Goal: Information Seeking & Learning: Learn about a topic

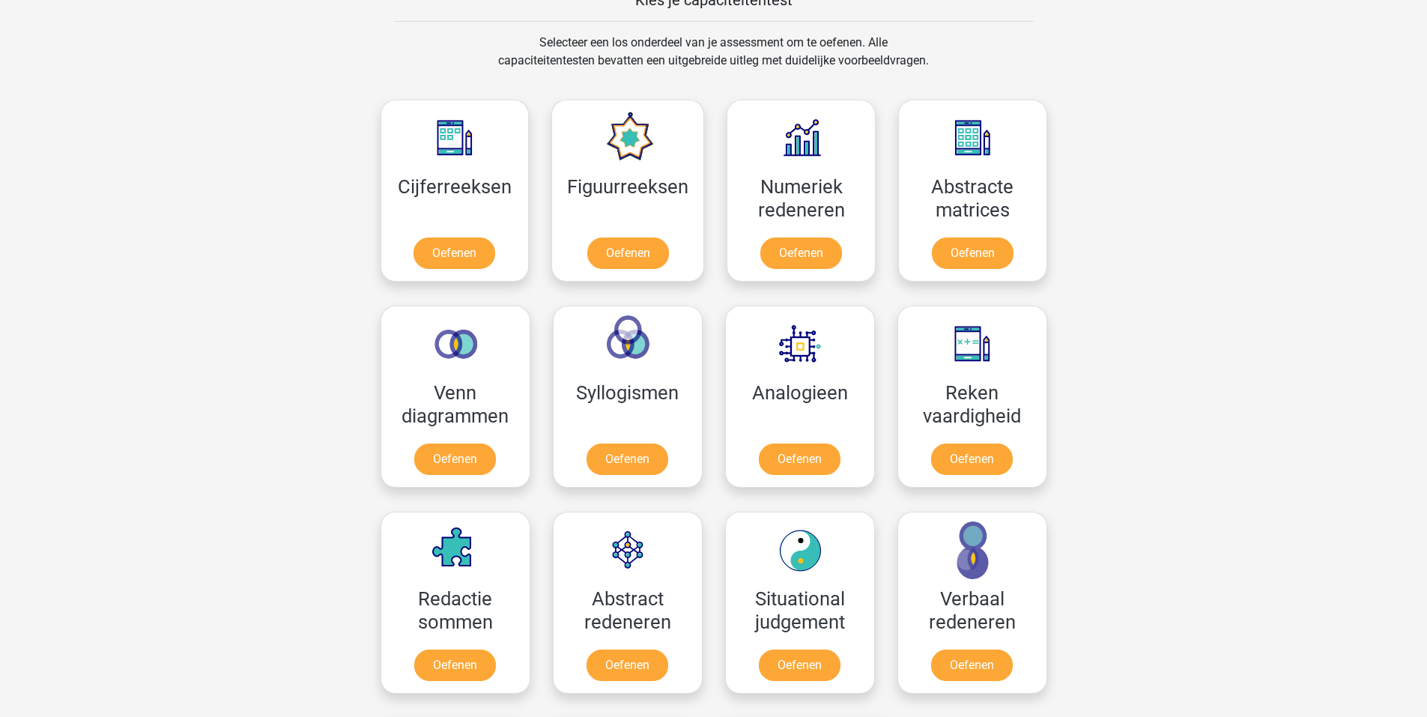
scroll to position [450, 0]
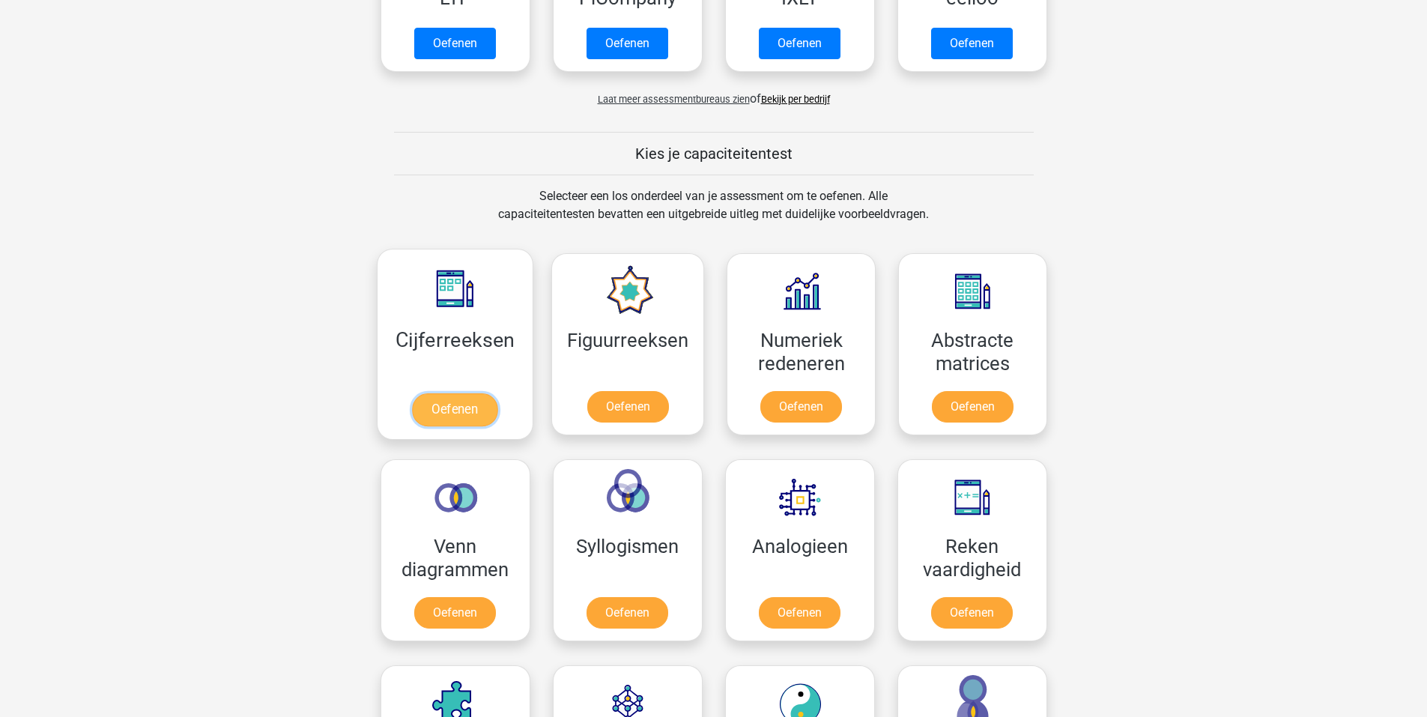
click at [444, 426] on link "Oefenen" at bounding box center [454, 409] width 85 height 33
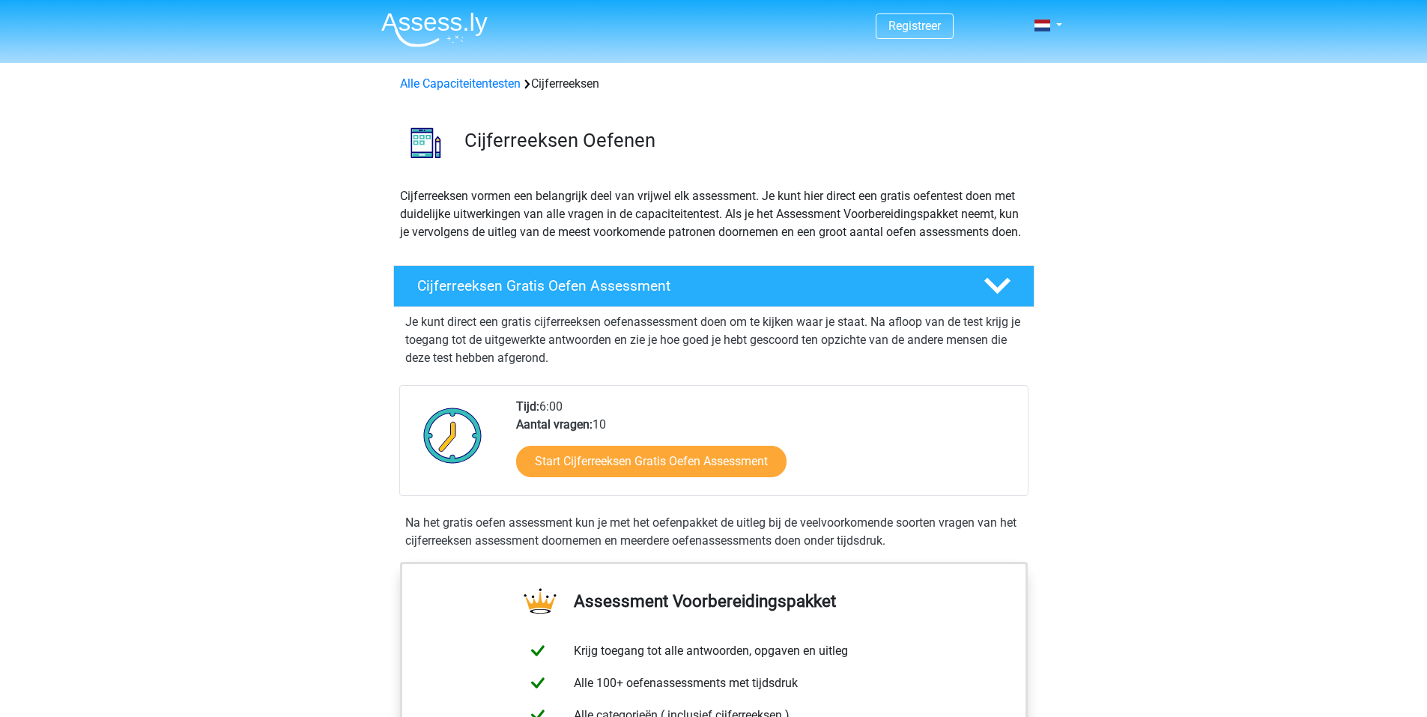
click at [456, 27] on img at bounding box center [434, 29] width 106 height 35
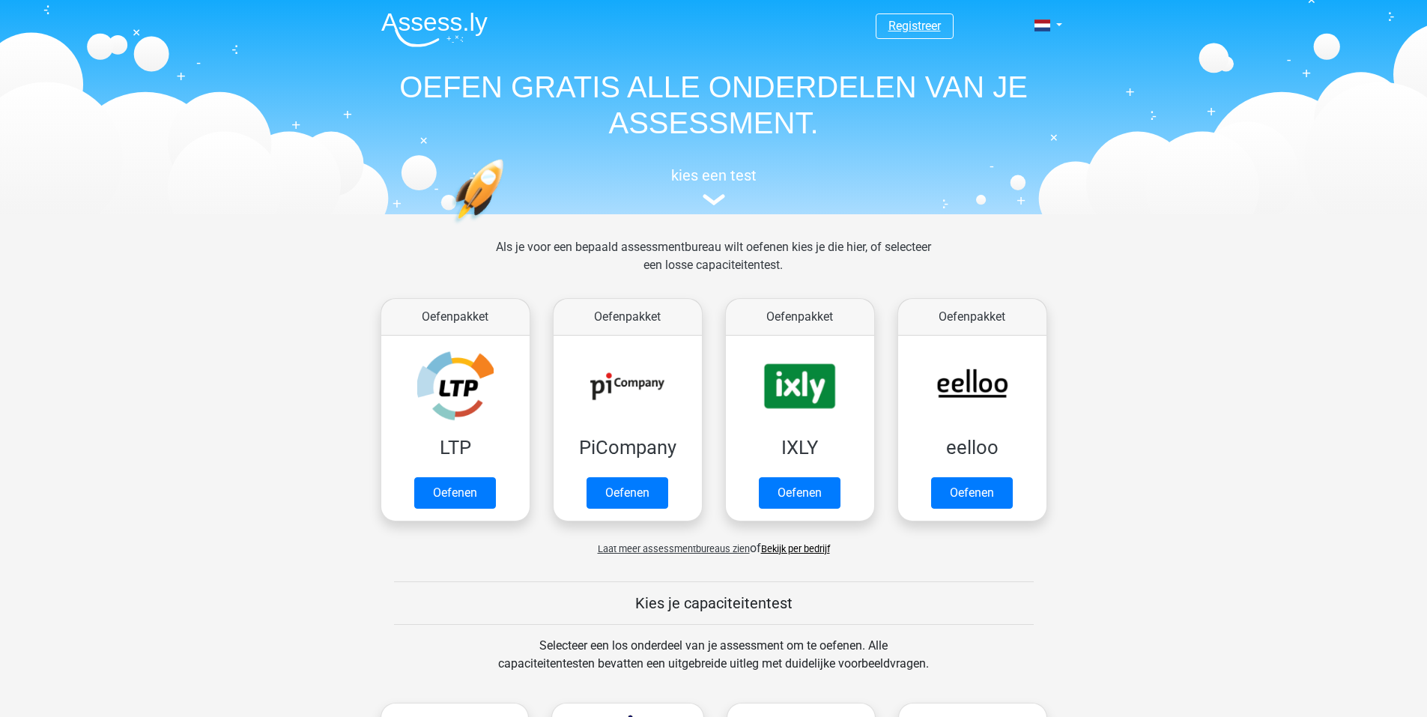
click at [909, 25] on link "Registreer" at bounding box center [915, 26] width 52 height 14
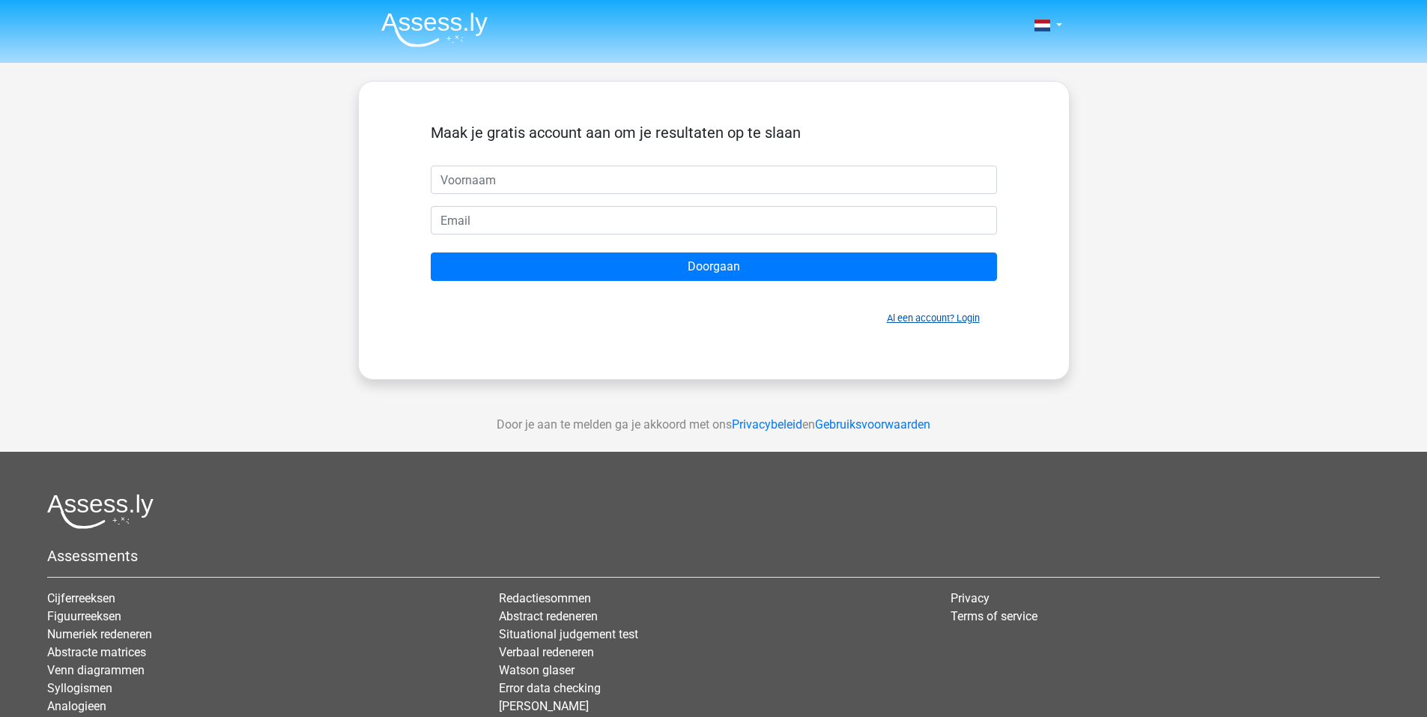
click at [955, 320] on link "Al een account? Login" at bounding box center [933, 317] width 93 height 11
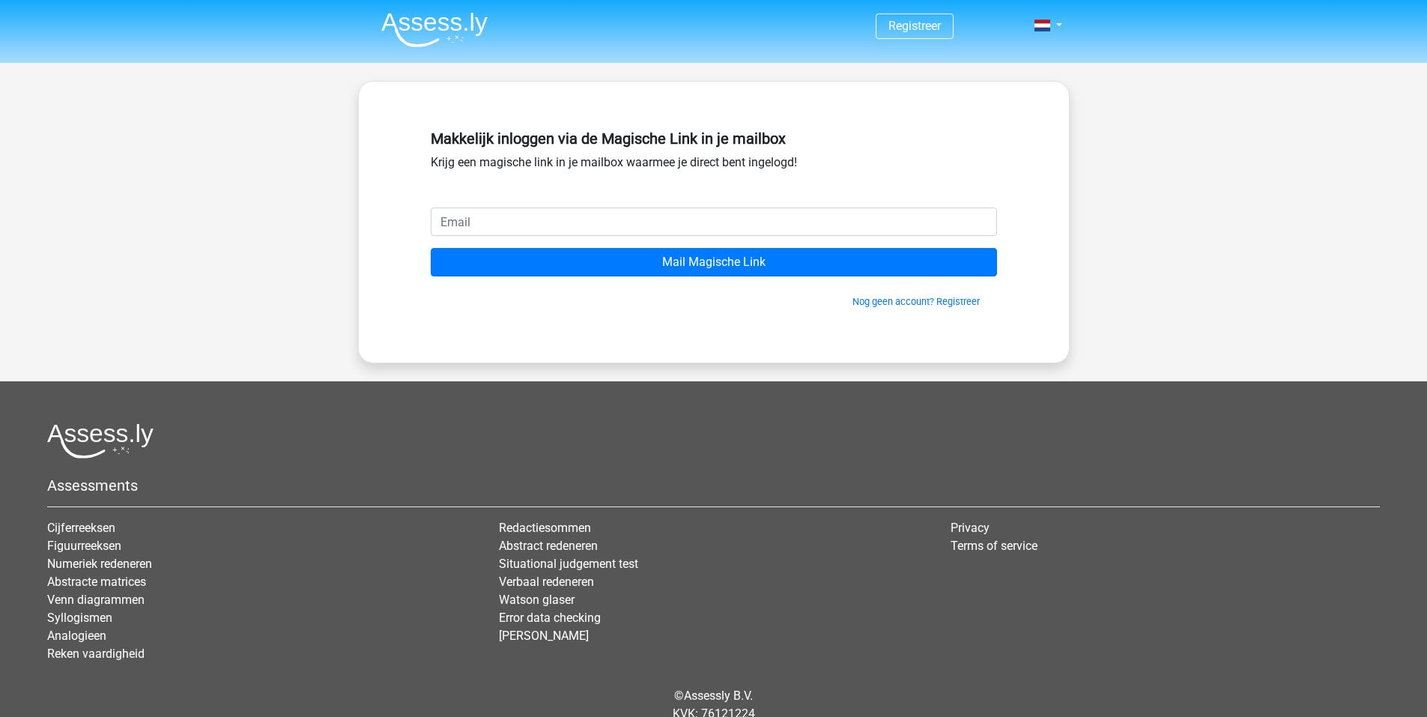
click at [612, 224] on input "email" at bounding box center [714, 222] width 566 height 28
click at [612, 225] on input "email" at bounding box center [714, 222] width 566 height 28
drag, startPoint x: 620, startPoint y: 225, endPoint x: 640, endPoint y: 225, distance: 19.5
click at [630, 225] on input "email" at bounding box center [714, 222] width 566 height 28
click at [527, 213] on input "email" at bounding box center [714, 222] width 566 height 28
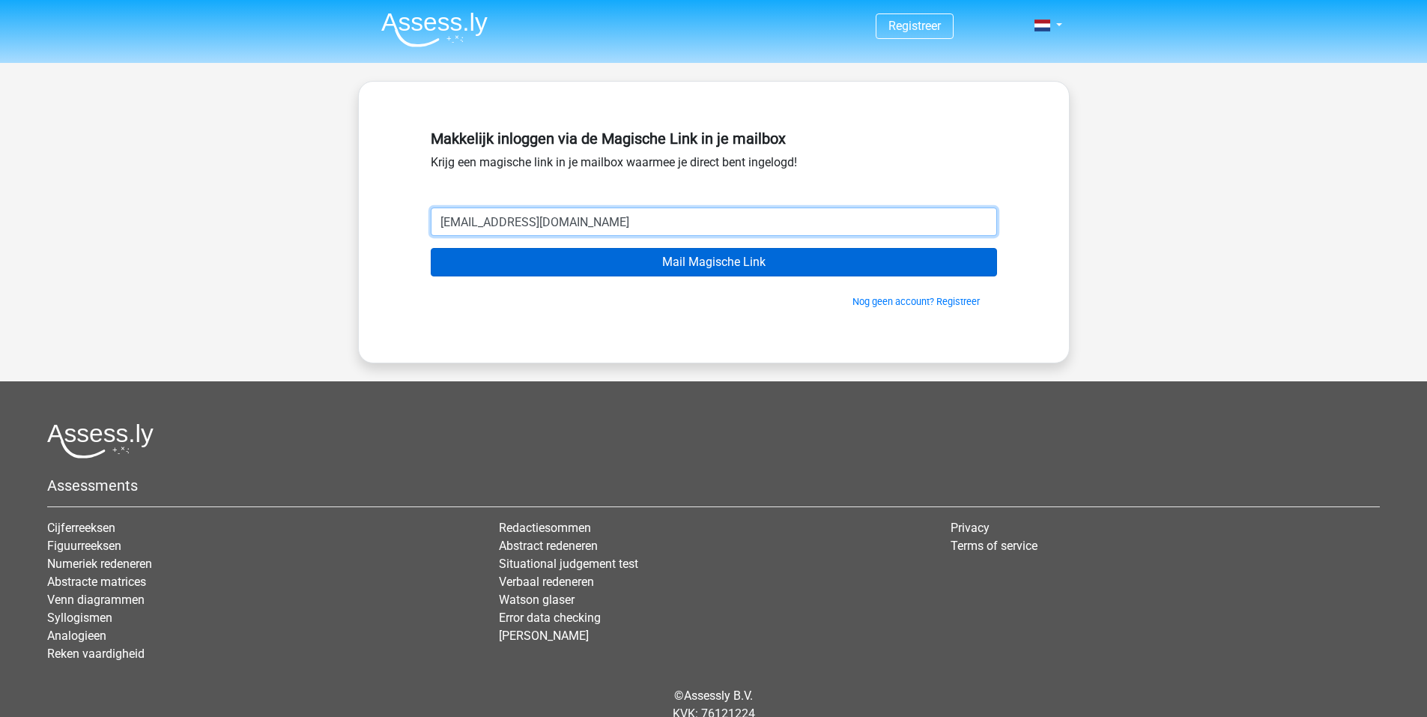
type input "jenswaldram@gmail.com"
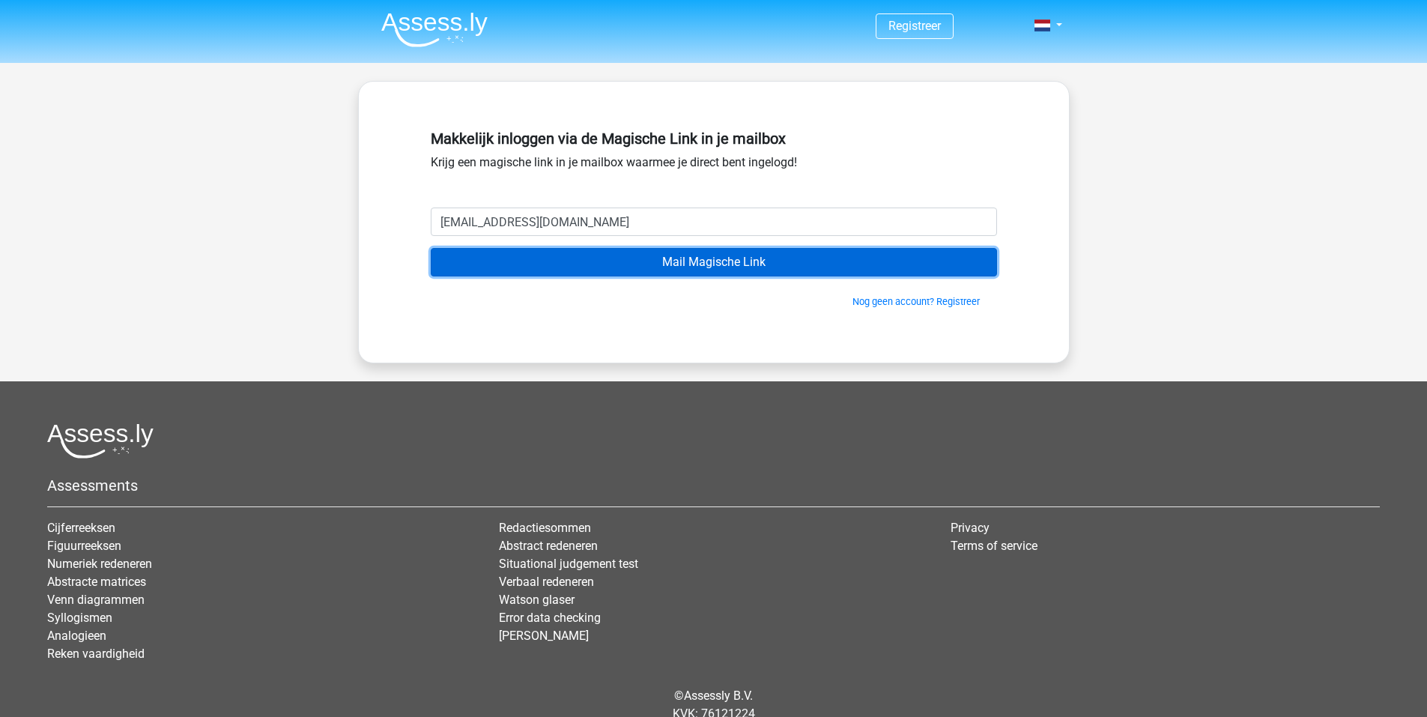
click at [557, 267] on input "Mail Magische Link" at bounding box center [714, 262] width 566 height 28
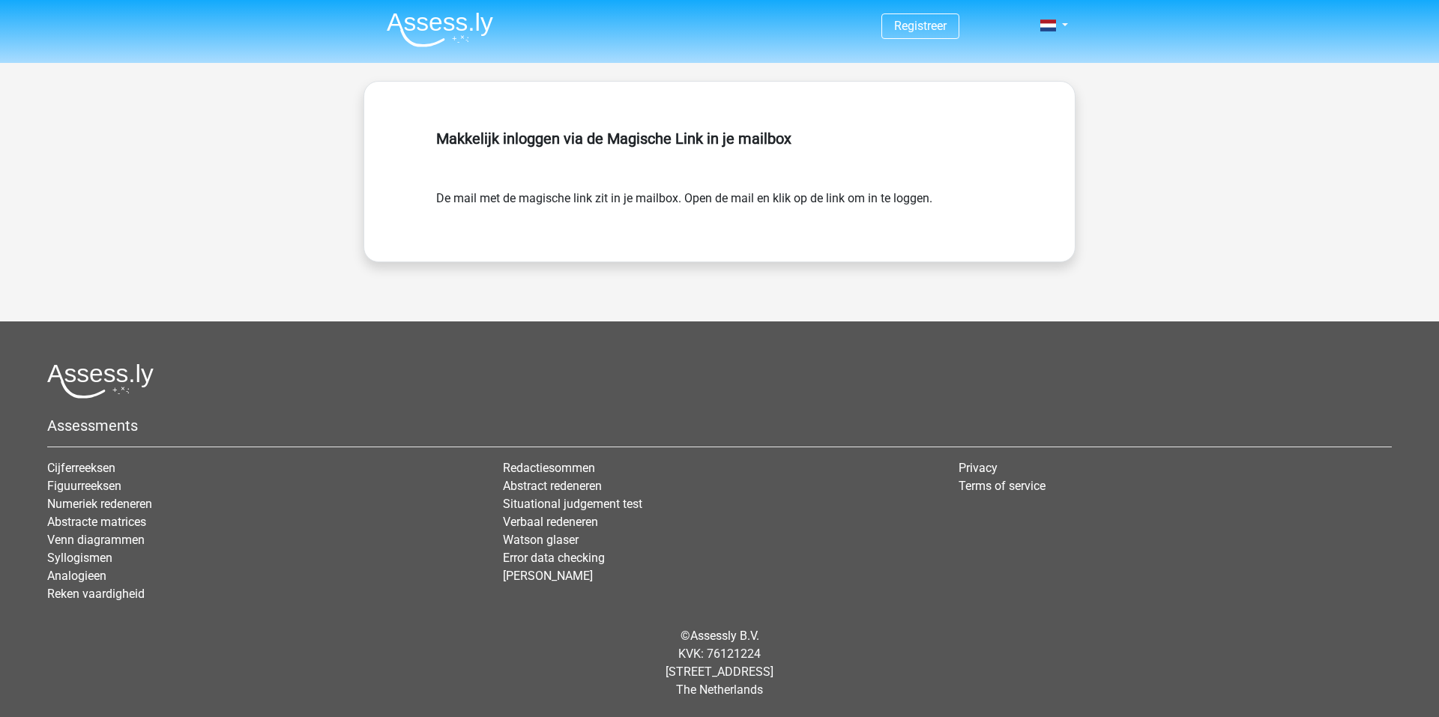
click at [649, 113] on div "Makkelijk inloggen via de Magische Link in je mailbox De mail met de magische l…" at bounding box center [719, 171] width 712 height 181
drag, startPoint x: 838, startPoint y: 193, endPoint x: 827, endPoint y: 202, distance: 14.3
click at [832, 199] on form "De mail met de magische link zit in je mailbox. Open de mail en klik op de link…" at bounding box center [719, 199] width 566 height 18
click at [803, 214] on div "Makkelijk inloggen via de Magische Link in je mailbox De mail met de magische l…" at bounding box center [719, 172] width 638 height 108
drag, startPoint x: 764, startPoint y: 202, endPoint x: 740, endPoint y: 226, distance: 33.4
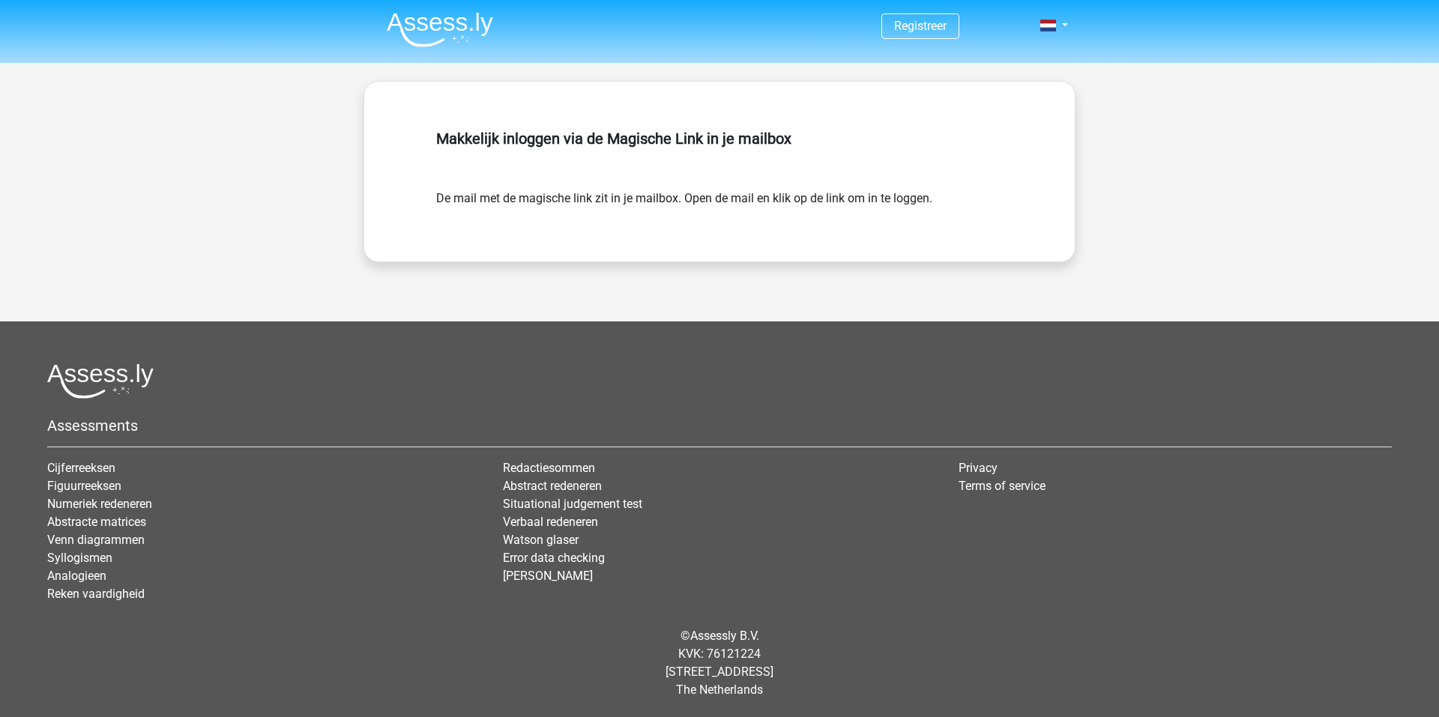
click at [762, 202] on form "De mail met de magische link zit in je mailbox. Open de mail en klik op de link…" at bounding box center [719, 199] width 566 height 18
click at [916, 19] on link "Registreer" at bounding box center [920, 26] width 52 height 14
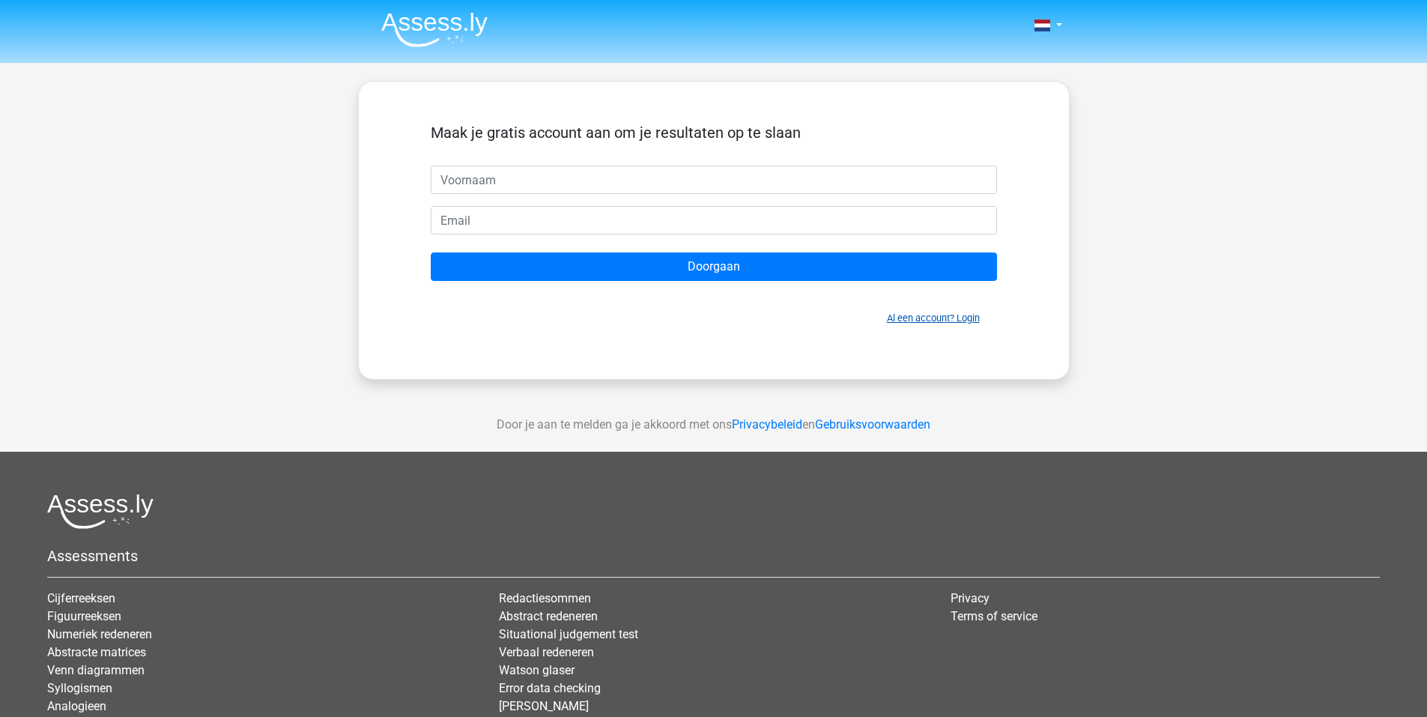
click at [940, 321] on link "Al een account? Login" at bounding box center [933, 317] width 93 height 11
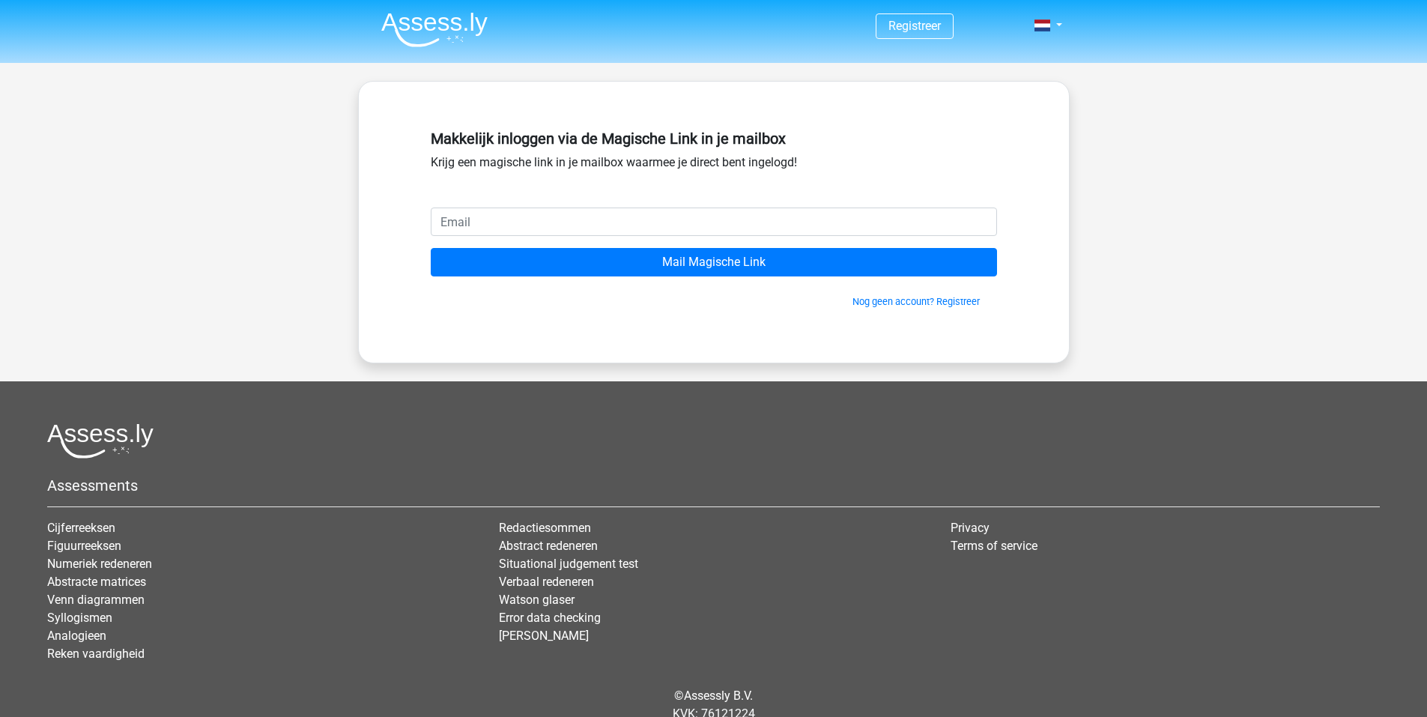
click at [822, 194] on div "Makkelijk inloggen via de Magische Link in je mailbox Krijg een magische link i…" at bounding box center [714, 166] width 566 height 84
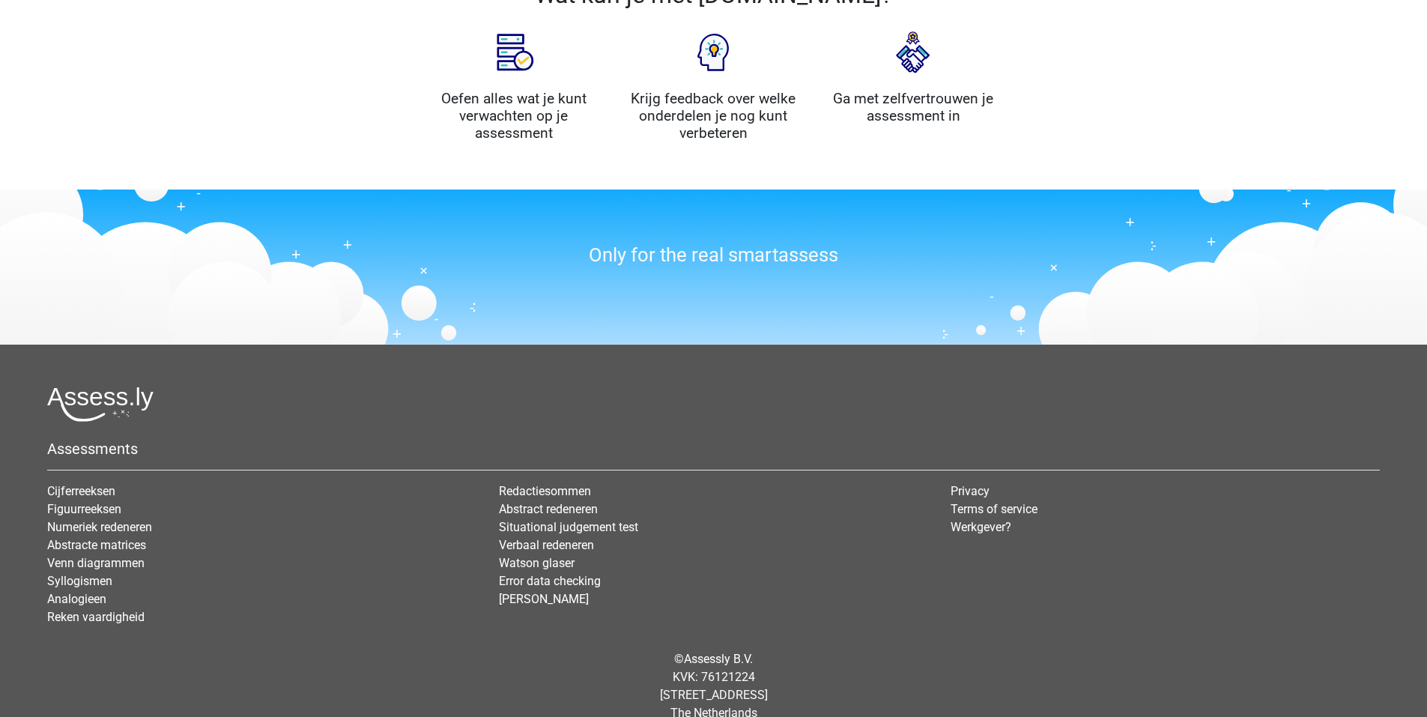
scroll to position [1660, 0]
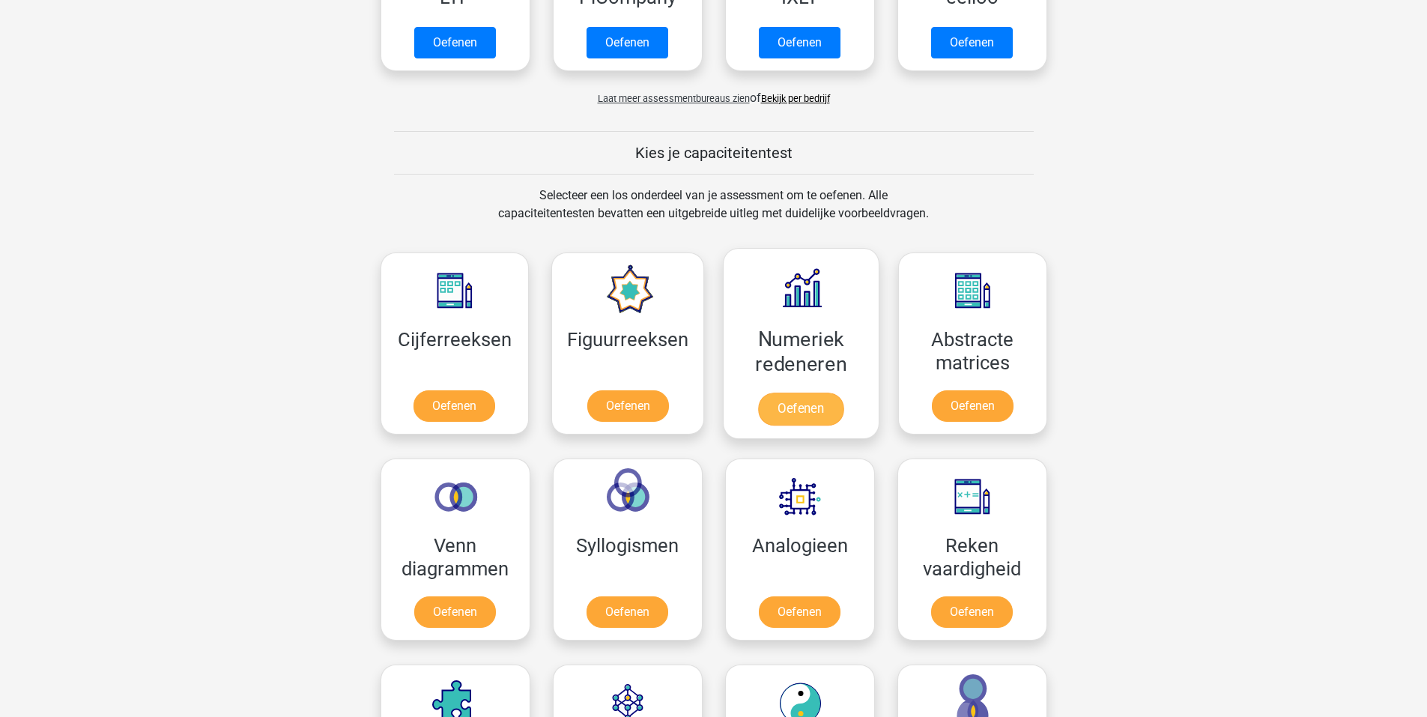
scroll to position [749, 0]
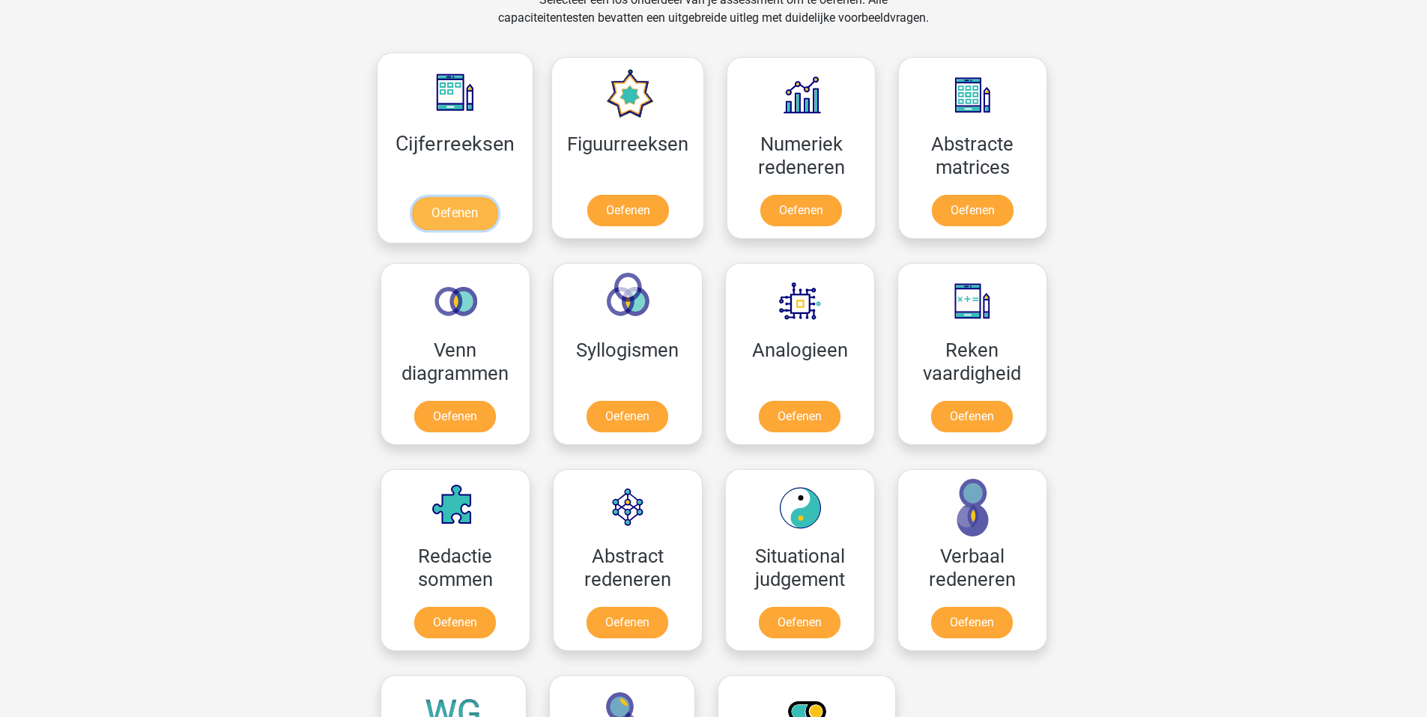
click at [444, 214] on link "Oefenen" at bounding box center [454, 213] width 85 height 33
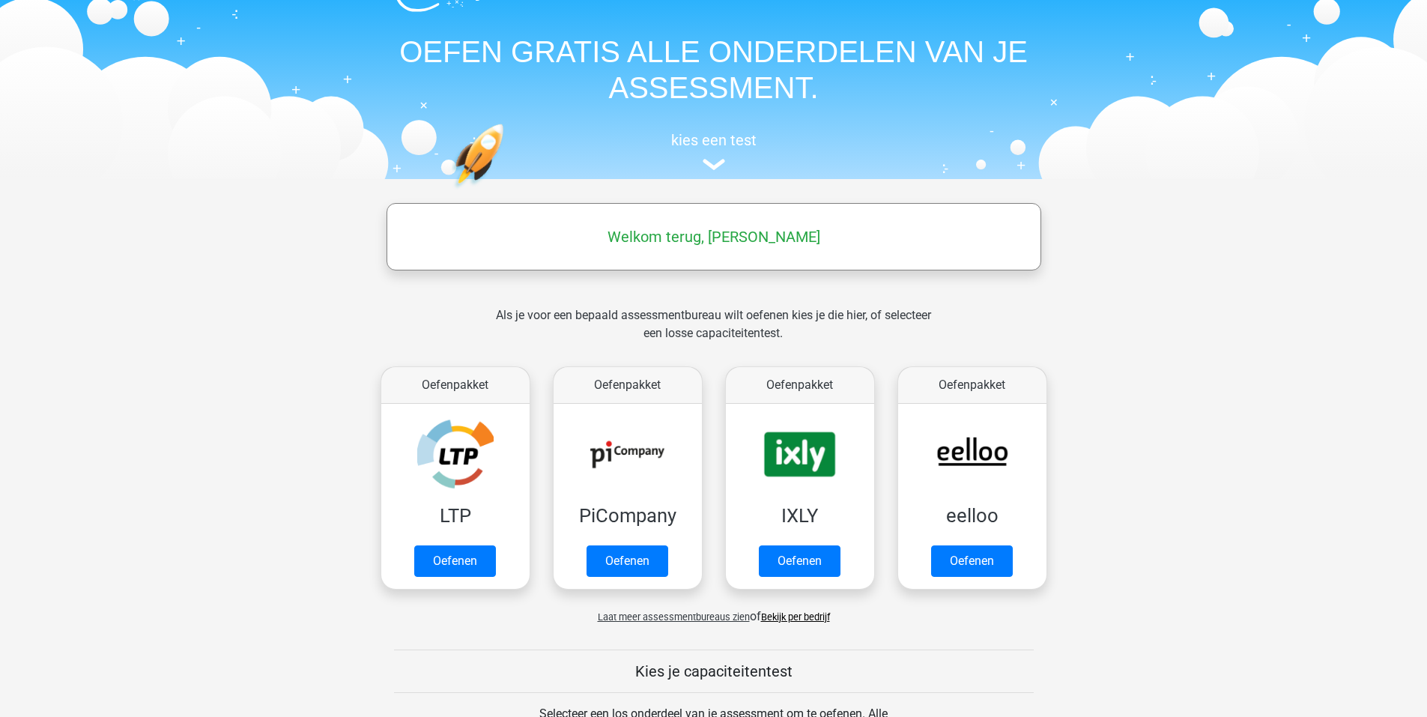
scroll to position [0, 0]
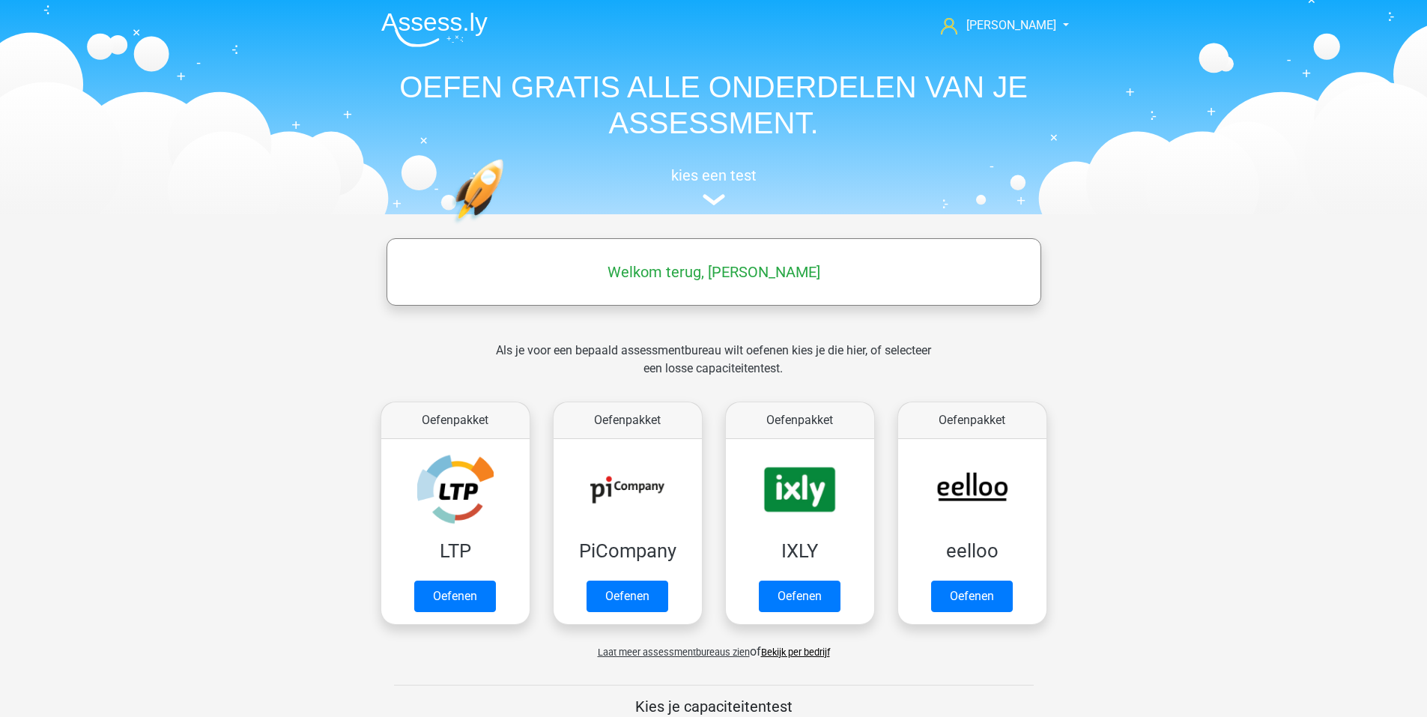
click at [720, 186] on div "kies een test" at bounding box center [713, 183] width 689 height 49
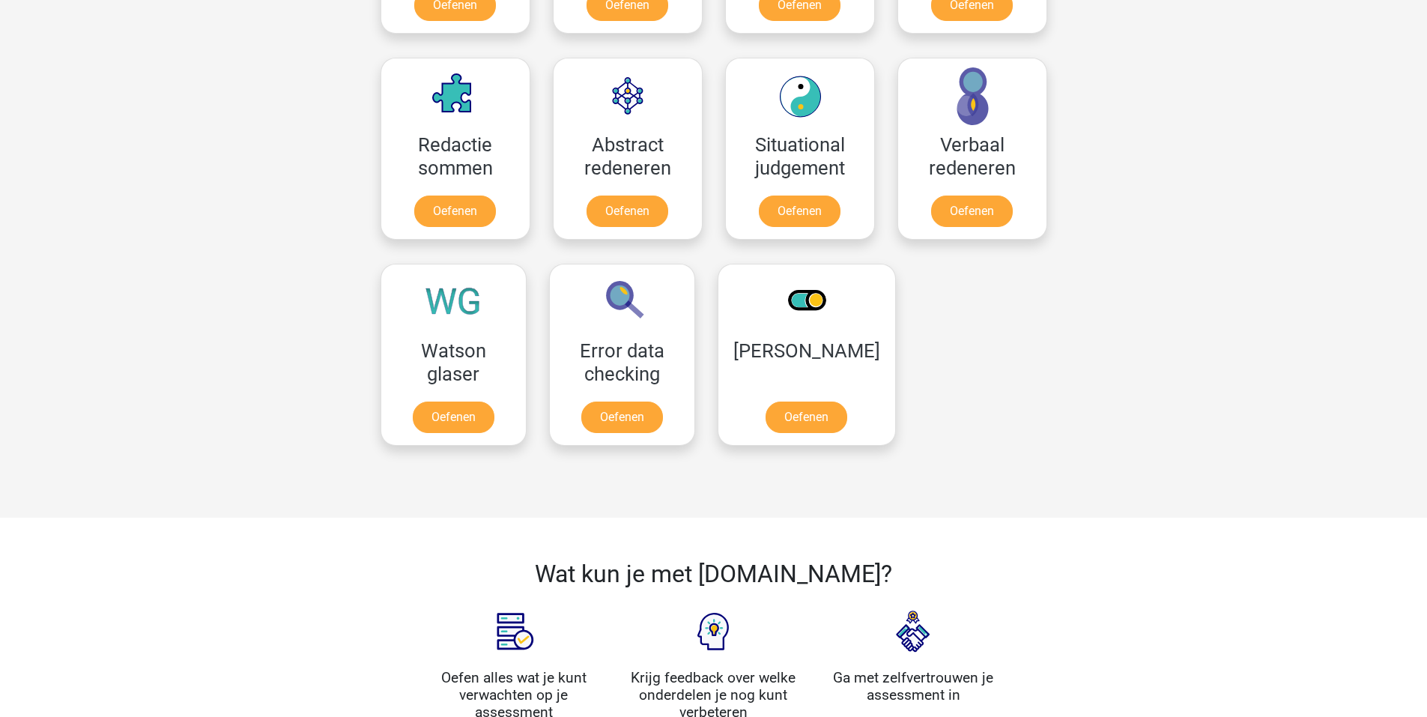
scroll to position [714, 0]
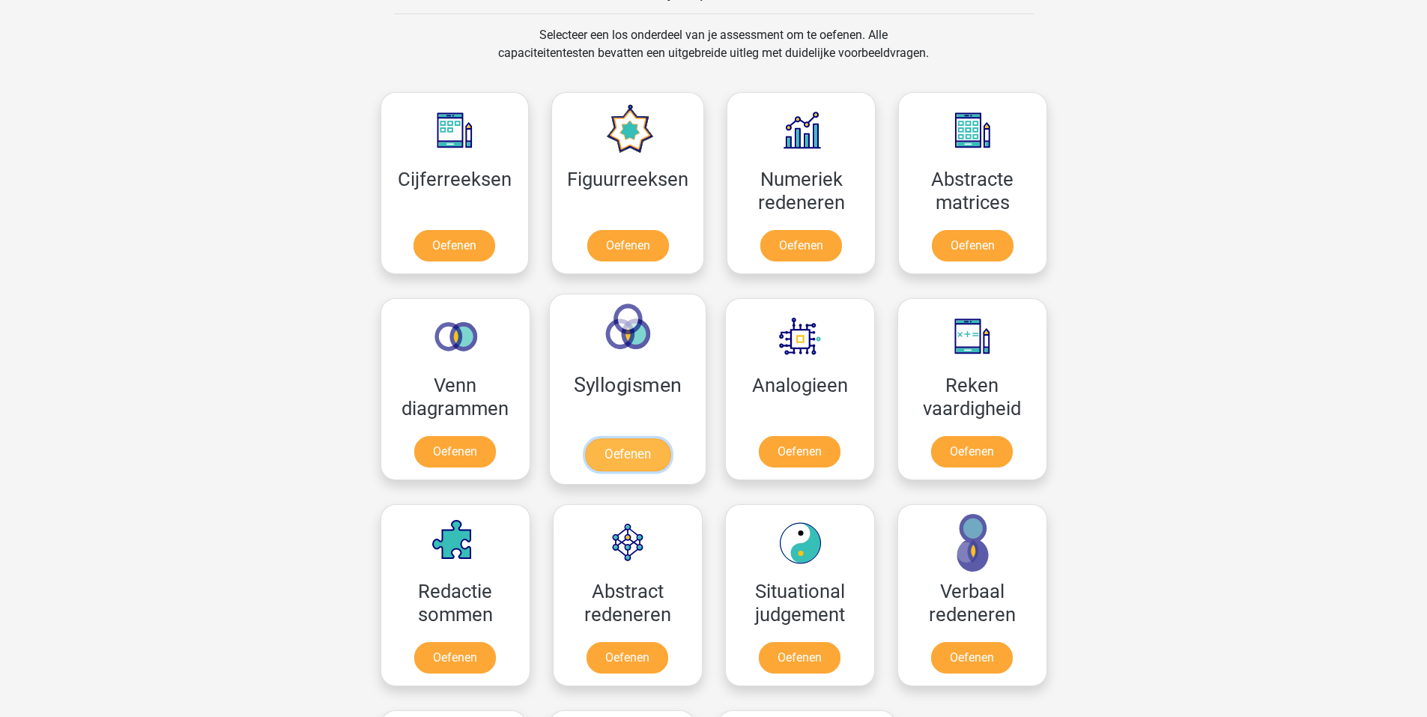
click at [641, 438] on link "Oefenen" at bounding box center [626, 454] width 85 height 33
click at [783, 467] on link "Oefenen" at bounding box center [799, 454] width 85 height 33
click at [976, 466] on link "Oefenen" at bounding box center [971, 454] width 85 height 33
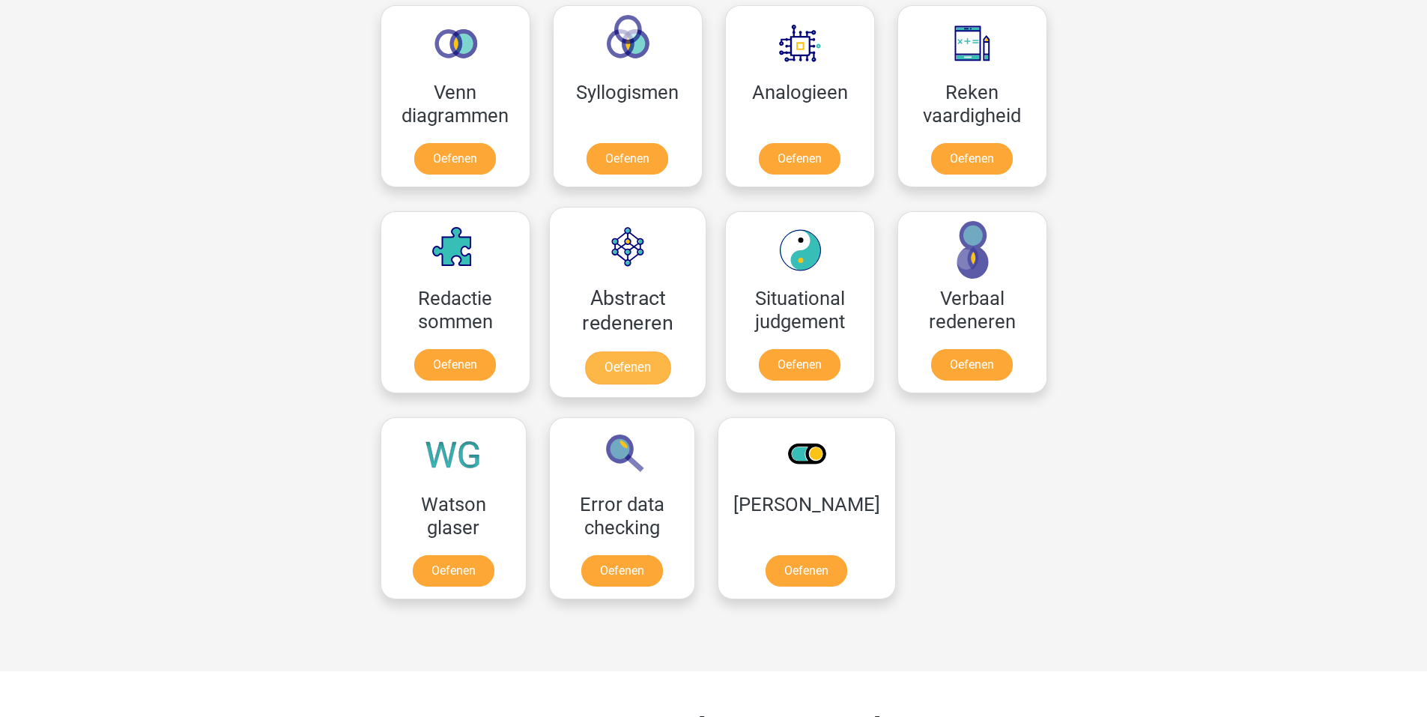
scroll to position [1014, 0]
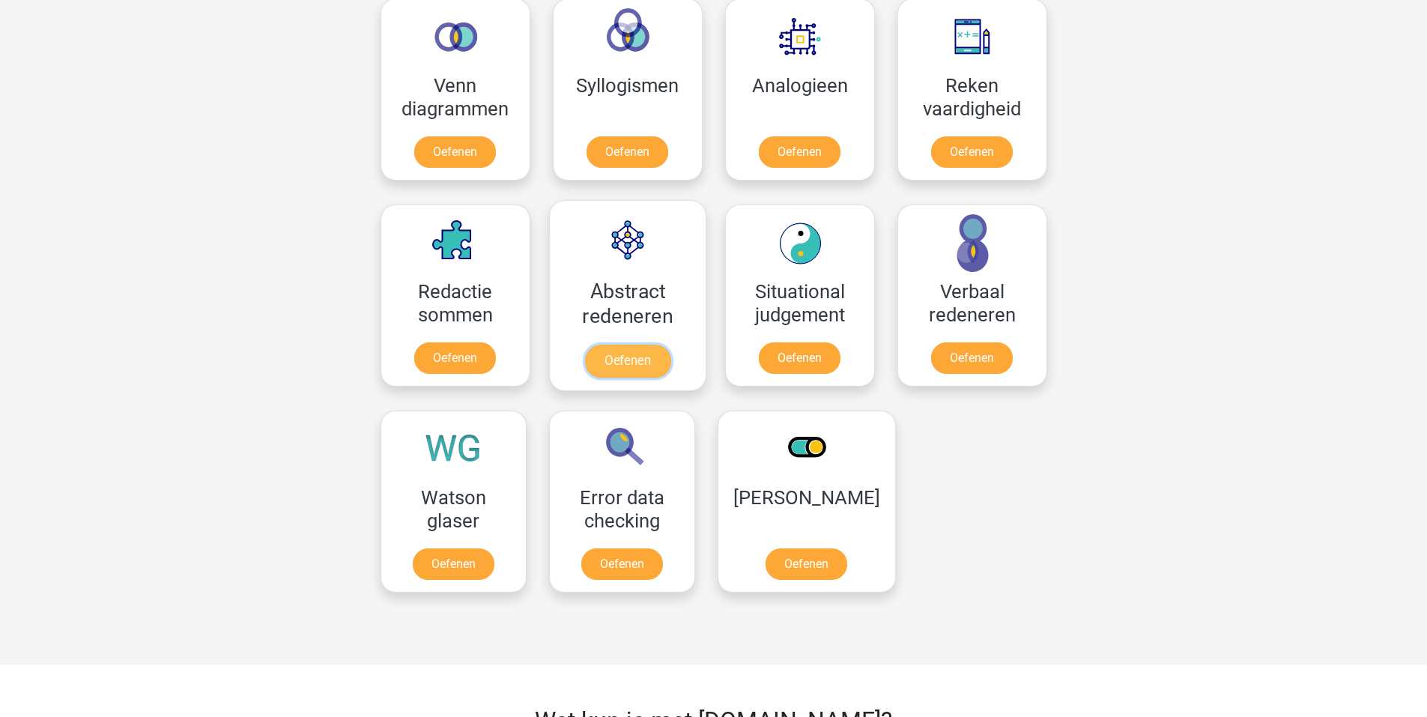
click at [647, 370] on link "Oefenen" at bounding box center [626, 361] width 85 height 33
click at [994, 157] on link "Oefenen" at bounding box center [971, 155] width 85 height 33
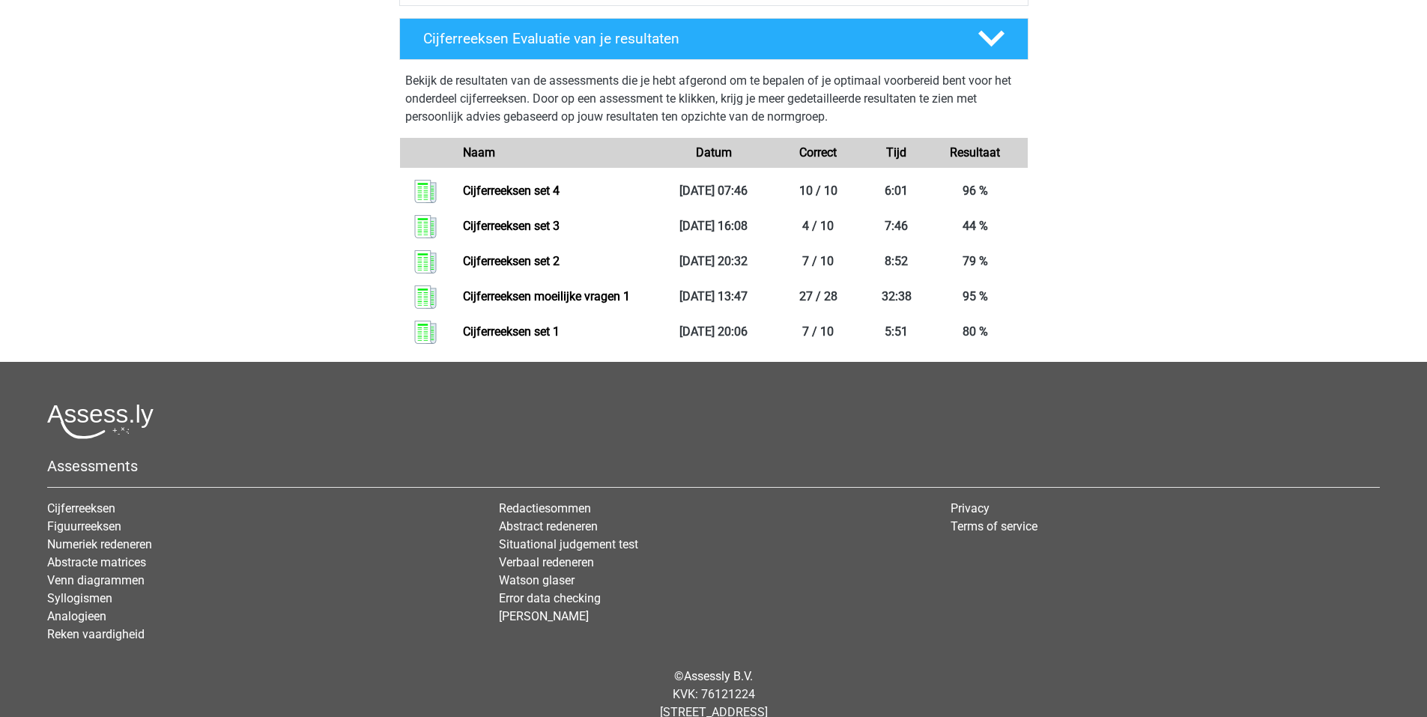
scroll to position [674, 0]
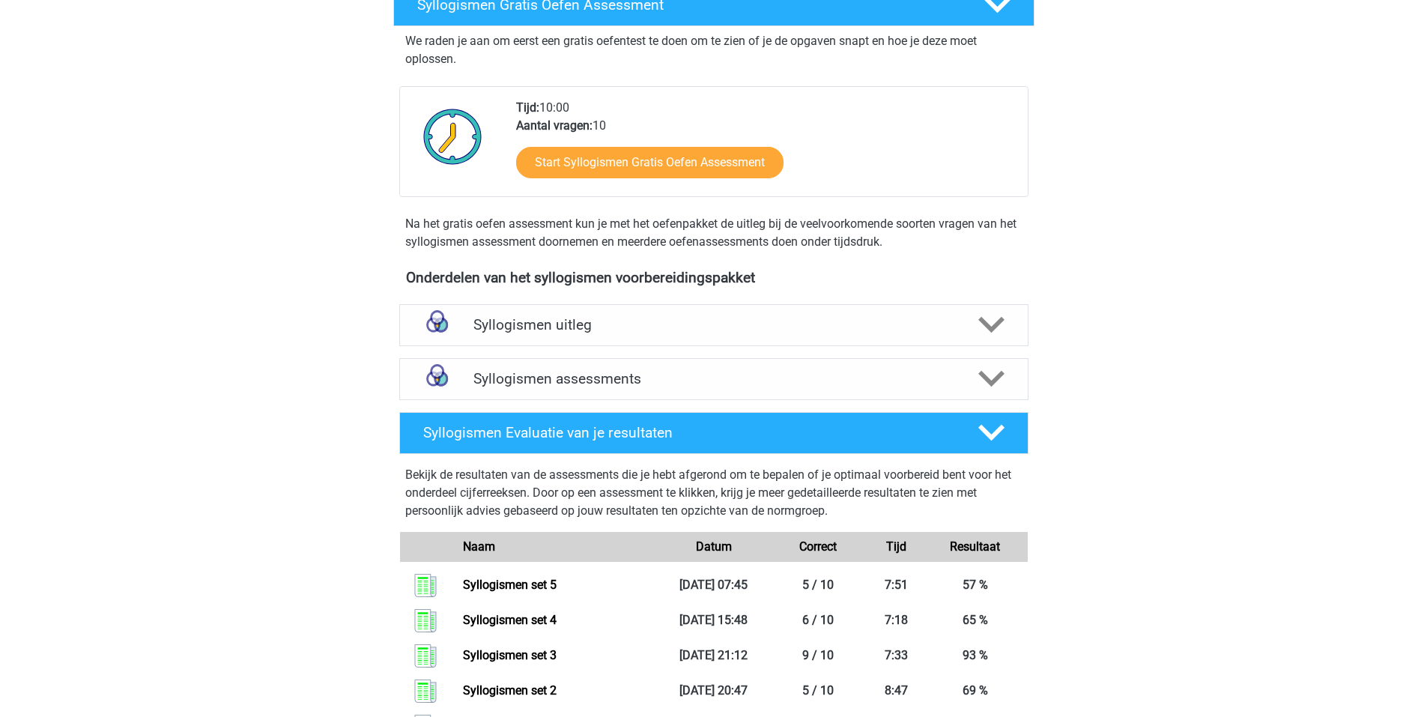
scroll to position [173, 0]
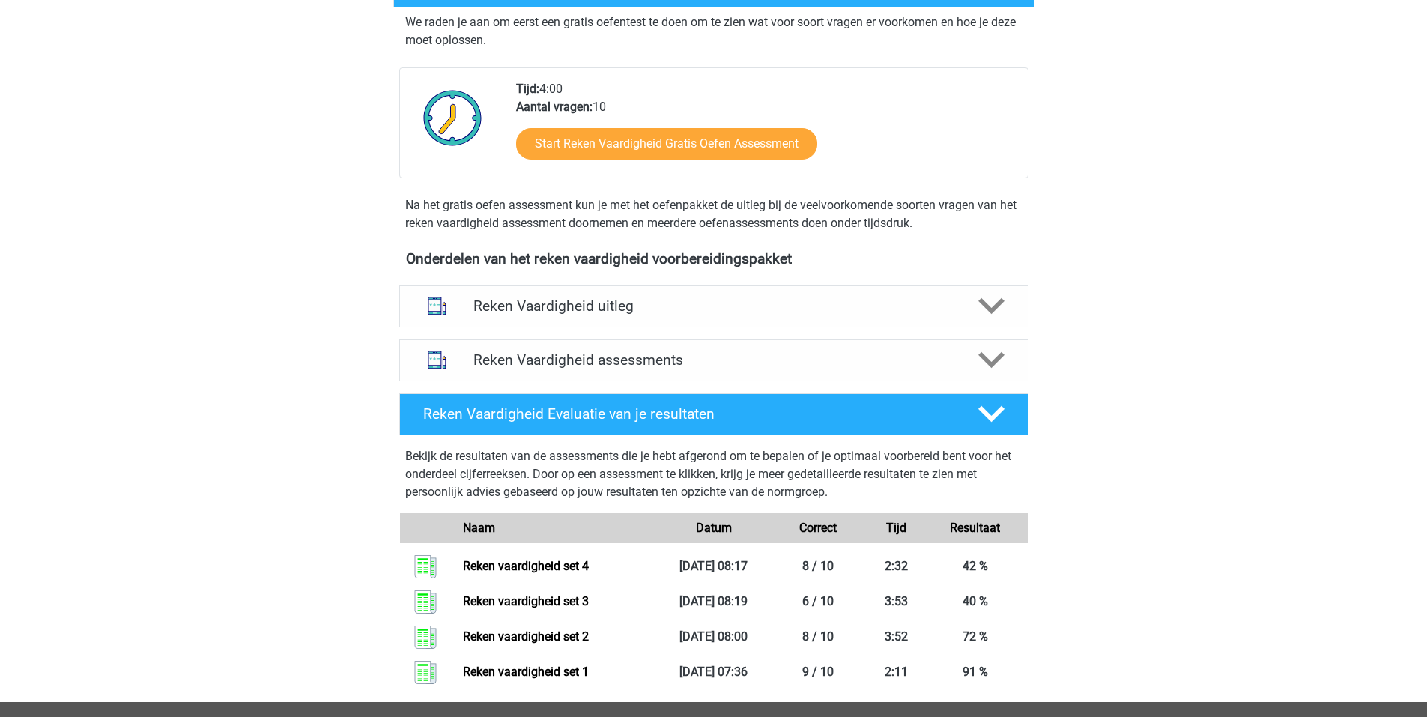
scroll to position [450, 0]
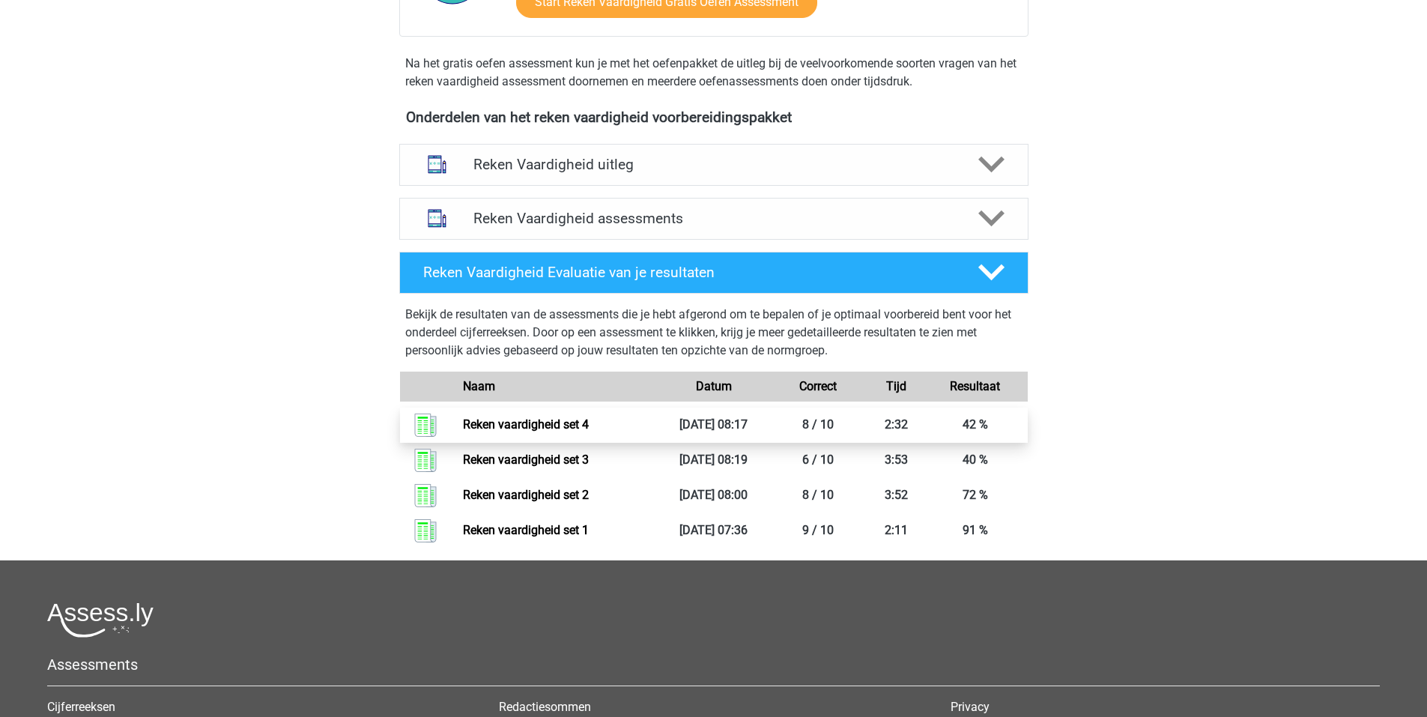
scroll to position [450, 0]
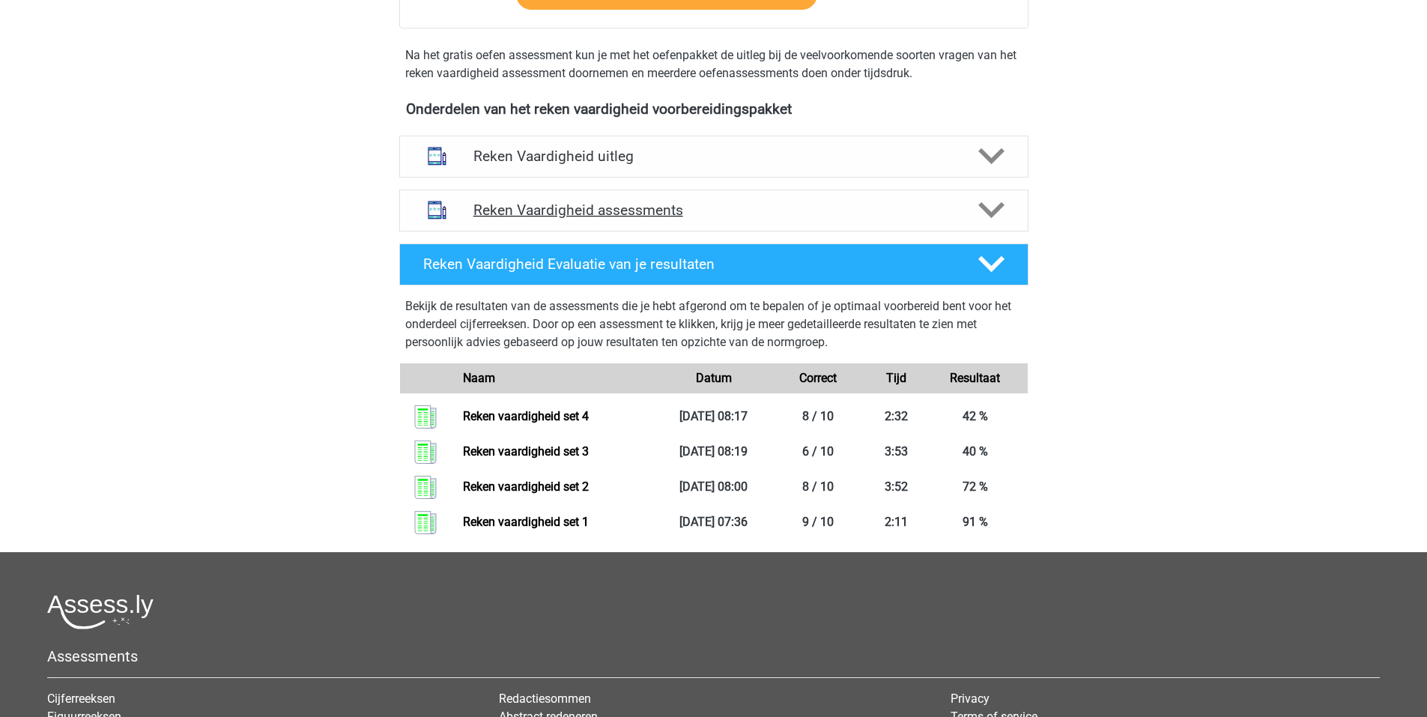
click at [527, 203] on h4 "Reken Vaardigheid assessments" at bounding box center [714, 210] width 481 height 17
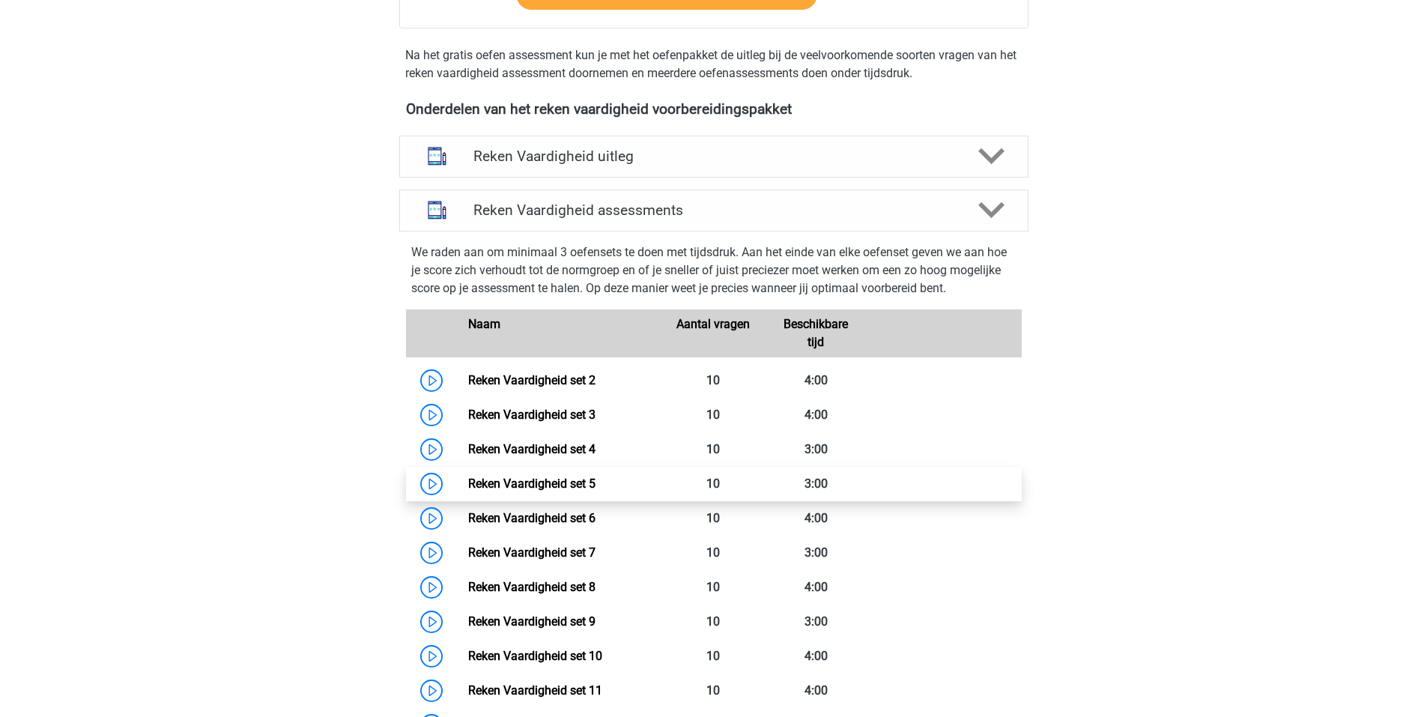
click at [468, 487] on link "Reken Vaardigheid set 5" at bounding box center [531, 484] width 127 height 14
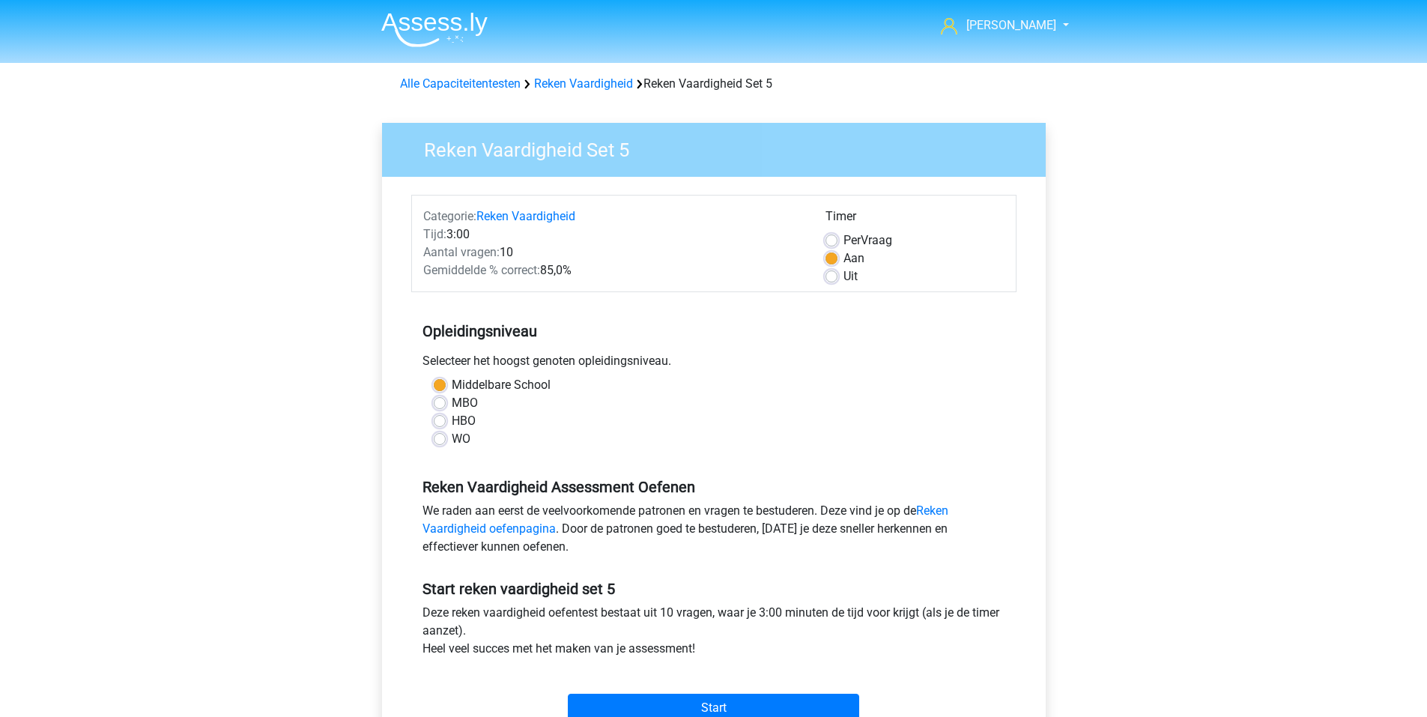
scroll to position [75, 0]
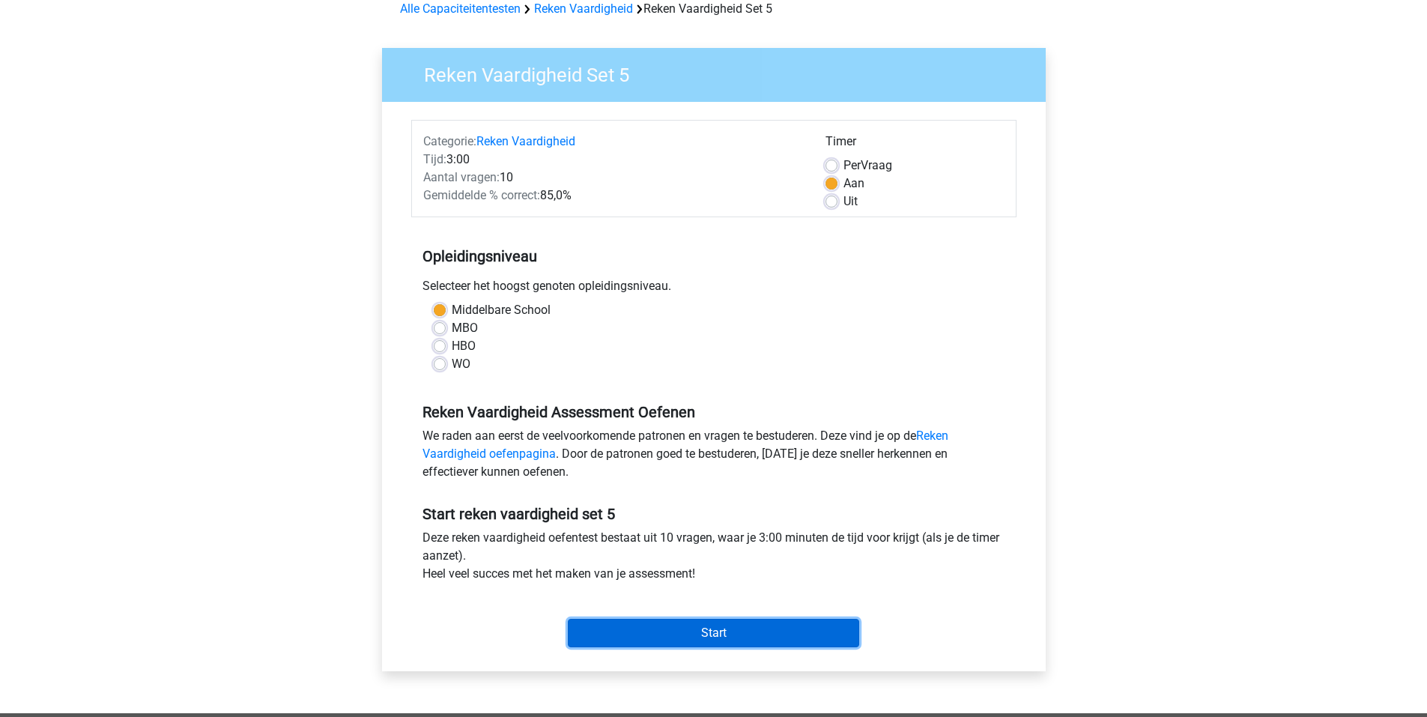
click at [690, 623] on input "Start" at bounding box center [713, 633] width 291 height 28
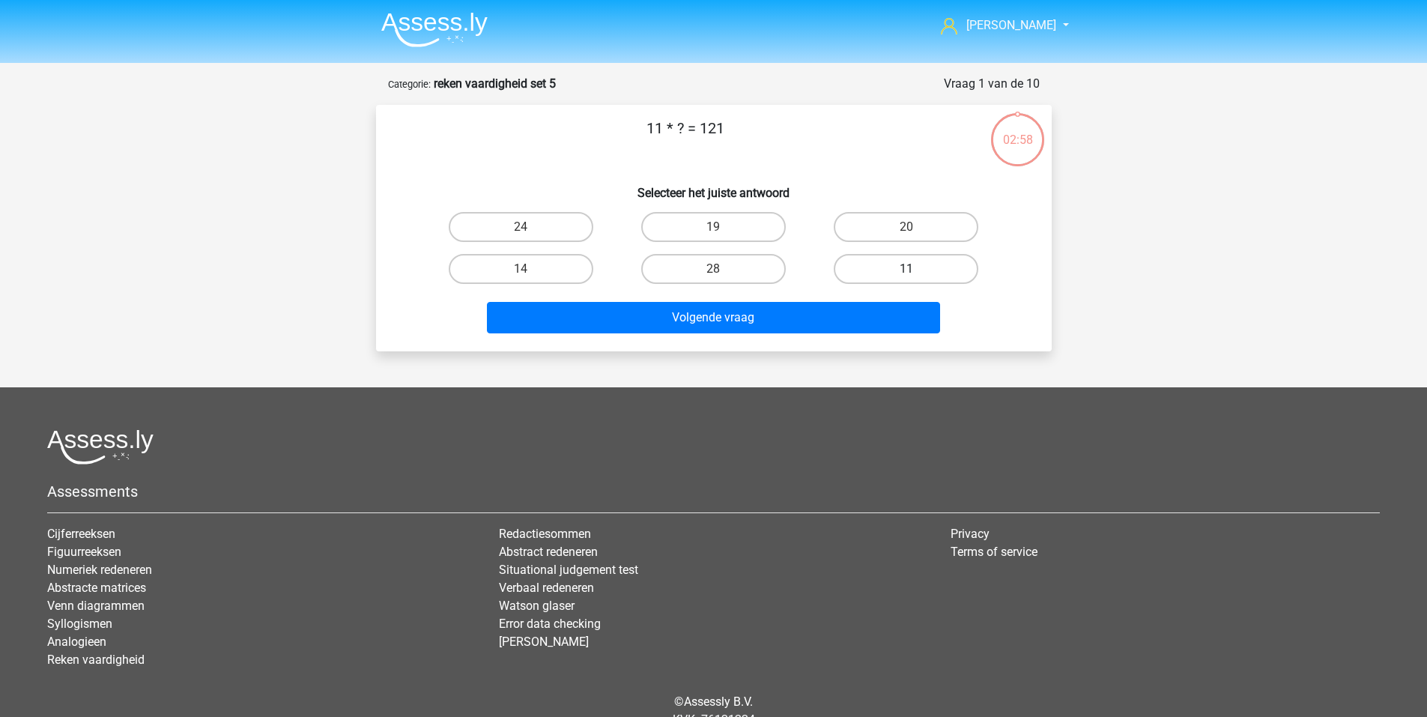
click at [886, 276] on label "11" at bounding box center [906, 269] width 145 height 30
click at [907, 276] on input "11" at bounding box center [912, 274] width 10 height 10
radio input "true"
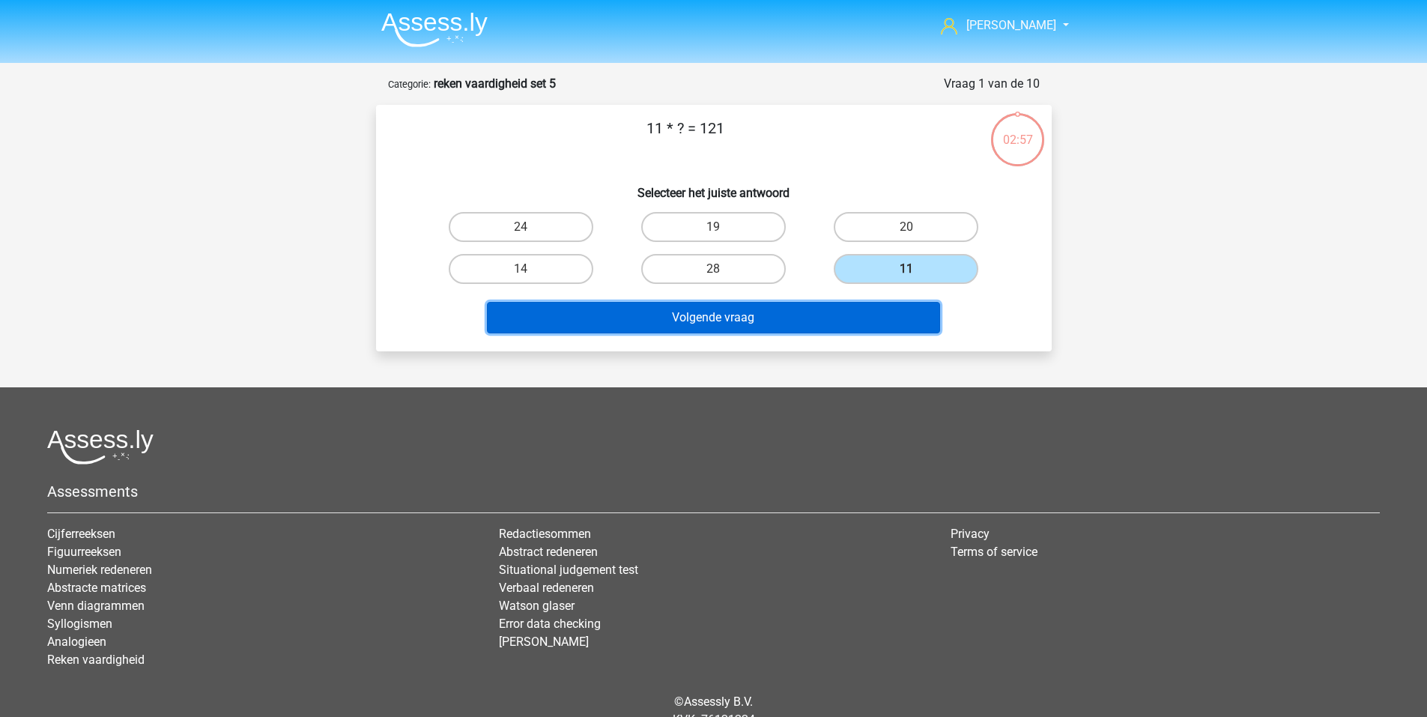
click at [875, 307] on button "Volgende vraag" at bounding box center [713, 317] width 453 height 31
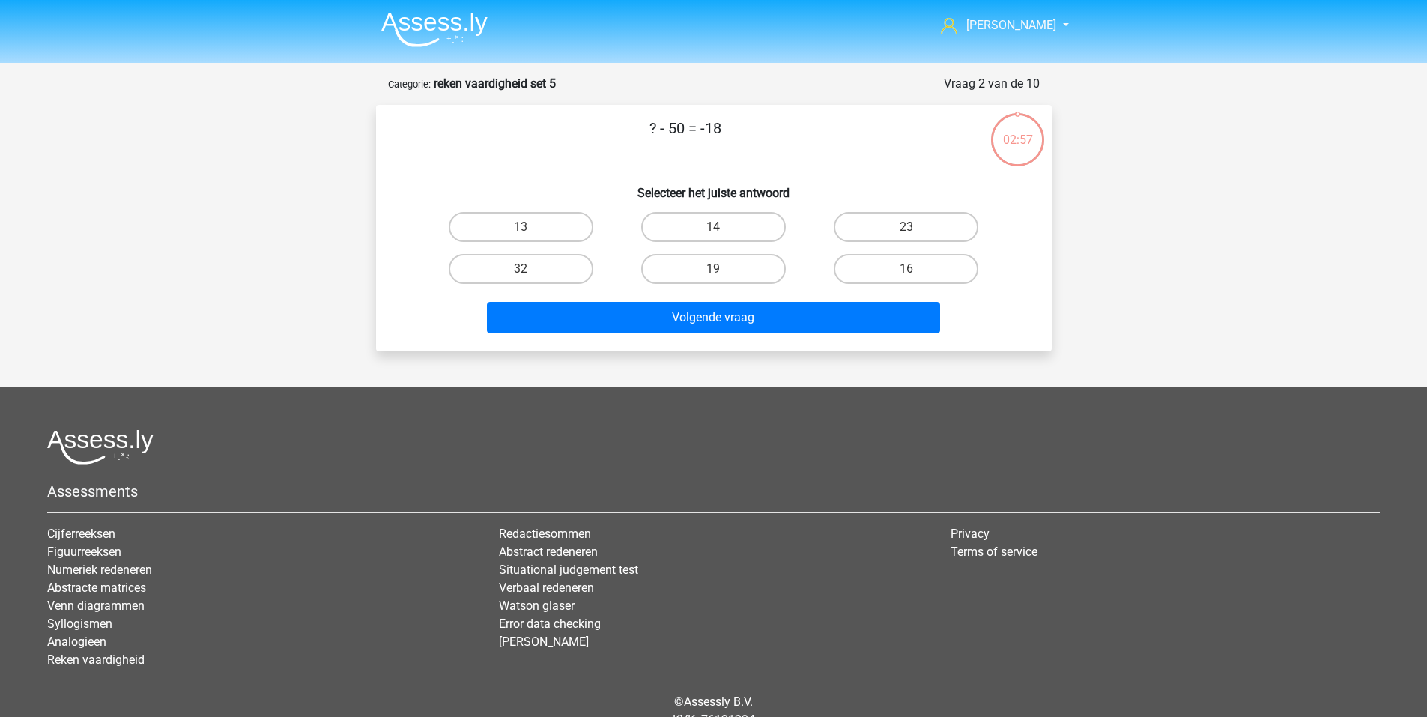
scroll to position [66, 0]
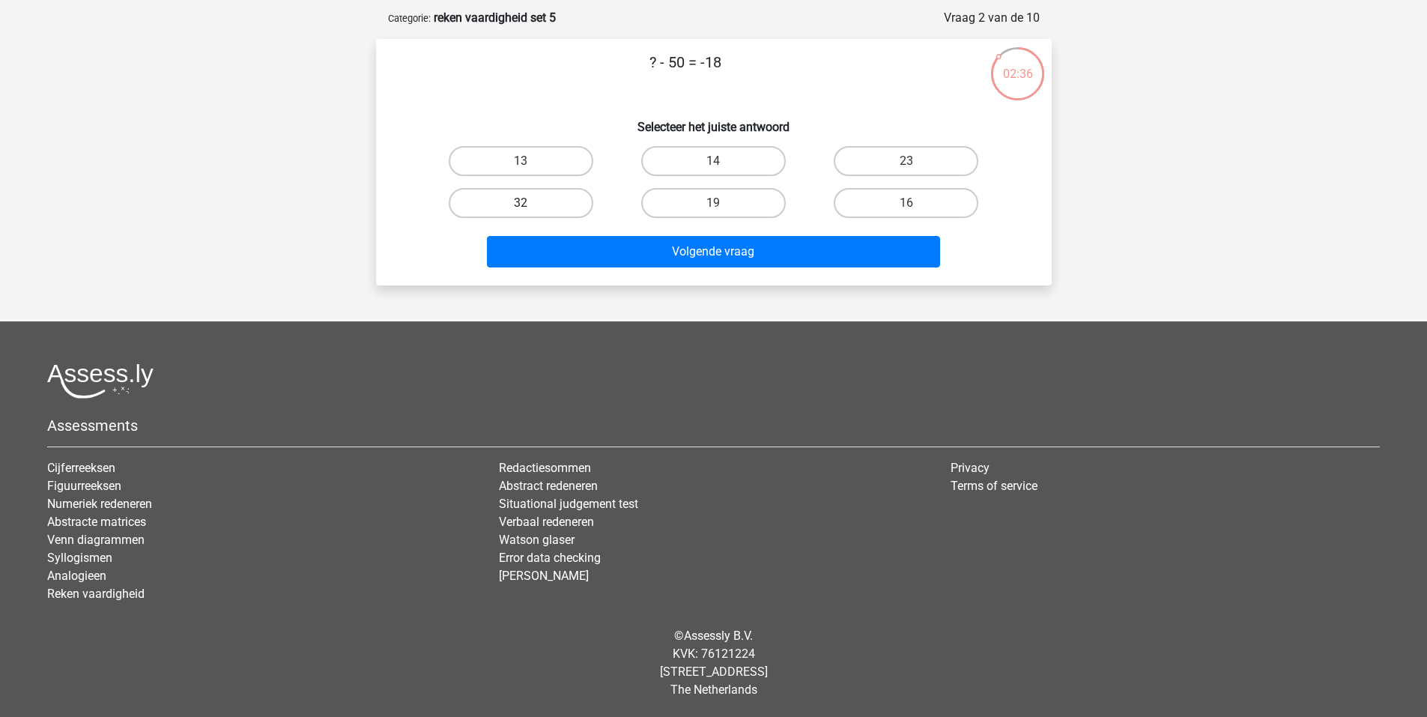
drag, startPoint x: 541, startPoint y: 208, endPoint x: 635, endPoint y: 213, distance: 94.6
click at [545, 208] on label "32" at bounding box center [521, 203] width 145 height 30
click at [530, 208] on input "32" at bounding box center [526, 208] width 10 height 10
radio input "true"
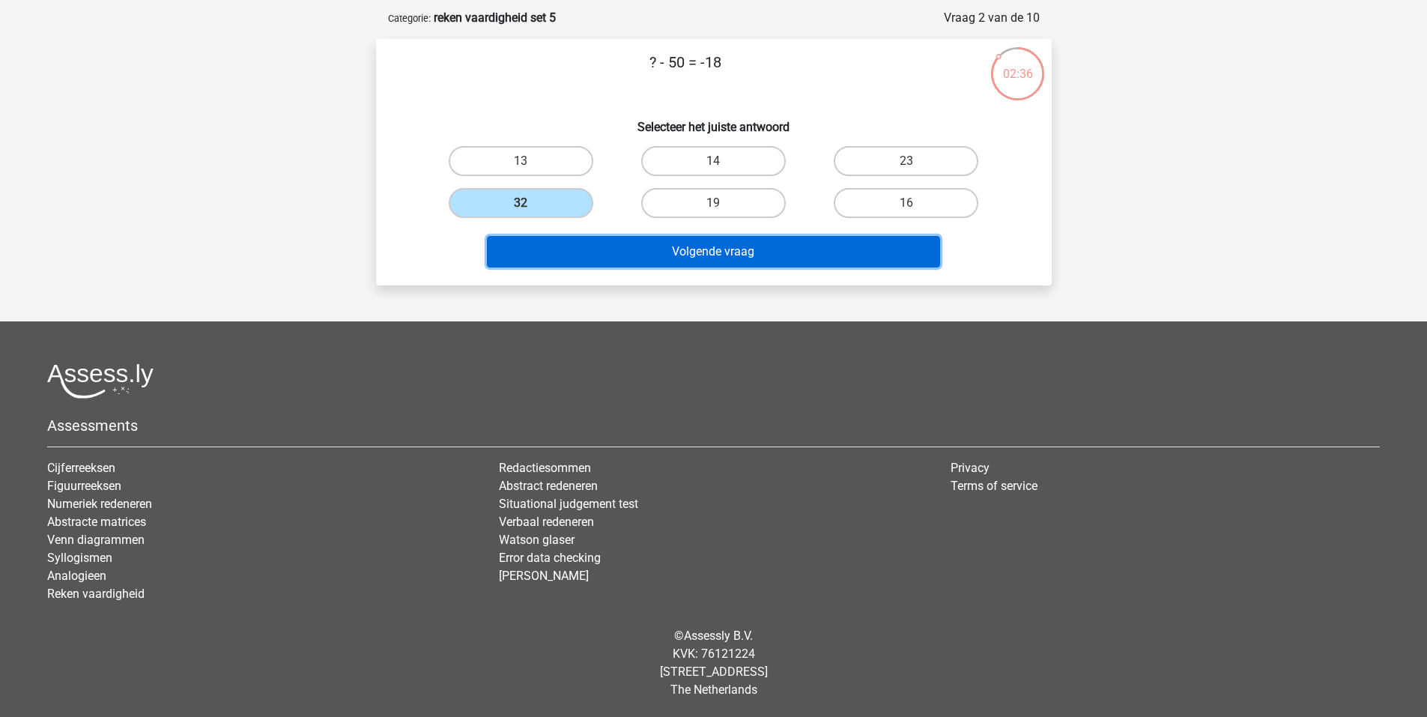
click at [758, 248] on button "Volgende vraag" at bounding box center [713, 251] width 453 height 31
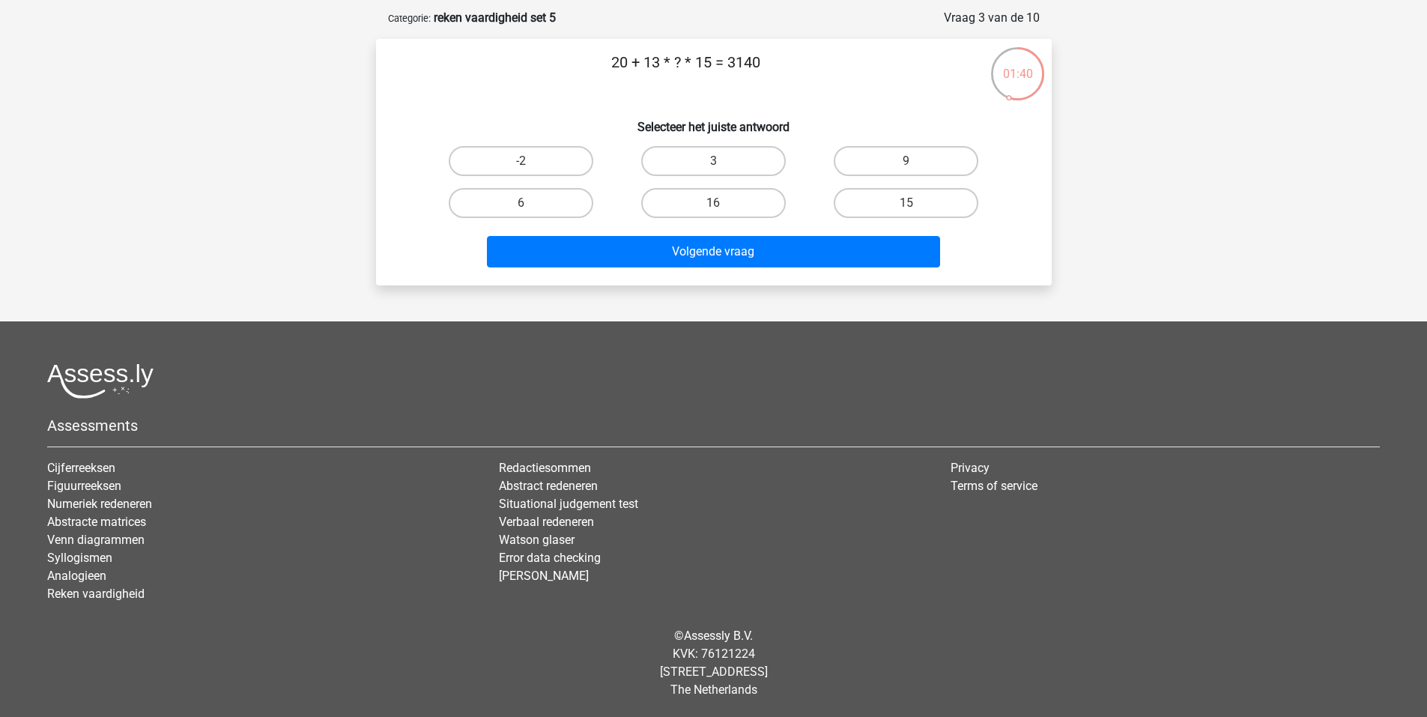
drag, startPoint x: 737, startPoint y: 157, endPoint x: 728, endPoint y: 229, distance: 73.3
click at [737, 159] on label "3" at bounding box center [713, 161] width 145 height 30
click at [723, 161] on input "3" at bounding box center [718, 166] width 10 height 10
radio input "true"
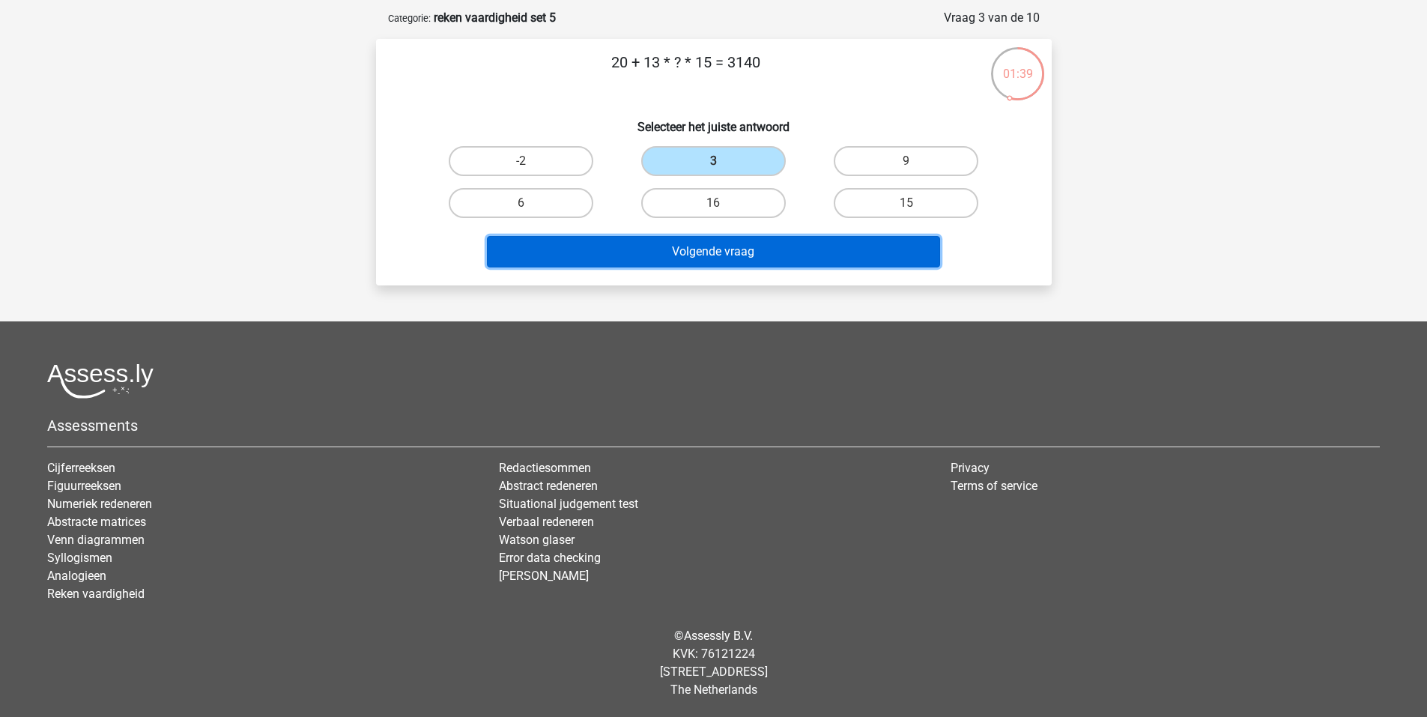
click at [722, 266] on button "Volgende vraag" at bounding box center [713, 251] width 453 height 31
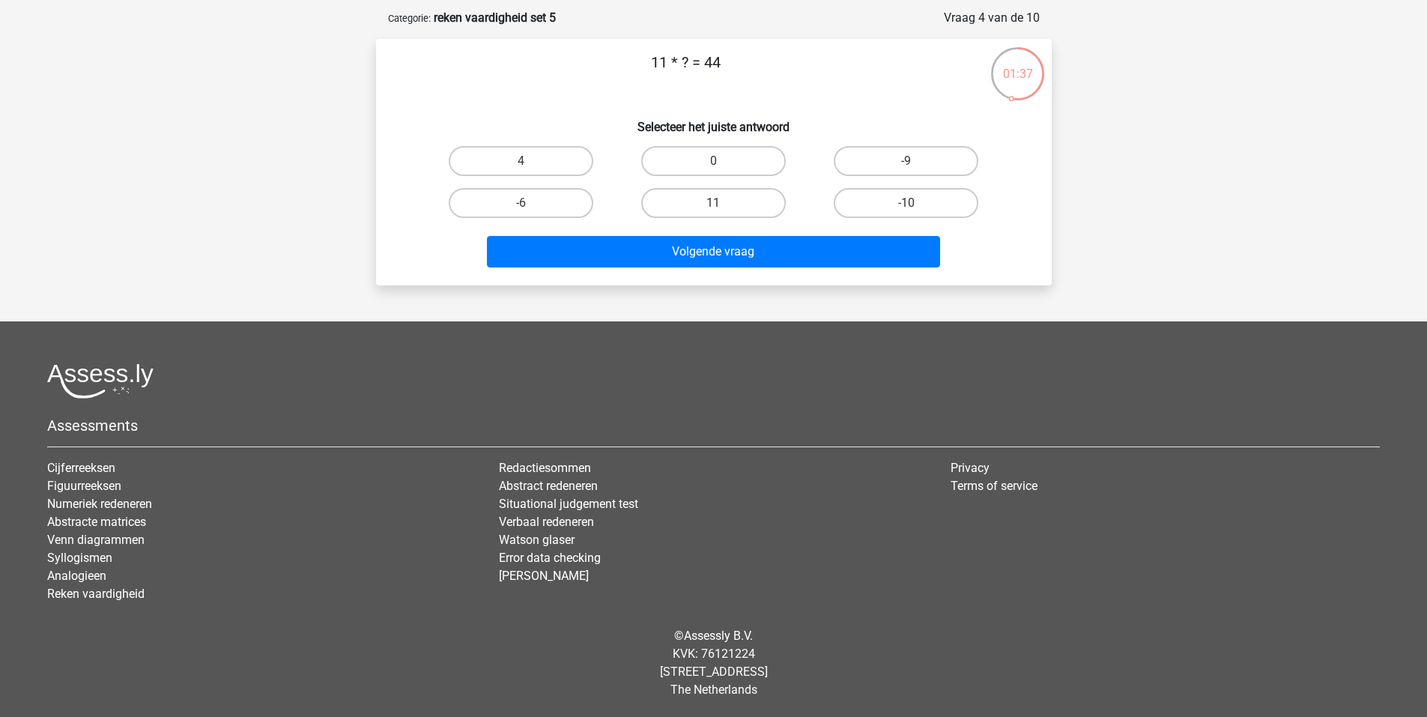
drag, startPoint x: 527, startPoint y: 184, endPoint x: 529, endPoint y: 165, distance: 19.6
click at [525, 184] on div "-6" at bounding box center [521, 203] width 193 height 42
click at [529, 165] on input "4" at bounding box center [526, 166] width 10 height 10
radio input "true"
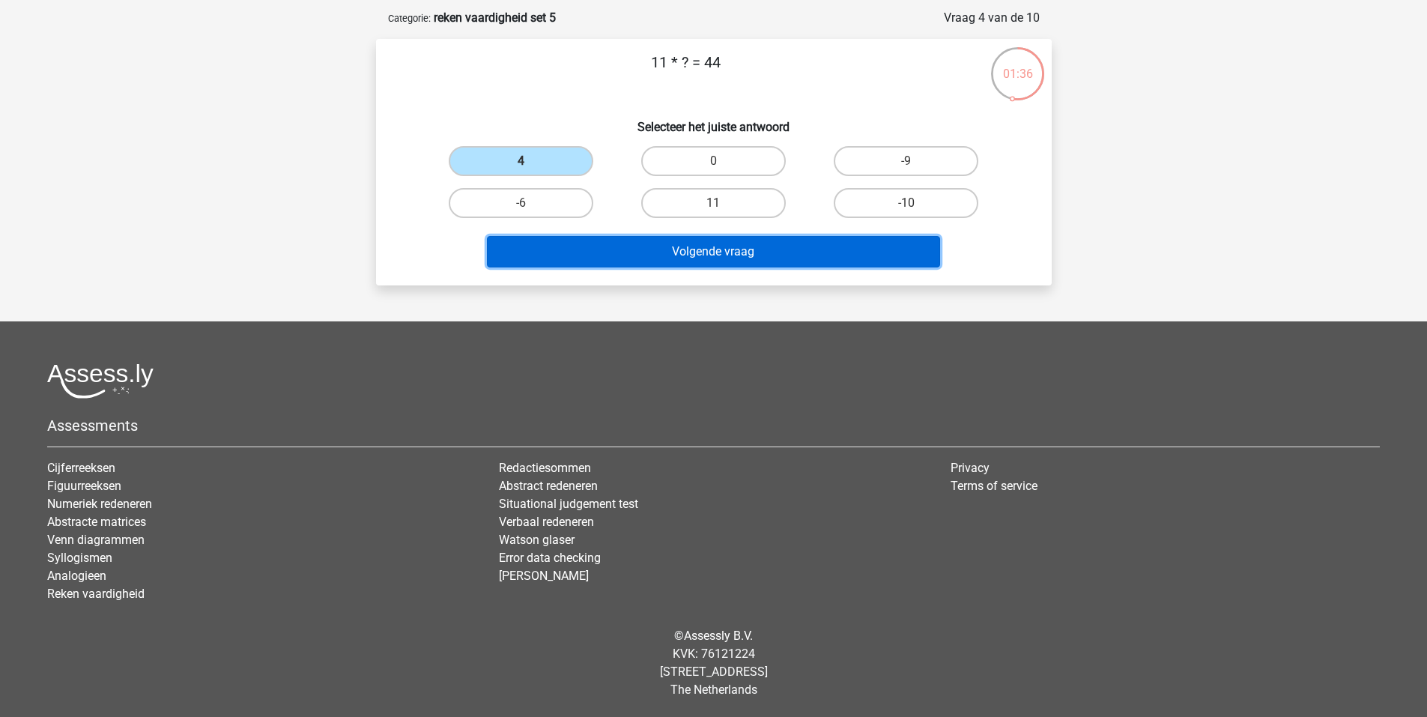
click at [653, 240] on button "Volgende vraag" at bounding box center [713, 251] width 453 height 31
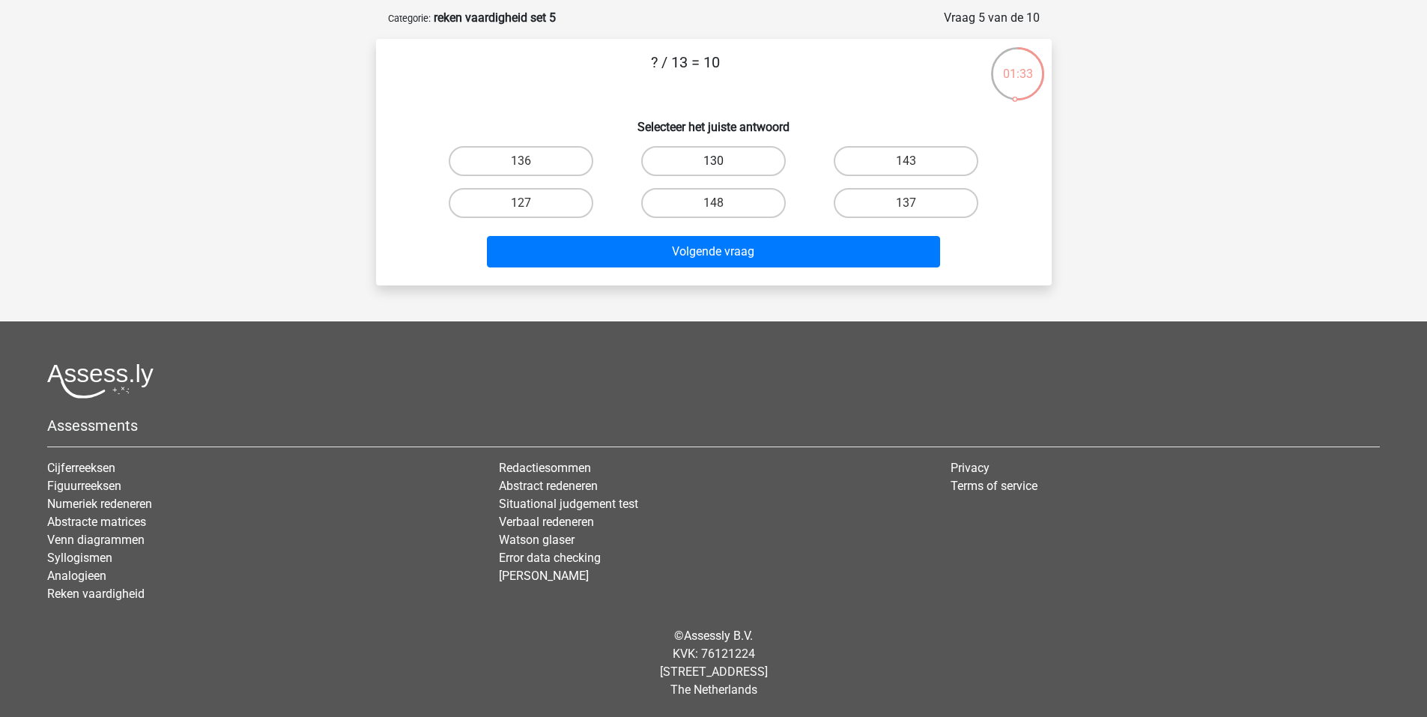
click at [692, 166] on label "130" at bounding box center [713, 161] width 145 height 30
click at [713, 166] on input "130" at bounding box center [718, 166] width 10 height 10
radio input "true"
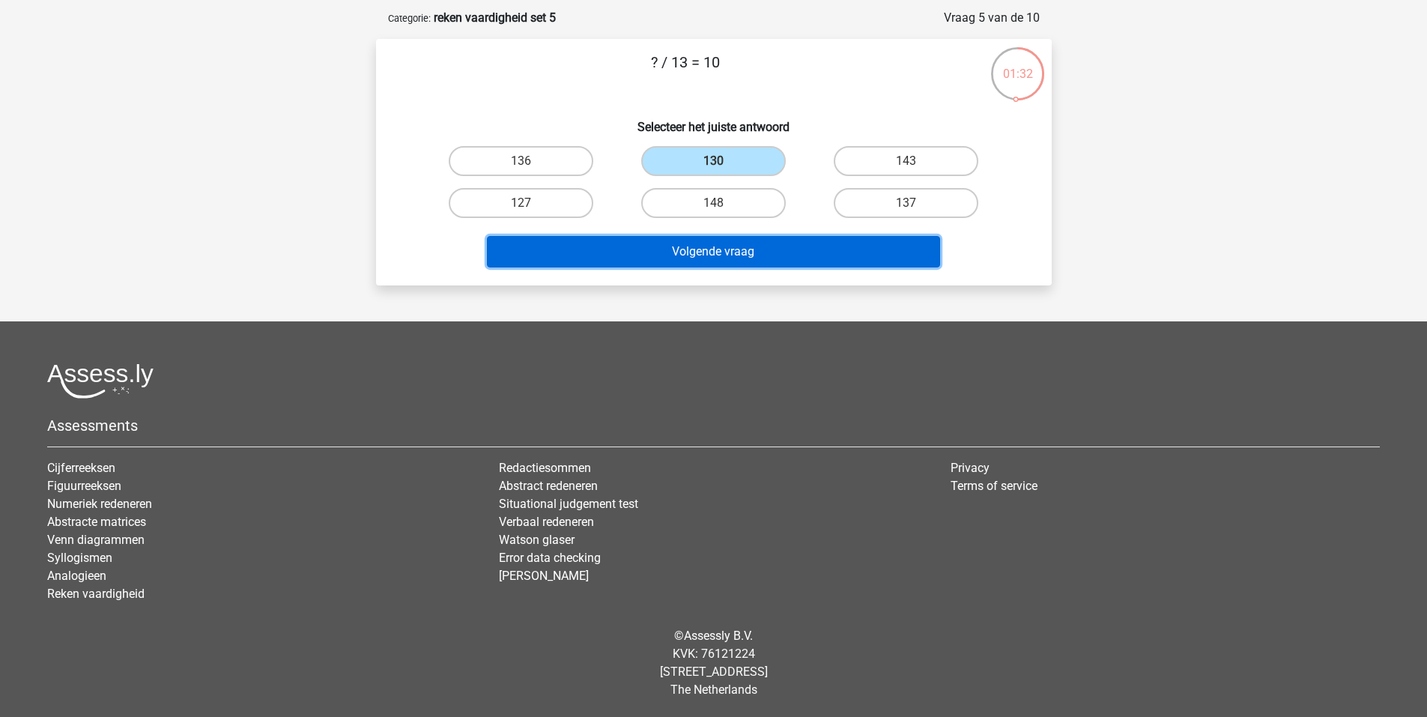
click at [740, 249] on button "Volgende vraag" at bounding box center [713, 251] width 453 height 31
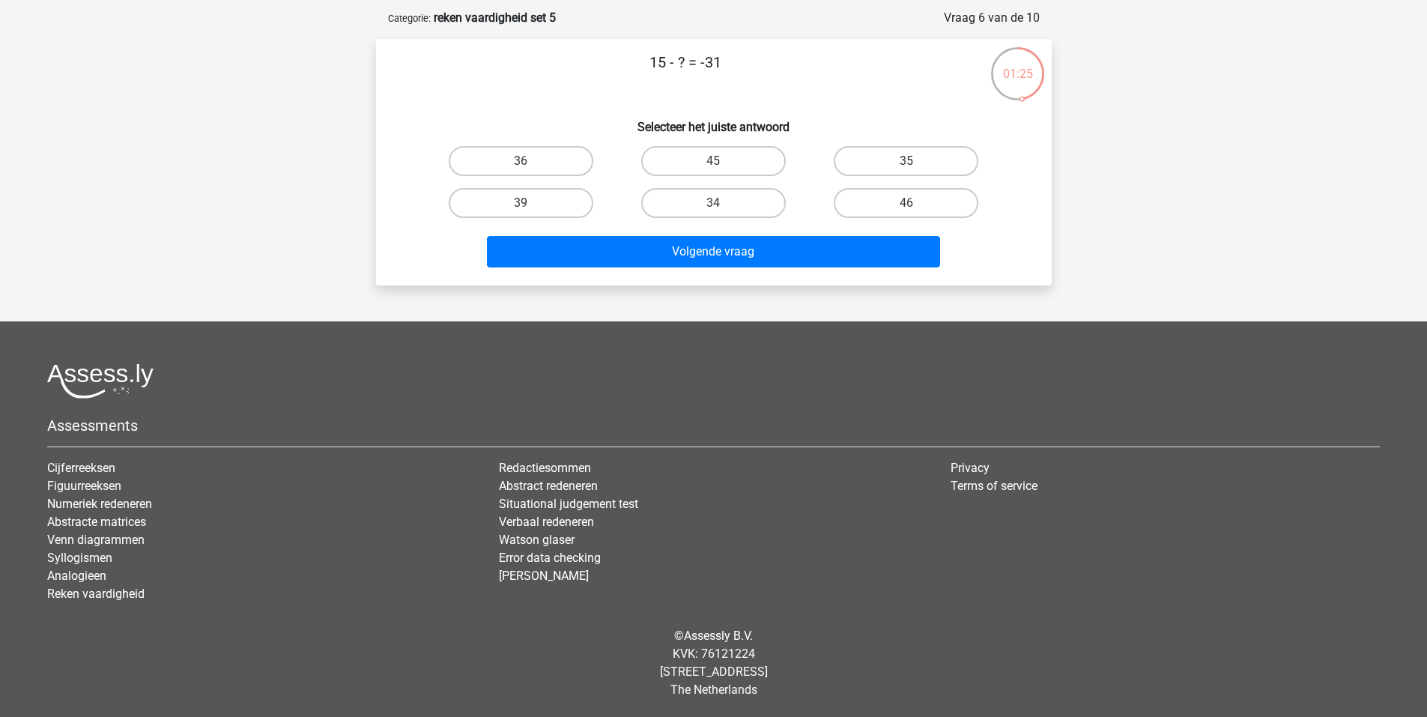
drag, startPoint x: 913, startPoint y: 200, endPoint x: 826, endPoint y: 222, distance: 88.9
click at [907, 200] on label "46" at bounding box center [906, 203] width 145 height 30
click at [907, 203] on input "46" at bounding box center [912, 208] width 10 height 10
radio input "true"
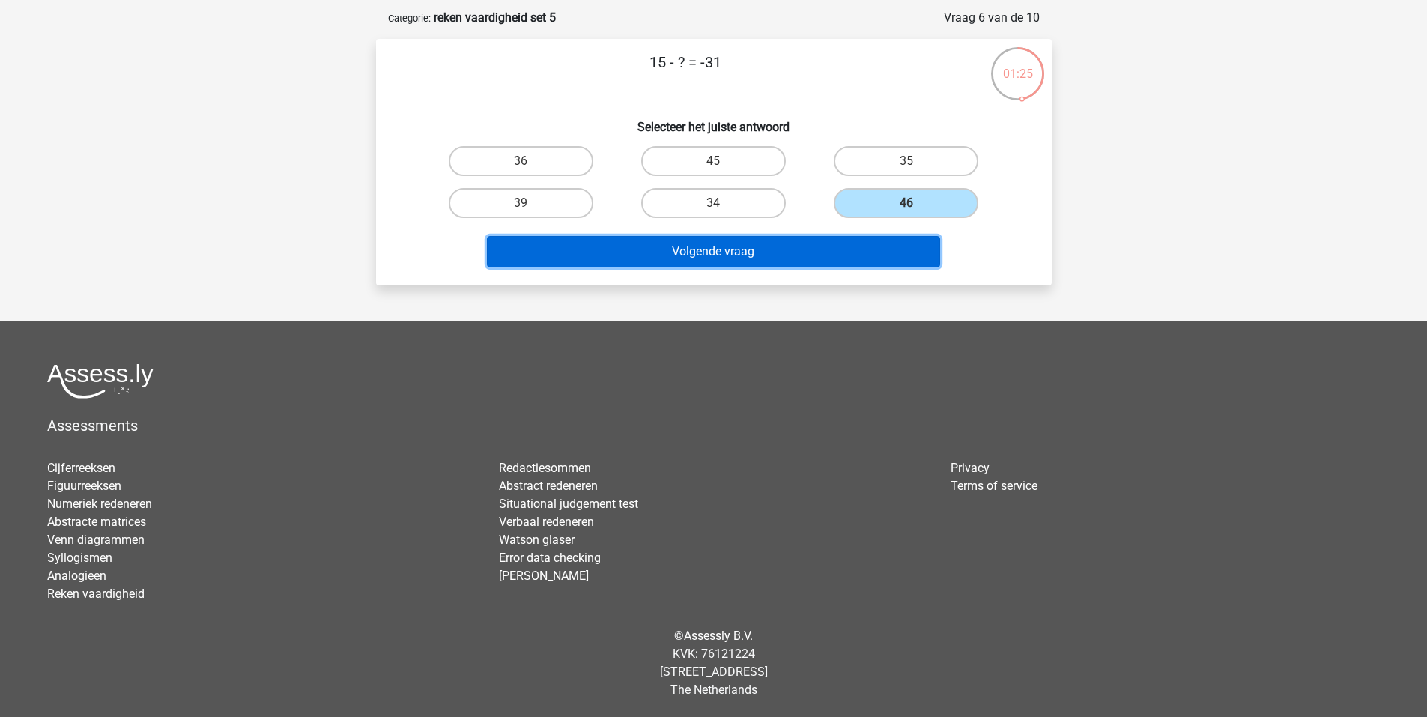
click at [799, 264] on button "Volgende vraag" at bounding box center [713, 251] width 453 height 31
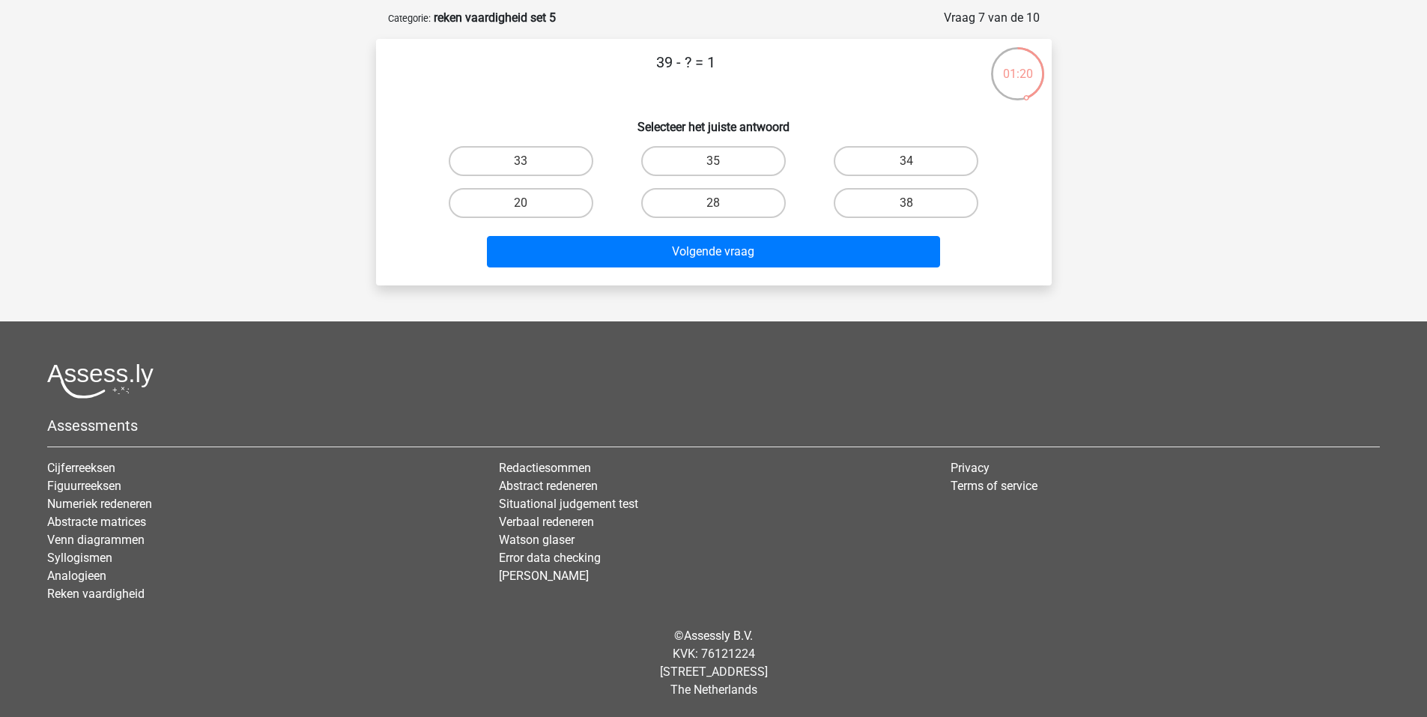
drag, startPoint x: 910, startPoint y: 215, endPoint x: 877, endPoint y: 233, distance: 37.6
click at [904, 219] on div "38" at bounding box center [906, 203] width 193 height 42
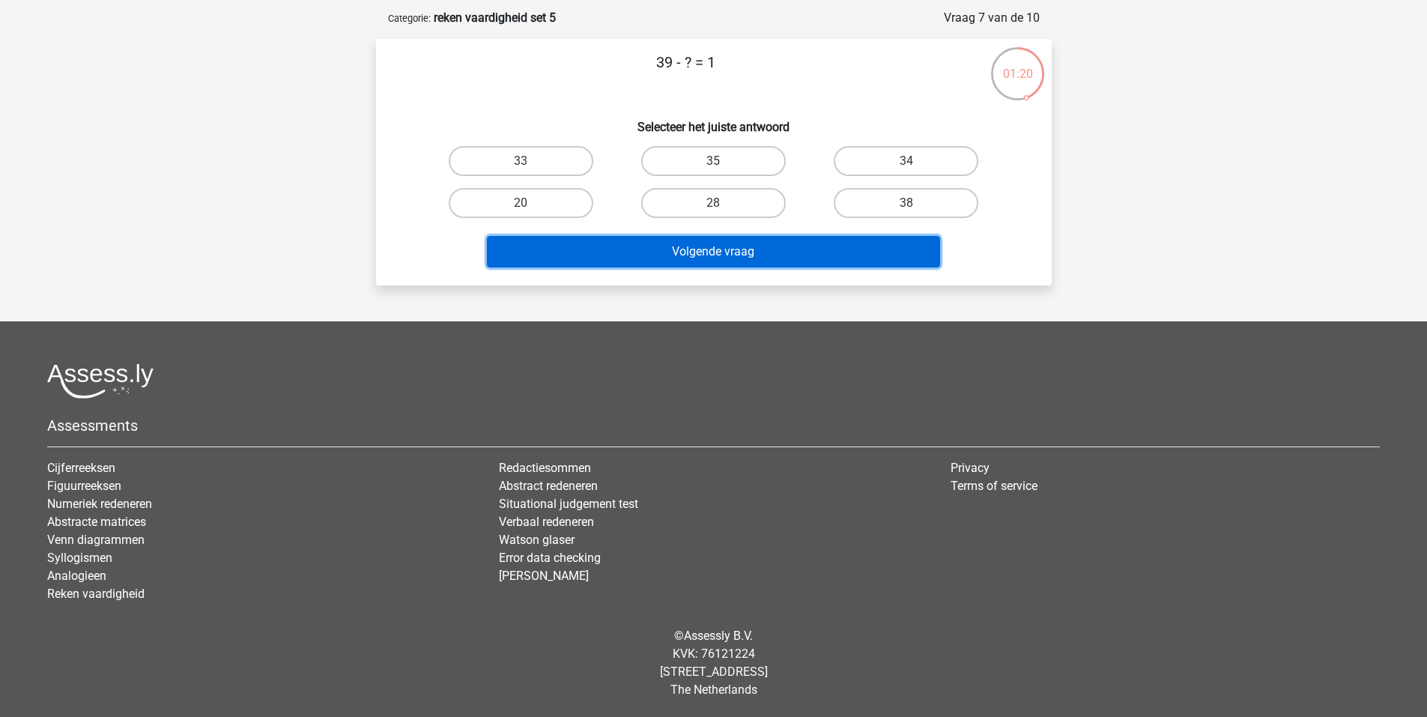
click at [853, 249] on button "Volgende vraag" at bounding box center [713, 251] width 453 height 31
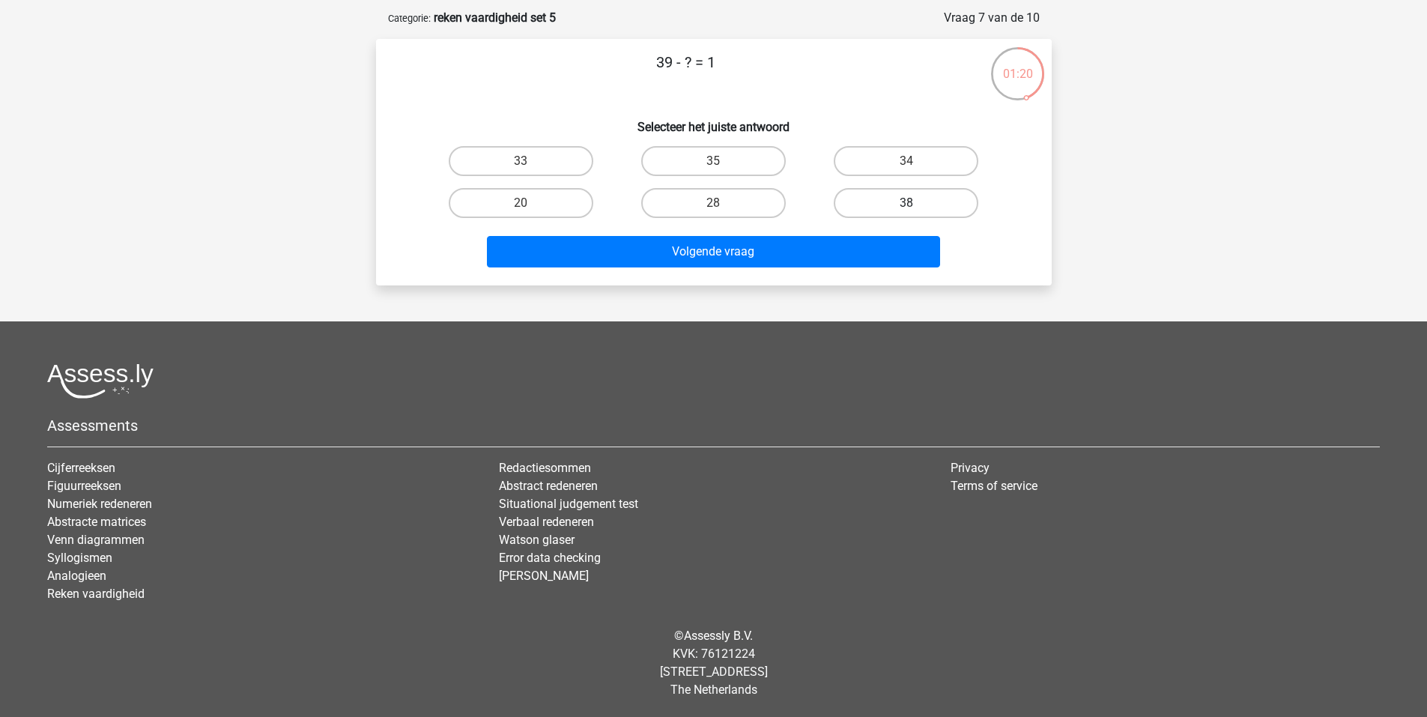
click at [895, 200] on label "38" at bounding box center [906, 203] width 145 height 30
click at [907, 203] on input "38" at bounding box center [912, 208] width 10 height 10
radio input "true"
click at [895, 200] on label "38" at bounding box center [906, 203] width 145 height 30
click at [907, 203] on input "38" at bounding box center [912, 208] width 10 height 10
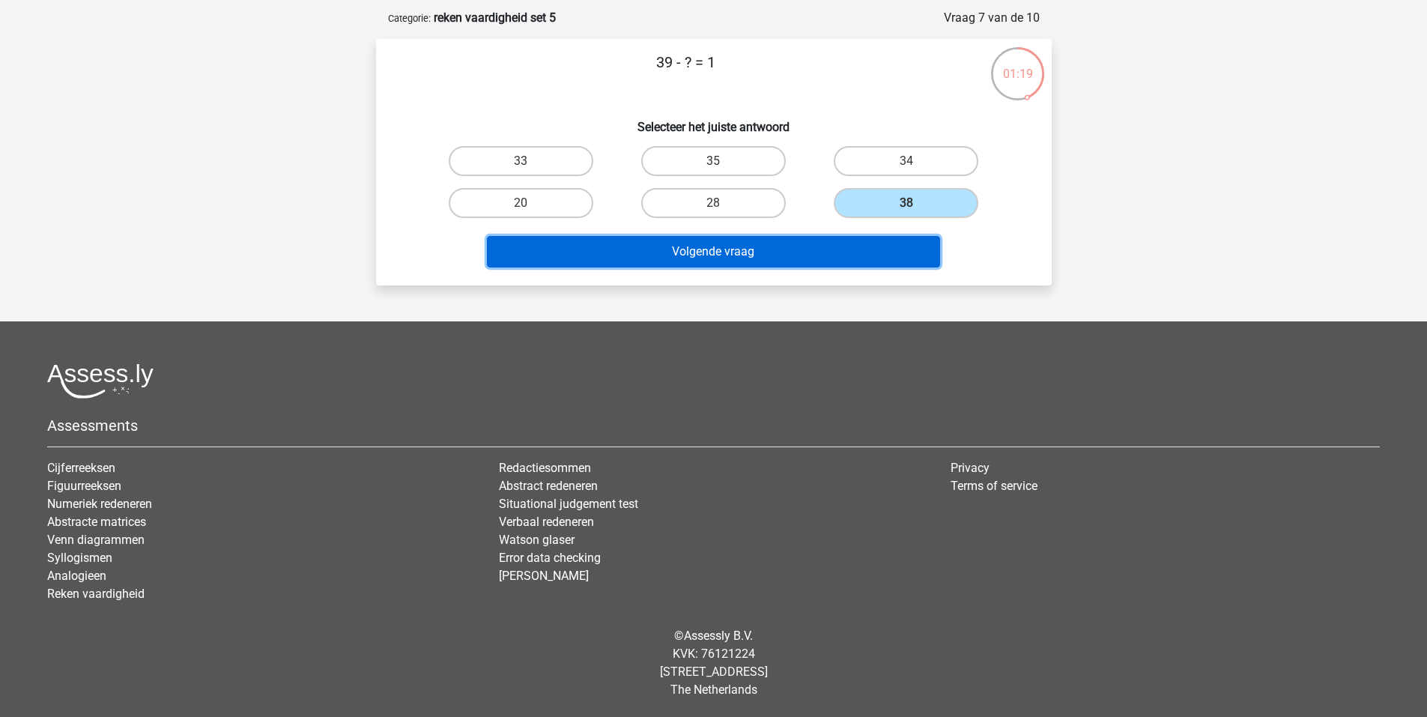
click at [832, 246] on button "Volgende vraag" at bounding box center [713, 251] width 453 height 31
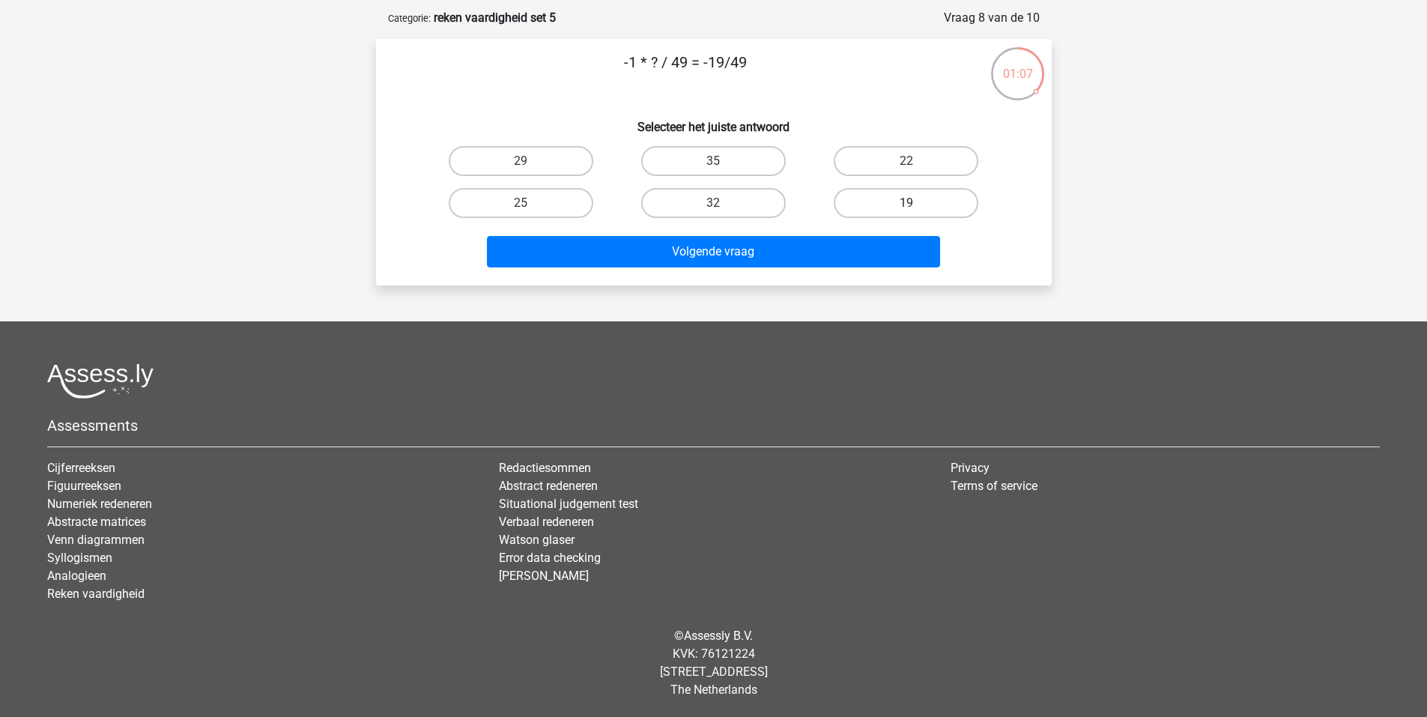
click at [893, 205] on label "19" at bounding box center [906, 203] width 145 height 30
click at [907, 205] on input "19" at bounding box center [912, 208] width 10 height 10
radio input "true"
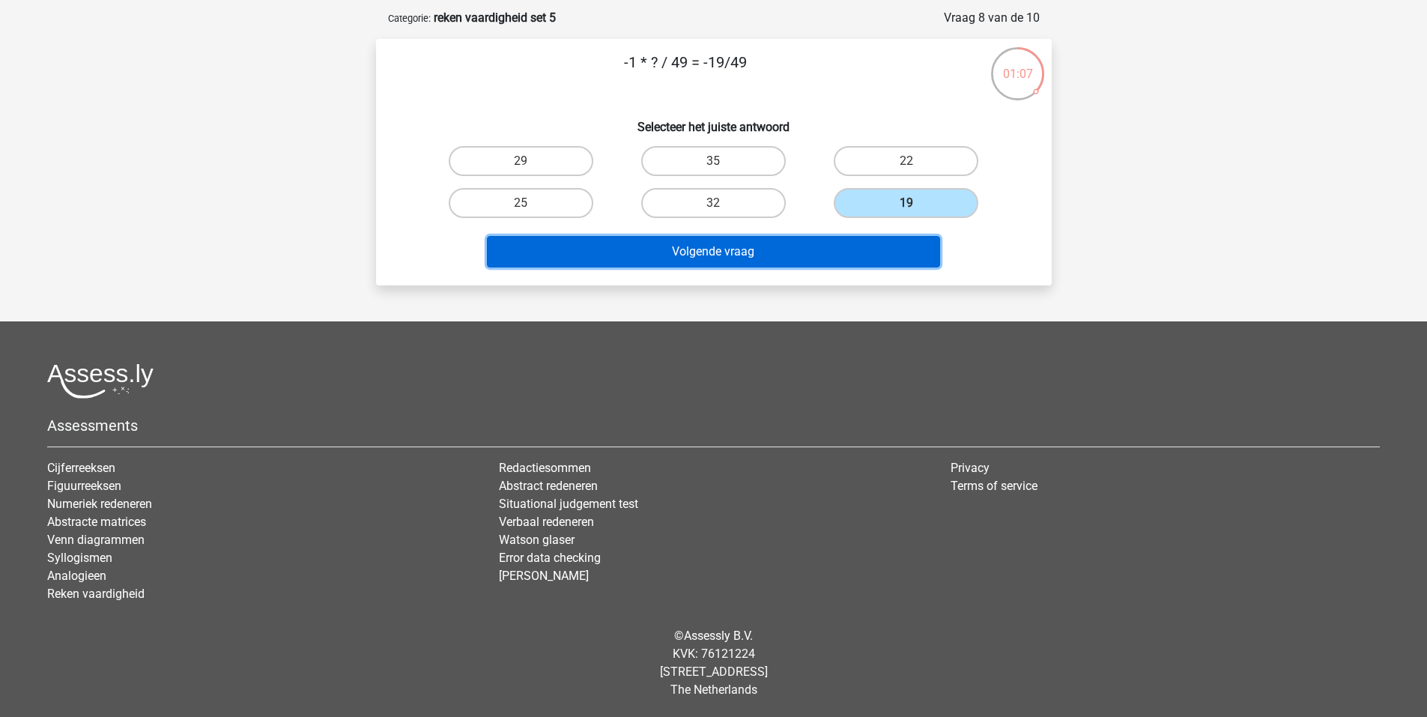
click at [835, 253] on button "Volgende vraag" at bounding box center [713, 251] width 453 height 31
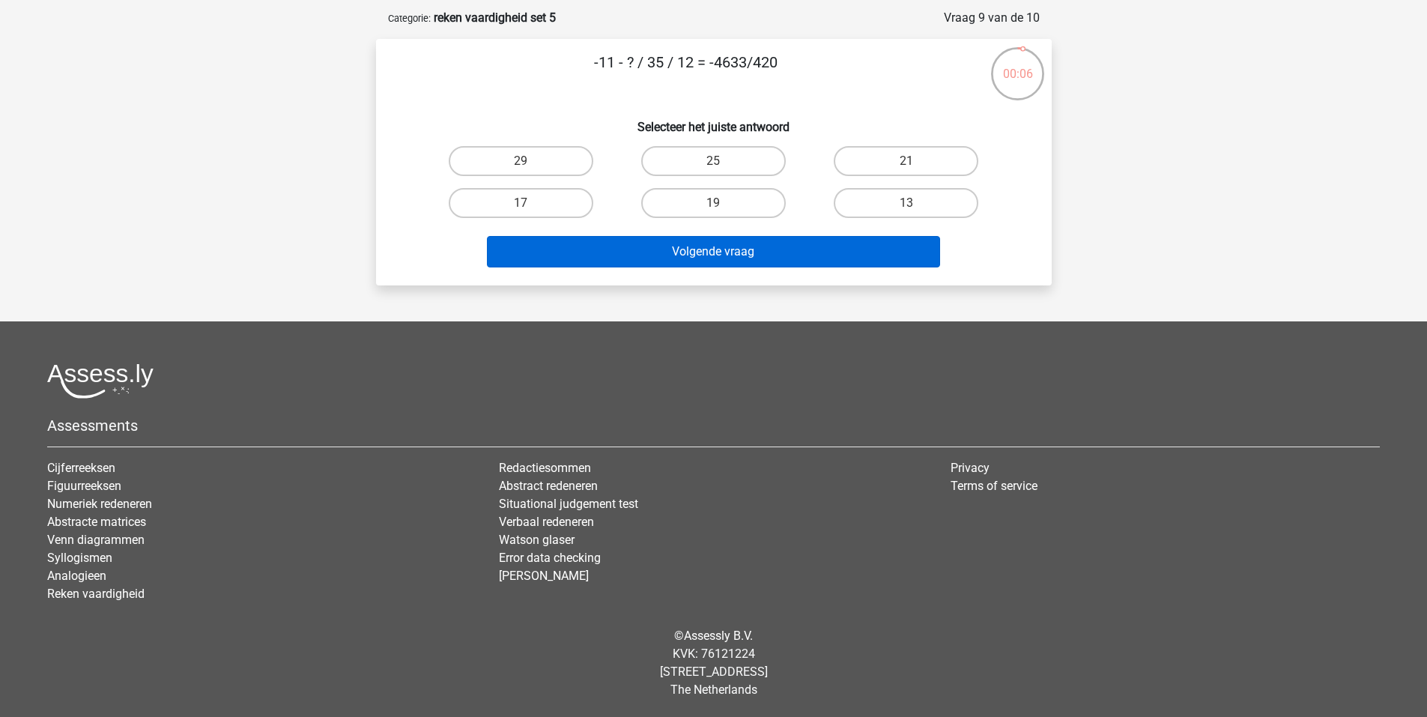
drag, startPoint x: 919, startPoint y: 202, endPoint x: 799, endPoint y: 252, distance: 129.7
click at [918, 203] on label "13" at bounding box center [906, 203] width 145 height 30
click at [916, 203] on input "13" at bounding box center [912, 208] width 10 height 10
radio input "true"
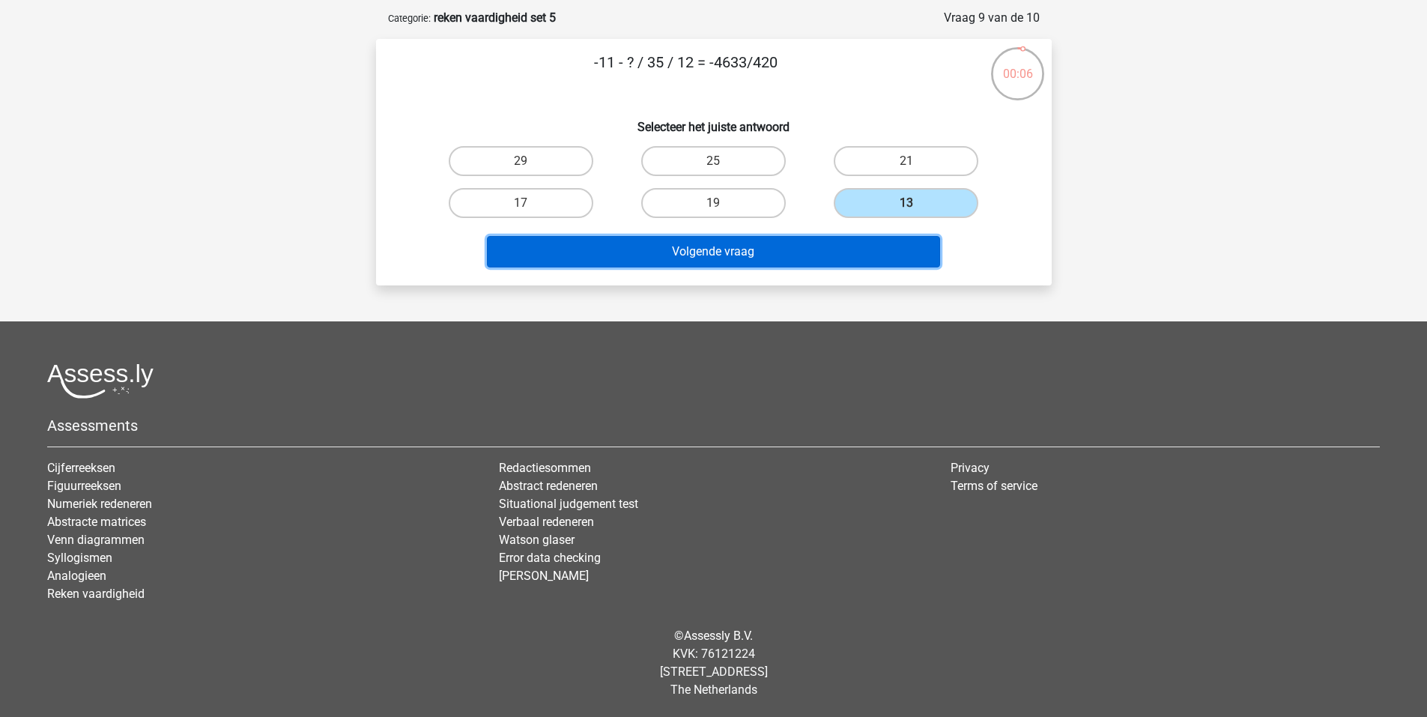
drag, startPoint x: 790, startPoint y: 256, endPoint x: 775, endPoint y: 261, distance: 15.9
click at [784, 259] on button "Volgende vraag" at bounding box center [713, 251] width 453 height 31
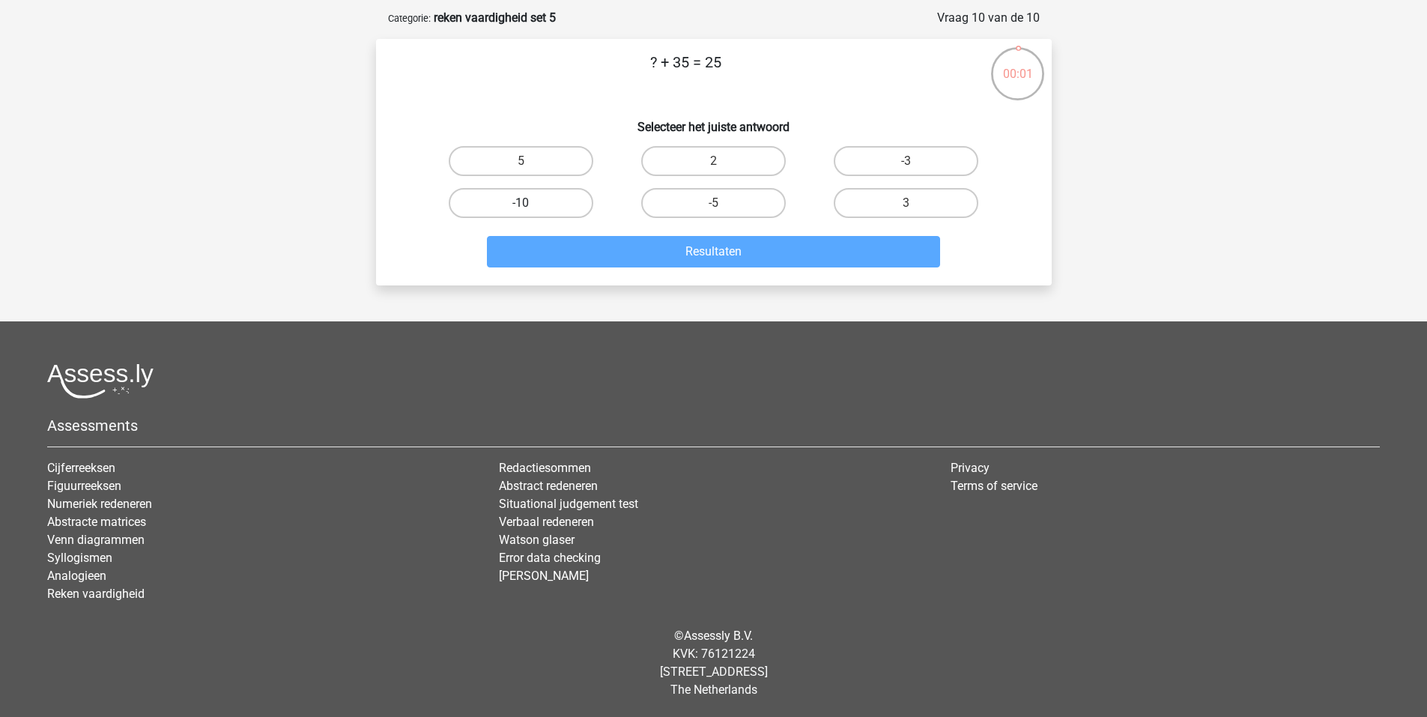
click at [541, 207] on label "-10" at bounding box center [521, 203] width 145 height 30
click at [530, 207] on input "-10" at bounding box center [526, 208] width 10 height 10
radio input "true"
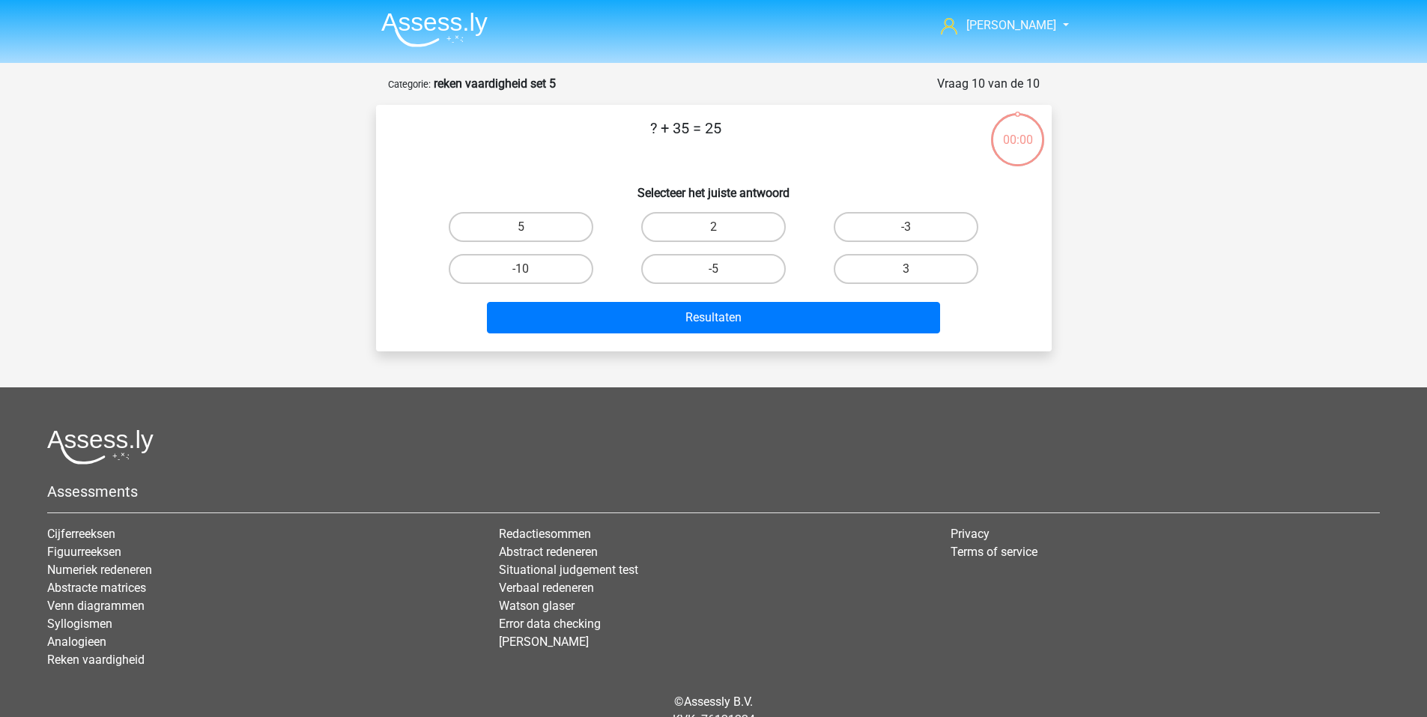
scroll to position [66, 0]
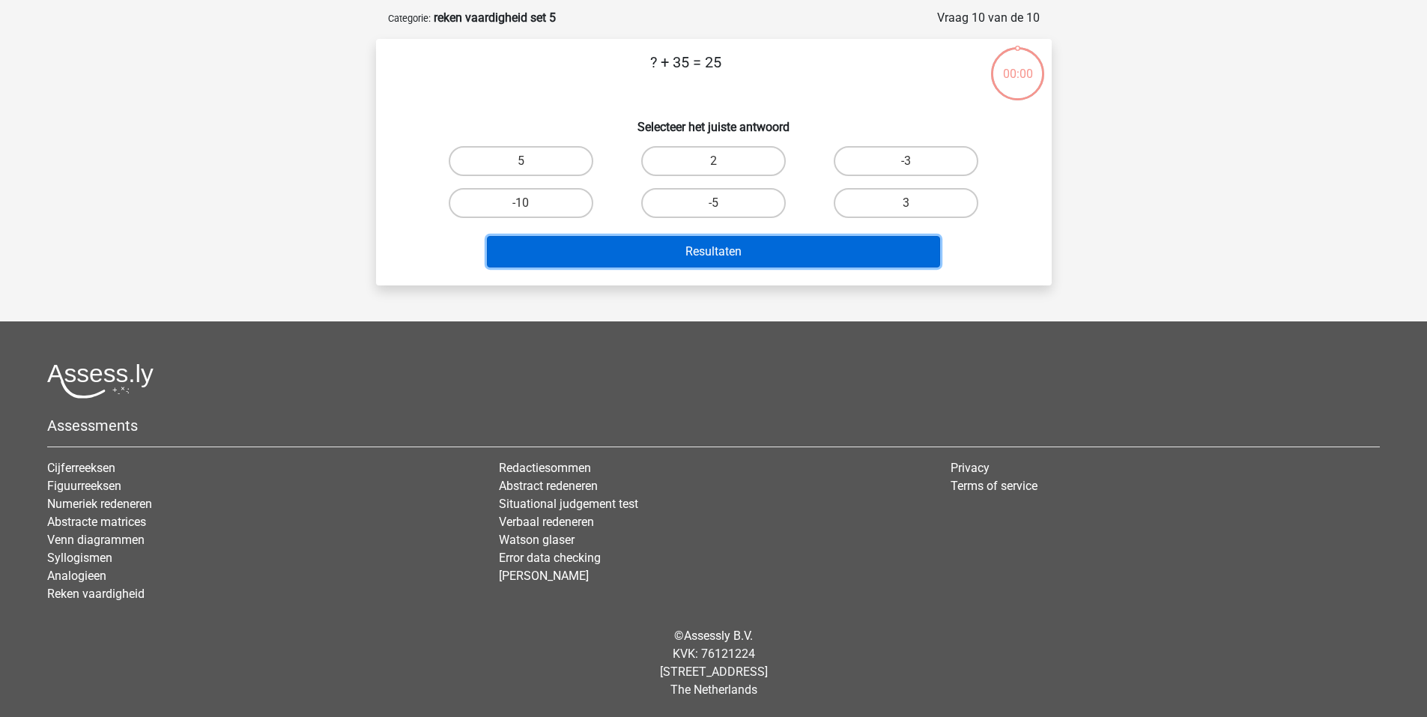
click at [676, 258] on button "Resultaten" at bounding box center [713, 251] width 453 height 31
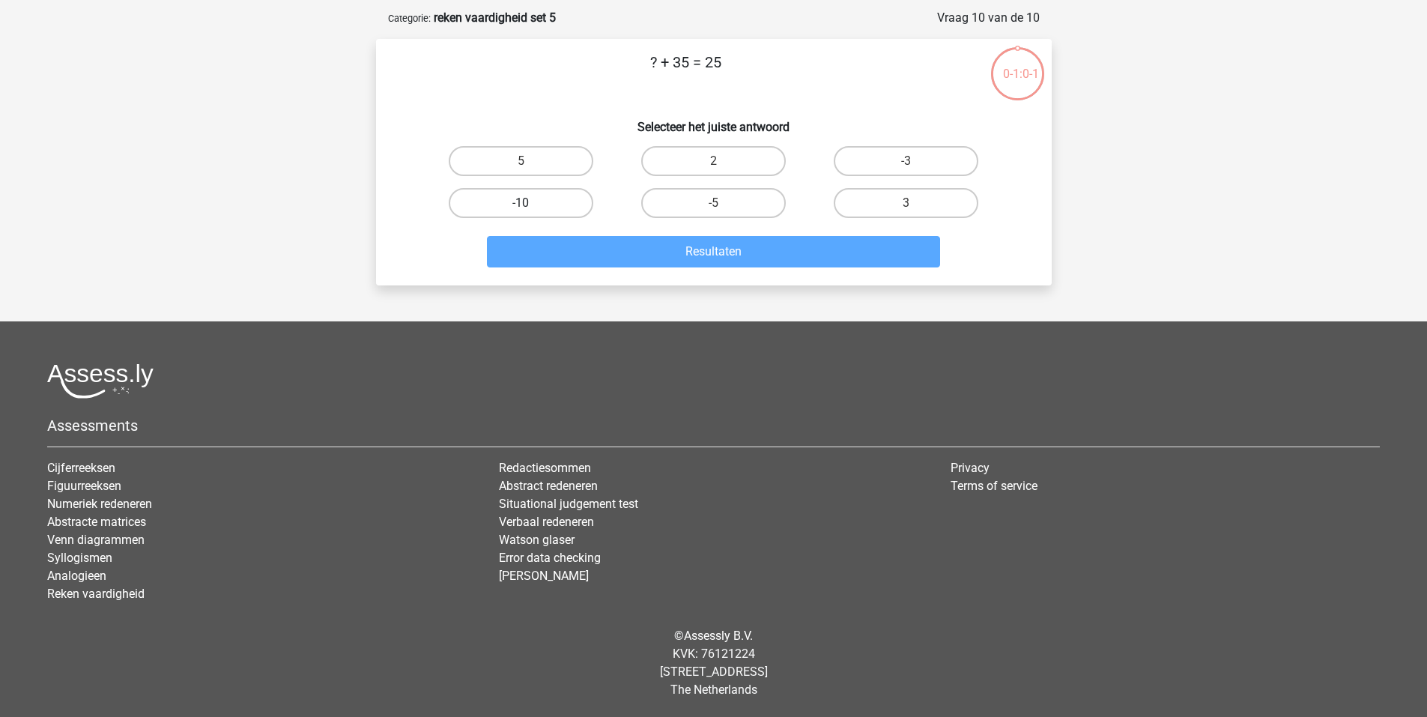
click at [533, 214] on label "-10" at bounding box center [521, 203] width 145 height 30
click at [530, 213] on input "-10" at bounding box center [526, 208] width 10 height 10
radio input "true"
click at [530, 214] on label "-10" at bounding box center [521, 203] width 145 height 30
click at [530, 213] on input "-10" at bounding box center [526, 208] width 10 height 10
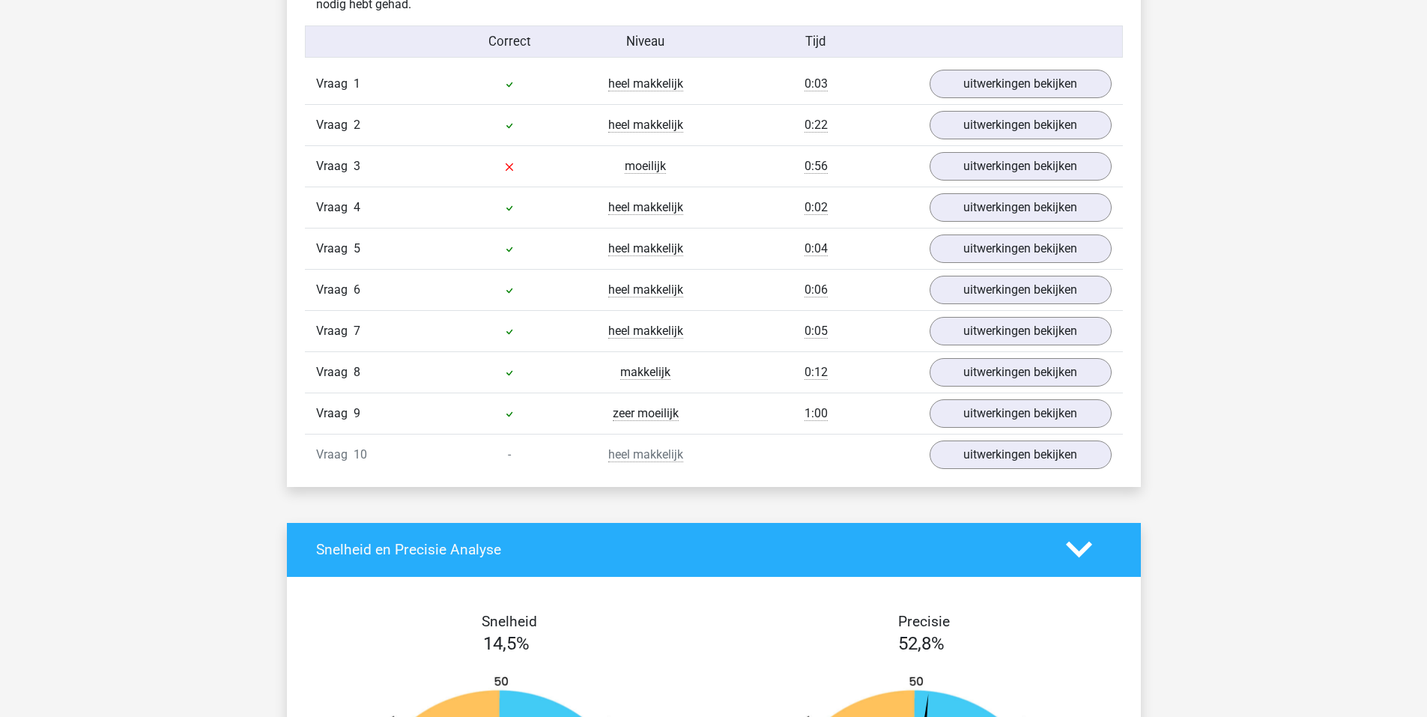
scroll to position [974, 0]
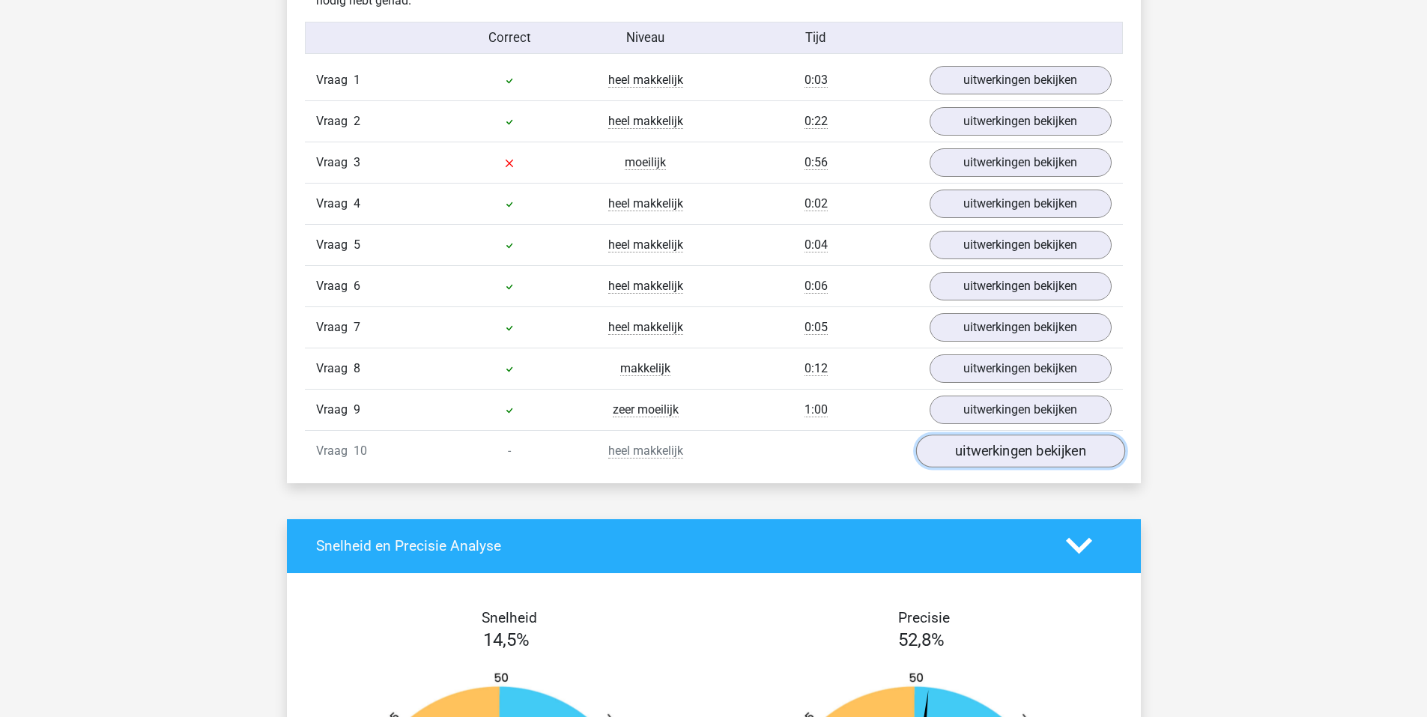
click at [959, 447] on link "uitwerkingen bekijken" at bounding box center [1020, 451] width 209 height 33
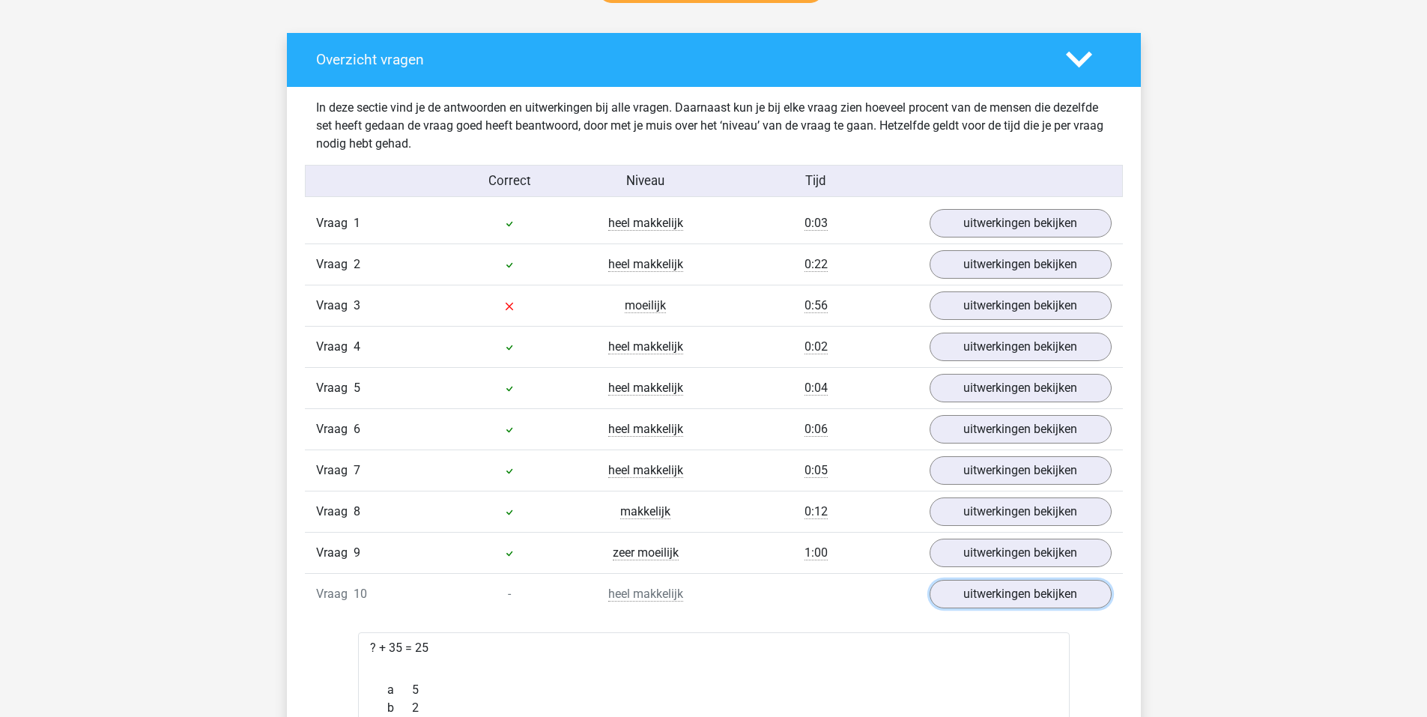
scroll to position [824, 0]
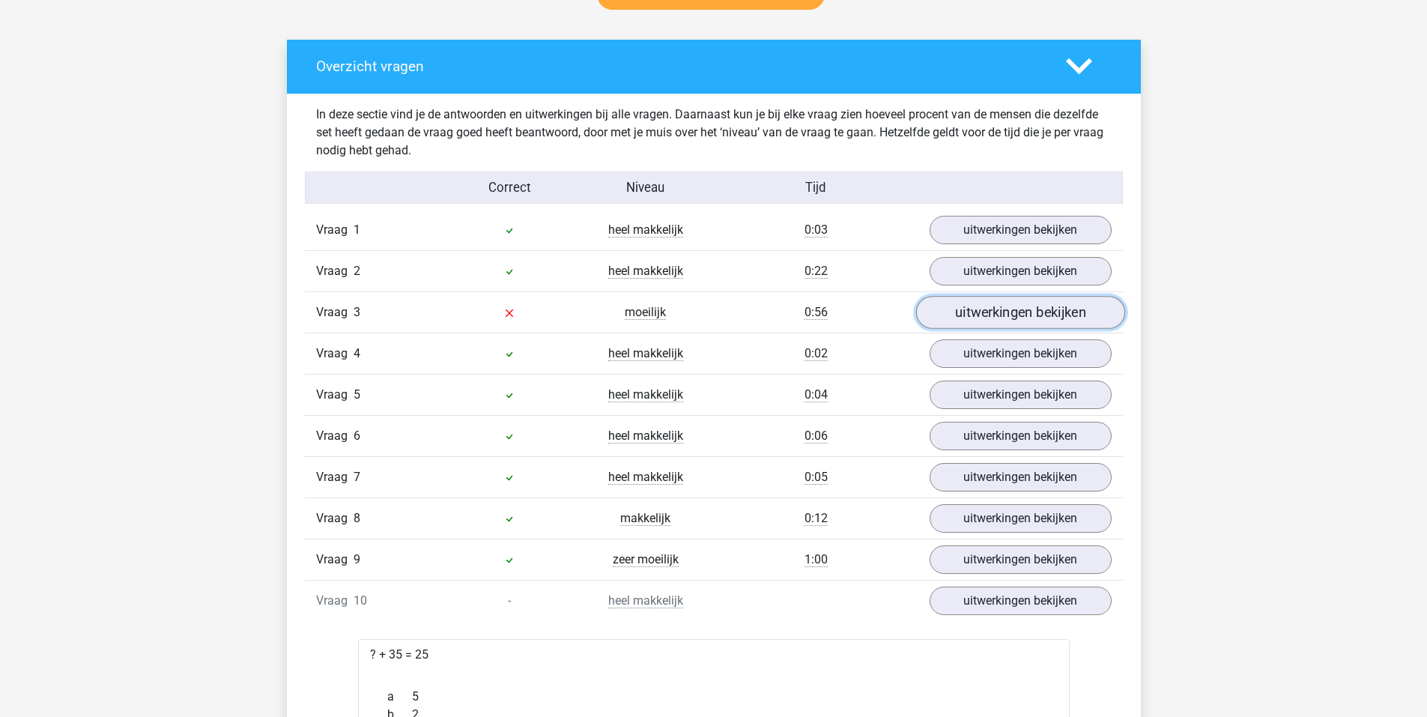
click at [1015, 316] on link "uitwerkingen bekijken" at bounding box center [1020, 312] width 209 height 33
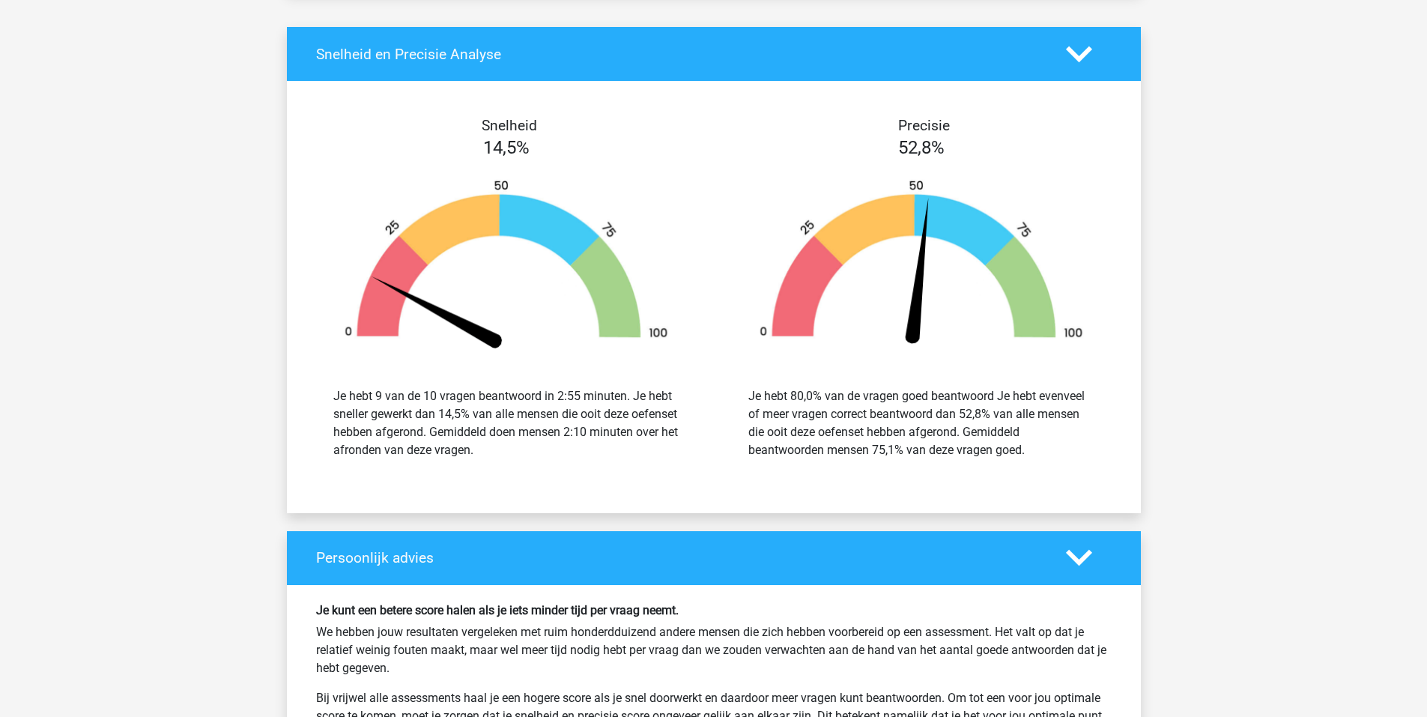
scroll to position [3364, 0]
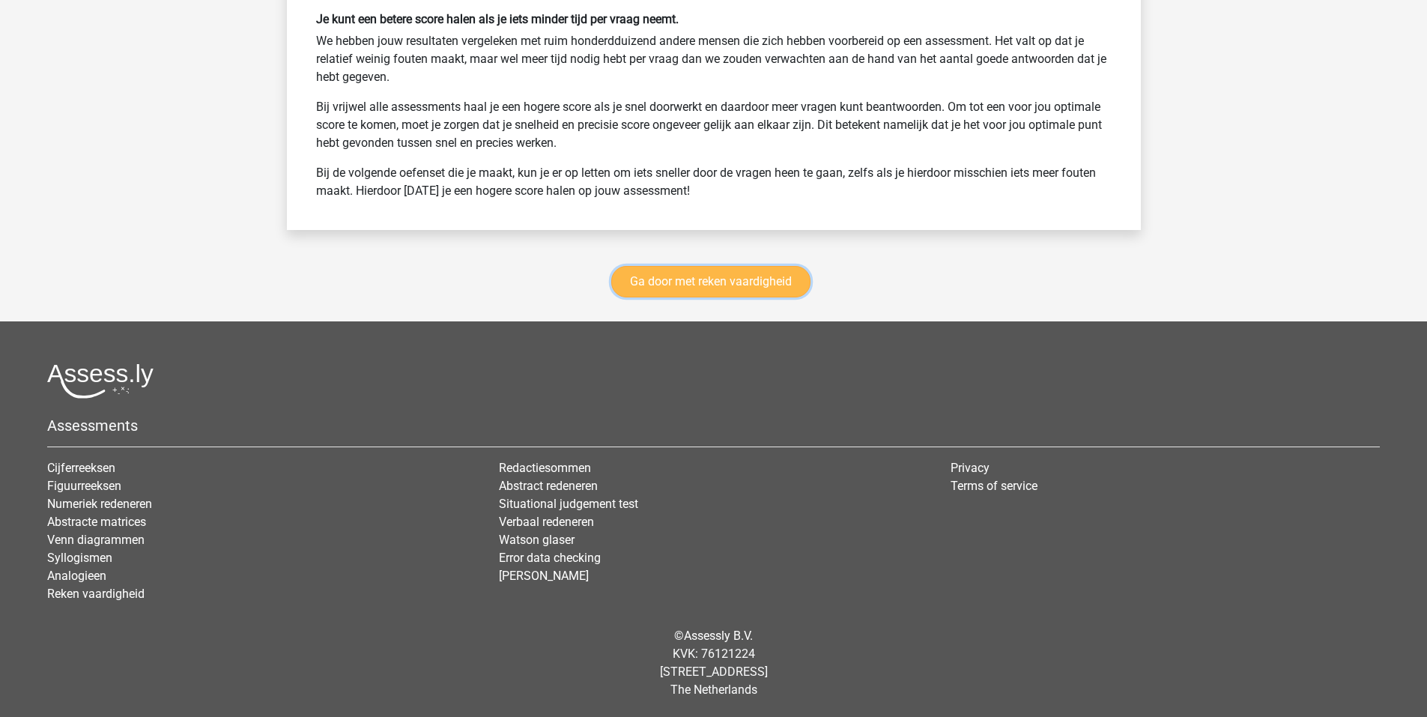
click at [692, 282] on link "Ga door met reken vaardigheid" at bounding box center [710, 281] width 199 height 31
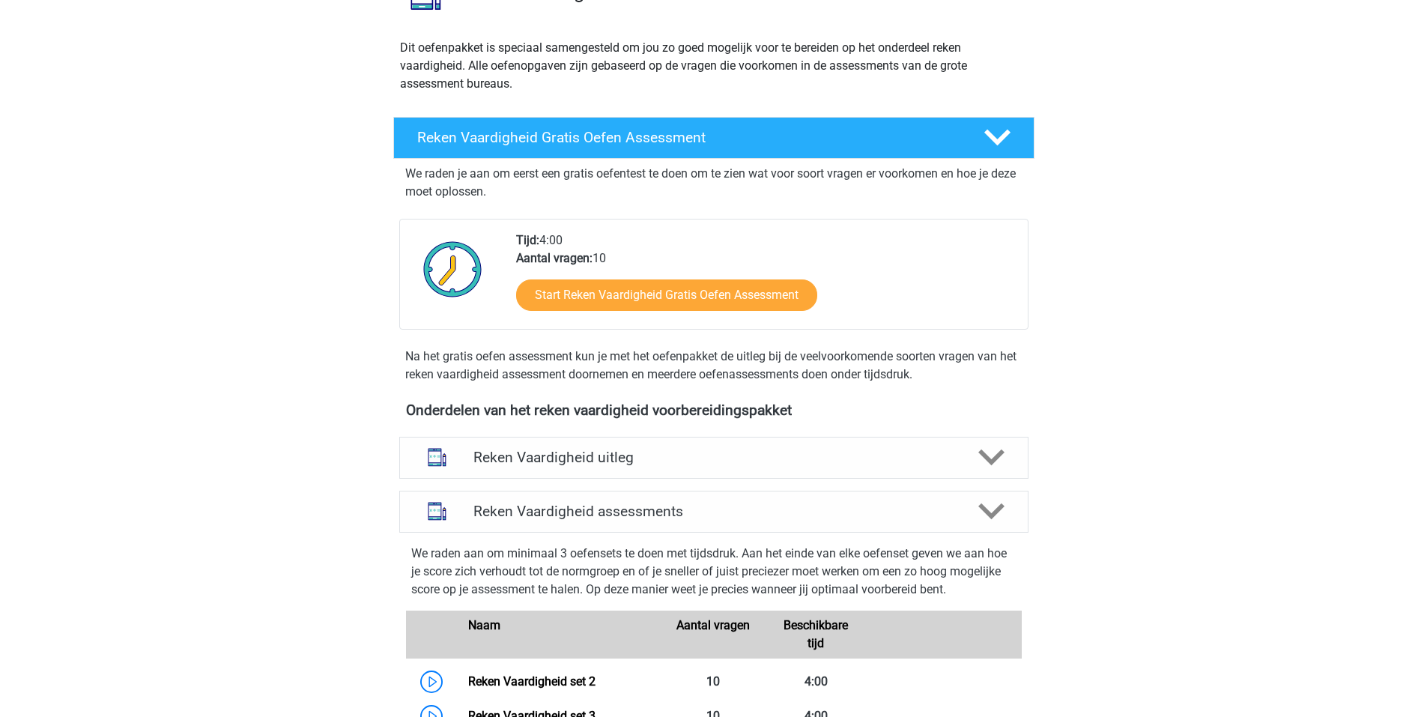
scroll to position [118, 0]
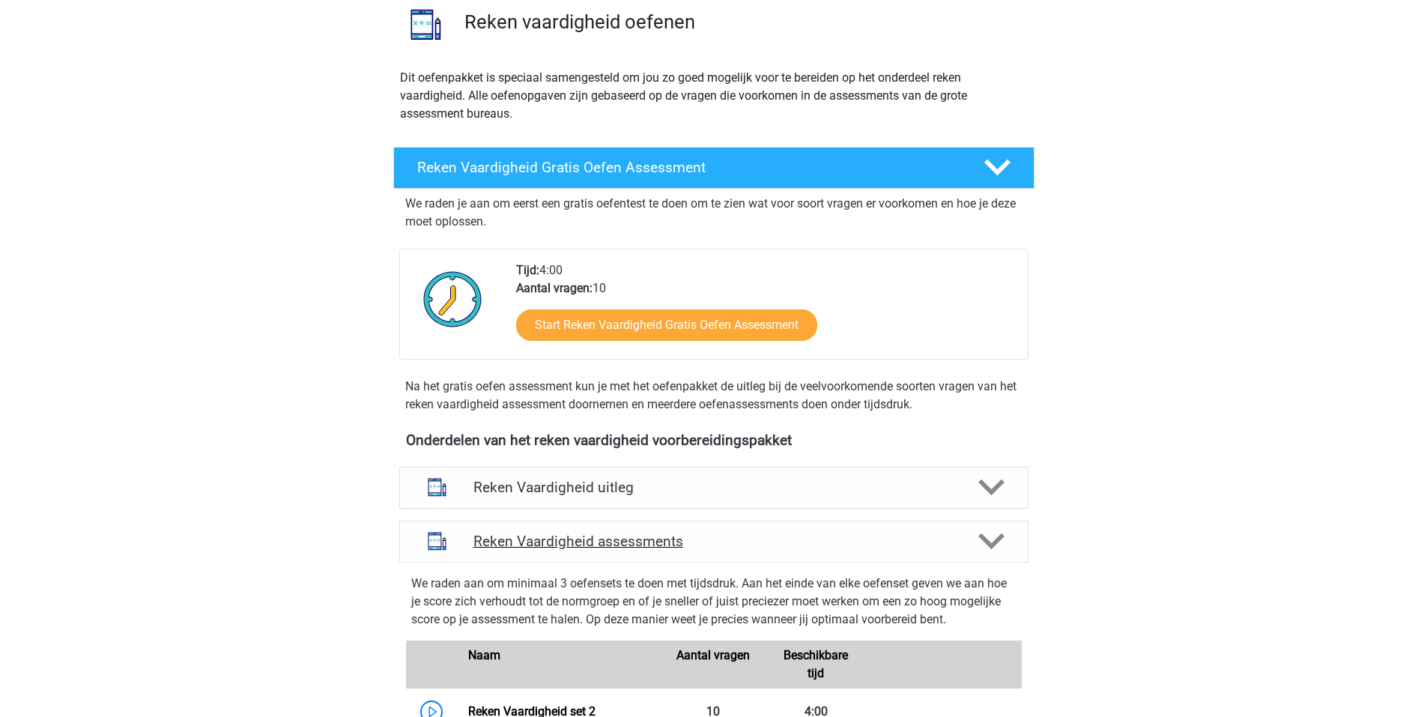
click at [644, 548] on h4 "Reken Vaardigheid assessments" at bounding box center [714, 541] width 481 height 17
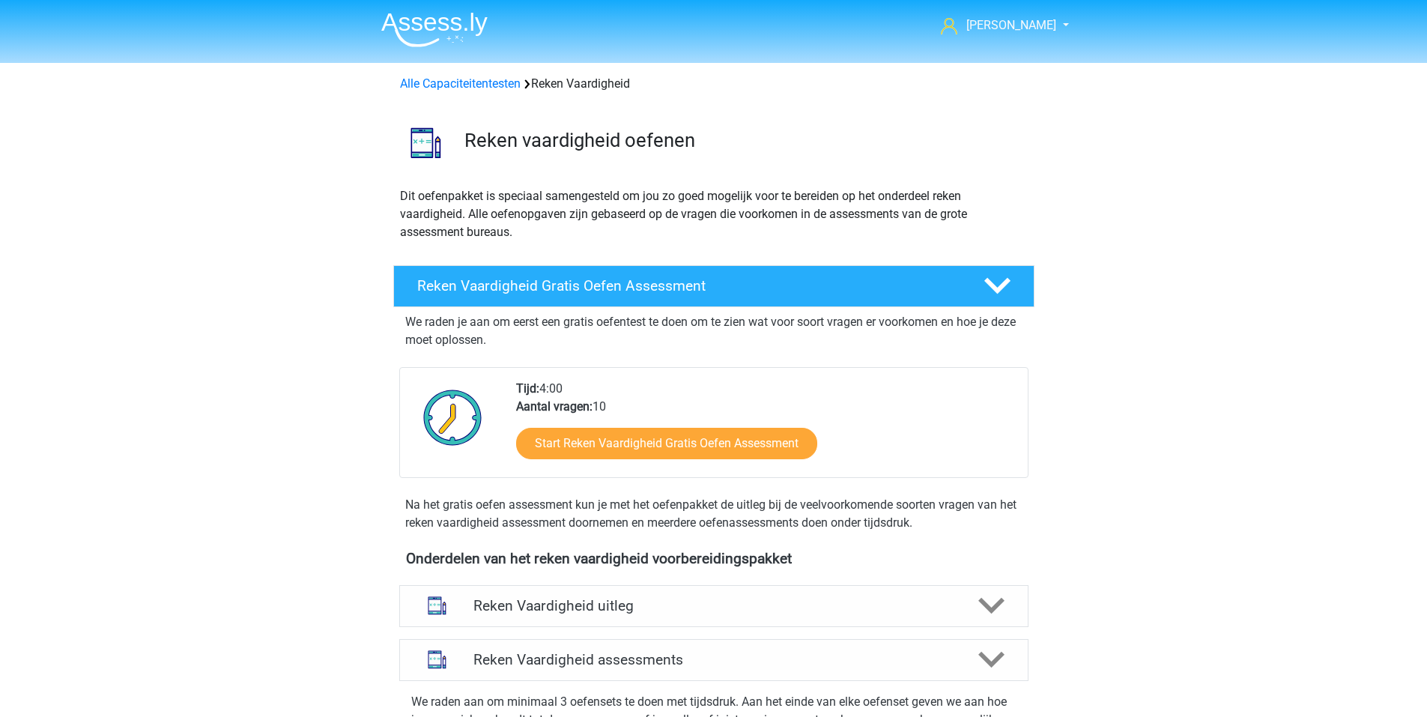
scroll to position [118, 0]
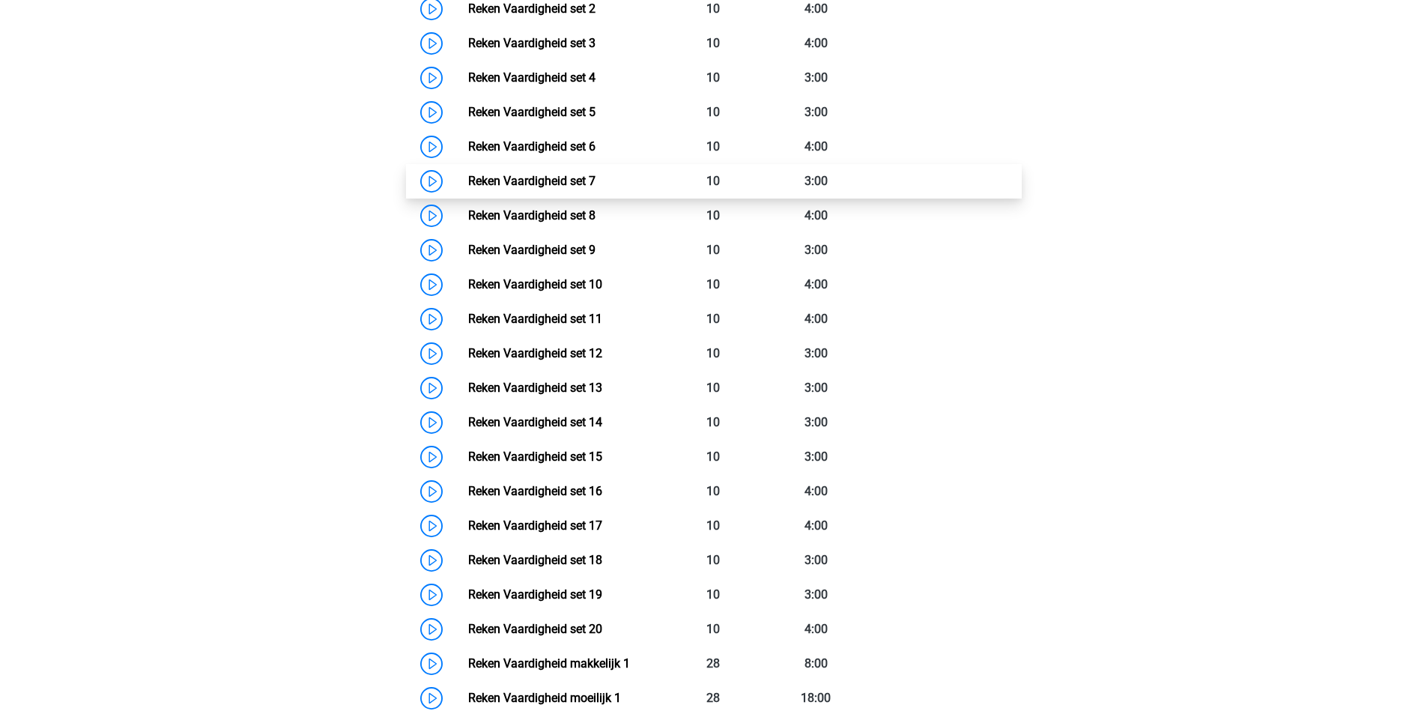
scroll to position [793, 0]
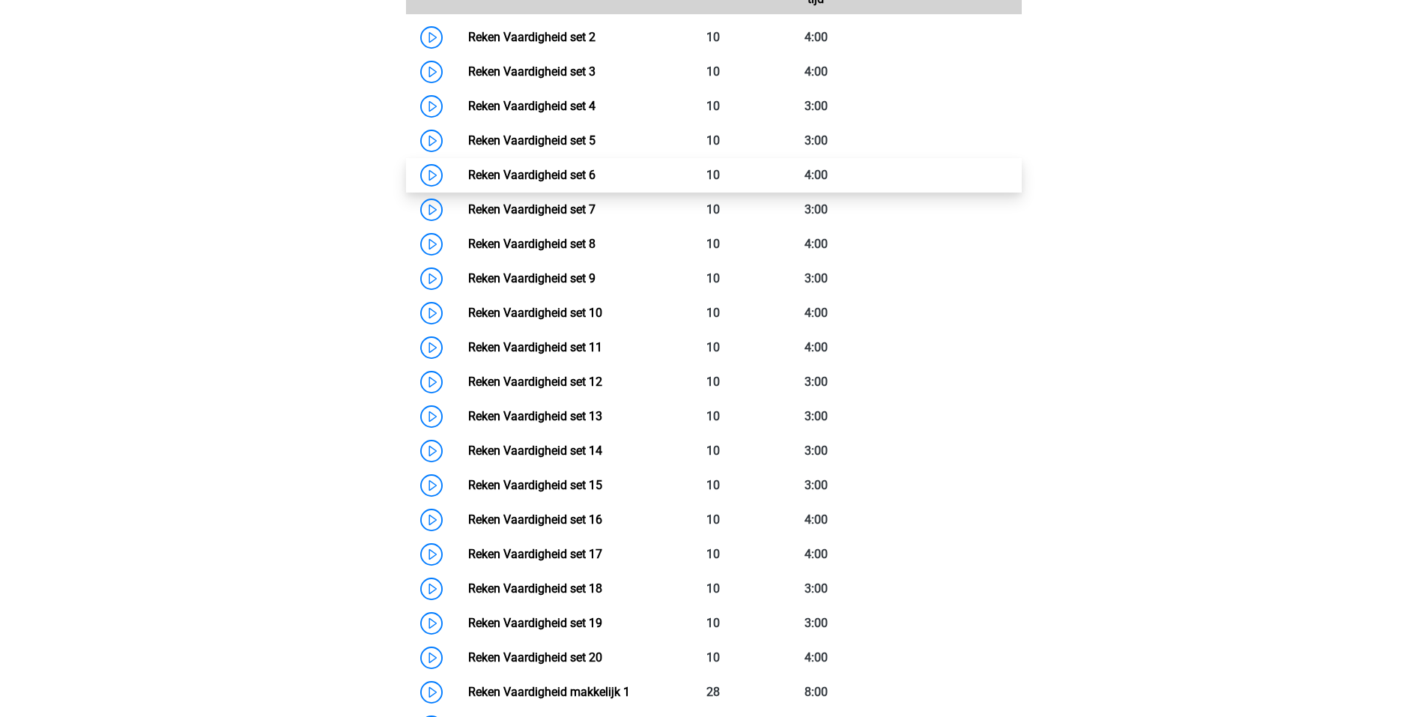
click at [468, 181] on link "Reken Vaardigheid set 6" at bounding box center [531, 175] width 127 height 14
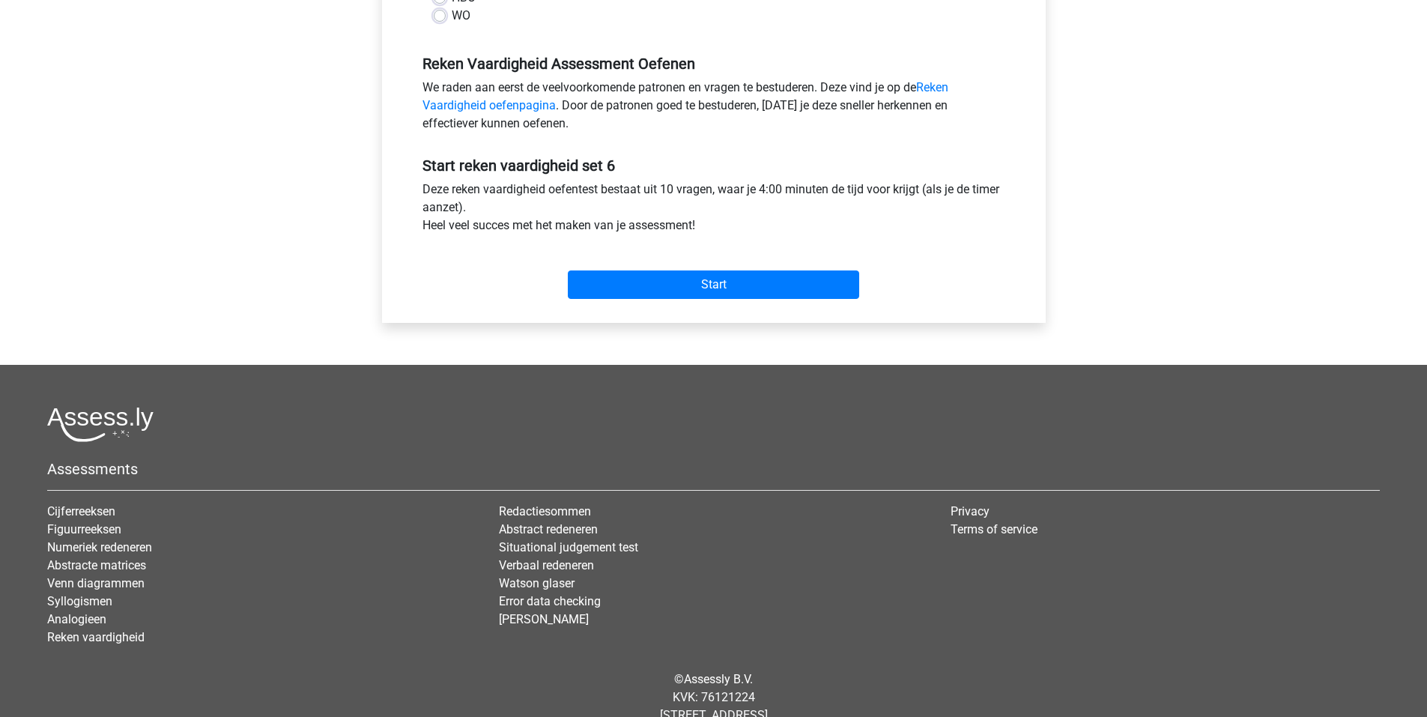
scroll to position [467, 0]
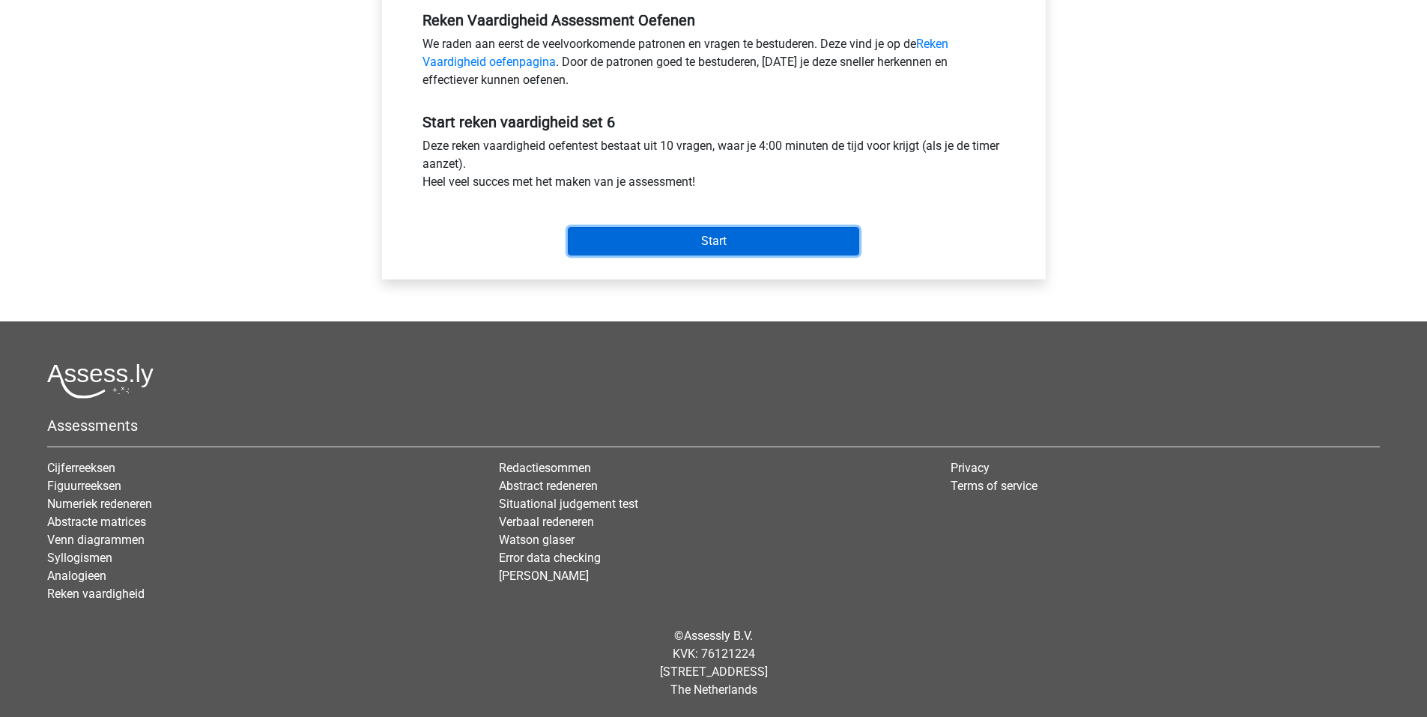
click at [607, 234] on input "Start" at bounding box center [713, 241] width 291 height 28
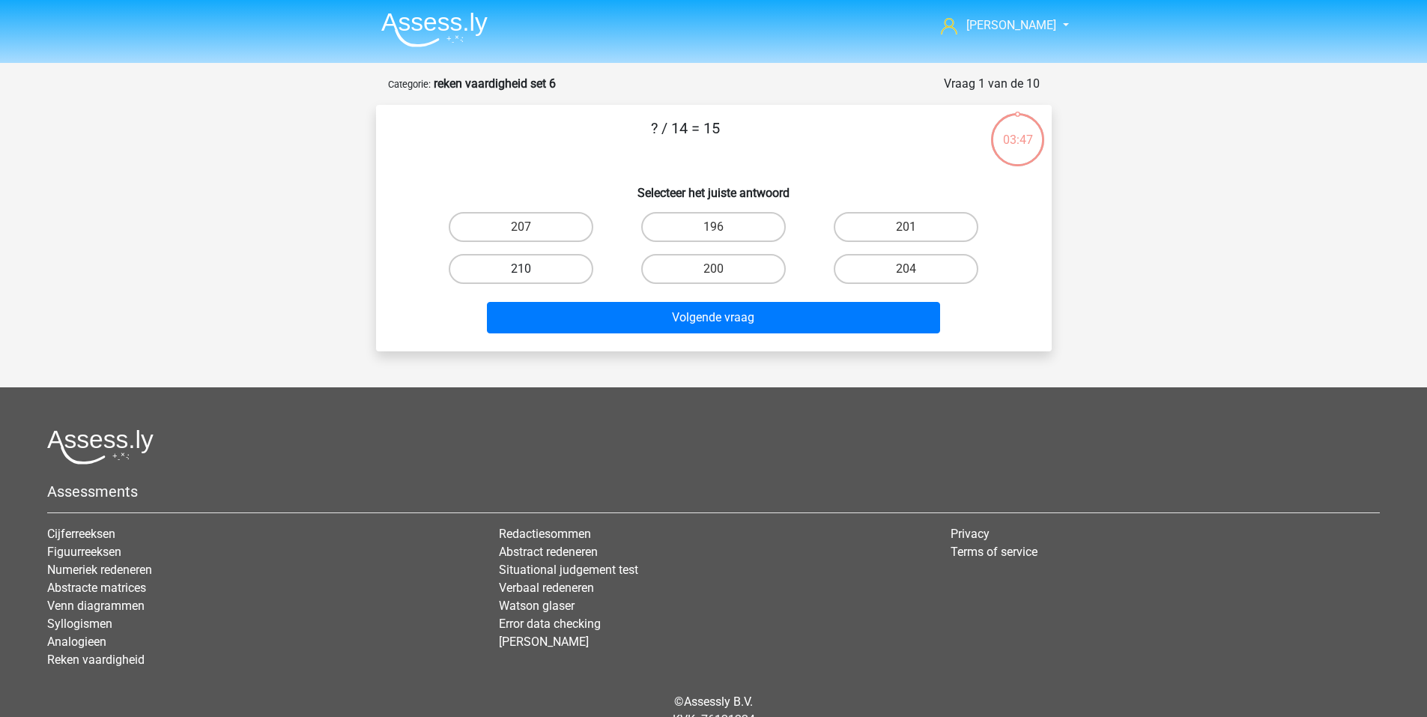
click at [536, 277] on label "210" at bounding box center [521, 269] width 145 height 30
click at [530, 277] on input "210" at bounding box center [526, 274] width 10 height 10
radio input "true"
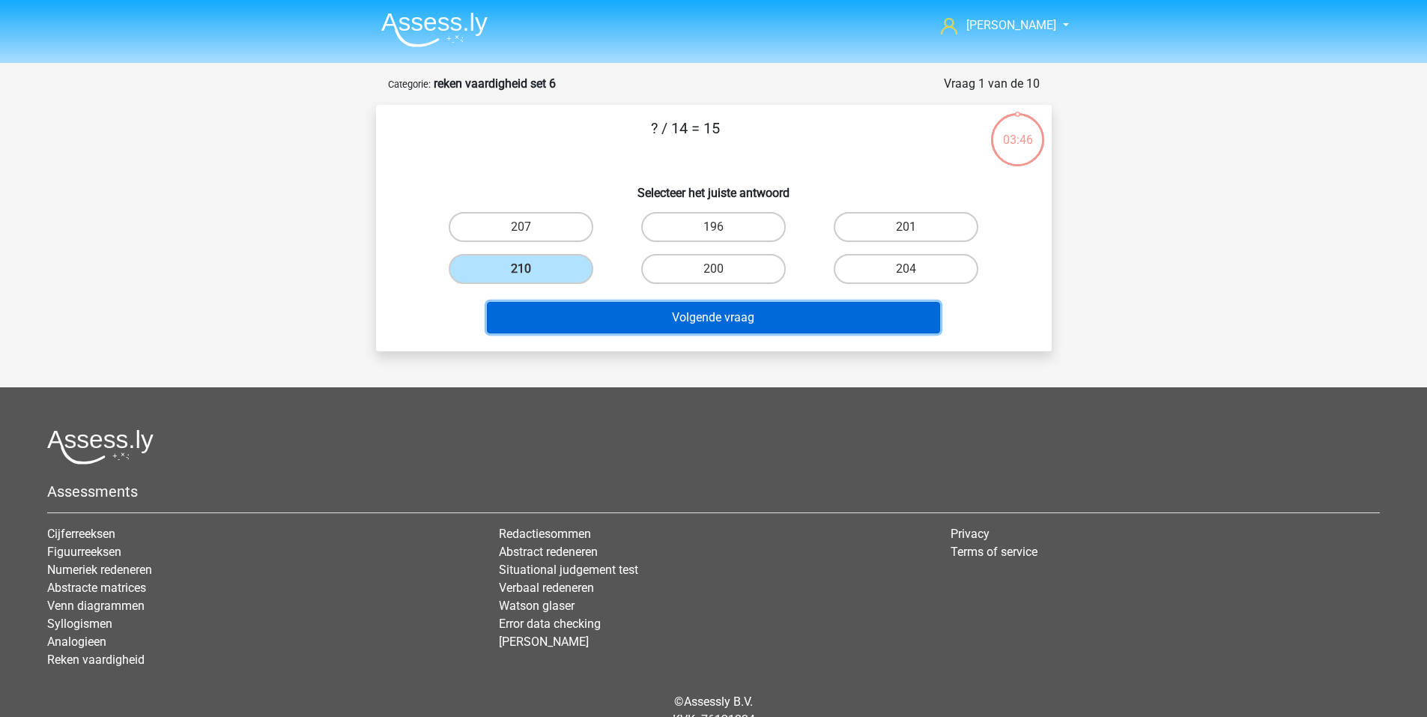
click at [615, 329] on button "Volgende vraag" at bounding box center [713, 317] width 453 height 31
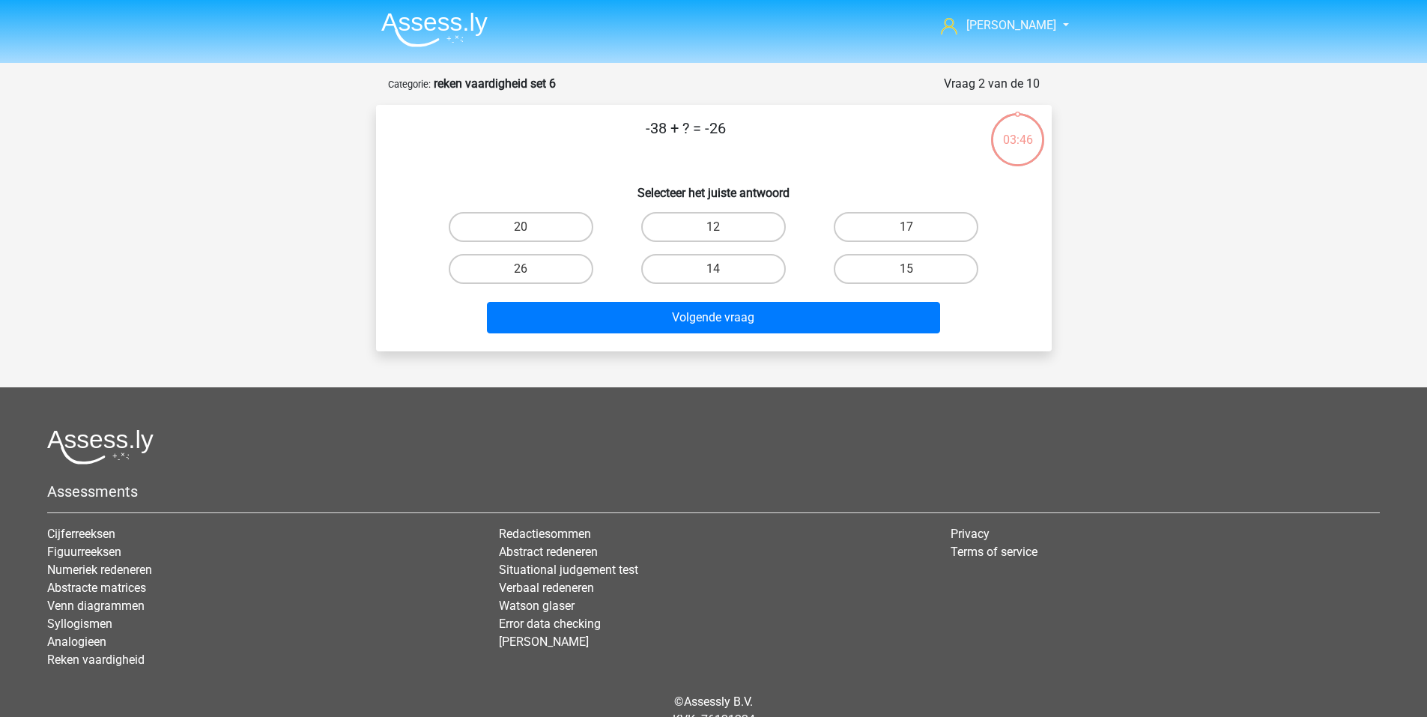
scroll to position [66, 0]
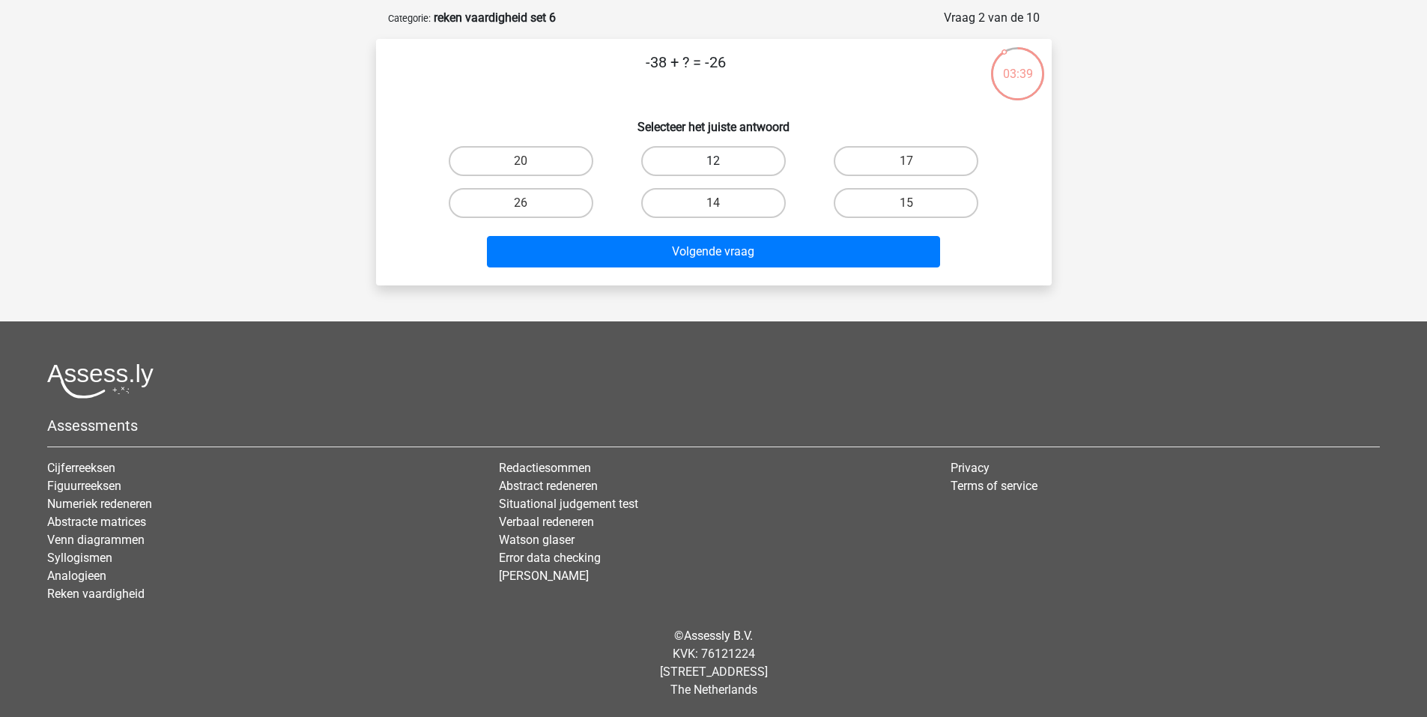
click at [733, 154] on label "12" at bounding box center [713, 161] width 145 height 30
click at [723, 161] on input "12" at bounding box center [718, 166] width 10 height 10
radio input "true"
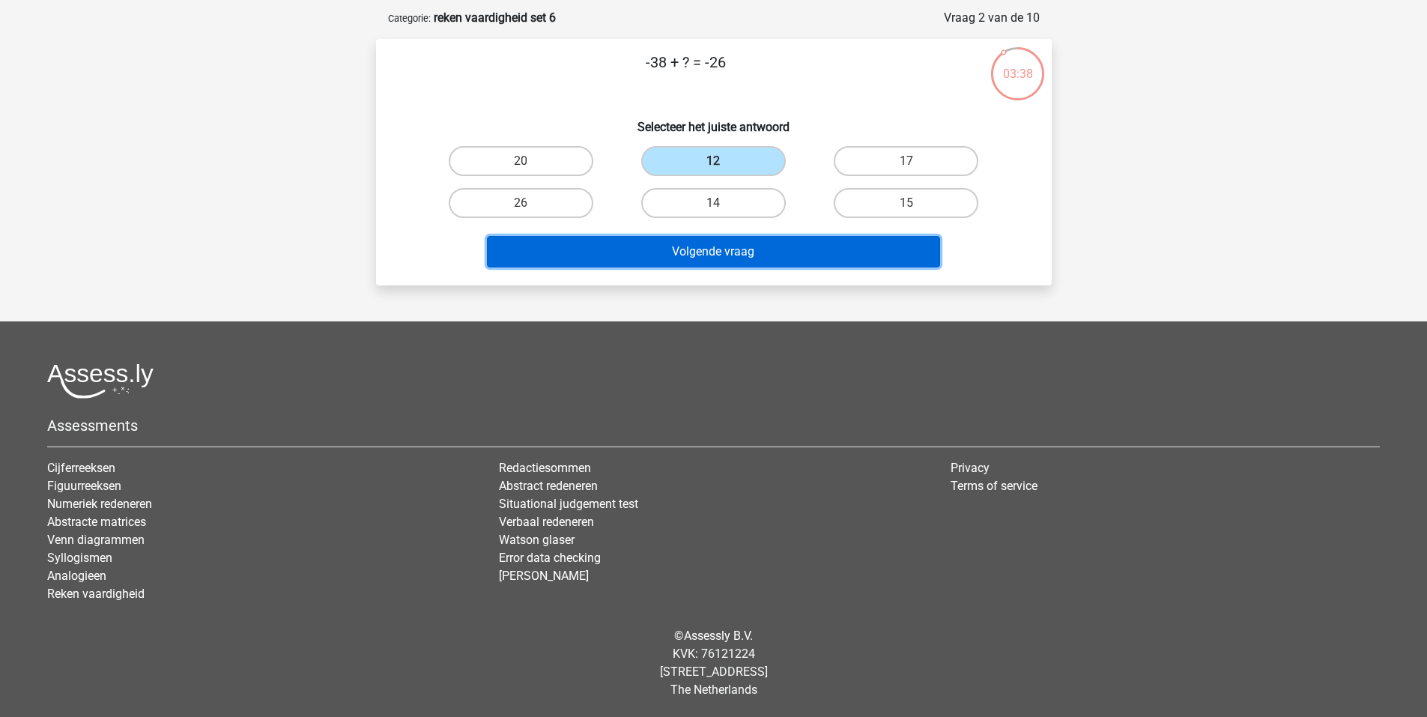
click at [685, 253] on button "Volgende vraag" at bounding box center [713, 251] width 453 height 31
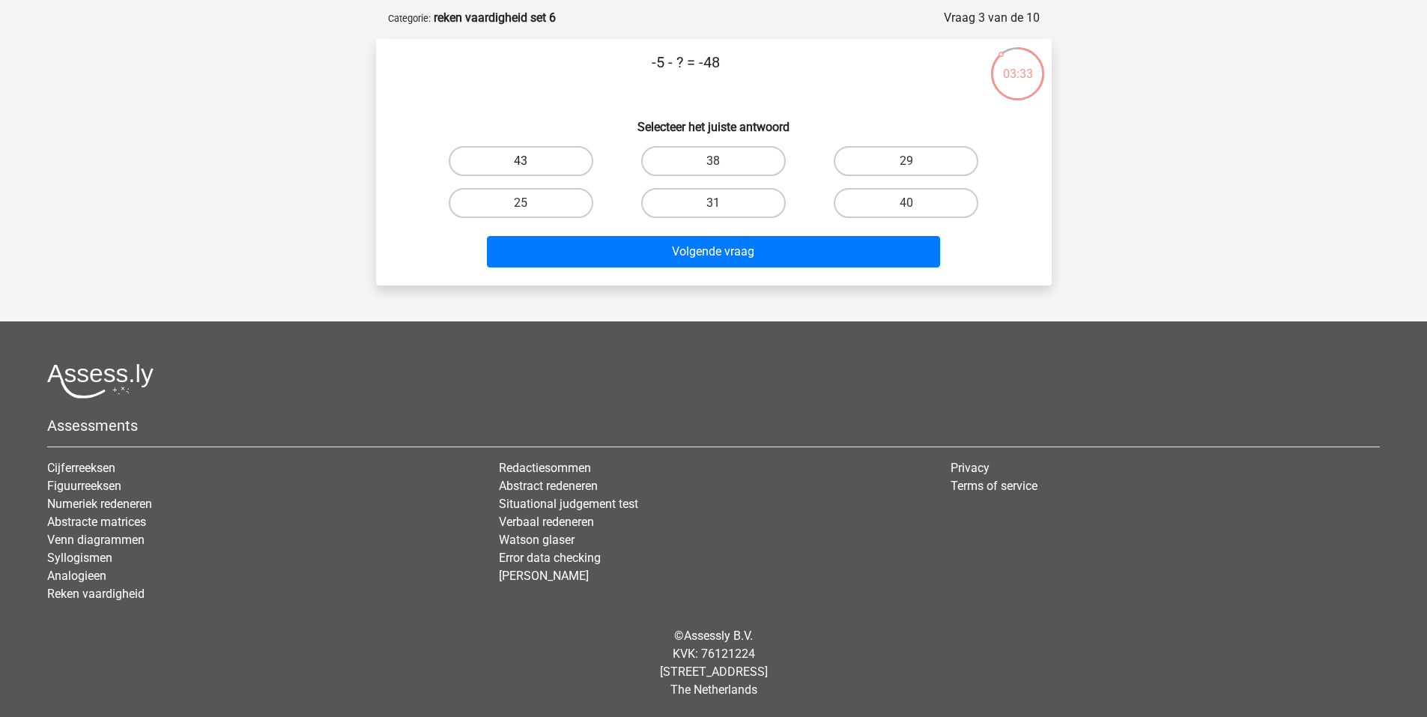
drag, startPoint x: 495, startPoint y: 150, endPoint x: 505, endPoint y: 164, distance: 17.7
click at [498, 156] on label "43" at bounding box center [521, 161] width 145 height 30
click at [521, 161] on input "43" at bounding box center [526, 166] width 10 height 10
radio input "true"
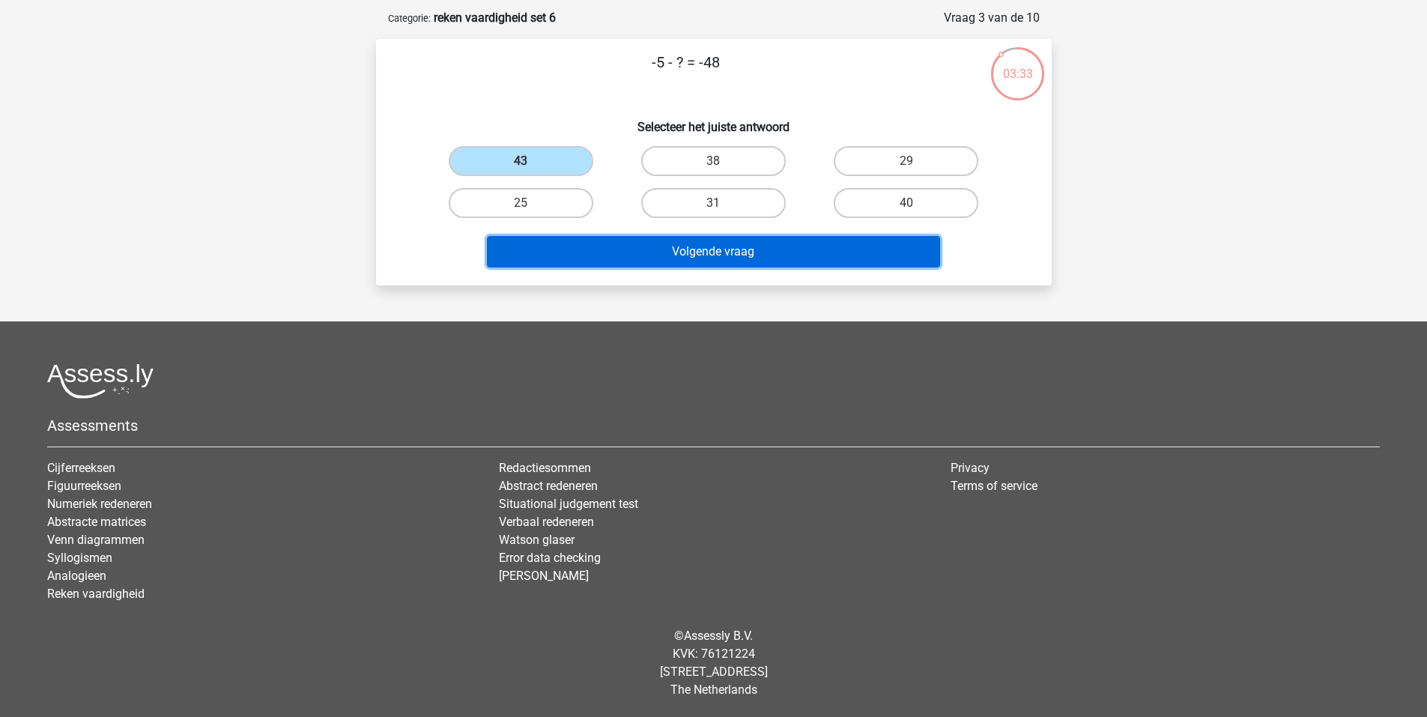
click at [641, 247] on button "Volgende vraag" at bounding box center [713, 251] width 453 height 31
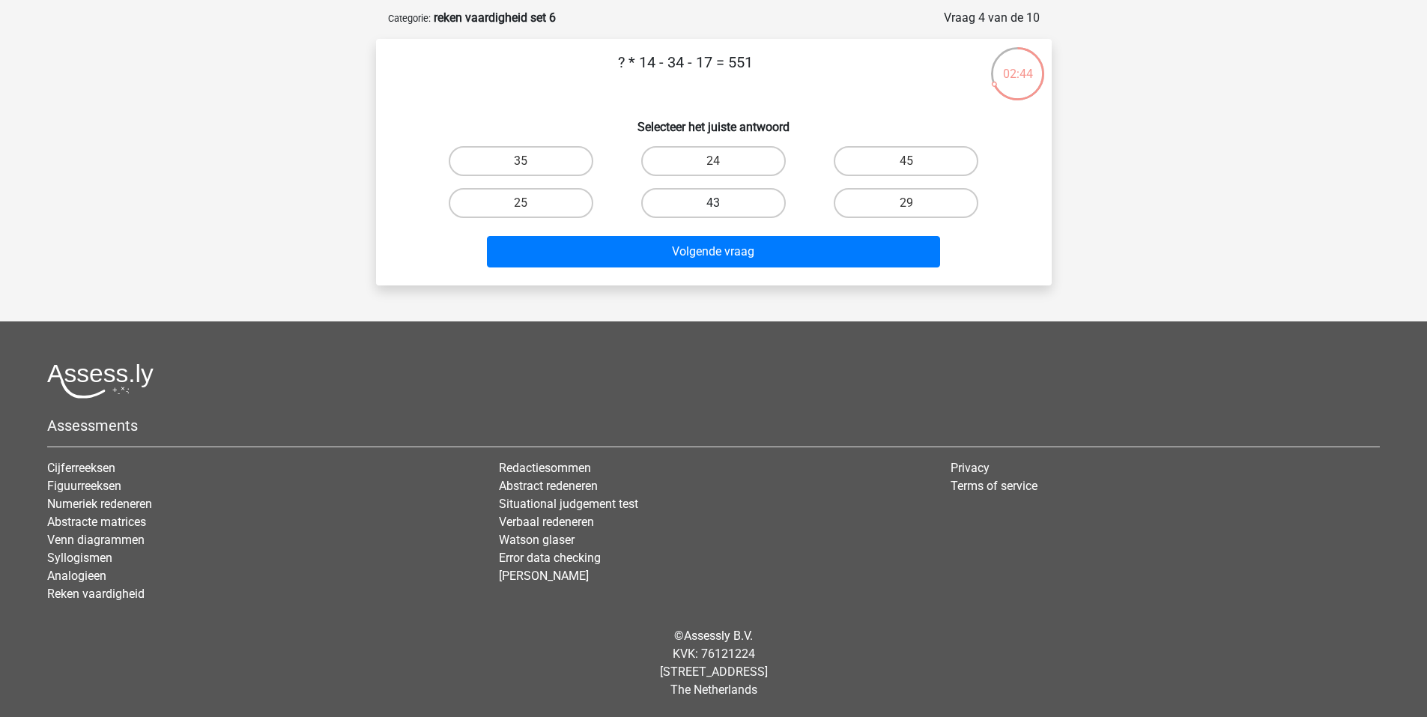
click at [708, 207] on label "43" at bounding box center [713, 203] width 145 height 30
click at [713, 207] on input "43" at bounding box center [718, 208] width 10 height 10
radio input "true"
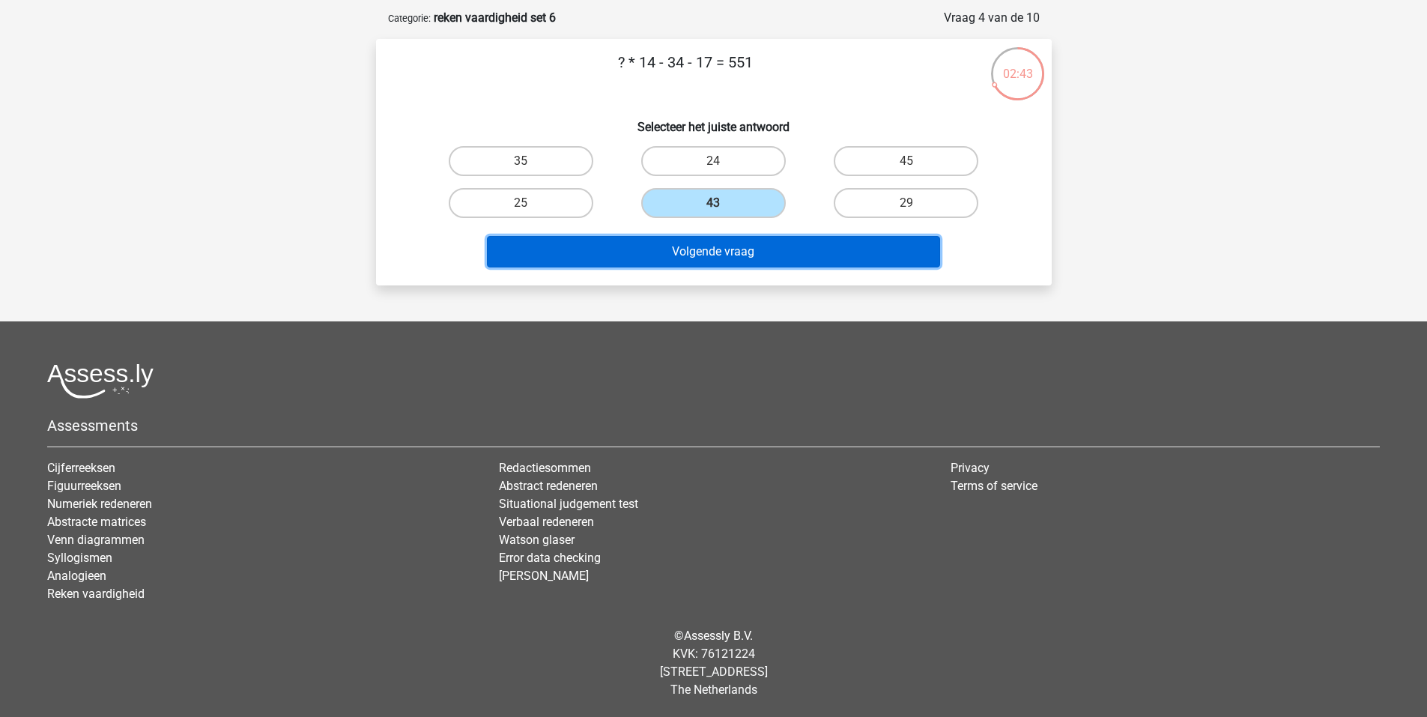
click at [796, 239] on button "Volgende vraag" at bounding box center [713, 251] width 453 height 31
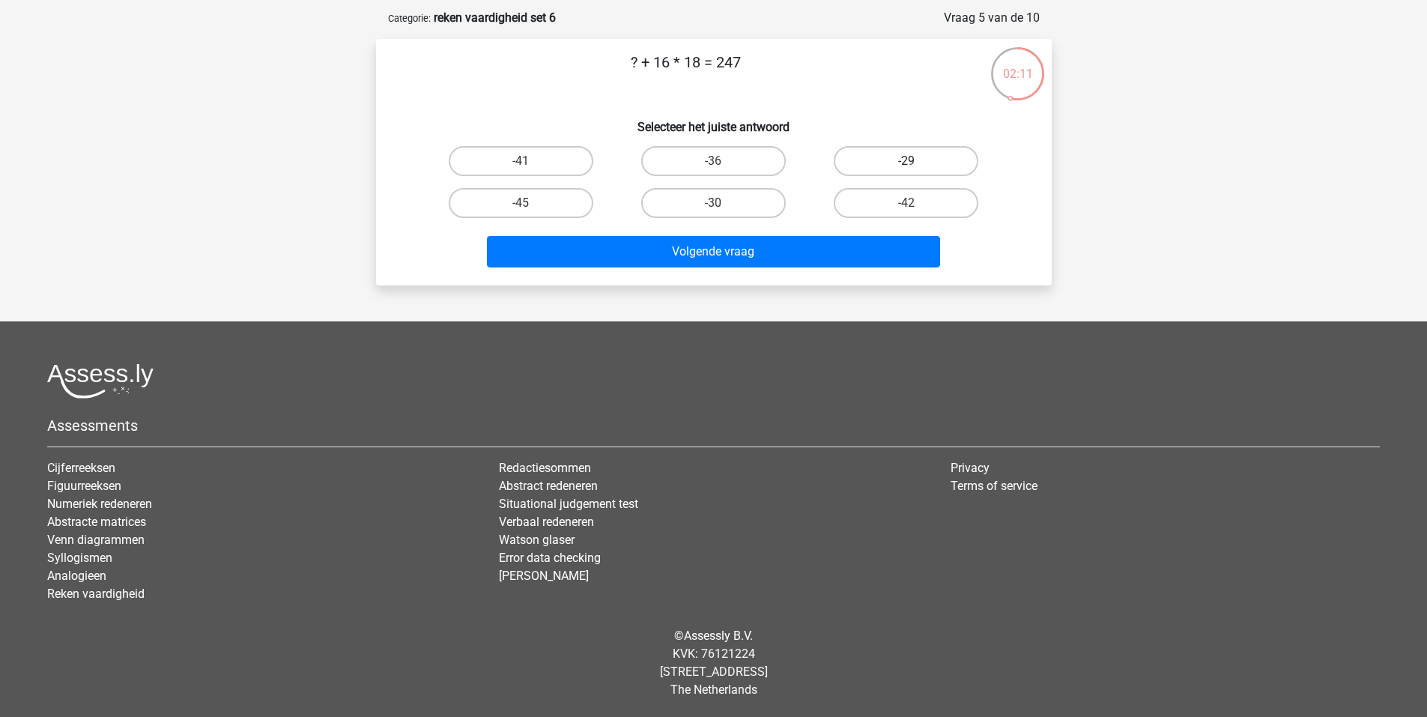
click at [910, 152] on label "-29" at bounding box center [906, 161] width 145 height 30
click at [910, 161] on input "-29" at bounding box center [912, 166] width 10 height 10
radio input "true"
click at [516, 166] on label "-41" at bounding box center [521, 161] width 145 height 30
click at [521, 166] on input "-41" at bounding box center [526, 166] width 10 height 10
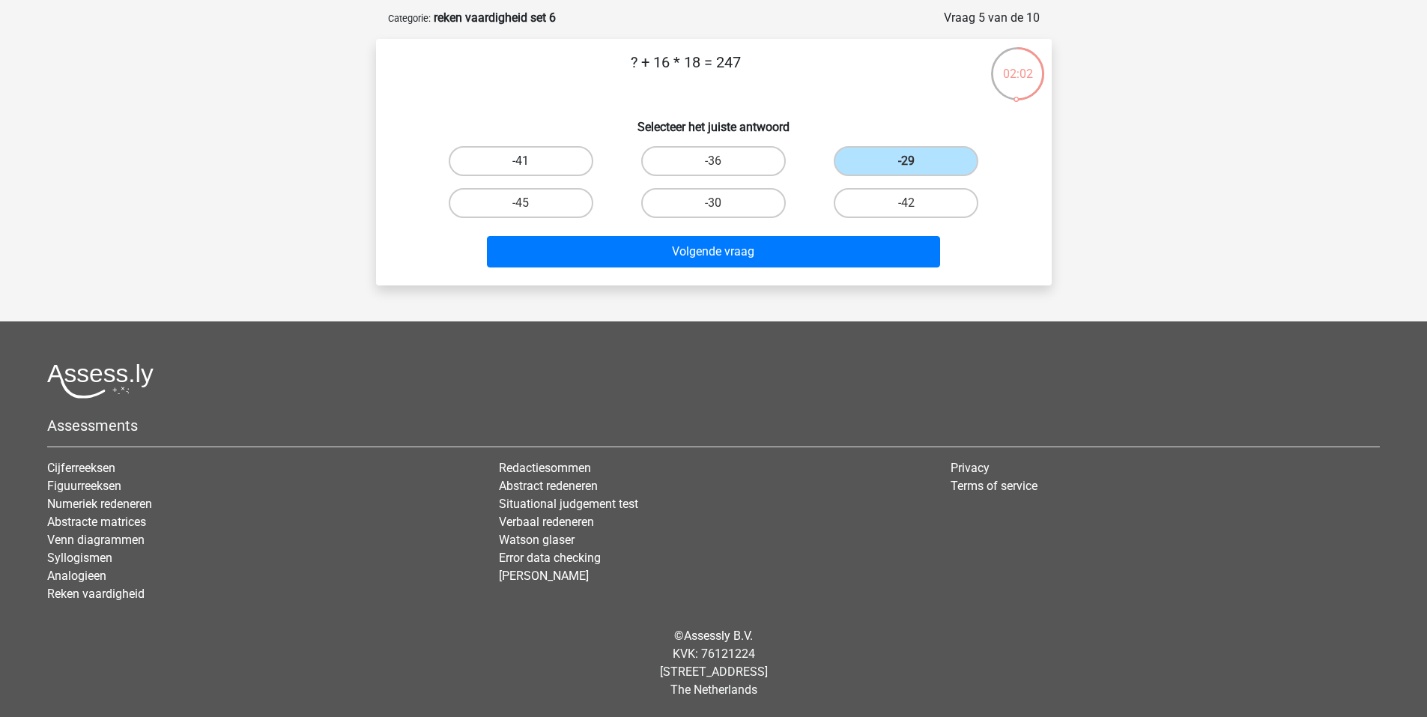
radio input "true"
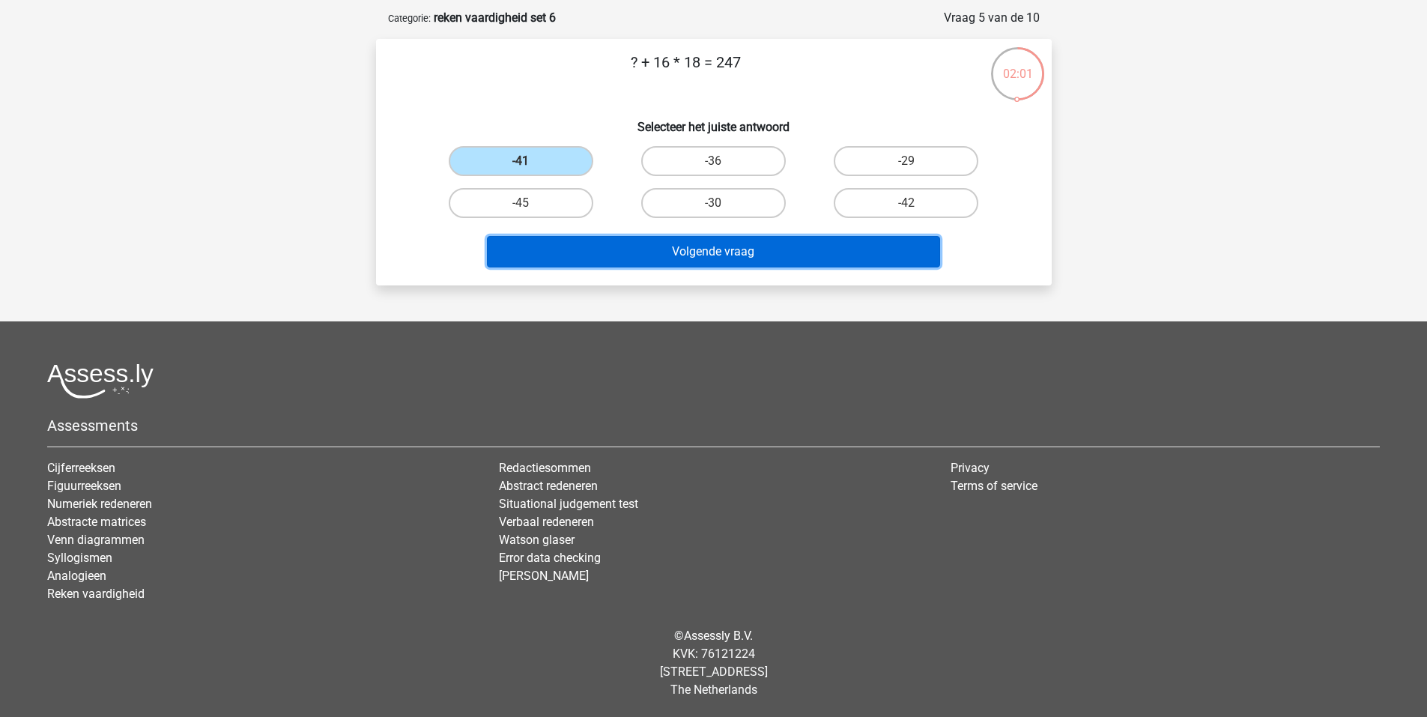
click at [671, 244] on button "Volgende vraag" at bounding box center [713, 251] width 453 height 31
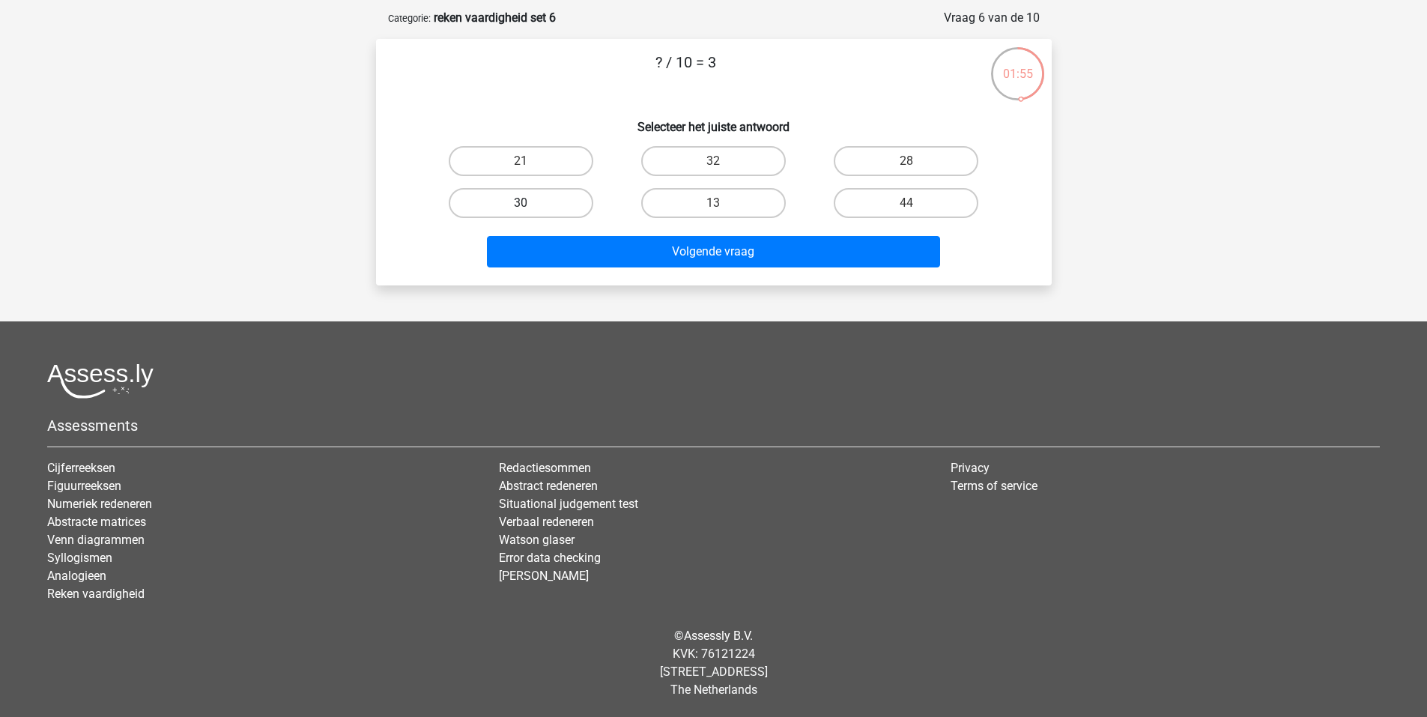
click at [528, 196] on label "30" at bounding box center [521, 203] width 145 height 30
click at [528, 203] on input "30" at bounding box center [526, 208] width 10 height 10
radio input "true"
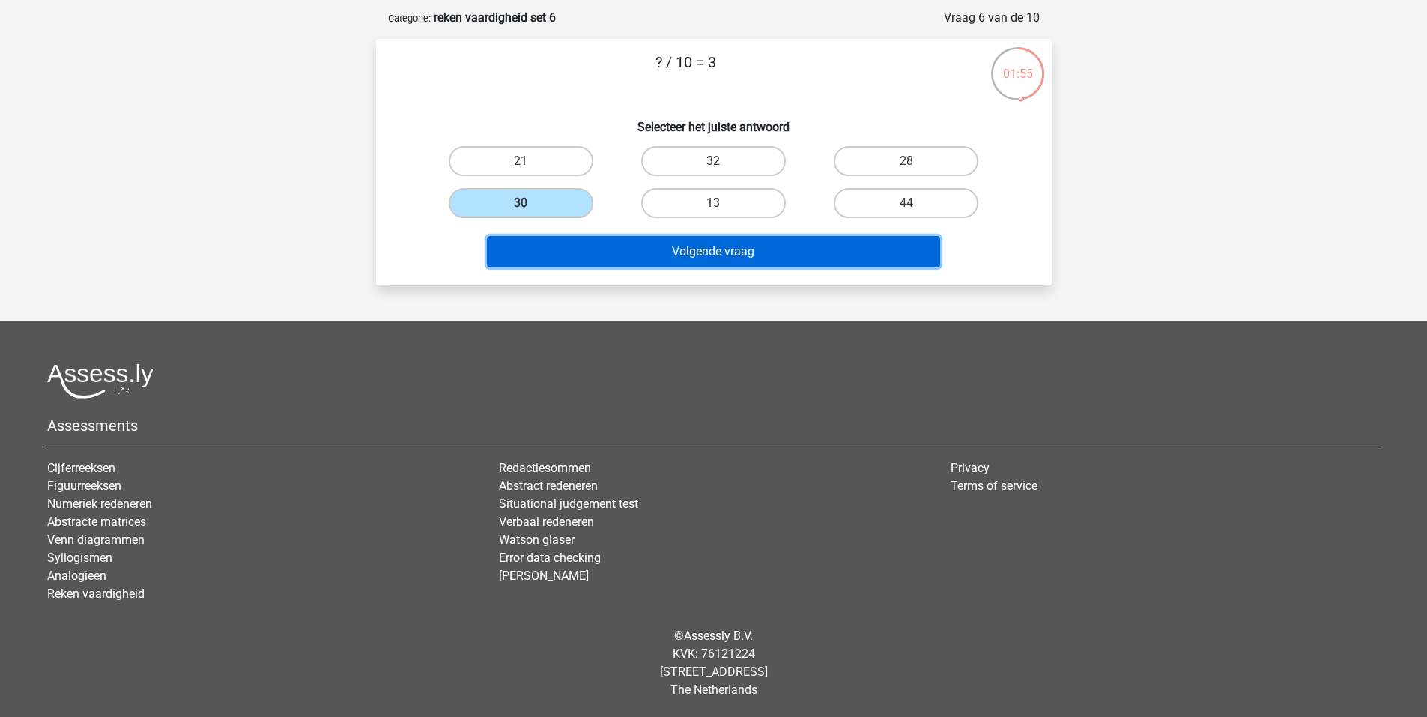
click at [635, 241] on button "Volgende vraag" at bounding box center [713, 251] width 453 height 31
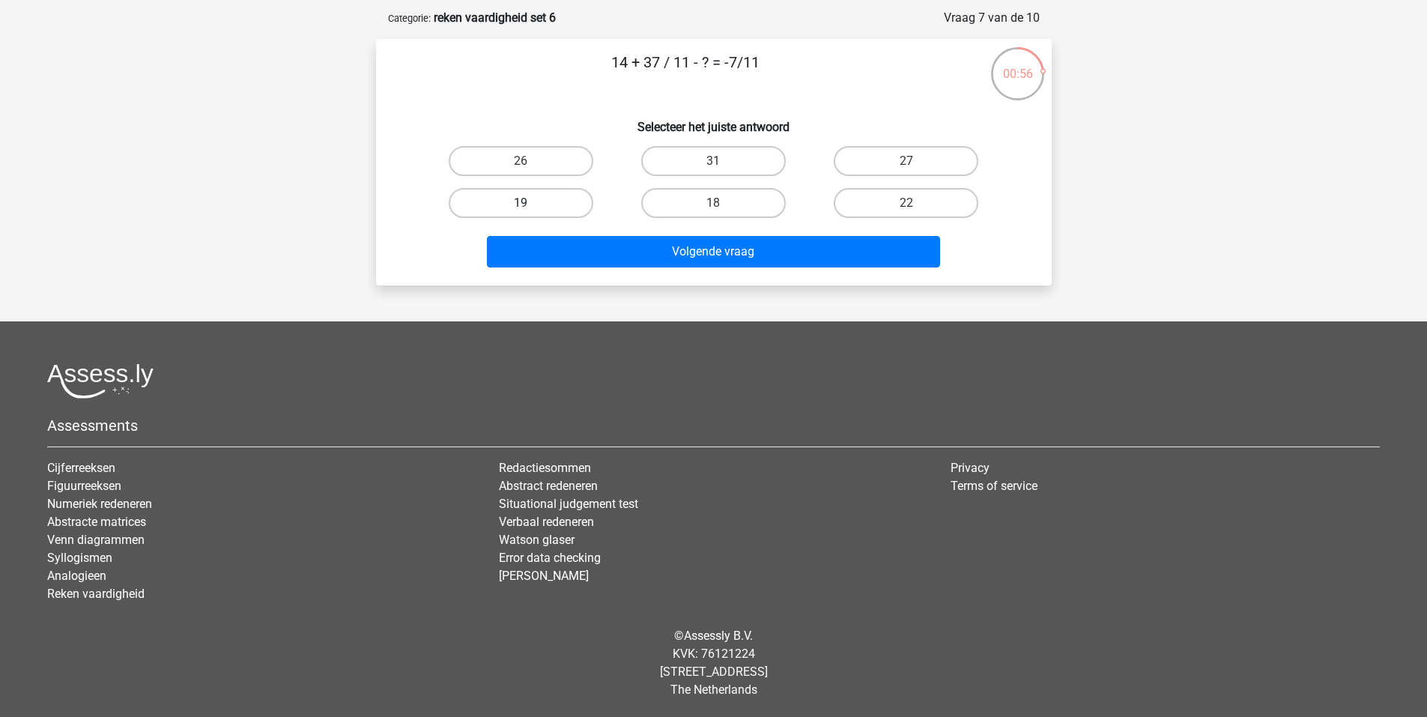
click at [561, 215] on label "19" at bounding box center [521, 203] width 145 height 30
click at [530, 213] on input "19" at bounding box center [526, 208] width 10 height 10
radio input "true"
click at [648, 235] on div "Volgende vraag" at bounding box center [714, 248] width 628 height 49
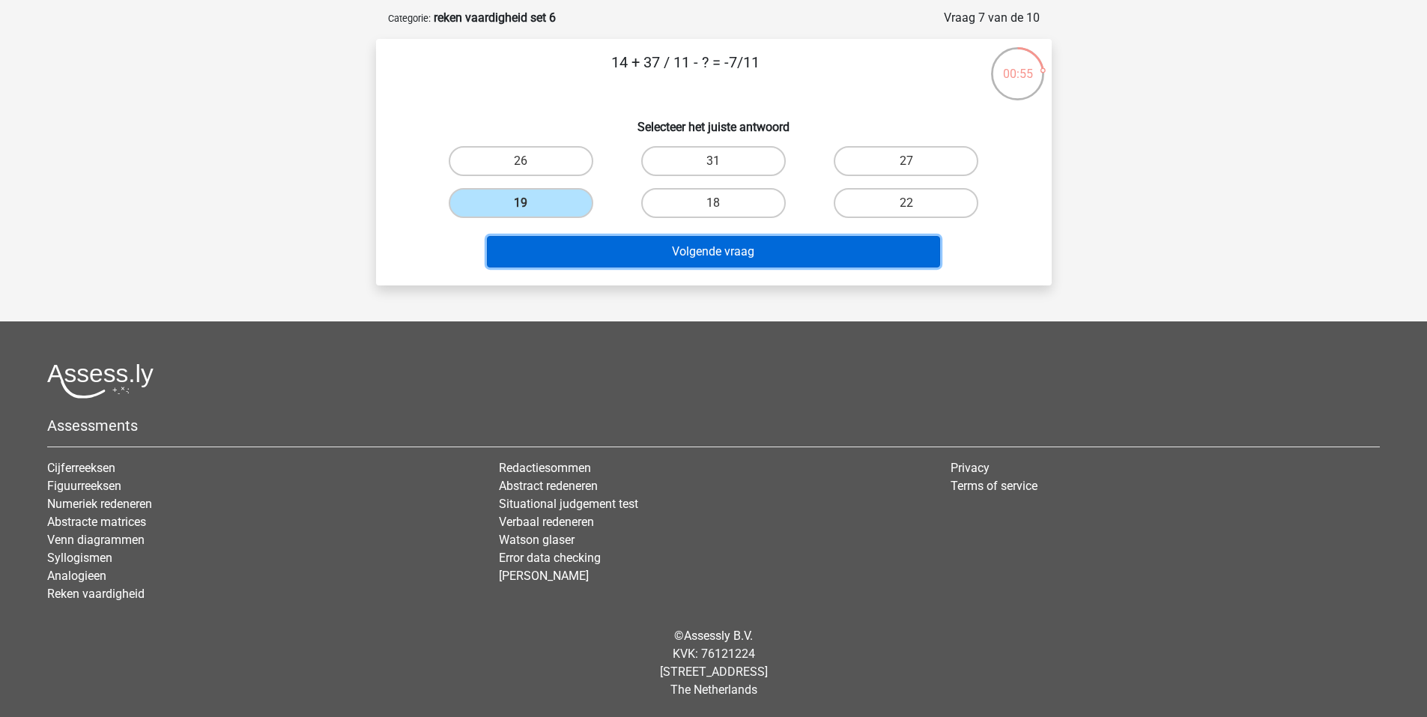
click at [641, 263] on button "Volgende vraag" at bounding box center [713, 251] width 453 height 31
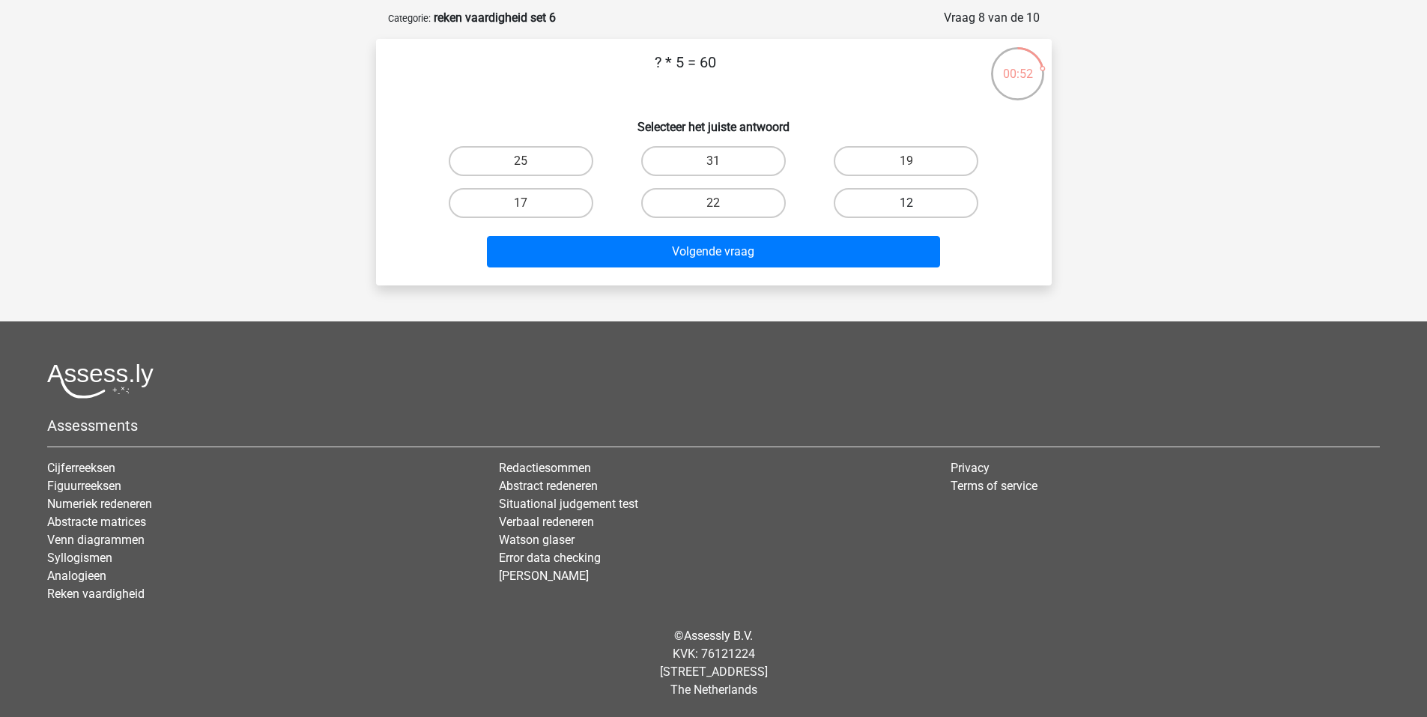
click at [886, 194] on label "12" at bounding box center [906, 203] width 145 height 30
click at [907, 203] on input "12" at bounding box center [912, 208] width 10 height 10
radio input "true"
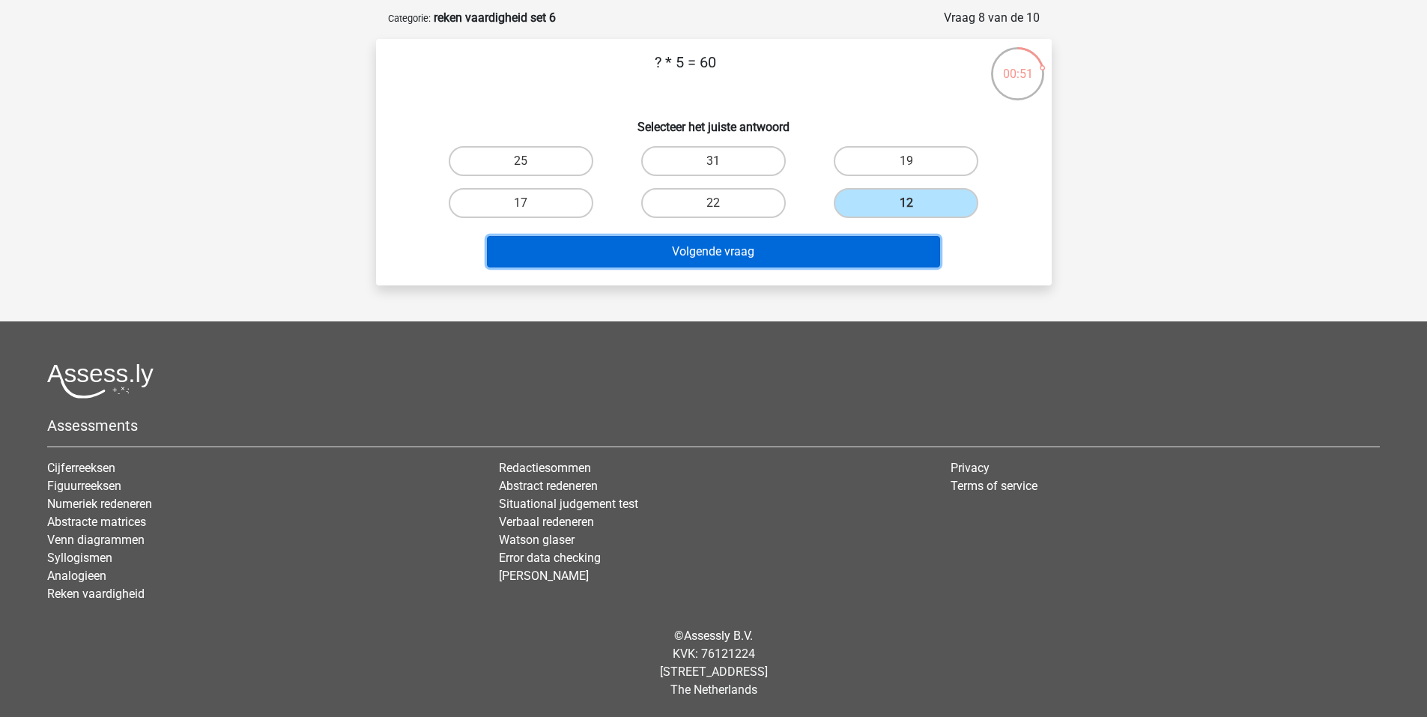
click at [784, 259] on button "Volgende vraag" at bounding box center [713, 251] width 453 height 31
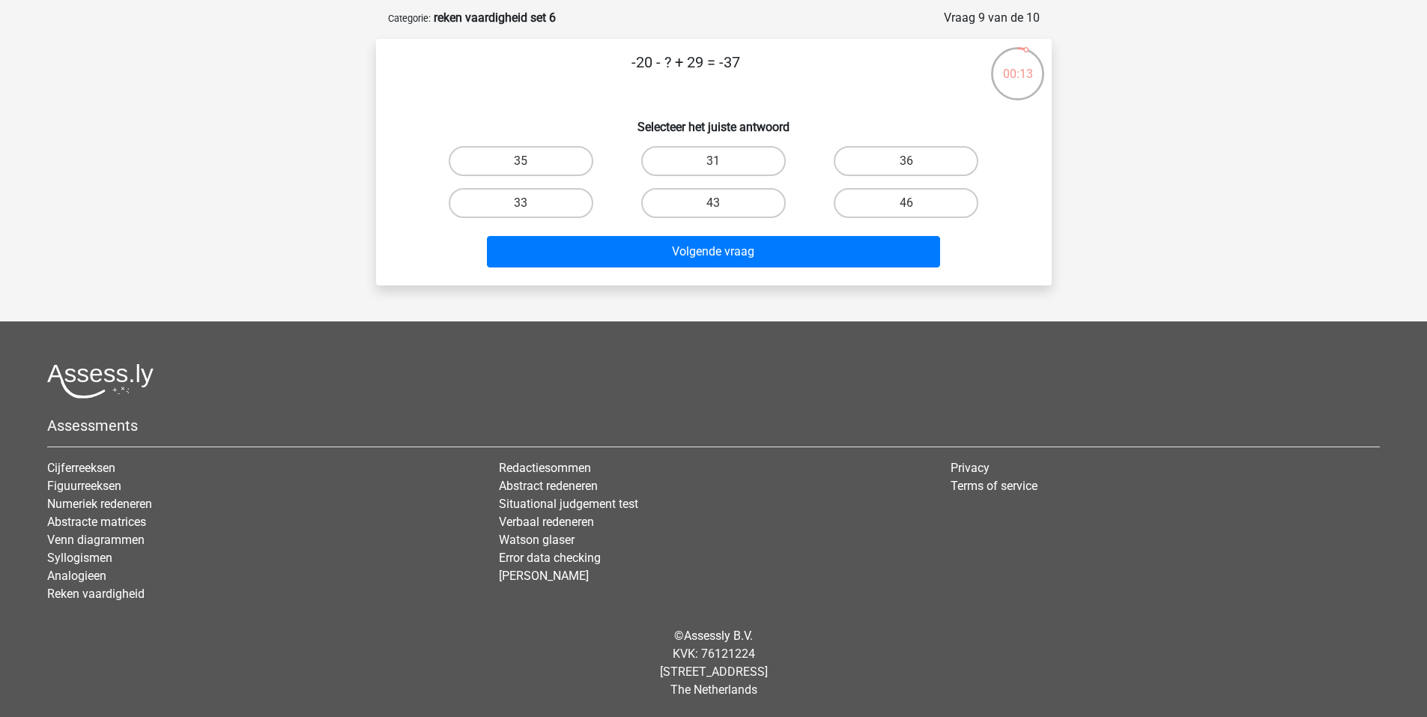
drag, startPoint x: 890, startPoint y: 200, endPoint x: 850, endPoint y: 223, distance: 45.6
click at [888, 200] on label "46" at bounding box center [906, 203] width 145 height 30
click at [907, 203] on input "46" at bounding box center [912, 208] width 10 height 10
radio input "true"
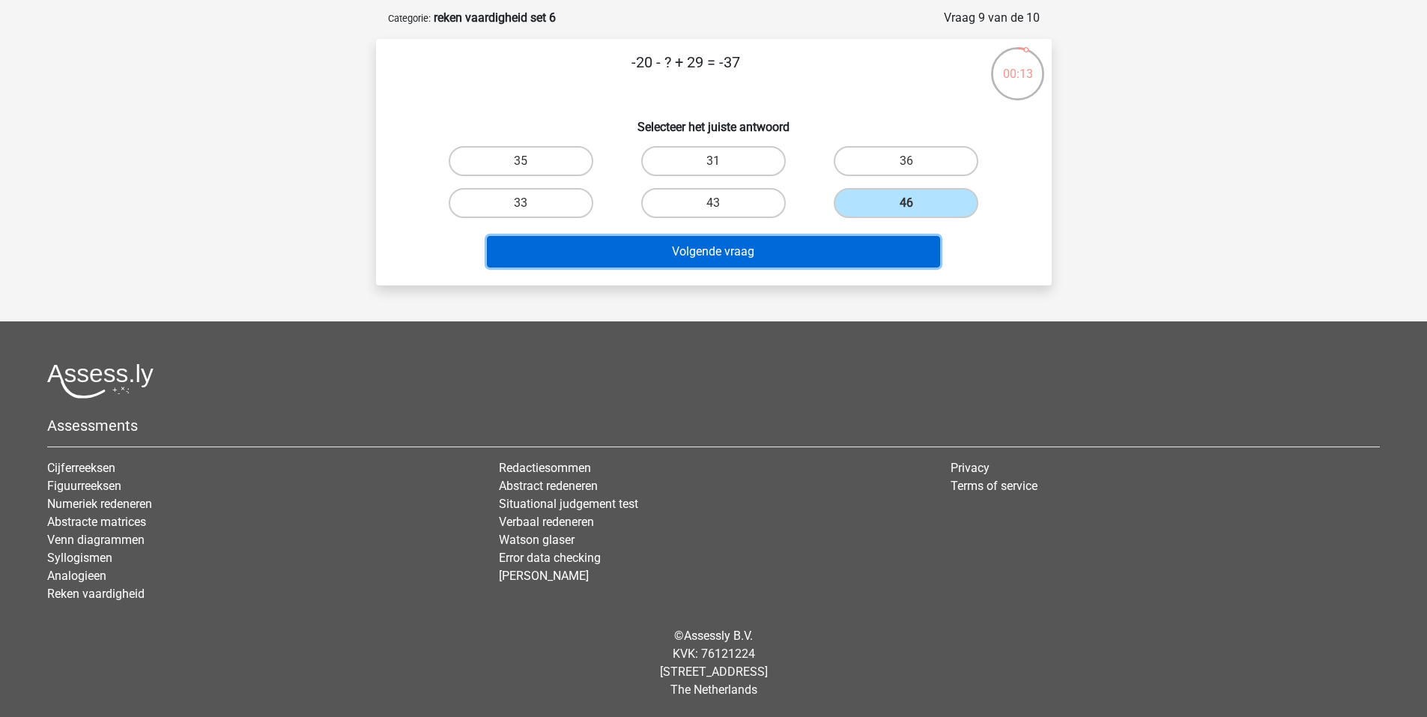
click at [816, 257] on button "Volgende vraag" at bounding box center [713, 251] width 453 height 31
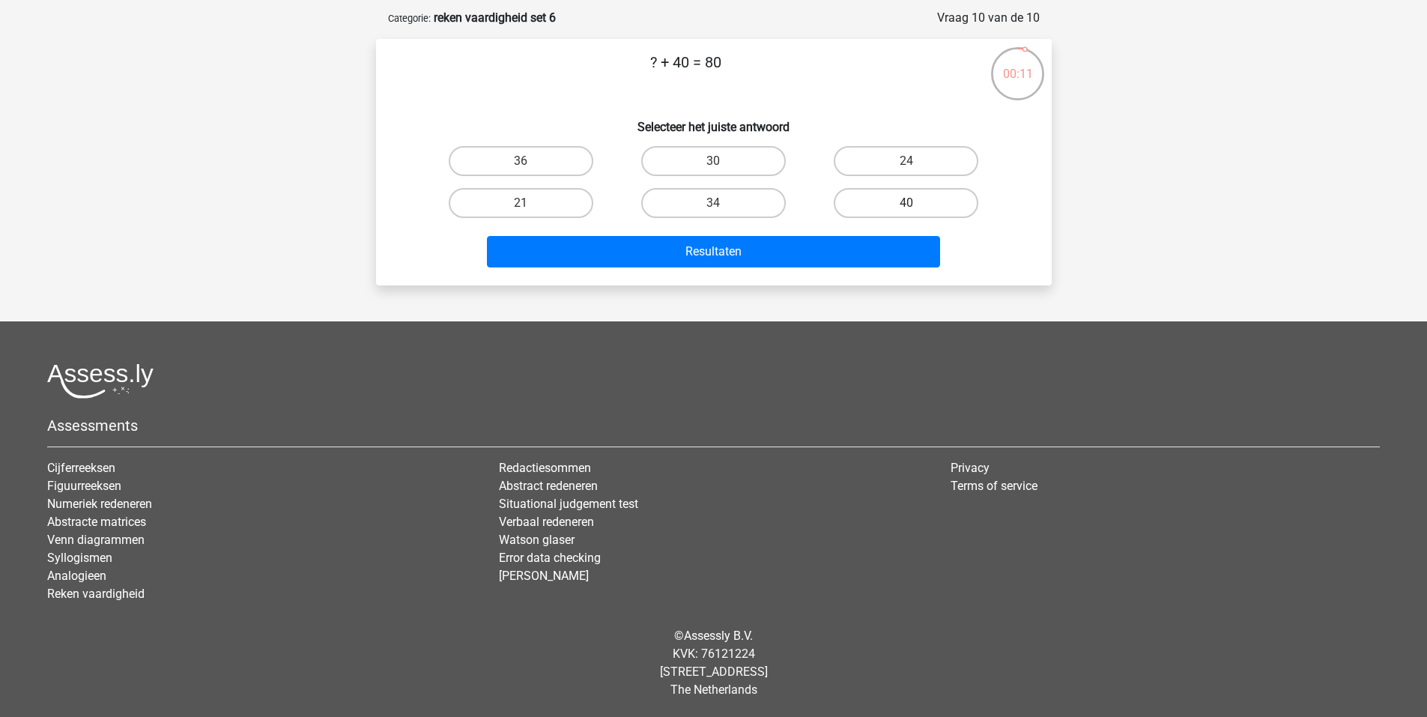
click at [895, 217] on label "40" at bounding box center [906, 203] width 145 height 30
click at [907, 213] on input "40" at bounding box center [912, 208] width 10 height 10
radio input "true"
click at [894, 208] on label "40" at bounding box center [906, 203] width 145 height 30
click at [907, 208] on input "40" at bounding box center [912, 208] width 10 height 10
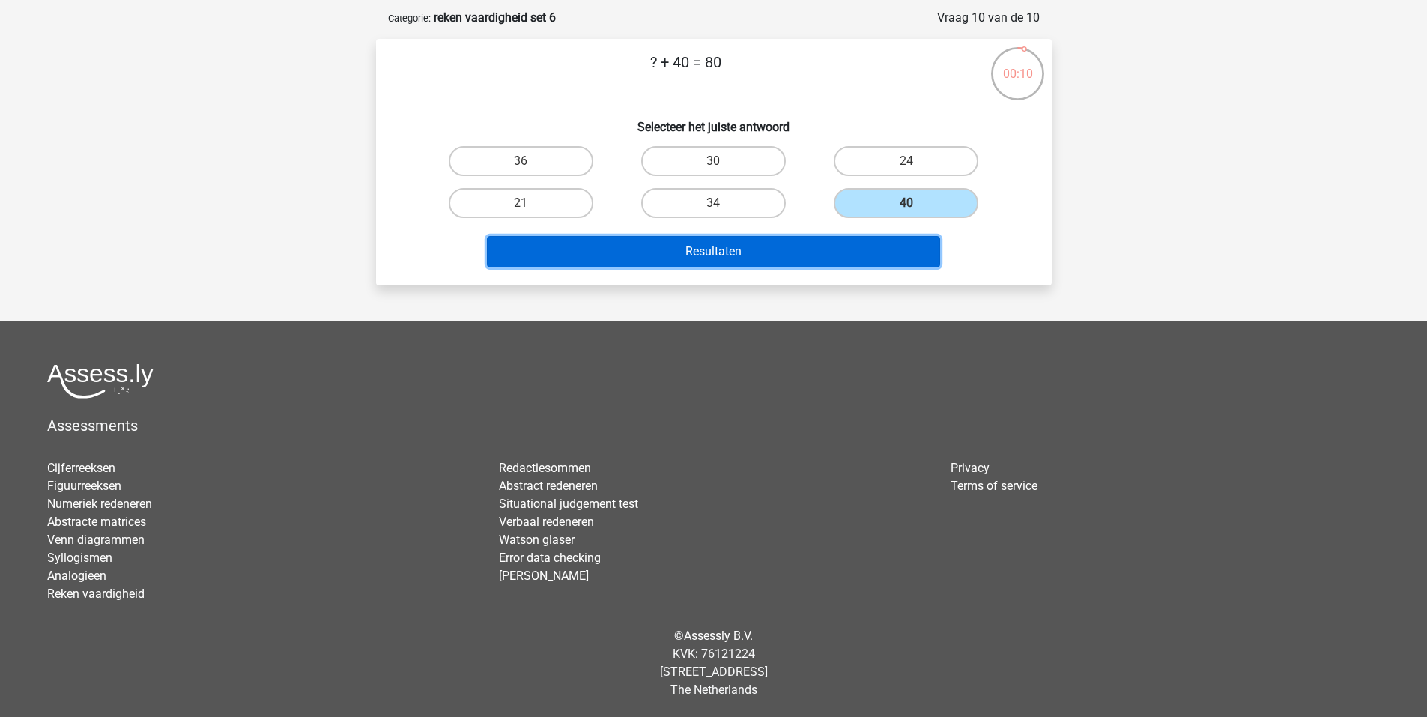
click at [860, 247] on button "Resultaten" at bounding box center [713, 251] width 453 height 31
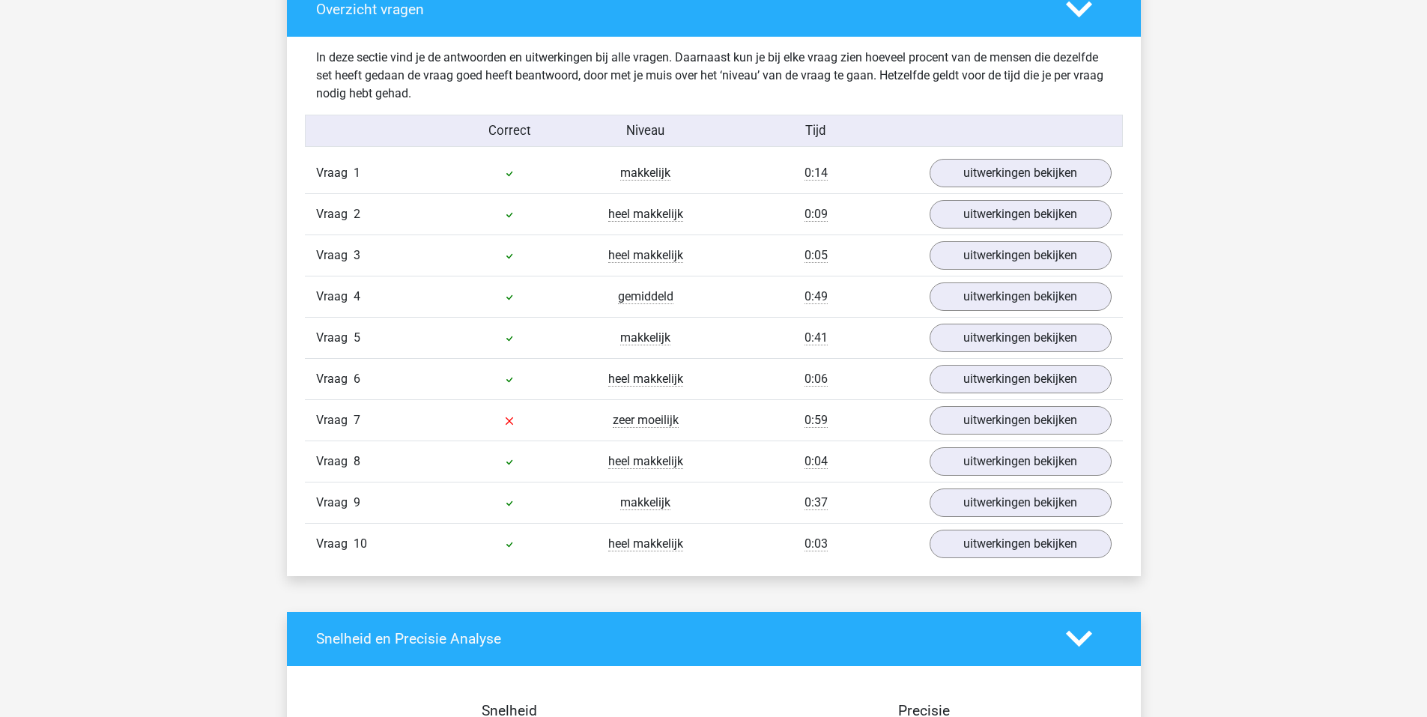
scroll to position [899, 0]
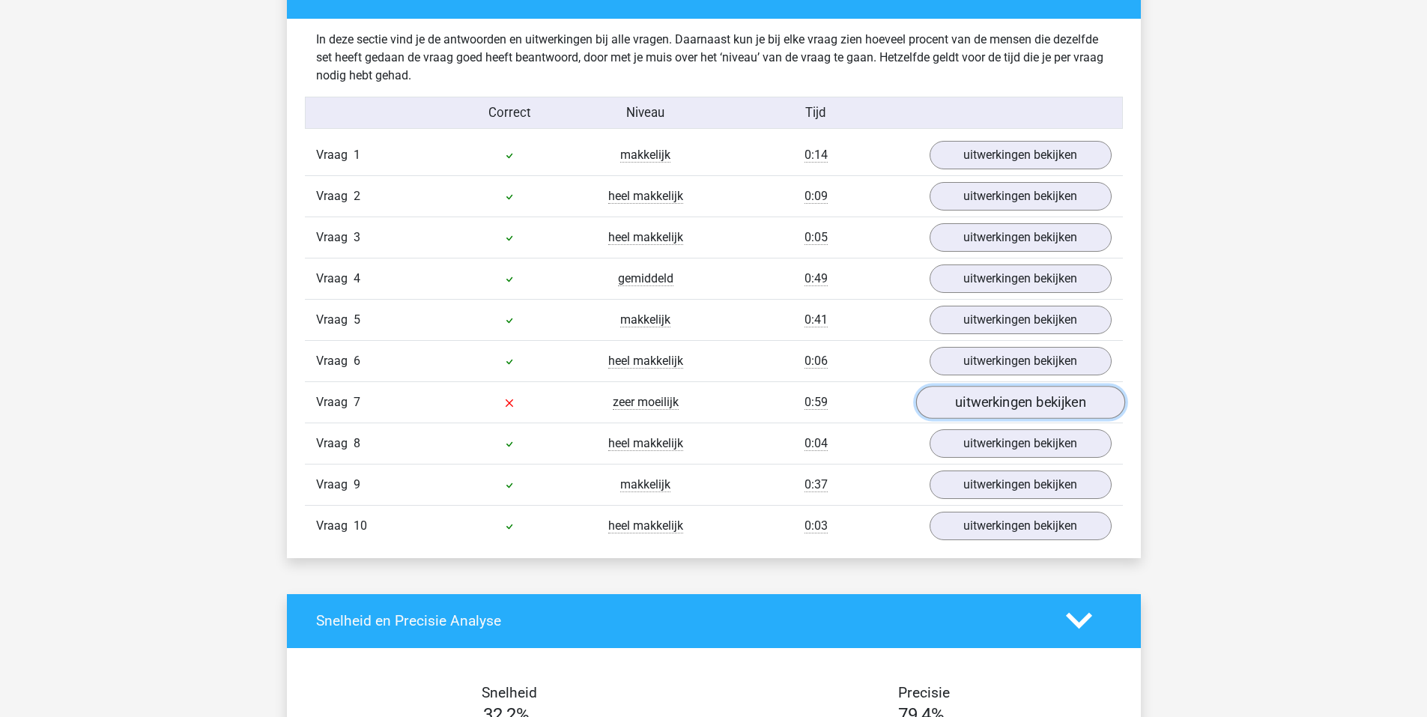
click at [997, 411] on link "uitwerkingen bekijken" at bounding box center [1020, 402] width 209 height 33
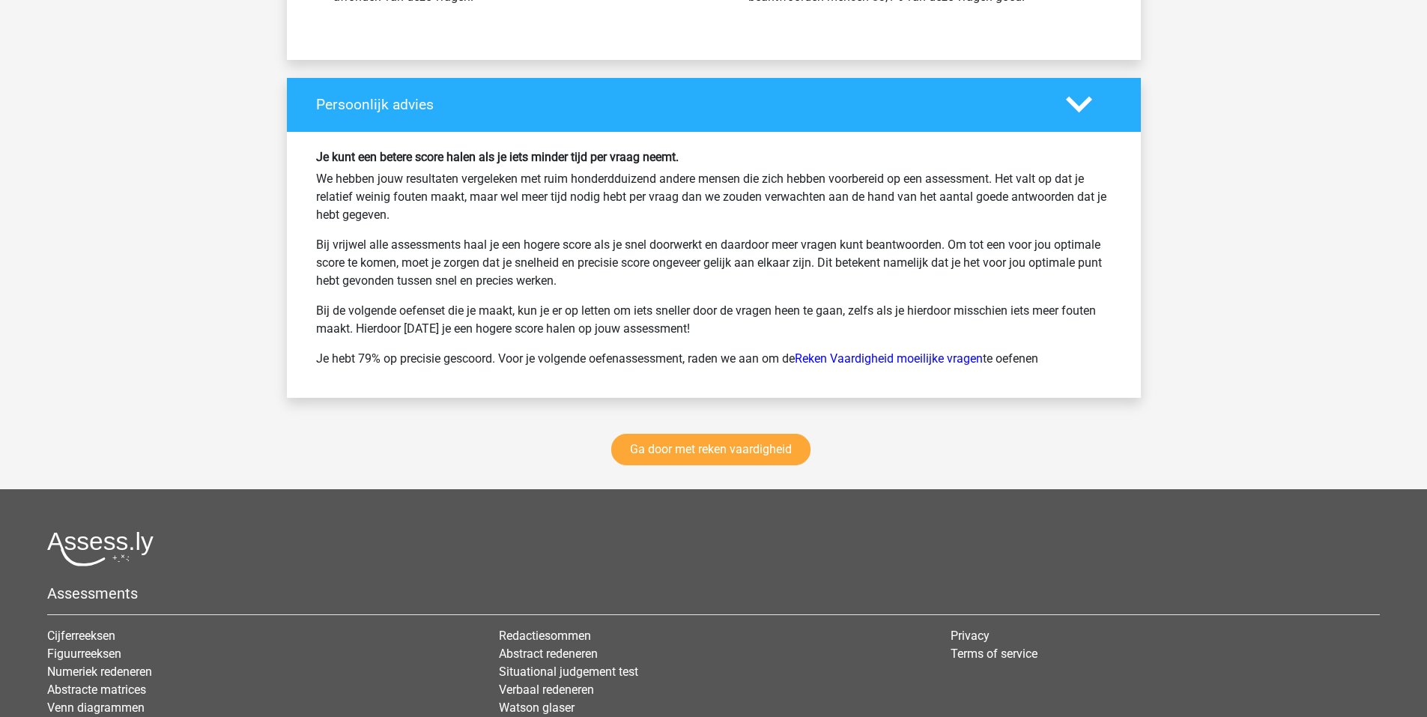
scroll to position [3222, 0]
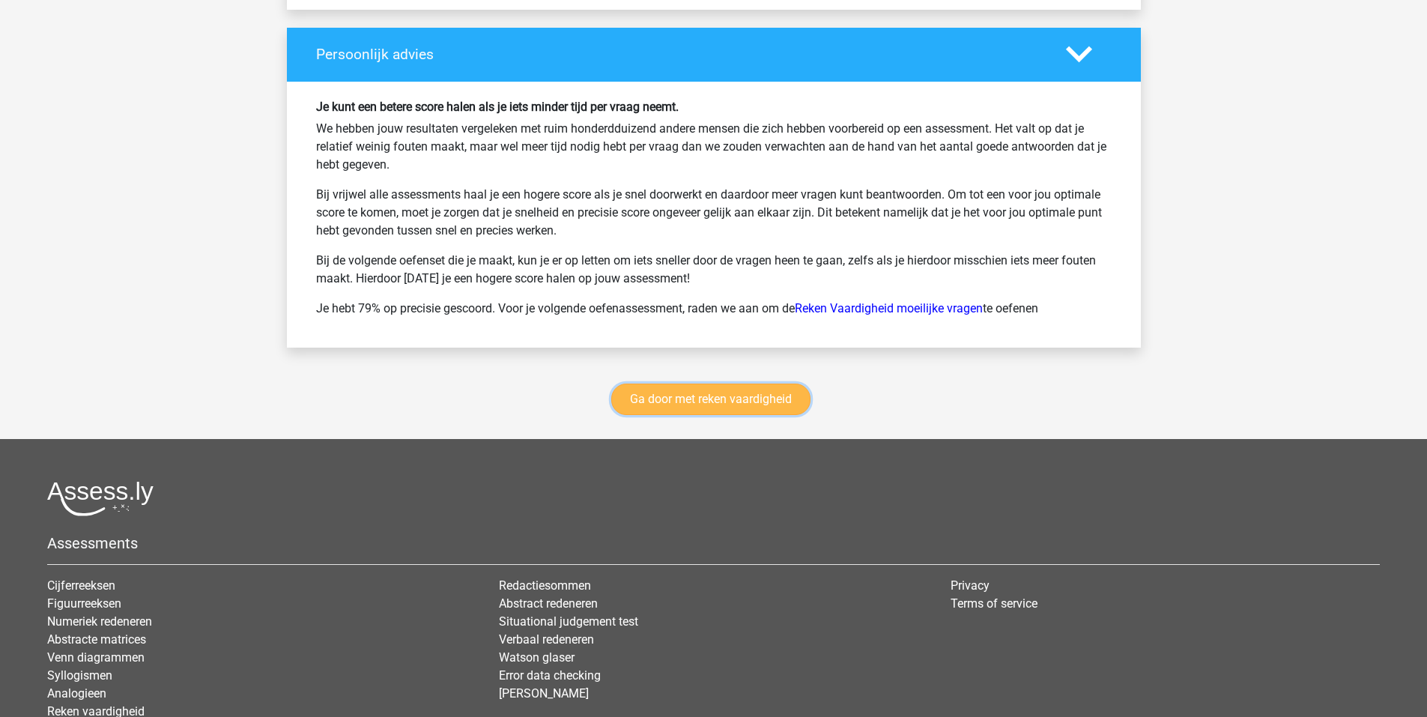
click at [722, 405] on link "Ga door met reken vaardigheid" at bounding box center [710, 399] width 199 height 31
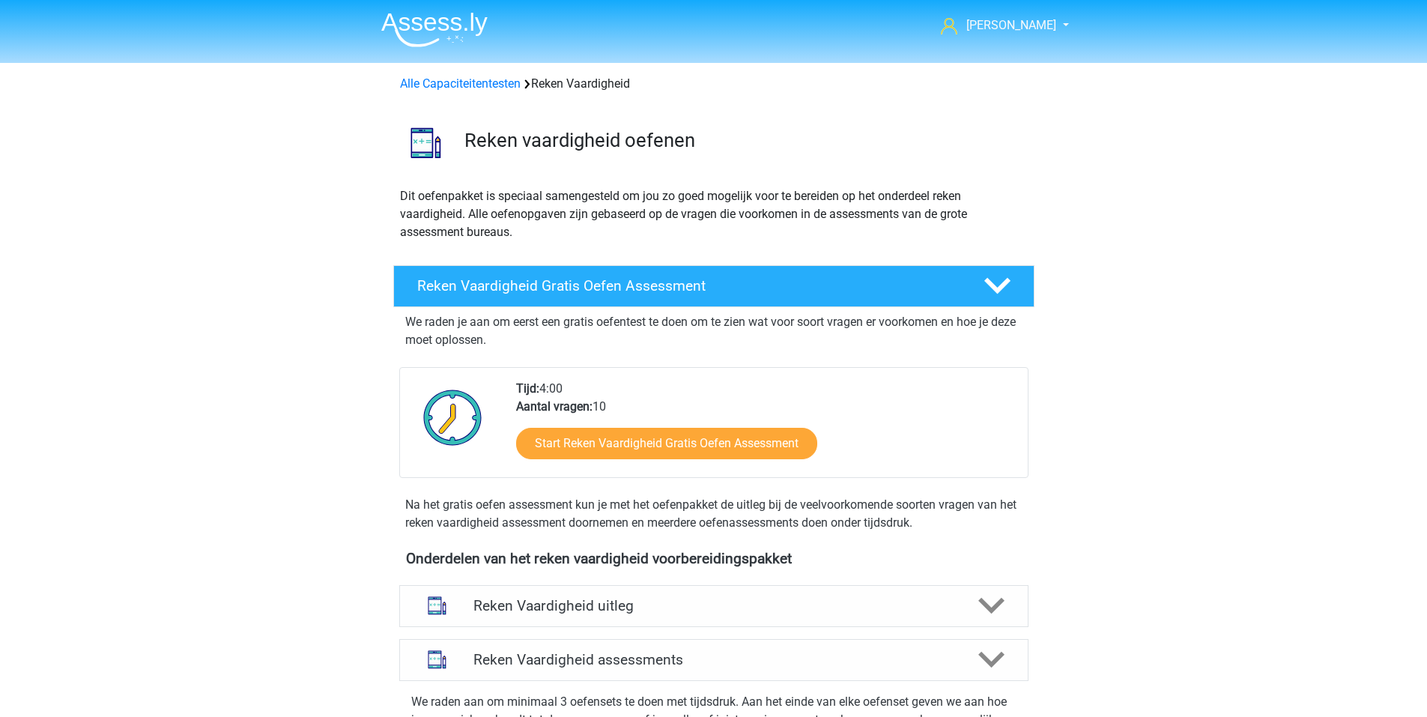
scroll to position [633, 0]
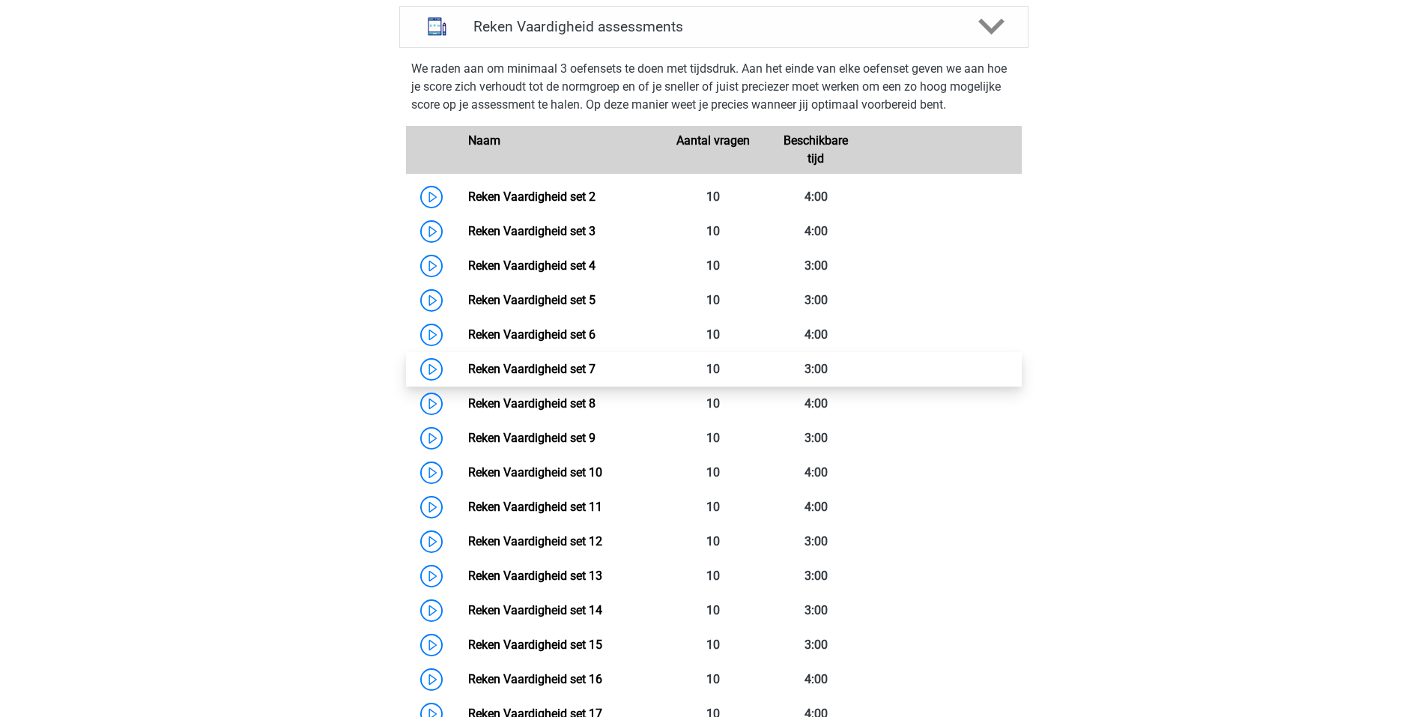
click at [468, 373] on link "Reken Vaardigheid set 7" at bounding box center [531, 369] width 127 height 14
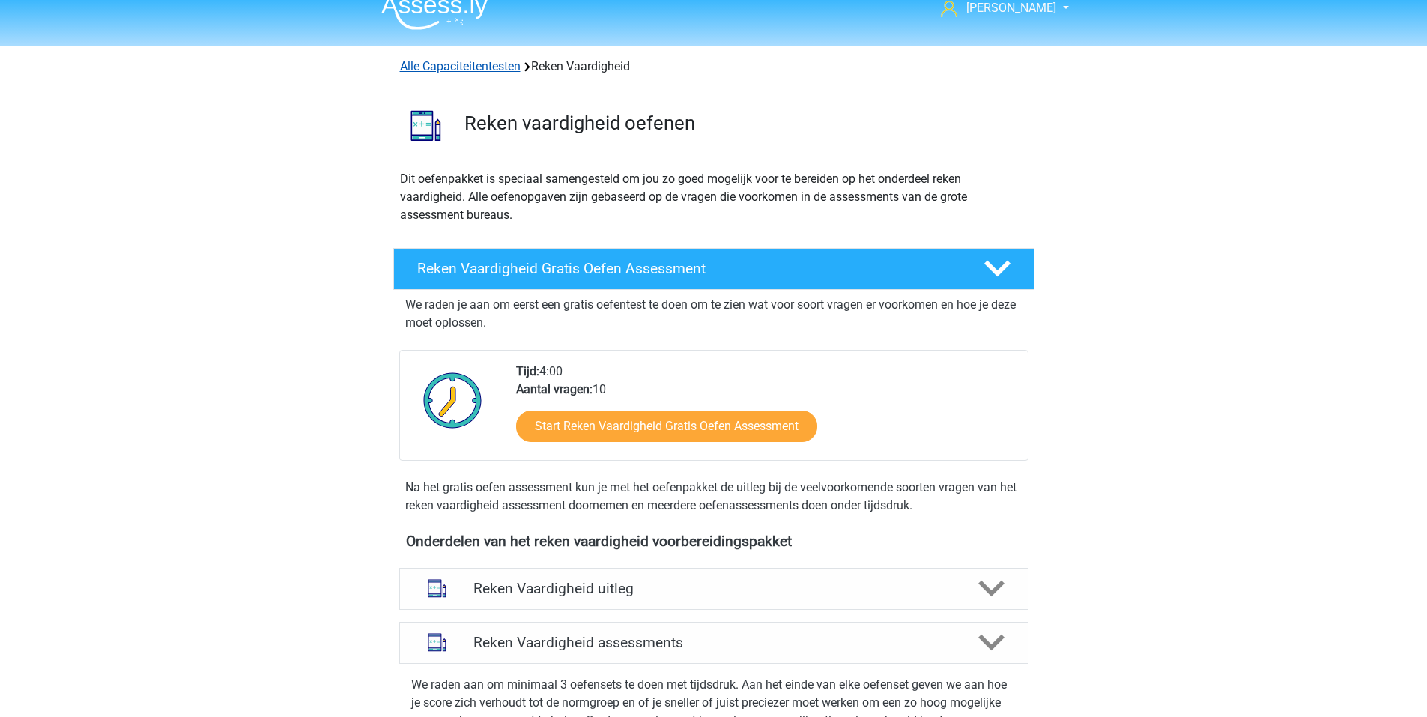
scroll to position [0, 0]
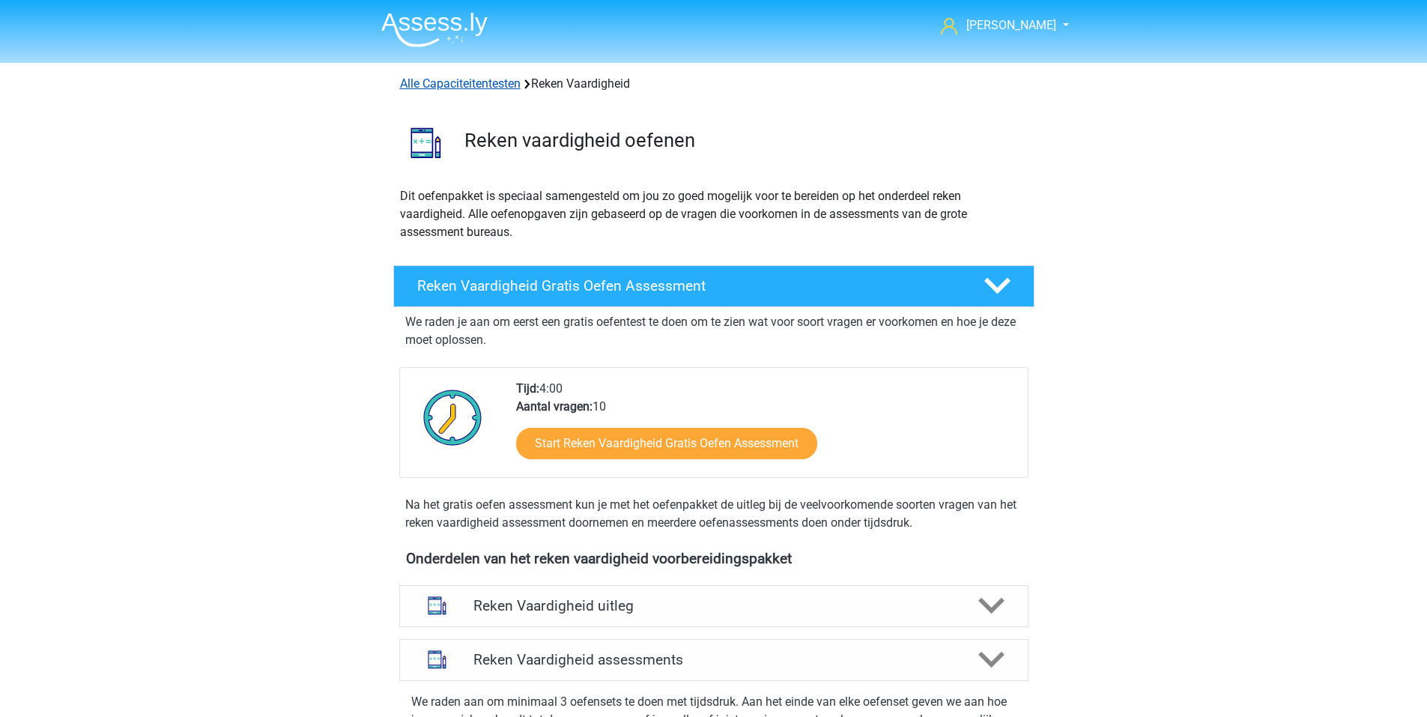
click at [415, 80] on link "Alle Capaciteitentesten" at bounding box center [460, 83] width 121 height 14
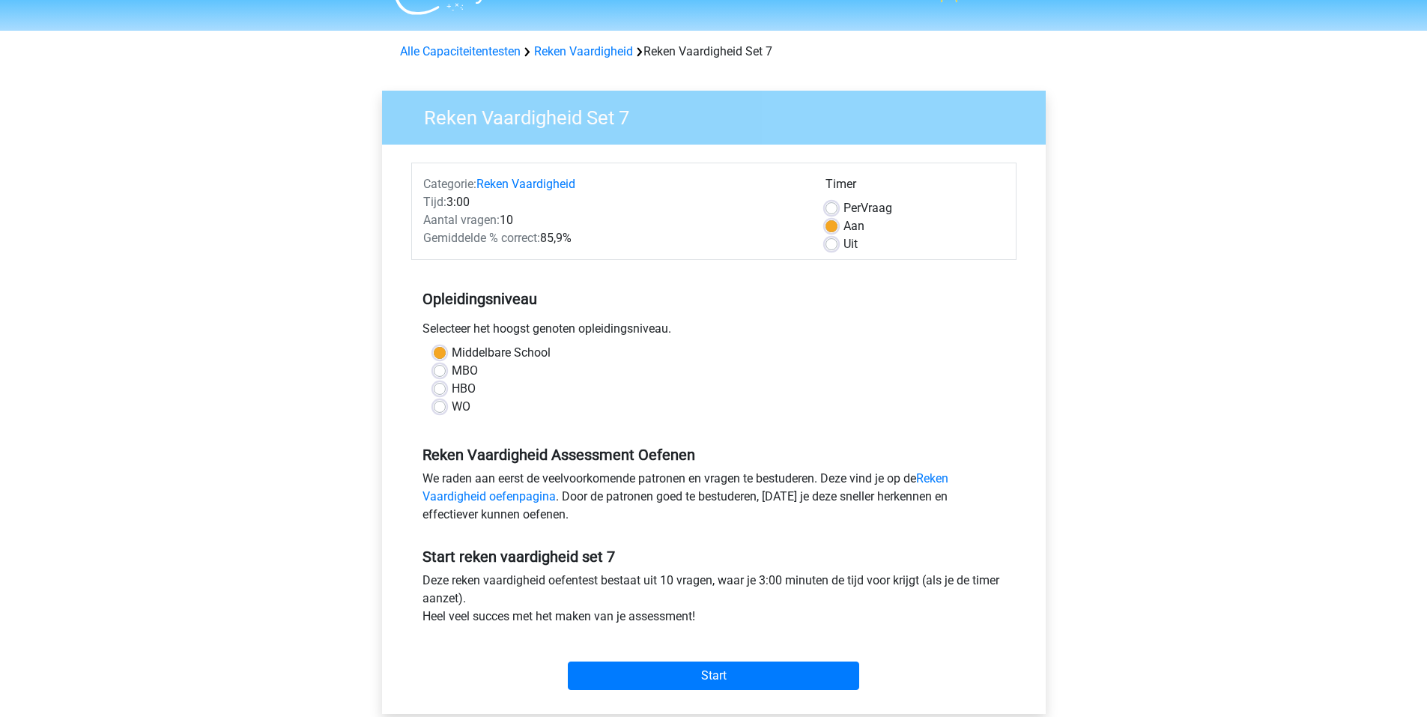
scroll to position [225, 0]
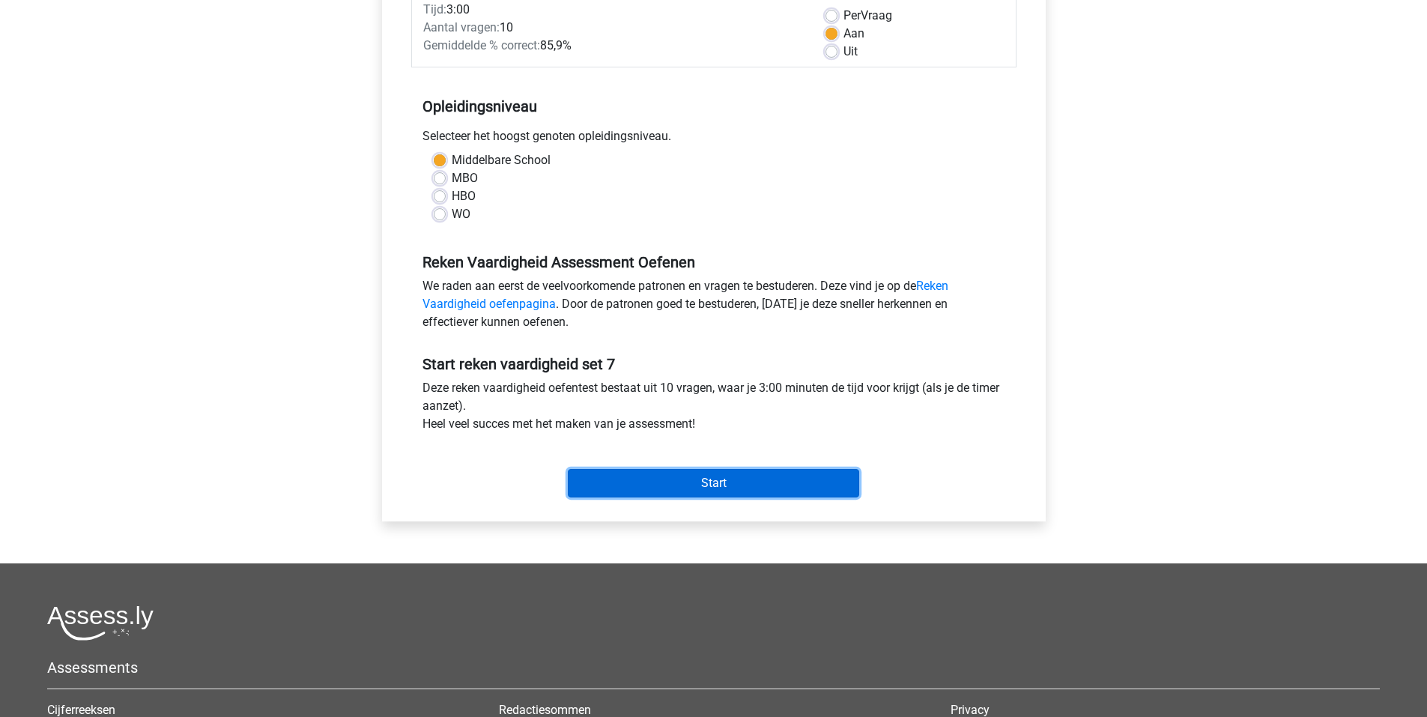
click at [719, 473] on input "Start" at bounding box center [713, 483] width 291 height 28
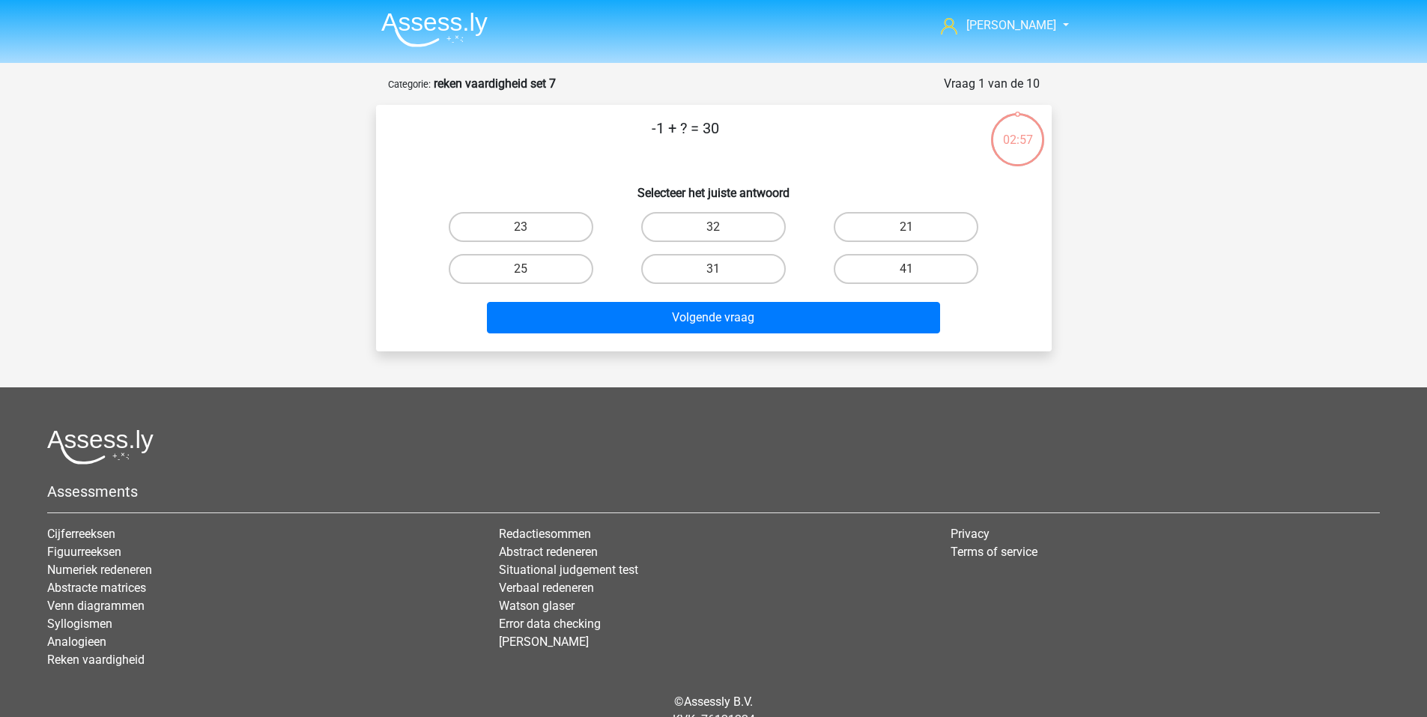
click at [718, 271] on input "31" at bounding box center [718, 274] width 10 height 10
radio input "true"
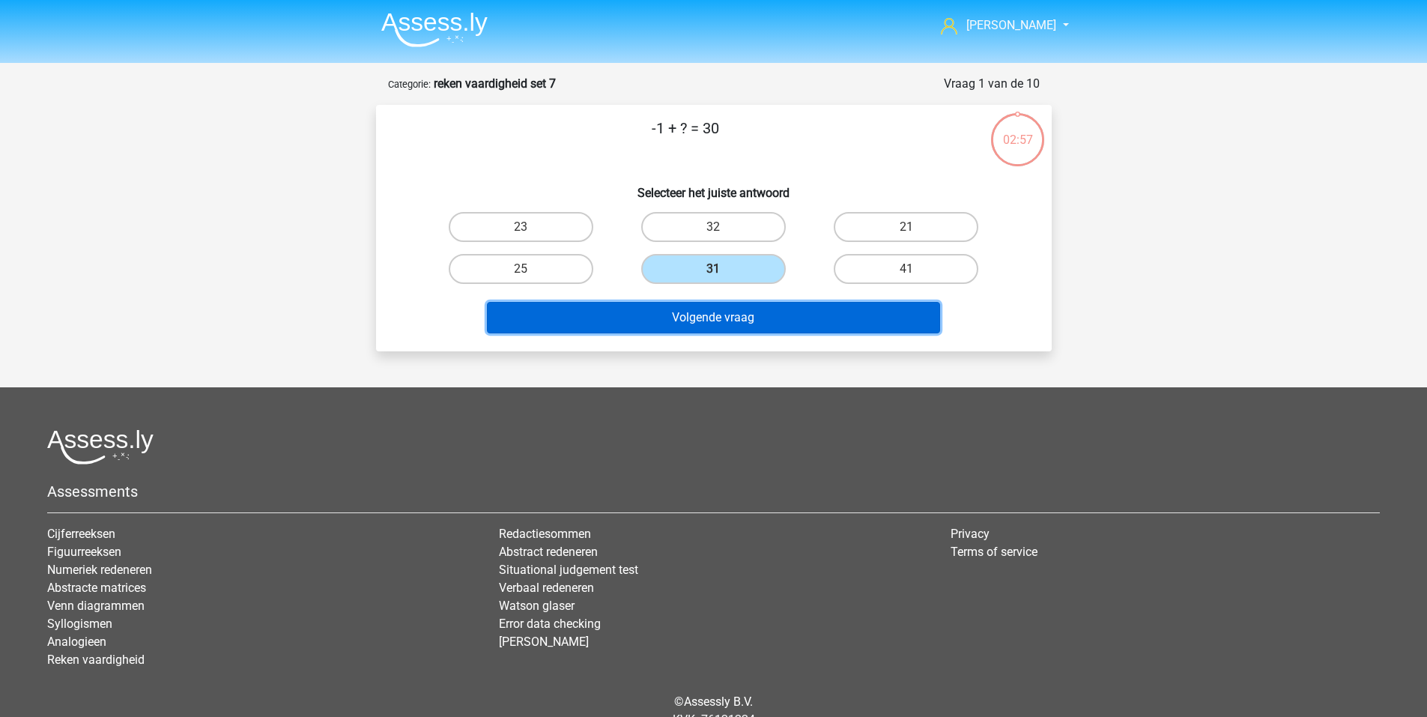
click at [744, 310] on button "Volgende vraag" at bounding box center [713, 317] width 453 height 31
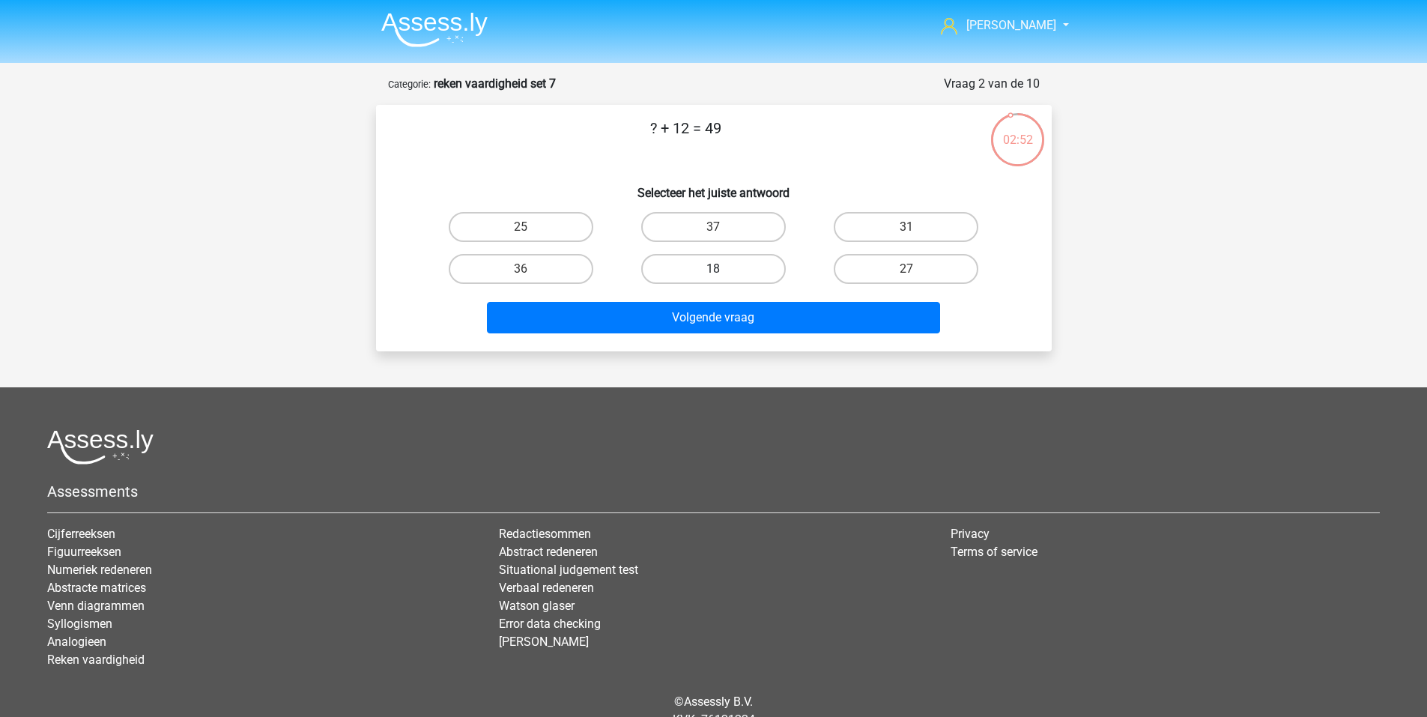
drag, startPoint x: 704, startPoint y: 224, endPoint x: 719, endPoint y: 263, distance: 41.7
click at [709, 229] on label "37" at bounding box center [713, 227] width 145 height 30
click at [713, 229] on input "37" at bounding box center [718, 232] width 10 height 10
radio input "true"
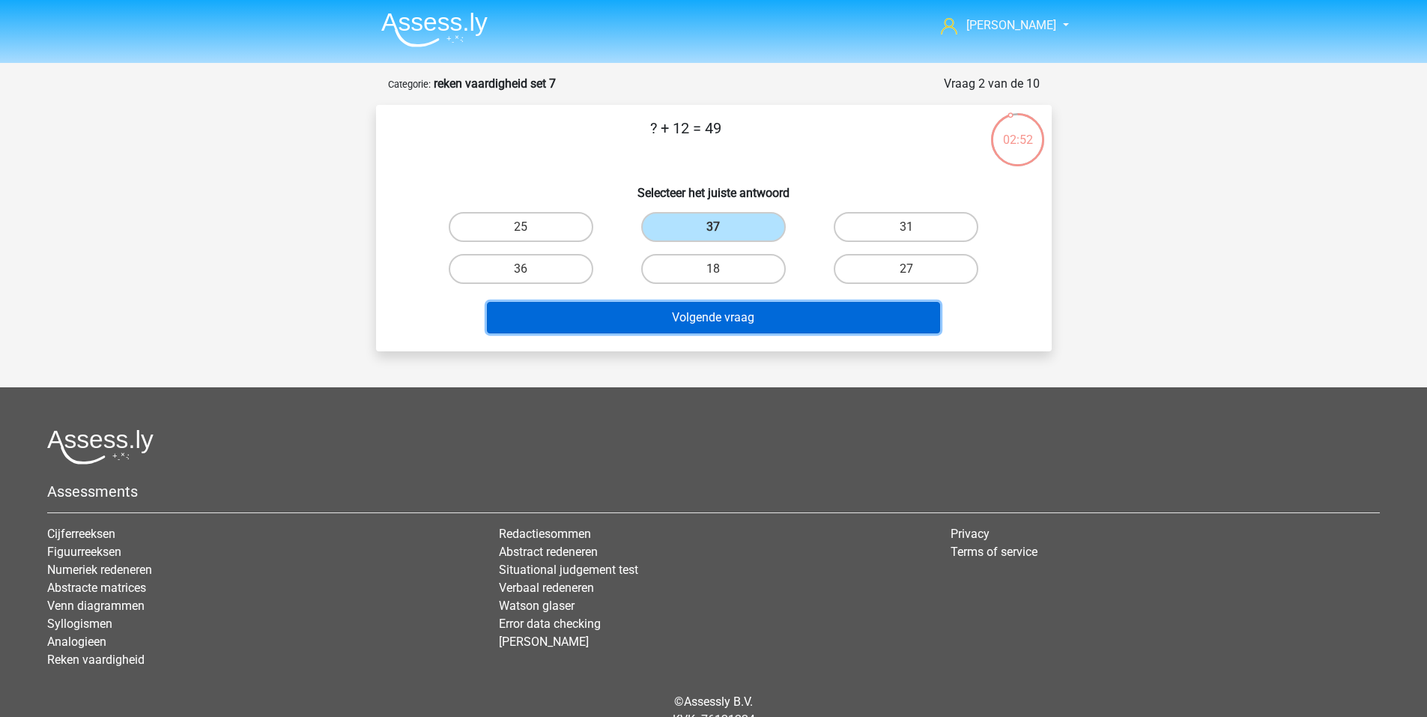
click at [710, 306] on button "Volgende vraag" at bounding box center [713, 317] width 453 height 31
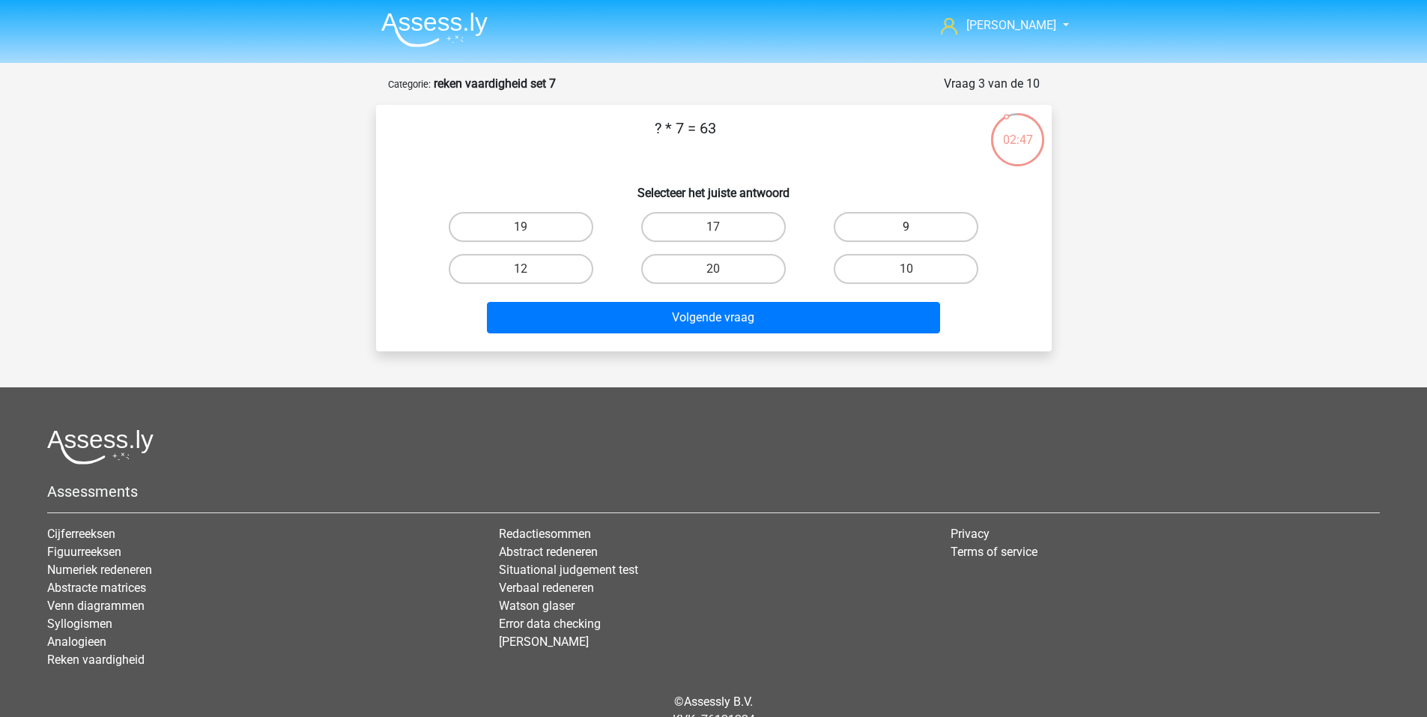
drag, startPoint x: 912, startPoint y: 209, endPoint x: 912, endPoint y: 217, distance: 8.2
click at [911, 215] on div "9" at bounding box center [906, 227] width 193 height 42
click at [910, 224] on label "9" at bounding box center [906, 227] width 145 height 30
click at [910, 227] on input "9" at bounding box center [912, 232] width 10 height 10
radio input "true"
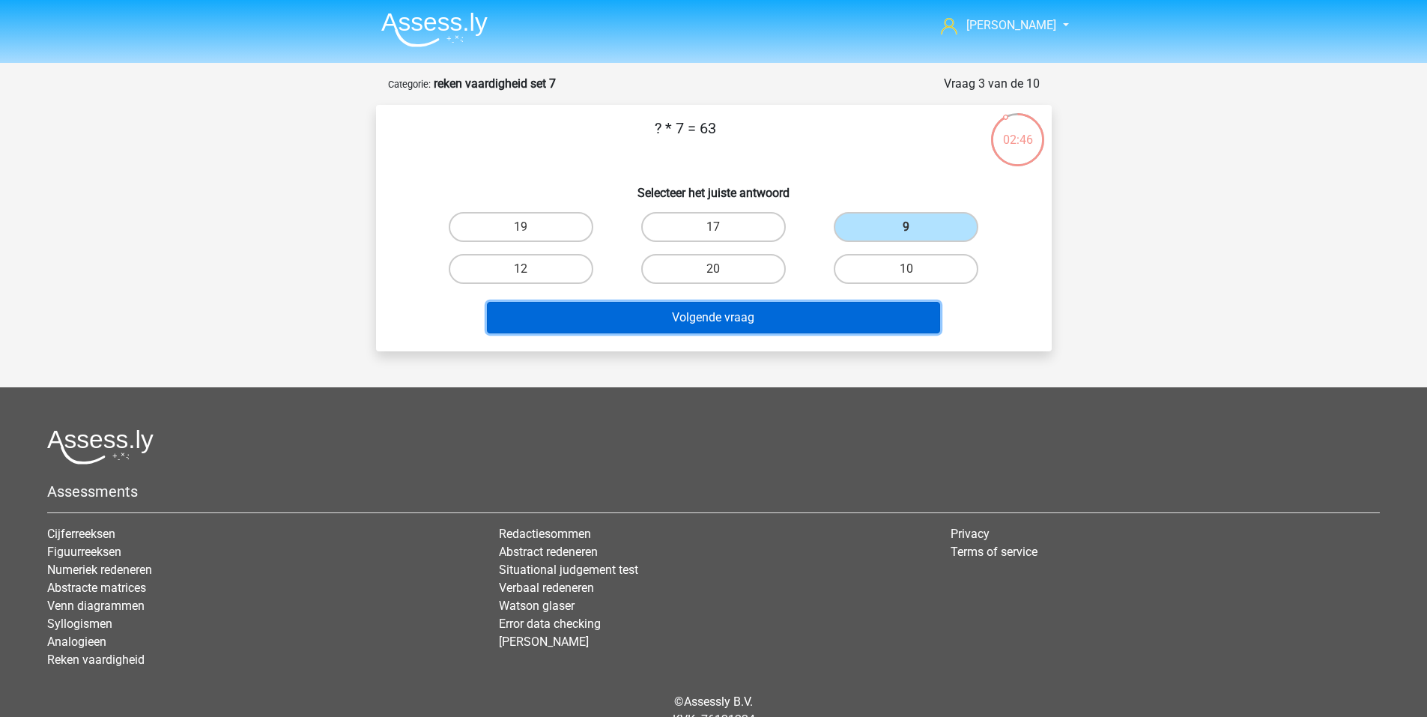
click at [843, 313] on button "Volgende vraag" at bounding box center [713, 317] width 453 height 31
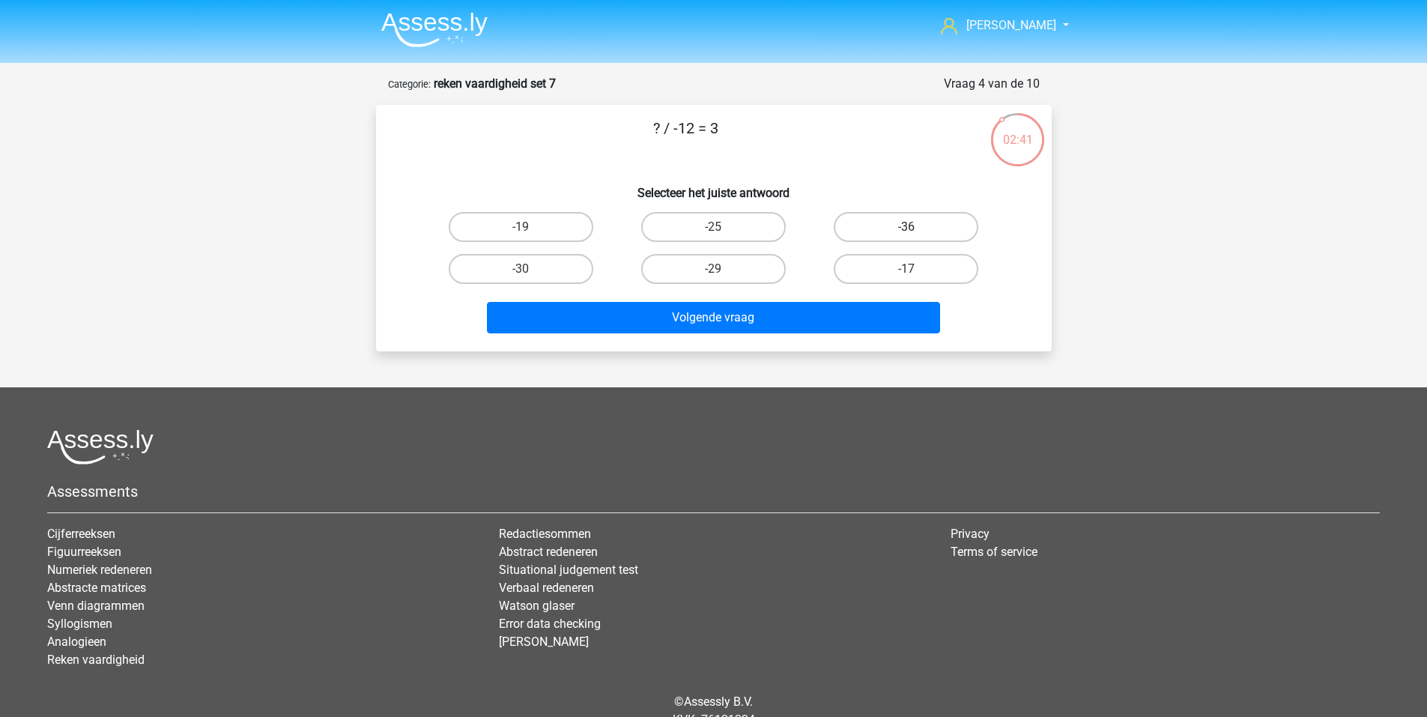
click at [920, 229] on label "-36" at bounding box center [906, 227] width 145 height 30
click at [916, 229] on input "-36" at bounding box center [912, 232] width 10 height 10
radio input "true"
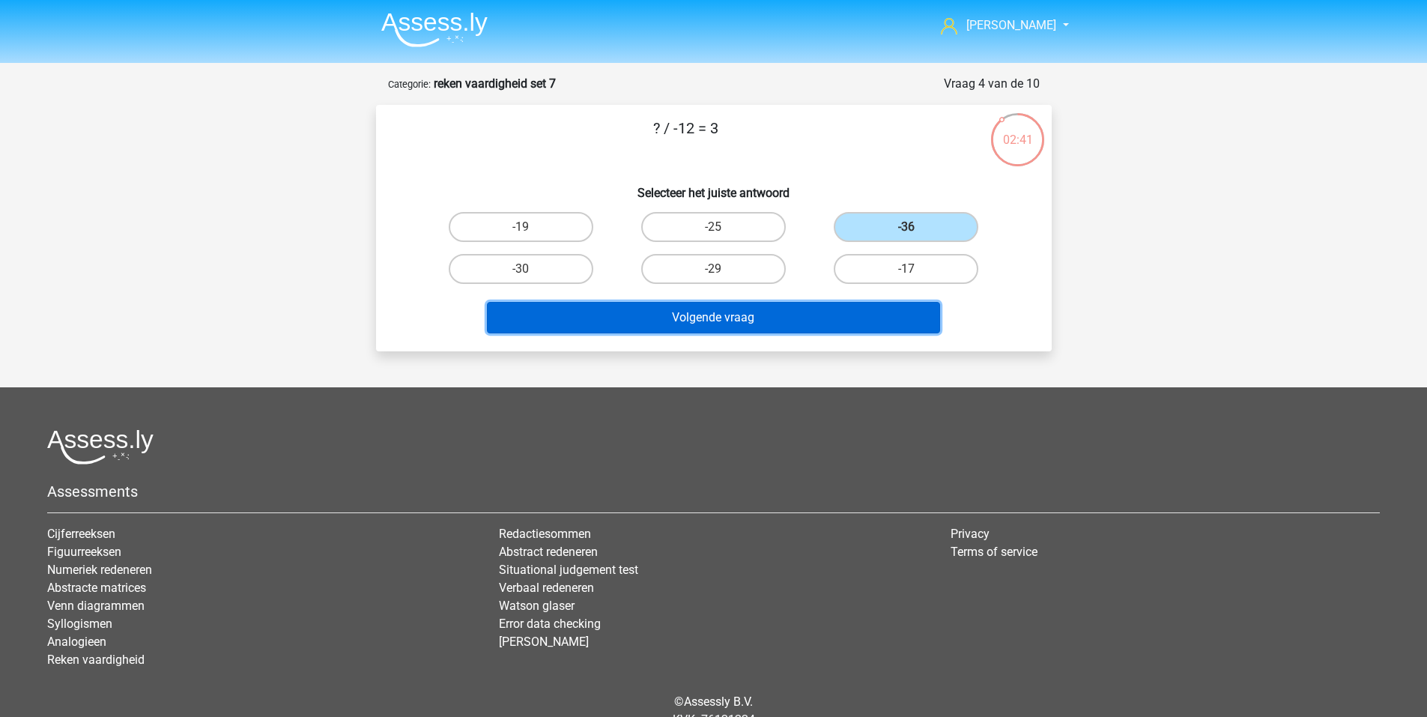
drag, startPoint x: 838, startPoint y: 324, endPoint x: 814, endPoint y: 319, distance: 24.4
click at [834, 325] on button "Volgende vraag" at bounding box center [713, 317] width 453 height 31
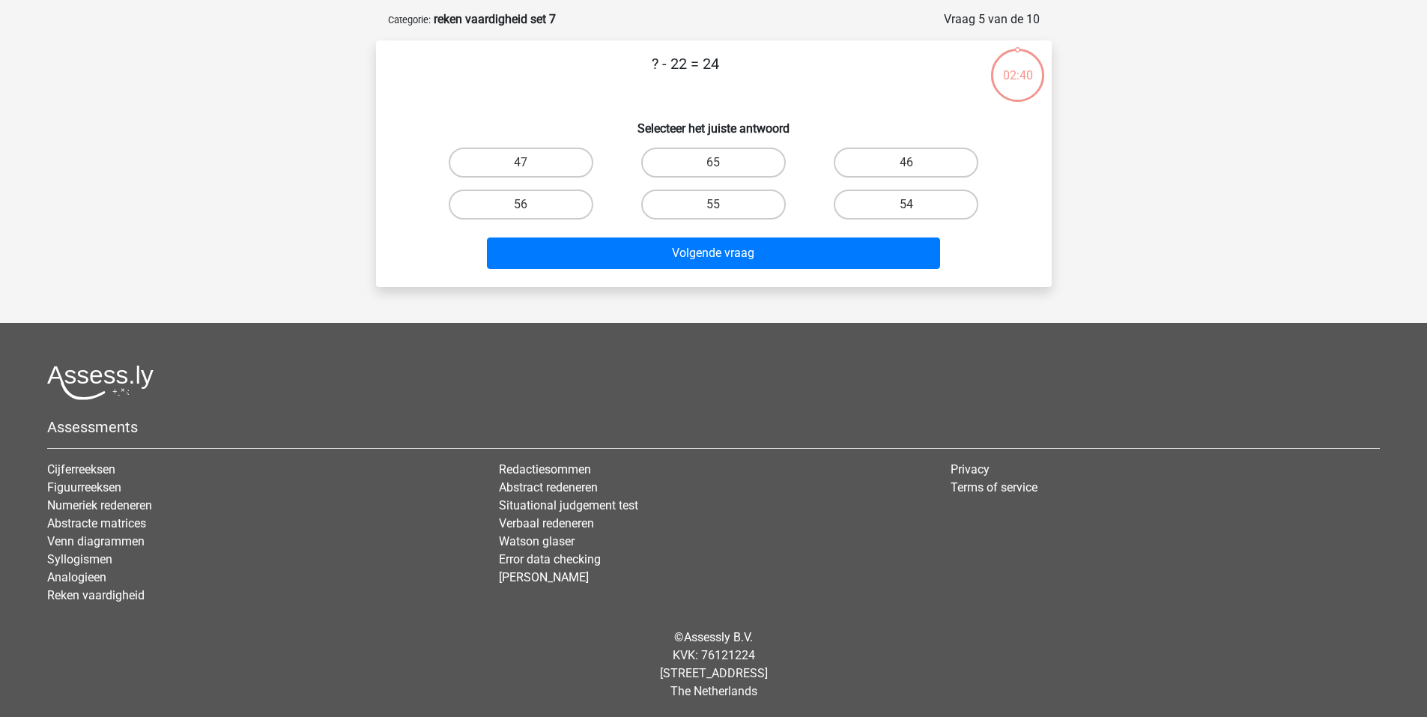
scroll to position [66, 0]
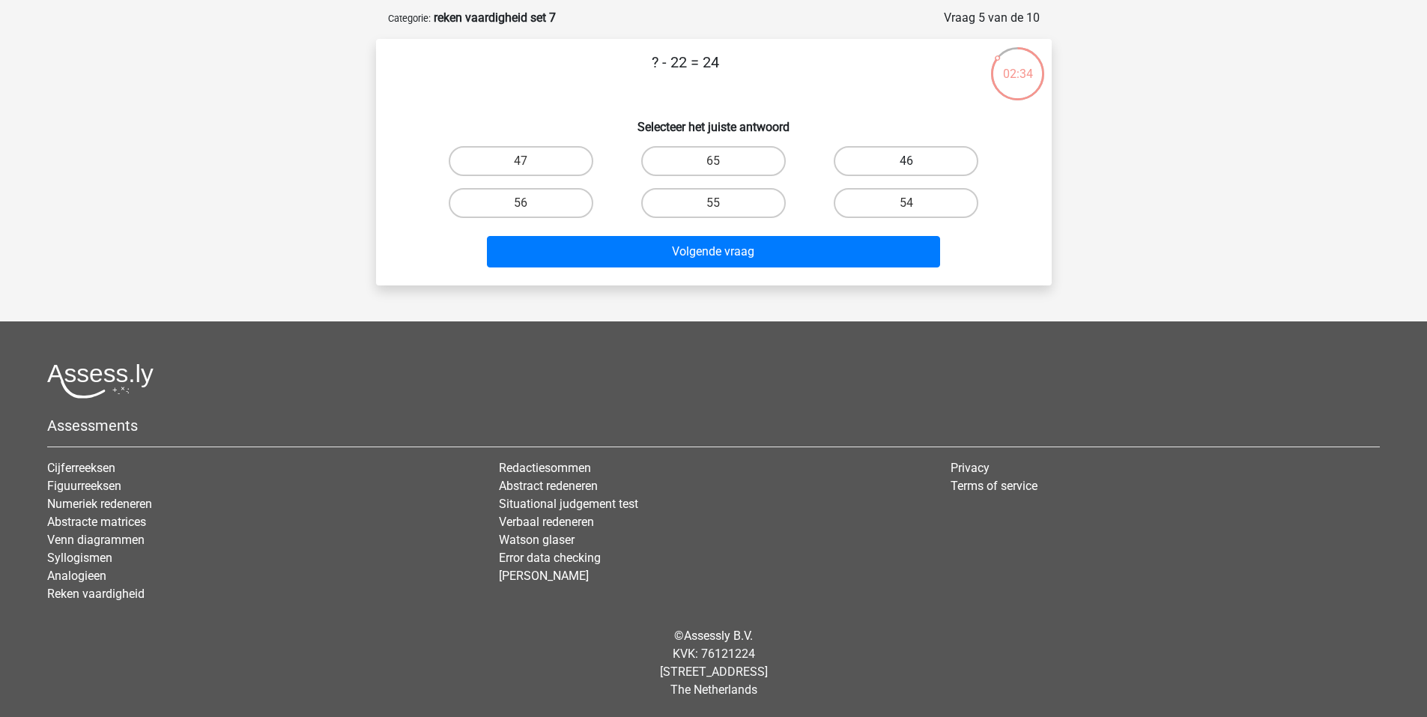
drag, startPoint x: 896, startPoint y: 154, endPoint x: 865, endPoint y: 186, distance: 44.5
click at [895, 153] on label "46" at bounding box center [906, 161] width 145 height 30
click at [907, 161] on input "46" at bounding box center [912, 166] width 10 height 10
radio input "true"
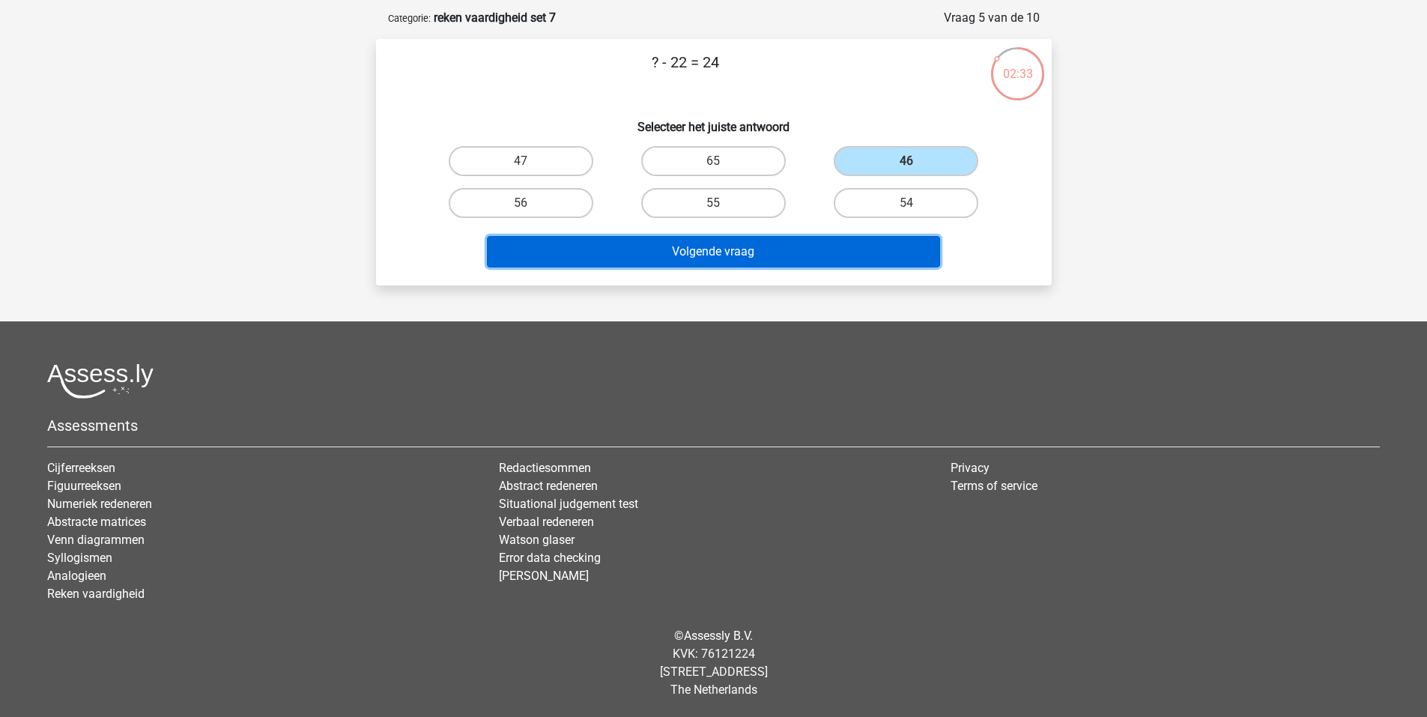
click at [722, 250] on button "Volgende vraag" at bounding box center [713, 251] width 453 height 31
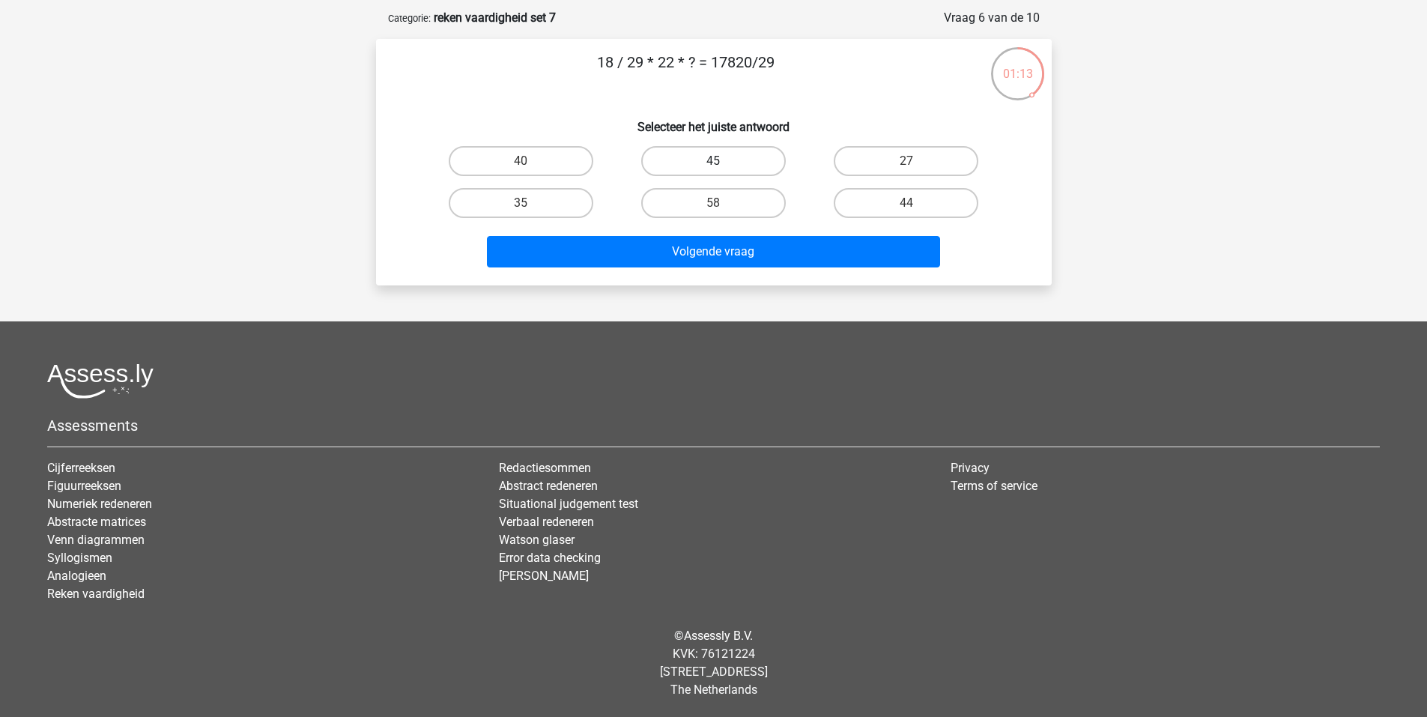
drag, startPoint x: 747, startPoint y: 168, endPoint x: 766, endPoint y: 238, distance: 72.2
click at [747, 174] on label "45" at bounding box center [713, 161] width 145 height 30
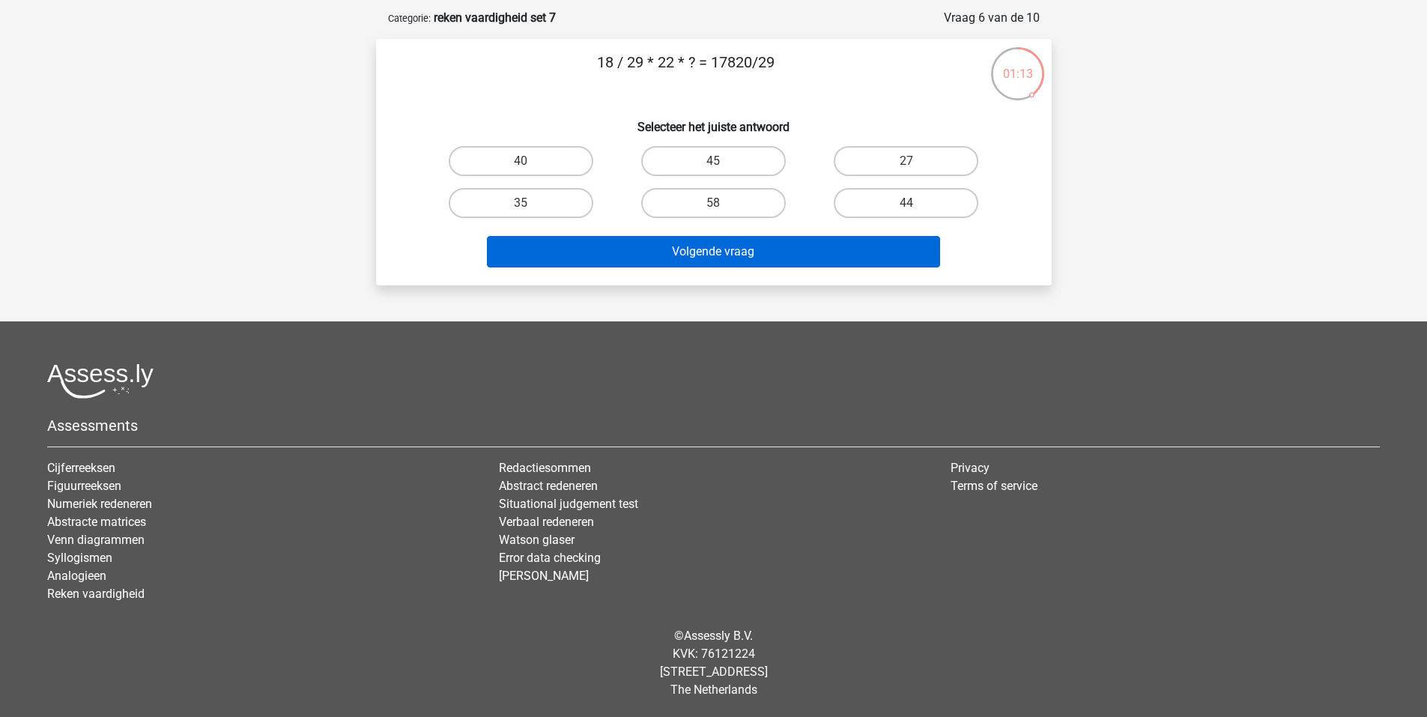
click at [723, 171] on input "45" at bounding box center [718, 166] width 10 height 10
radio input "true"
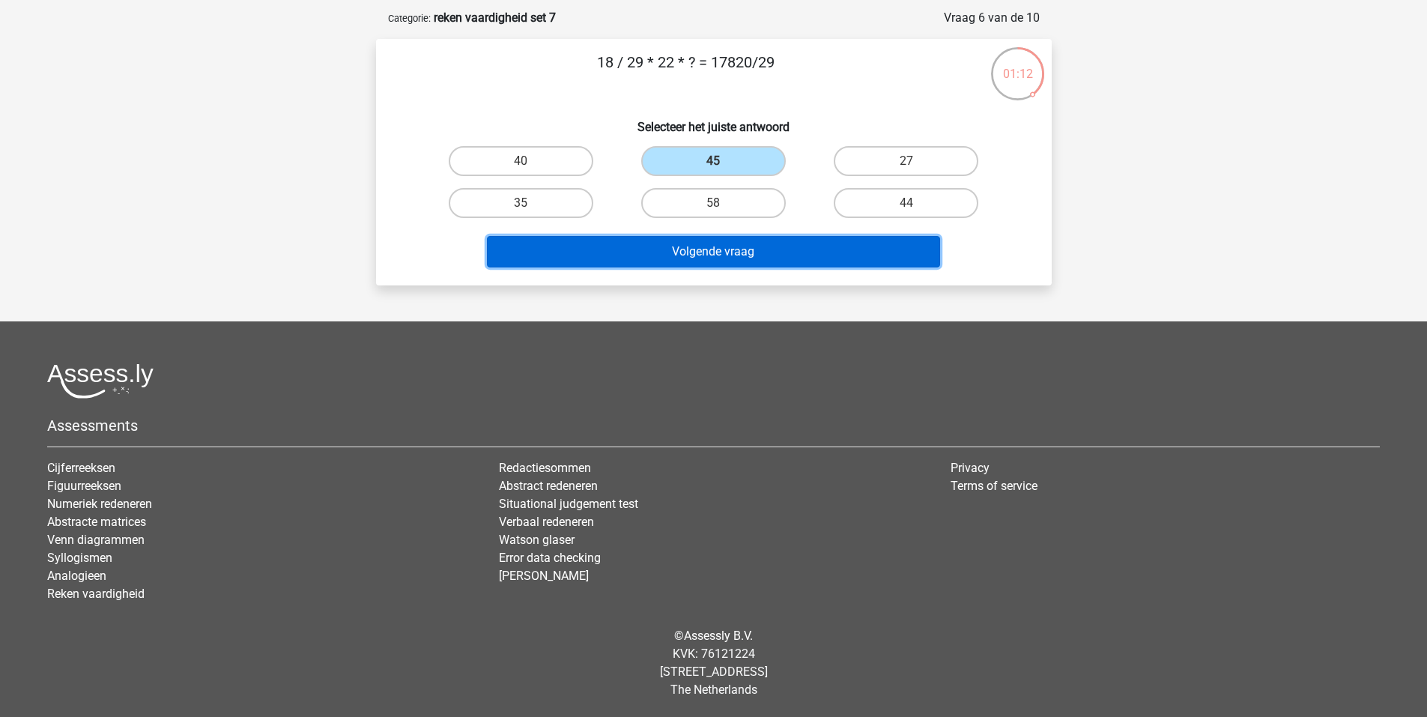
click at [873, 251] on button "Volgende vraag" at bounding box center [713, 251] width 453 height 31
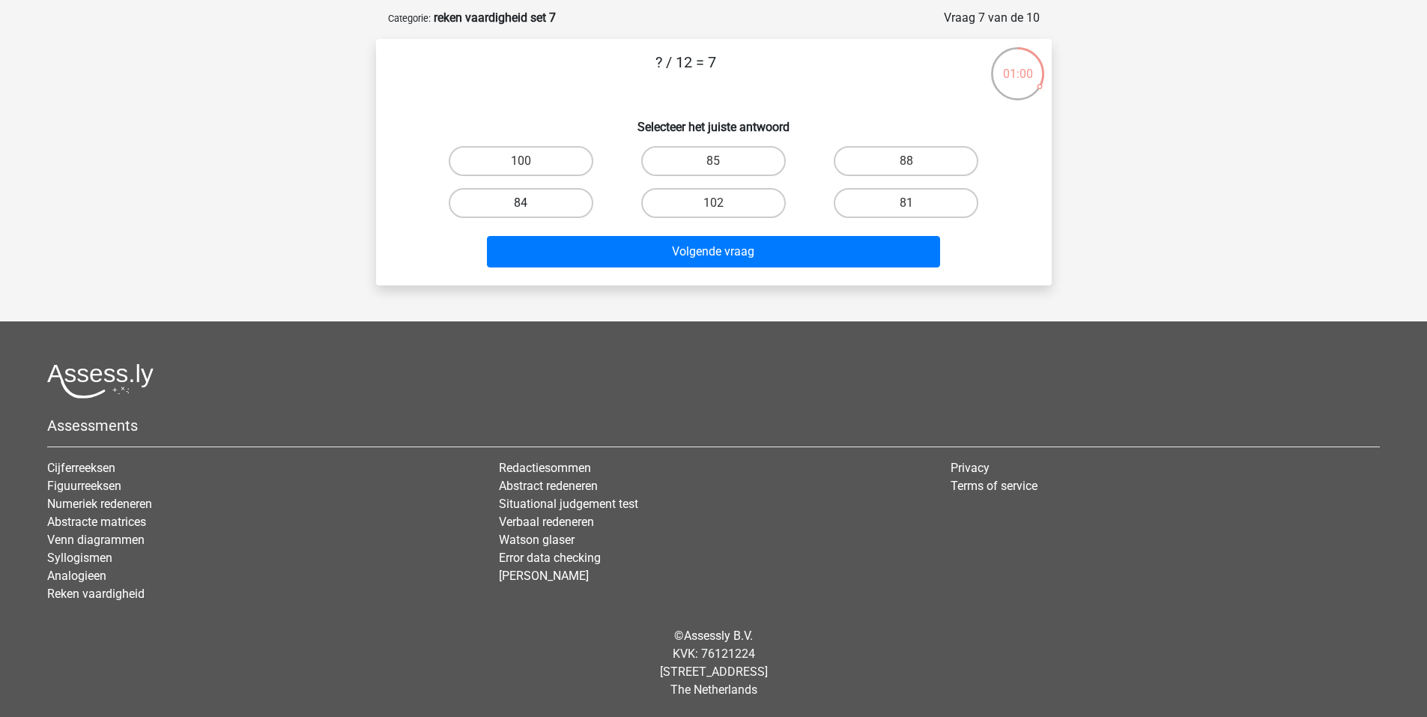
click at [555, 211] on label "84" at bounding box center [521, 203] width 145 height 30
click at [530, 211] on input "84" at bounding box center [526, 208] width 10 height 10
radio input "true"
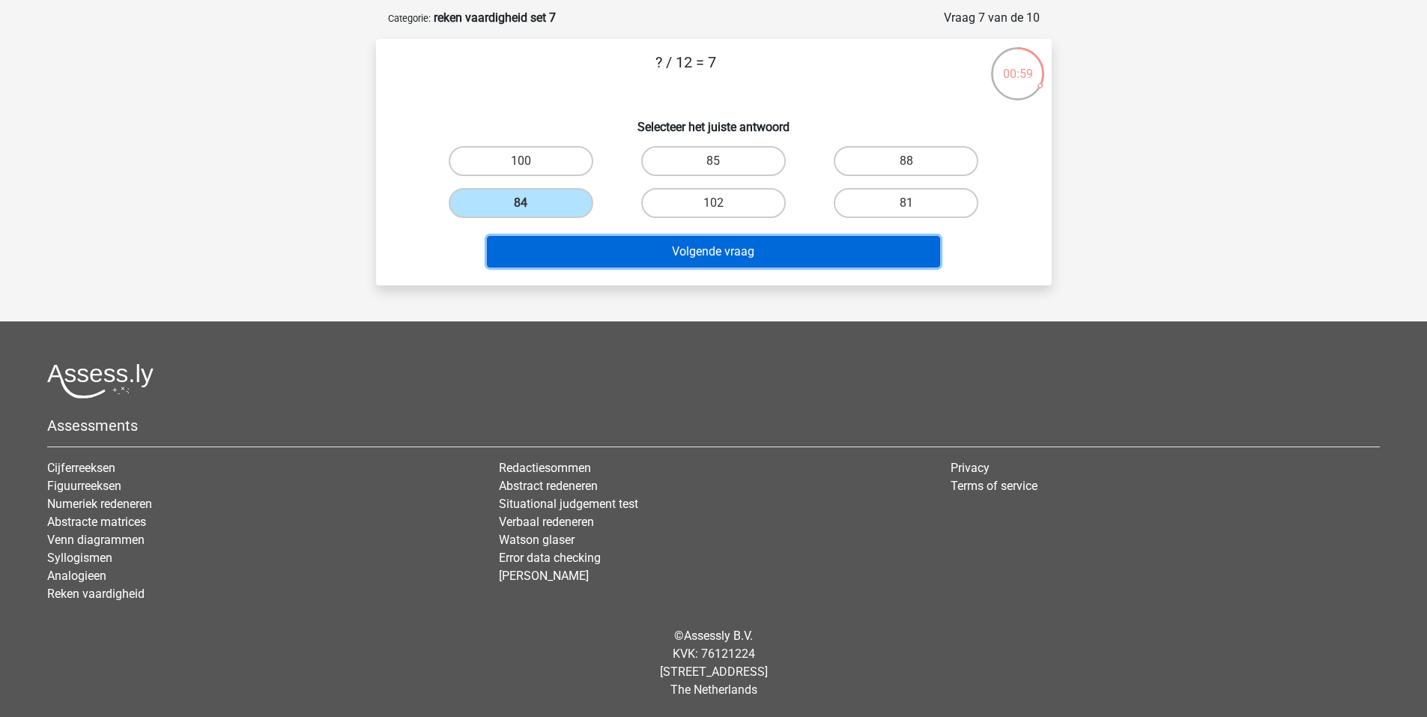
click at [642, 261] on button "Volgende vraag" at bounding box center [713, 251] width 453 height 31
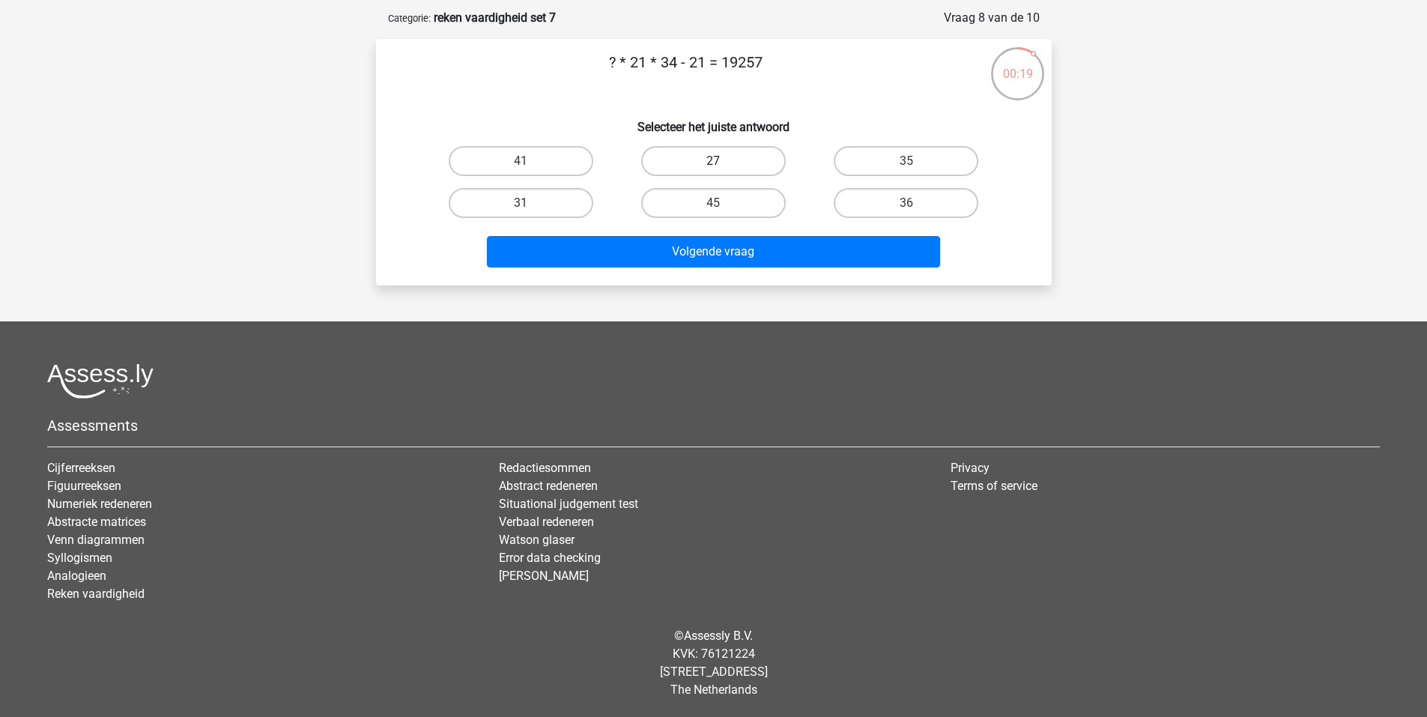
drag, startPoint x: 644, startPoint y: 169, endPoint x: 673, endPoint y: 168, distance: 29.2
click at [645, 169] on label "27" at bounding box center [713, 161] width 145 height 30
click at [713, 169] on input "27" at bounding box center [718, 166] width 10 height 10
radio input "true"
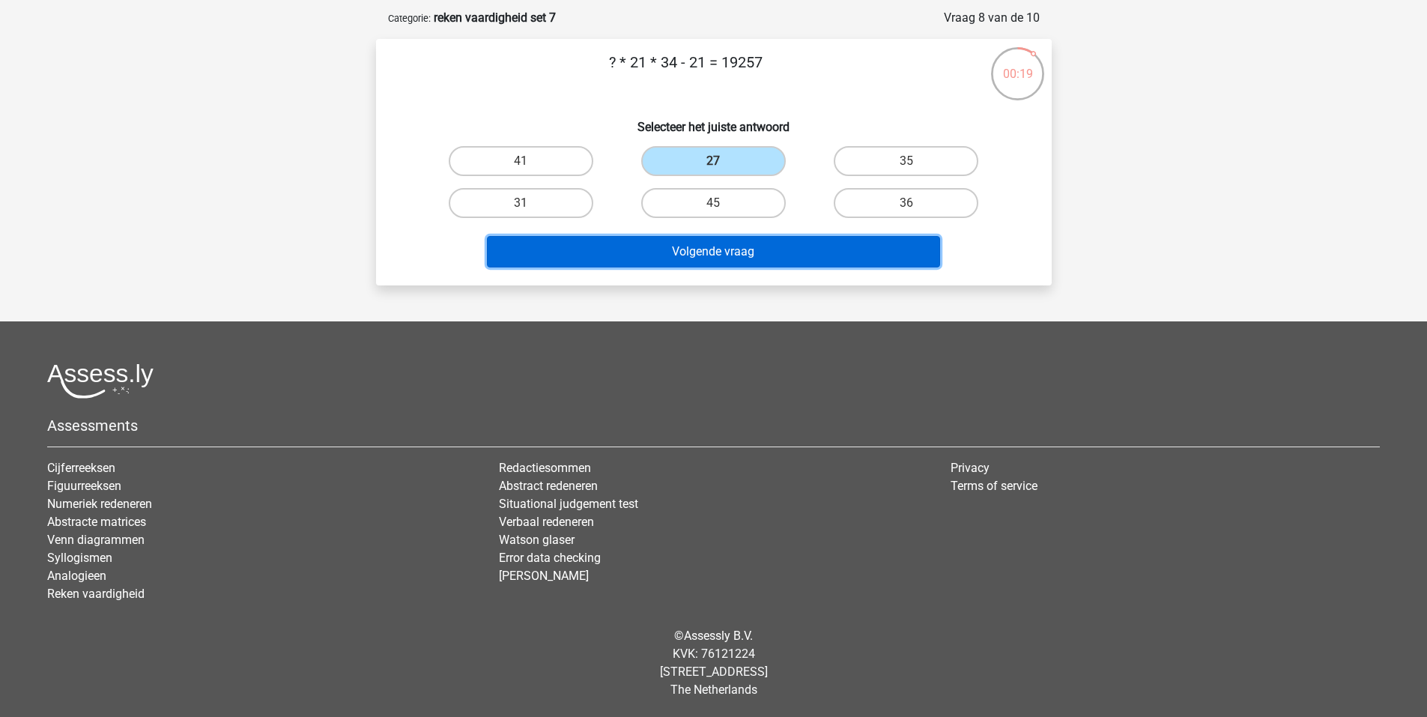
click at [722, 253] on button "Volgende vraag" at bounding box center [713, 251] width 453 height 31
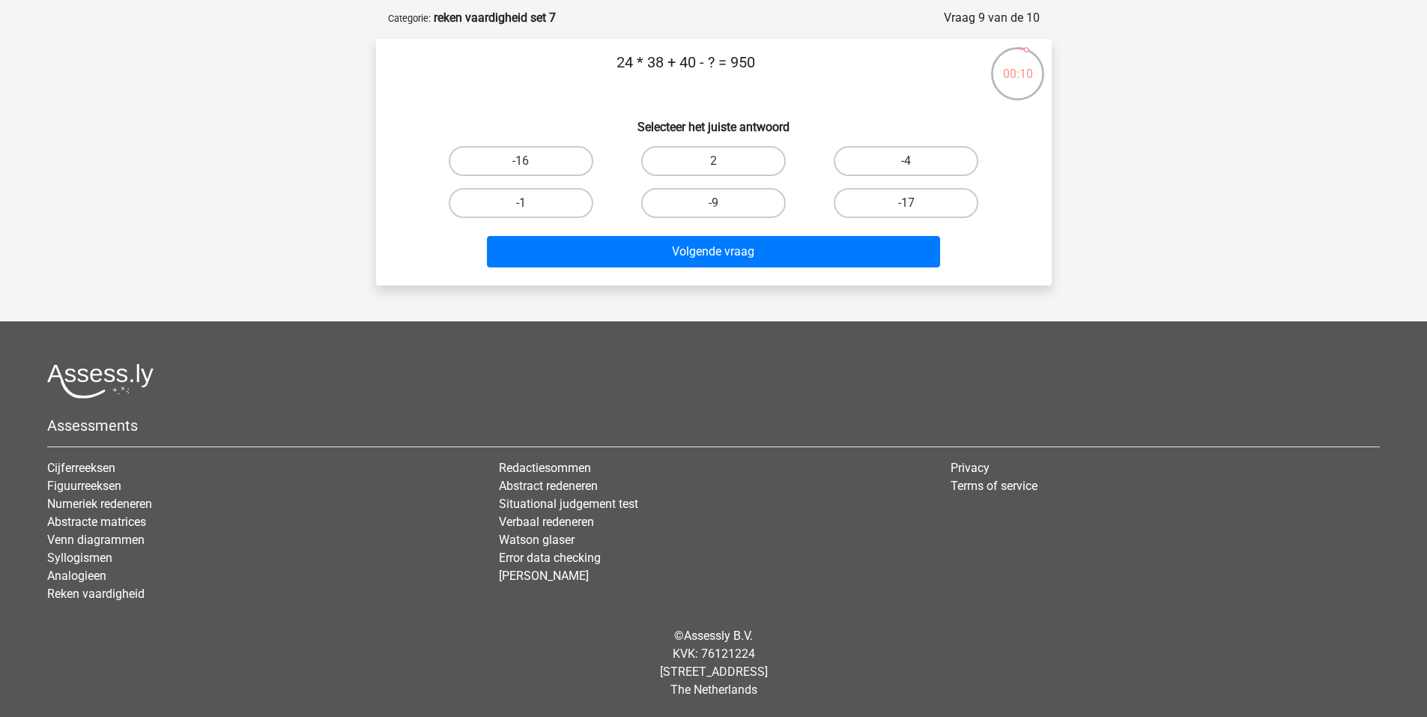
click at [941, 203] on label "-17" at bounding box center [906, 203] width 145 height 30
click at [916, 203] on input "-17" at bounding box center [912, 208] width 10 height 10
radio input "true"
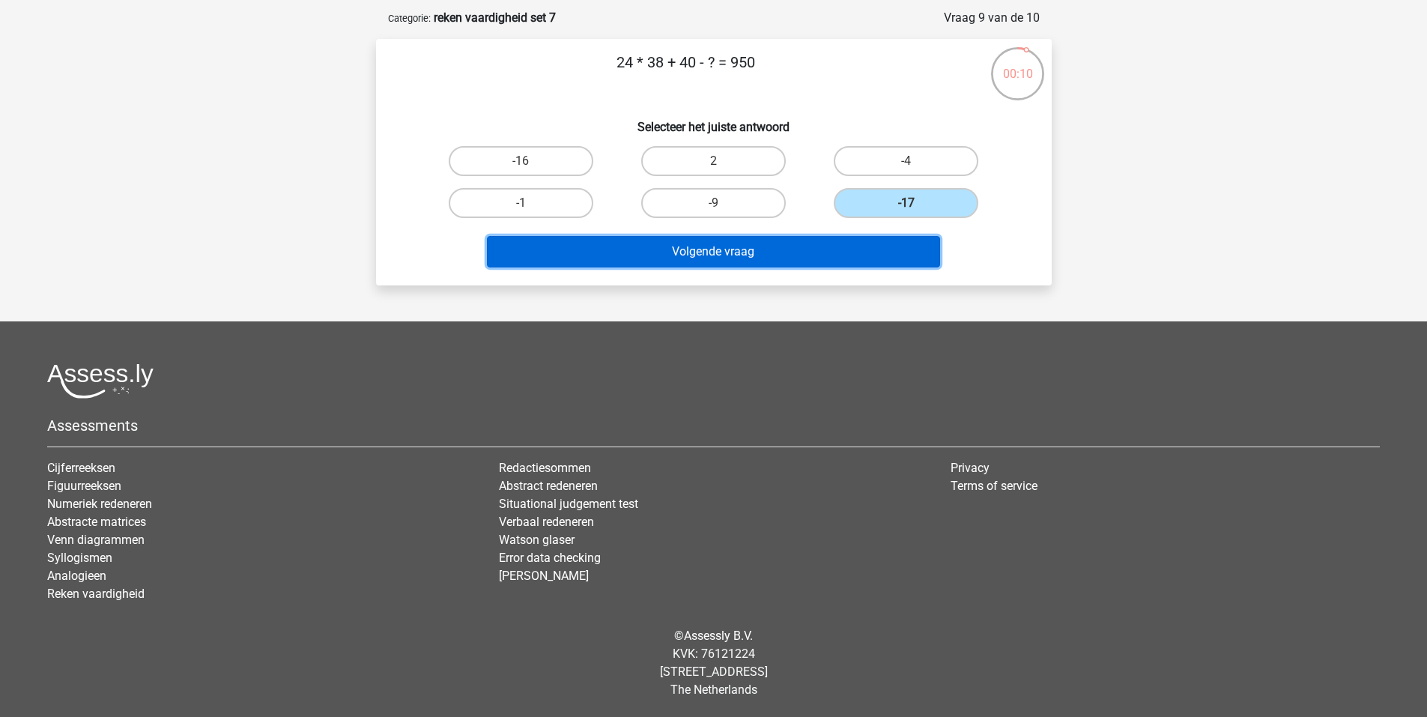
click at [882, 261] on button "Volgende vraag" at bounding box center [713, 251] width 453 height 31
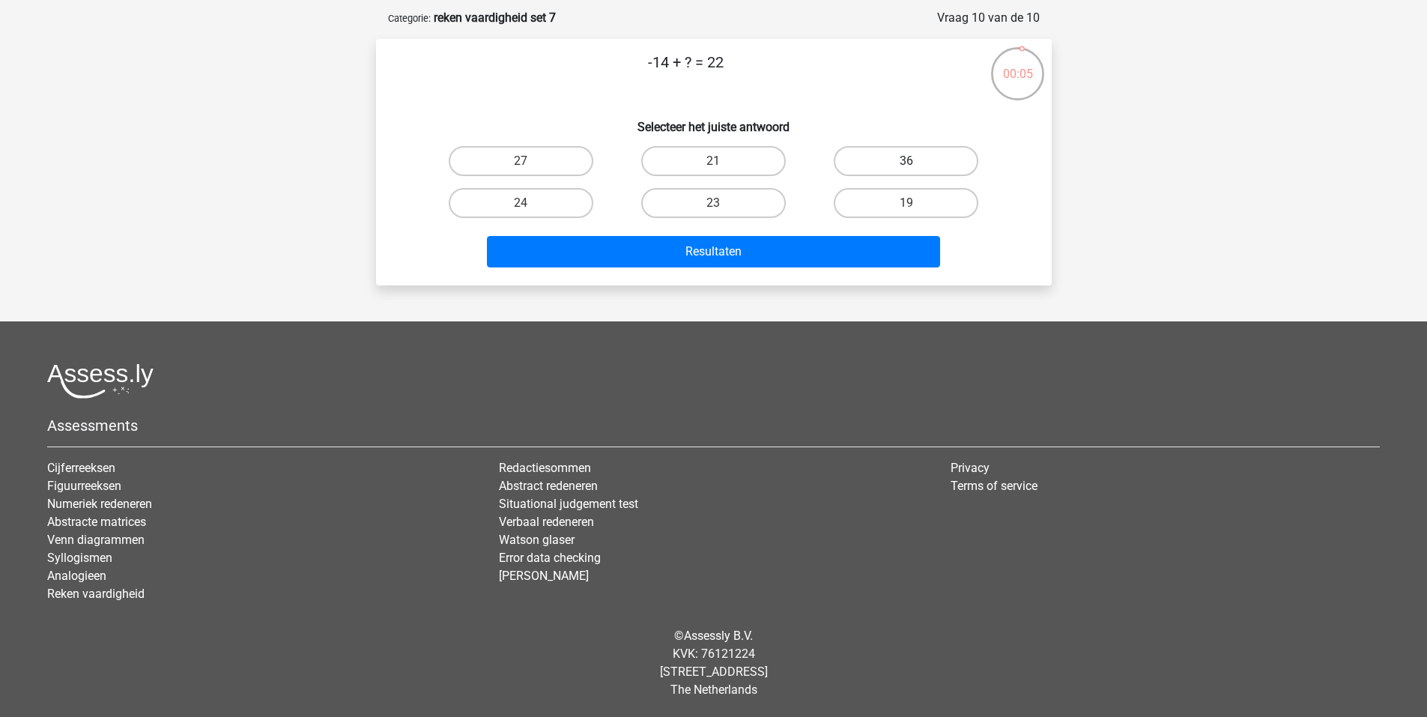
click at [919, 166] on label "36" at bounding box center [906, 161] width 145 height 30
click at [916, 166] on input "36" at bounding box center [912, 166] width 10 height 10
radio input "true"
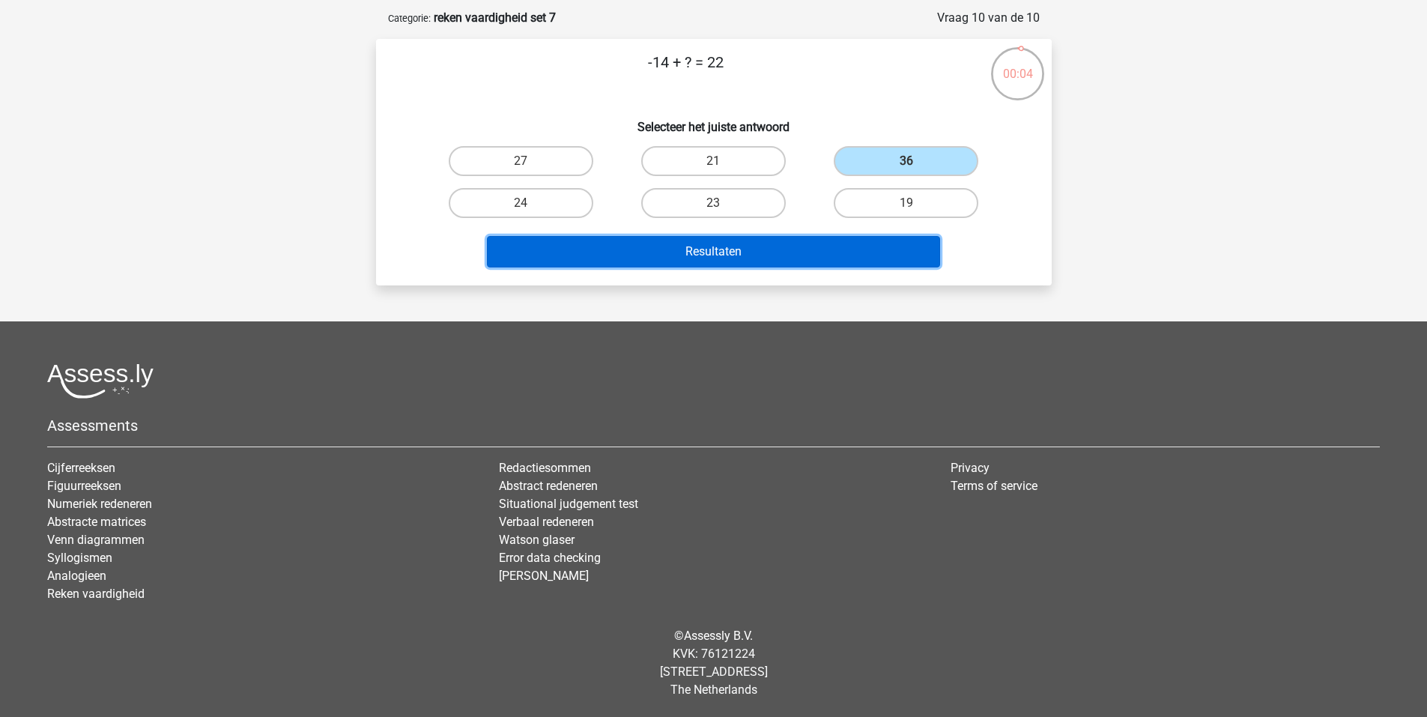
click at [889, 253] on button "Resultaten" at bounding box center [713, 251] width 453 height 31
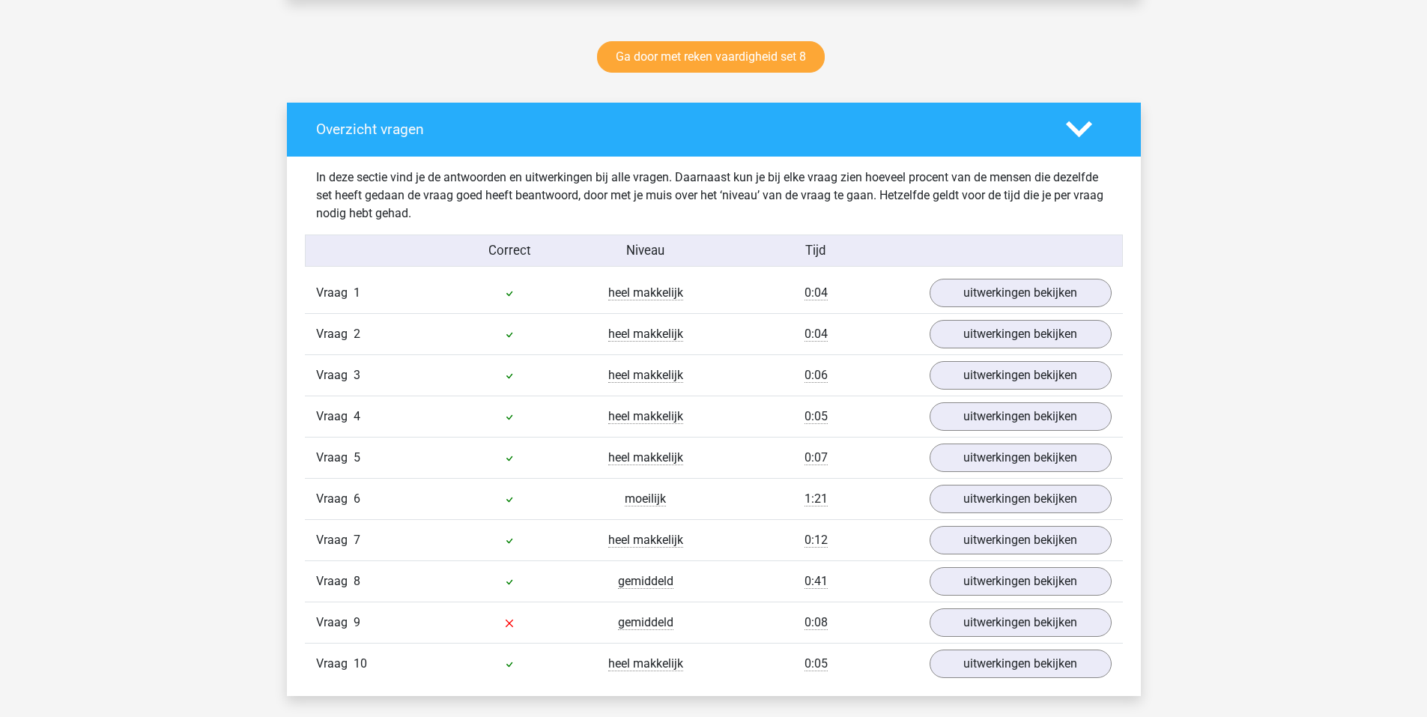
scroll to position [899, 0]
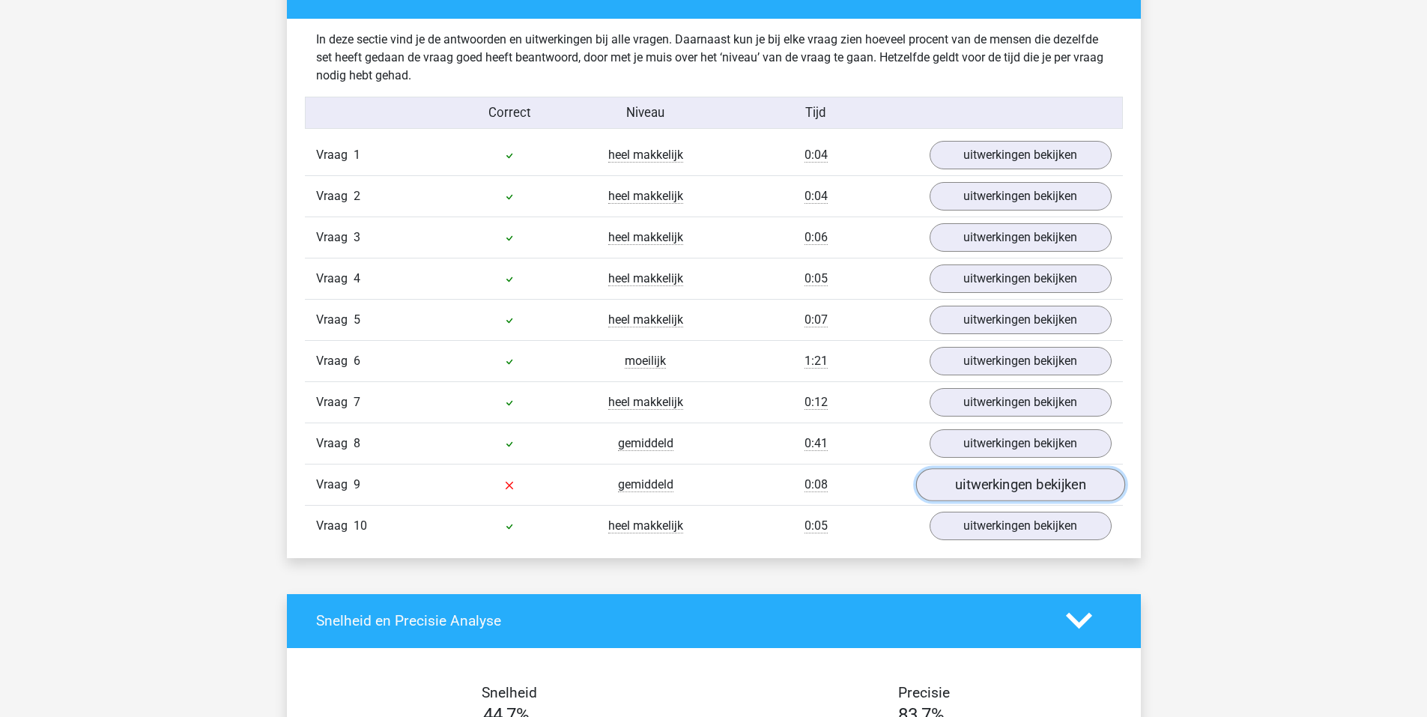
click at [999, 489] on link "uitwerkingen bekijken" at bounding box center [1020, 484] width 209 height 33
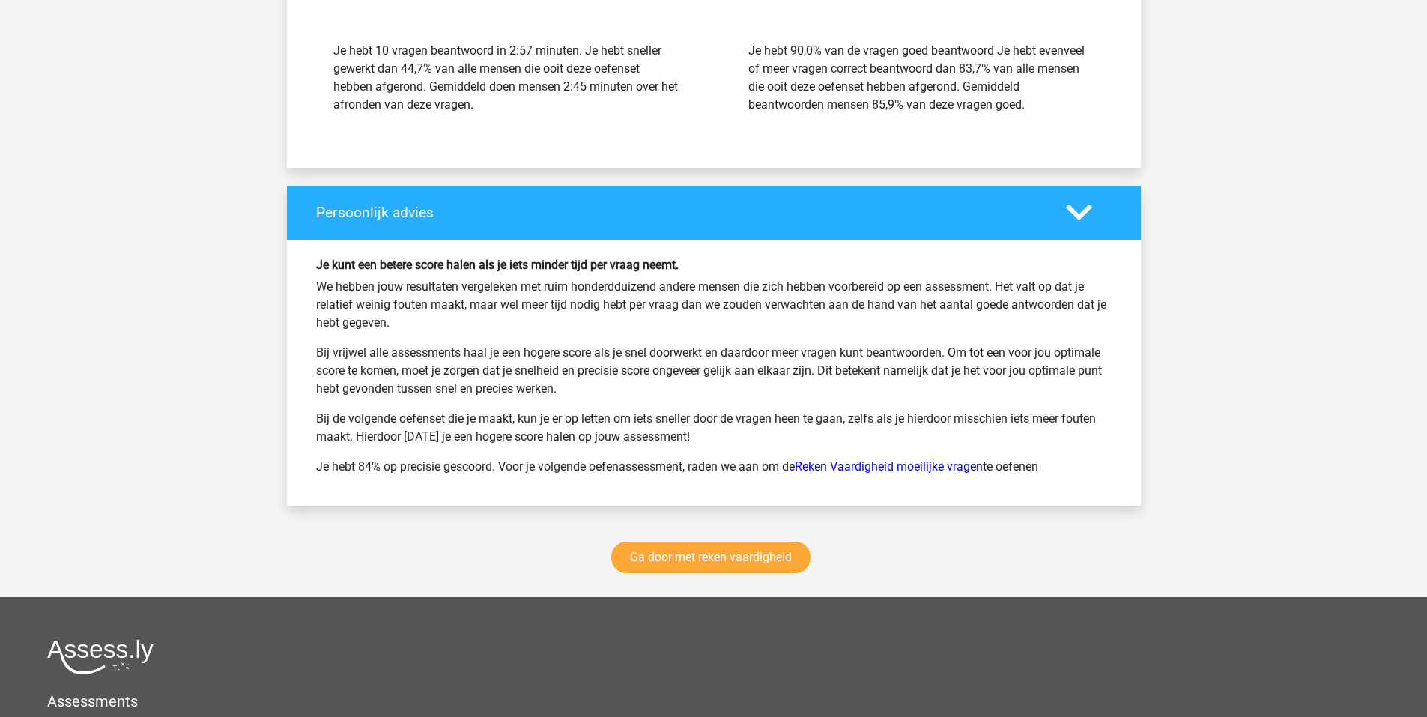
scroll to position [2697, 0]
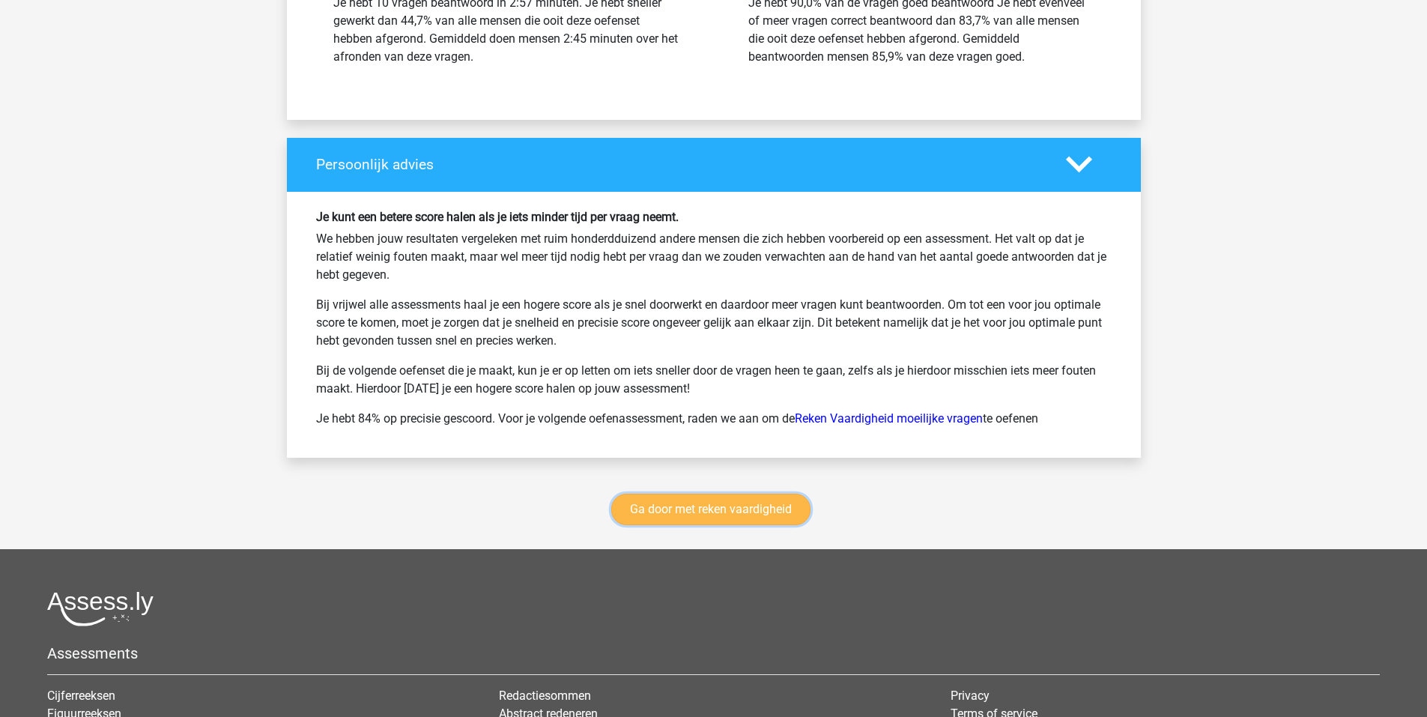
click at [683, 507] on link "Ga door met reken vaardigheid" at bounding box center [710, 509] width 199 height 31
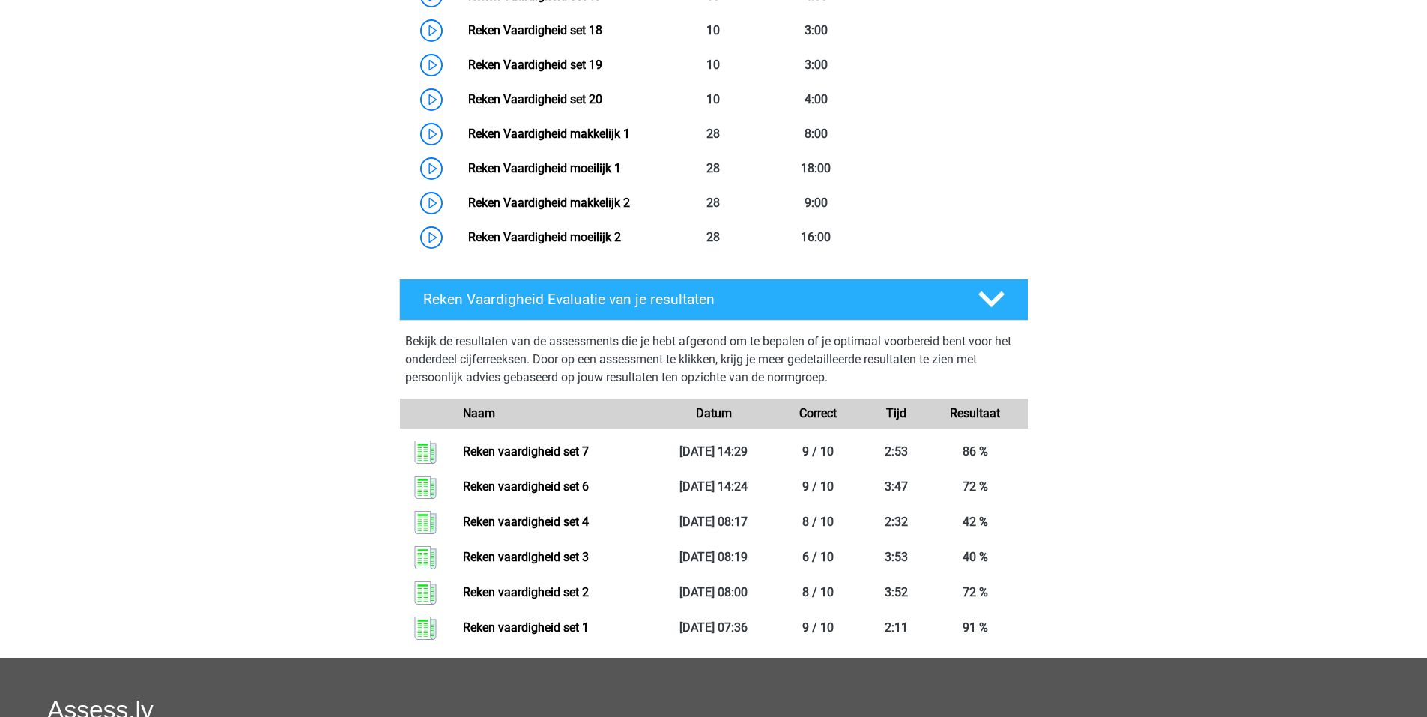
scroll to position [1307, 0]
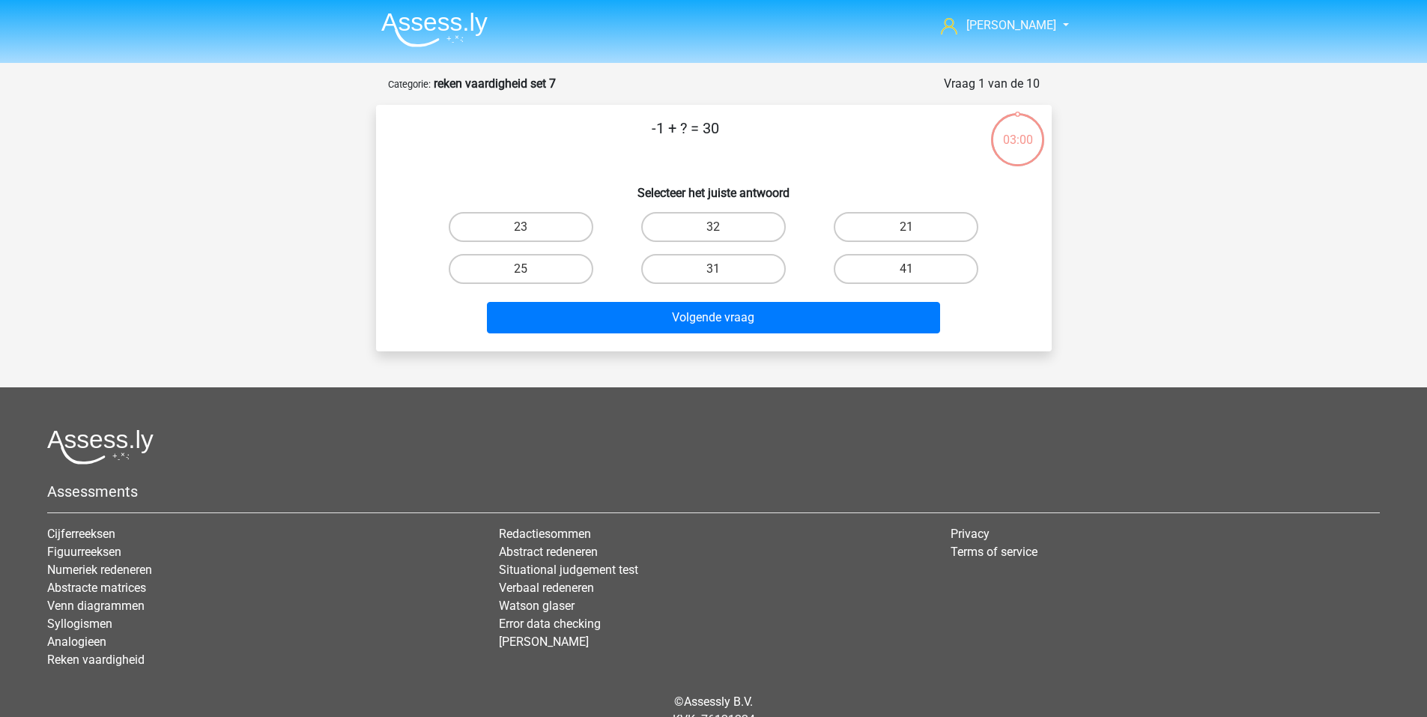
scroll to position [66, 0]
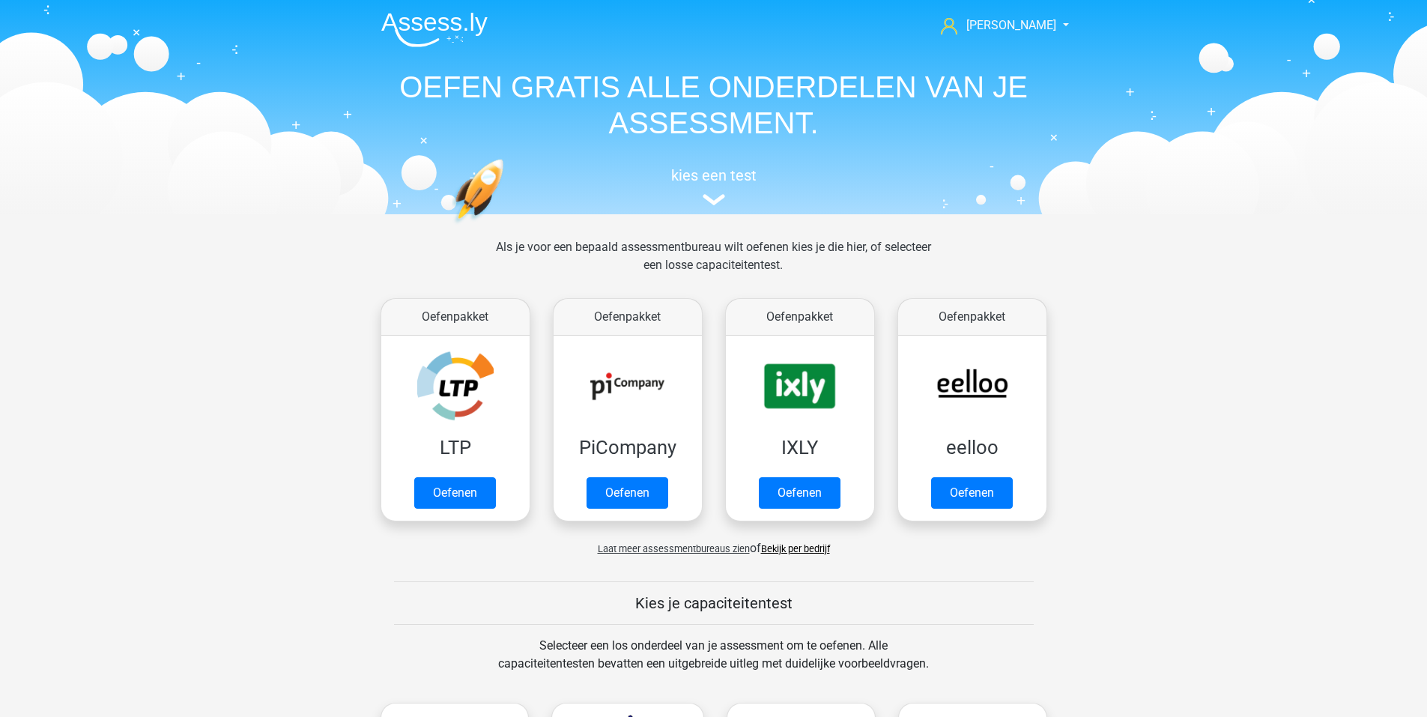
scroll to position [637, 0]
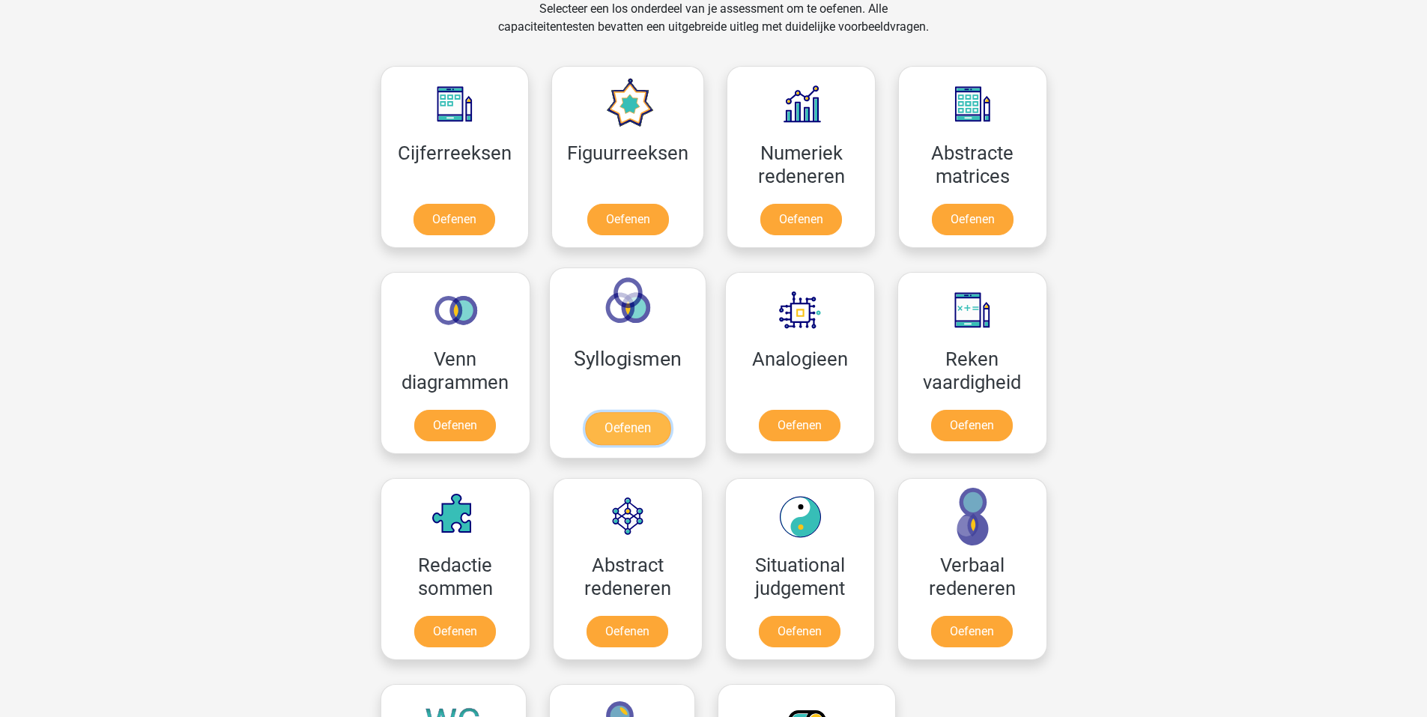
click at [594, 419] on link "Oefenen" at bounding box center [626, 428] width 85 height 33
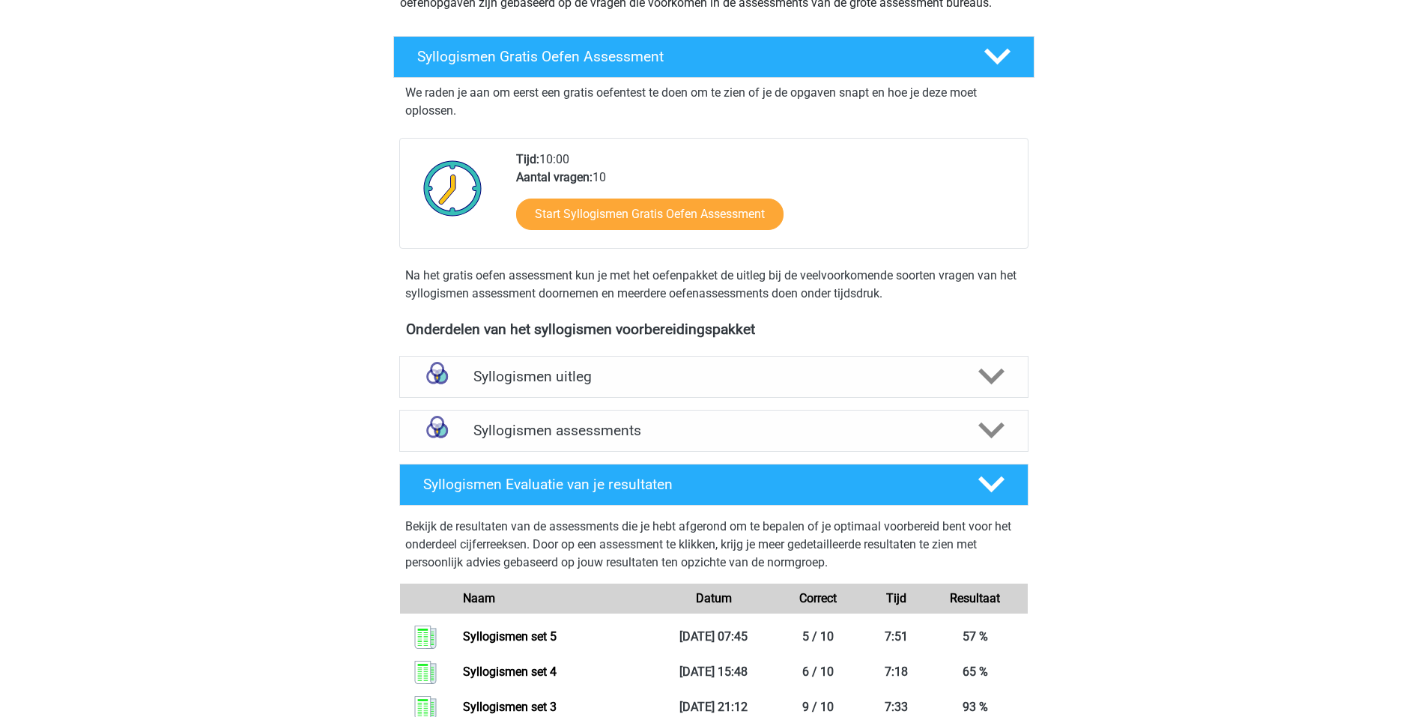
scroll to position [450, 0]
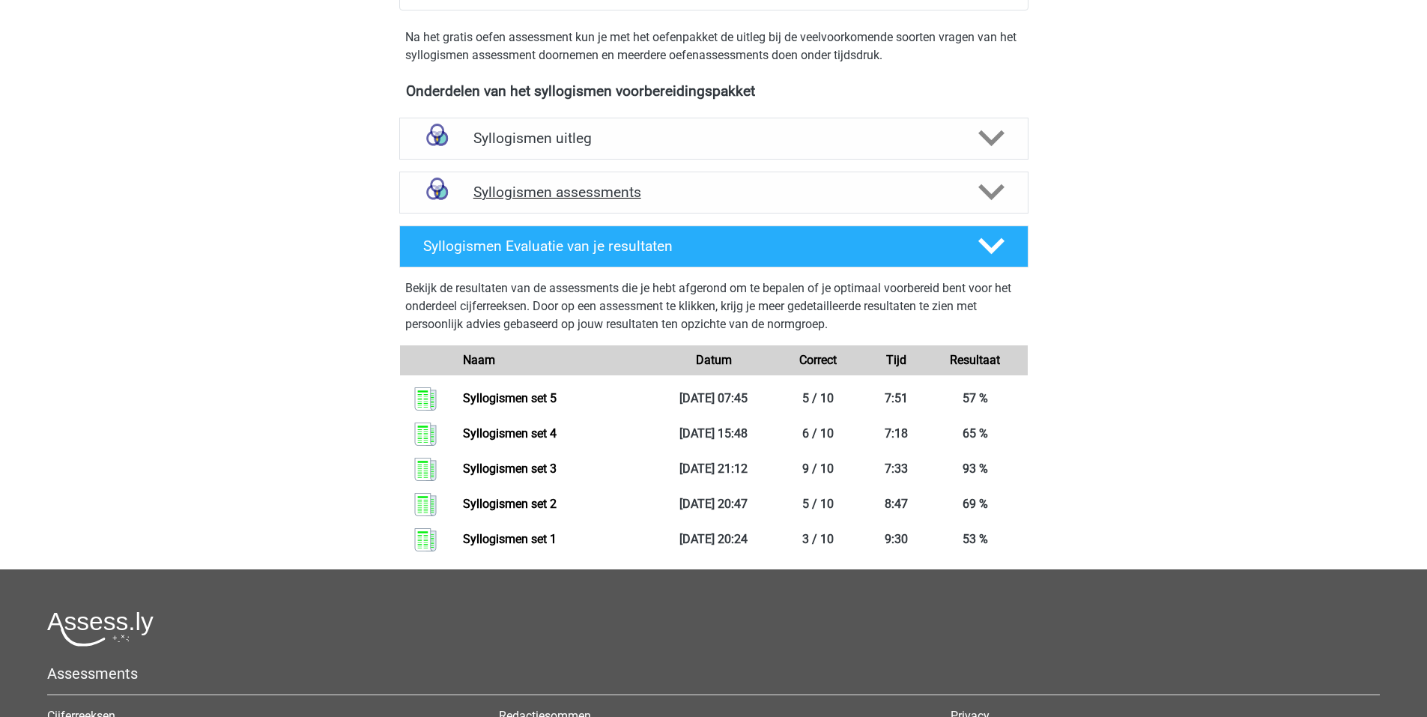
click at [505, 193] on h4 "Syllogismen assessments" at bounding box center [714, 192] width 481 height 17
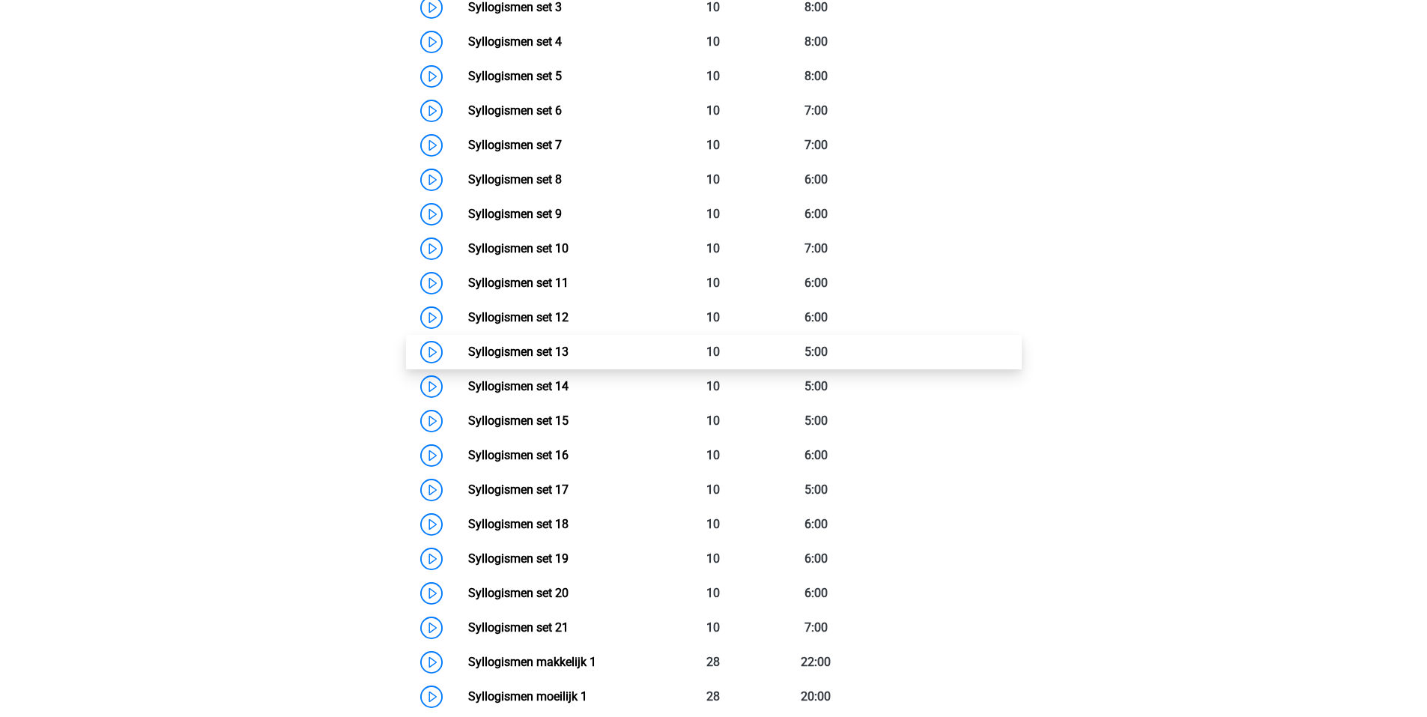
scroll to position [899, 0]
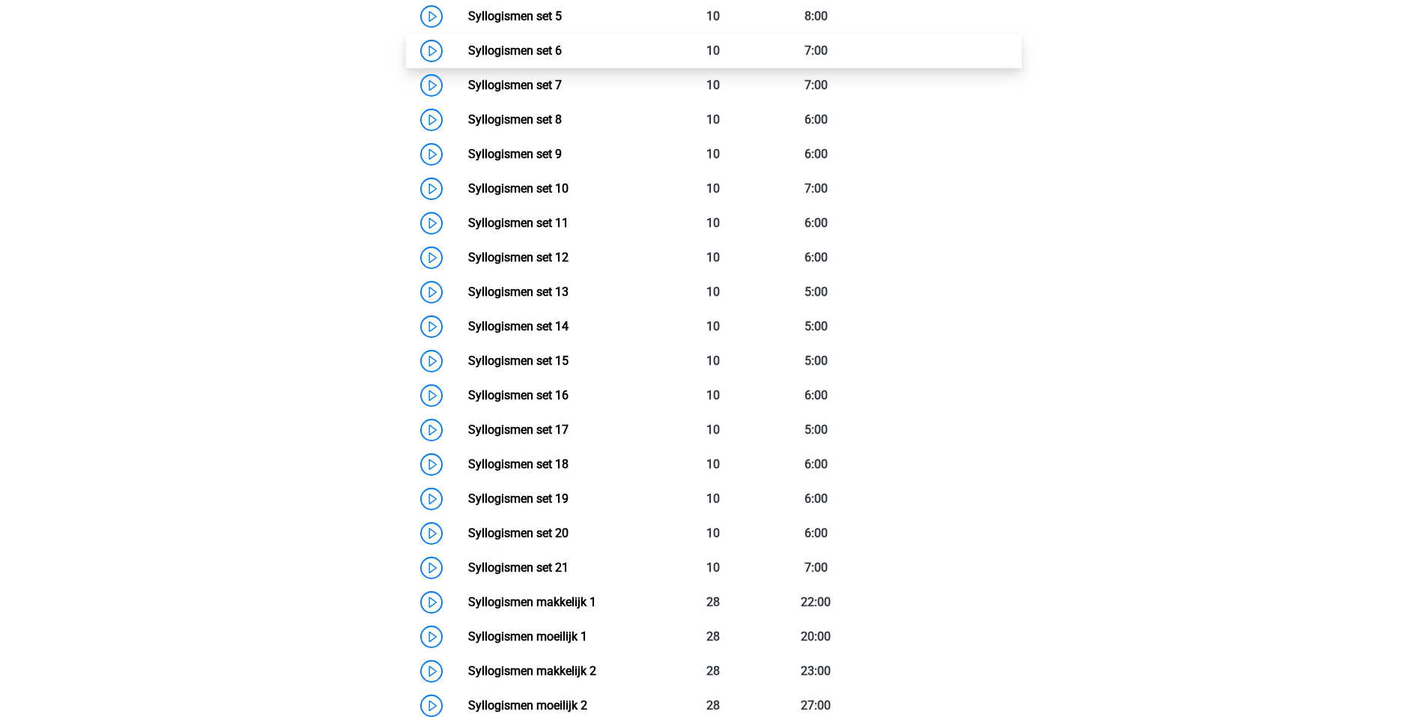
click at [468, 52] on link "Syllogismen set 6" at bounding box center [515, 50] width 94 height 14
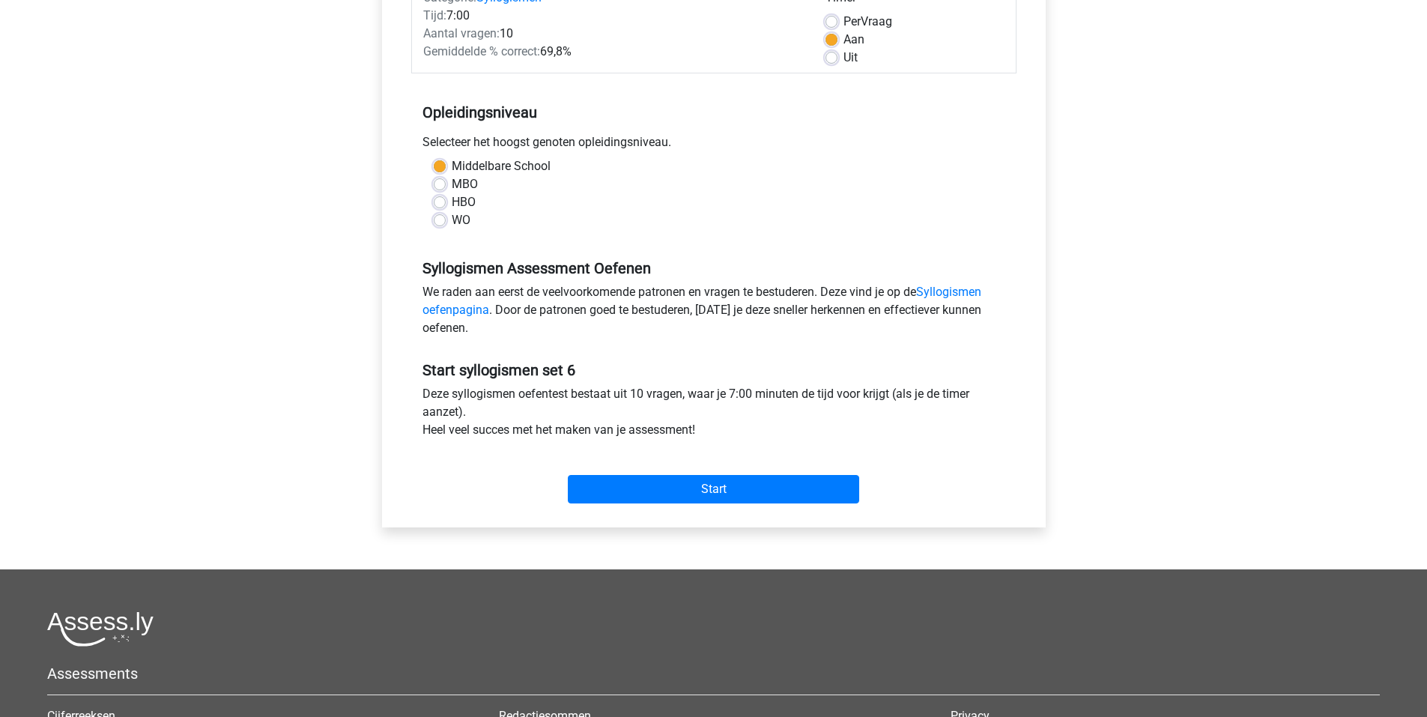
scroll to position [225, 0]
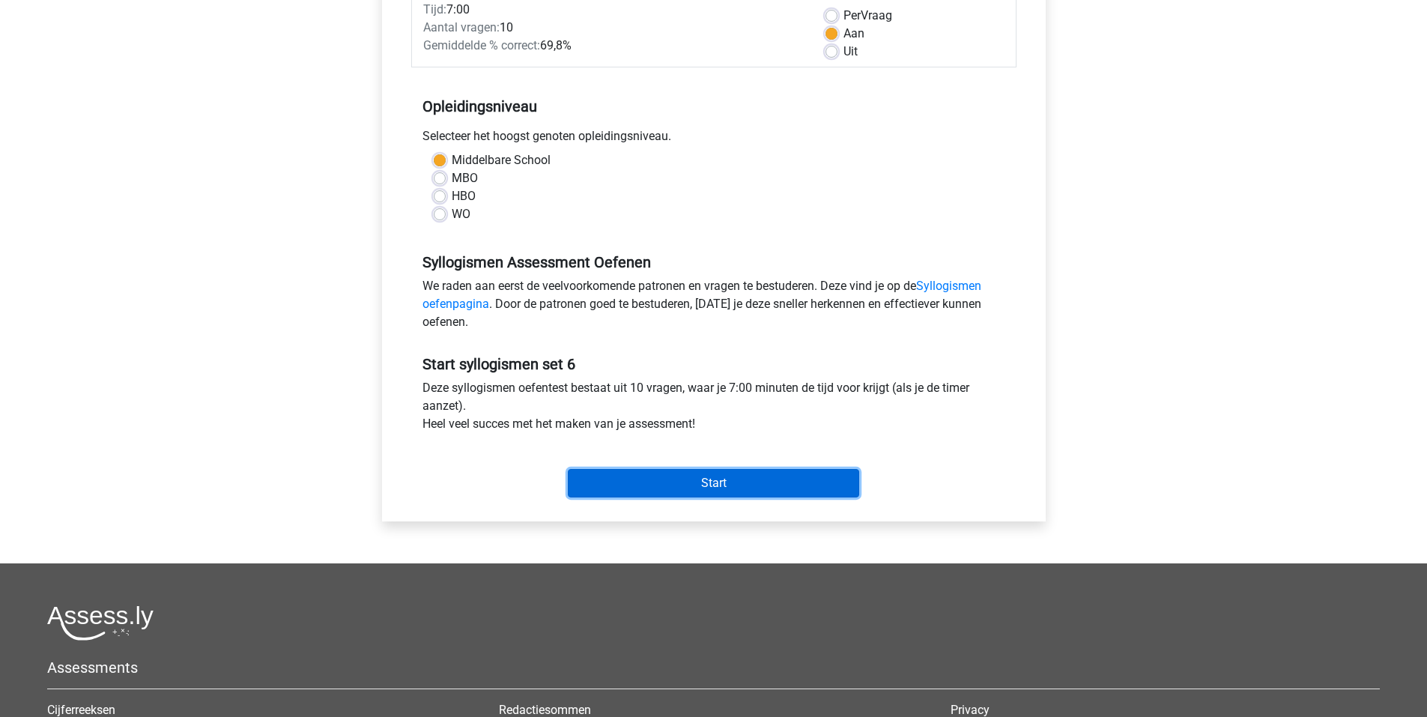
click at [653, 494] on input "Start" at bounding box center [713, 483] width 291 height 28
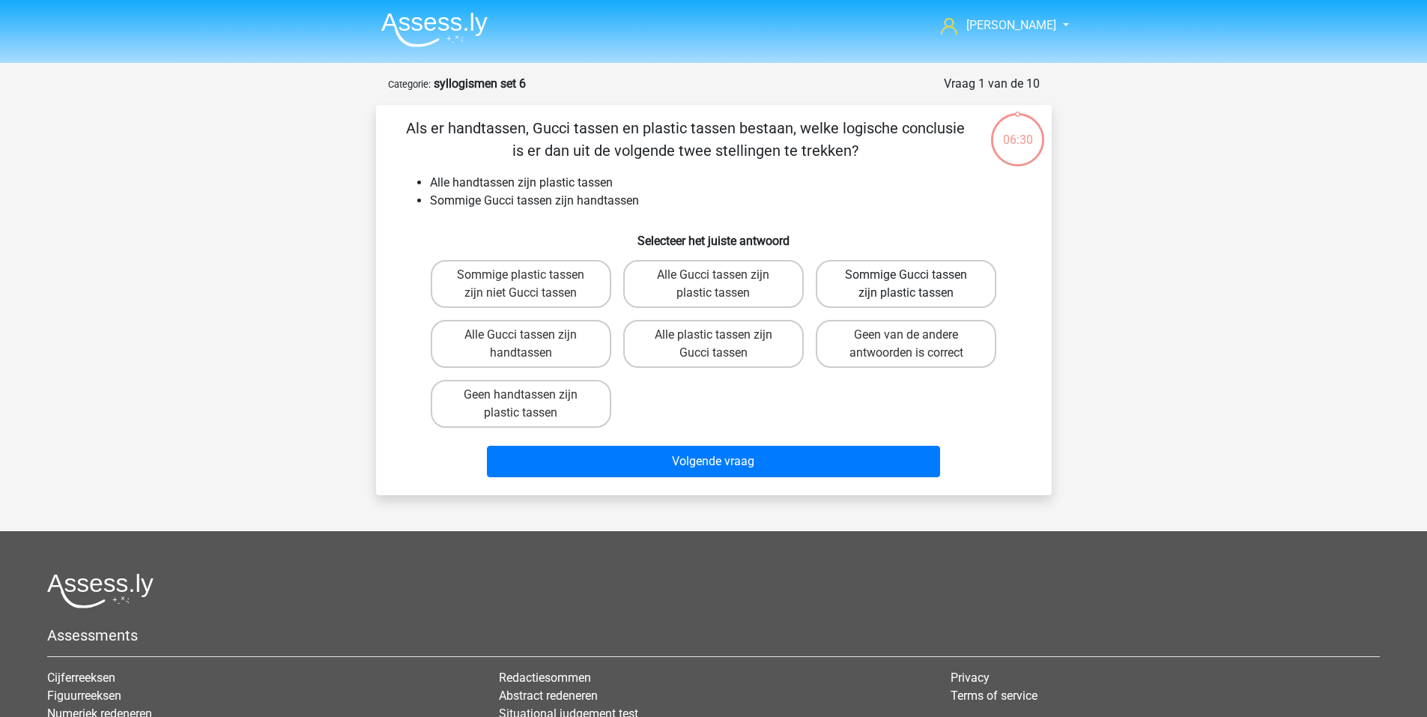
click at [930, 279] on label "Sommige Gucci tassen zijn plastic tassen" at bounding box center [906, 284] width 181 height 48
click at [916, 279] on input "Sommige Gucci tassen zijn plastic tassen" at bounding box center [912, 280] width 10 height 10
radio input "true"
click at [734, 481] on div "Volgende vraag" at bounding box center [714, 464] width 578 height 37
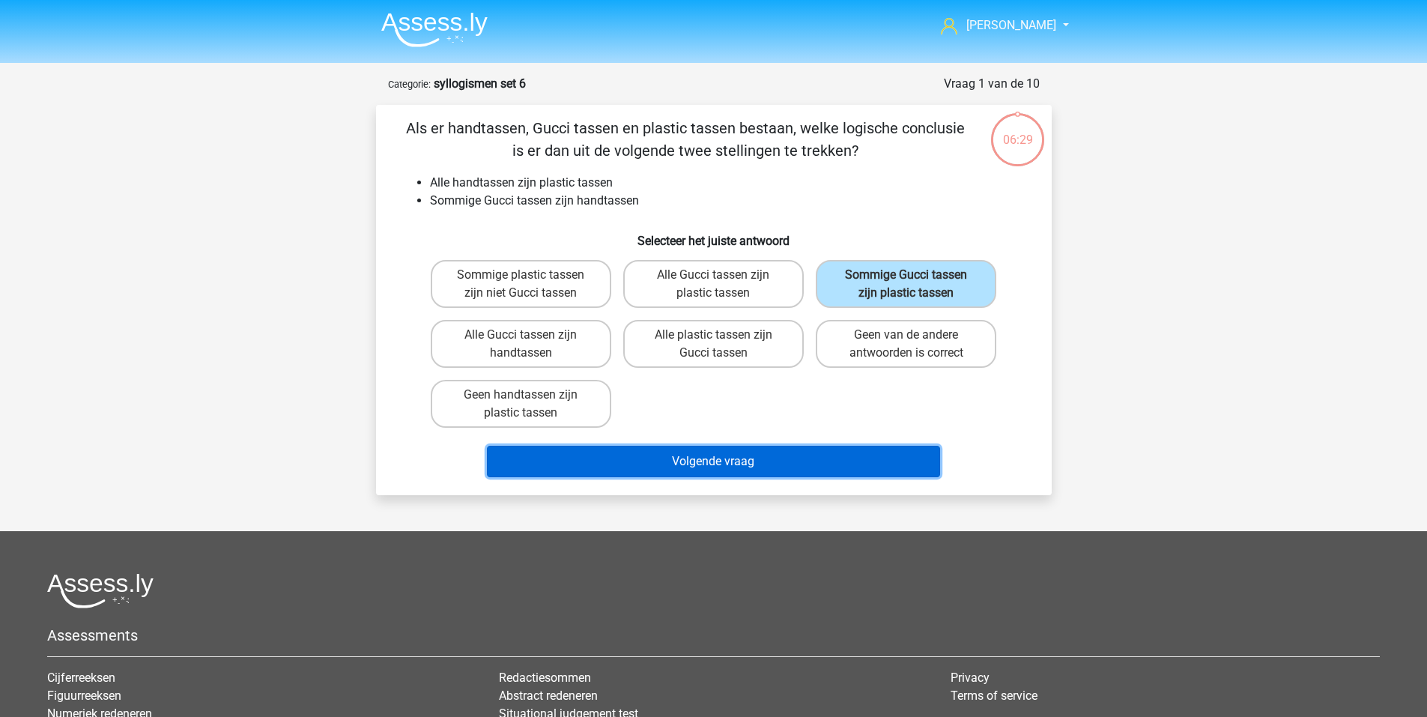
click at [737, 462] on button "Volgende vraag" at bounding box center [713, 461] width 453 height 31
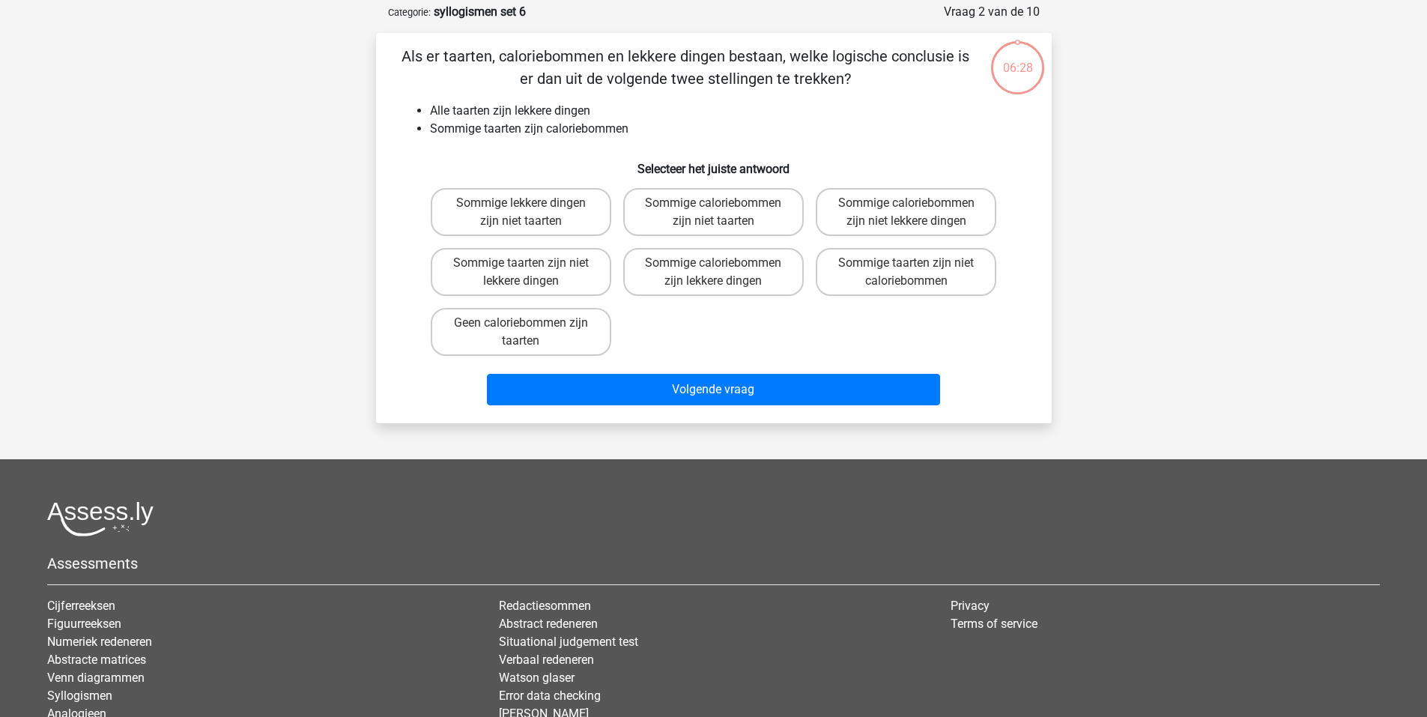
scroll to position [75, 0]
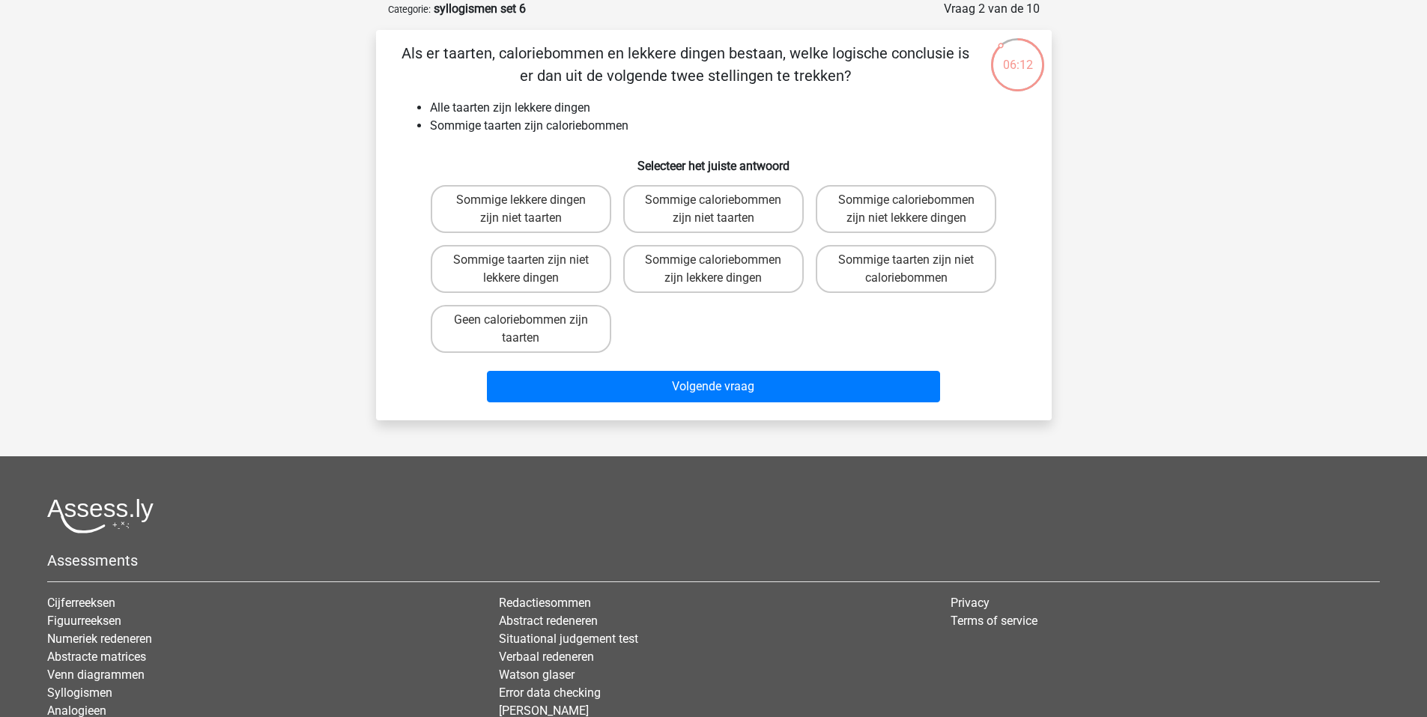
click at [715, 264] on input "Sommige caloriebommen zijn lekkere dingen" at bounding box center [718, 265] width 10 height 10
radio input "true"
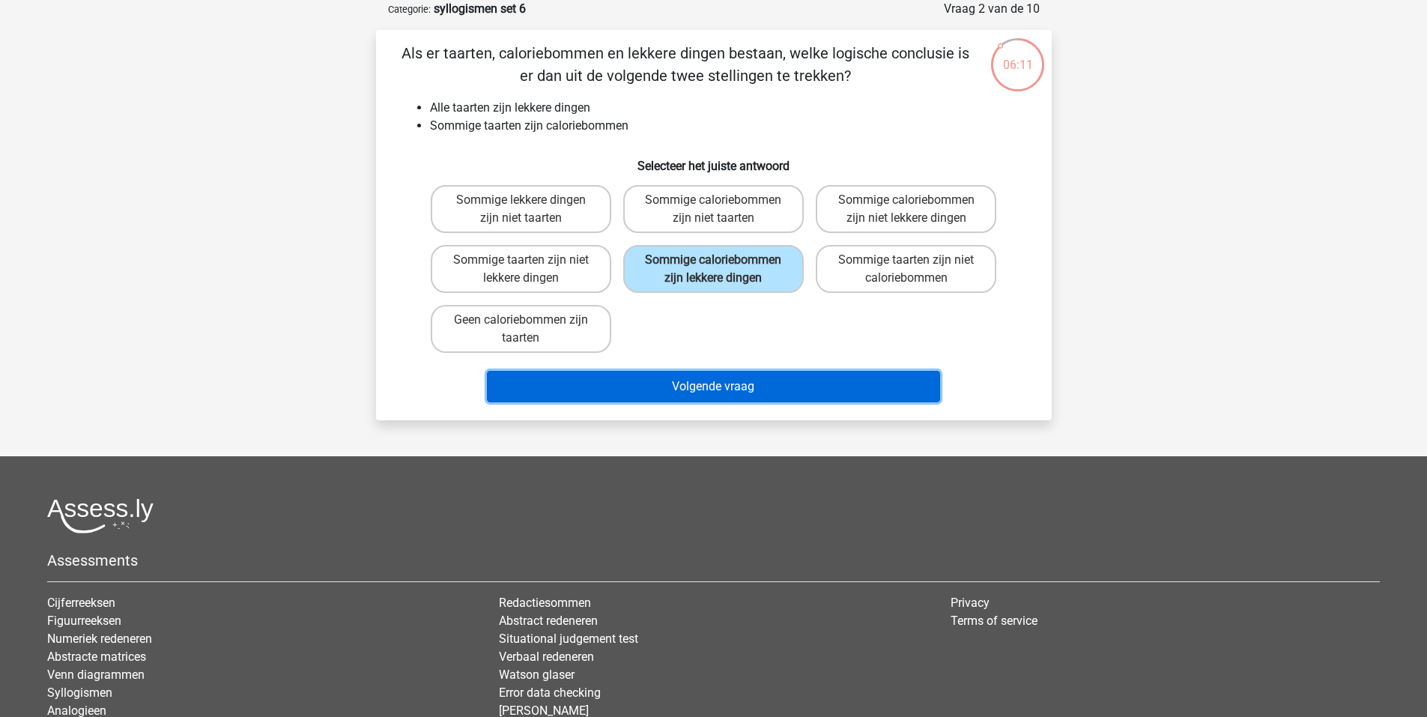
click at [697, 395] on button "Volgende vraag" at bounding box center [713, 386] width 453 height 31
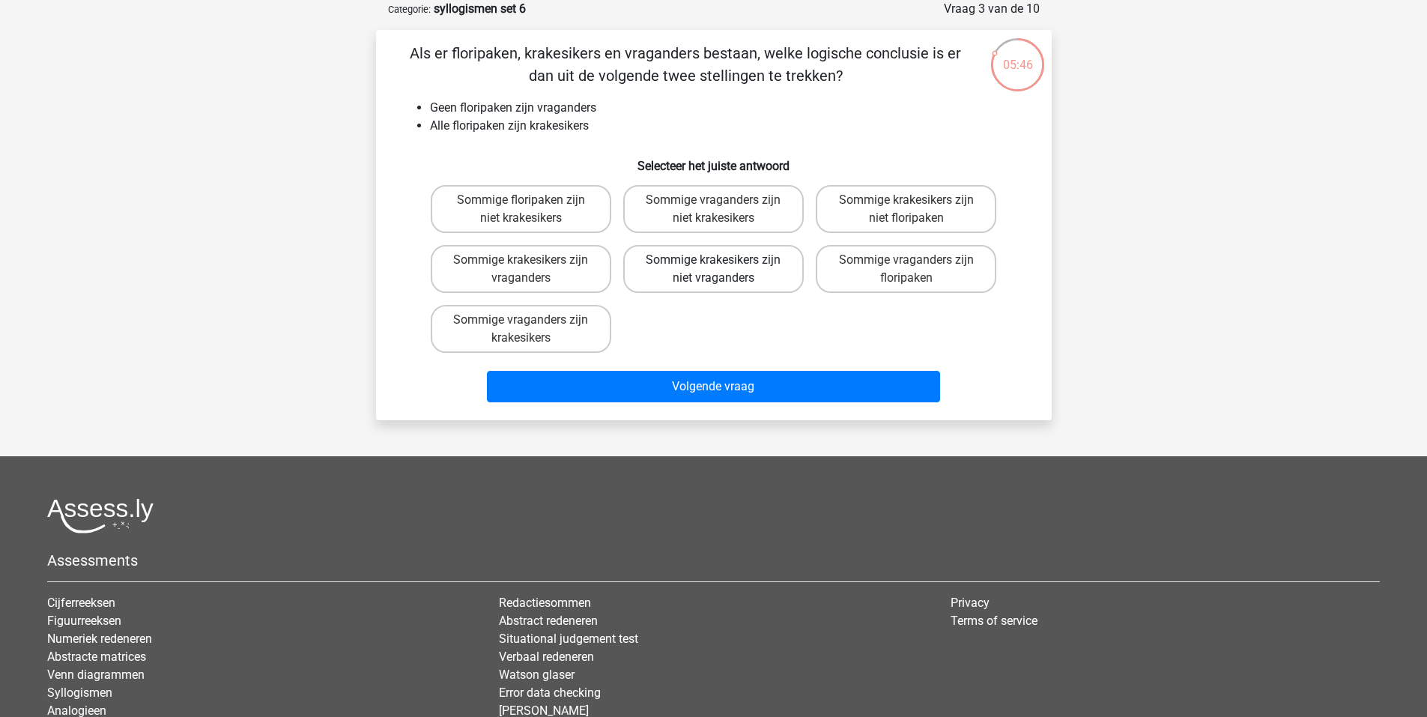
click at [756, 276] on label "Sommige krakesikers zijn niet vraganders" at bounding box center [713, 269] width 181 height 48
click at [723, 270] on input "Sommige krakesikers zijn niet vraganders" at bounding box center [718, 265] width 10 height 10
radio input "true"
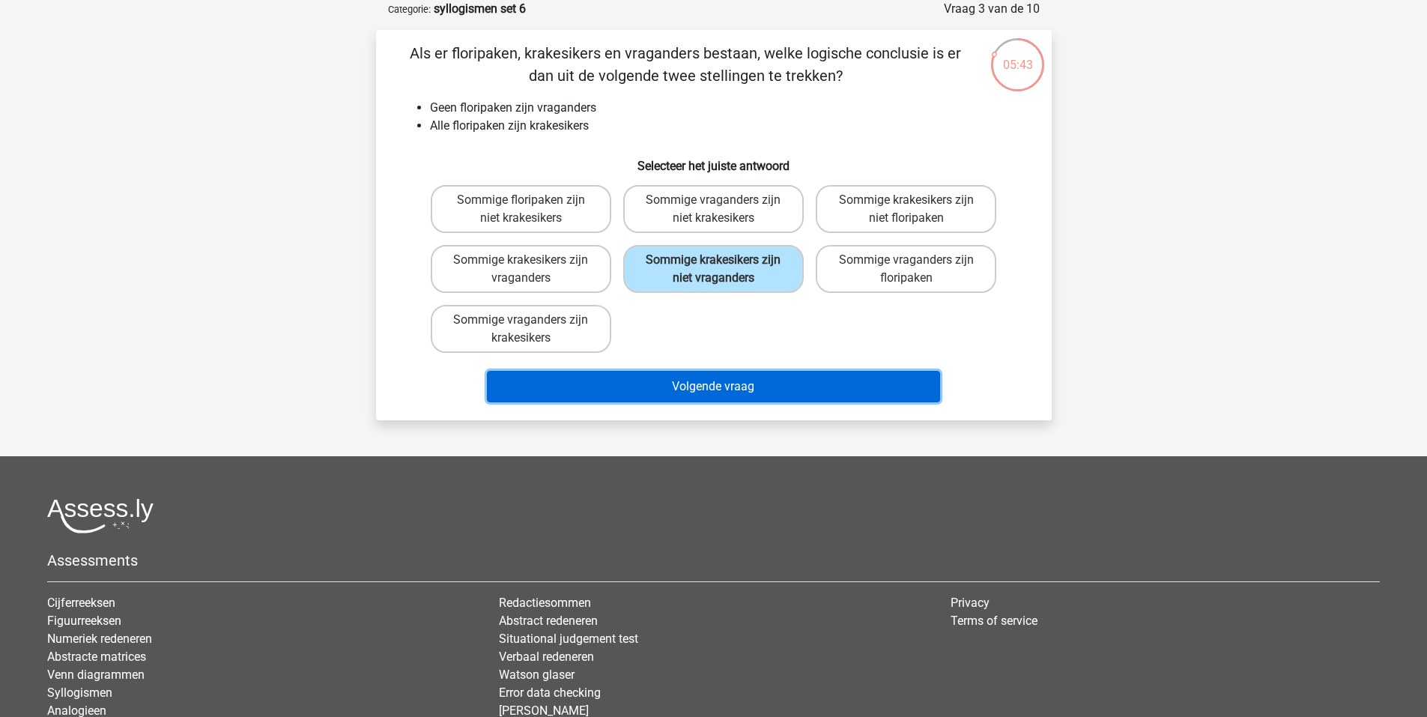
click at [702, 391] on button "Volgende vraag" at bounding box center [713, 386] width 453 height 31
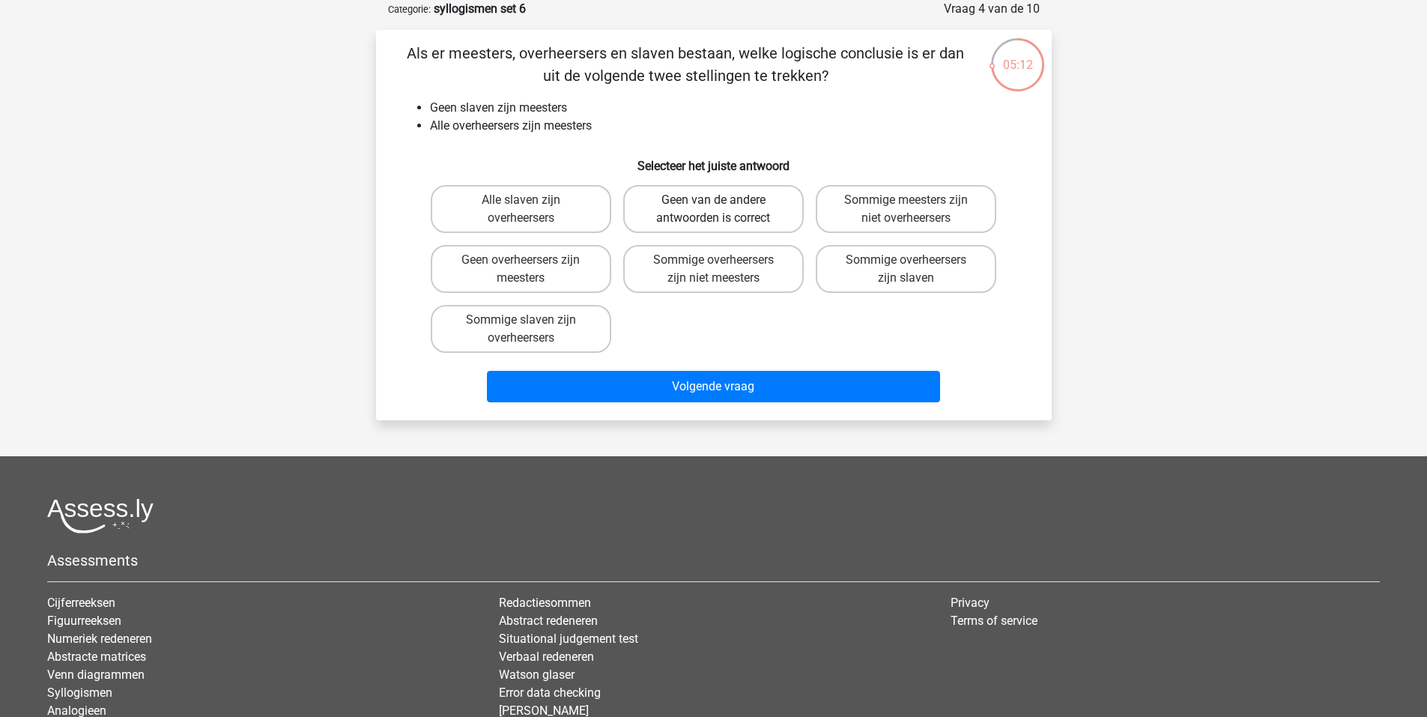
click at [692, 219] on label "Geen van de andere antwoorden is correct" at bounding box center [713, 209] width 181 height 48
click at [713, 210] on input "Geen van de andere antwoorden is correct" at bounding box center [718, 205] width 10 height 10
radio input "true"
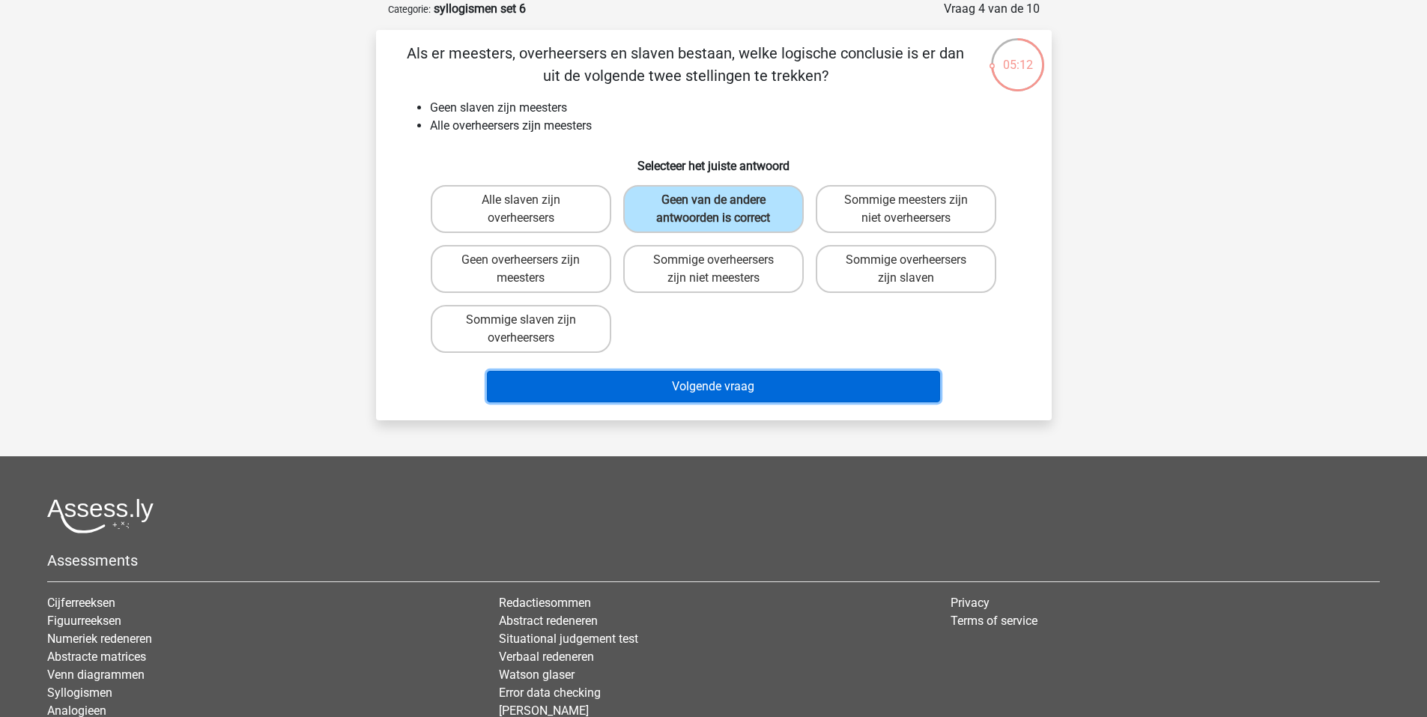
click at [752, 376] on button "Volgende vraag" at bounding box center [713, 386] width 453 height 31
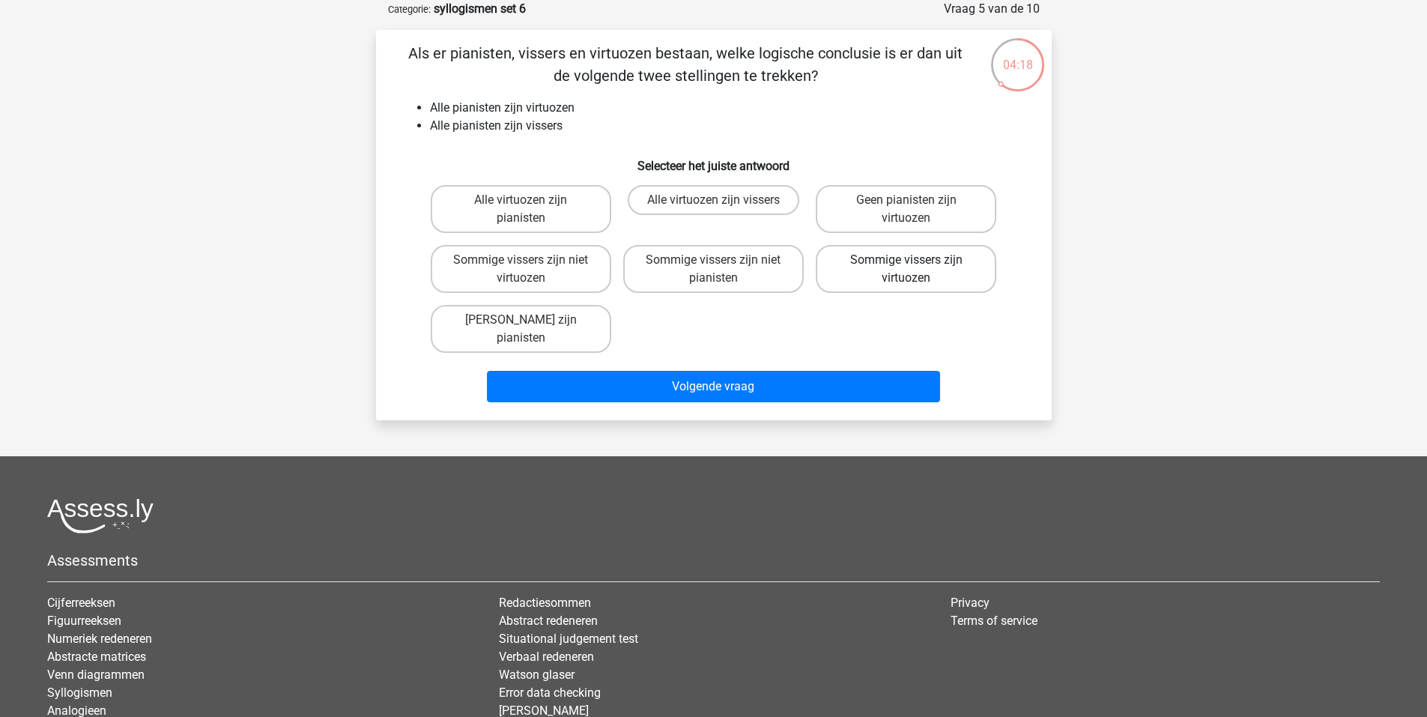
click at [901, 272] on label "Sommige vissers zijn virtuozen" at bounding box center [906, 269] width 181 height 48
click at [907, 270] on input "Sommige vissers zijn virtuozen" at bounding box center [912, 265] width 10 height 10
radio input "true"
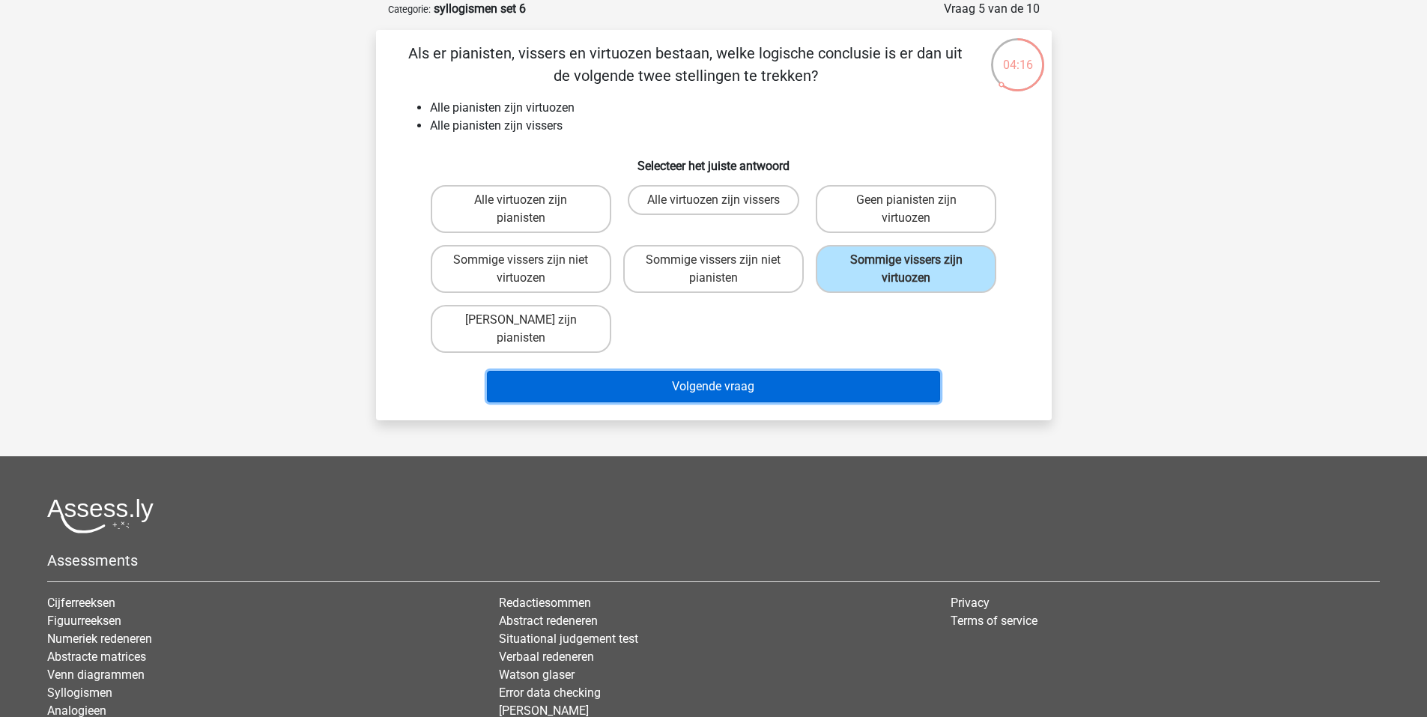
click at [807, 371] on button "Volgende vraag" at bounding box center [713, 386] width 453 height 31
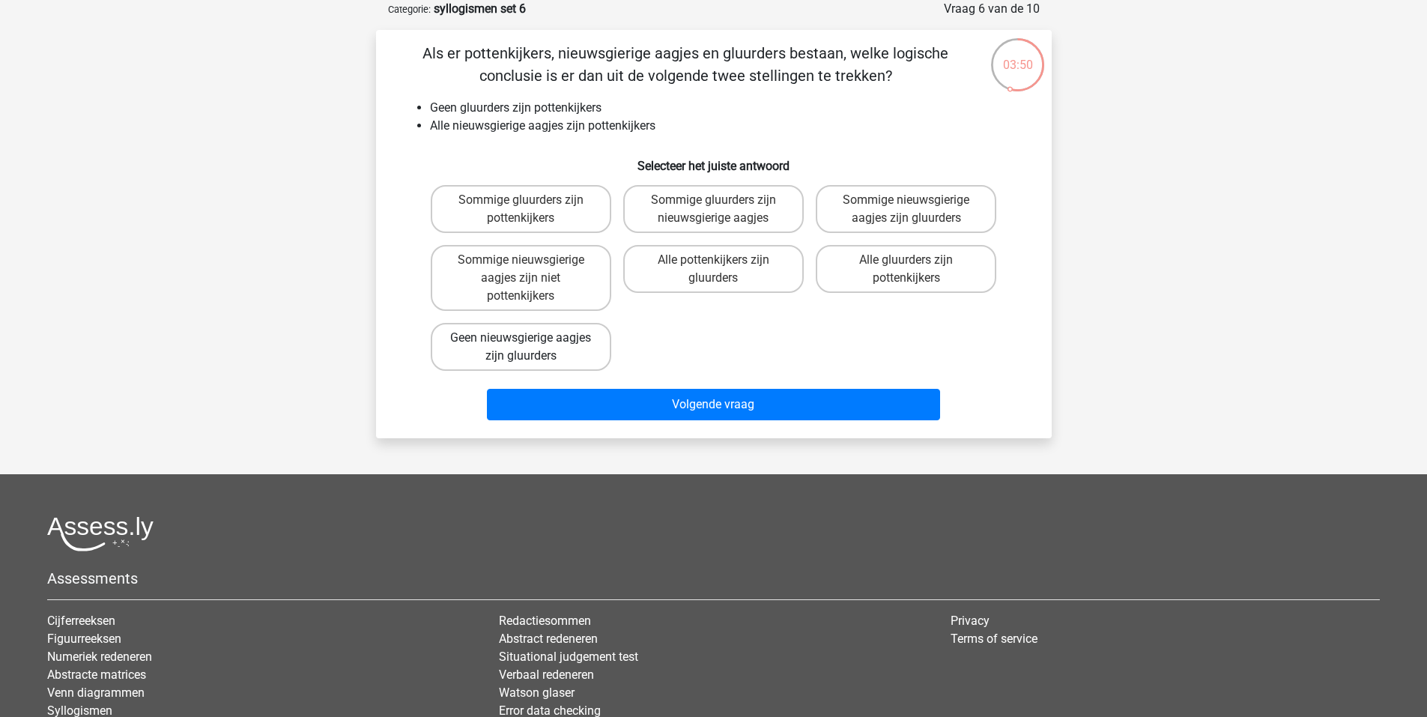
click at [545, 348] on label "Geen nieuwsgierige aagjes zijn gluurders" at bounding box center [521, 347] width 181 height 48
click at [530, 348] on input "Geen nieuwsgierige aagjes zijn gluurders" at bounding box center [526, 343] width 10 height 10
radio input "true"
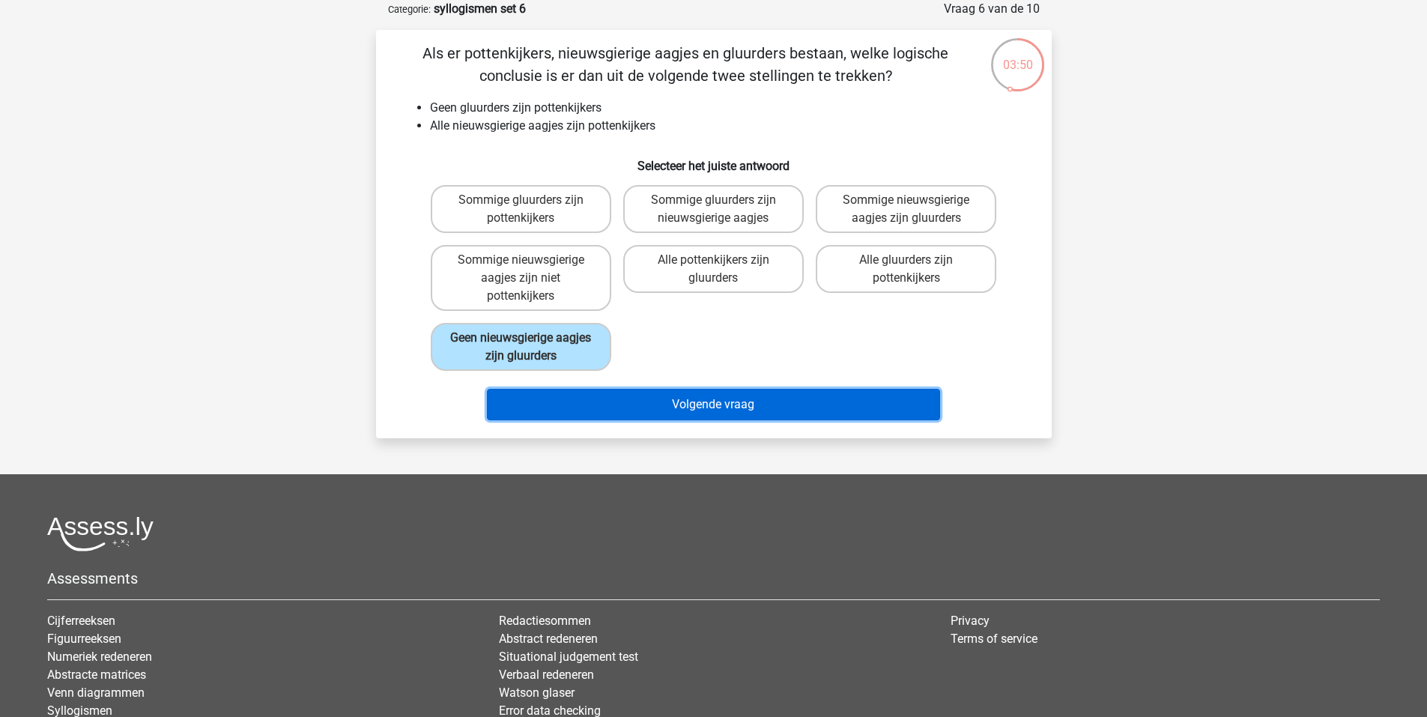
click at [621, 401] on button "Volgende vraag" at bounding box center [713, 404] width 453 height 31
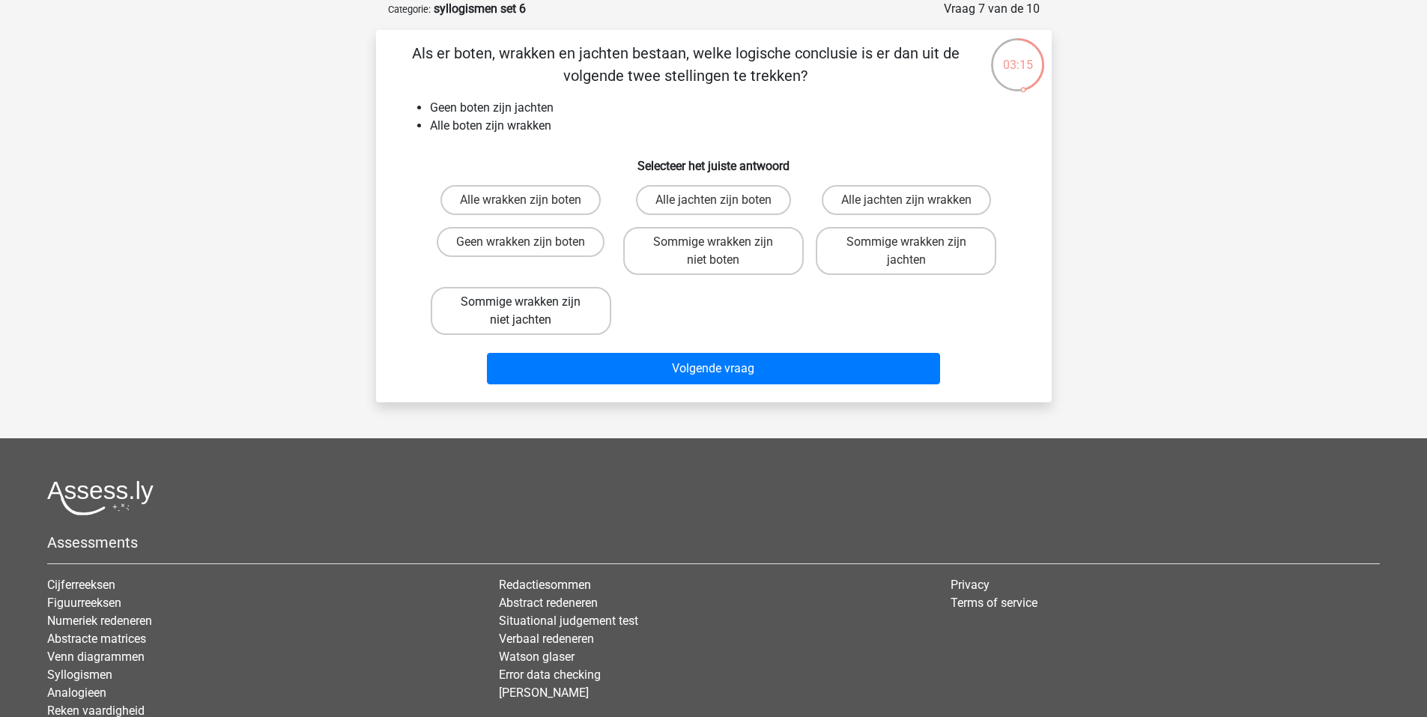
click at [573, 310] on label "Sommige wrakken zijn niet jachten" at bounding box center [521, 311] width 181 height 48
click at [530, 310] on input "Sommige wrakken zijn niet jachten" at bounding box center [526, 307] width 10 height 10
radio input "true"
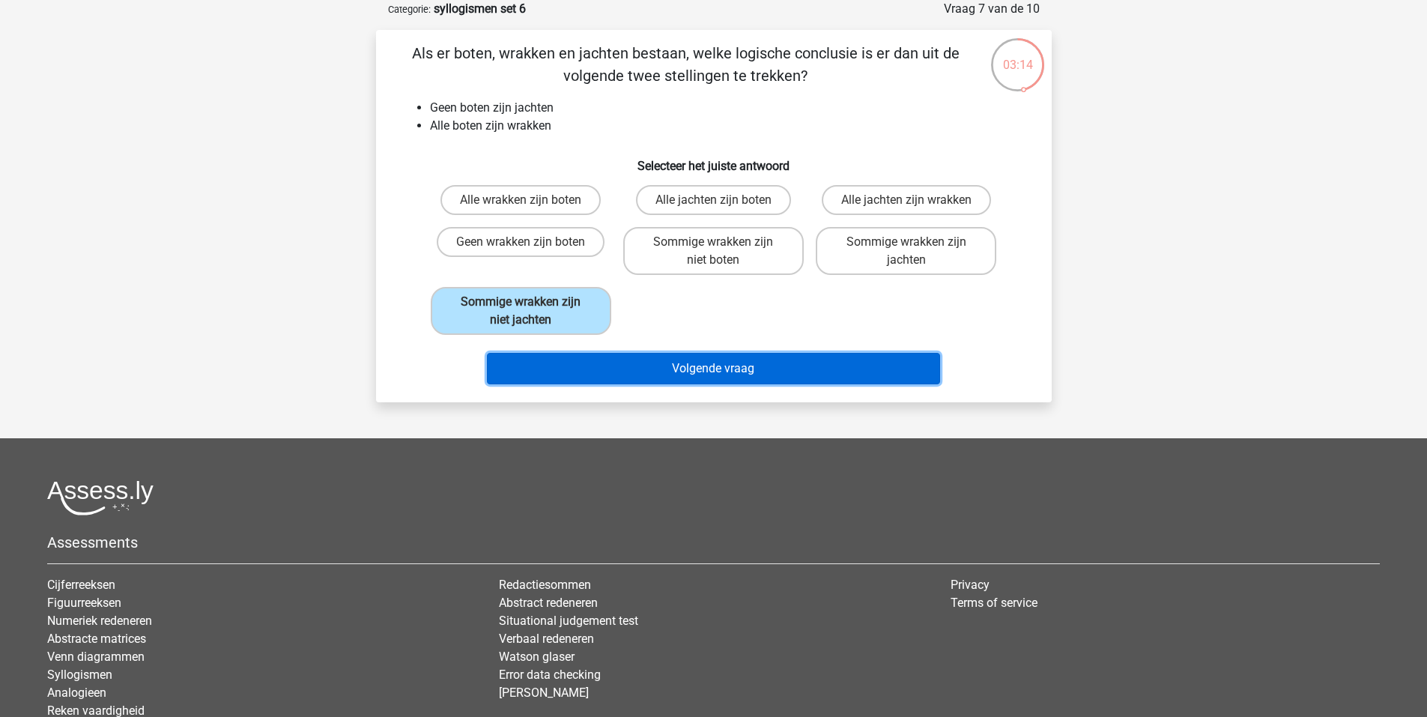
click at [654, 360] on button "Volgende vraag" at bounding box center [713, 368] width 453 height 31
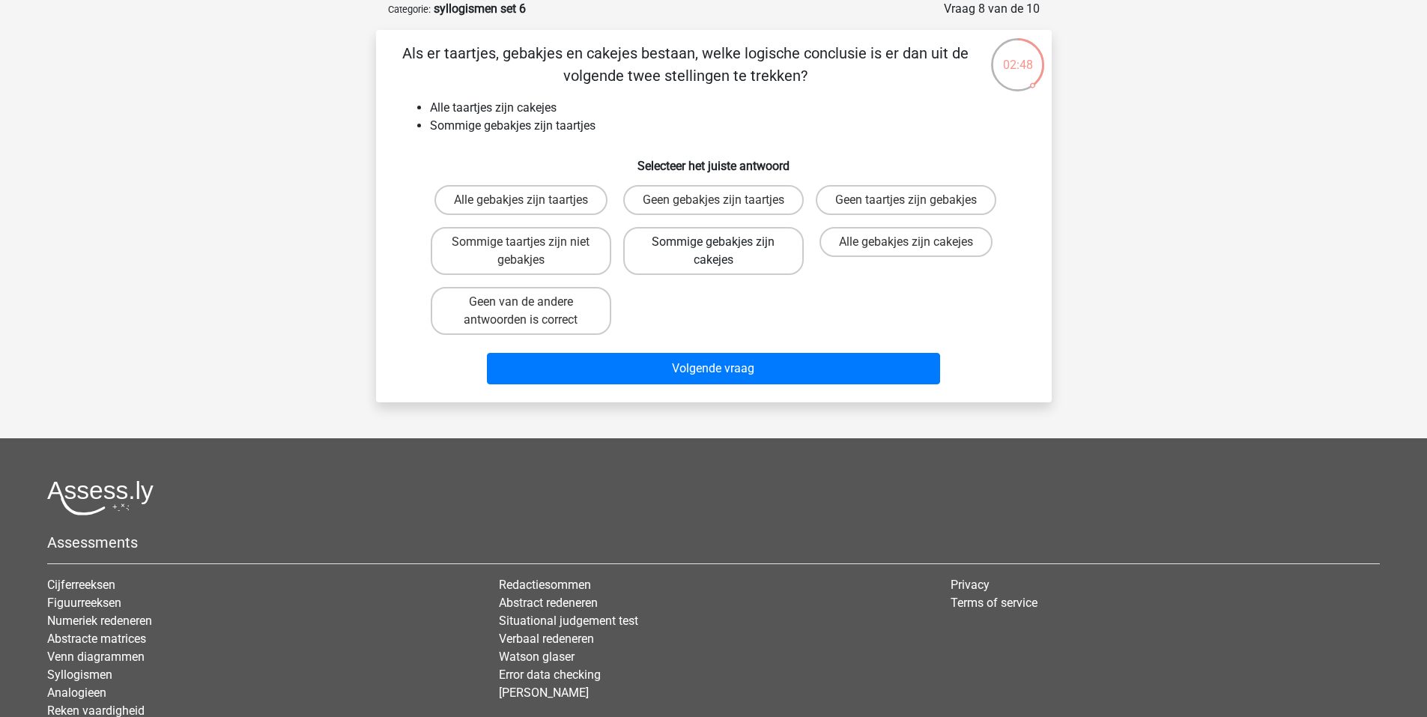
click at [737, 272] on label "Sommige gebakjes zijn cakejes" at bounding box center [713, 251] width 181 height 48
click at [723, 252] on input "Sommige gebakjes zijn cakejes" at bounding box center [718, 247] width 10 height 10
radio input "true"
click at [716, 364] on div "Volgende vraag" at bounding box center [714, 365] width 628 height 49
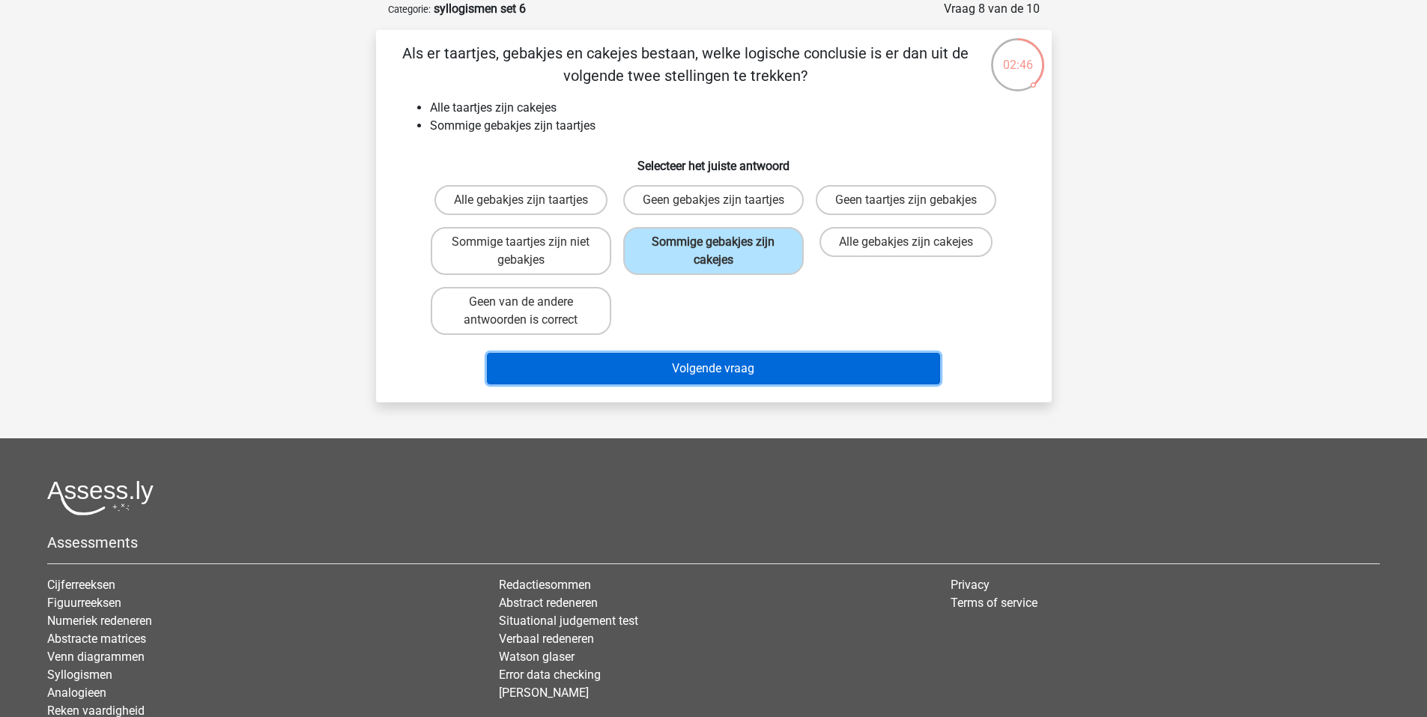
click at [704, 384] on button "Volgende vraag" at bounding box center [713, 368] width 453 height 31
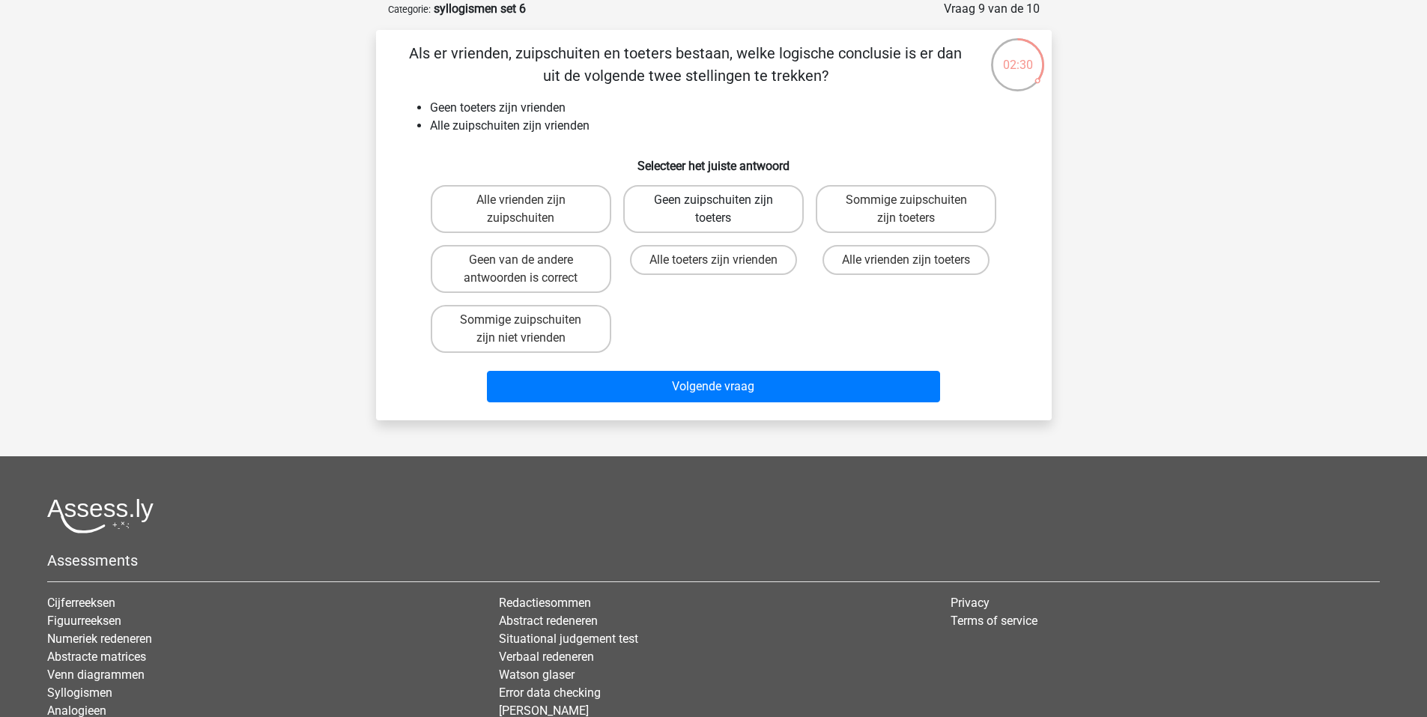
click at [732, 208] on label "Geen zuipschuiten zijn toeters" at bounding box center [713, 209] width 181 height 48
click at [723, 208] on input "Geen zuipschuiten zijn toeters" at bounding box center [718, 205] width 10 height 10
radio input "true"
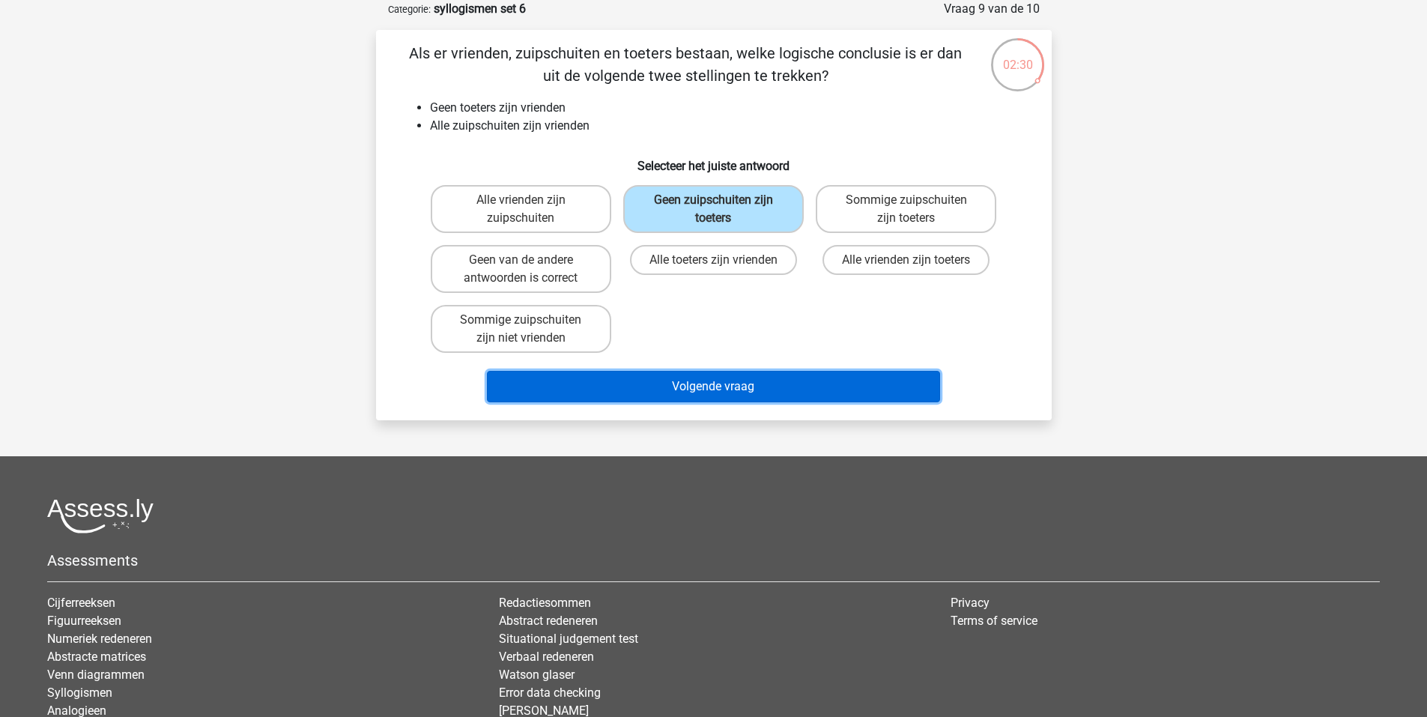
click at [710, 391] on button "Volgende vraag" at bounding box center [713, 386] width 453 height 31
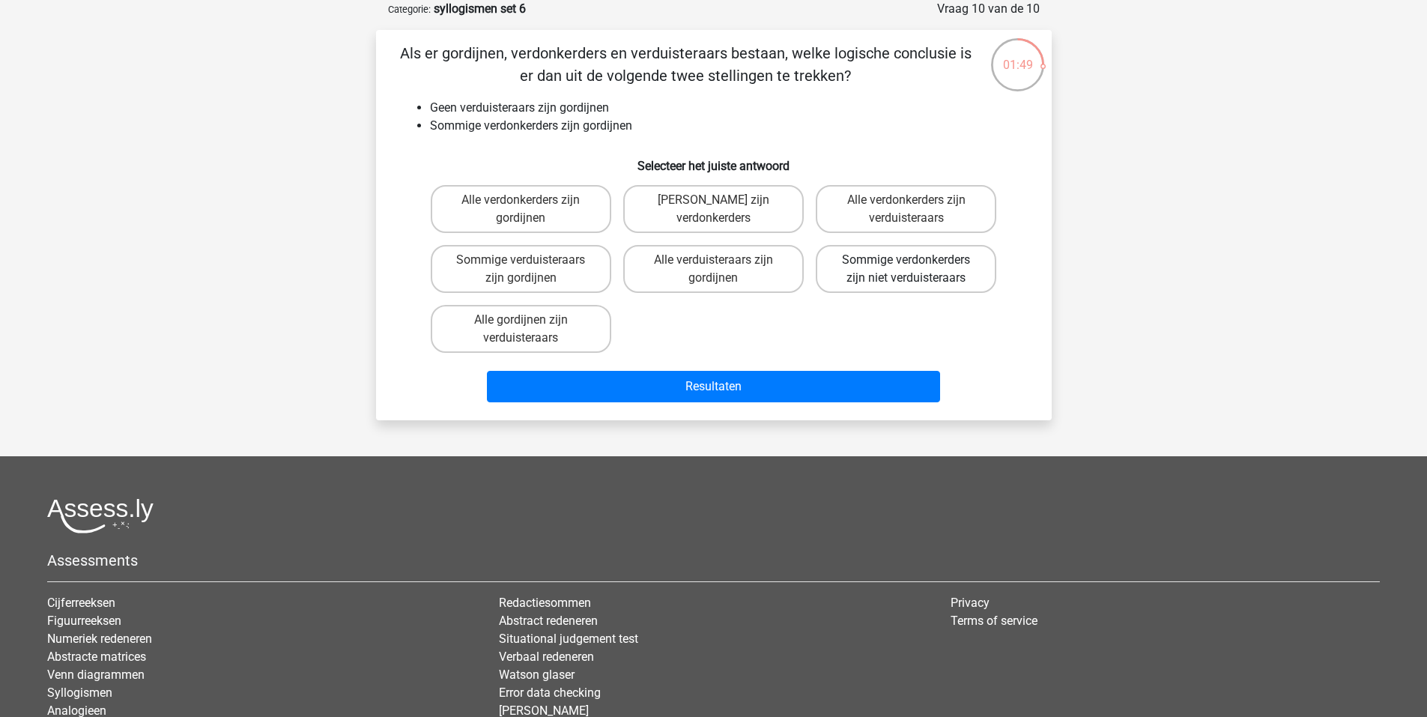
click at [961, 273] on label "Sommige verdonkerders zijn niet verduisteraars" at bounding box center [906, 269] width 181 height 48
click at [916, 270] on input "Sommige verdonkerders zijn niet verduisteraars" at bounding box center [912, 265] width 10 height 10
radio input "true"
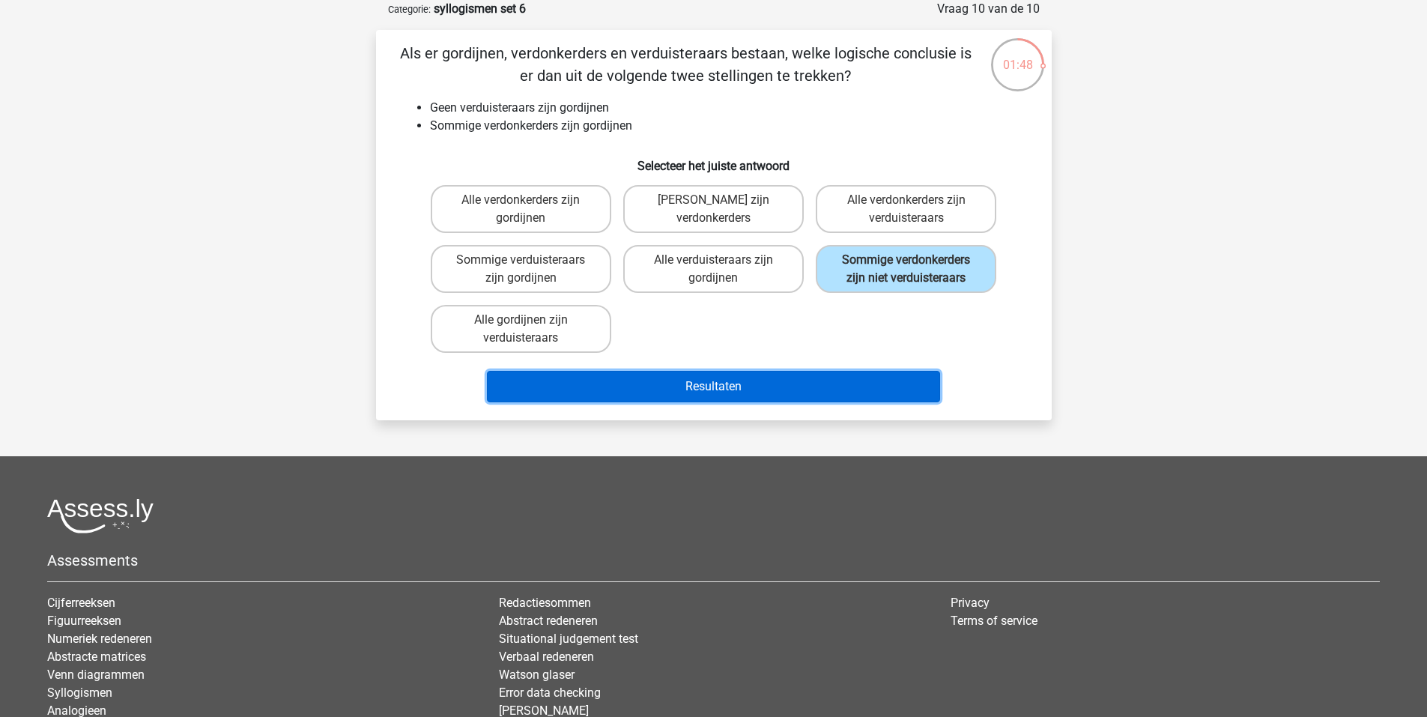
click at [850, 384] on button "Resultaten" at bounding box center [713, 386] width 453 height 31
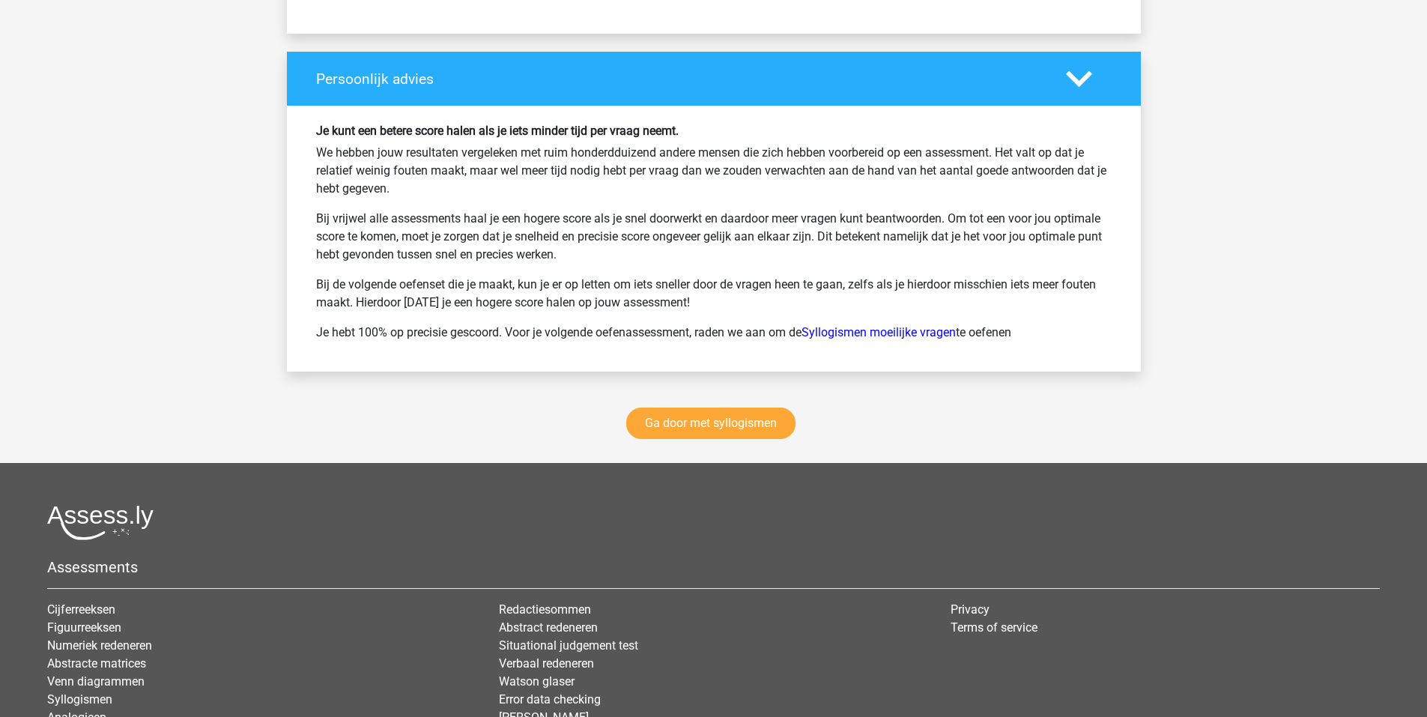
scroll to position [1948, 0]
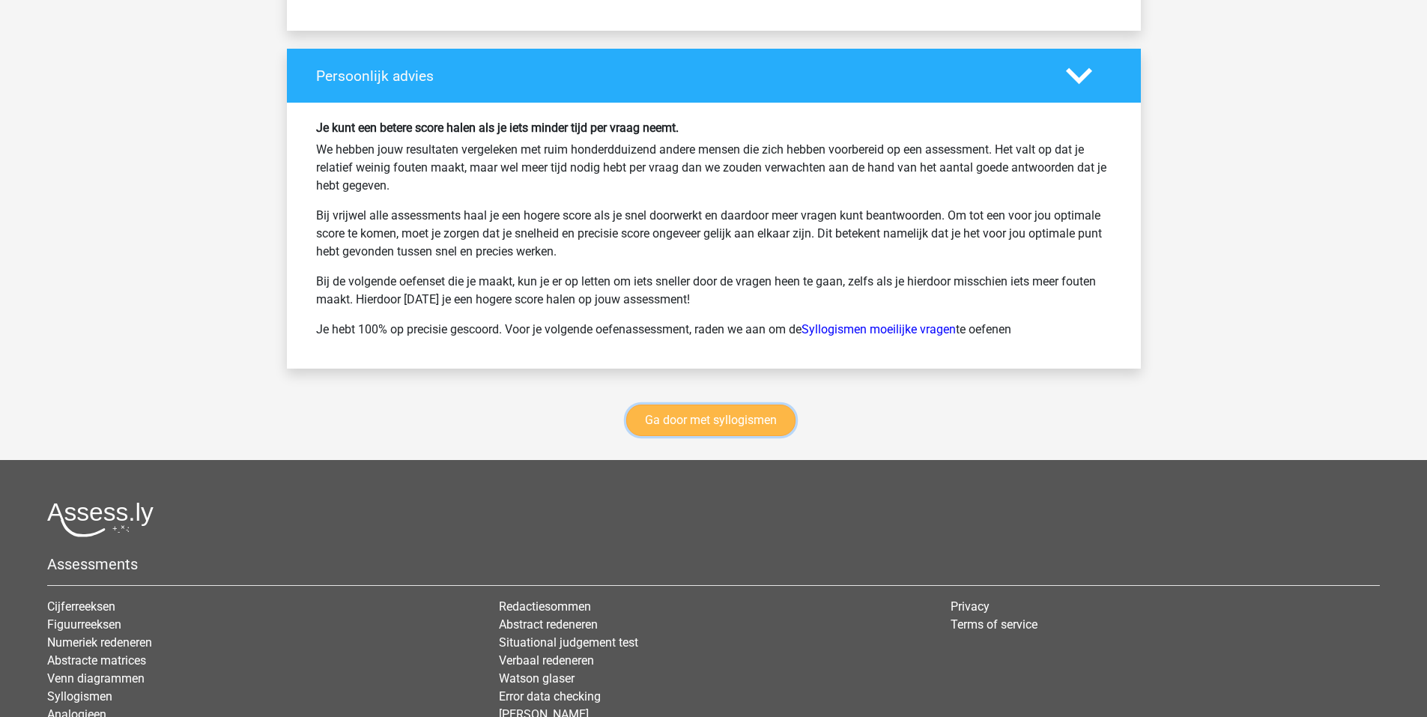
click at [729, 430] on link "Ga door met syllogismen" at bounding box center [710, 420] width 169 height 31
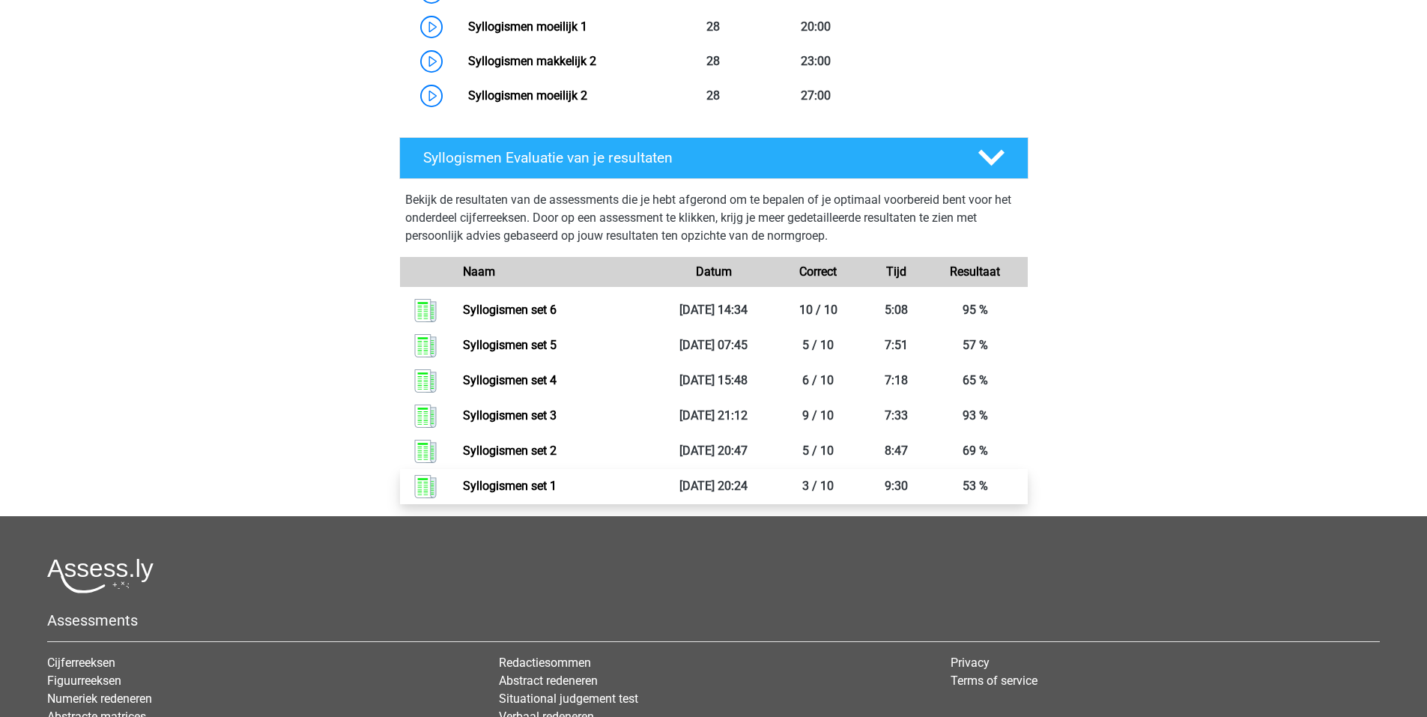
scroll to position [1514, 0]
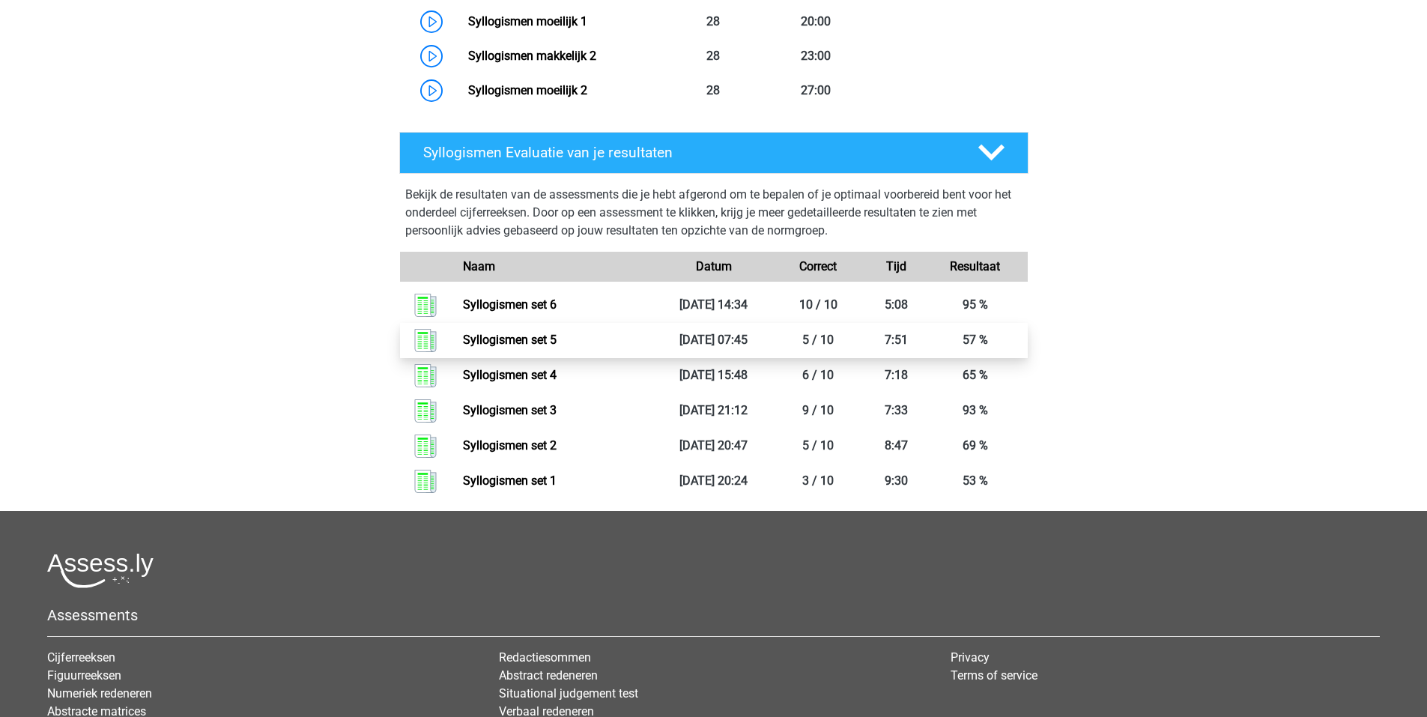
click at [557, 342] on link "Syllogismen set 5" at bounding box center [510, 340] width 94 height 14
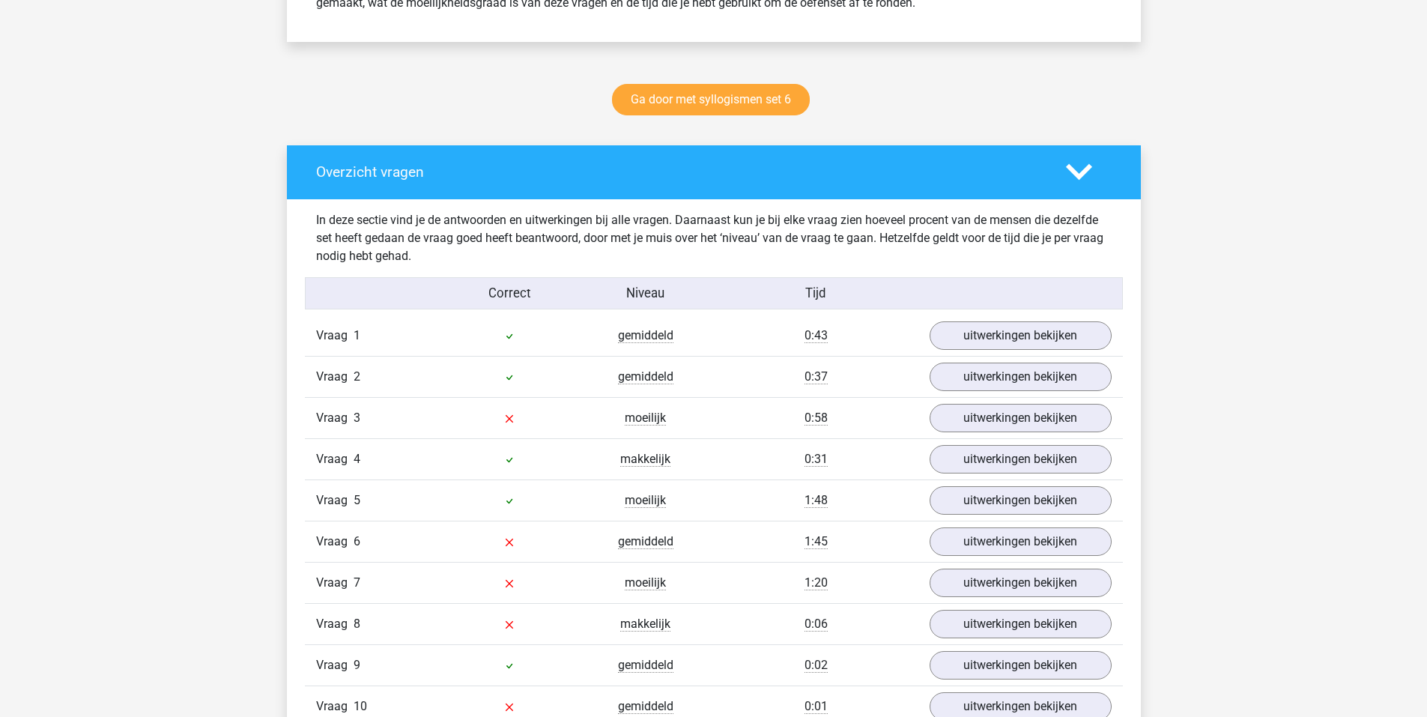
scroll to position [749, 0]
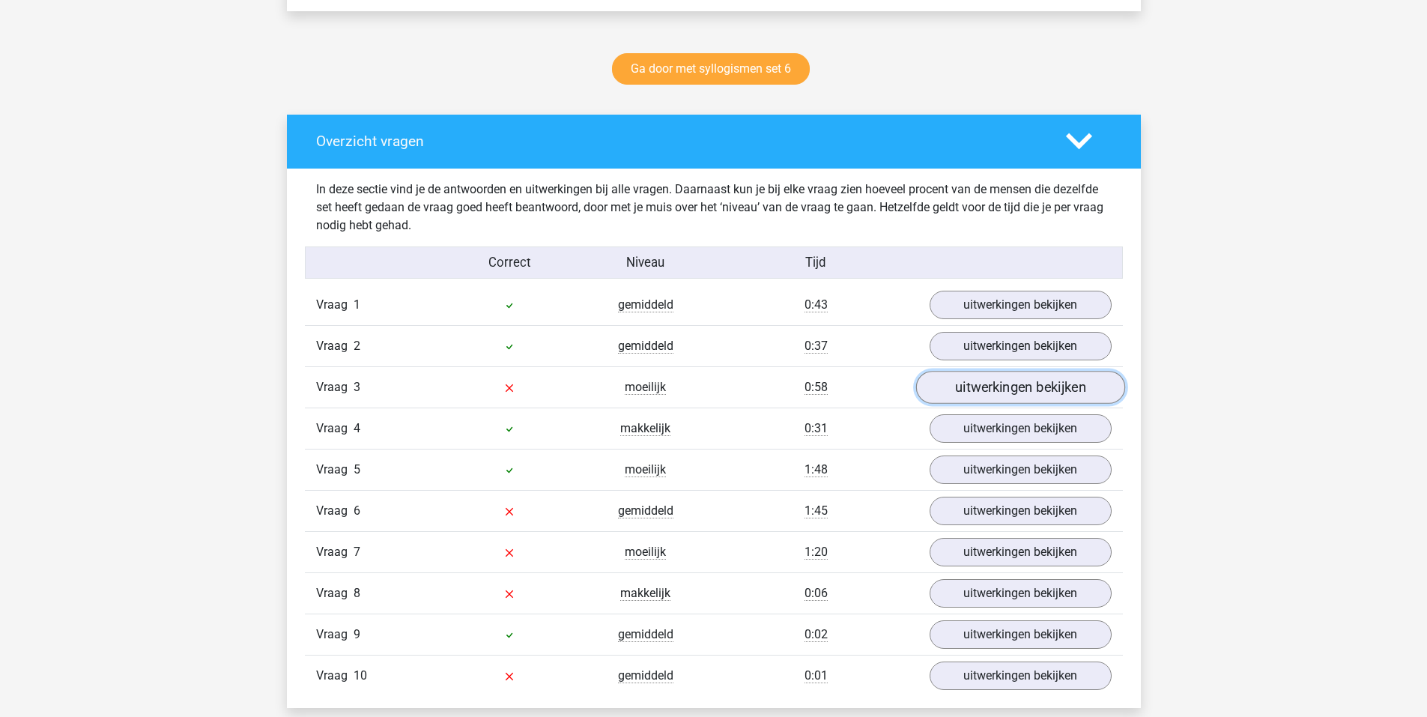
click at [1066, 382] on link "uitwerkingen bekijken" at bounding box center [1020, 387] width 209 height 33
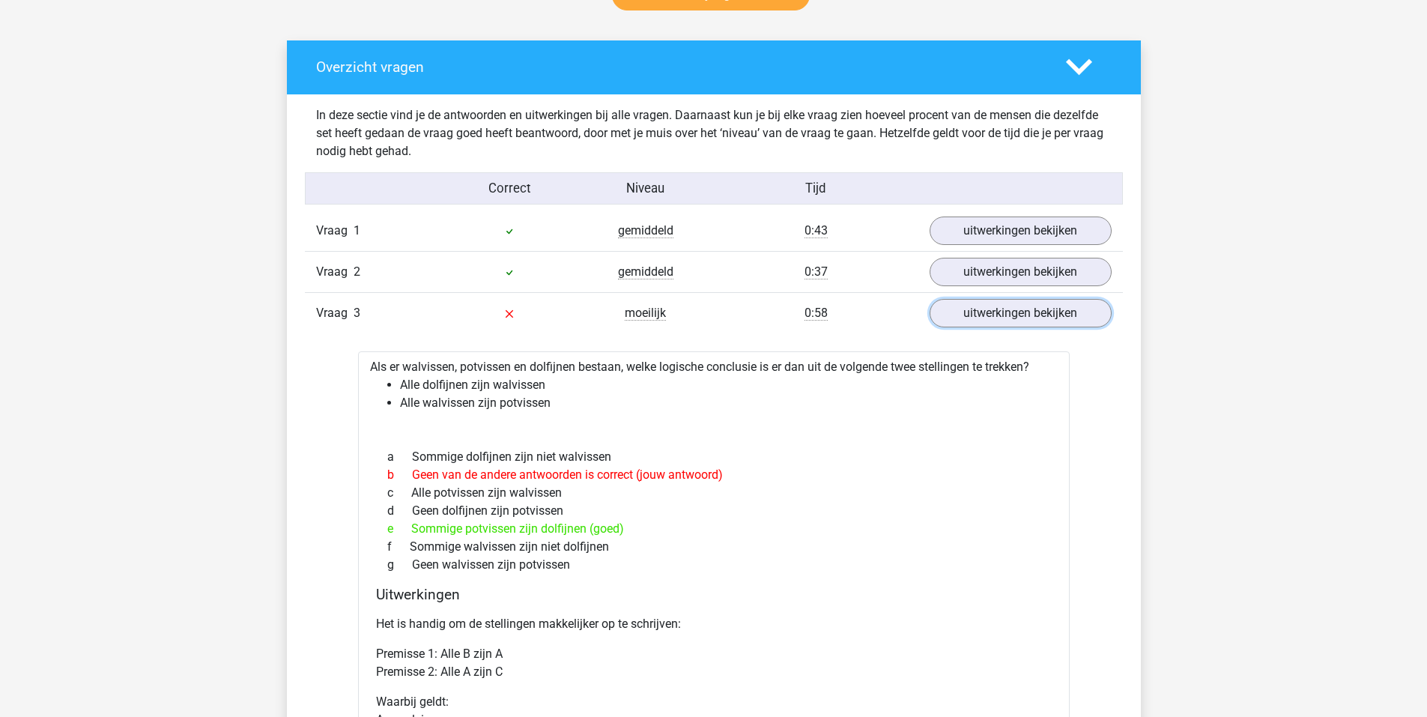
scroll to position [824, 0]
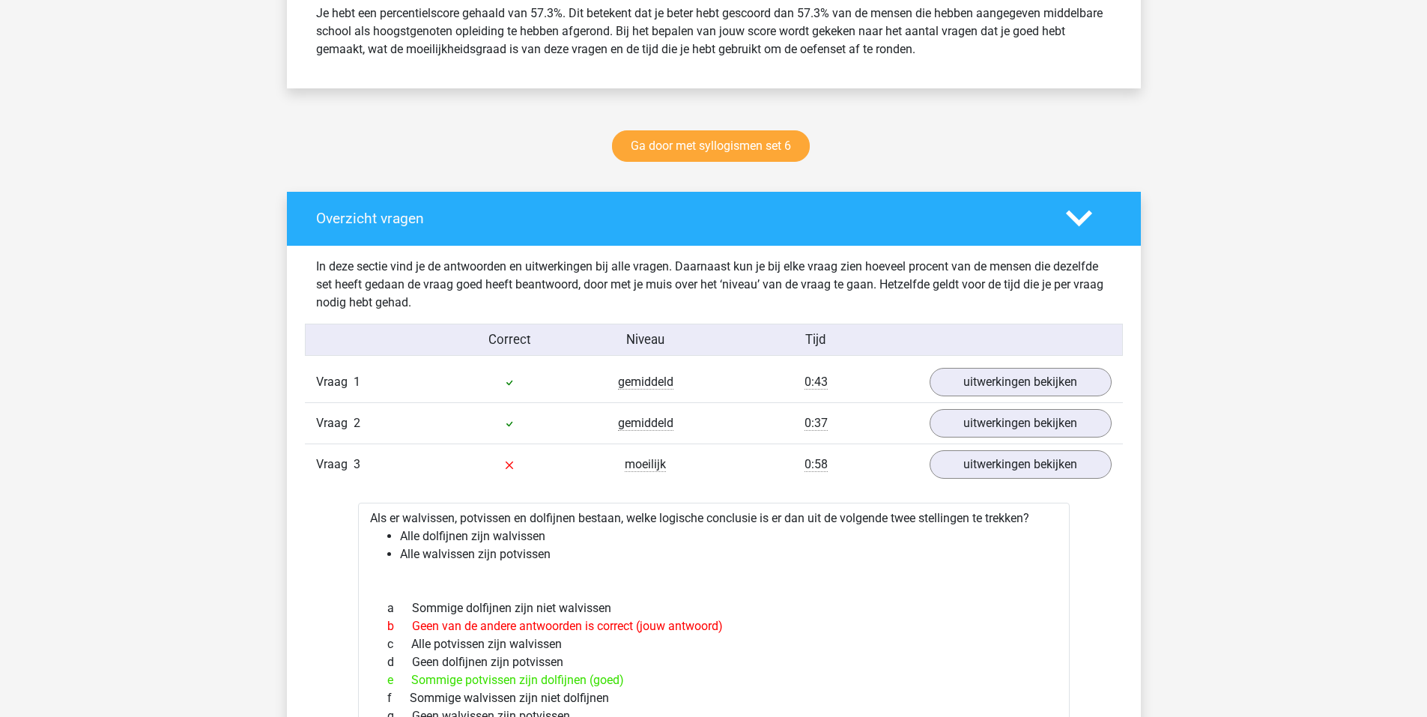
click at [713, 374] on div "Vraag 1 gemiddeld 0:43 uitwerkingen bekijken" at bounding box center [714, 382] width 818 height 40
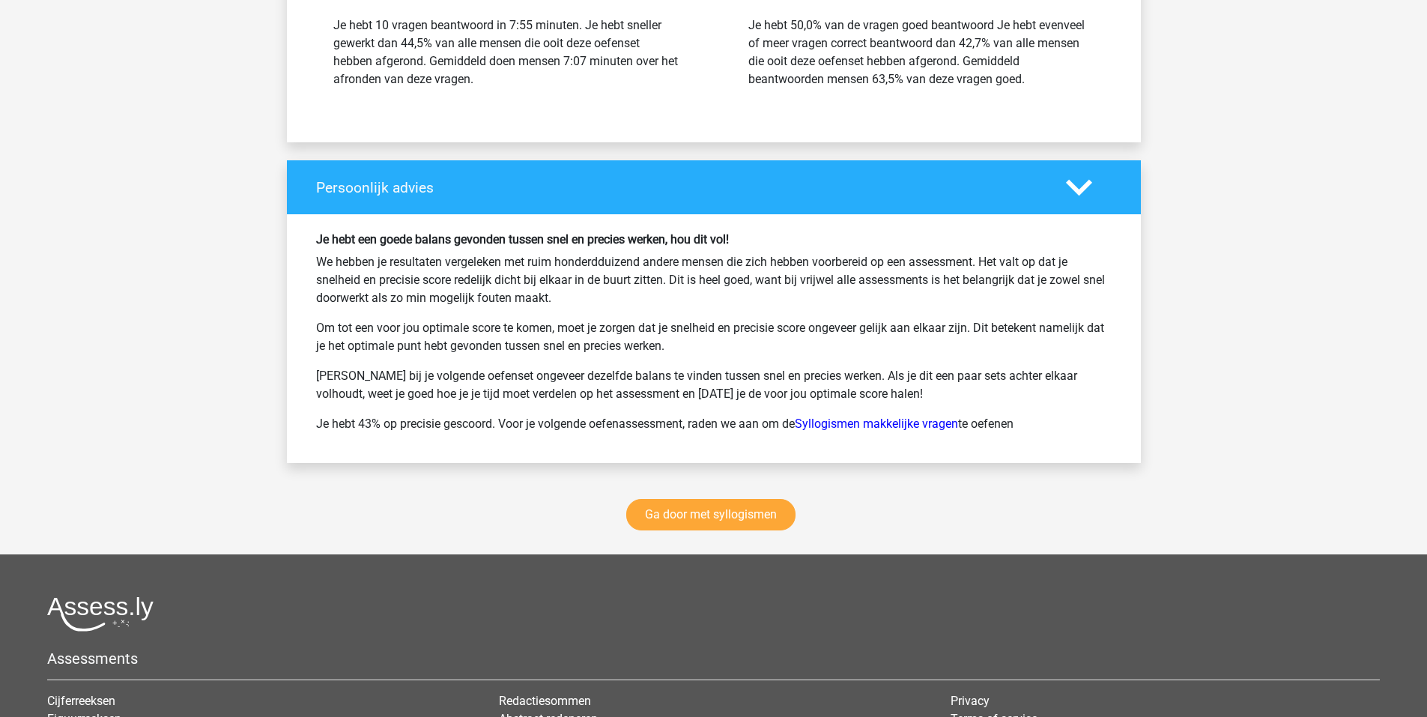
scroll to position [2473, 0]
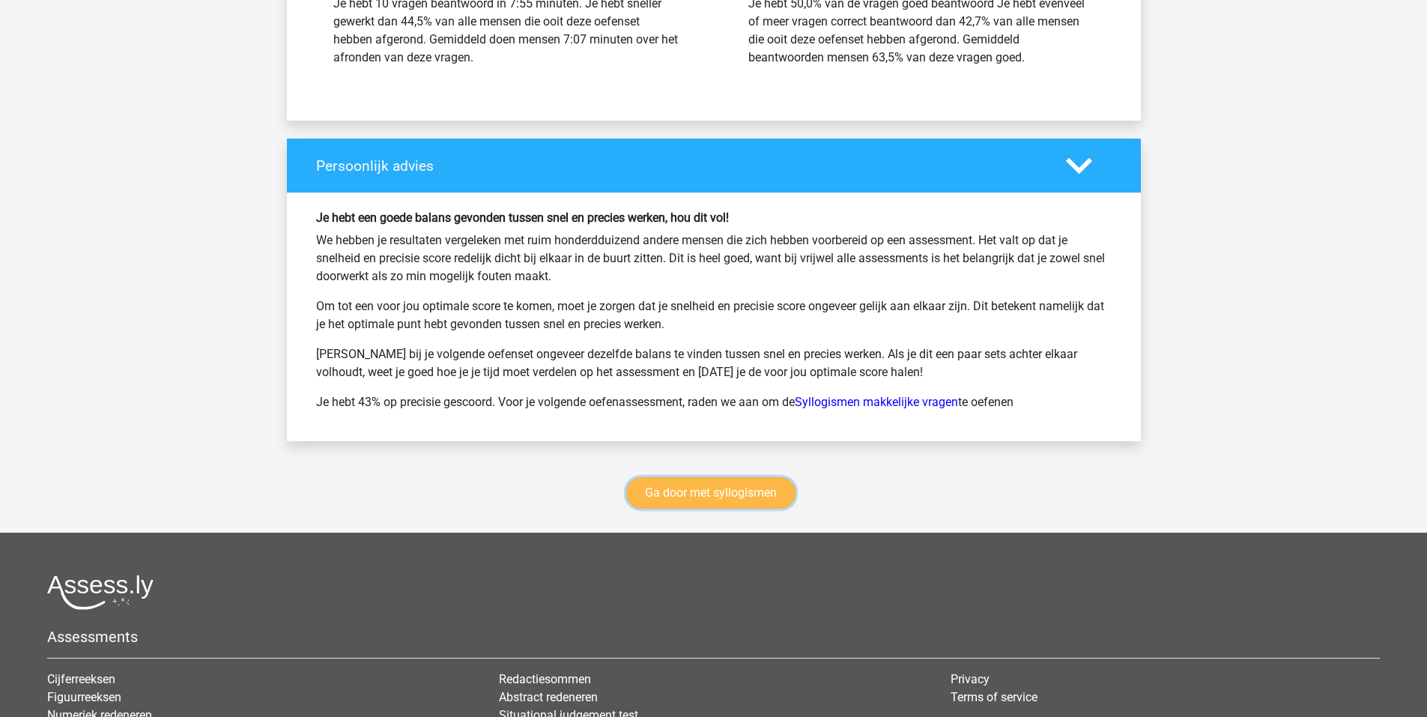
click at [691, 497] on link "Ga door met syllogismen" at bounding box center [710, 492] width 169 height 31
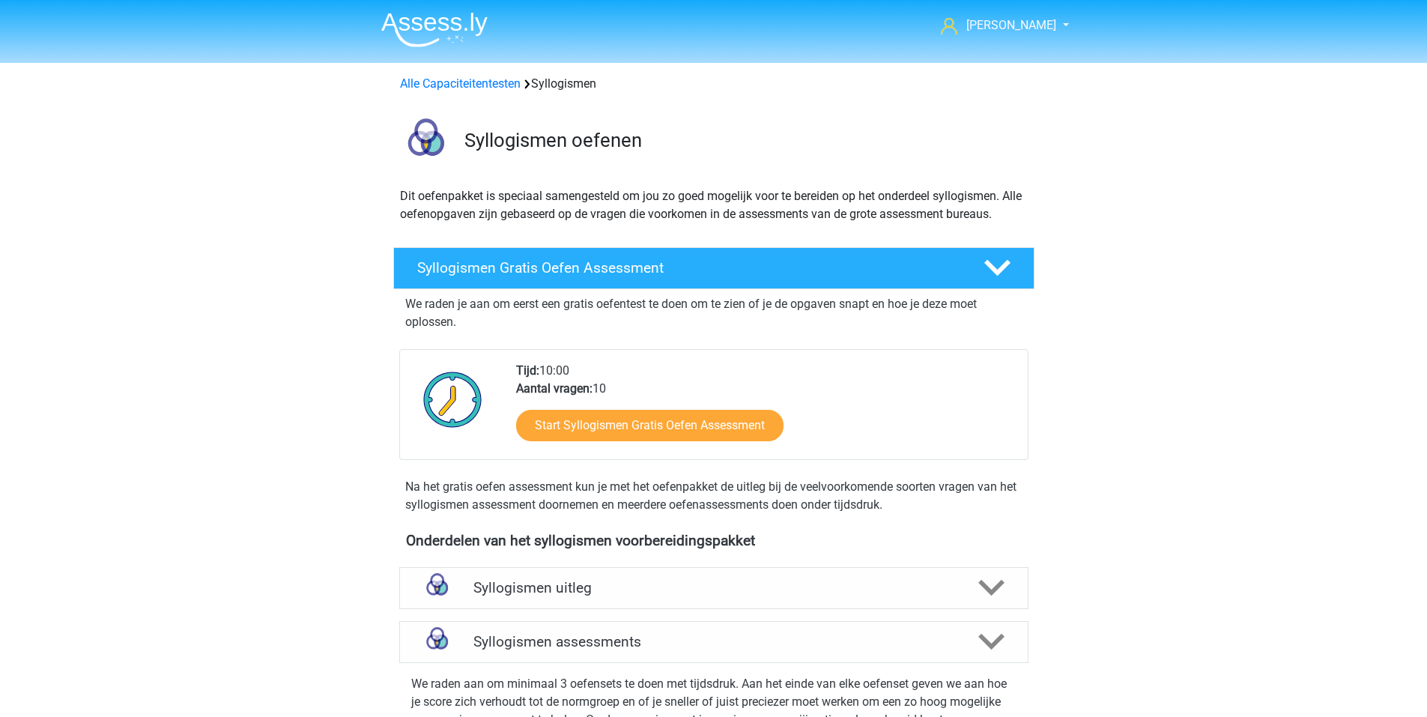
click at [469, 37] on img at bounding box center [434, 29] width 106 height 35
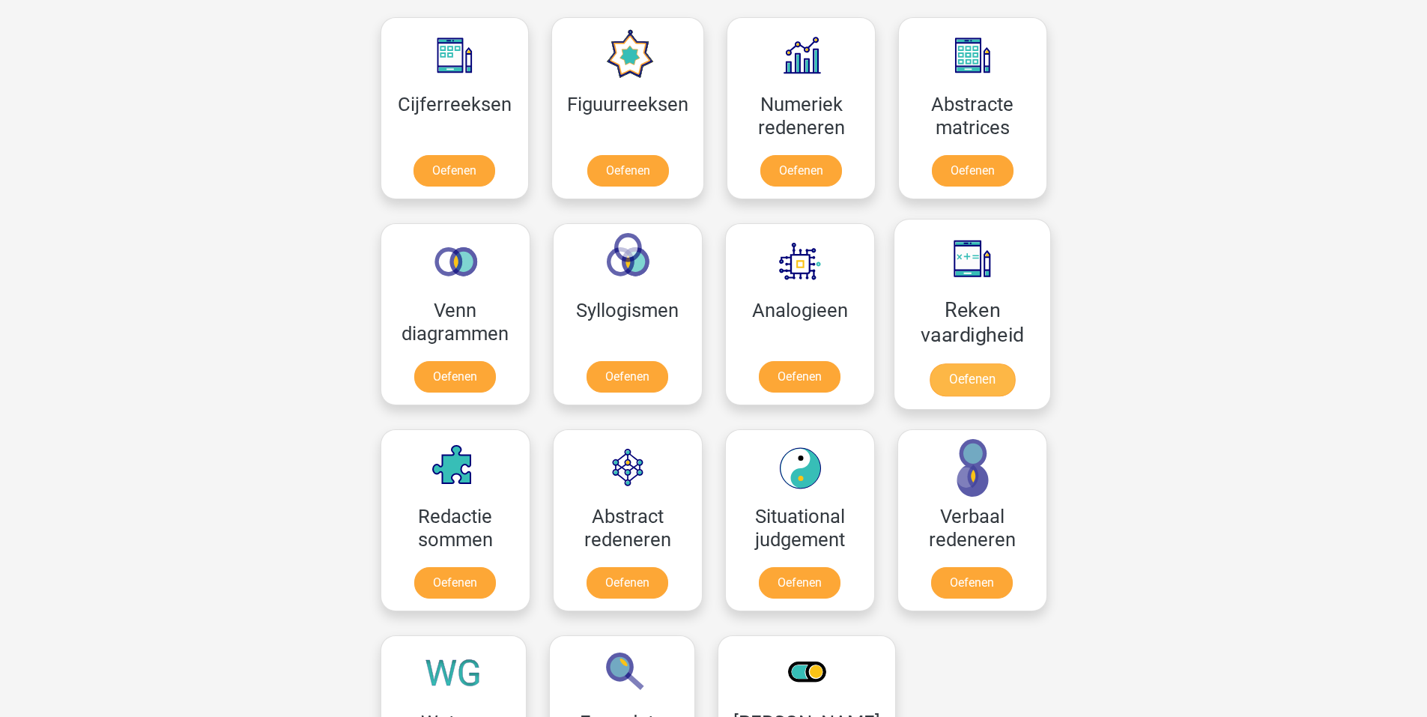
scroll to position [899, 0]
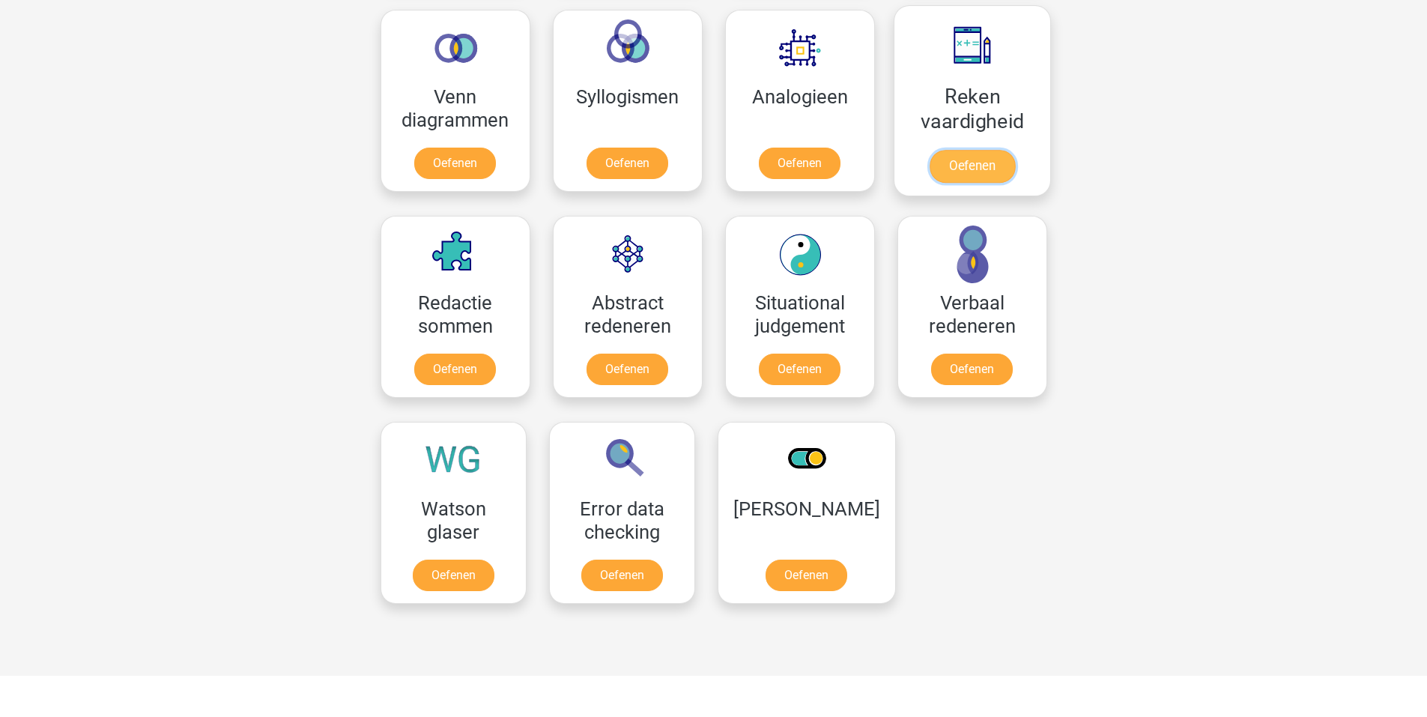
click at [938, 158] on link "Oefenen" at bounding box center [971, 166] width 85 height 33
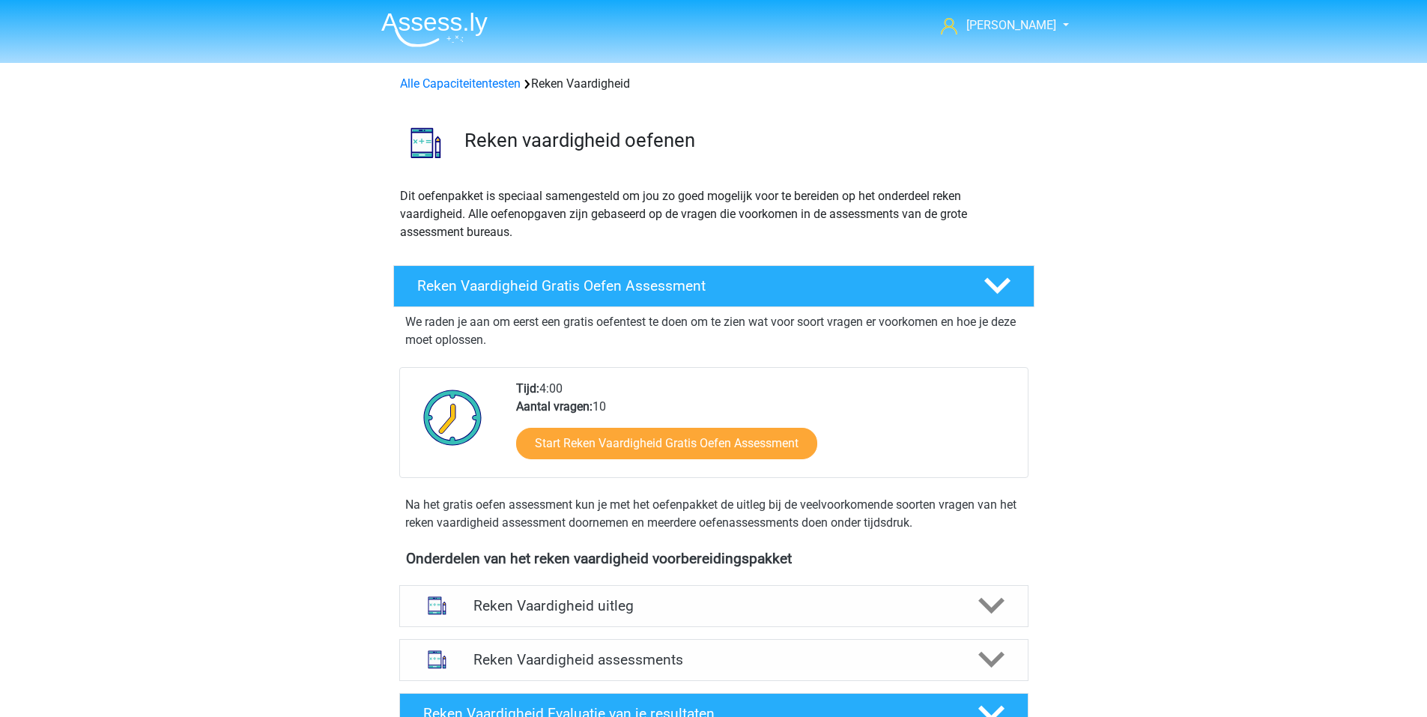
drag, startPoint x: 438, startPoint y: 64, endPoint x: 441, endPoint y: 73, distance: 8.8
click at [440, 68] on div "Alle Capaciteitentesten Reken Vaardigheid" at bounding box center [714, 81] width 712 height 36
drag, startPoint x: 441, startPoint y: 73, endPoint x: 444, endPoint y: 80, distance: 8.4
click at [444, 77] on div "Alle Capaciteitentesten Reken Vaardigheid" at bounding box center [714, 81] width 712 height 24
click at [444, 86] on link "Alle Capaciteitentesten" at bounding box center [460, 83] width 121 height 14
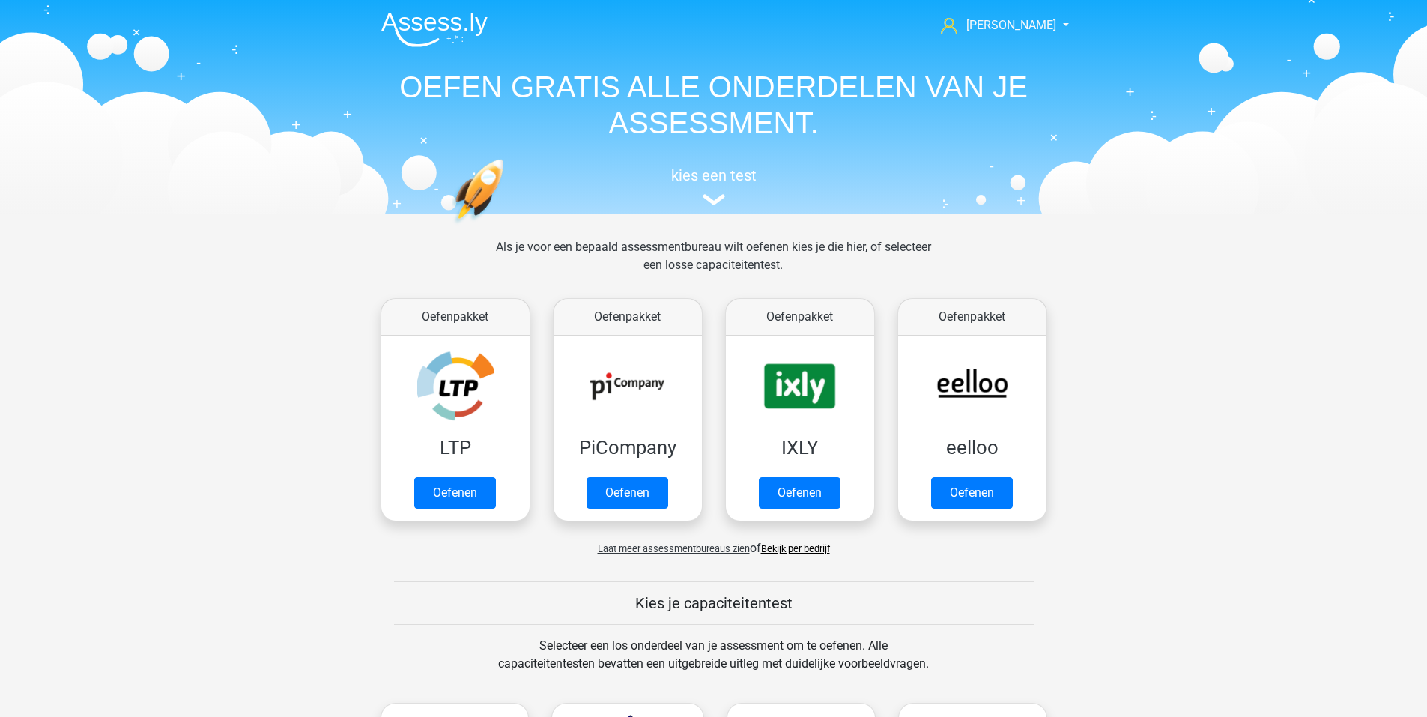
scroll to position [637, 0]
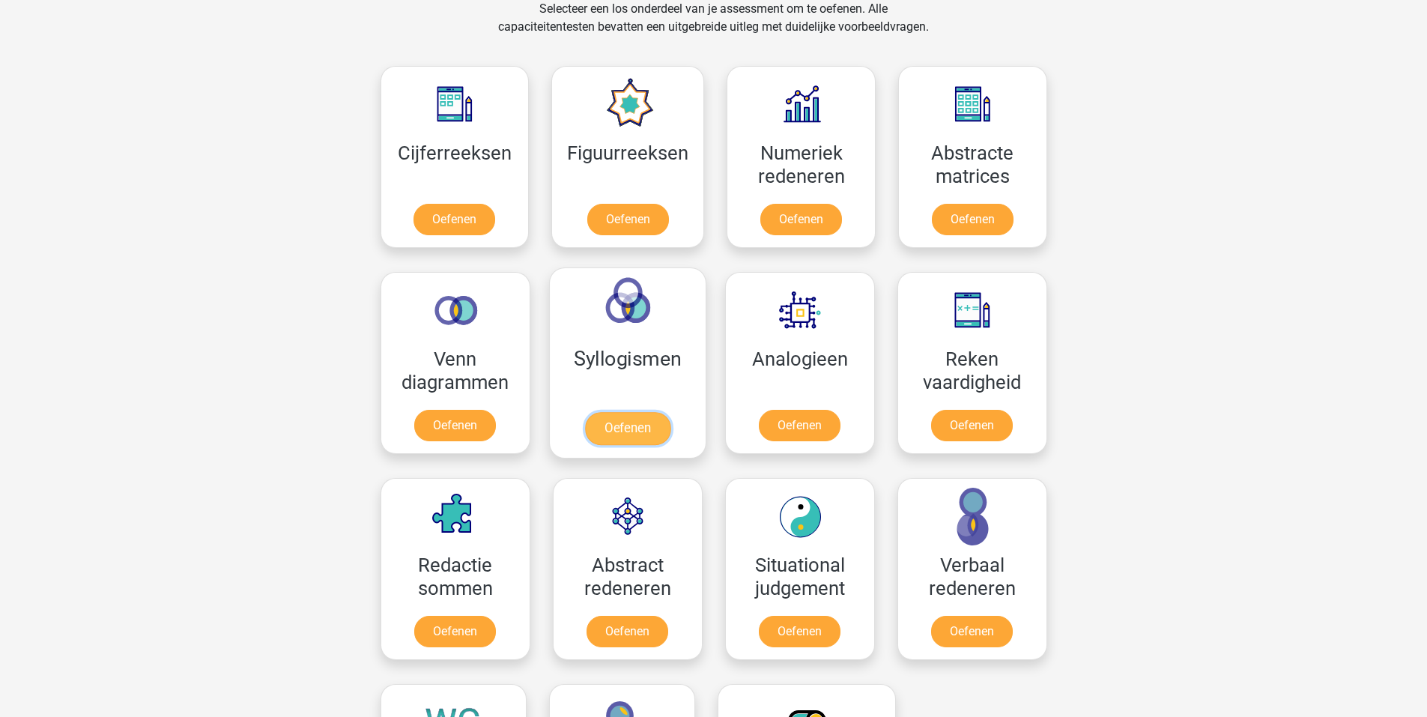
click at [605, 412] on link "Oefenen" at bounding box center [626, 428] width 85 height 33
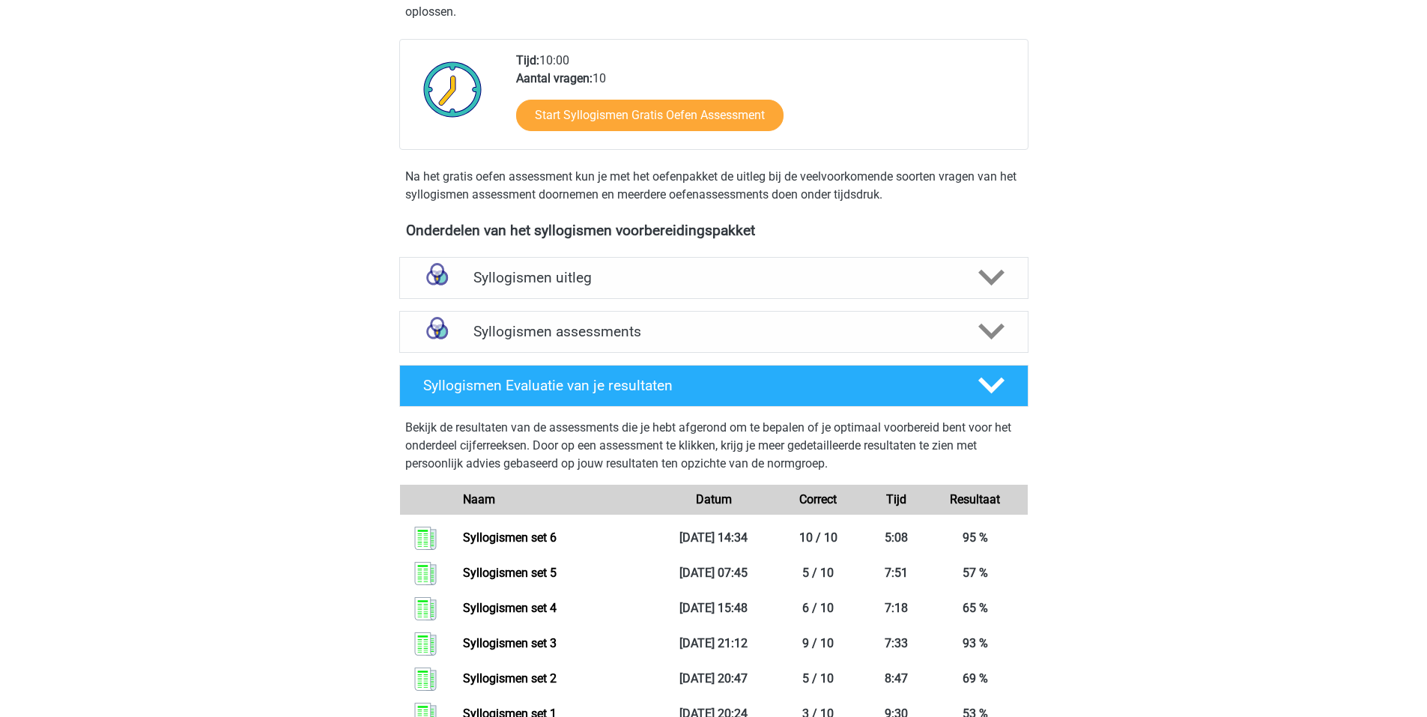
scroll to position [508, 0]
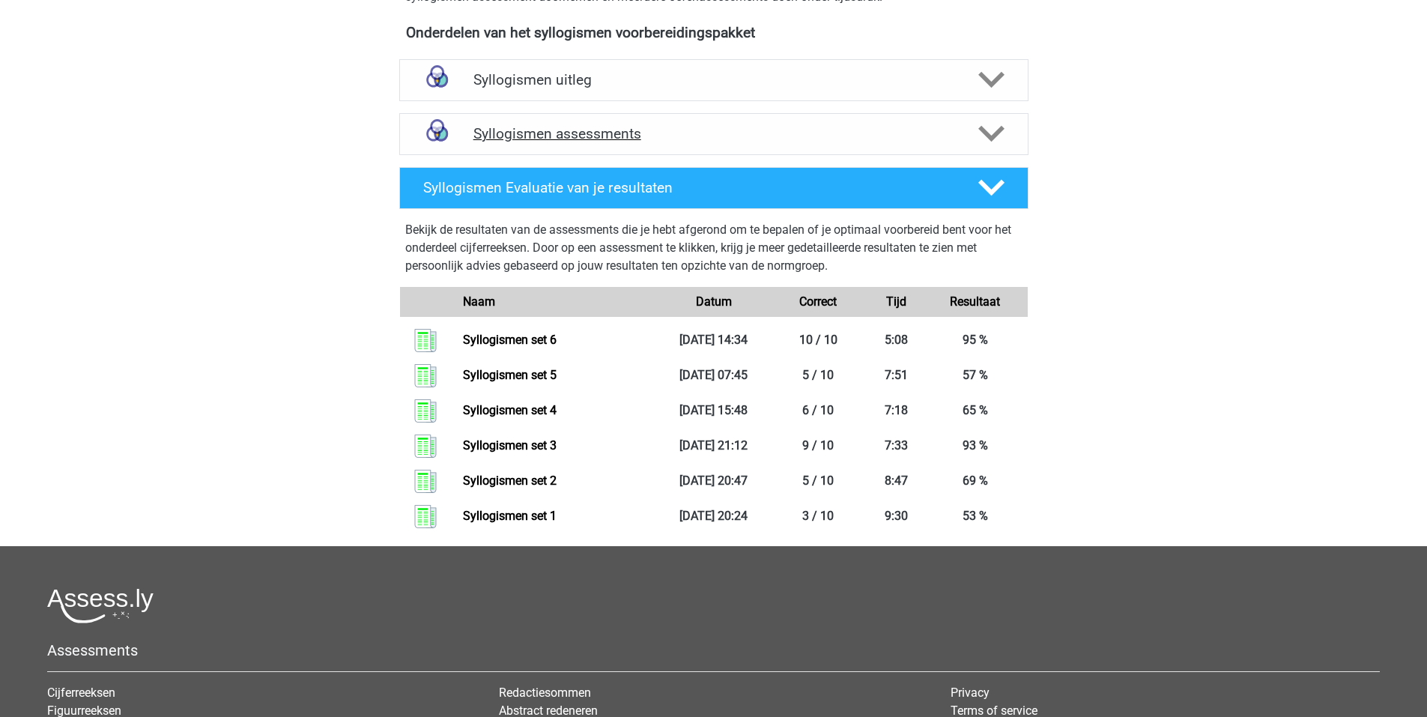
click at [566, 131] on h4 "Syllogismen assessments" at bounding box center [714, 133] width 481 height 17
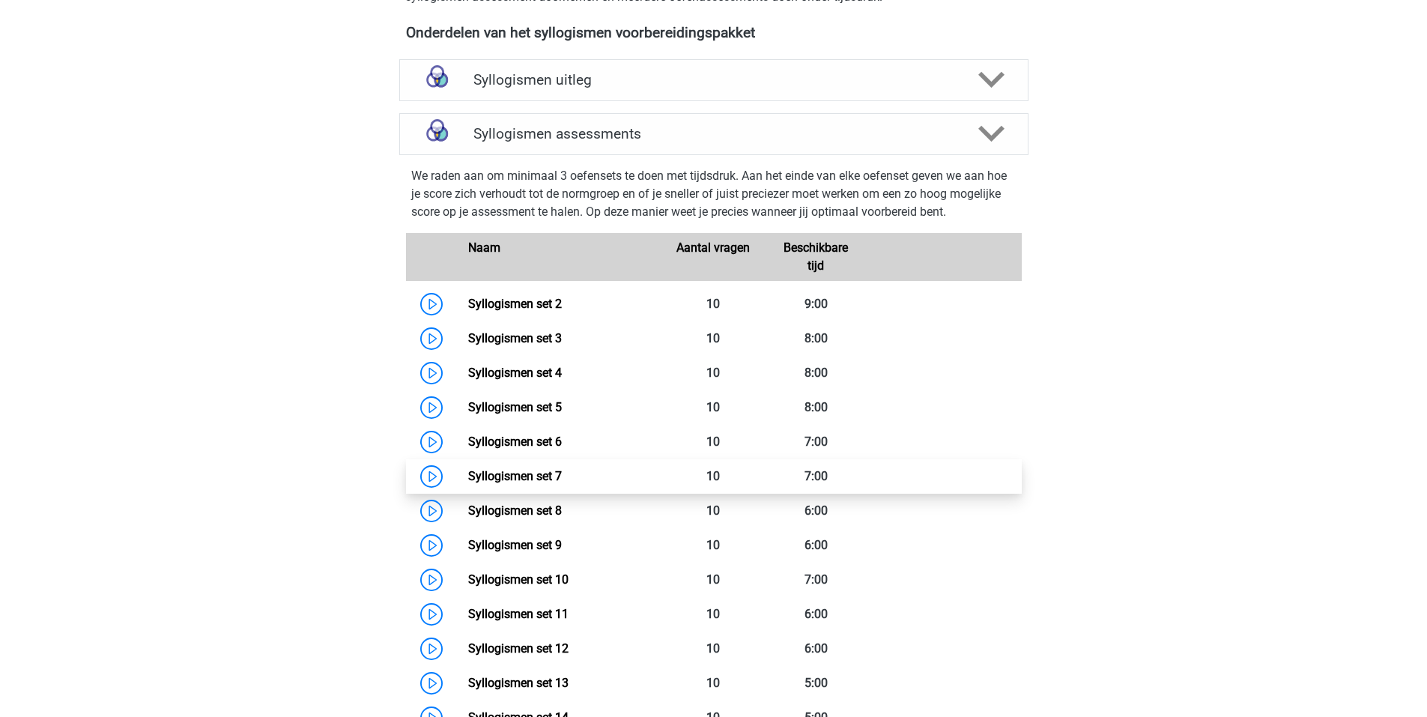
click at [468, 475] on link "Syllogismen set 7" at bounding box center [515, 476] width 94 height 14
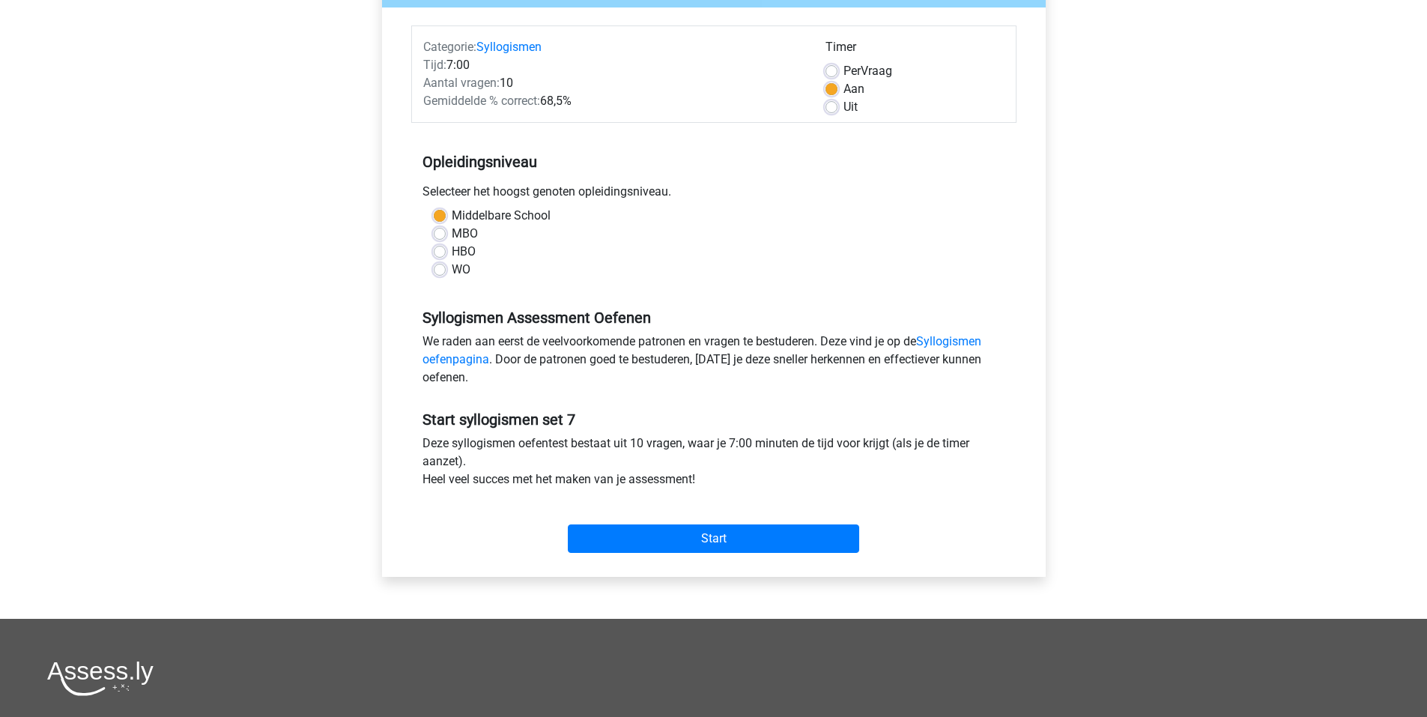
scroll to position [225, 0]
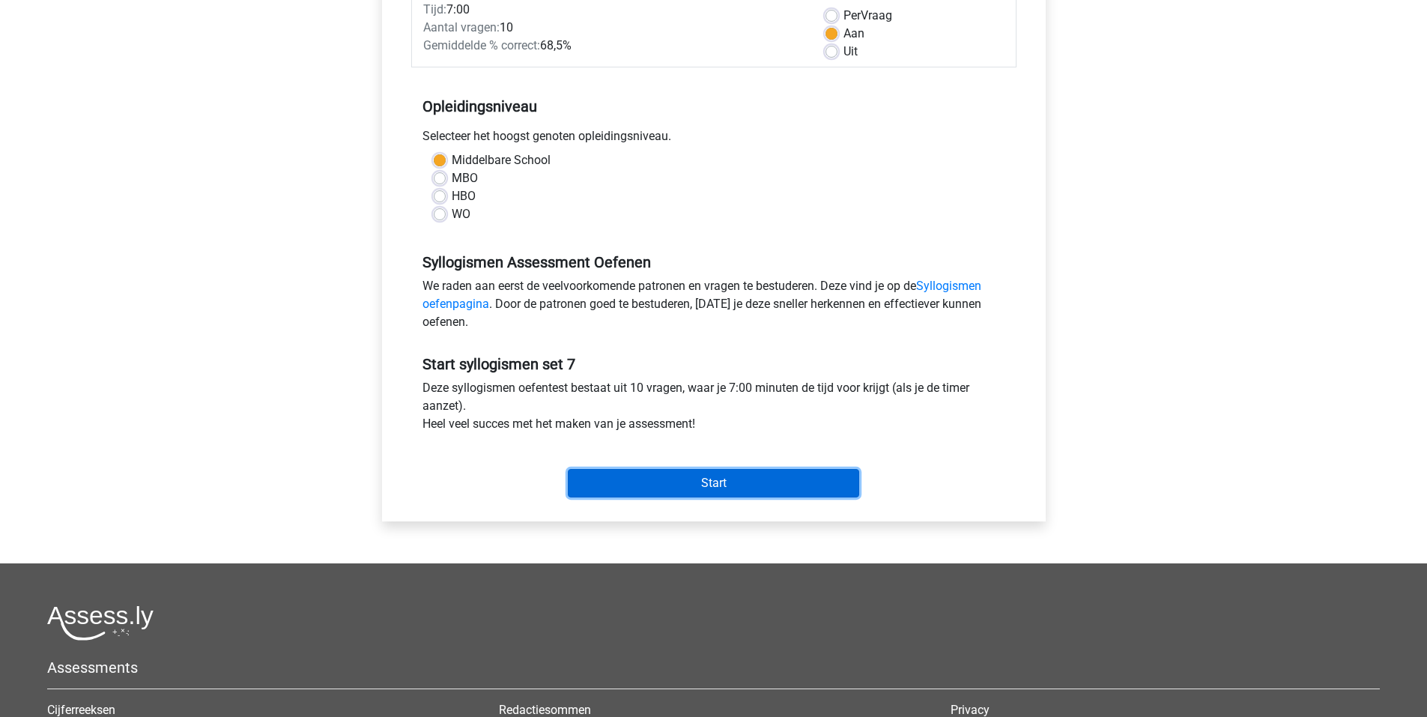
click at [683, 490] on input "Start" at bounding box center [713, 483] width 291 height 28
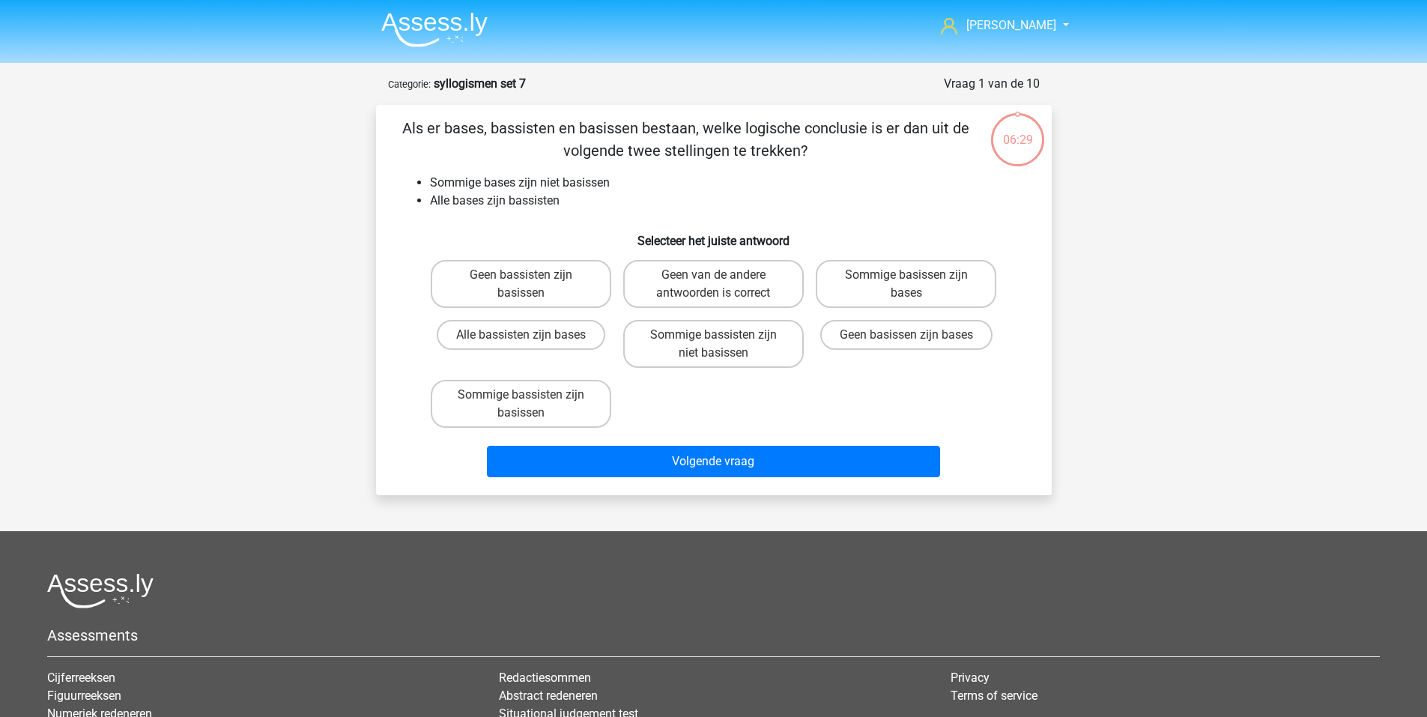
drag, startPoint x: 743, startPoint y: 354, endPoint x: 734, endPoint y: 371, distance: 19.4
click at [743, 356] on label "Sommige bassisten zijn niet basissen" at bounding box center [713, 344] width 181 height 48
click at [723, 345] on input "Sommige bassisten zijn niet basissen" at bounding box center [718, 340] width 10 height 10
radio input "true"
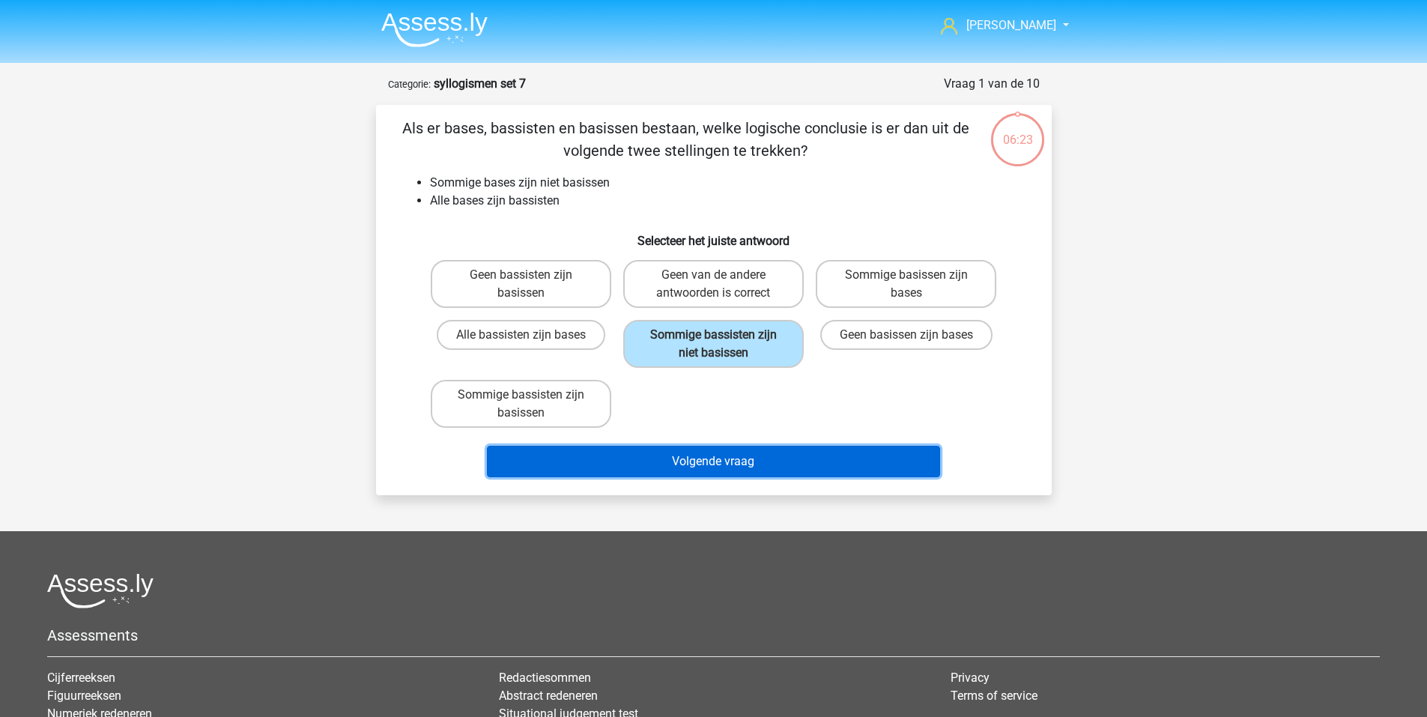
click at [687, 468] on button "Volgende vraag" at bounding box center [713, 461] width 453 height 31
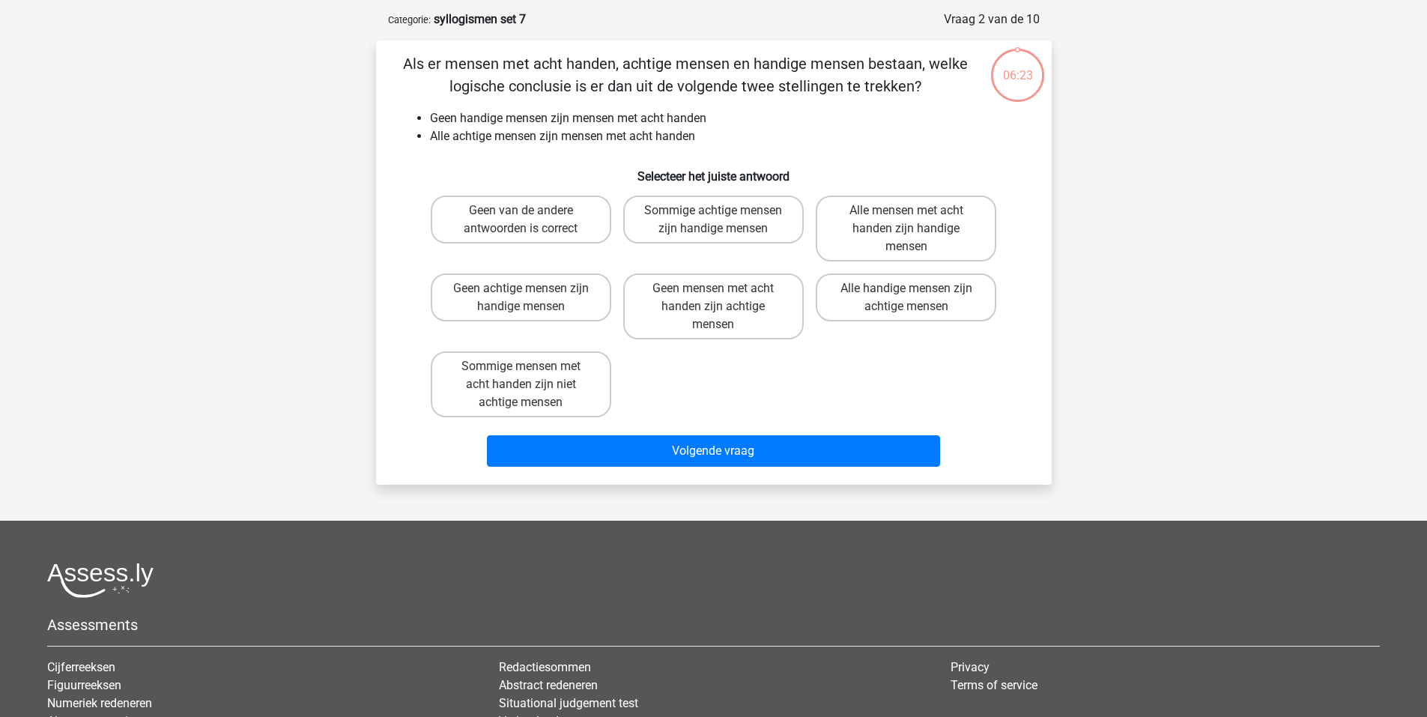
scroll to position [75, 0]
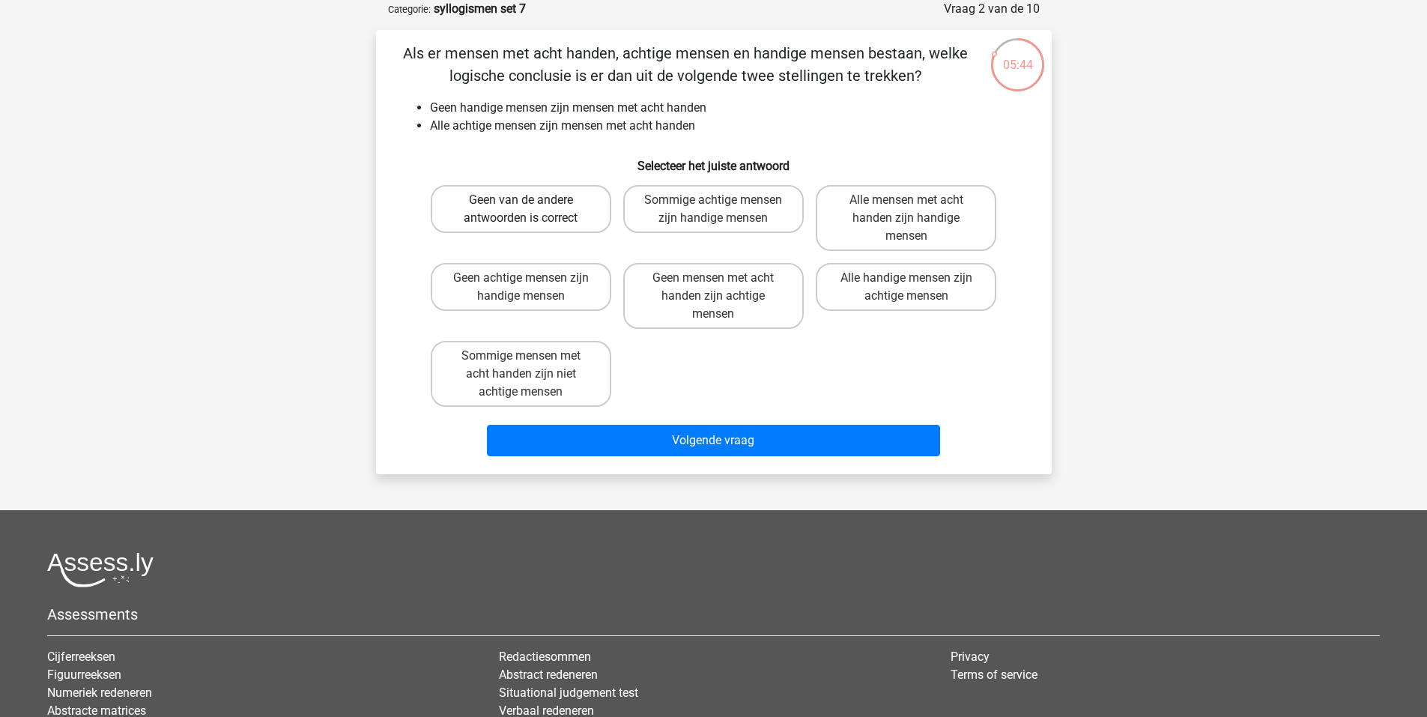
click at [540, 217] on label "Geen van de andere antwoorden is correct" at bounding box center [521, 209] width 181 height 48
click at [530, 210] on input "Geen van de andere antwoorden is correct" at bounding box center [526, 205] width 10 height 10
radio input "true"
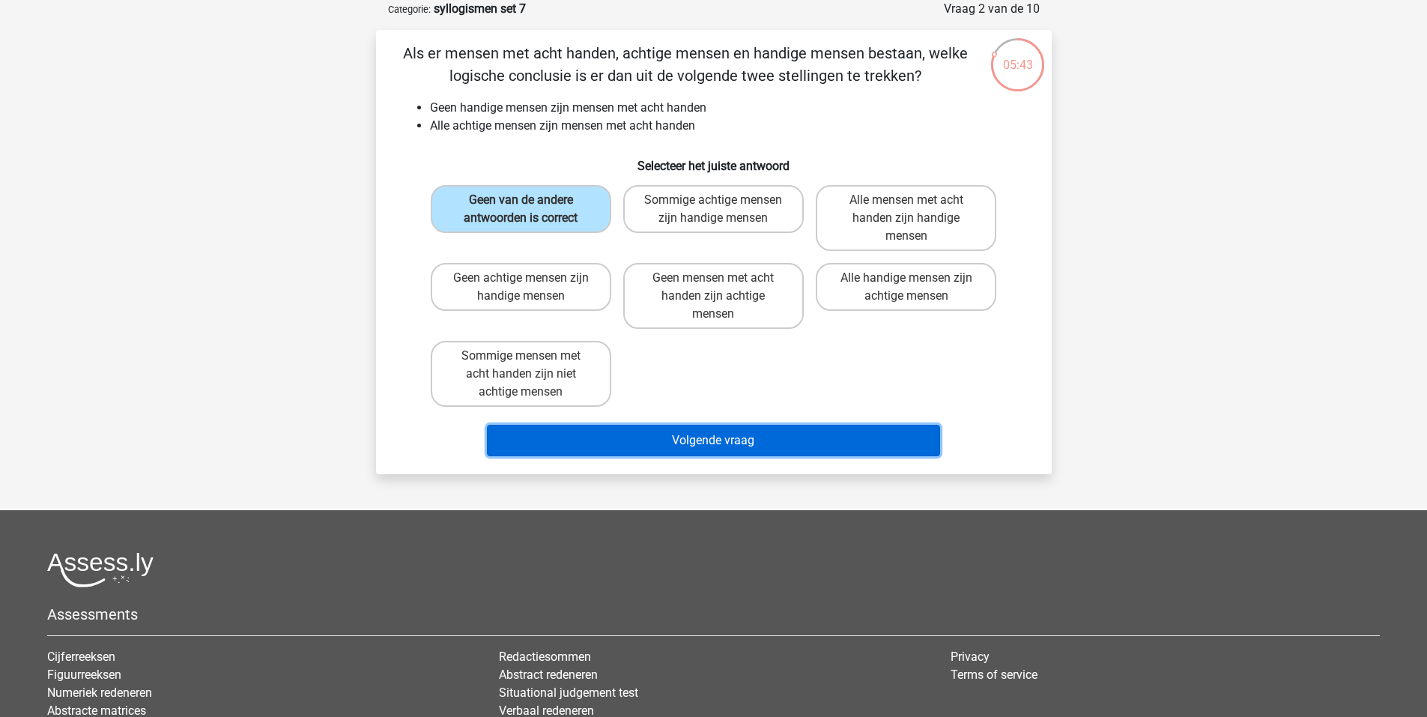
click at [710, 438] on button "Volgende vraag" at bounding box center [713, 440] width 453 height 31
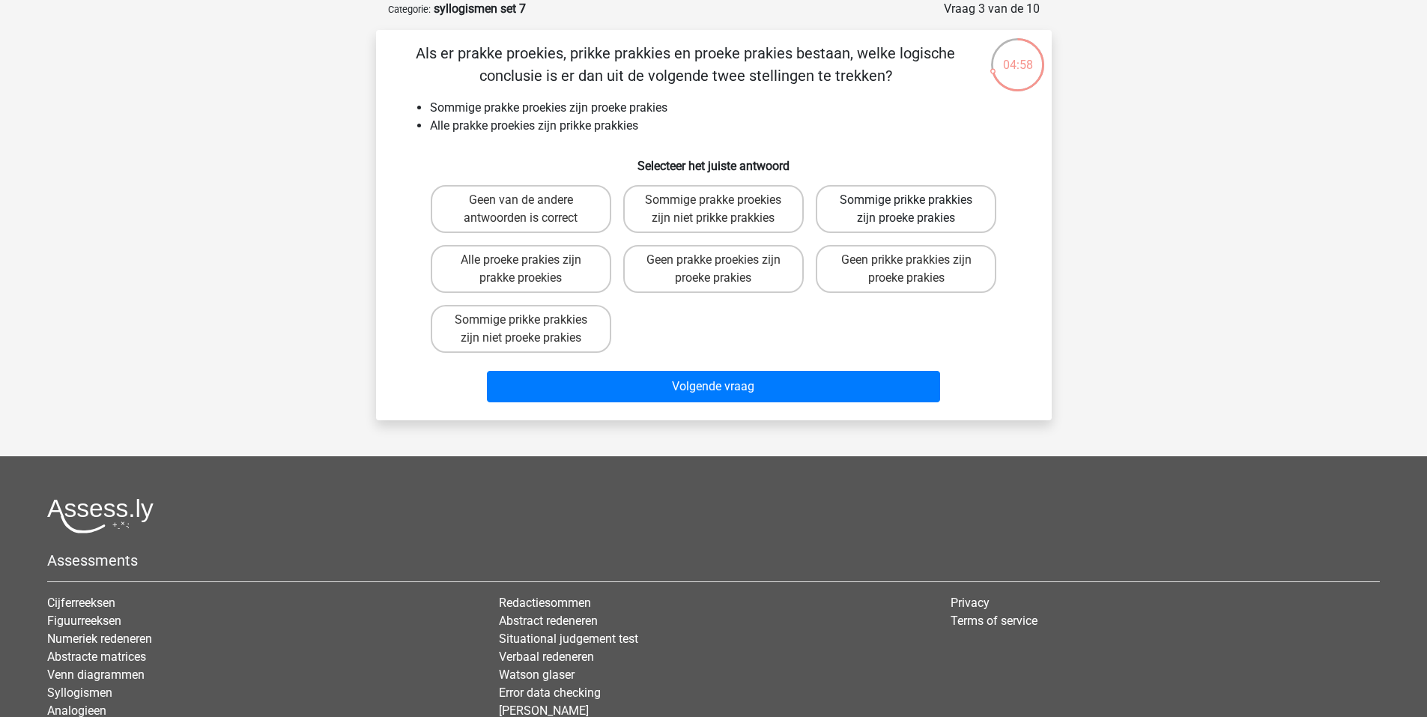
click at [946, 216] on label "Sommige prikke prakkies zijn proeke prakies" at bounding box center [906, 209] width 181 height 48
click at [916, 210] on input "Sommige prikke prakkies zijn proeke prakies" at bounding box center [912, 205] width 10 height 10
radio input "true"
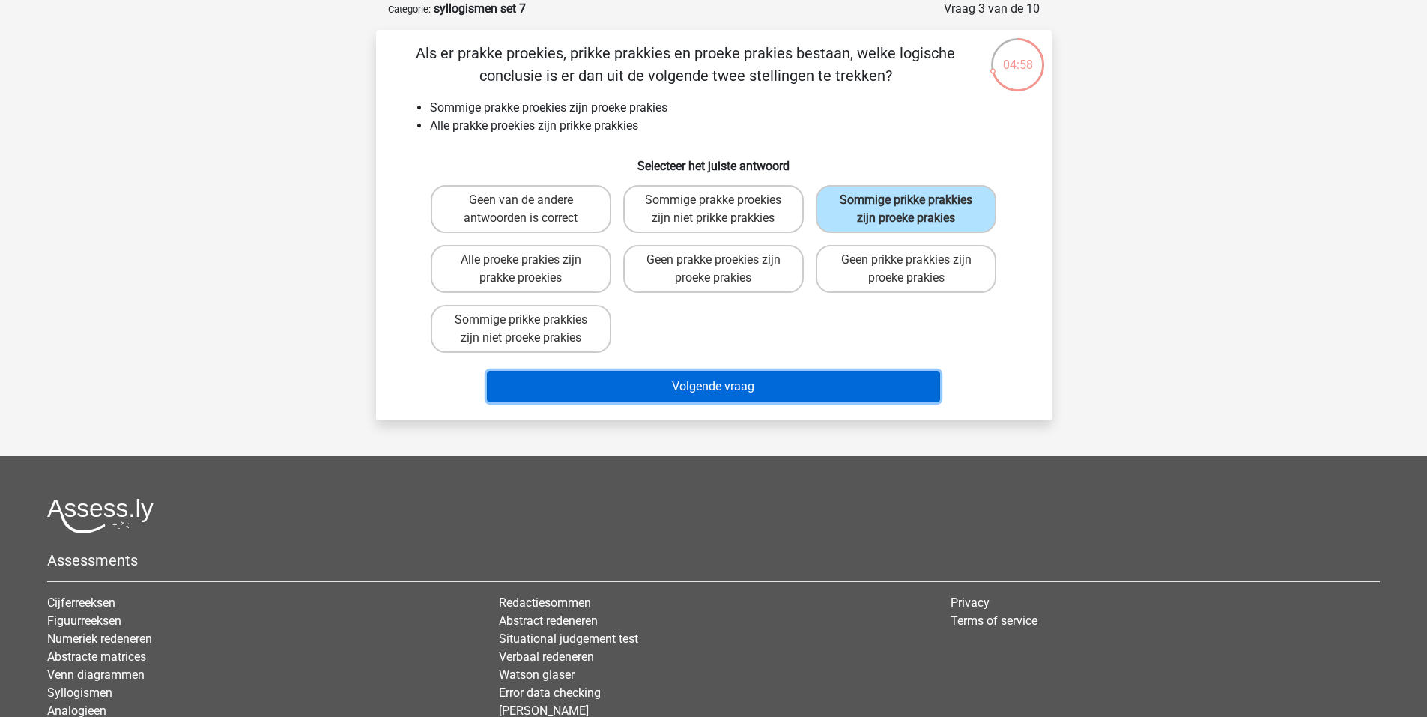
click at [778, 375] on button "Volgende vraag" at bounding box center [713, 386] width 453 height 31
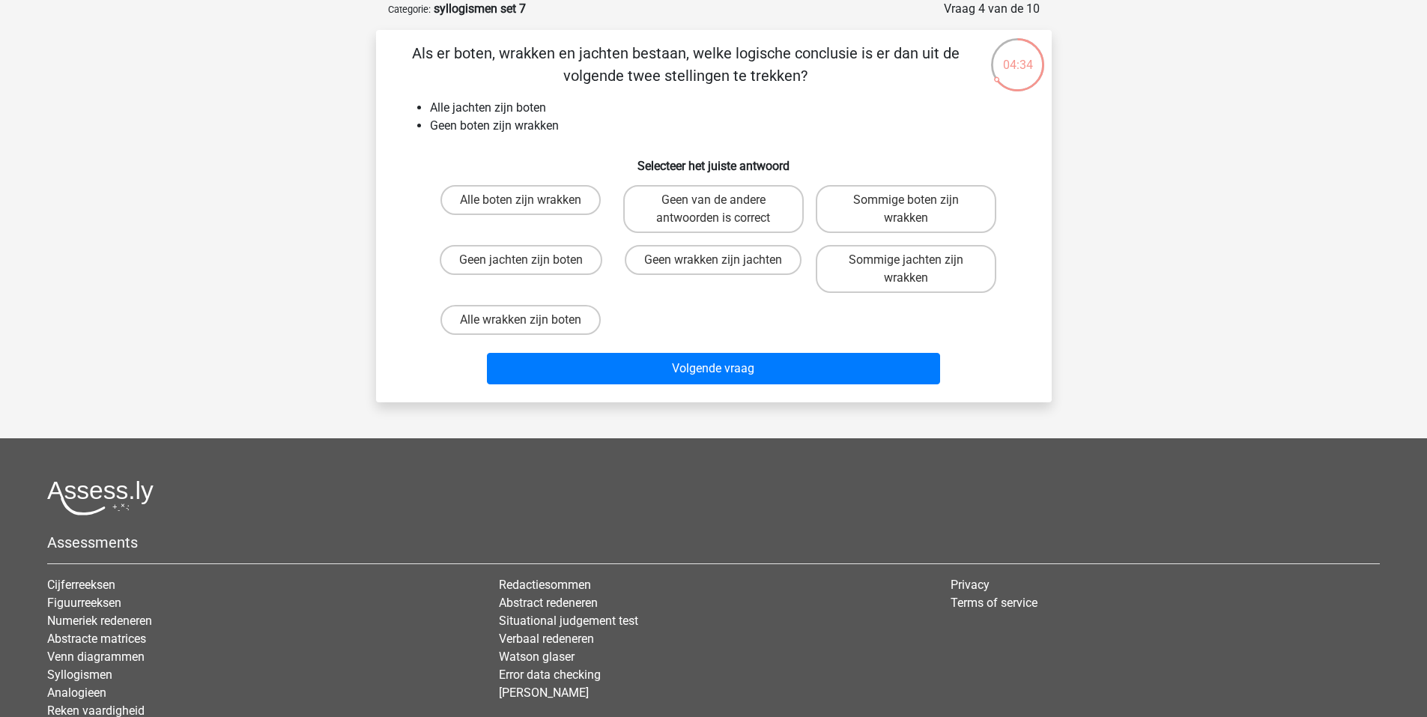
drag, startPoint x: 716, startPoint y: 202, endPoint x: 723, endPoint y: 201, distance: 7.5
click at [723, 201] on div "Geen van de andere antwoorden is correct" at bounding box center [713, 209] width 181 height 48
click at [685, 200] on label "Geen van de andere antwoorden is correct" at bounding box center [713, 209] width 181 height 48
click at [713, 200] on input "Geen van de andere antwoorden is correct" at bounding box center [718, 205] width 10 height 10
radio input "true"
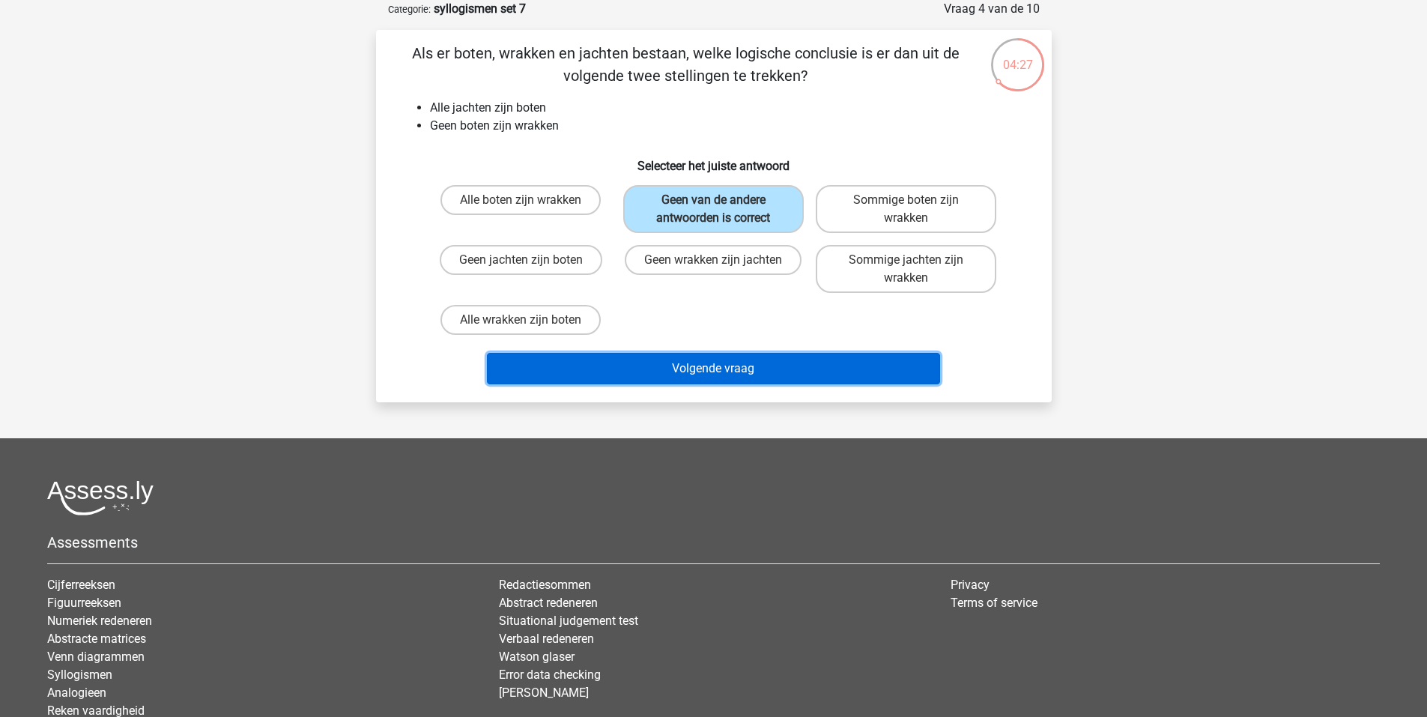
click at [722, 370] on button "Volgende vraag" at bounding box center [713, 368] width 453 height 31
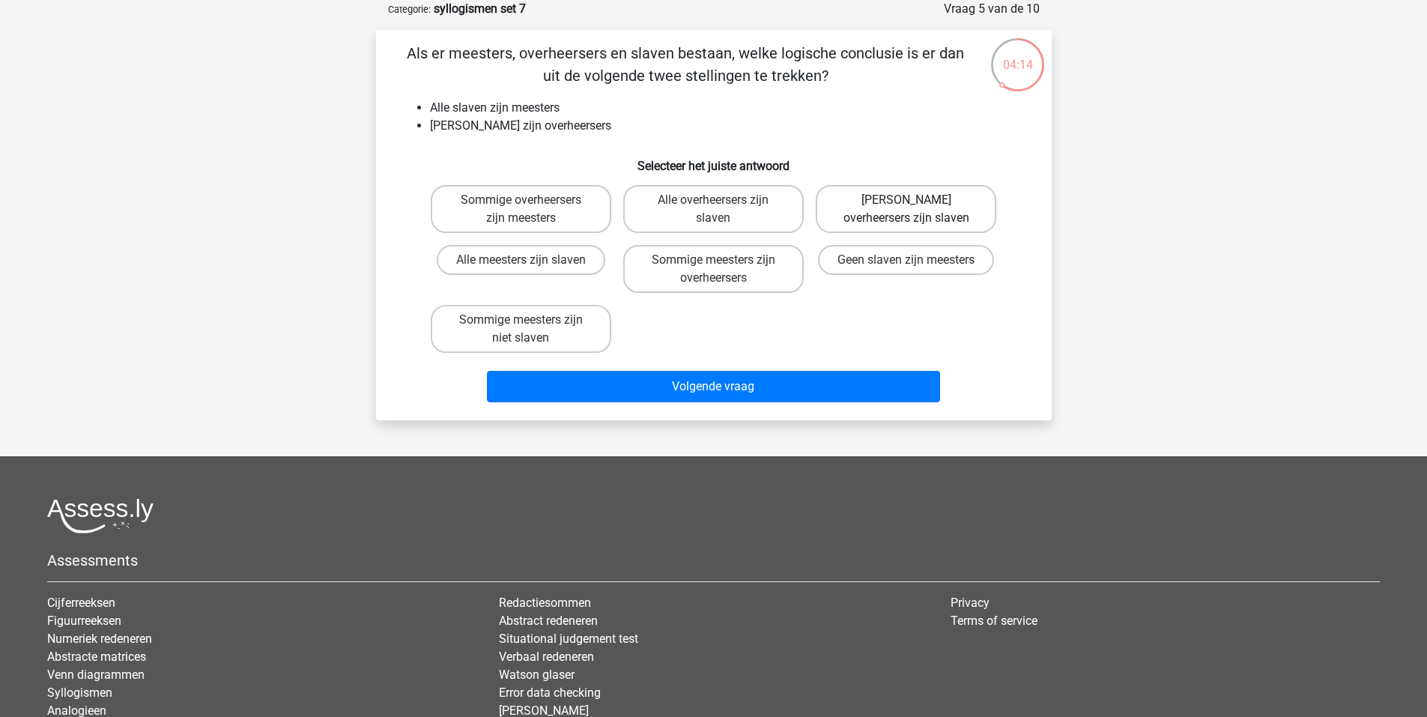
click at [838, 206] on label "Geen overheersers zijn slaven" at bounding box center [906, 209] width 181 height 48
click at [907, 206] on input "Geen overheersers zijn slaven" at bounding box center [912, 205] width 10 height 10
radio input "true"
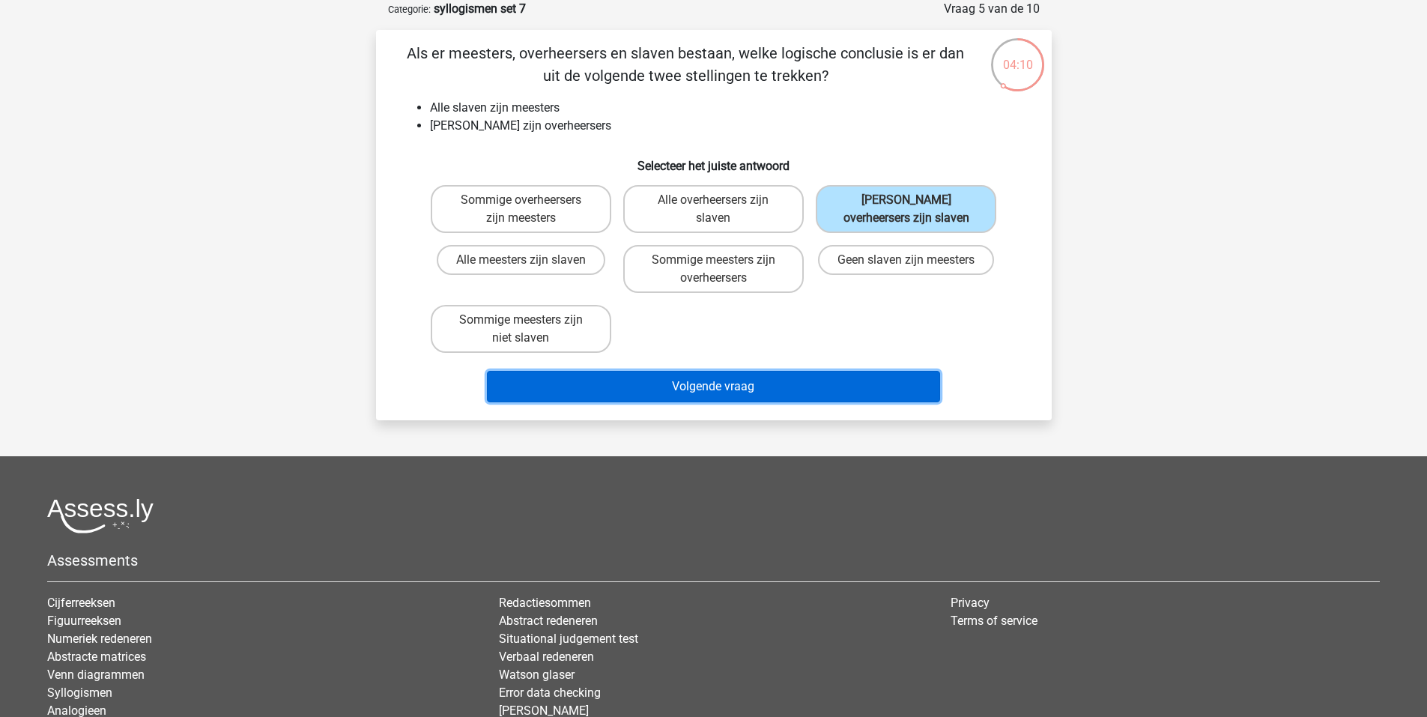
click at [700, 389] on button "Volgende vraag" at bounding box center [713, 386] width 453 height 31
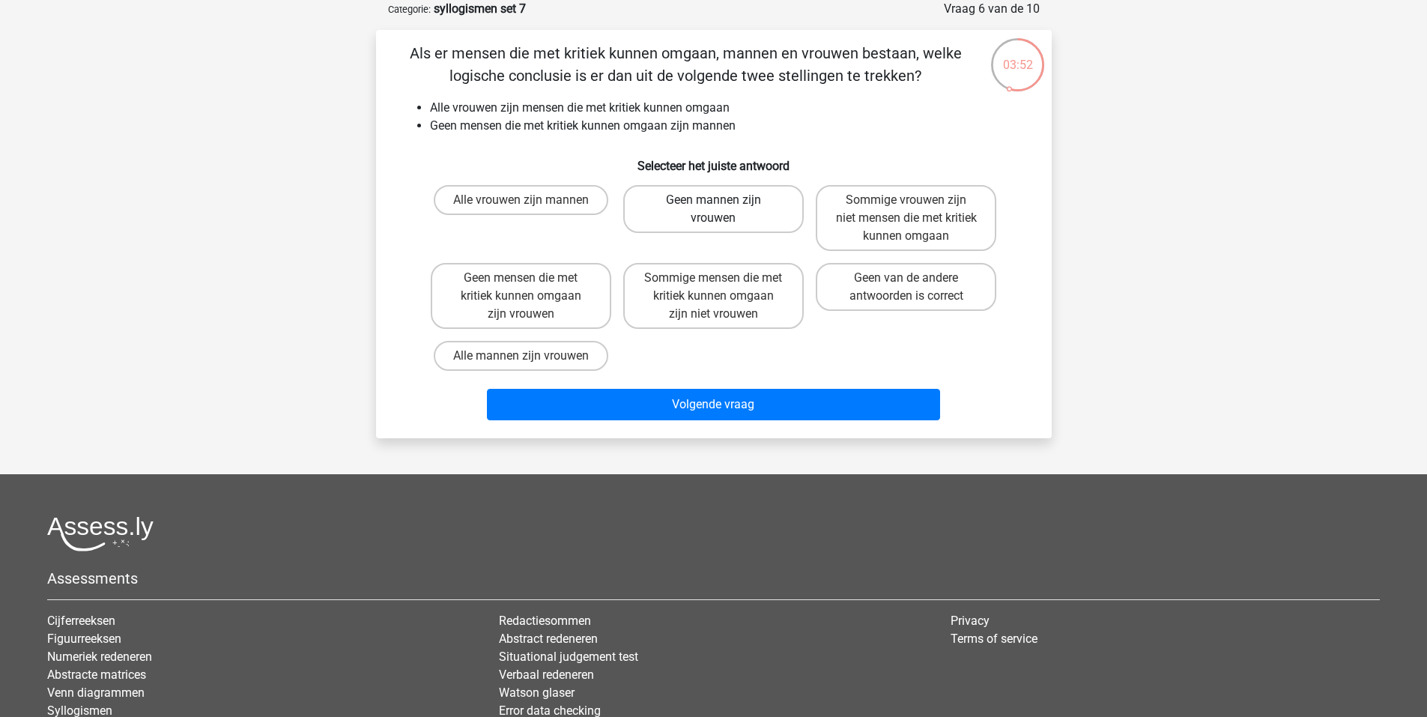
click at [744, 202] on label "Geen mannen zijn vrouwen" at bounding box center [713, 209] width 181 height 48
click at [723, 202] on input "Geen mannen zijn vrouwen" at bounding box center [718, 205] width 10 height 10
radio input "true"
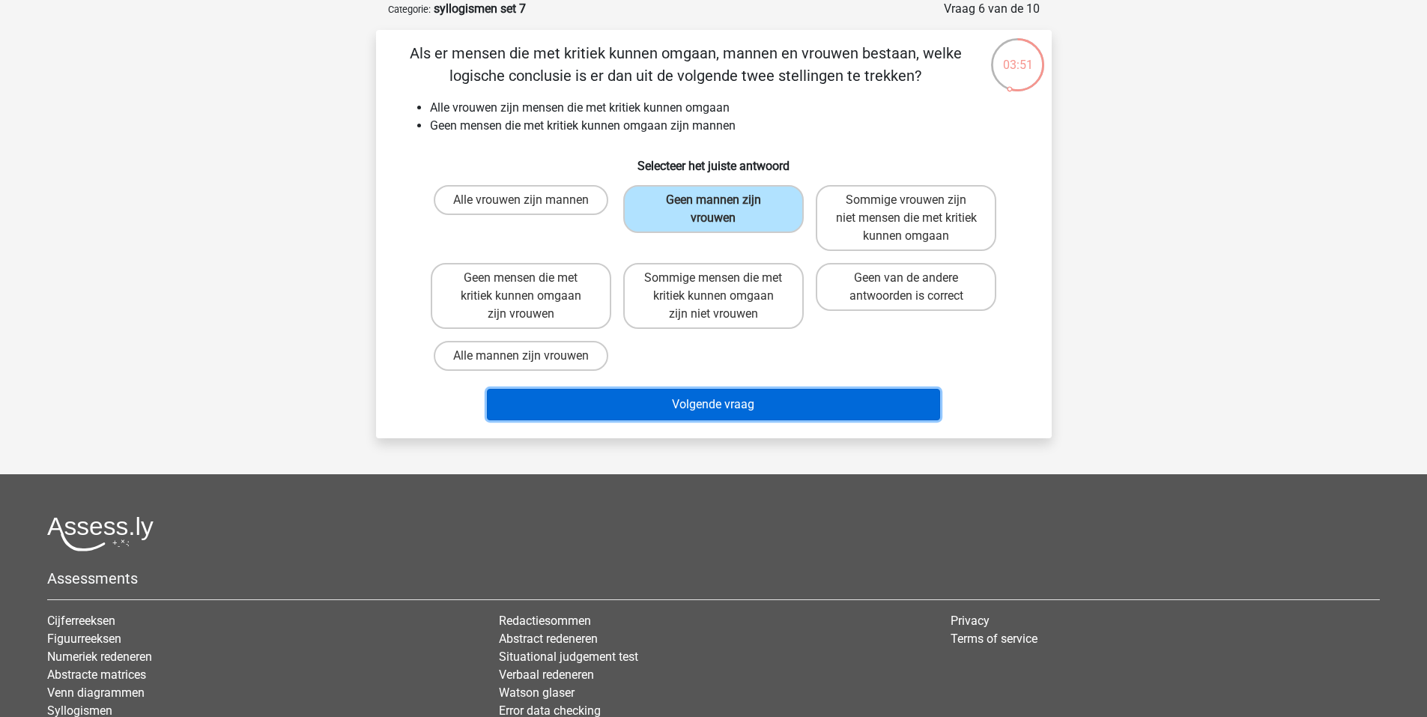
click at [743, 393] on button "Volgende vraag" at bounding box center [713, 404] width 453 height 31
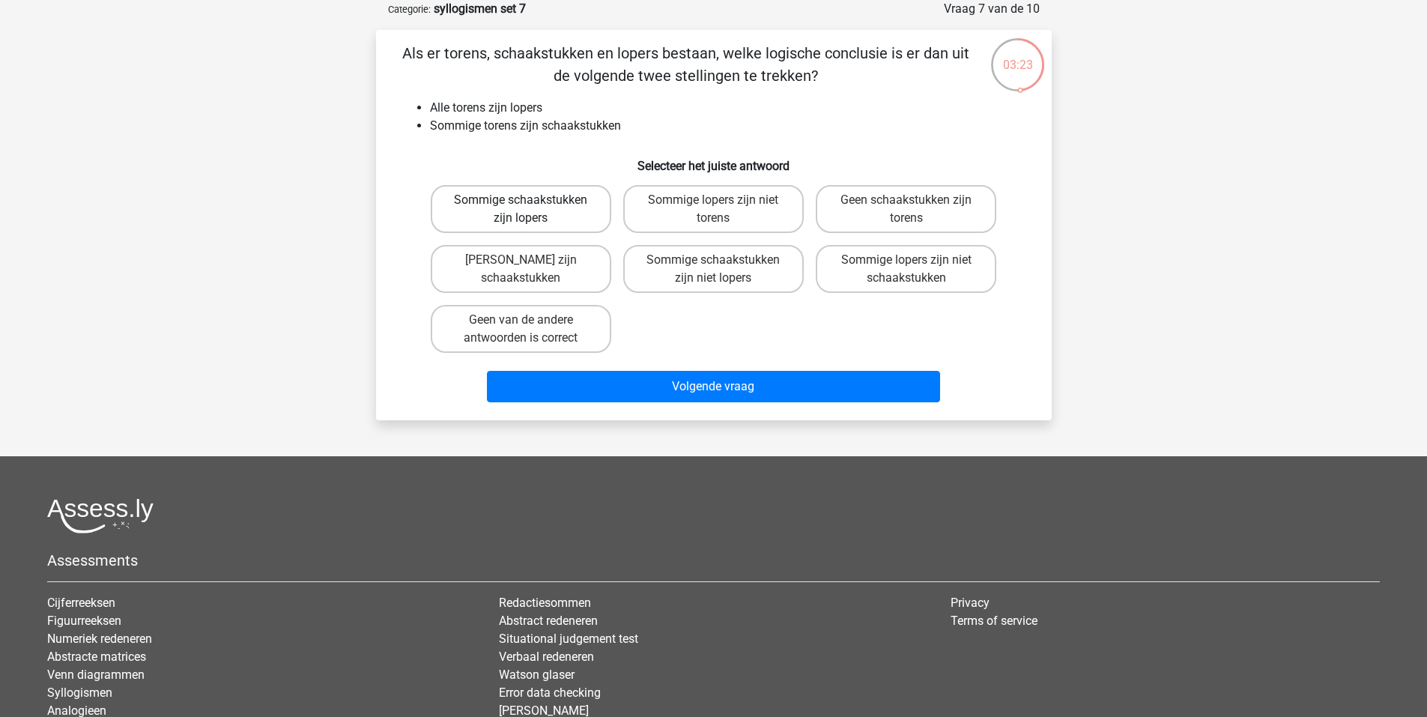
click at [556, 201] on label "Sommige schaakstukken zijn lopers" at bounding box center [521, 209] width 181 height 48
click at [530, 201] on input "Sommige schaakstukken zijn lopers" at bounding box center [526, 205] width 10 height 10
radio input "true"
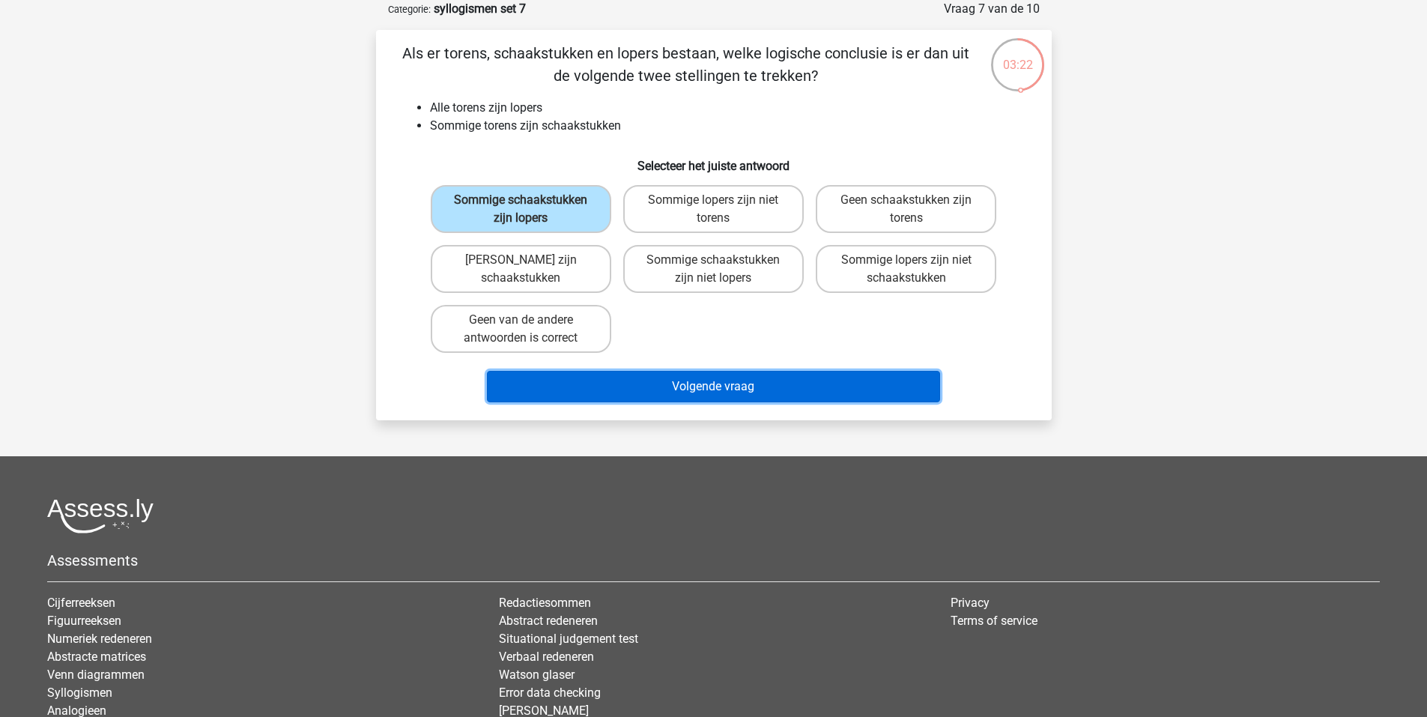
click at [713, 390] on button "Volgende vraag" at bounding box center [713, 386] width 453 height 31
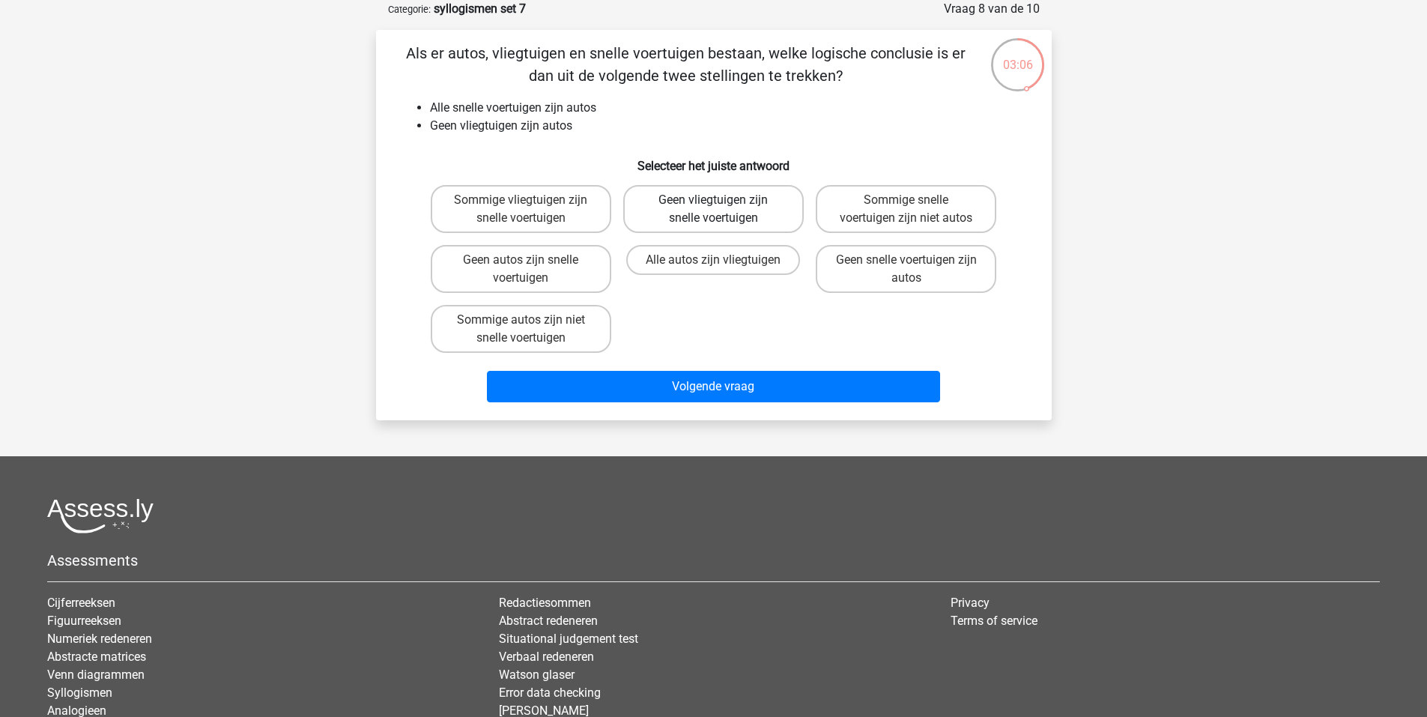
click at [738, 199] on label "Geen vliegtuigen zijn snelle voertuigen" at bounding box center [713, 209] width 181 height 48
click at [723, 200] on input "Geen vliegtuigen zijn snelle voertuigen" at bounding box center [718, 205] width 10 height 10
radio input "true"
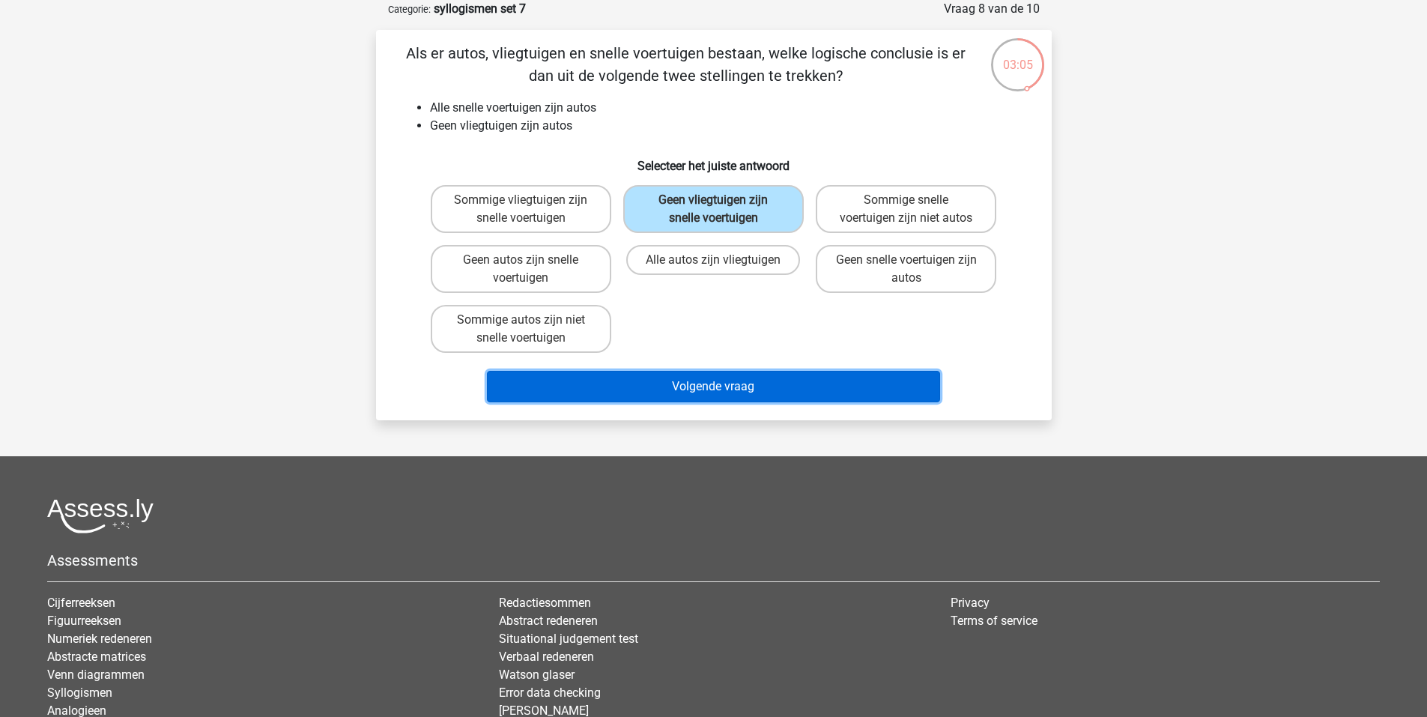
click at [719, 392] on button "Volgende vraag" at bounding box center [713, 386] width 453 height 31
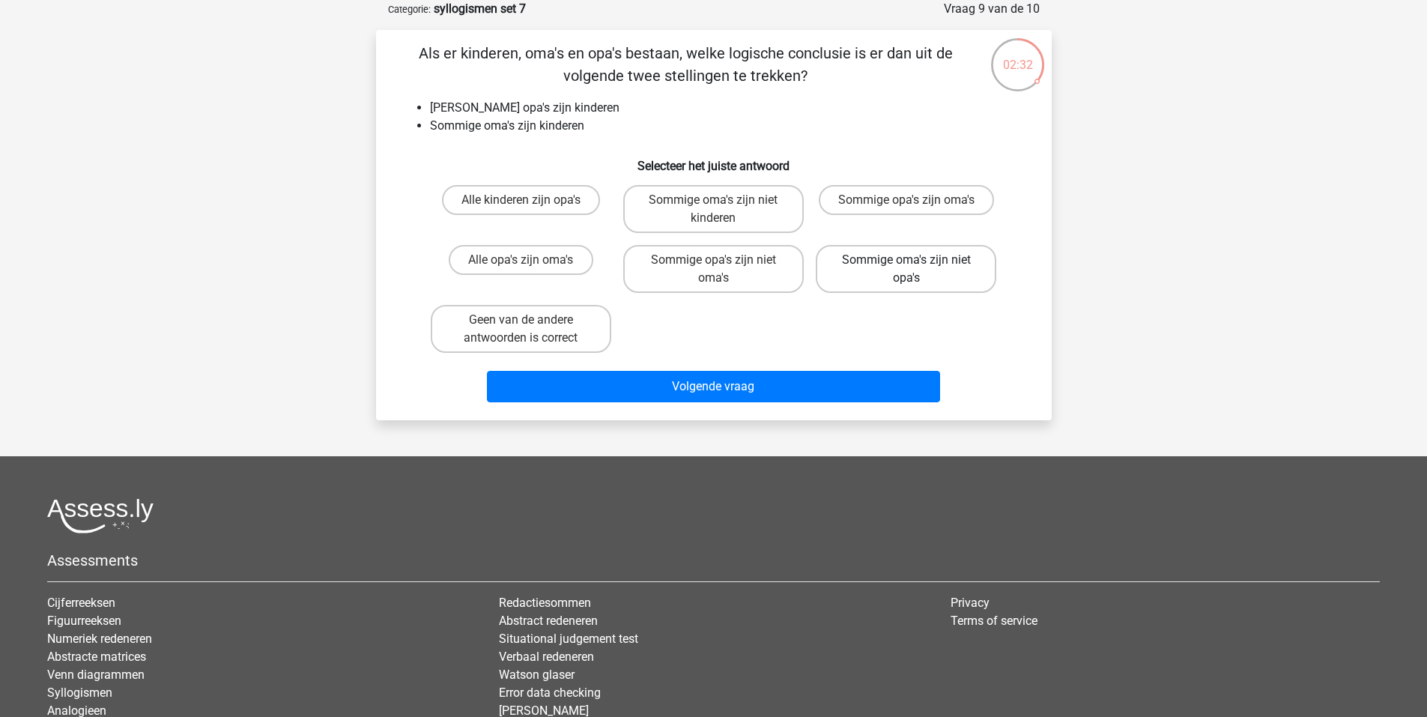
click at [898, 267] on label "Sommige oma's zijn niet opa's" at bounding box center [906, 269] width 181 height 48
click at [907, 267] on input "Sommige oma's zijn niet opa's" at bounding box center [912, 265] width 10 height 10
radio input "true"
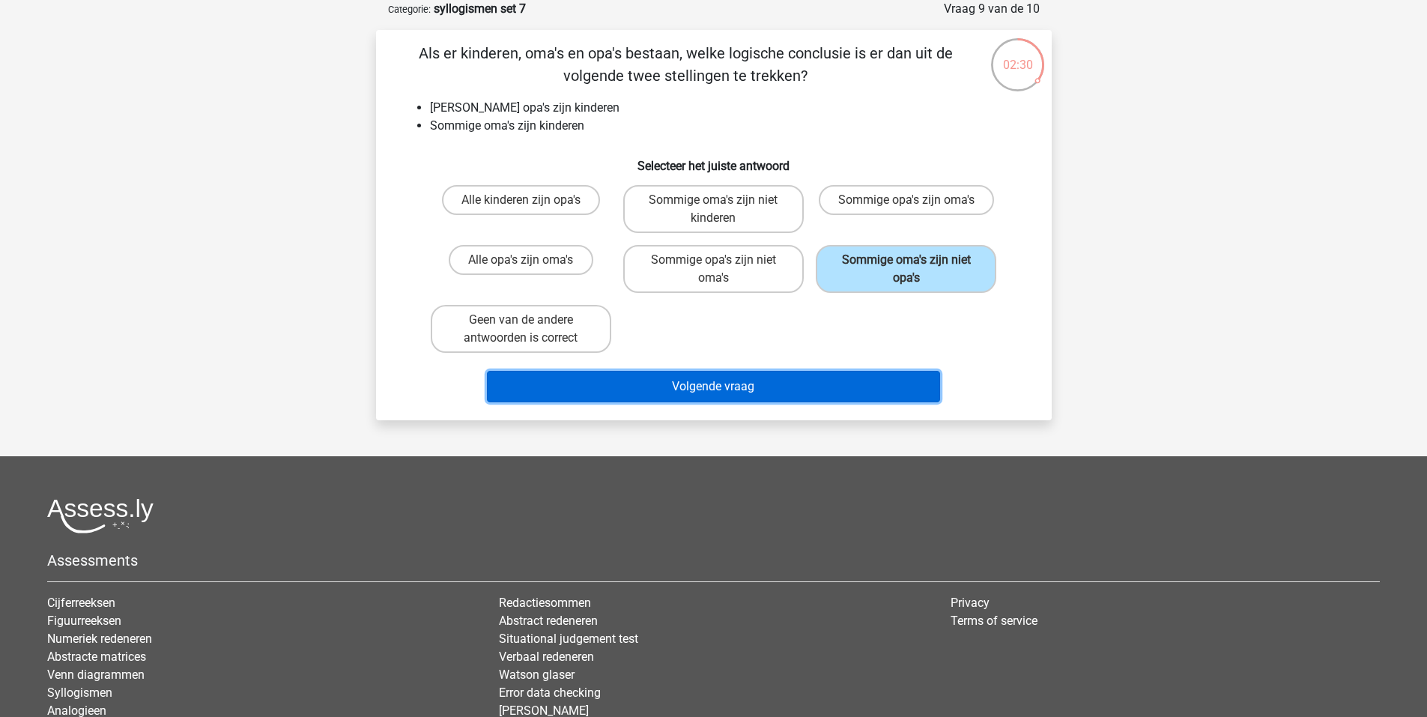
click at [709, 377] on button "Volgende vraag" at bounding box center [713, 386] width 453 height 31
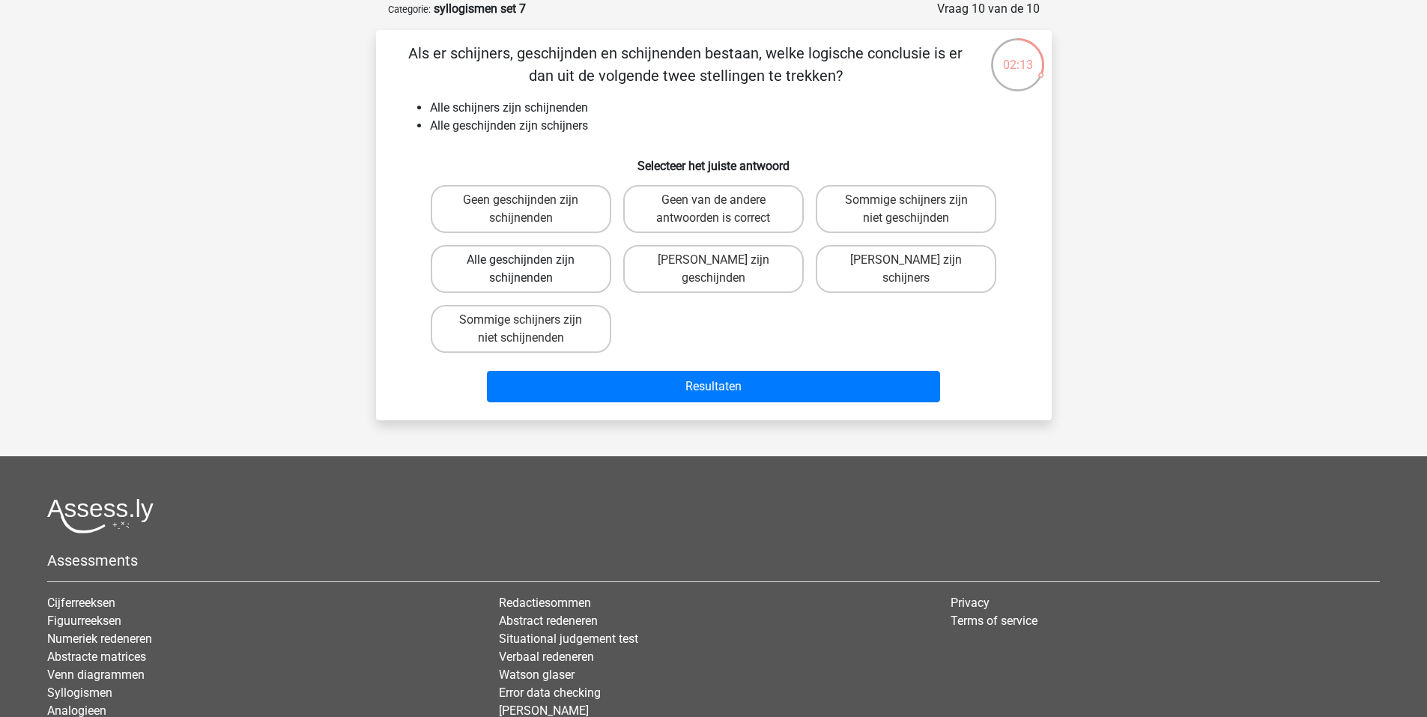
click at [550, 269] on label "Alle geschijnden zijn schijnenden" at bounding box center [521, 269] width 181 height 48
click at [530, 269] on input "Alle geschijnden zijn schijnenden" at bounding box center [526, 265] width 10 height 10
radio input "true"
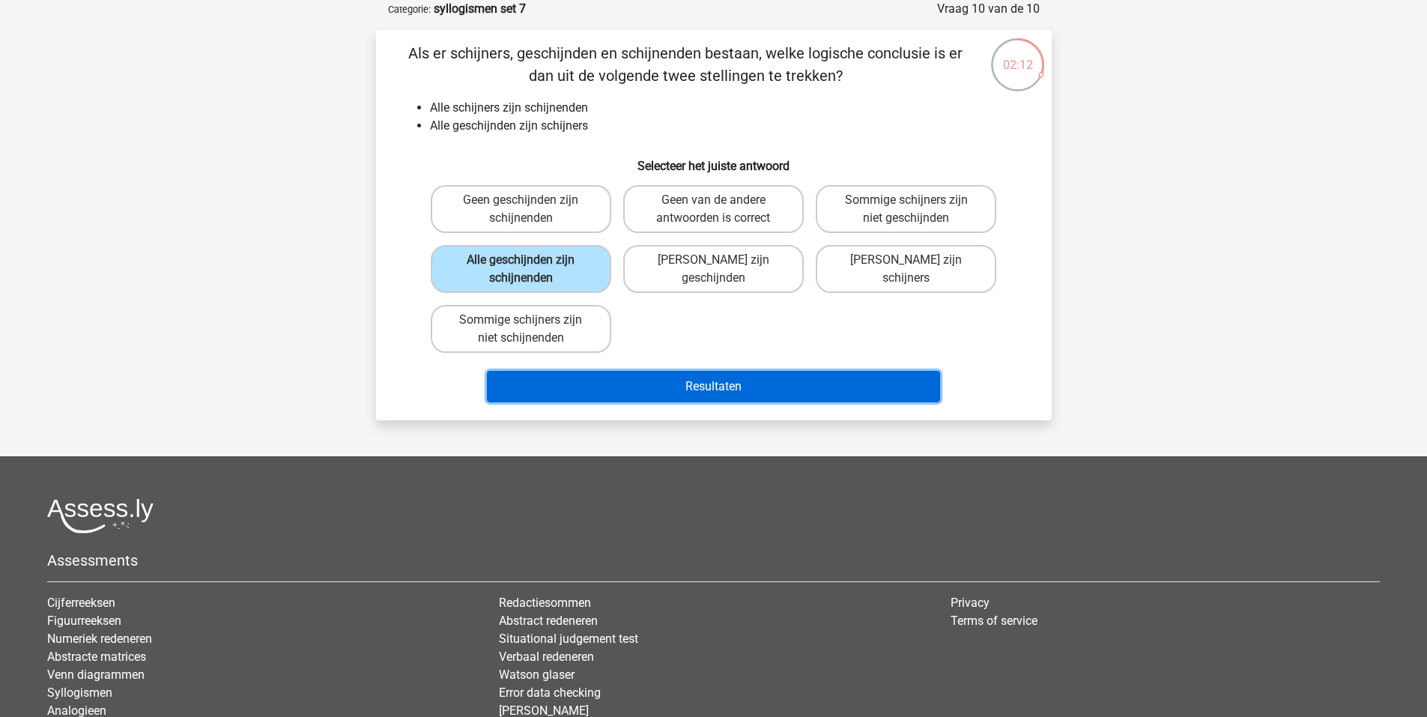
click at [671, 379] on button "Resultaten" at bounding box center [713, 386] width 453 height 31
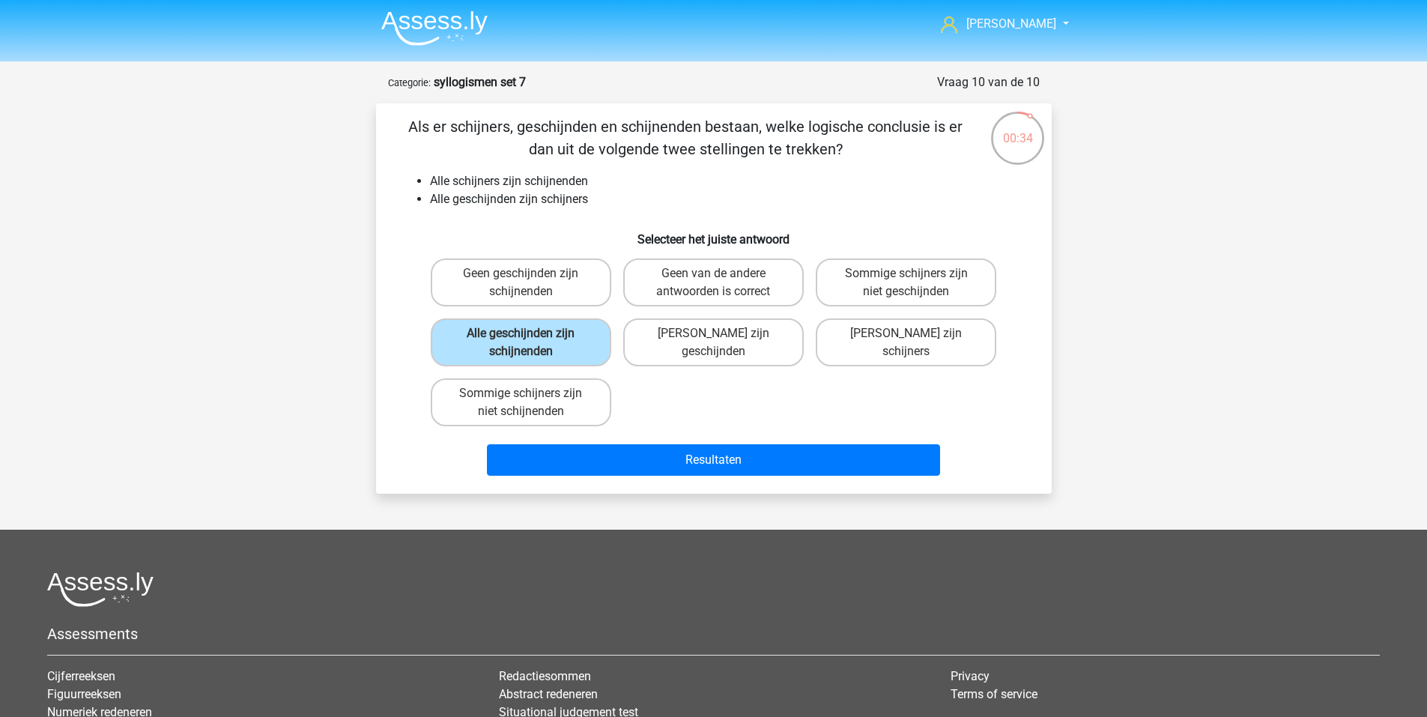
scroll to position [0, 0]
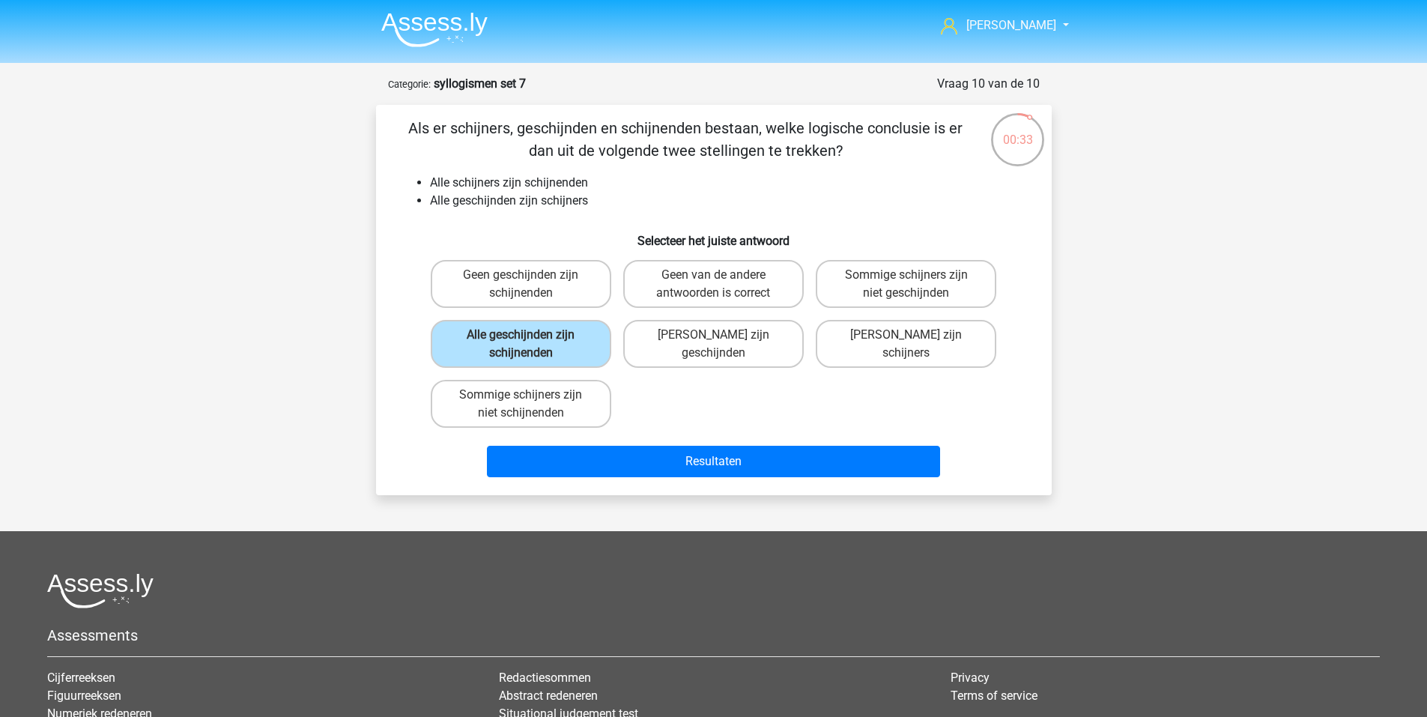
click at [399, 7] on li at bounding box center [428, 26] width 118 height 41
click at [393, 23] on img at bounding box center [434, 29] width 106 height 35
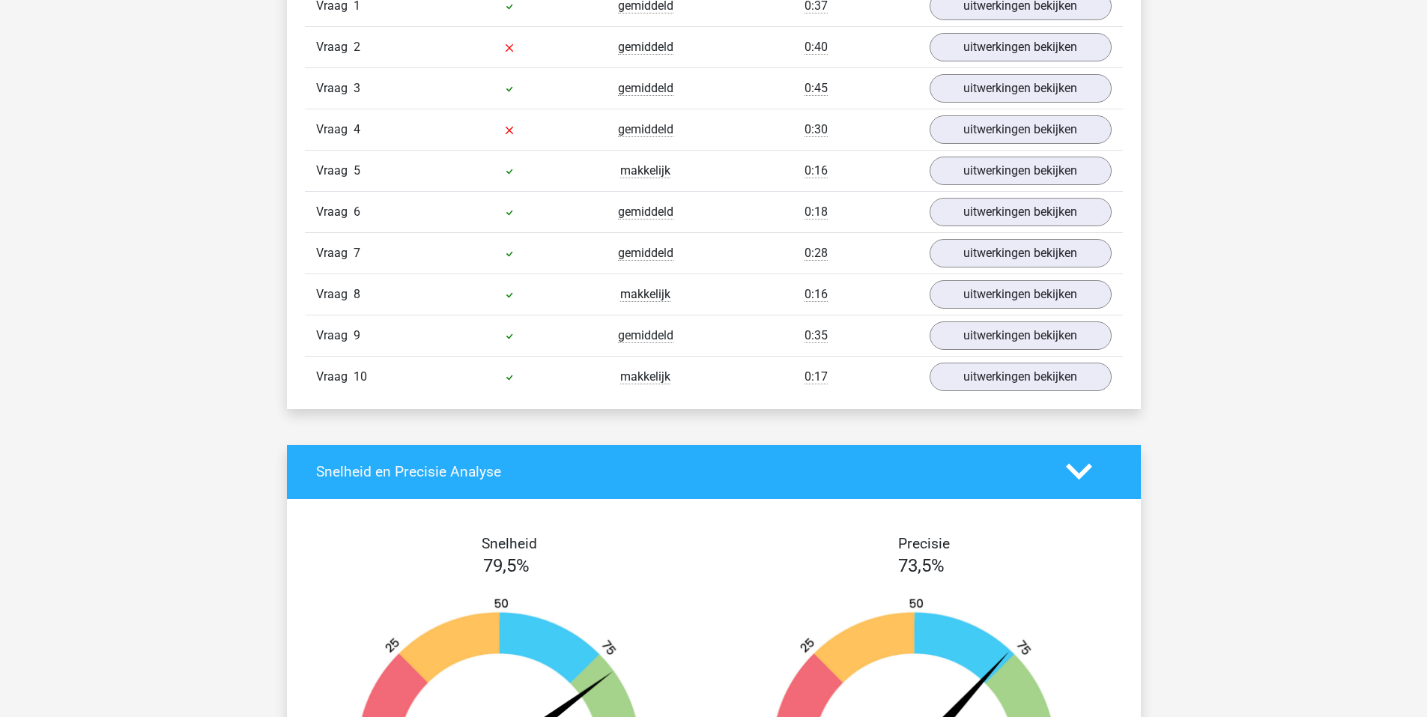
scroll to position [824, 0]
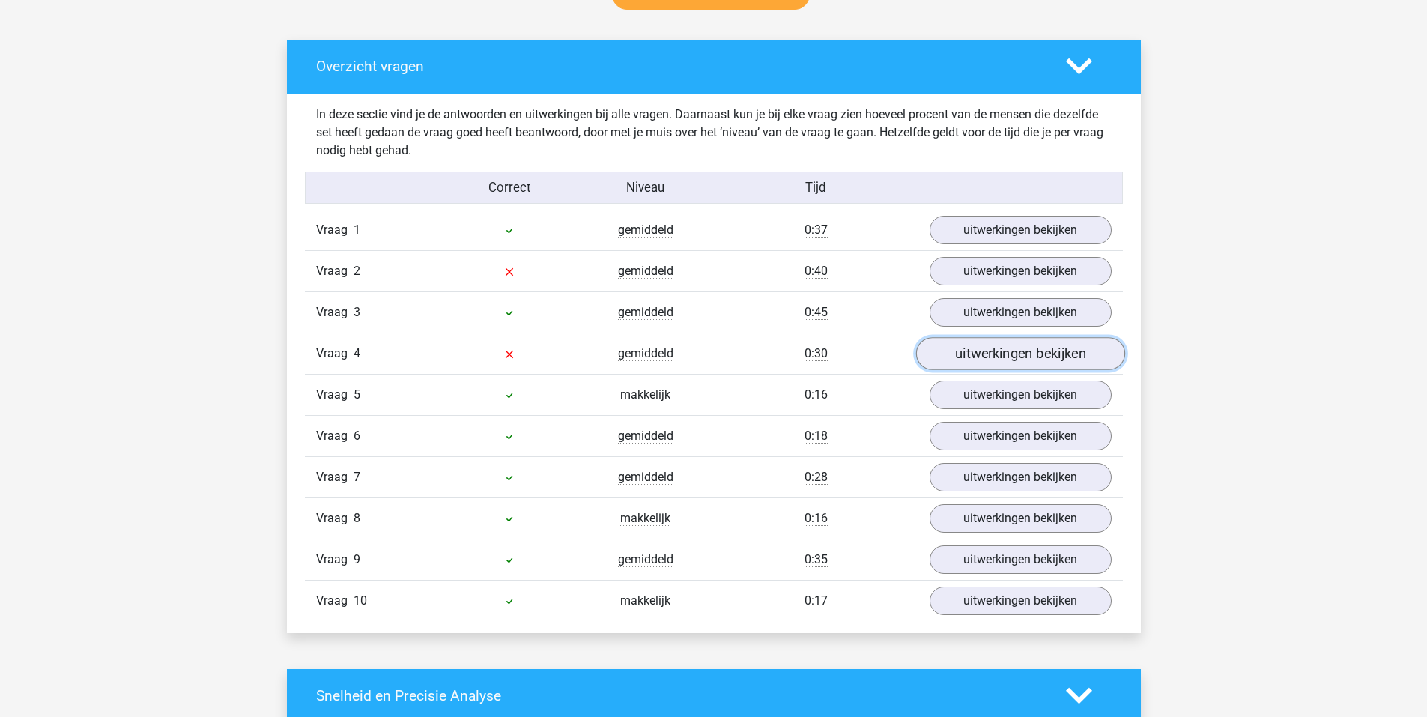
click at [1016, 355] on link "uitwerkingen bekijken" at bounding box center [1020, 353] width 209 height 33
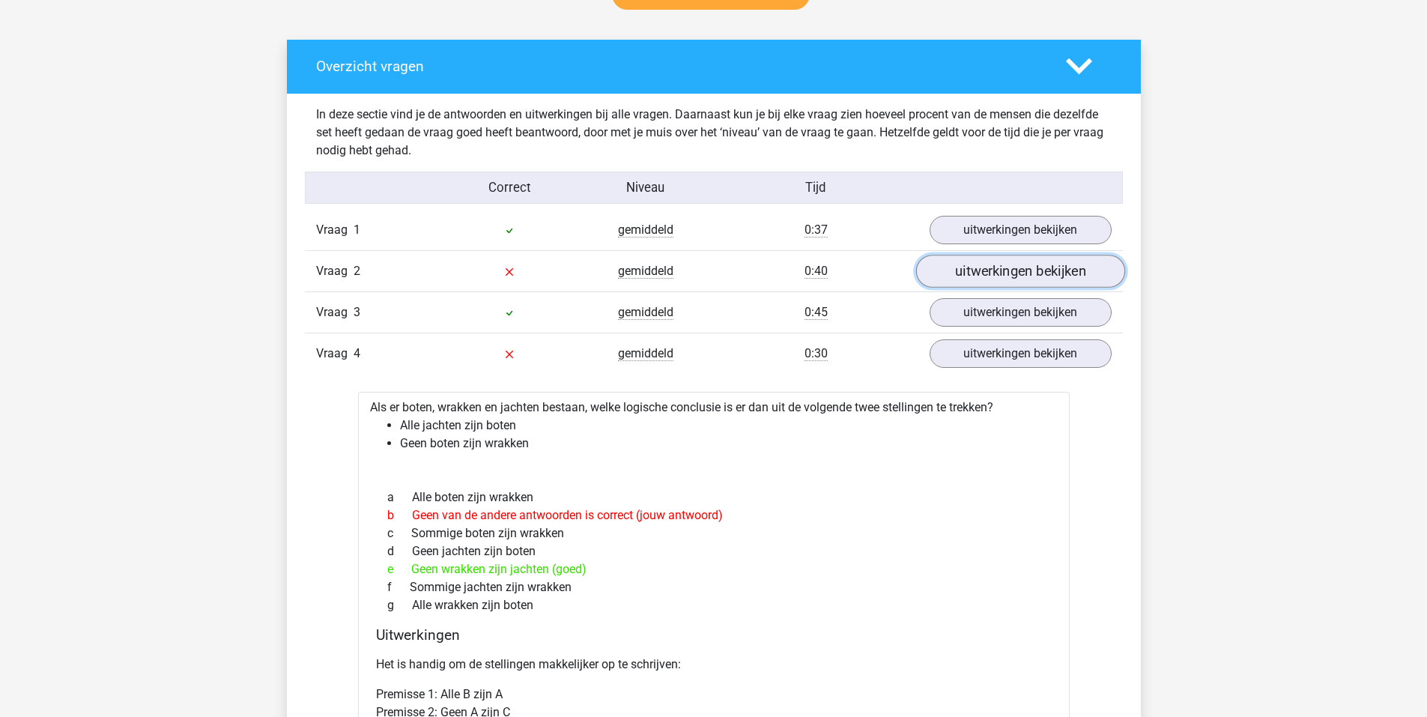
drag, startPoint x: 1042, startPoint y: 278, endPoint x: 1023, endPoint y: 275, distance: 19.0
click at [1042, 278] on link "uitwerkingen bekijken" at bounding box center [1020, 271] width 209 height 33
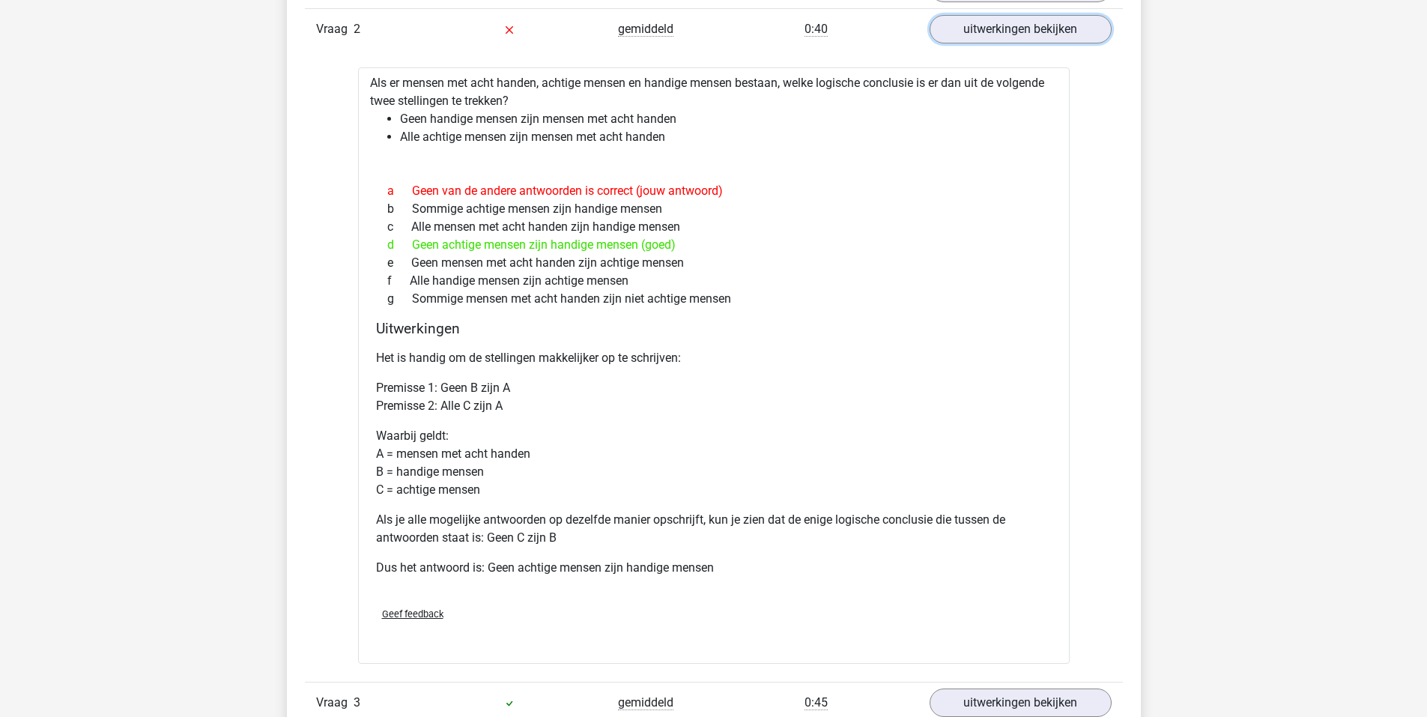
scroll to position [1049, 0]
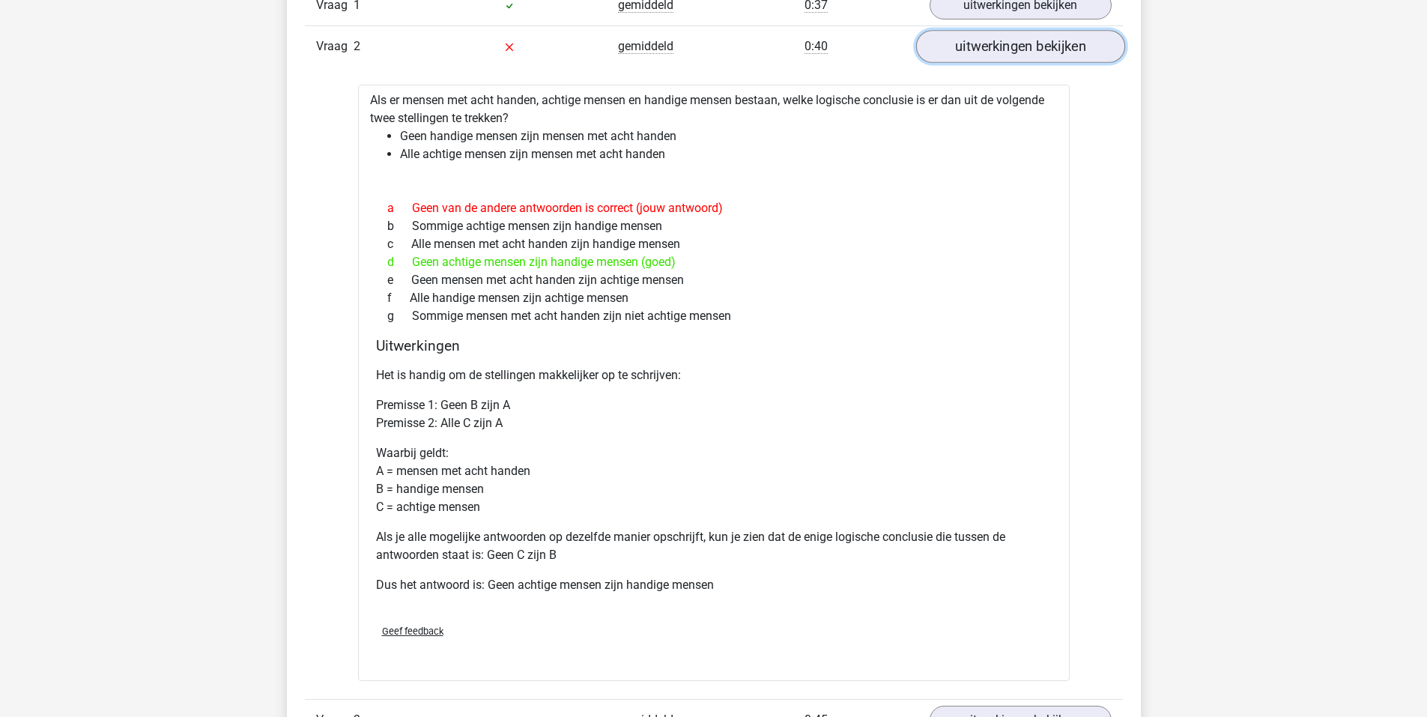
click at [993, 36] on link "uitwerkingen bekijken" at bounding box center [1020, 46] width 209 height 33
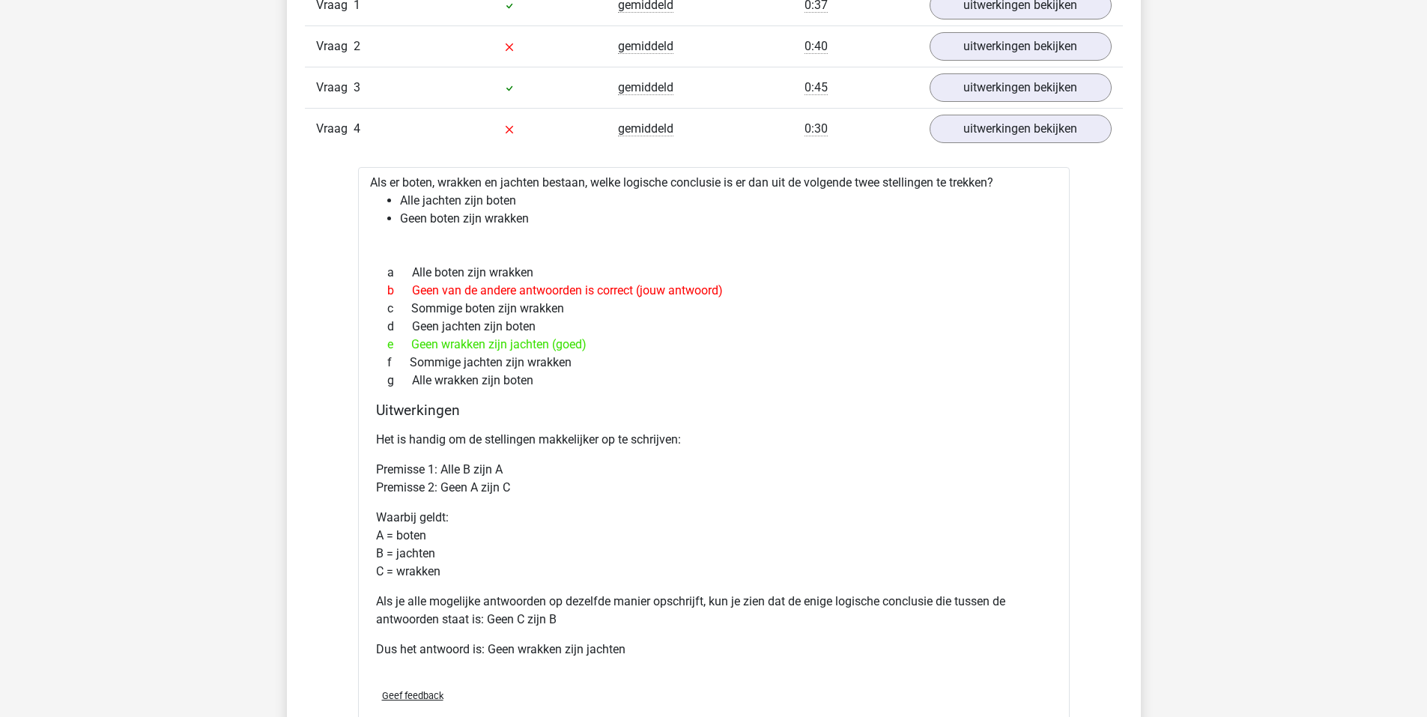
click at [982, 149] on div "Vraag 1 gemiddeld 0:37 uitwerkingen bekijken Als er bases, bassisten en basisse…" at bounding box center [714, 498] width 796 height 1026
click at [982, 135] on link "uitwerkingen bekijken" at bounding box center [1020, 128] width 209 height 33
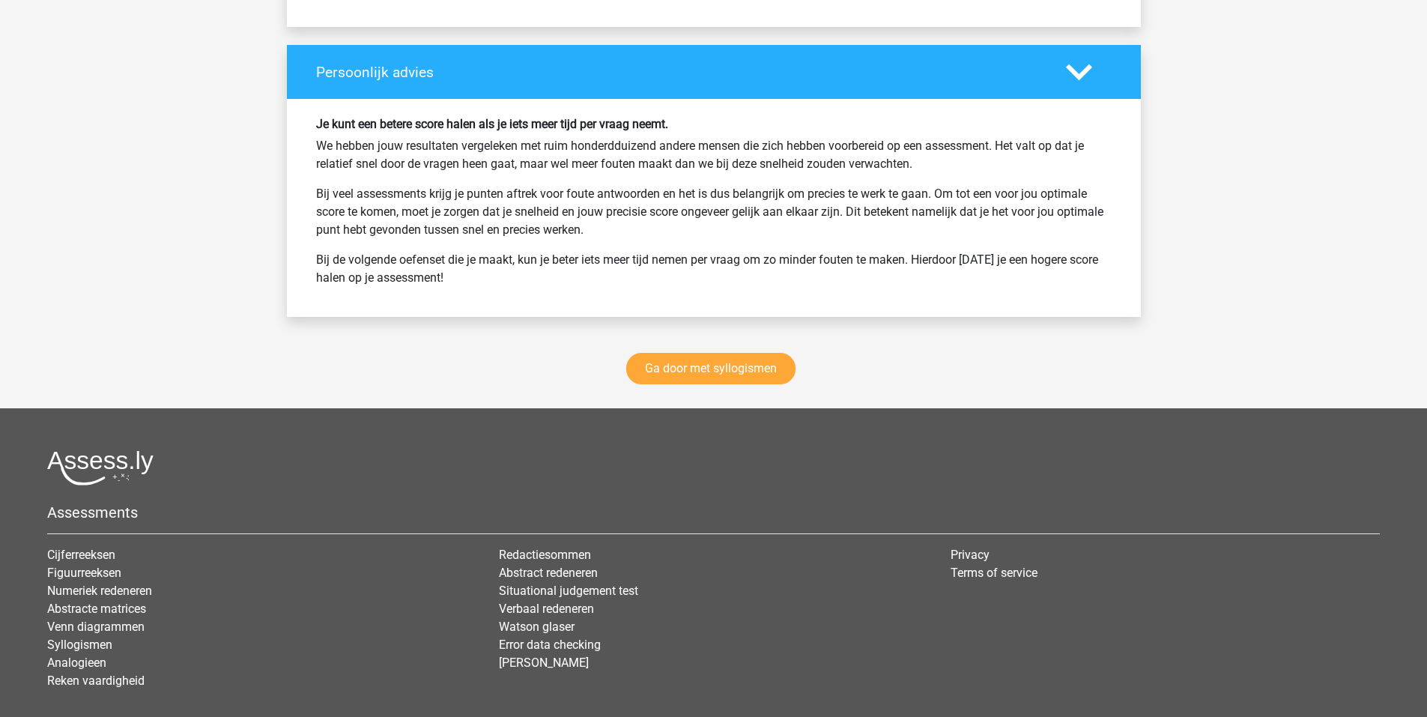
scroll to position [2023, 0]
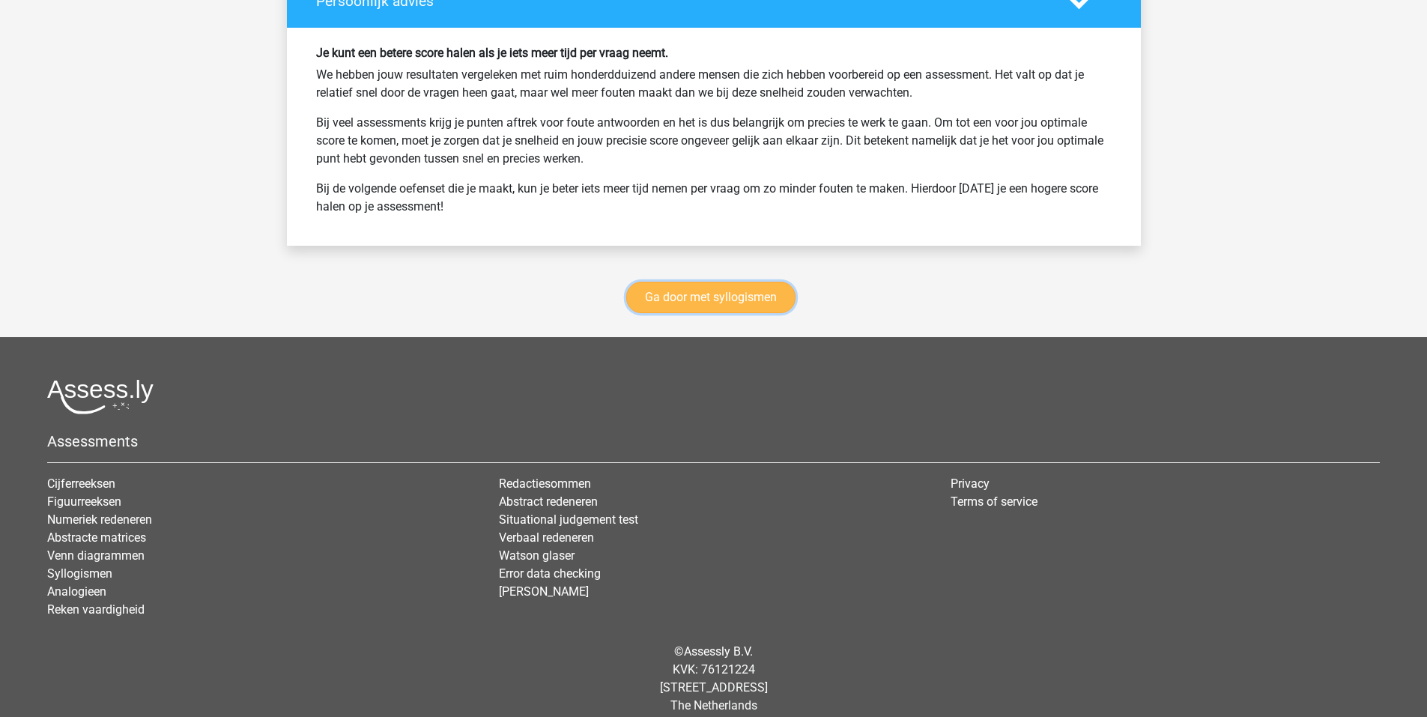
click at [728, 306] on link "Ga door met syllogismen" at bounding box center [710, 297] width 169 height 31
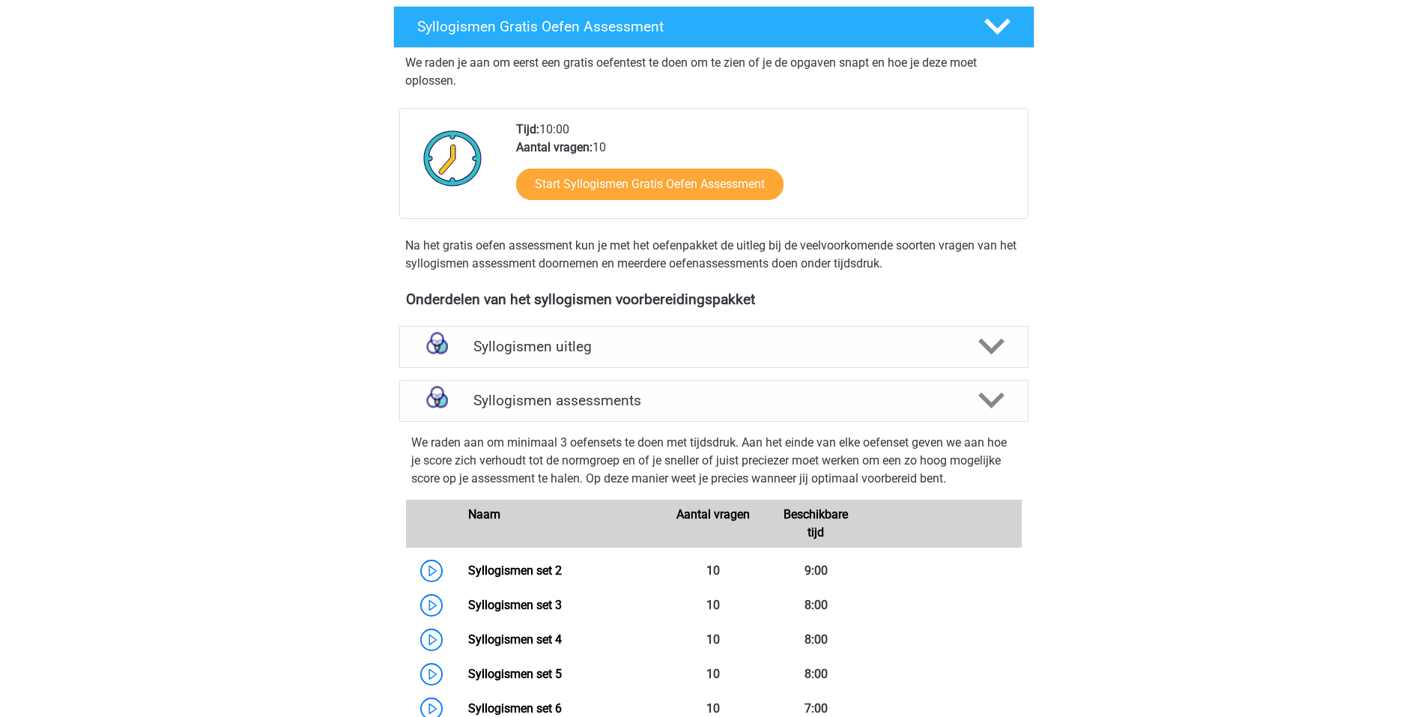
scroll to position [241, 0]
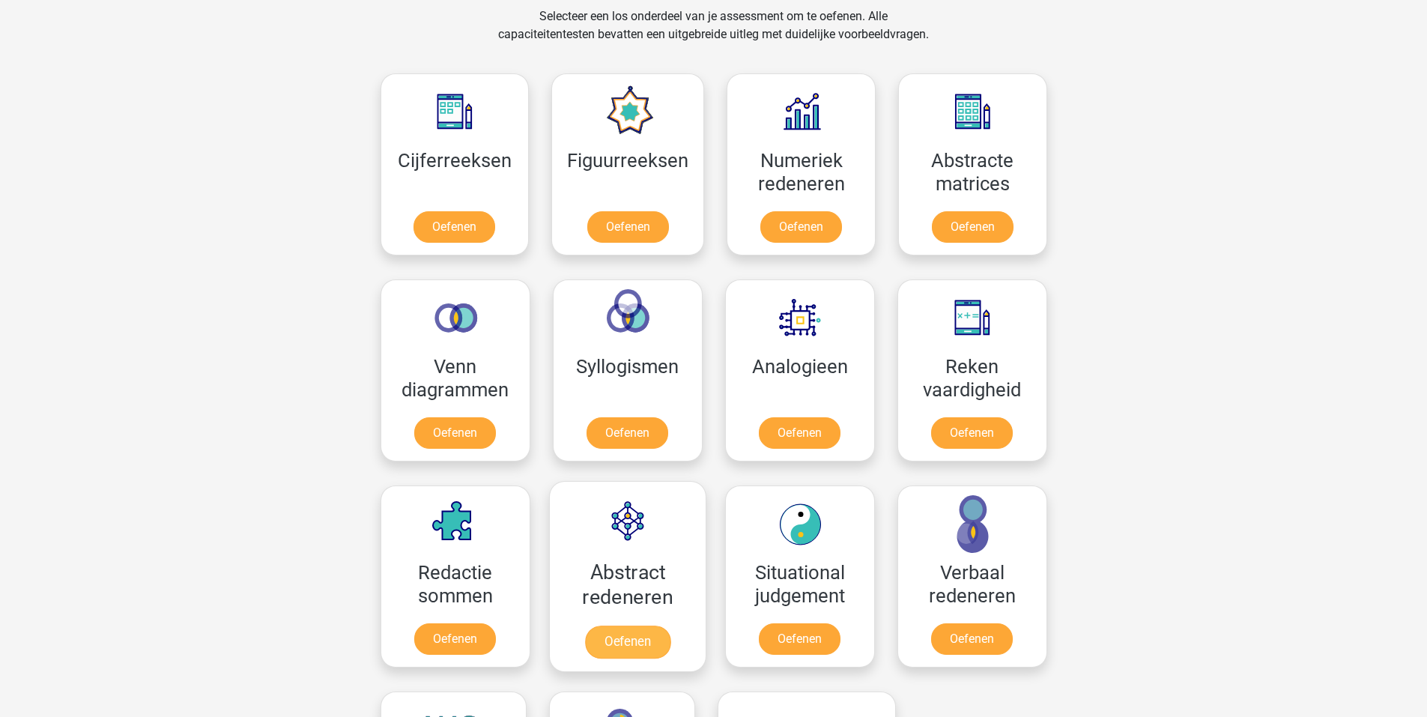
scroll to position [824, 0]
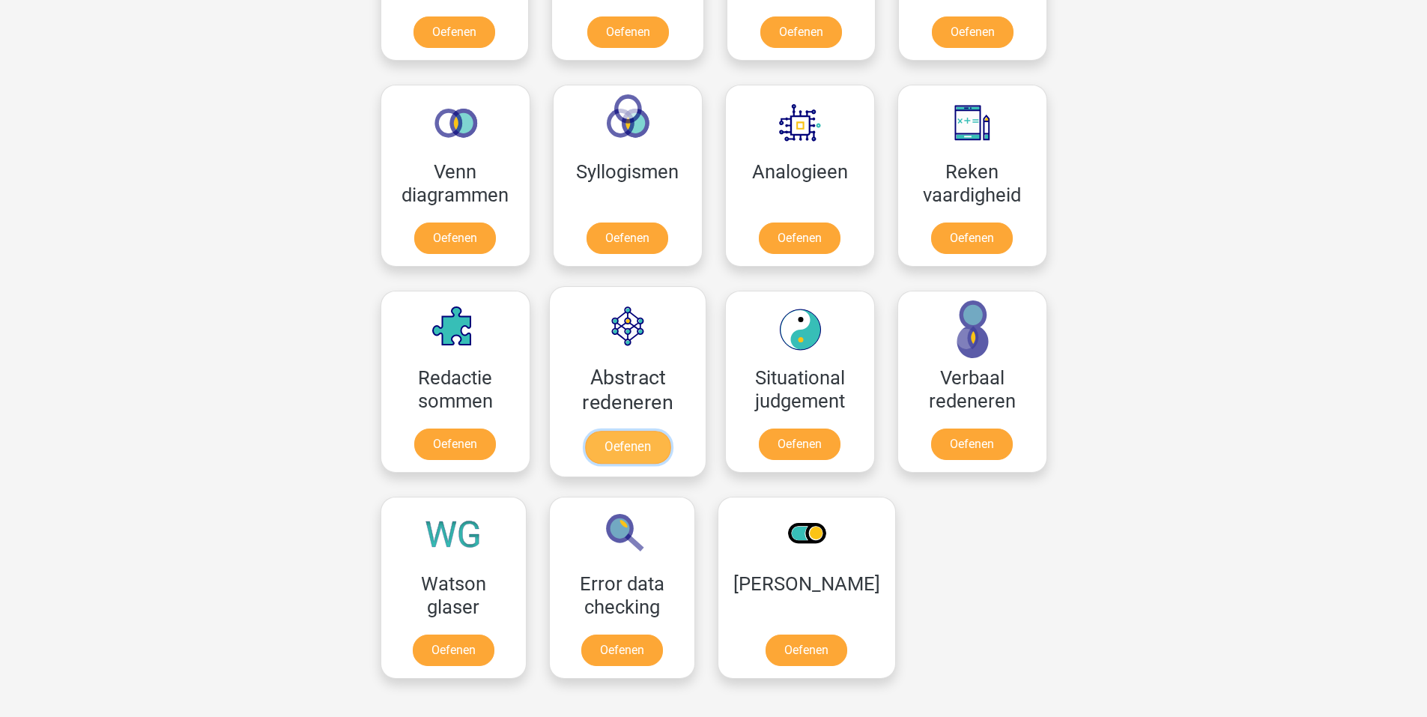
click at [626, 459] on link "Oefenen" at bounding box center [626, 447] width 85 height 33
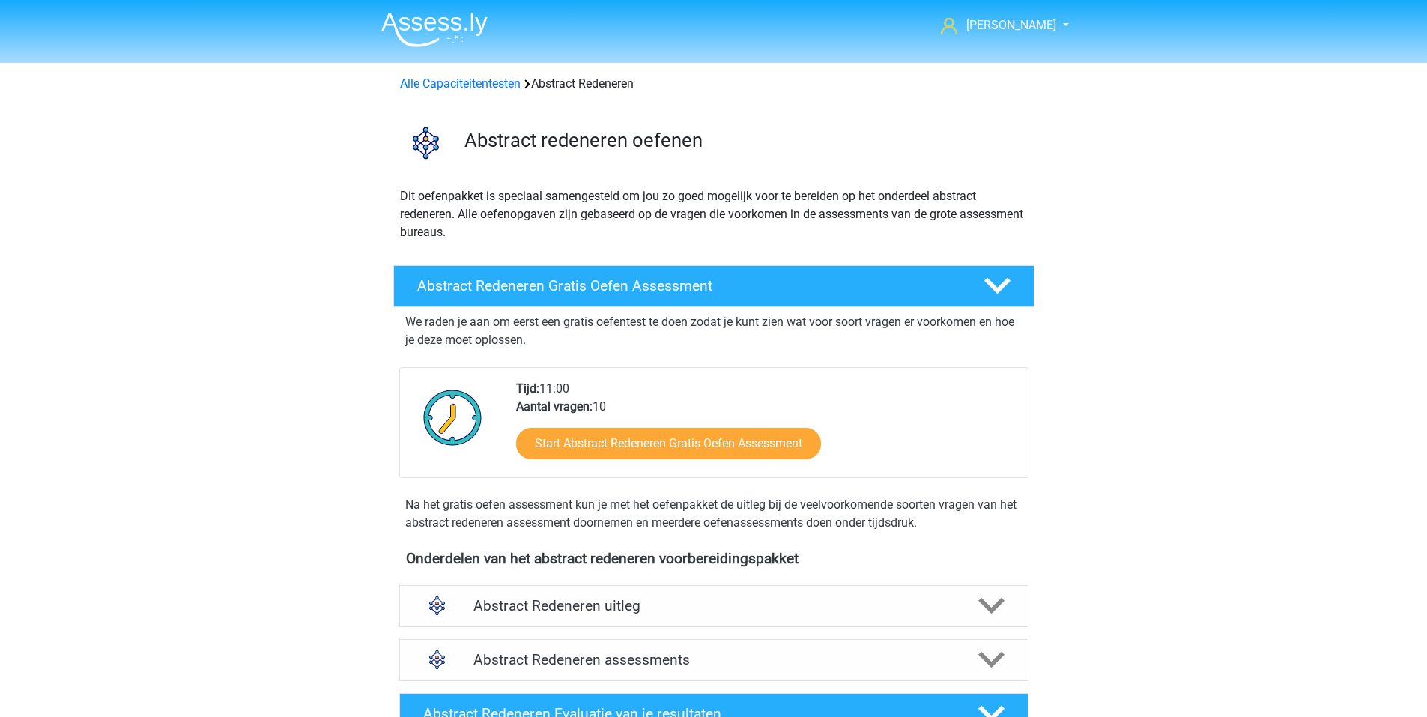
click at [414, 22] on img at bounding box center [434, 29] width 106 height 35
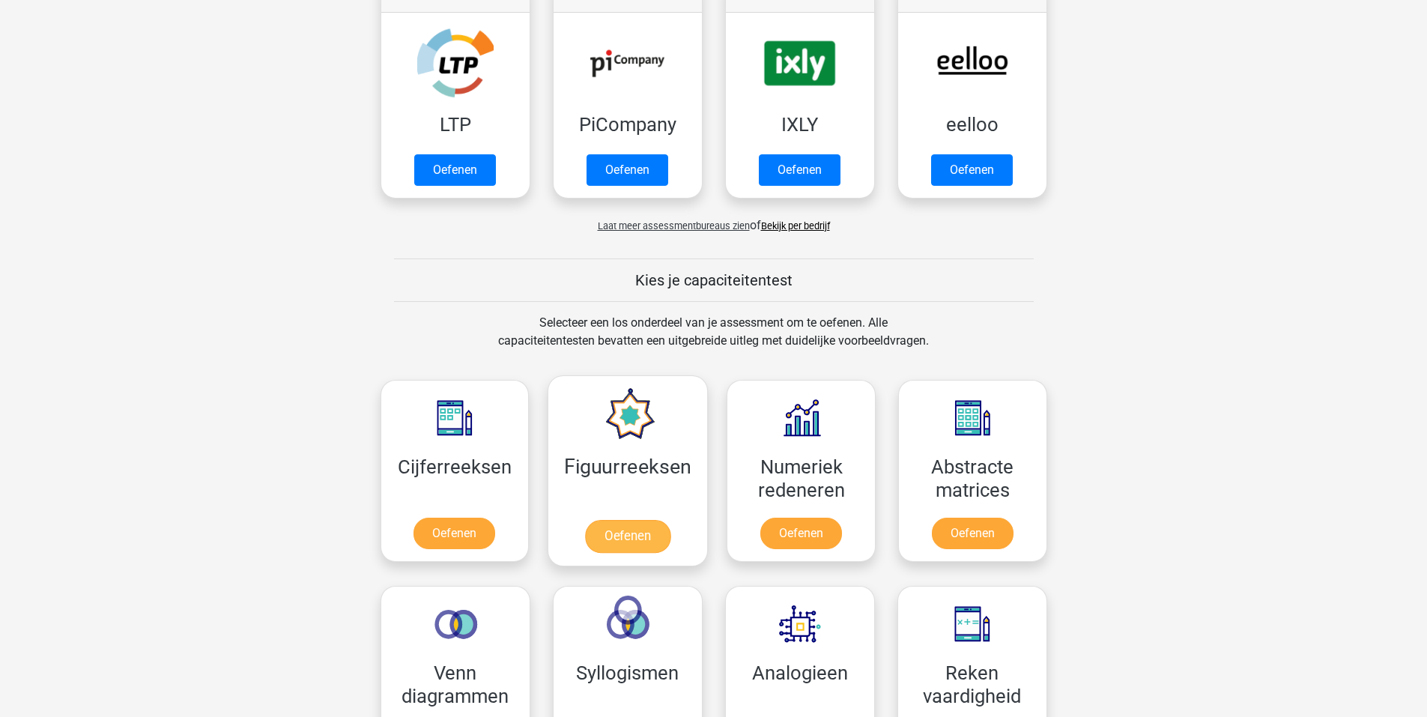
scroll to position [375, 0]
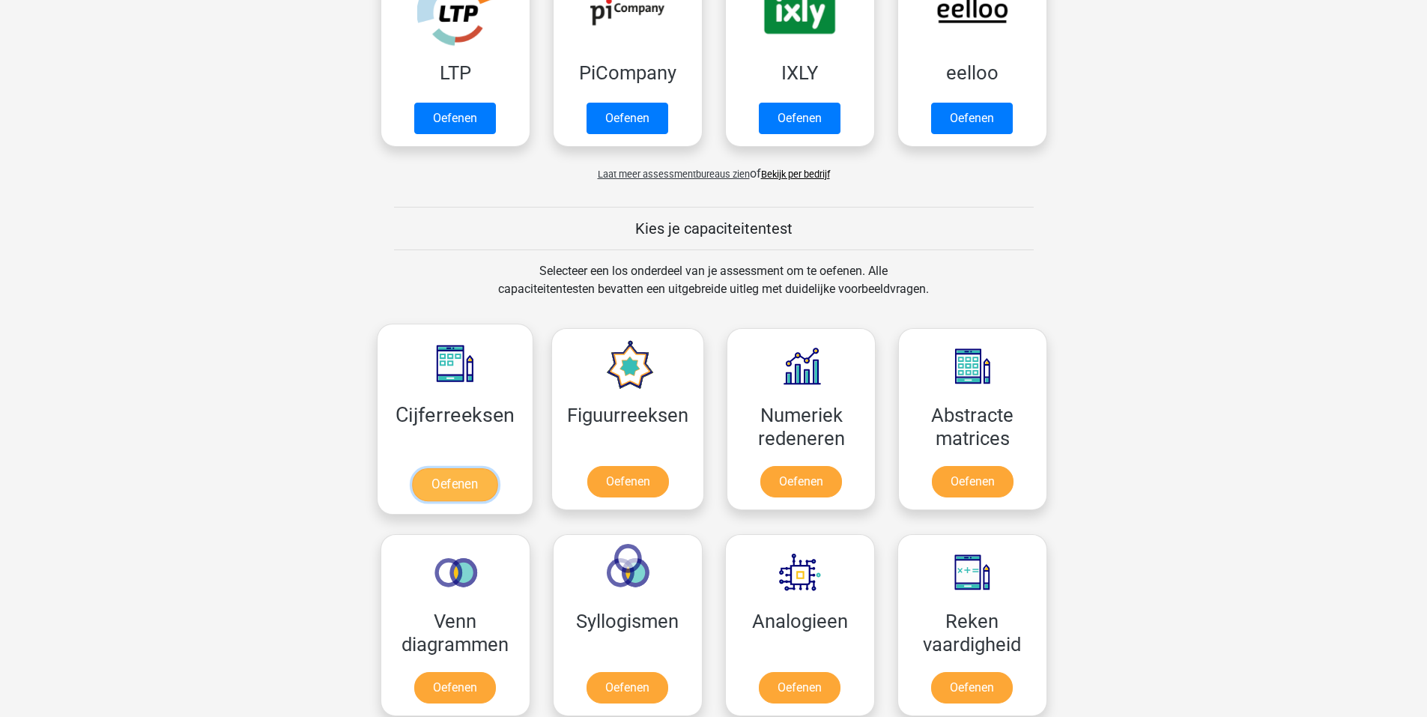
click at [459, 489] on link "Oefenen" at bounding box center [454, 484] width 85 height 33
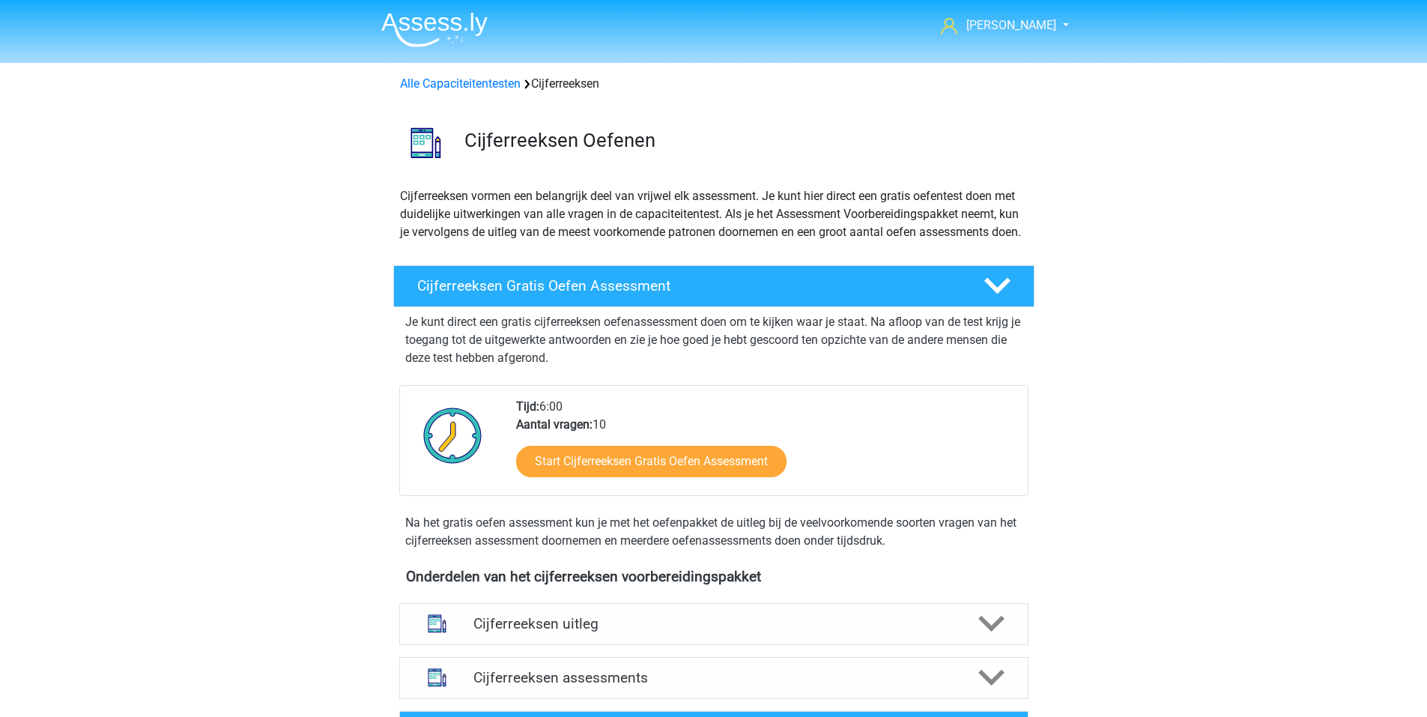
click at [440, 16] on img at bounding box center [434, 29] width 106 height 35
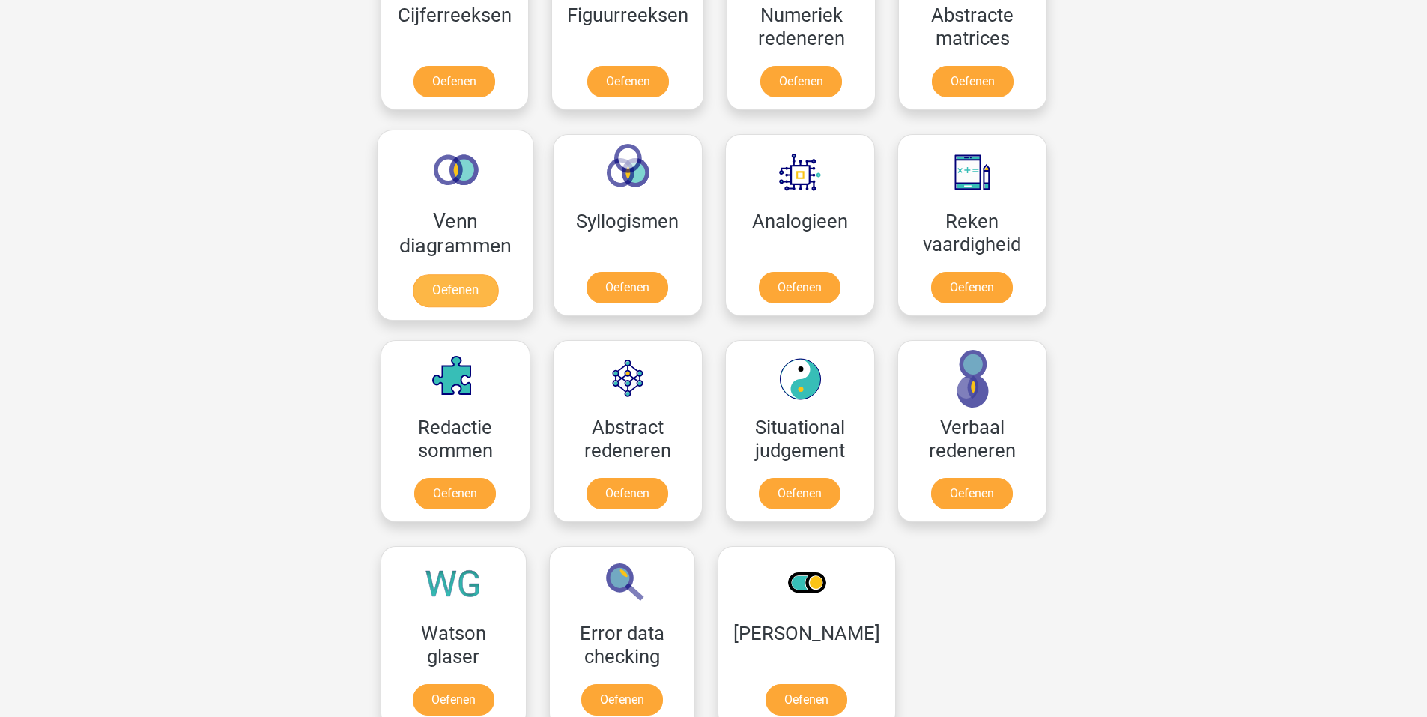
scroll to position [1049, 0]
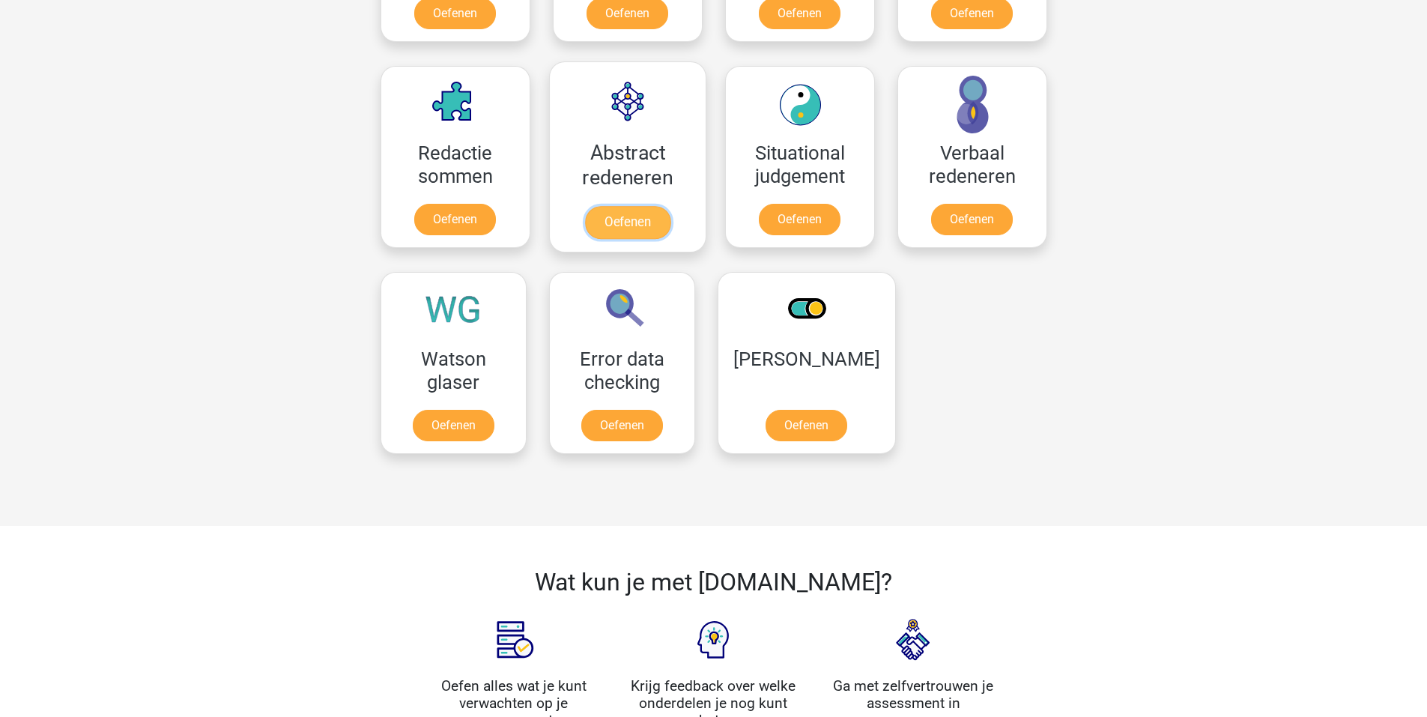
click at [659, 228] on link "Oefenen" at bounding box center [626, 222] width 85 height 33
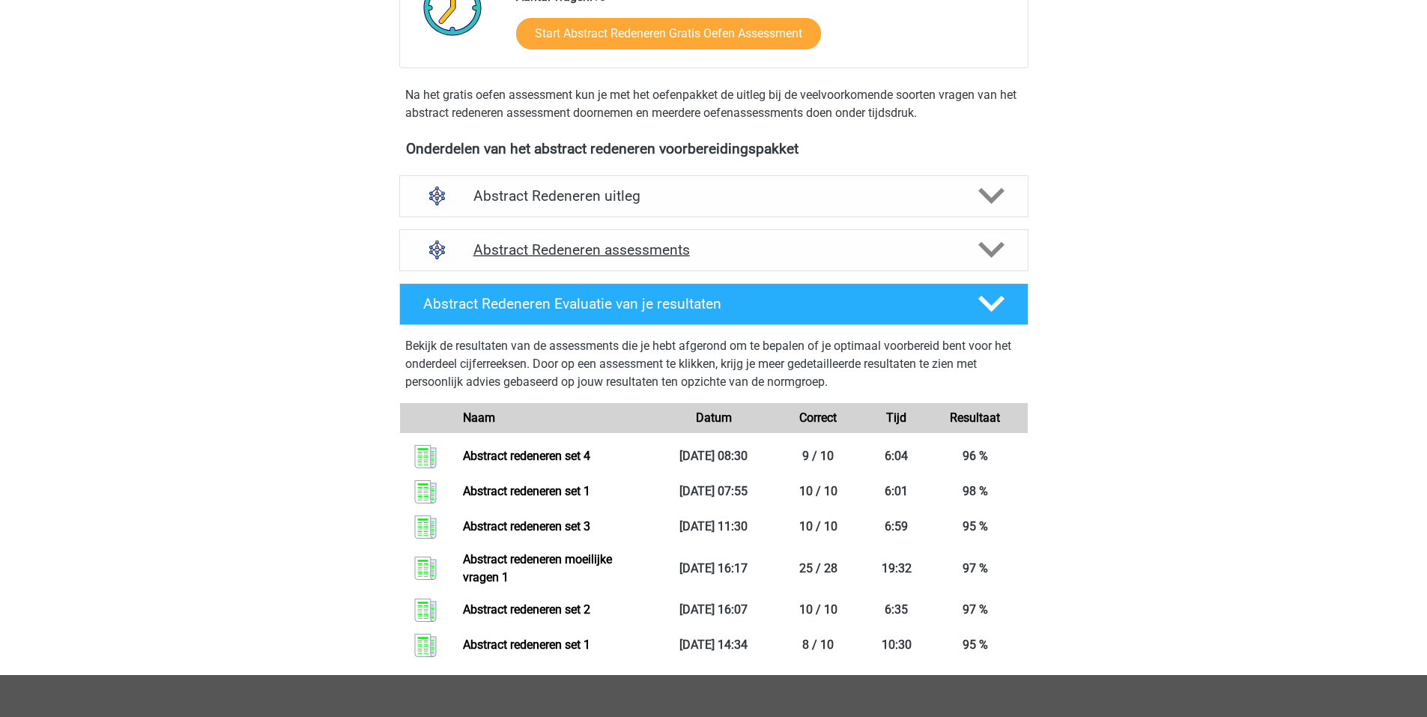
scroll to position [300, 0]
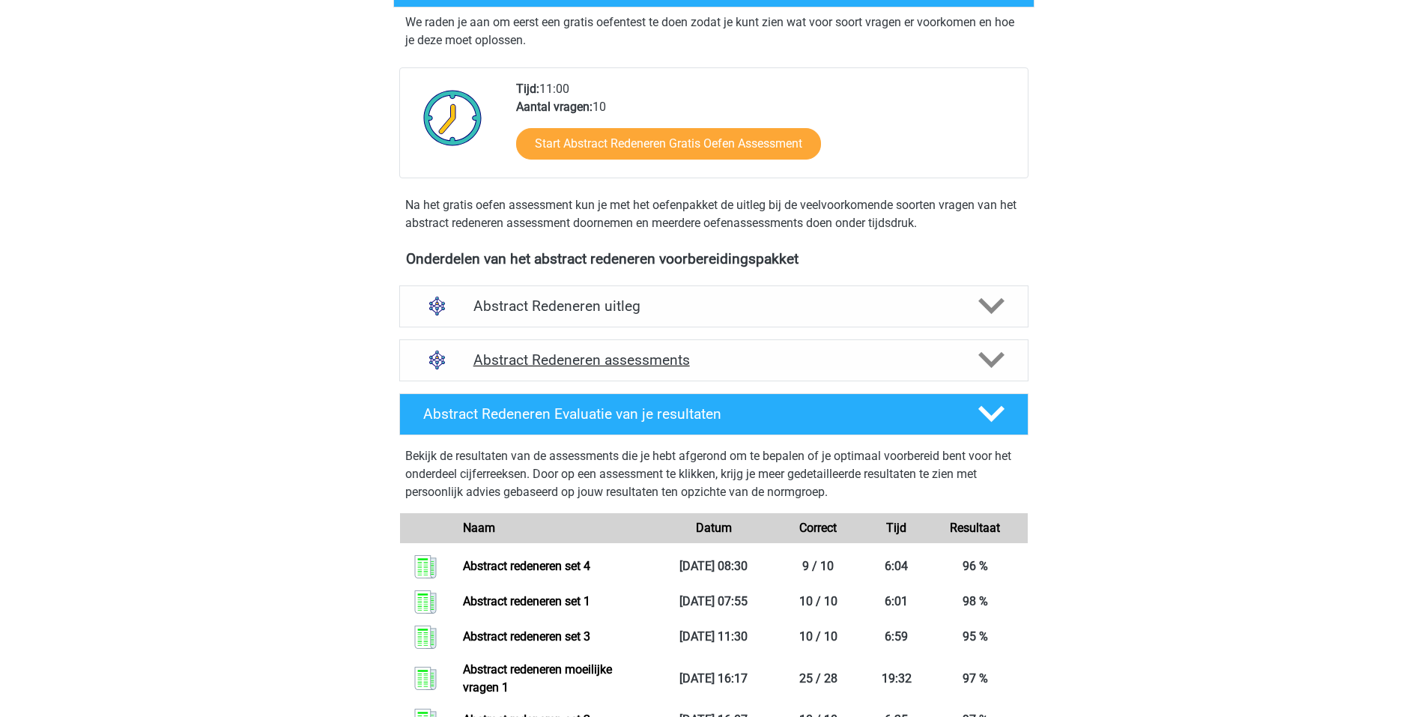
click at [642, 362] on h4 "Abstract Redeneren assessments" at bounding box center [714, 359] width 481 height 17
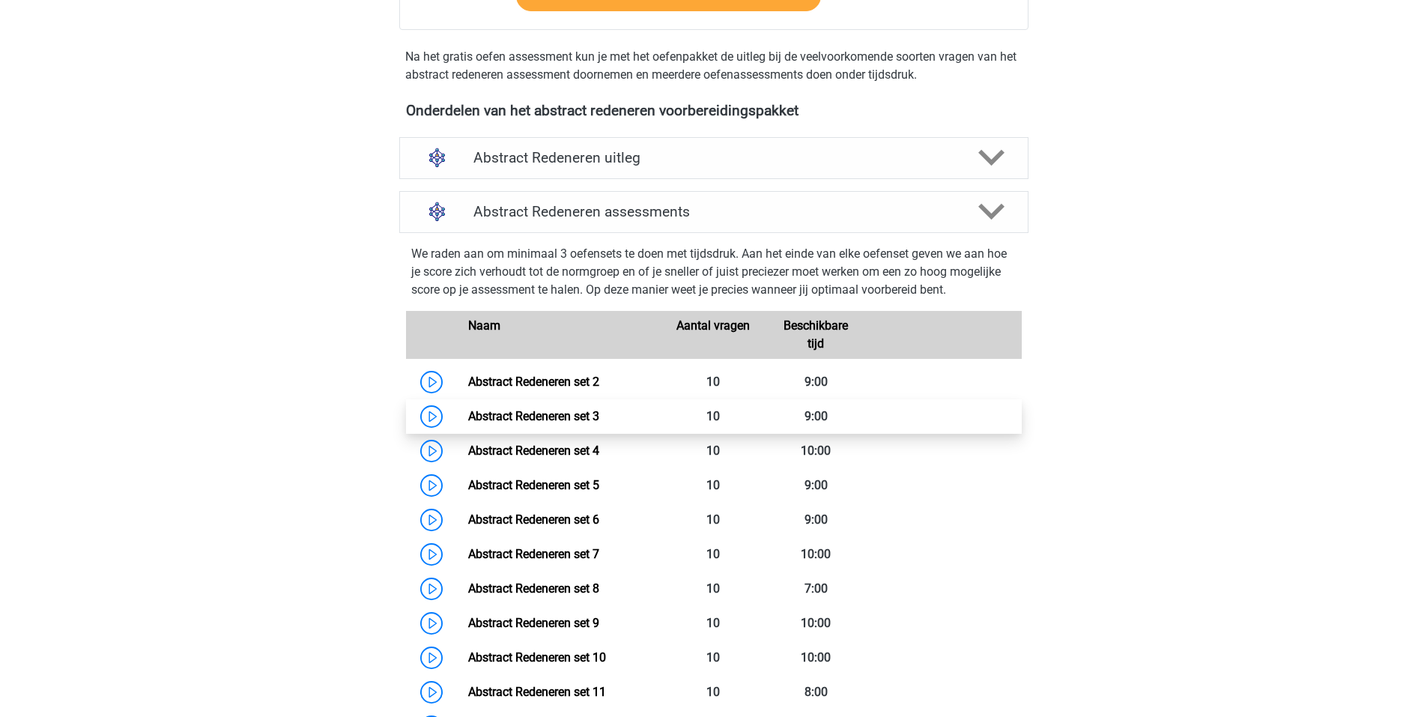
scroll to position [450, 0]
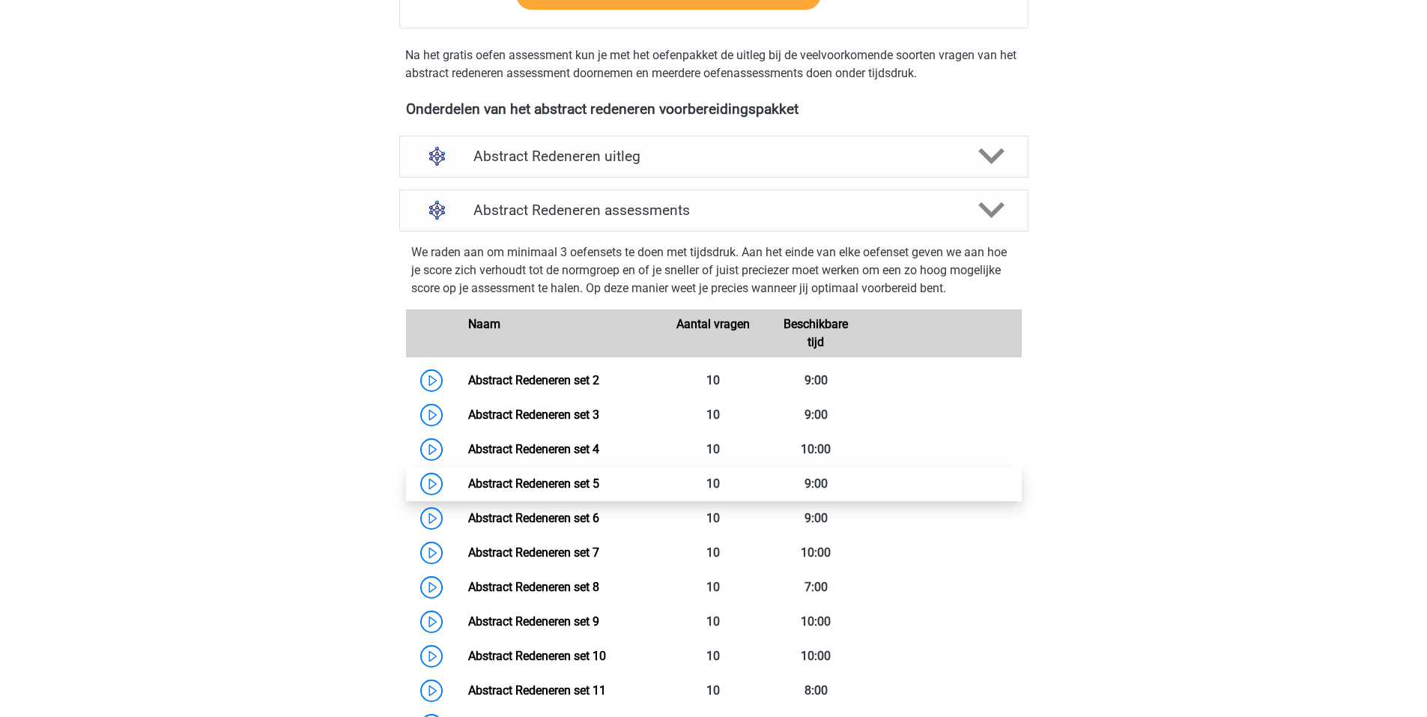
click at [468, 489] on link "Abstract Redeneren set 5" at bounding box center [533, 484] width 131 height 14
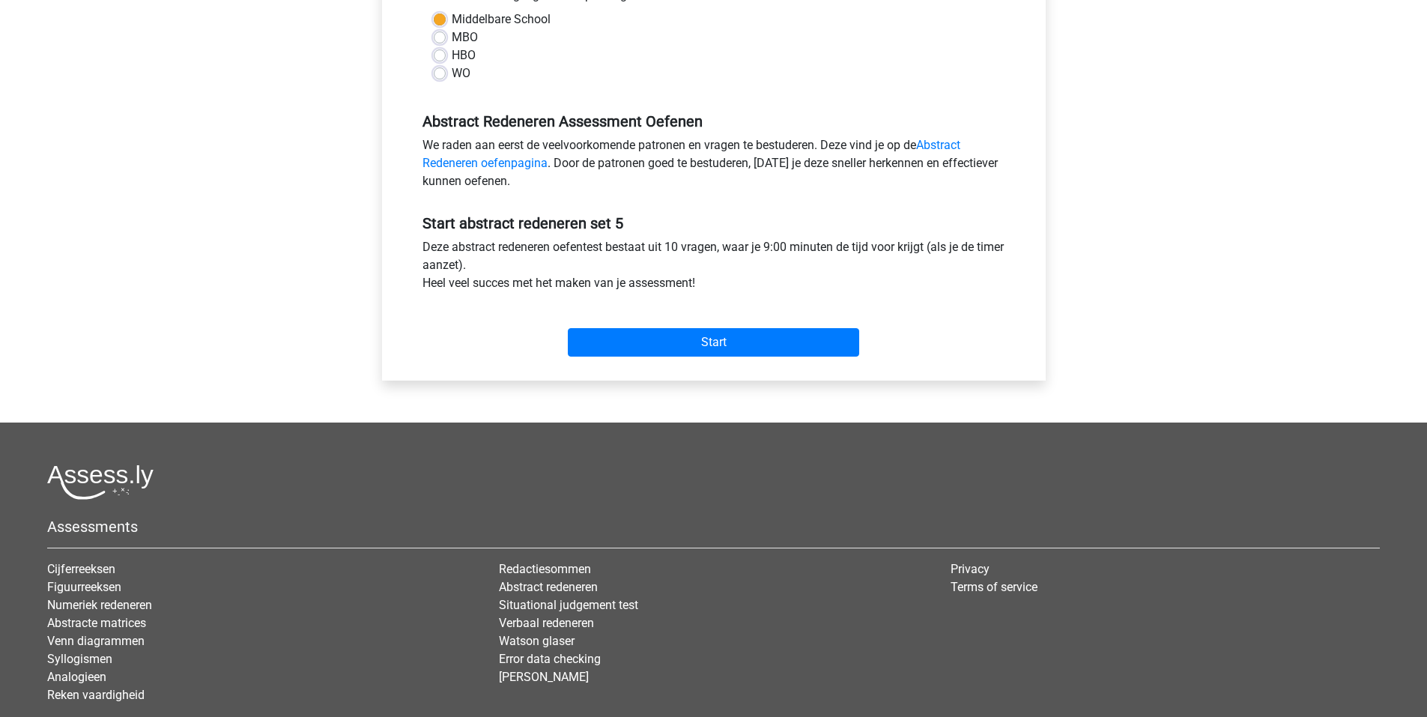
scroll to position [317, 0]
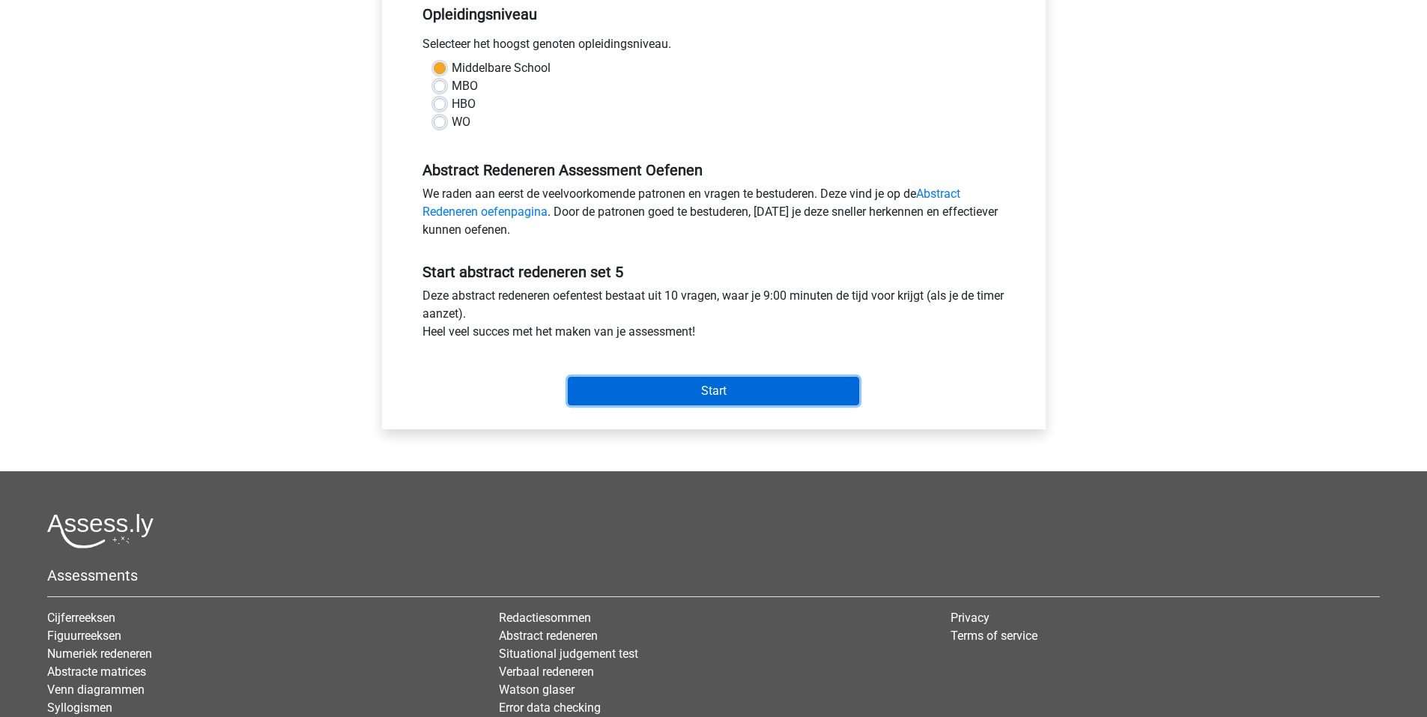
click at [698, 392] on input "Start" at bounding box center [713, 391] width 291 height 28
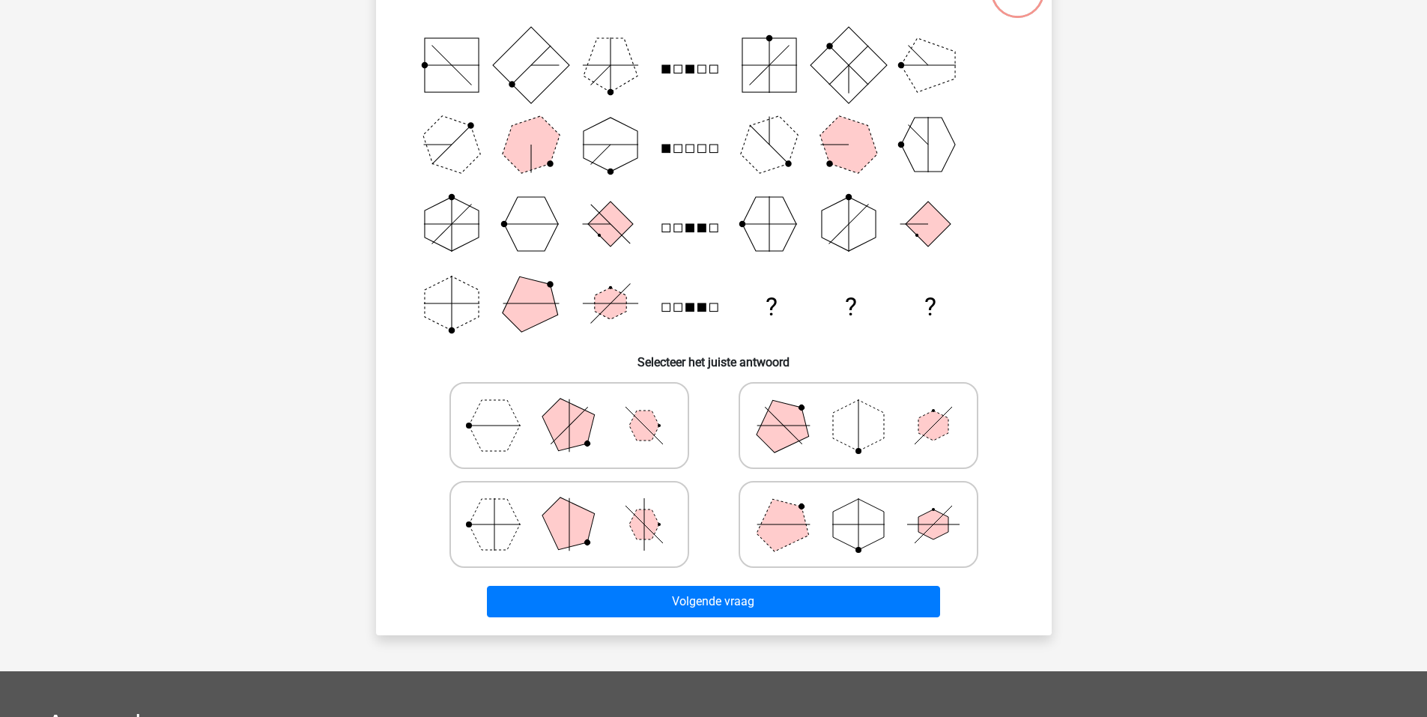
scroll to position [150, 0]
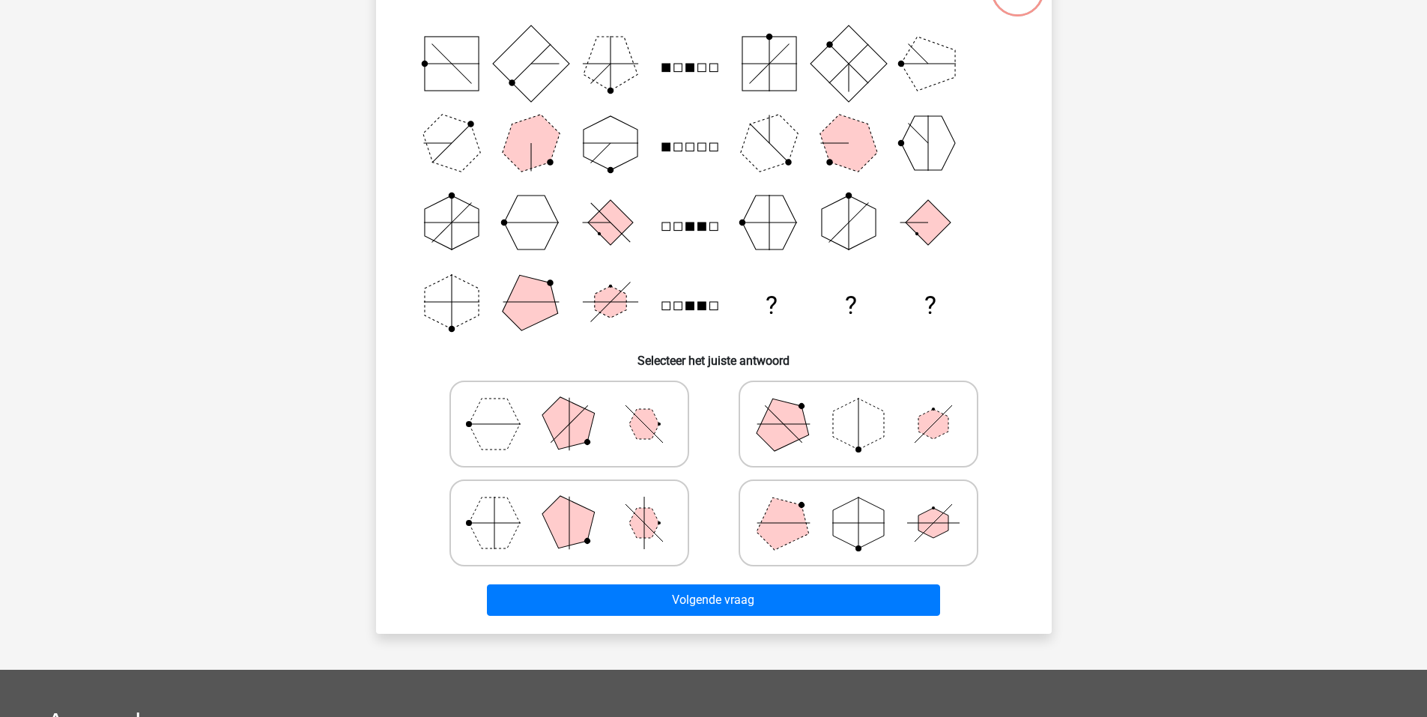
drag, startPoint x: 809, startPoint y: 429, endPoint x: 800, endPoint y: 512, distance: 83.7
click at [809, 427] on icon at bounding box center [858, 424] width 225 height 75
click at [859, 405] on input "radio" at bounding box center [864, 401] width 10 height 10
radio input "true"
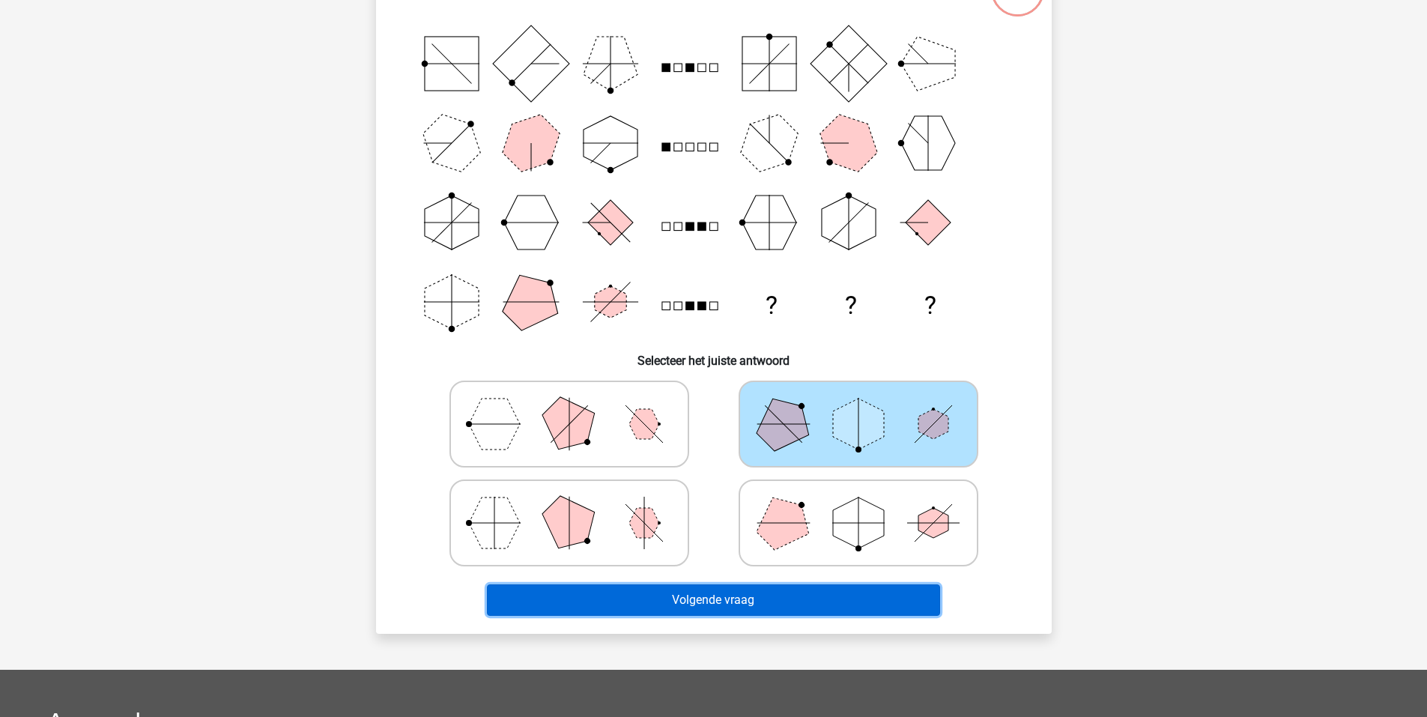
click at [763, 598] on button "Volgende vraag" at bounding box center [713, 599] width 453 height 31
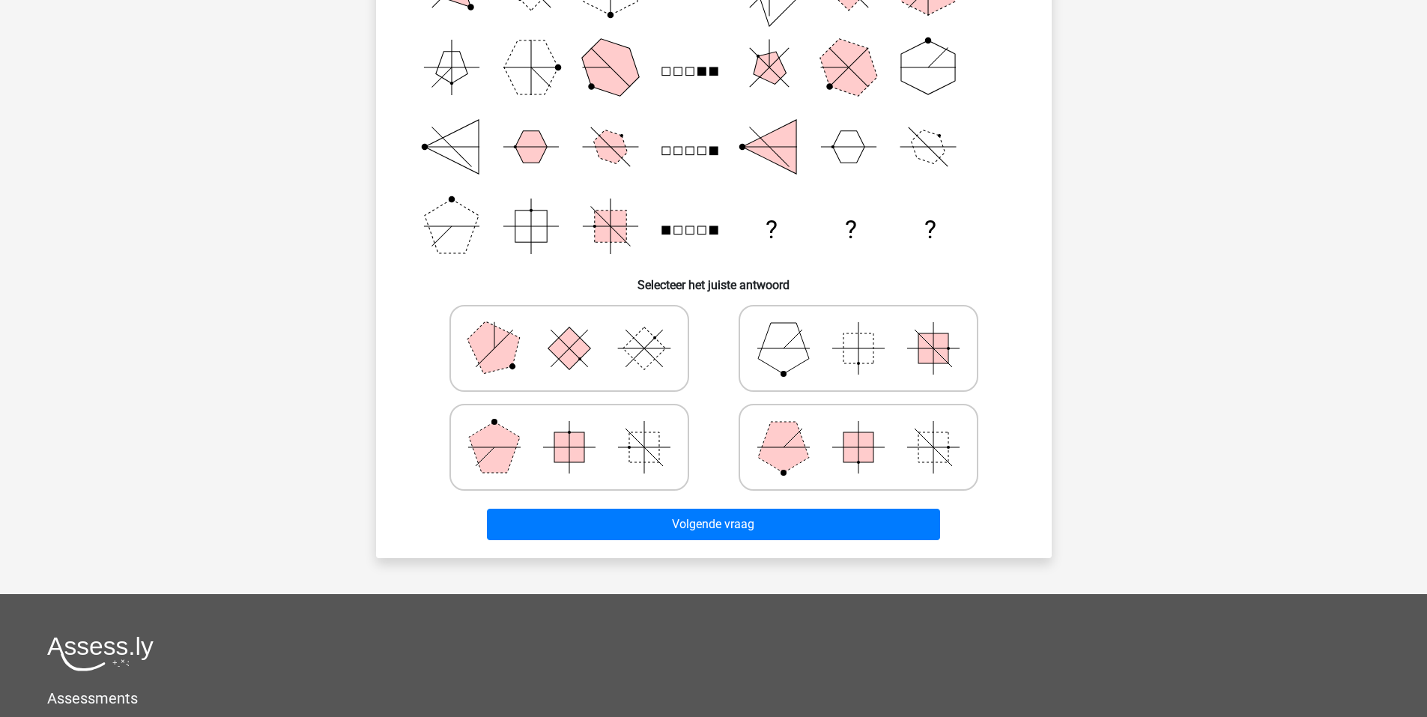
scroll to position [225, 0]
click at [845, 450] on rect at bounding box center [859, 448] width 30 height 30
click at [859, 429] on input "radio" at bounding box center [864, 425] width 10 height 10
radio input "true"
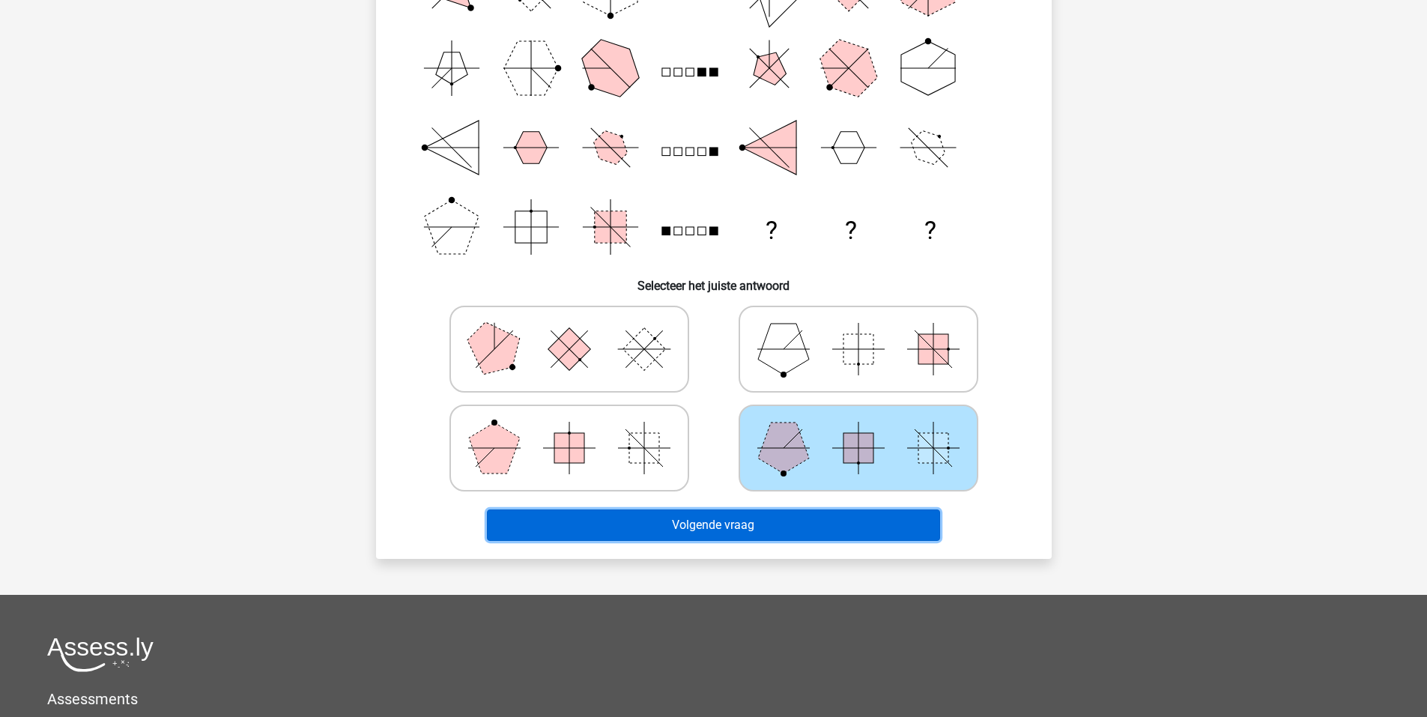
click at [809, 532] on button "Volgende vraag" at bounding box center [713, 525] width 453 height 31
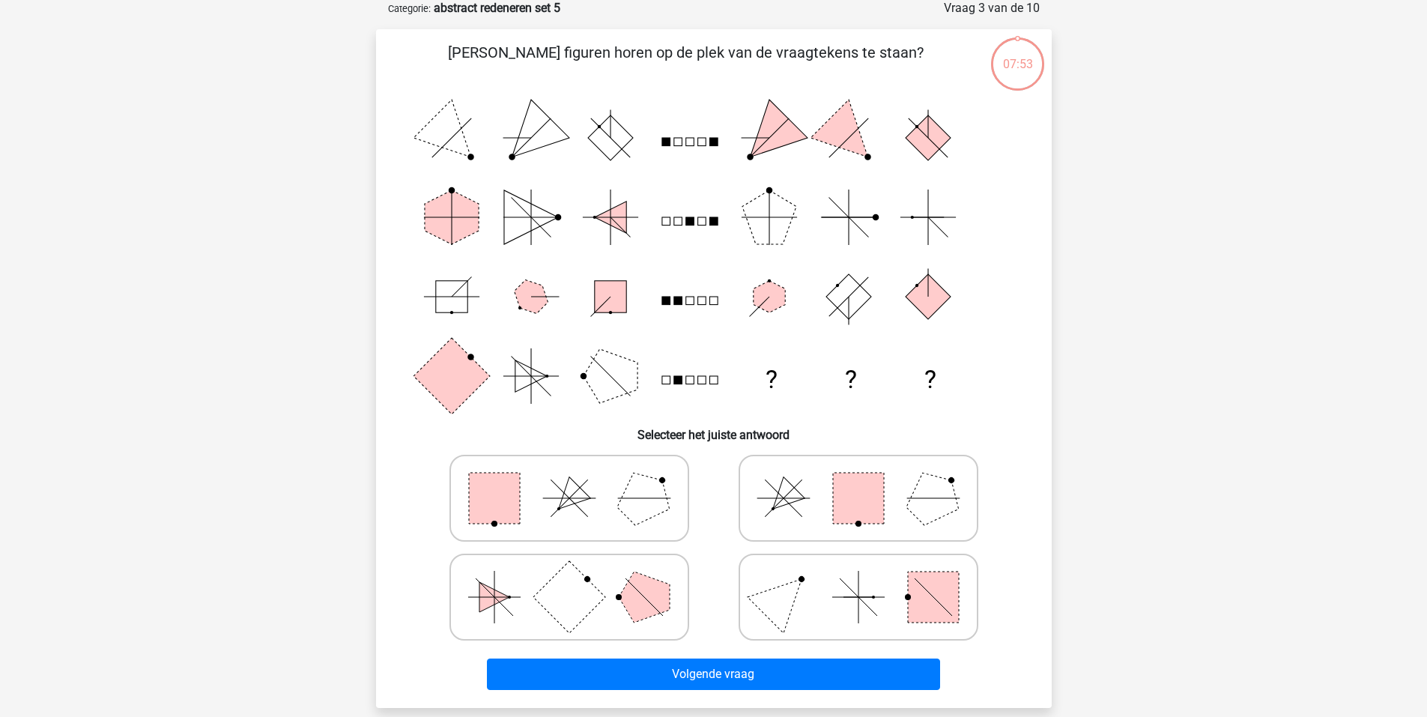
scroll to position [75, 0]
click at [610, 486] on icon at bounding box center [569, 499] width 225 height 75
click at [579, 480] on input "radio" at bounding box center [574, 476] width 10 height 10
radio input "true"
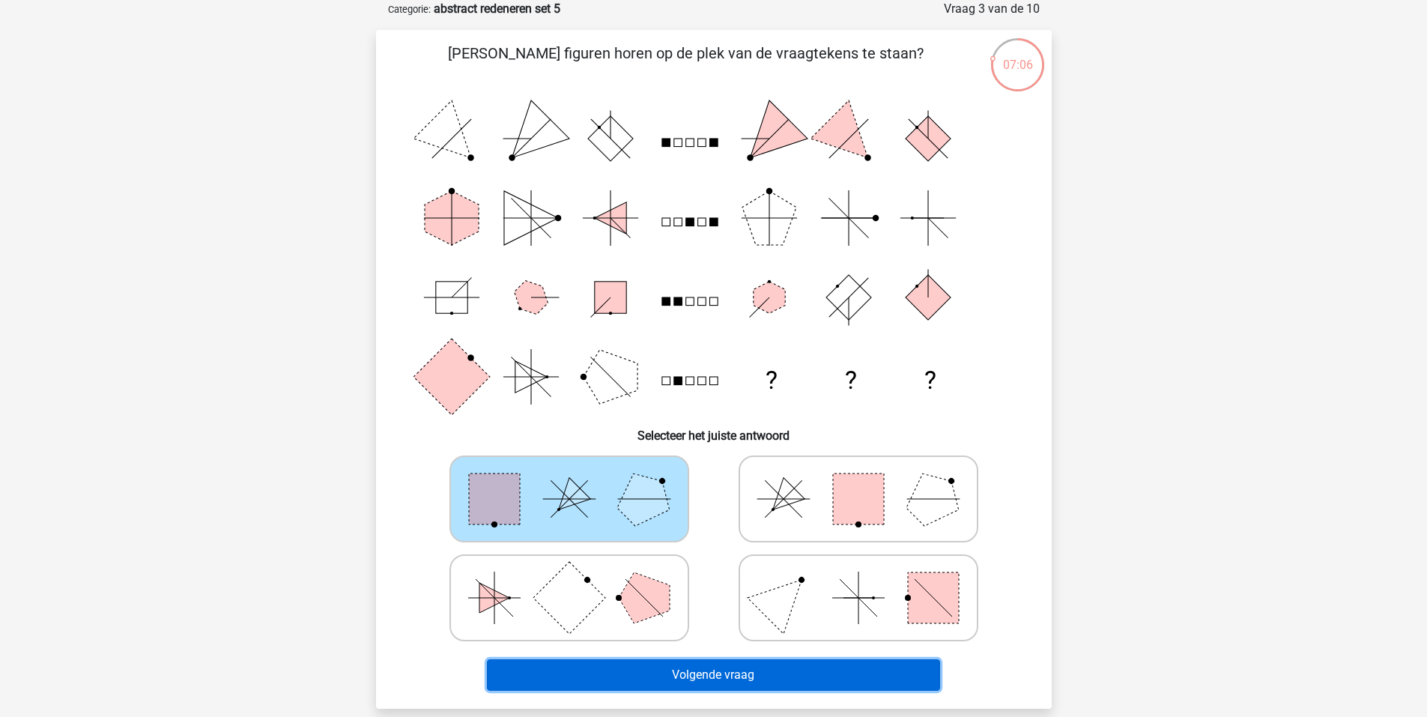
click at [733, 676] on button "Volgende vraag" at bounding box center [713, 674] width 453 height 31
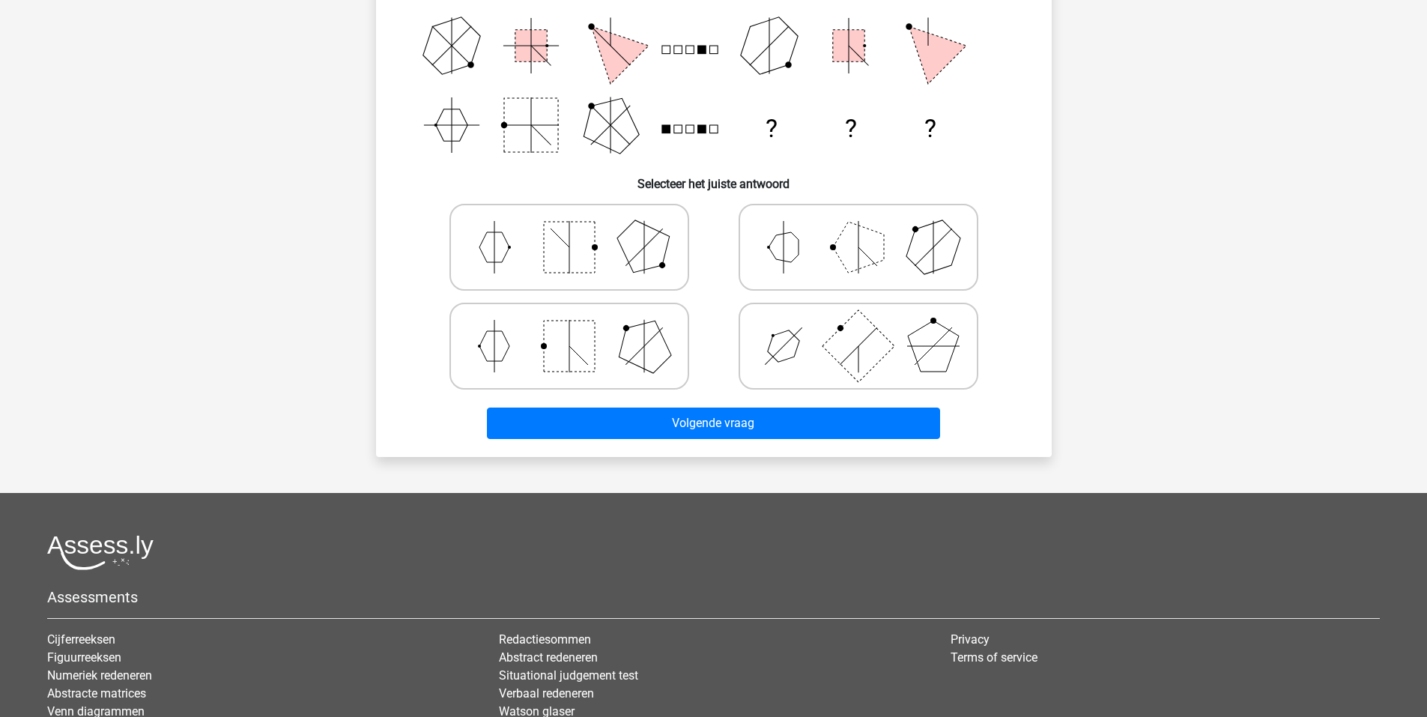
scroll to position [300, 0]
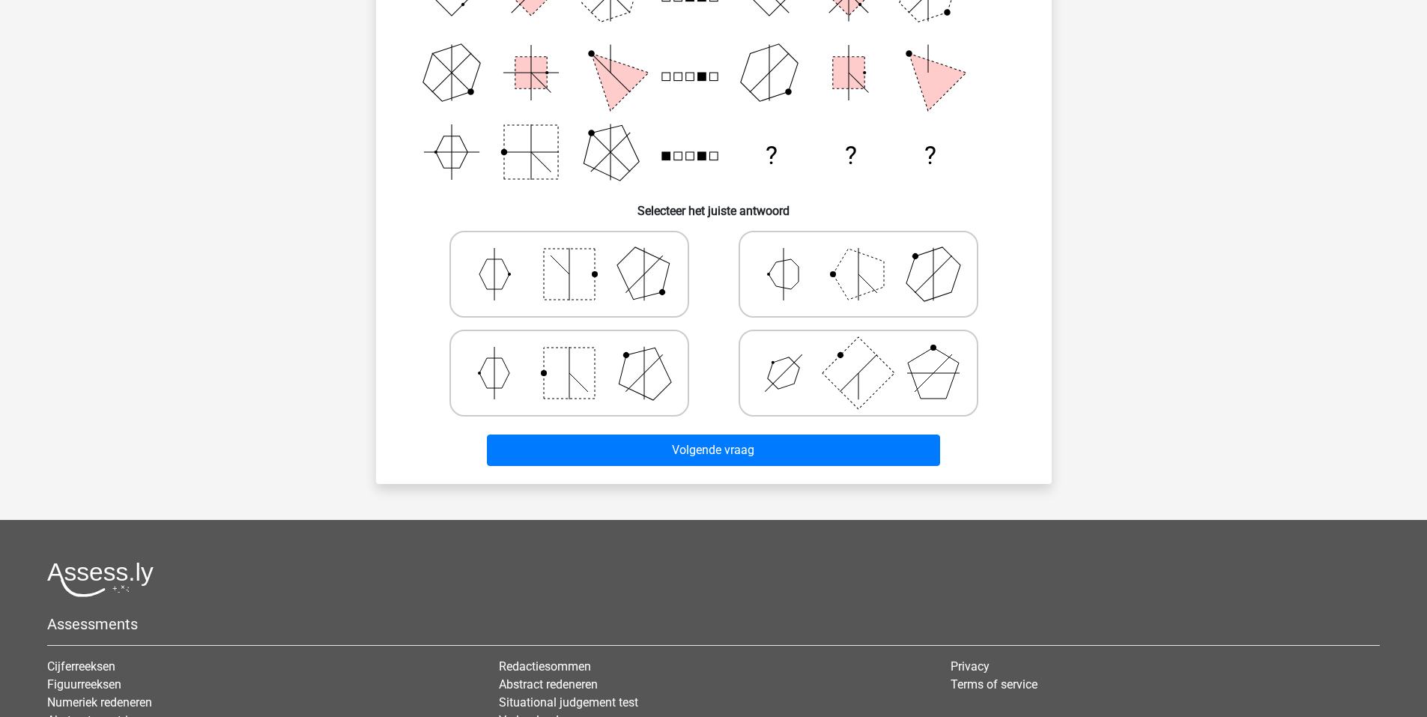
click at [810, 283] on icon at bounding box center [858, 274] width 225 height 75
click at [859, 256] on input "radio" at bounding box center [864, 251] width 10 height 10
radio input "true"
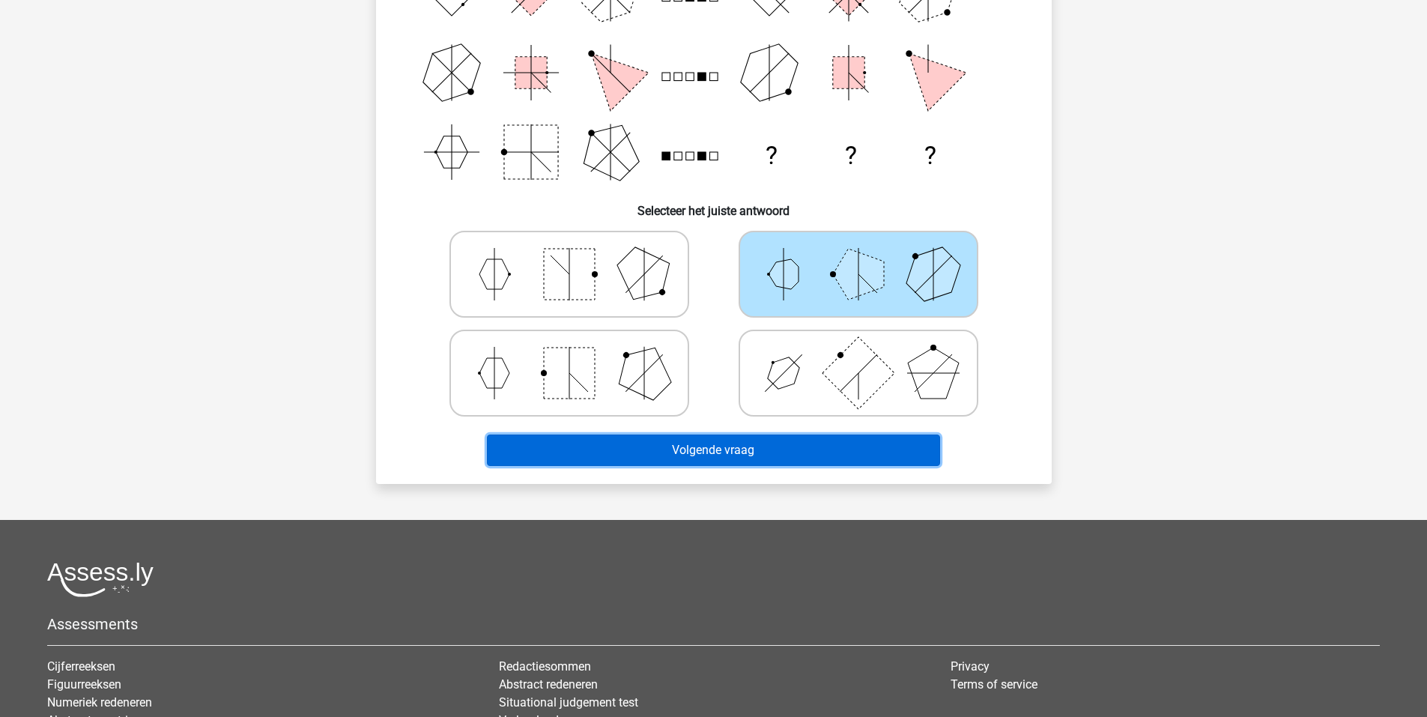
click at [796, 439] on button "Volgende vraag" at bounding box center [713, 450] width 453 height 31
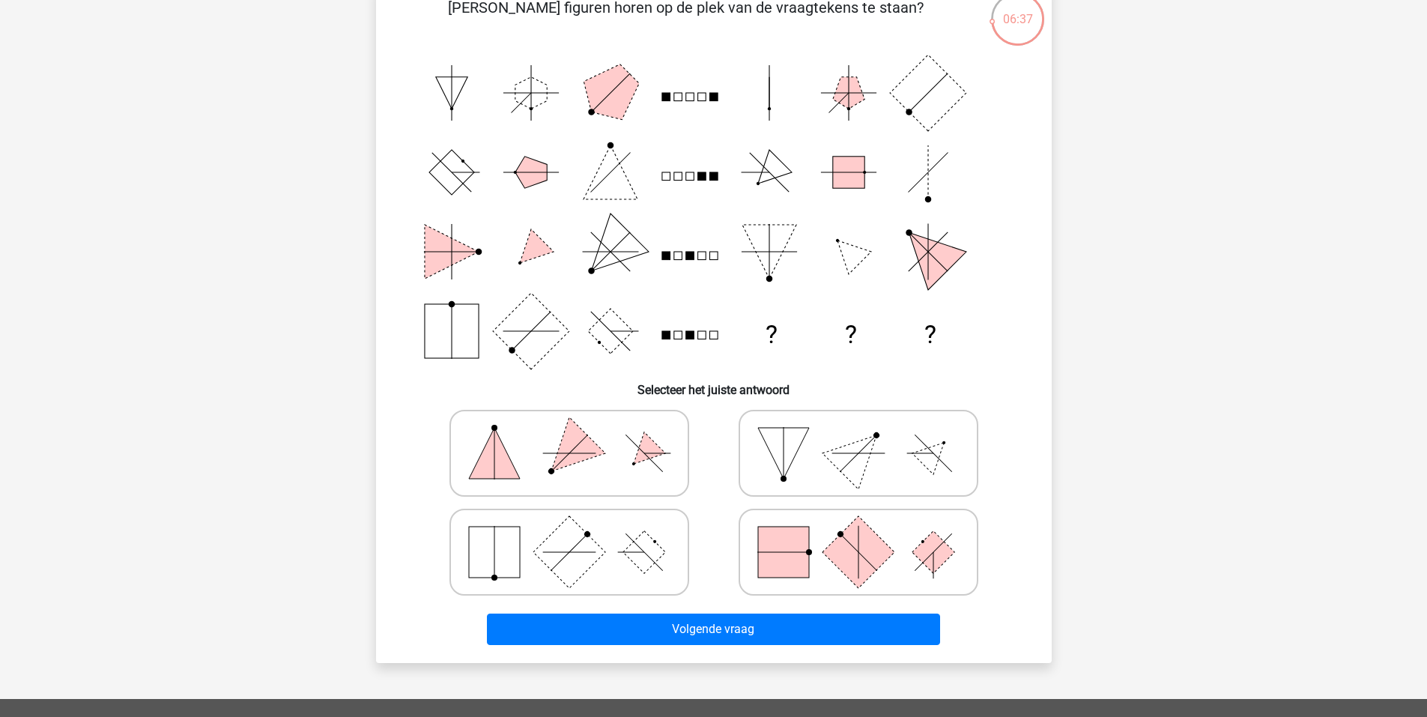
scroll to position [225, 0]
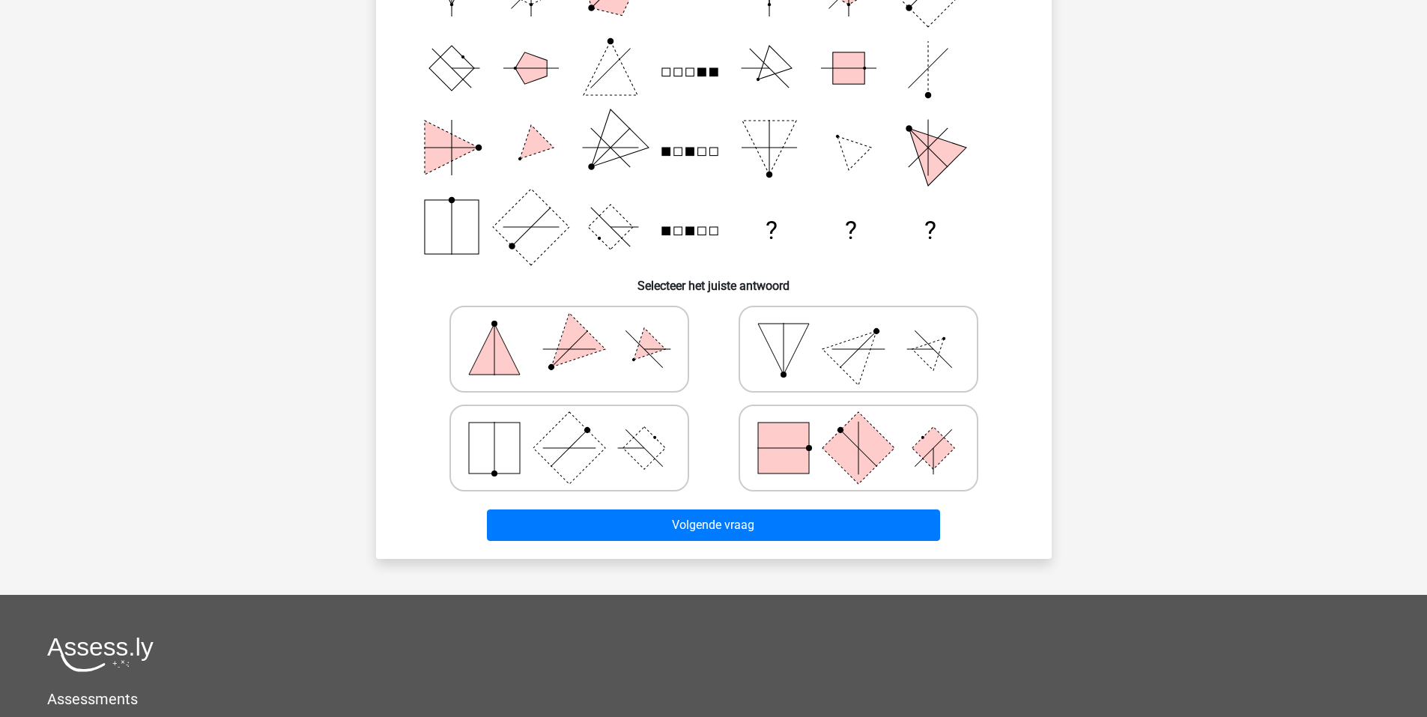
drag, startPoint x: 855, startPoint y: 441, endPoint x: 824, endPoint y: 481, distance: 50.2
click at [853, 443] on icon at bounding box center [858, 448] width 225 height 75
click at [859, 429] on input "radio" at bounding box center [864, 425] width 10 height 10
radio input "true"
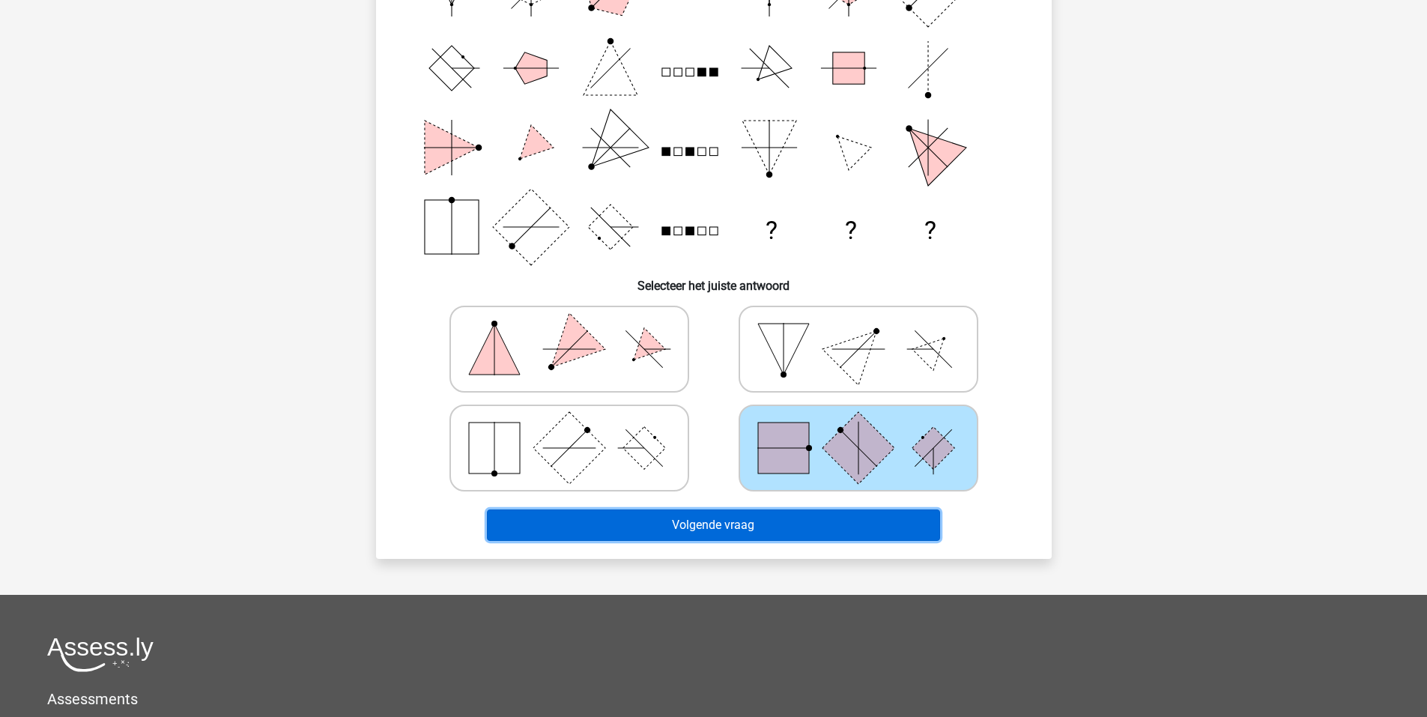
click at [758, 519] on button "Volgende vraag" at bounding box center [713, 525] width 453 height 31
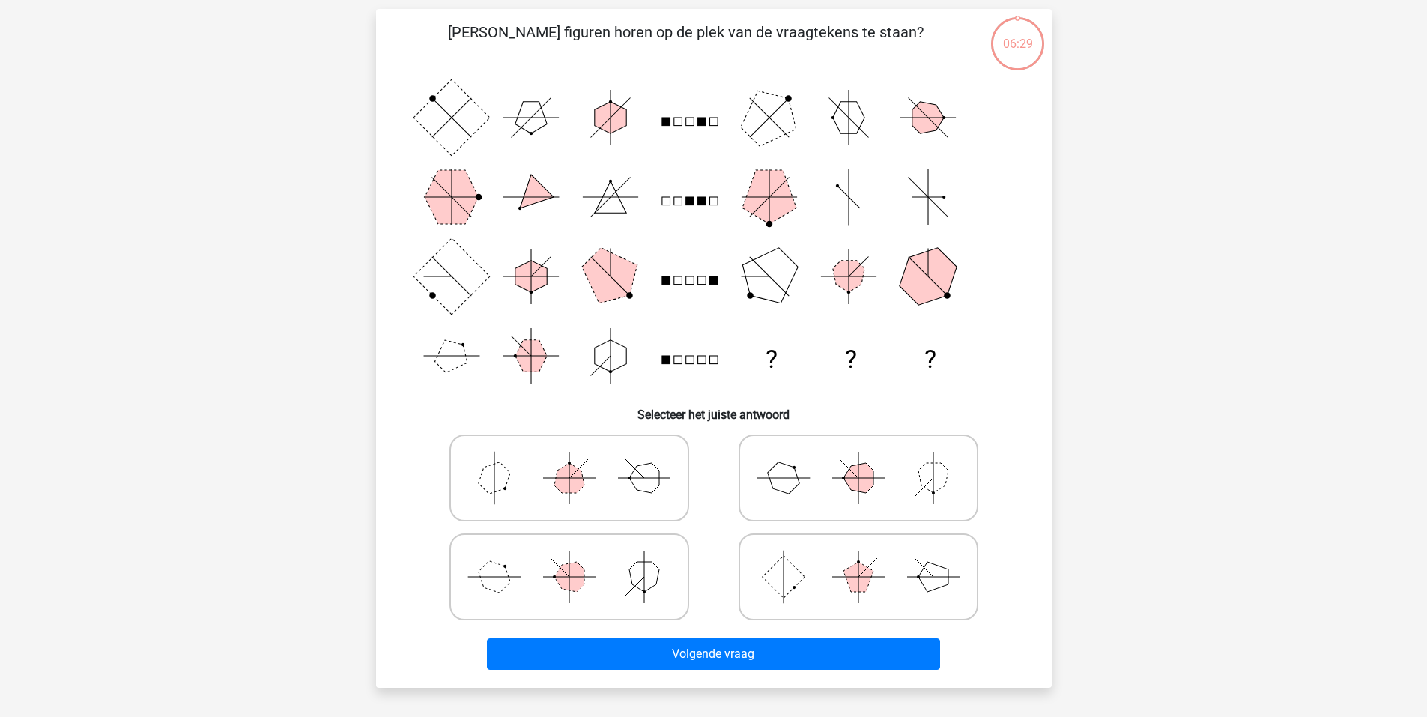
scroll to position [75, 0]
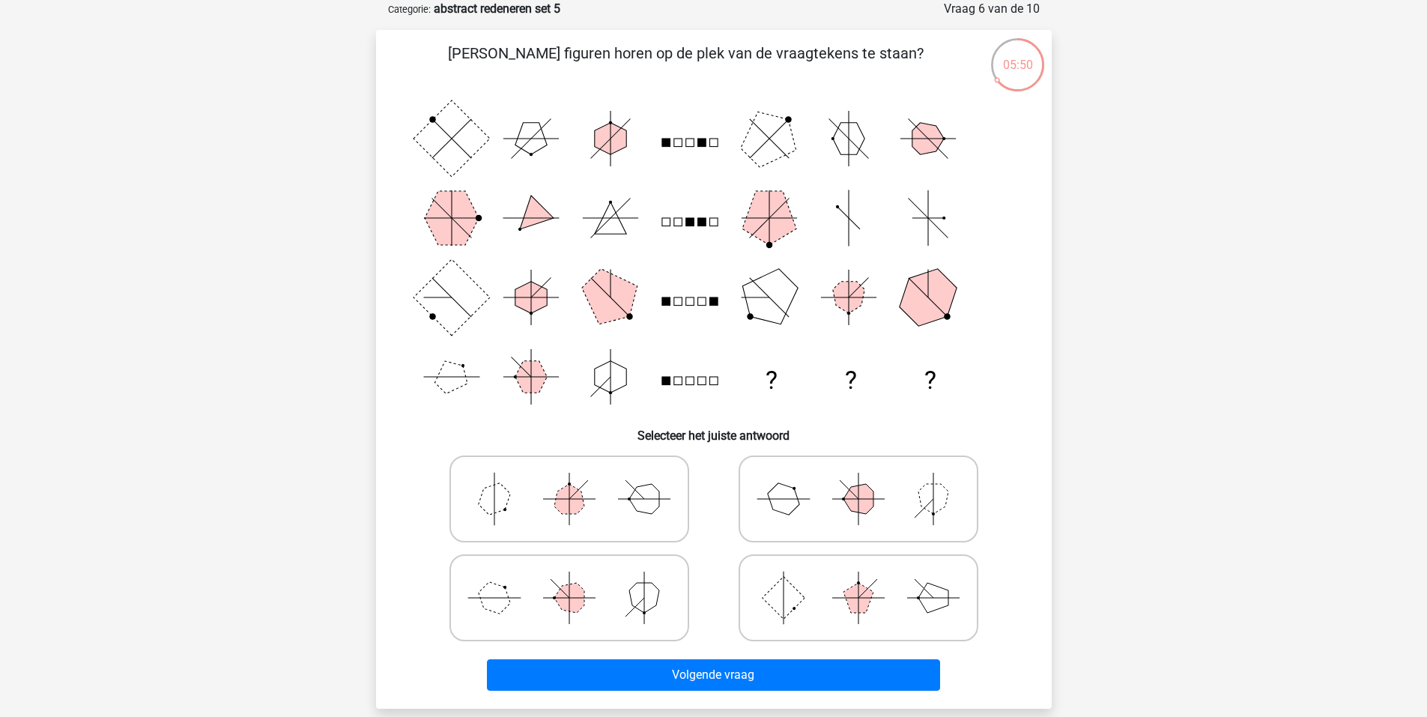
click at [524, 596] on icon at bounding box center [569, 597] width 225 height 75
click at [569, 579] on input "radio" at bounding box center [574, 574] width 10 height 10
radio input "true"
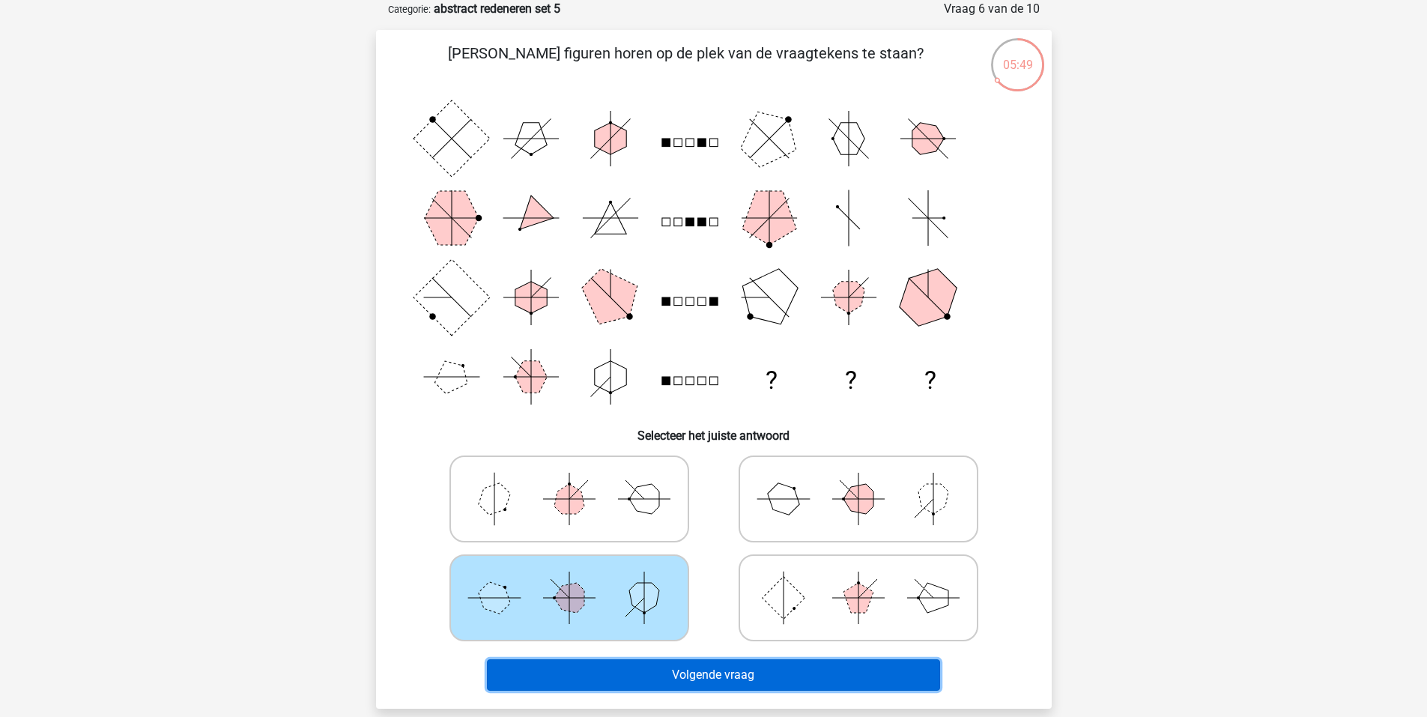
click at [743, 674] on button "Volgende vraag" at bounding box center [713, 674] width 453 height 31
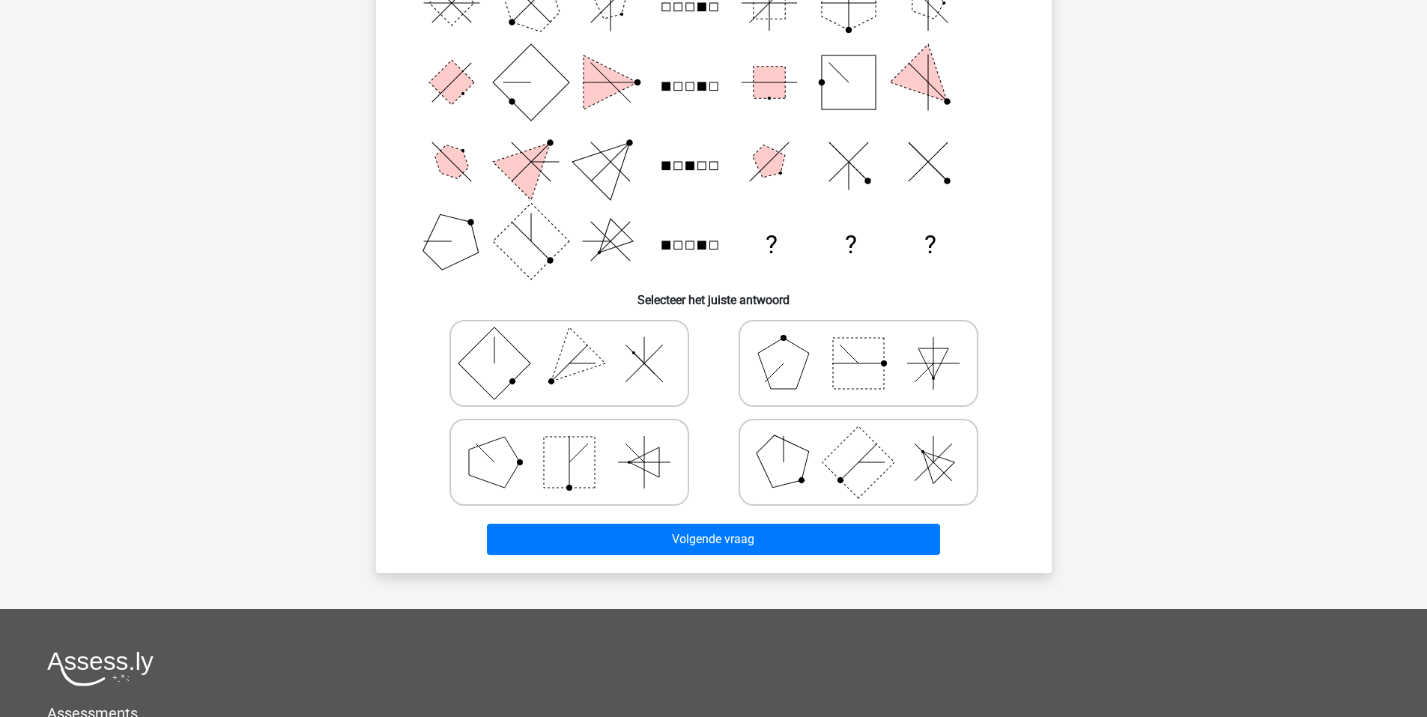
scroll to position [225, 0]
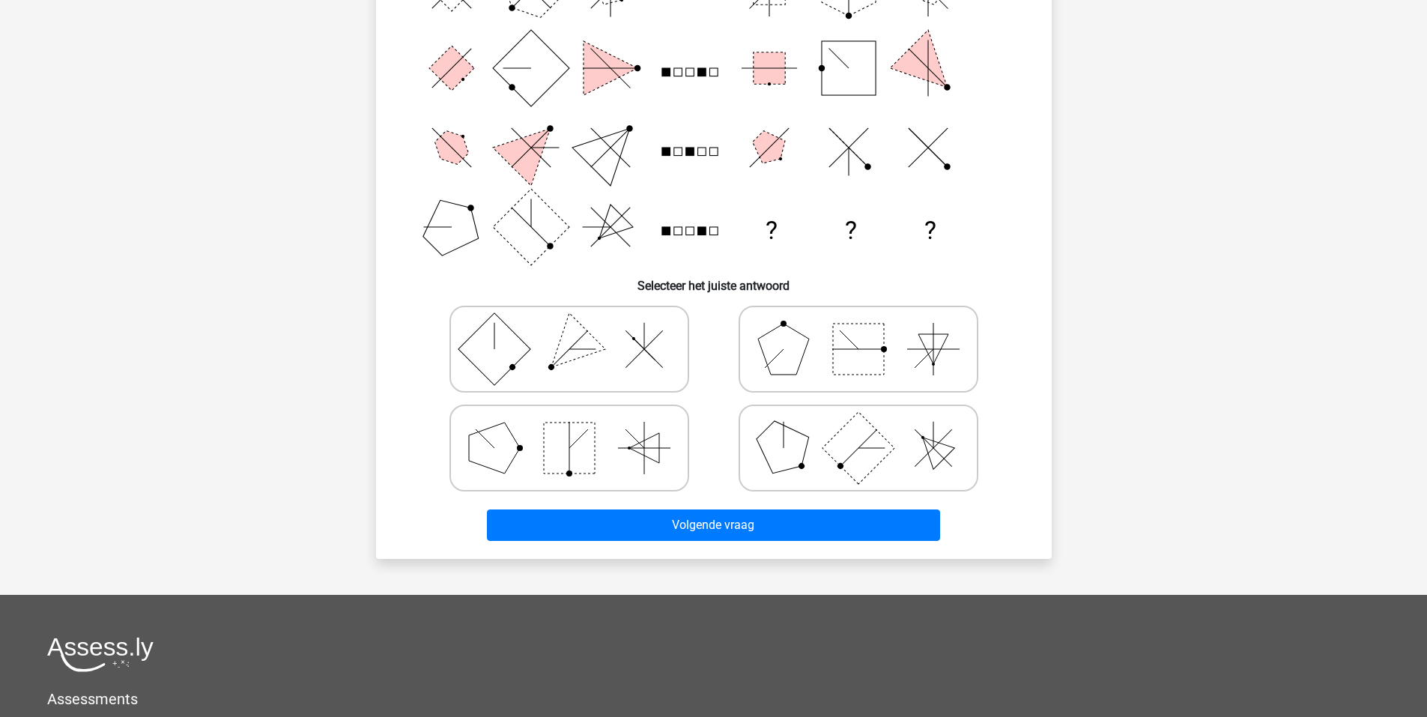
click at [516, 457] on icon at bounding box center [569, 448] width 225 height 75
click at [569, 429] on input "radio" at bounding box center [574, 425] width 10 height 10
radio input "true"
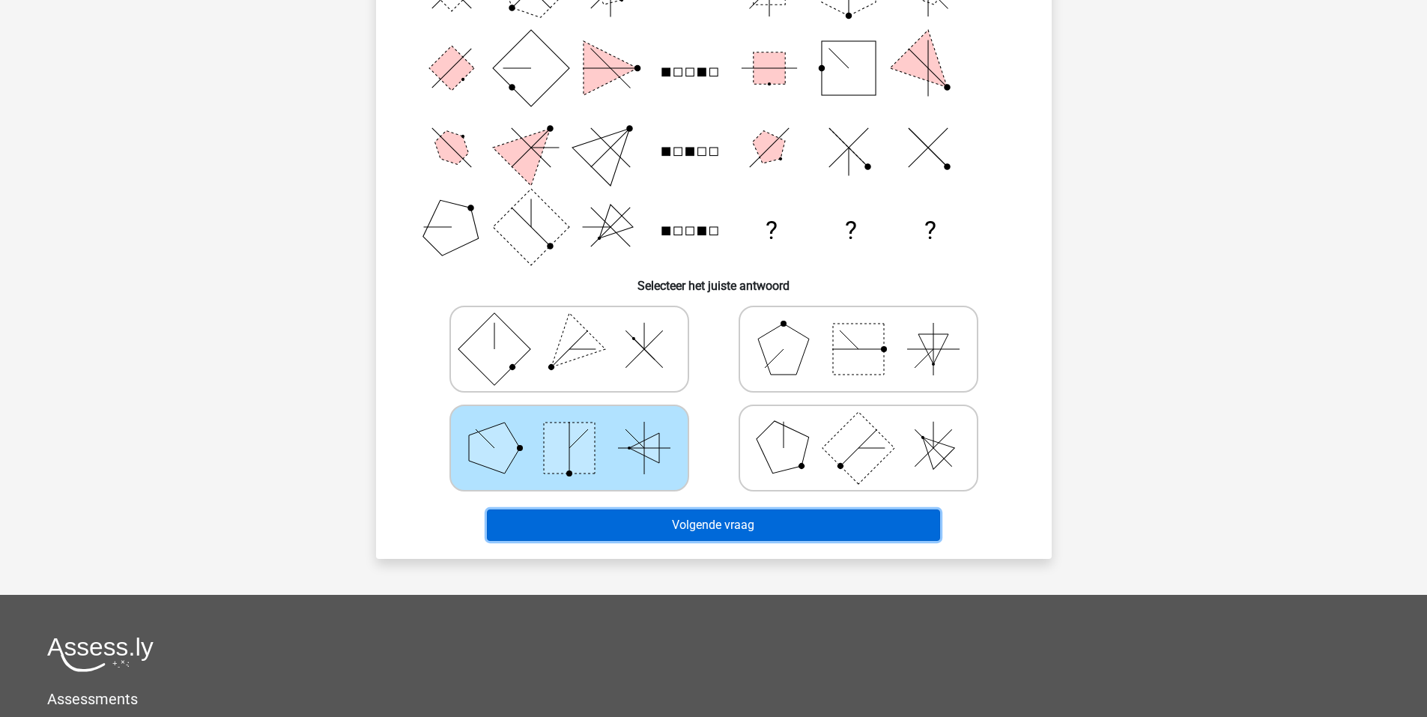
click at [680, 523] on button "Volgende vraag" at bounding box center [713, 525] width 453 height 31
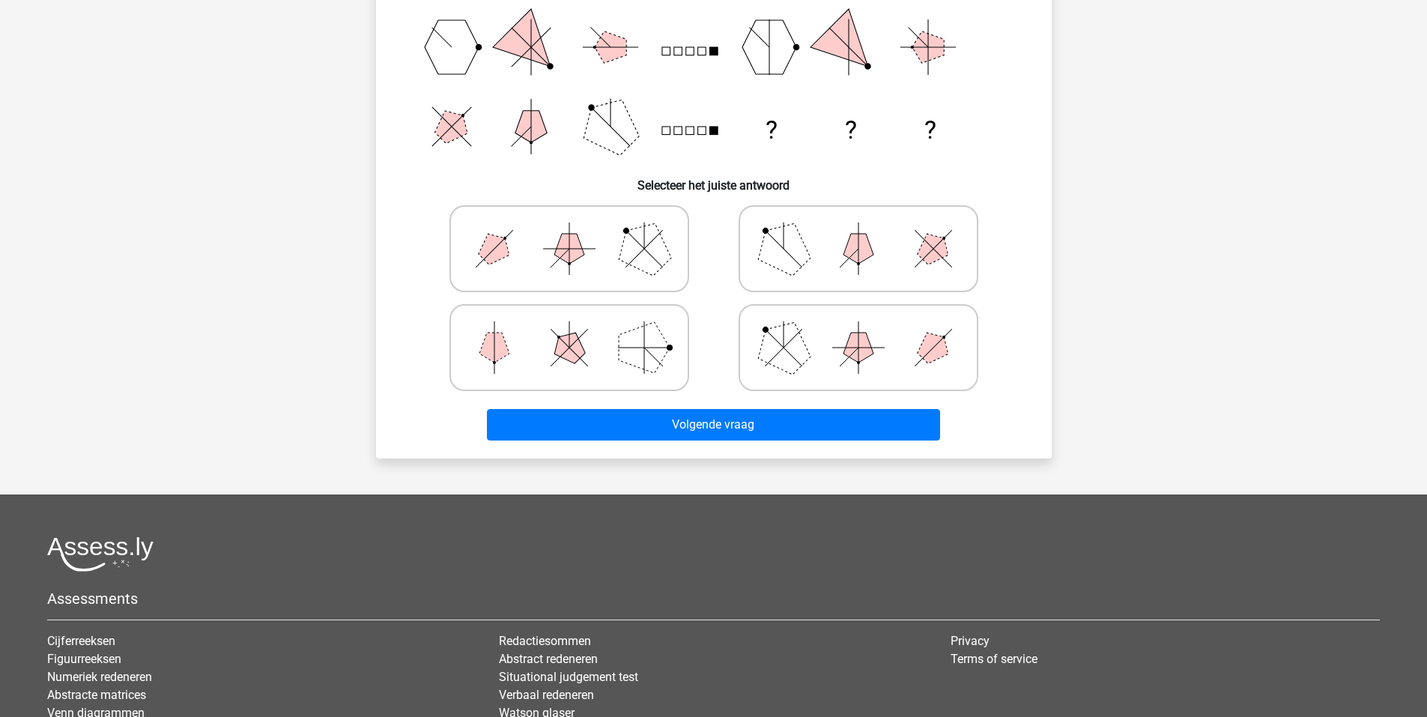
scroll to position [300, 0]
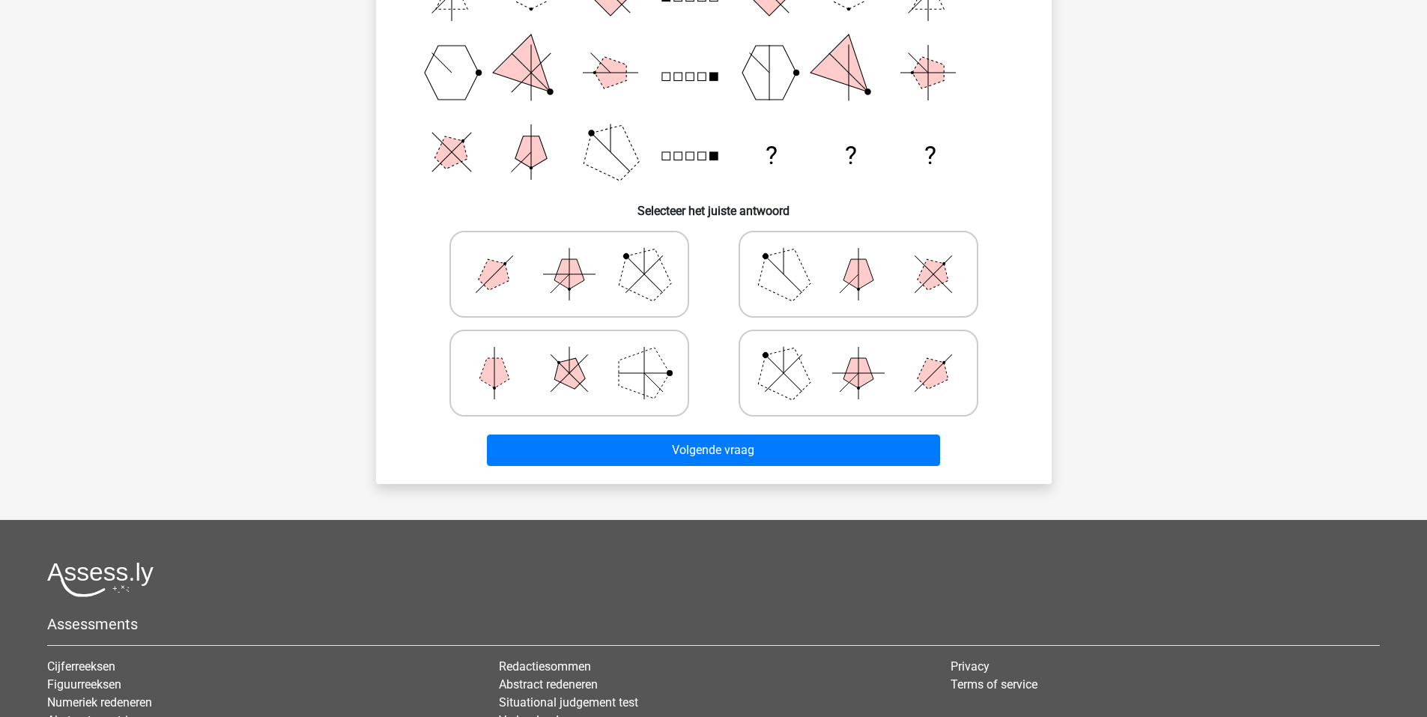
click at [557, 285] on icon at bounding box center [569, 274] width 225 height 75
click at [569, 256] on input "radio" at bounding box center [574, 251] width 10 height 10
radio input "true"
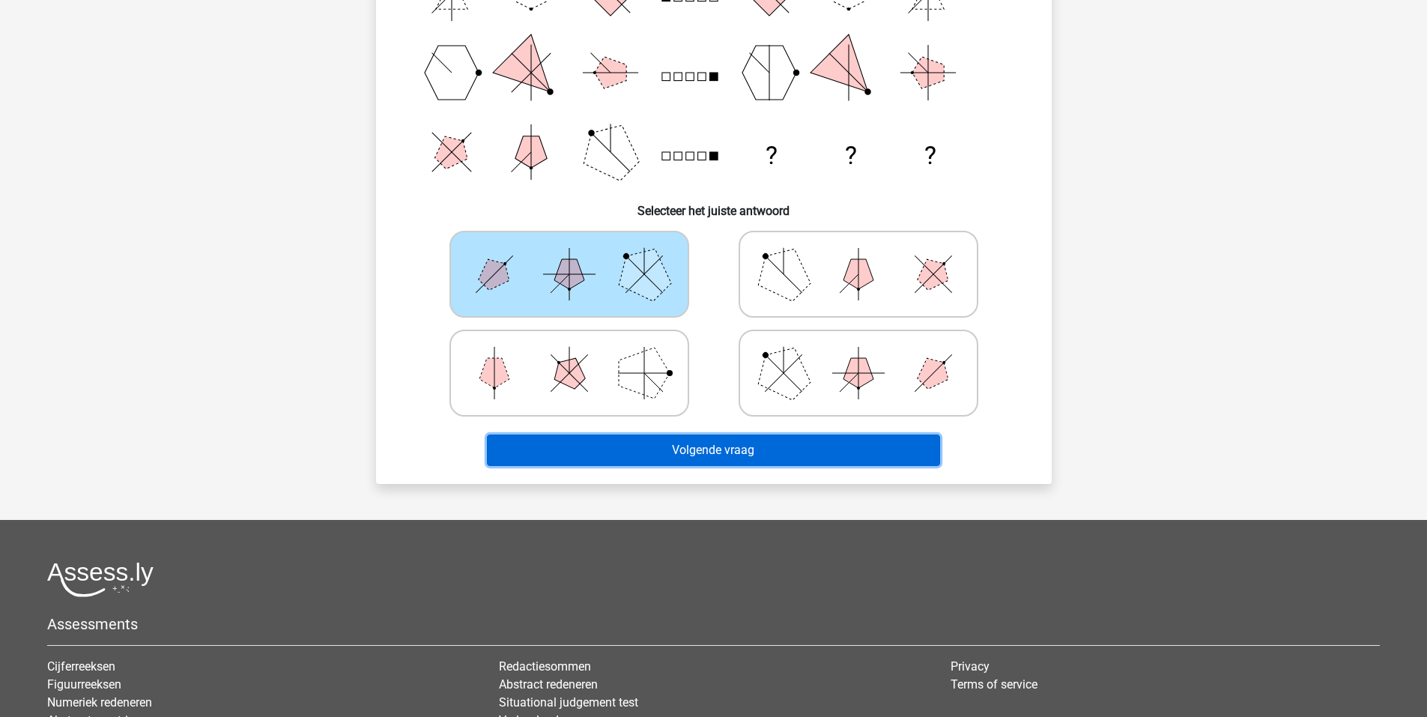
drag, startPoint x: 759, startPoint y: 445, endPoint x: 761, endPoint y: 453, distance: 7.8
click at [761, 453] on button "Volgende vraag" at bounding box center [713, 450] width 453 height 31
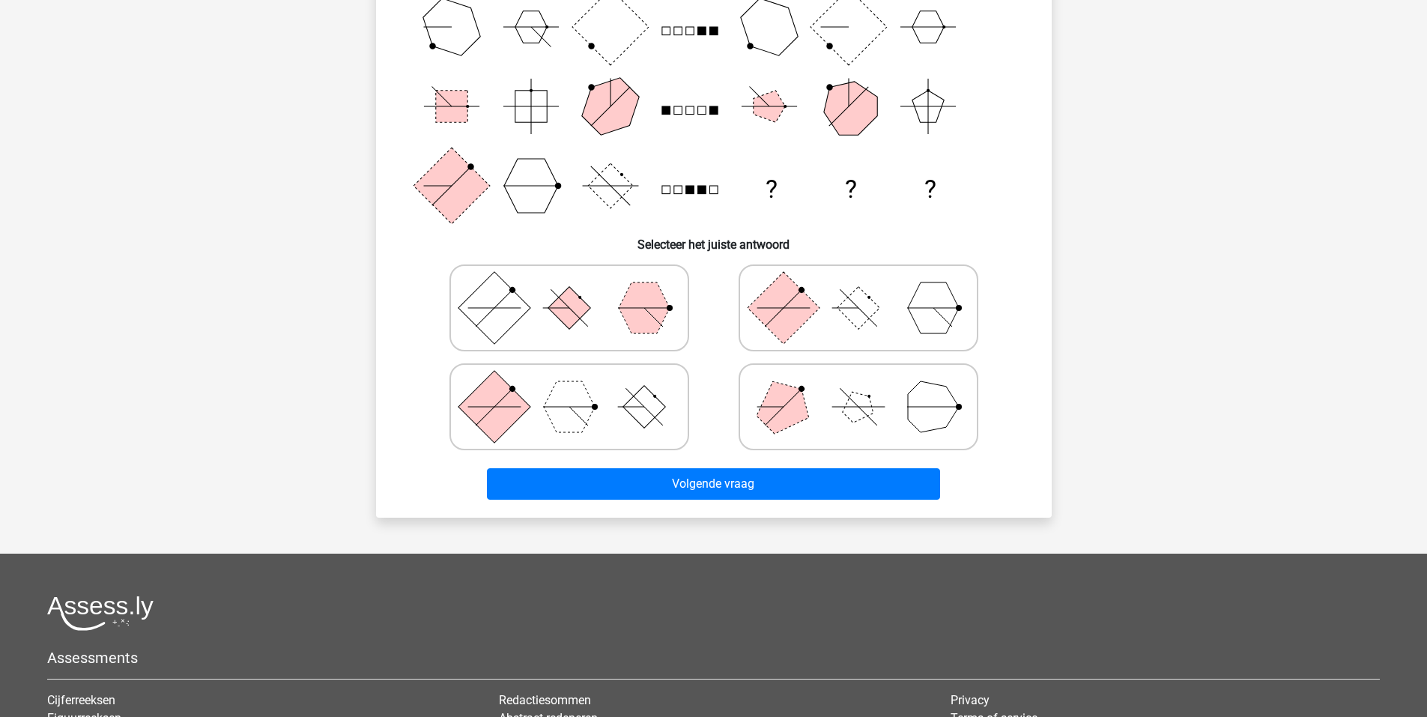
scroll to position [199, 0]
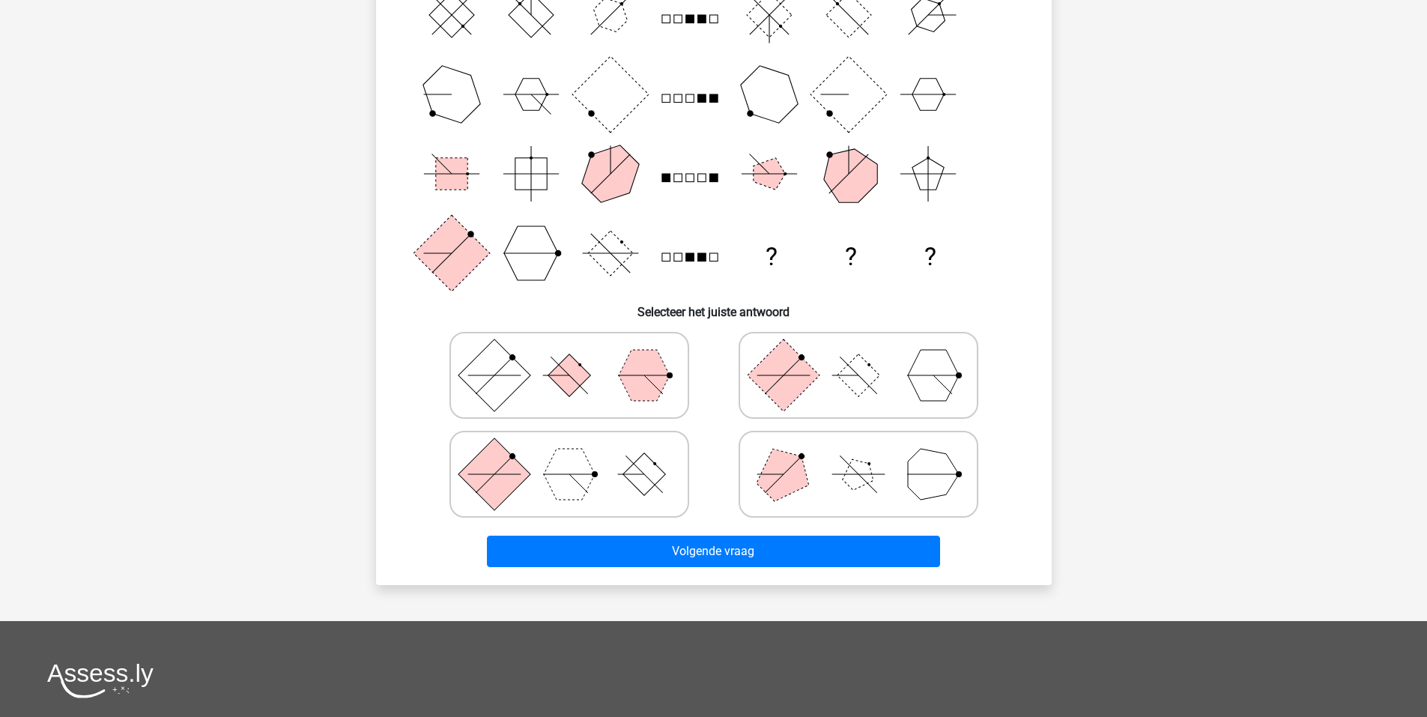
click at [596, 487] on icon at bounding box center [569, 474] width 225 height 75
click at [579, 456] on input "radio" at bounding box center [574, 451] width 10 height 10
radio input "true"
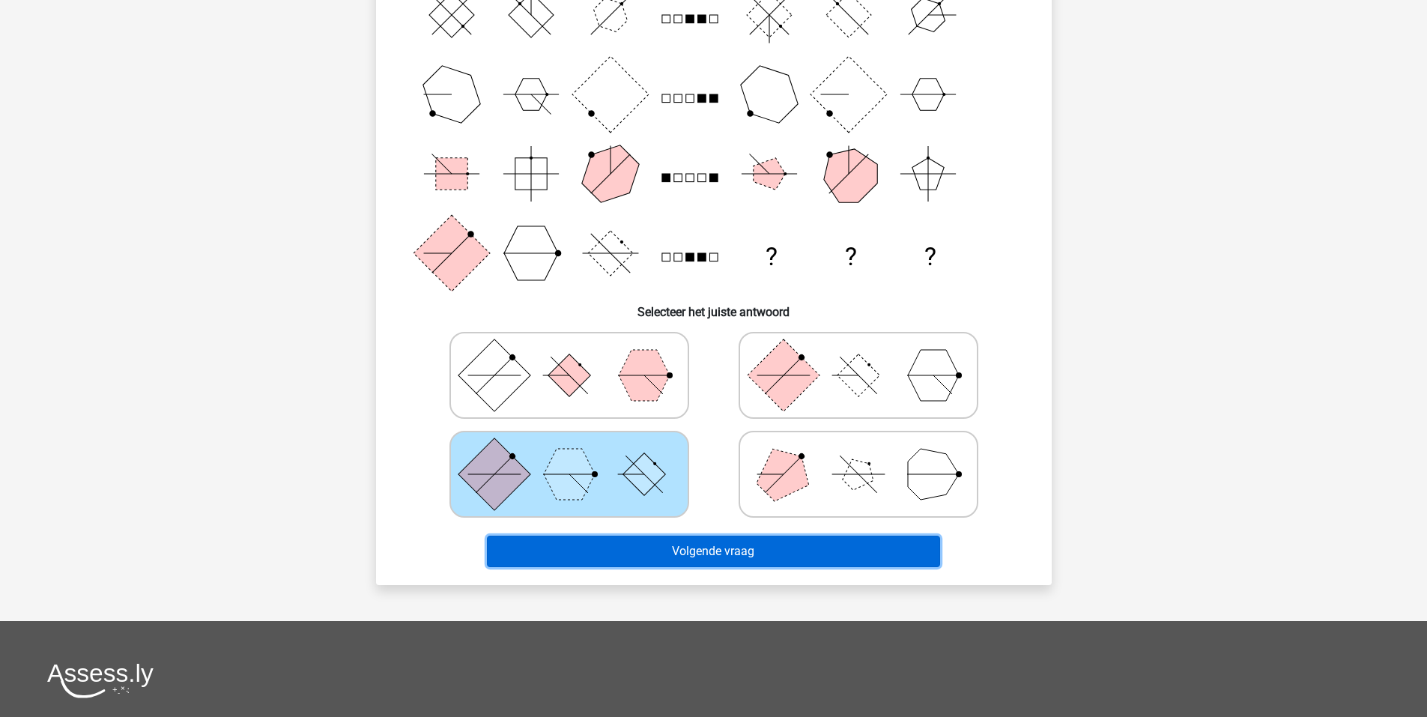
click at [691, 566] on button "Volgende vraag" at bounding box center [713, 551] width 453 height 31
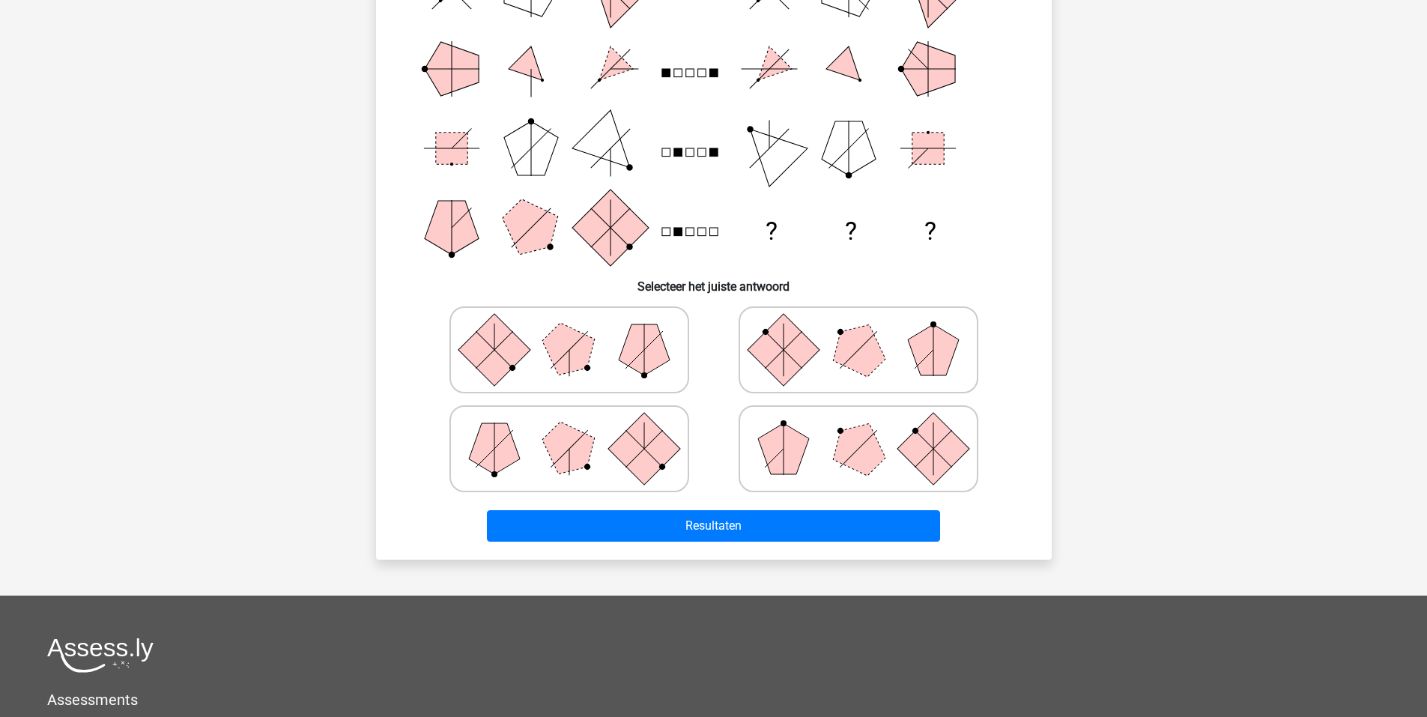
scroll to position [225, 0]
click at [787, 455] on polygon at bounding box center [783, 448] width 51 height 51
click at [859, 429] on input "radio" at bounding box center [864, 425] width 10 height 10
radio input "true"
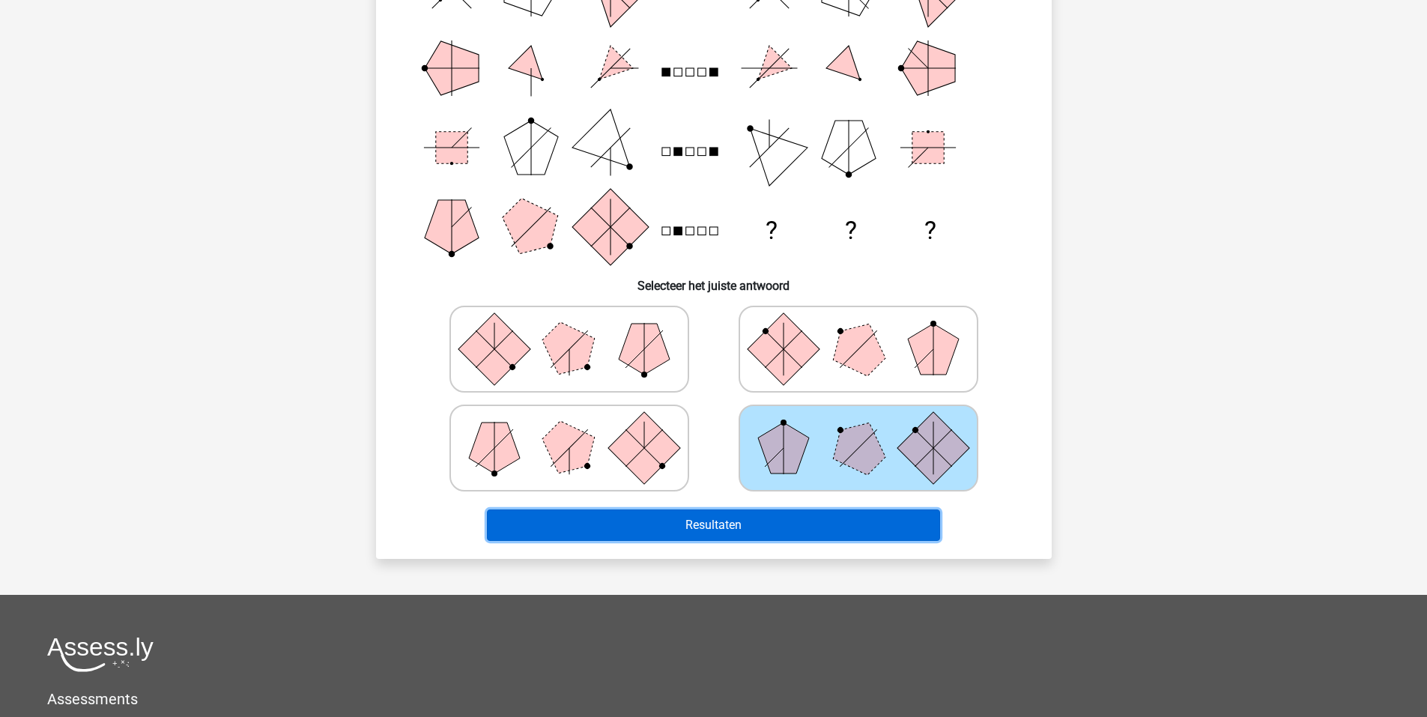
click at [866, 518] on button "Resultaten" at bounding box center [713, 525] width 453 height 31
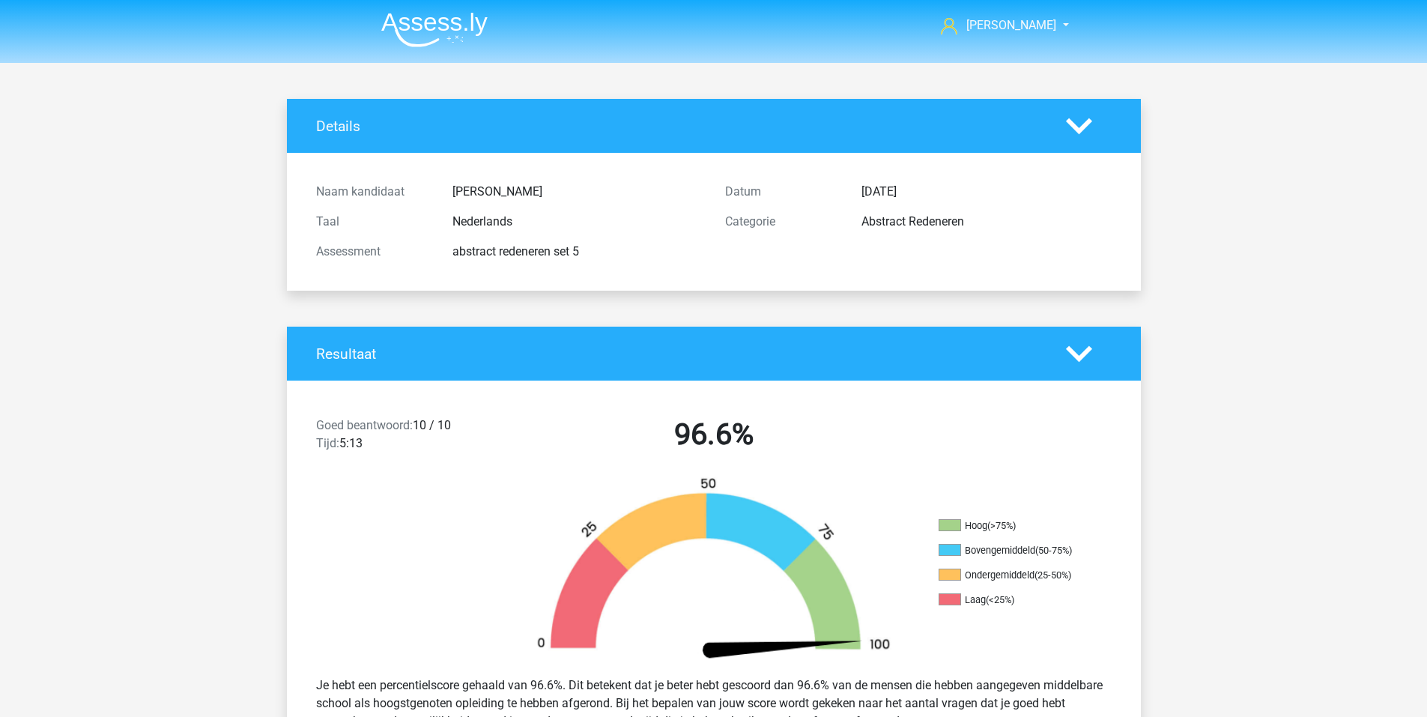
click at [436, 34] on img at bounding box center [434, 29] width 106 height 35
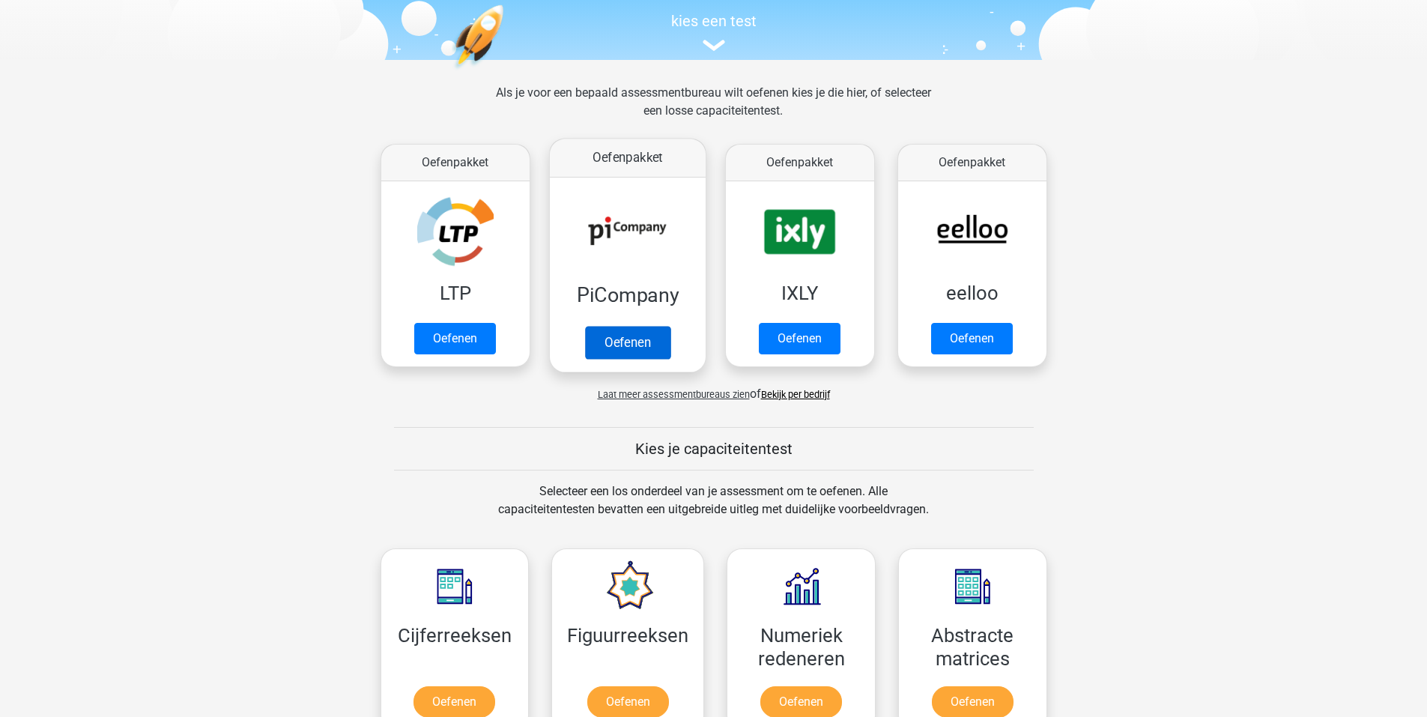
scroll to position [674, 0]
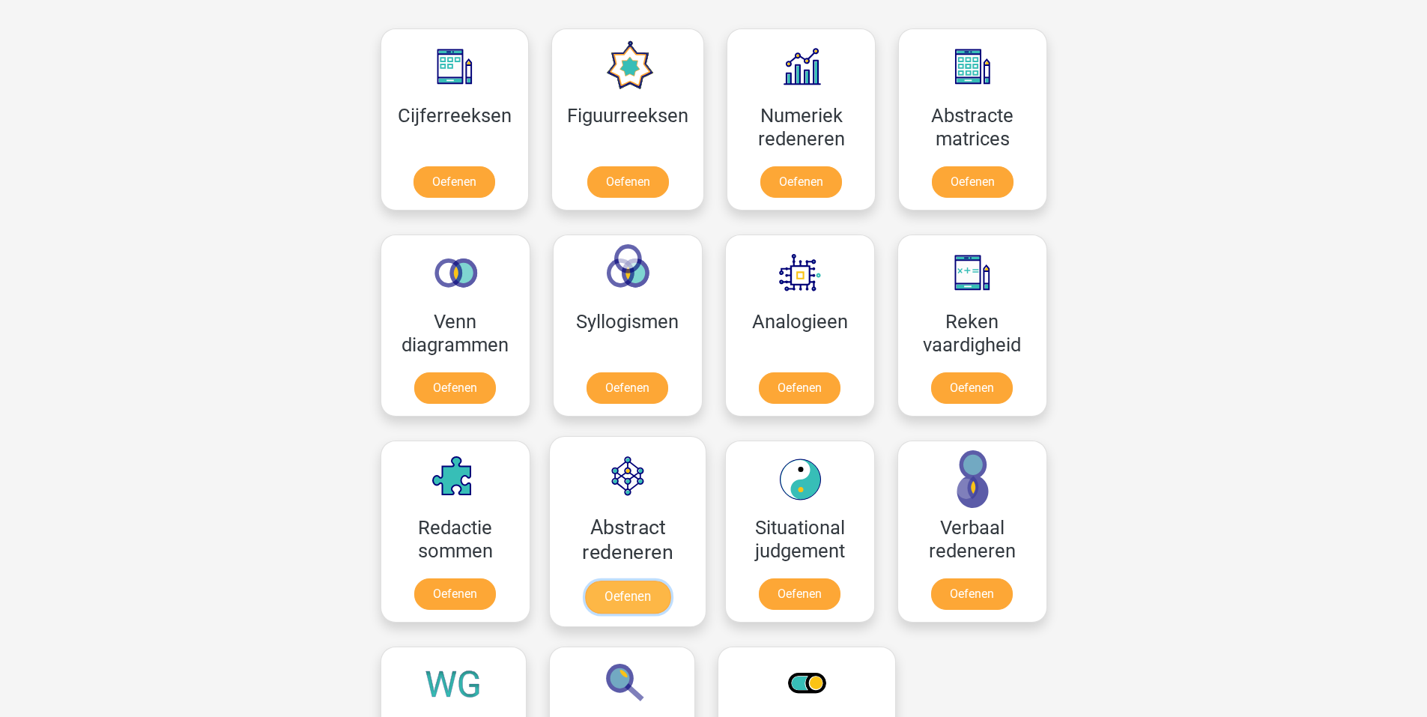
drag, startPoint x: 620, startPoint y: 598, endPoint x: 630, endPoint y: 599, distance: 10.5
click at [620, 599] on link "Oefenen" at bounding box center [626, 597] width 85 height 33
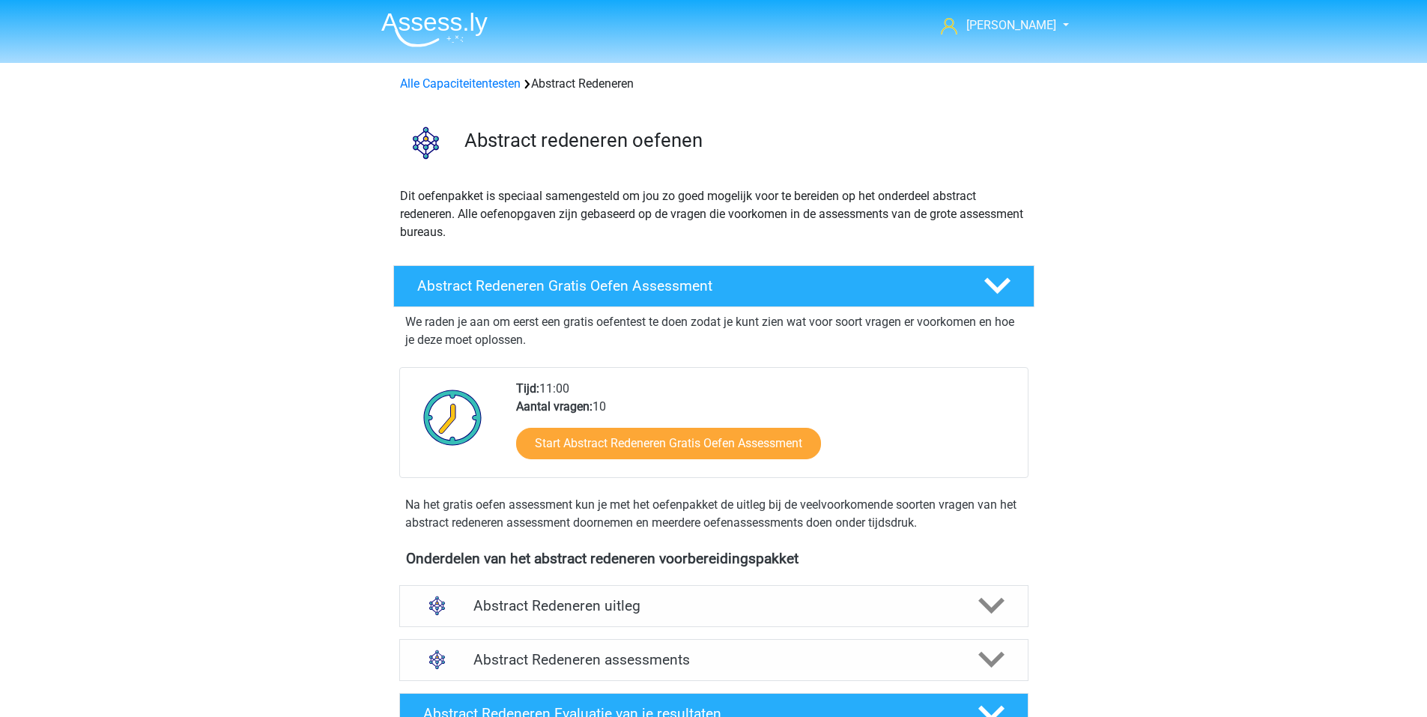
click at [420, 35] on img at bounding box center [434, 29] width 106 height 35
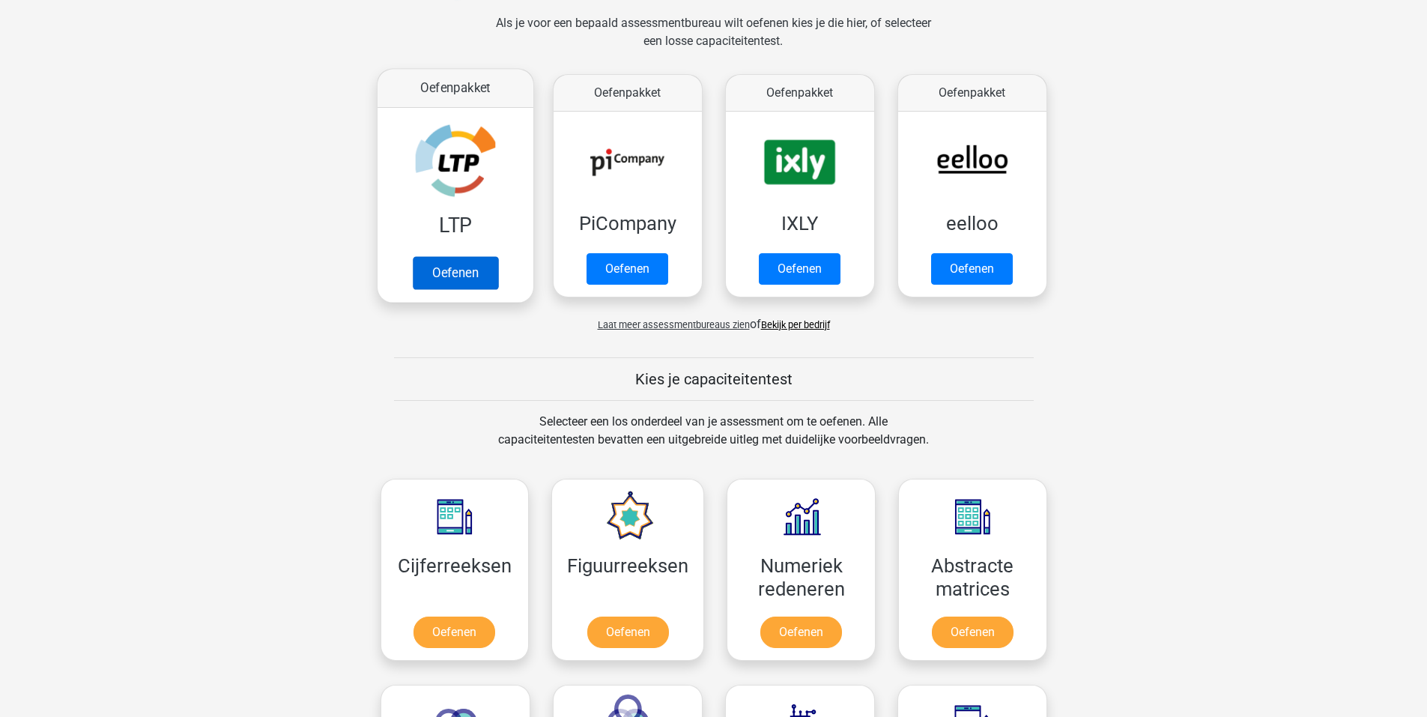
scroll to position [225, 0]
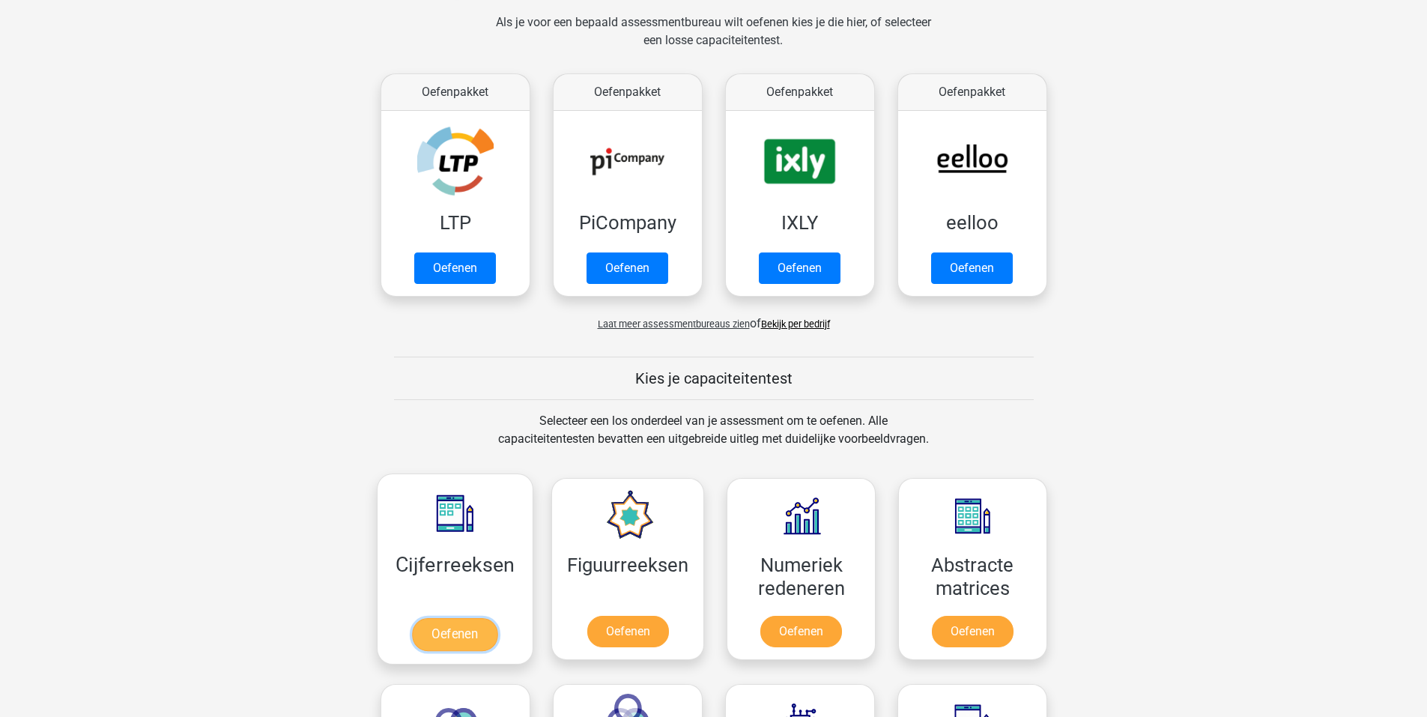
click at [441, 620] on link "Oefenen" at bounding box center [454, 634] width 85 height 33
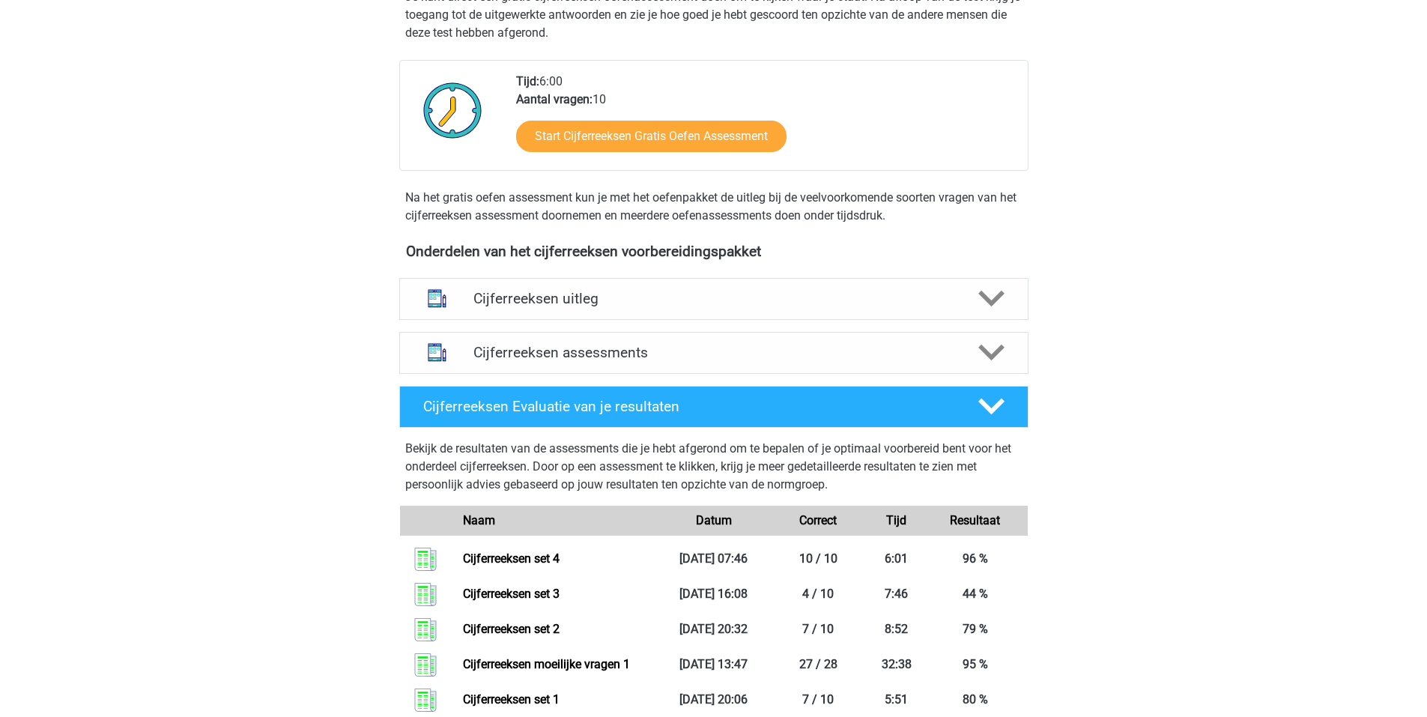
scroll to position [450, 0]
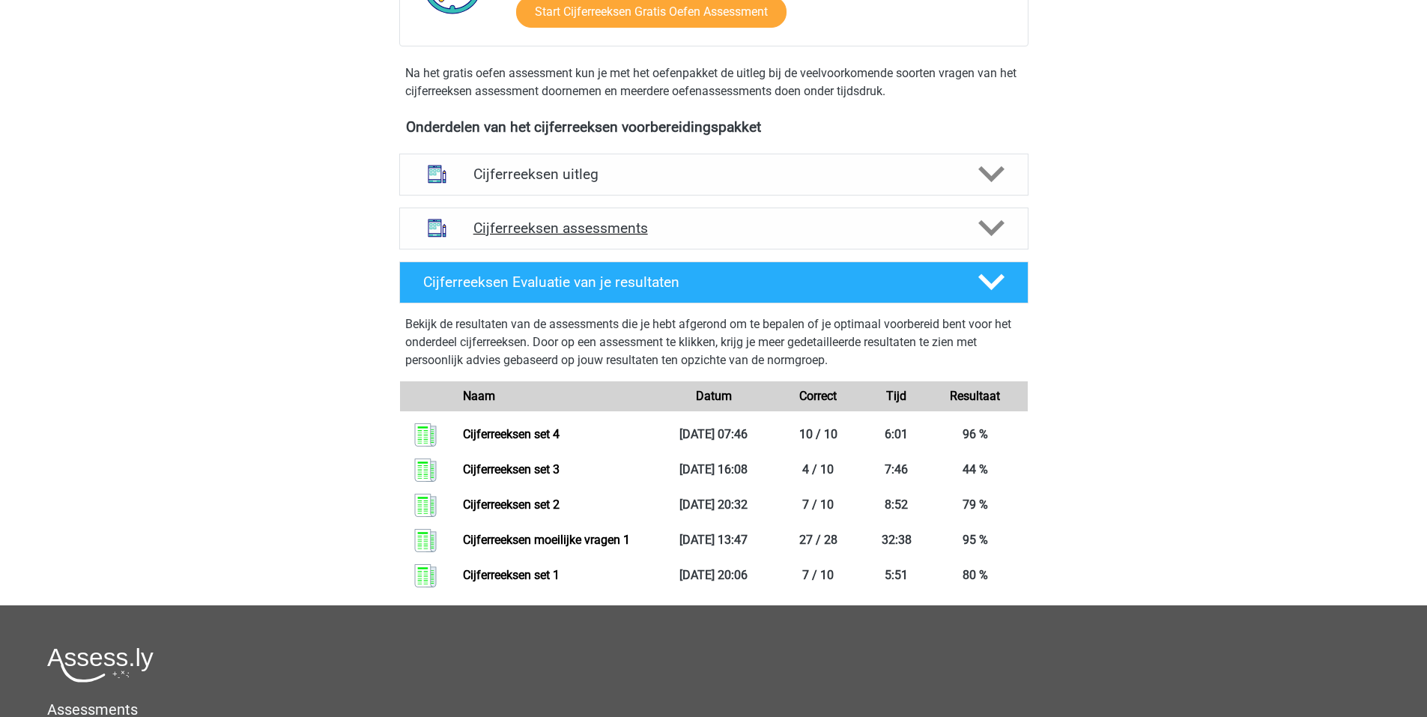
click at [578, 237] on h4 "Cijferreeksen assessments" at bounding box center [714, 228] width 481 height 17
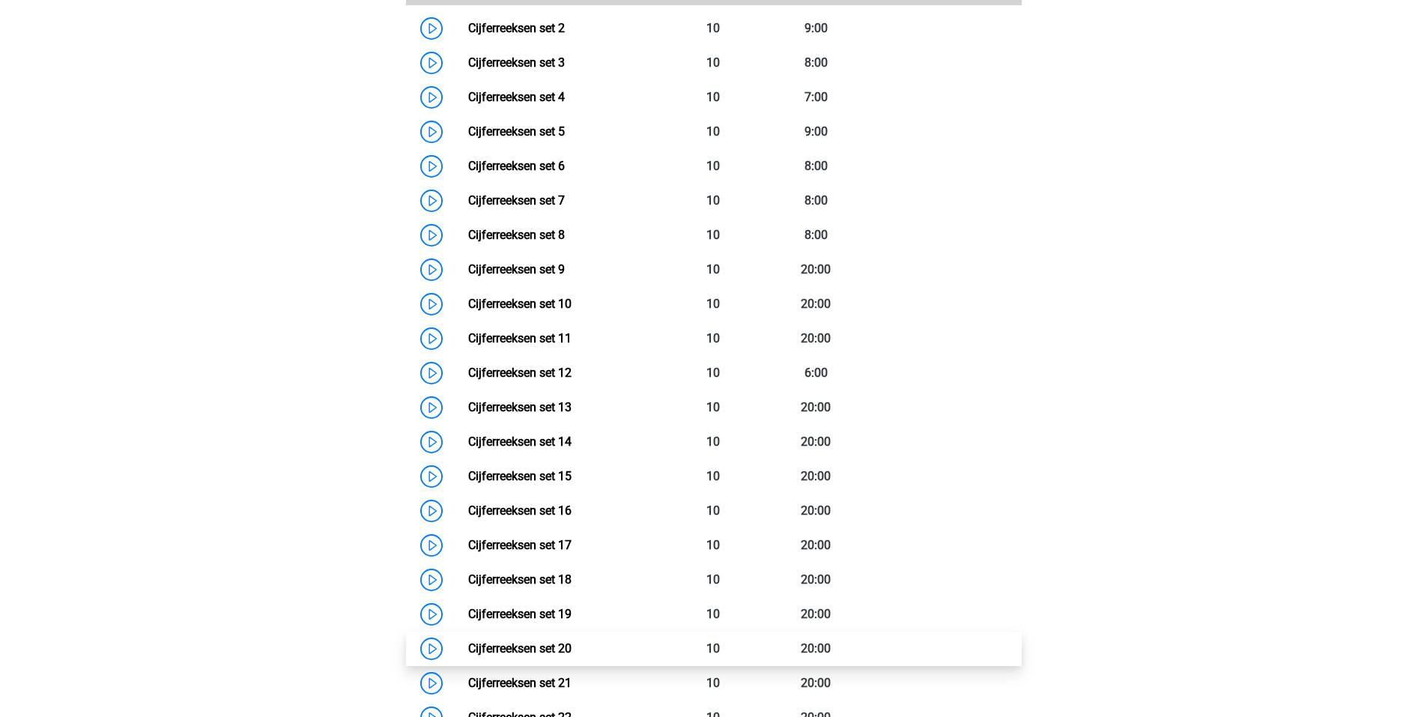
scroll to position [708, 0]
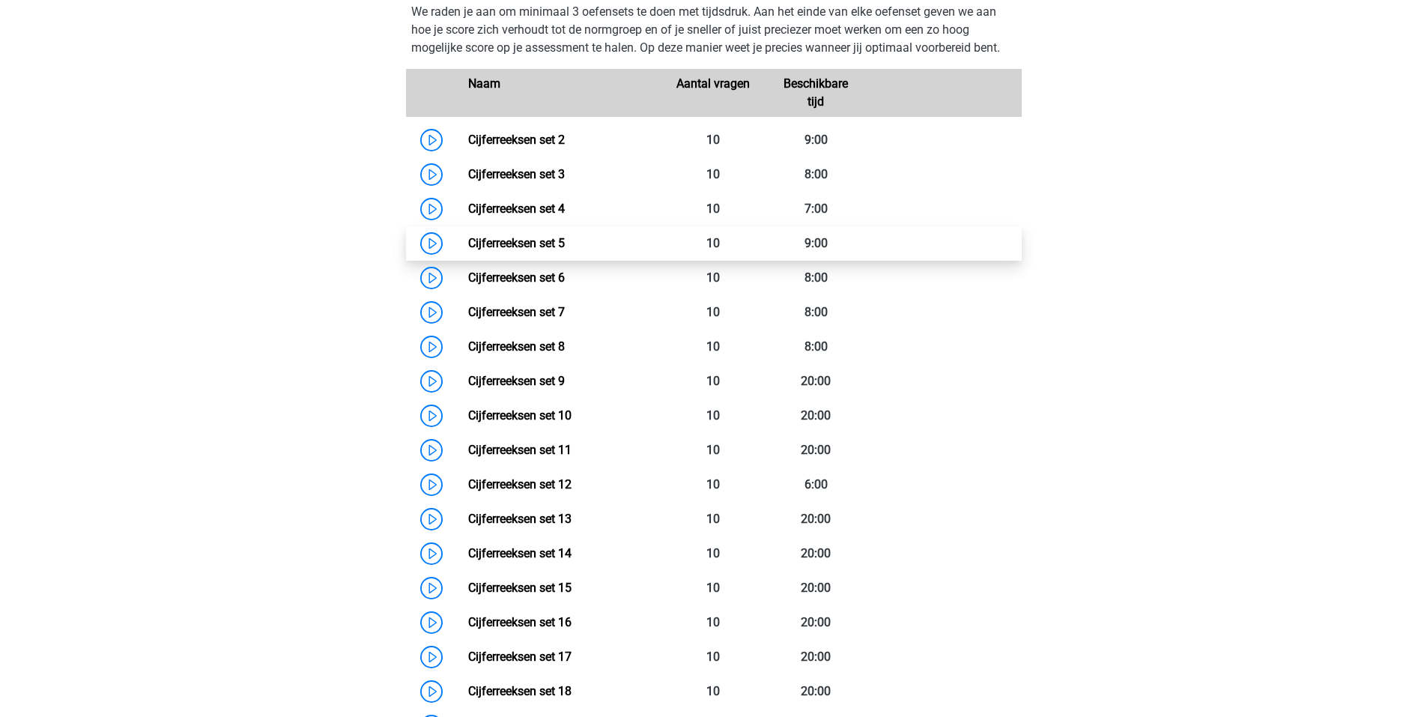
click at [468, 250] on link "Cijferreeksen set 5" at bounding box center [516, 243] width 97 height 14
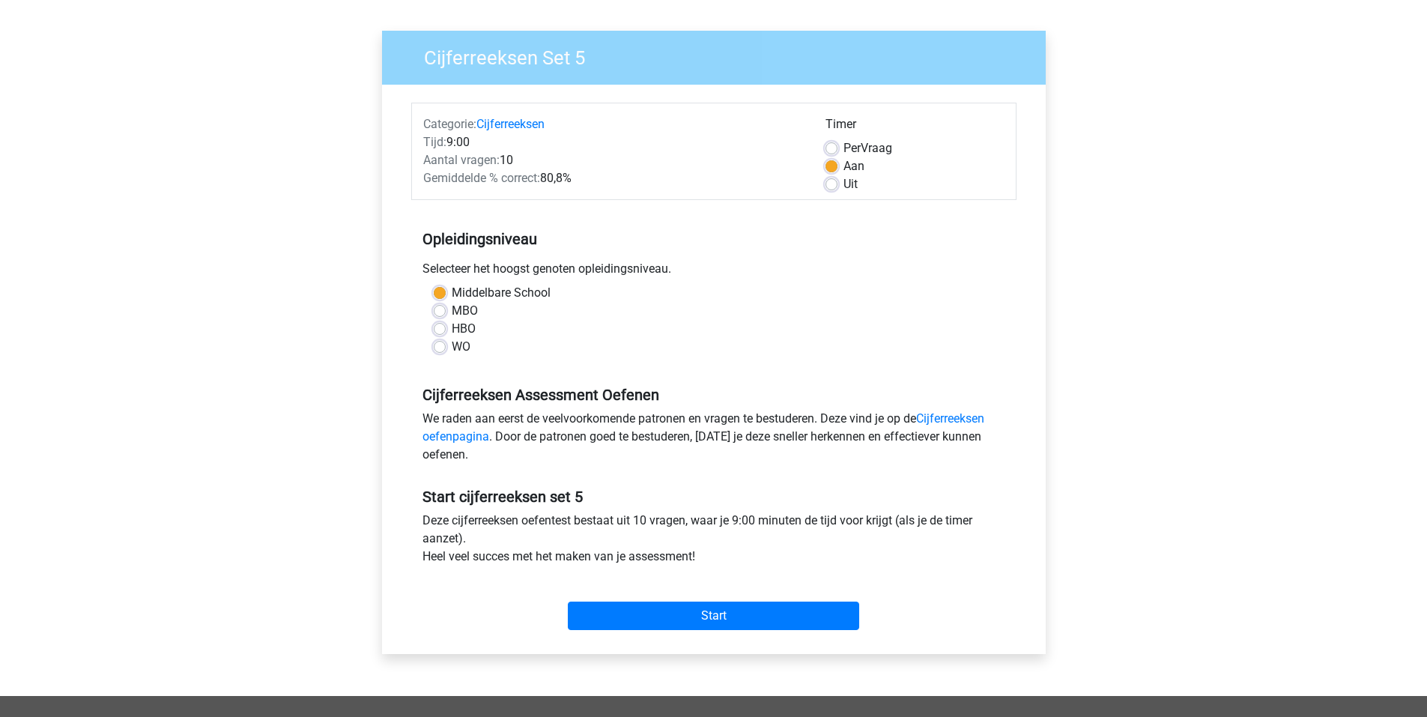
scroll to position [150, 0]
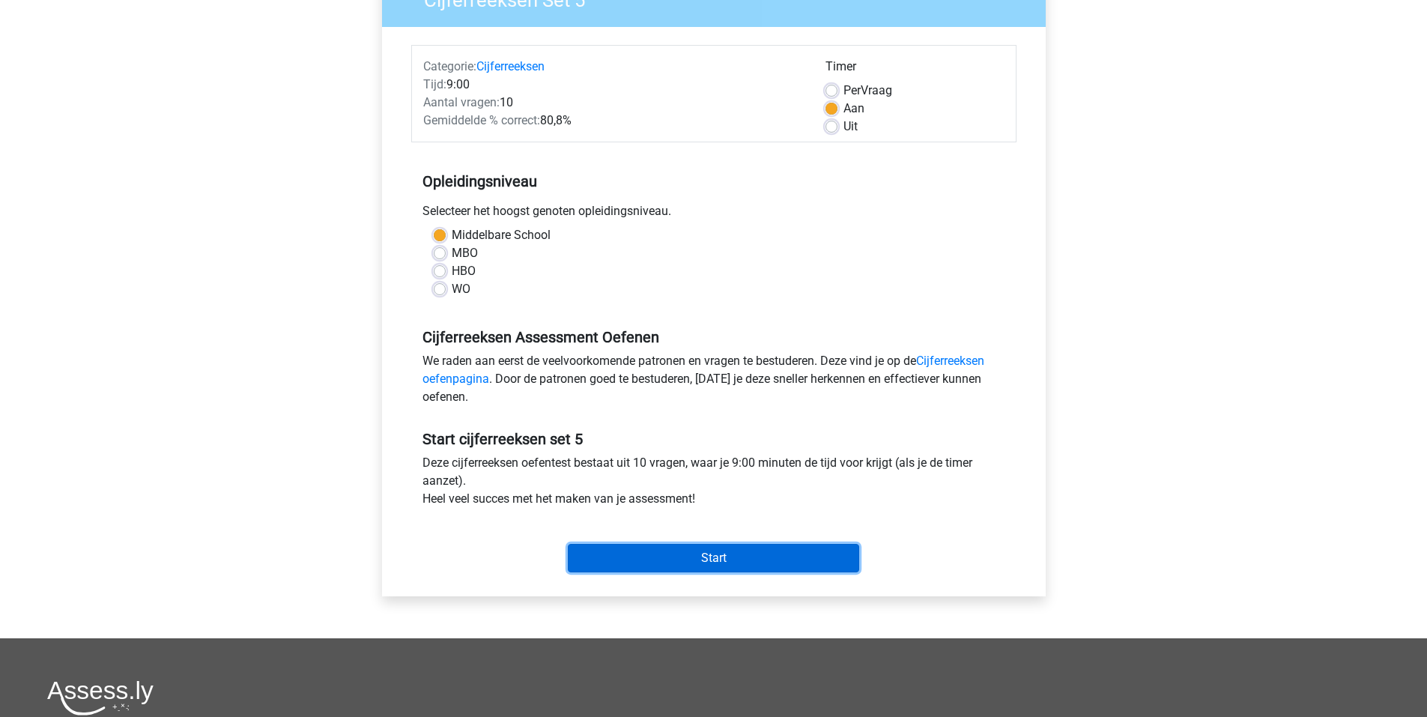
click at [704, 557] on input "Start" at bounding box center [713, 558] width 291 height 28
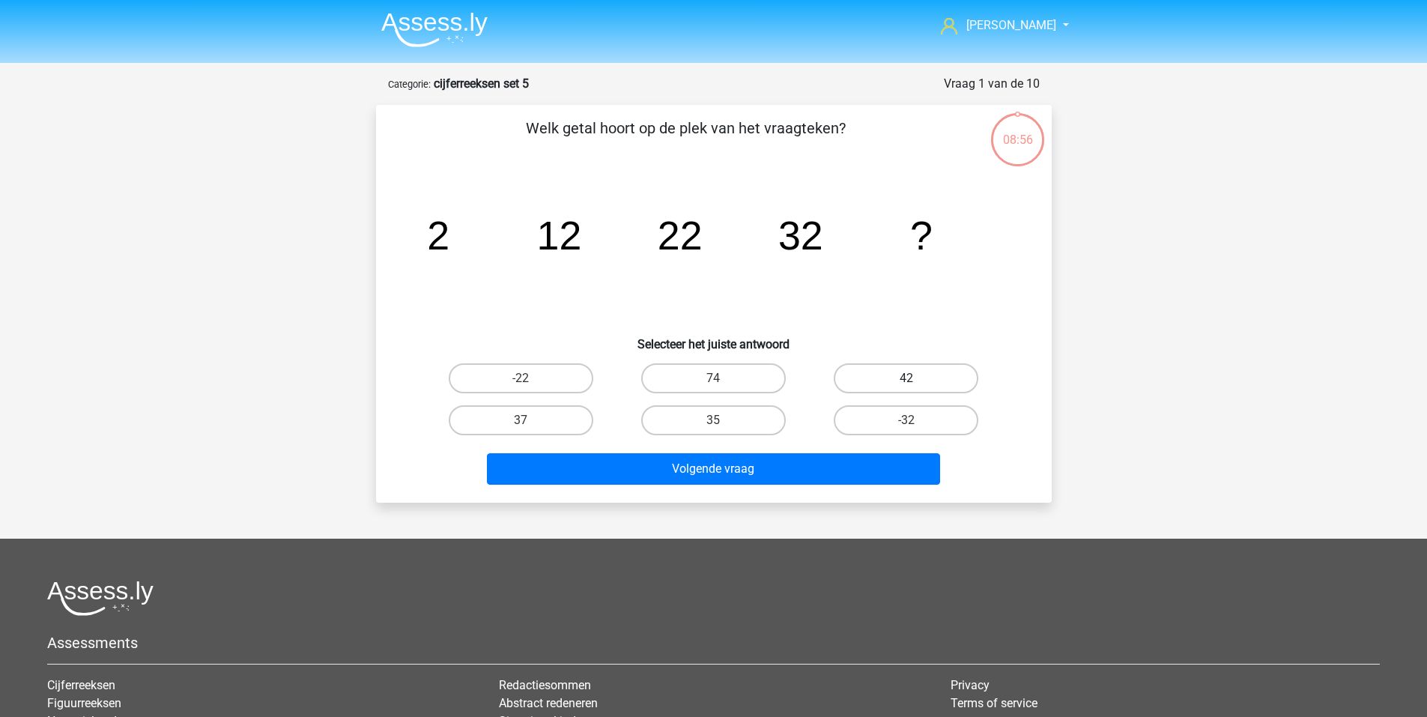
click at [916, 377] on label "42" at bounding box center [906, 378] width 145 height 30
click at [916, 378] on input "42" at bounding box center [912, 383] width 10 height 10
radio input "true"
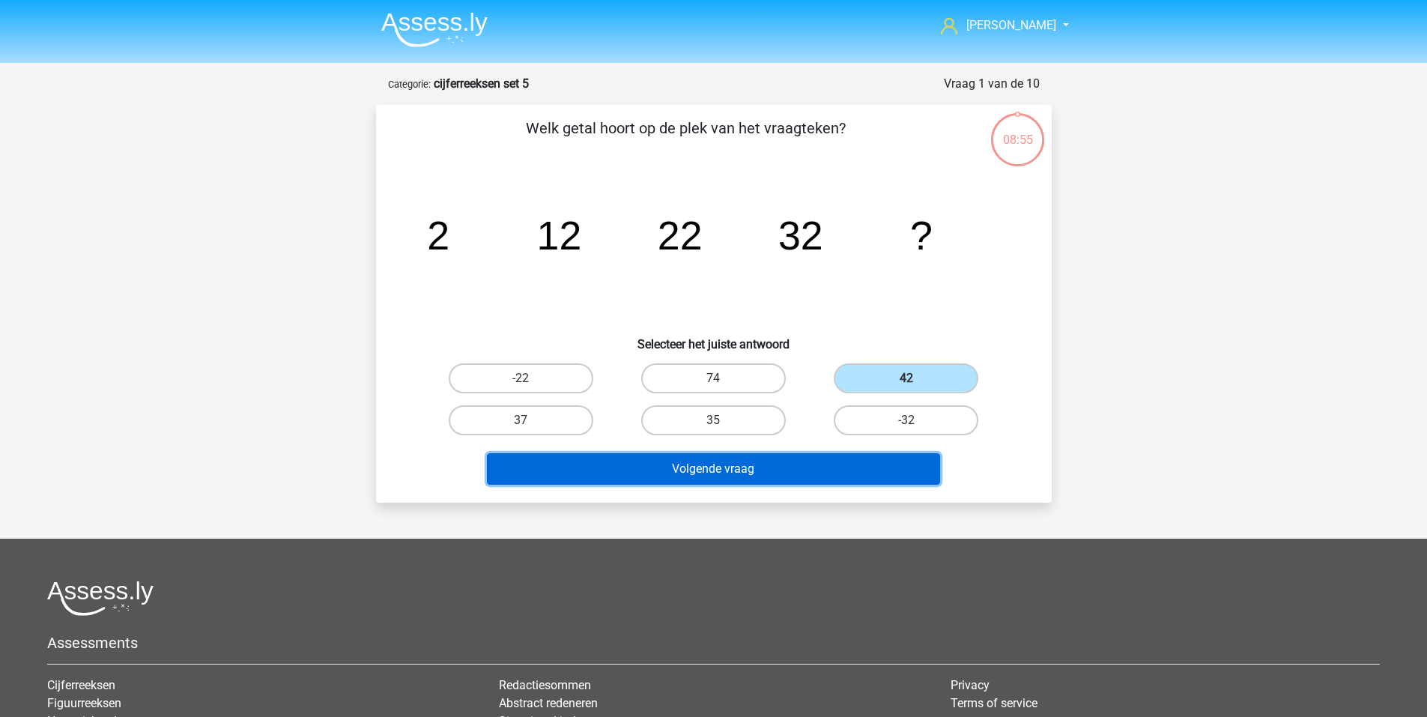
click at [832, 468] on button "Volgende vraag" at bounding box center [713, 468] width 453 height 31
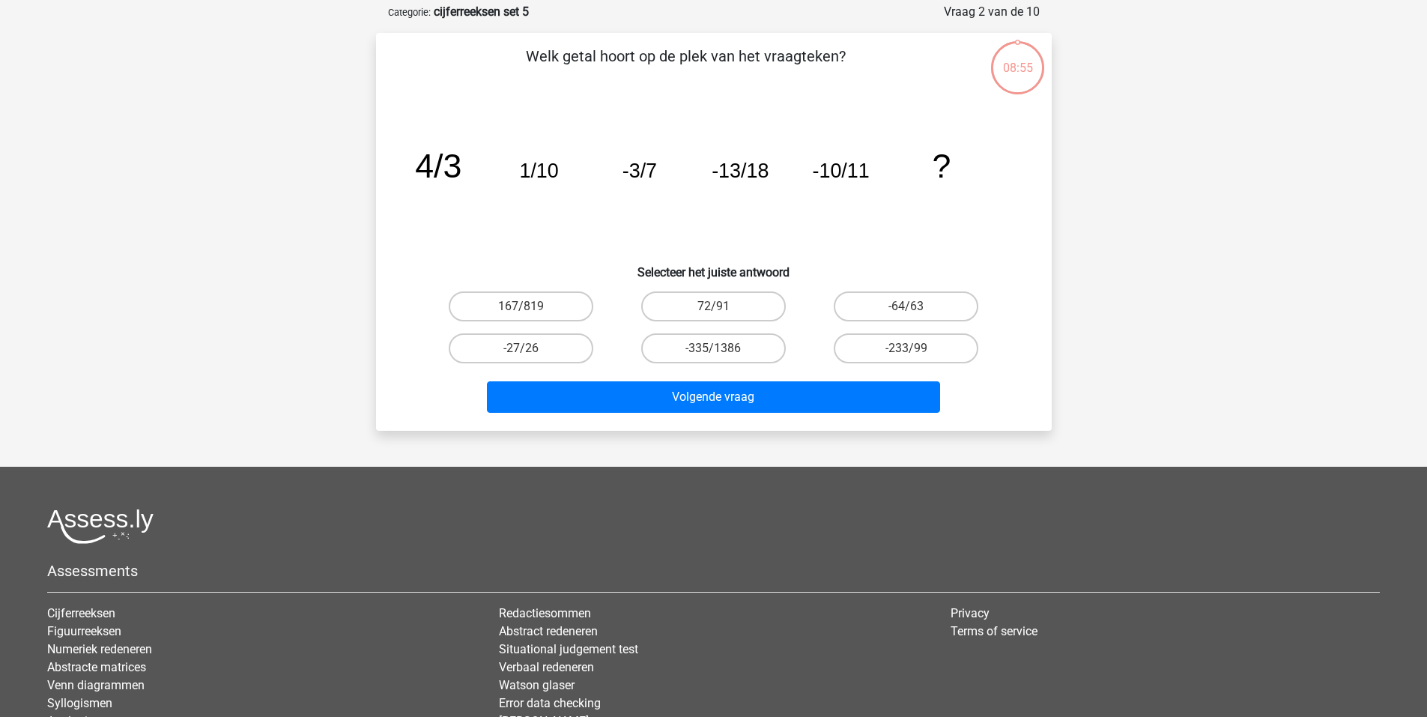
scroll to position [75, 0]
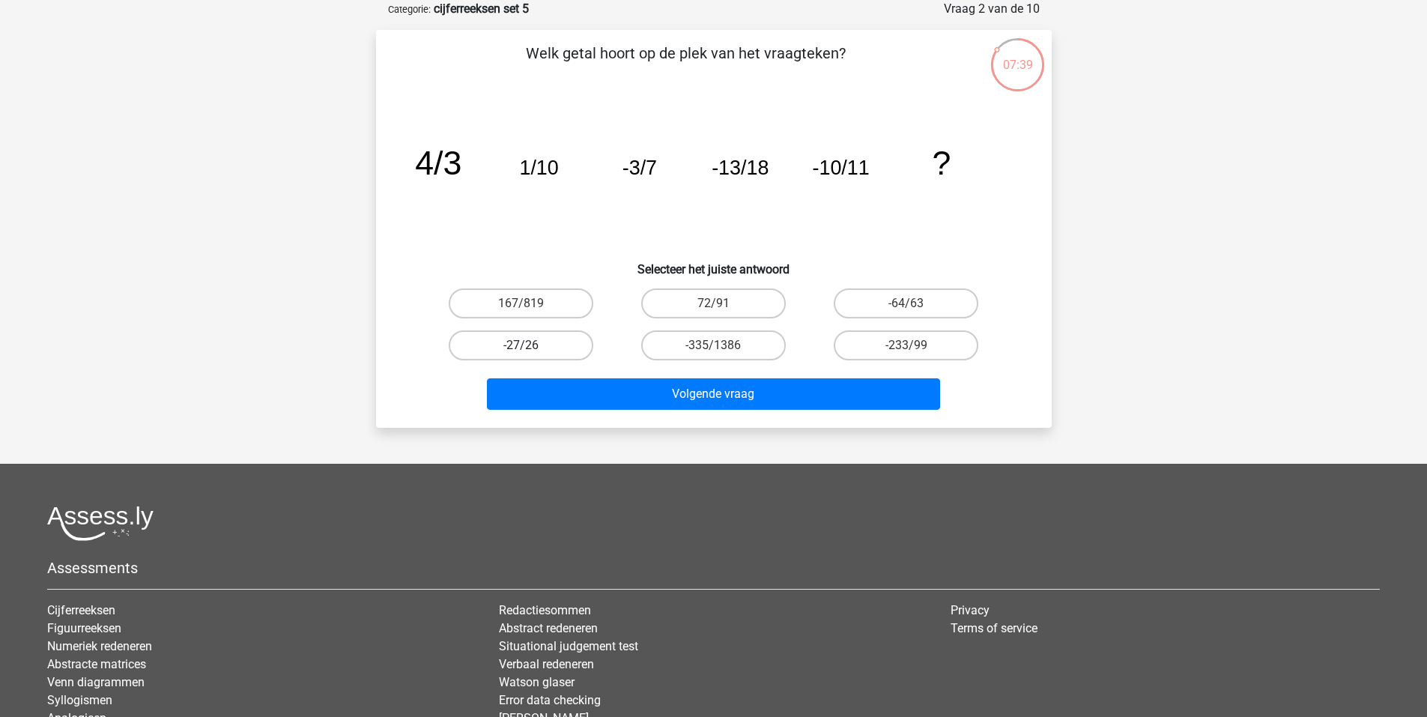
click at [533, 348] on label "-27/26" at bounding box center [521, 345] width 145 height 30
click at [530, 348] on input "-27/26" at bounding box center [526, 350] width 10 height 10
radio input "true"
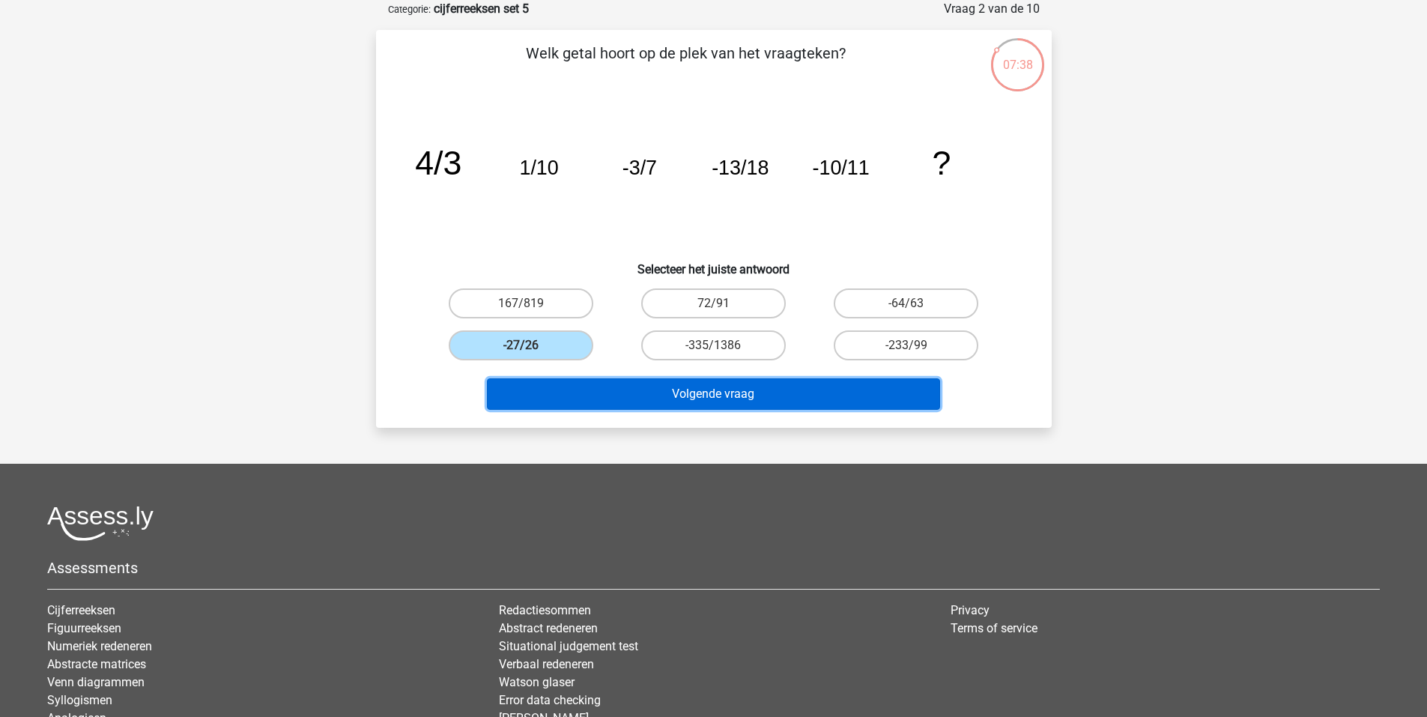
click at [616, 392] on button "Volgende vraag" at bounding box center [713, 393] width 453 height 31
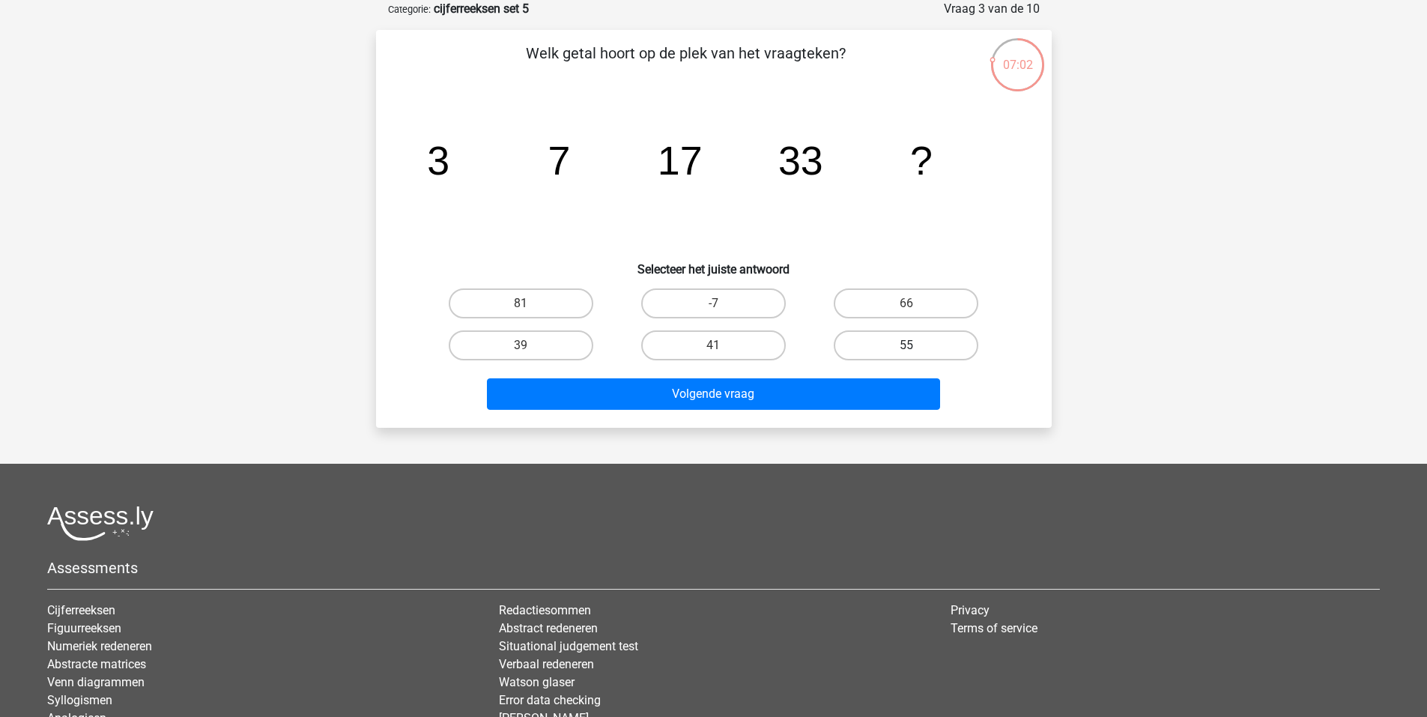
click at [895, 349] on label "55" at bounding box center [906, 345] width 145 height 30
click at [907, 349] on input "55" at bounding box center [912, 350] width 10 height 10
radio input "true"
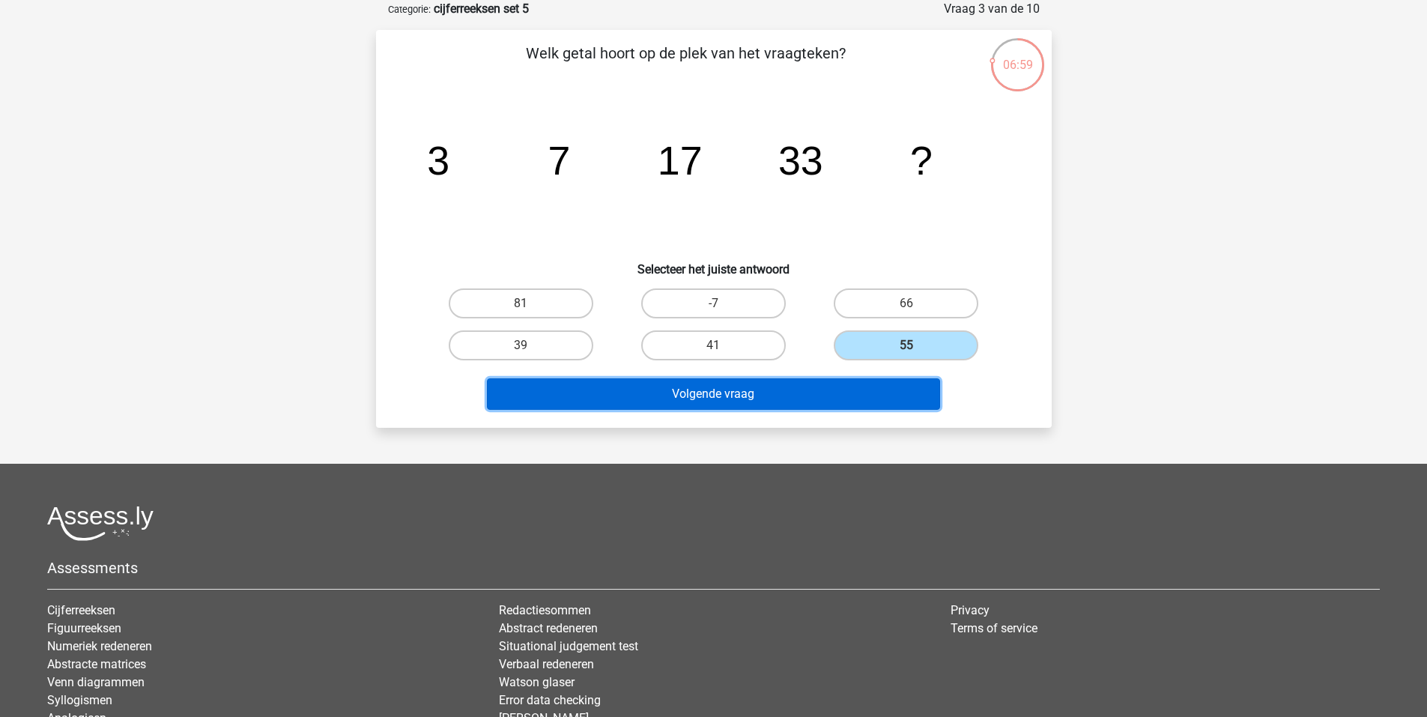
click at [828, 399] on button "Volgende vraag" at bounding box center [713, 393] width 453 height 31
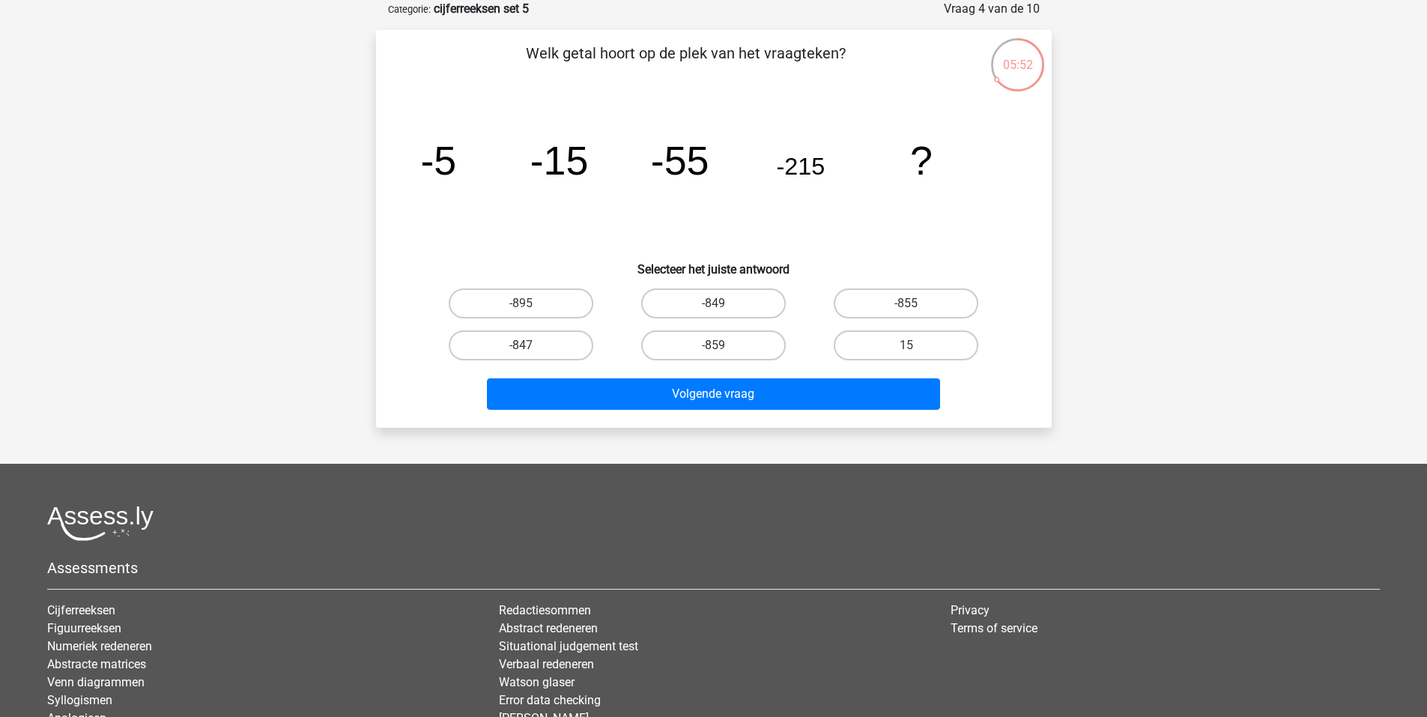
click at [911, 285] on div "-855" at bounding box center [906, 303] width 193 height 42
click at [910, 292] on label "-855" at bounding box center [906, 303] width 145 height 30
click at [910, 303] on input "-855" at bounding box center [912, 308] width 10 height 10
radio input "true"
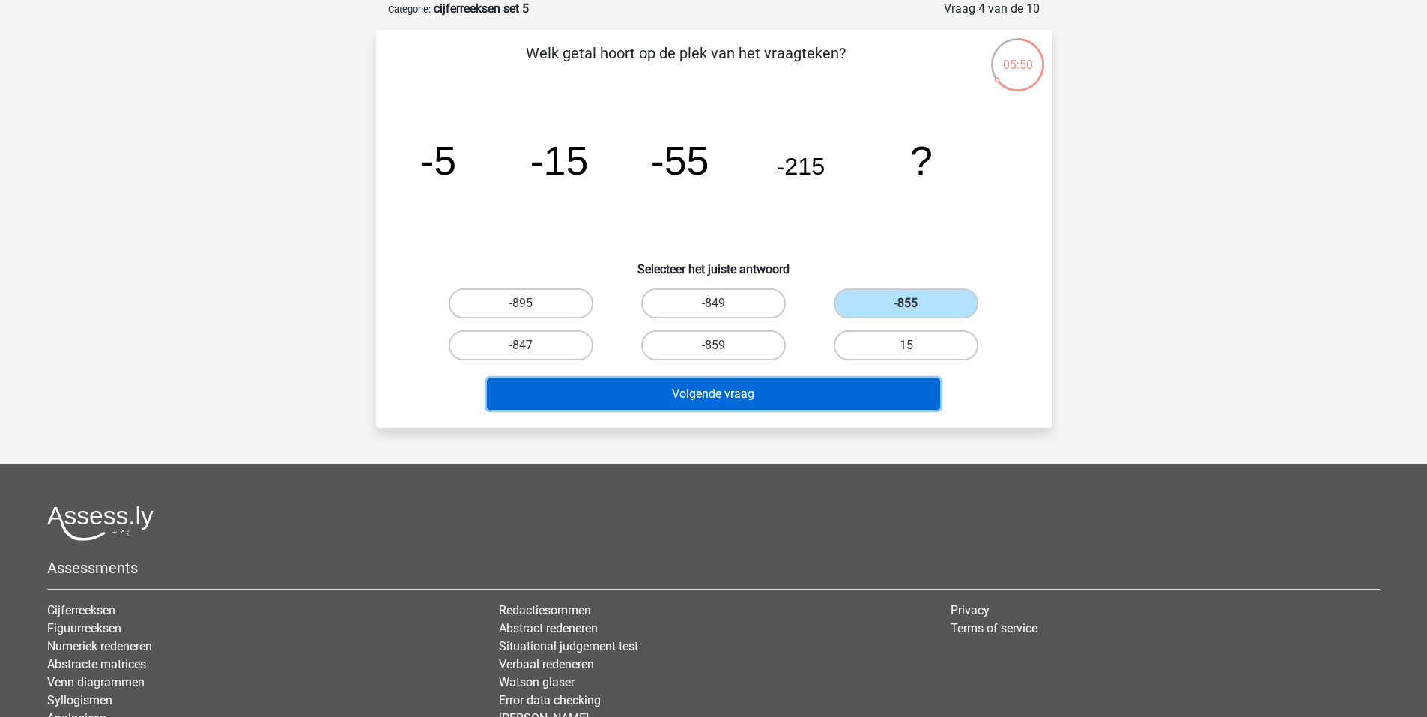
click at [854, 402] on button "Volgende vraag" at bounding box center [713, 393] width 453 height 31
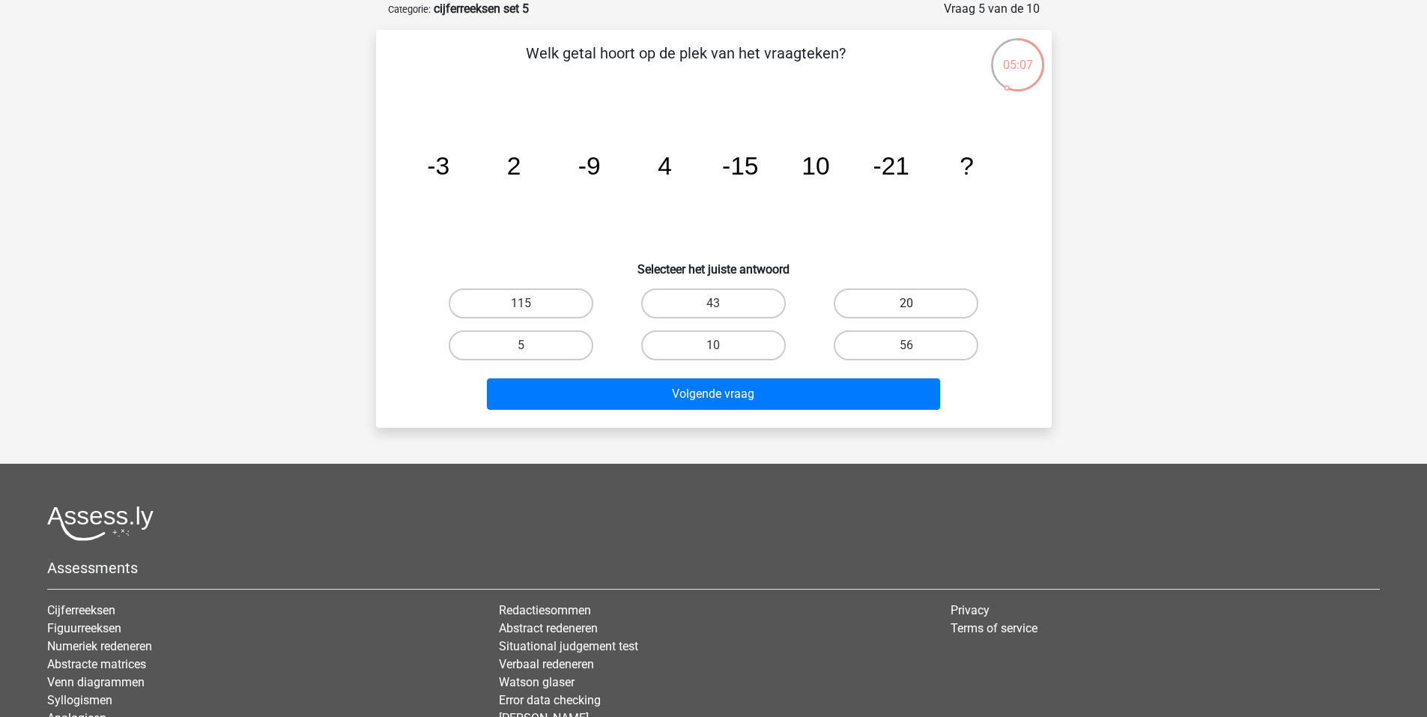
click at [859, 298] on label "20" at bounding box center [906, 303] width 145 height 30
click at [907, 303] on input "20" at bounding box center [912, 308] width 10 height 10
radio input "true"
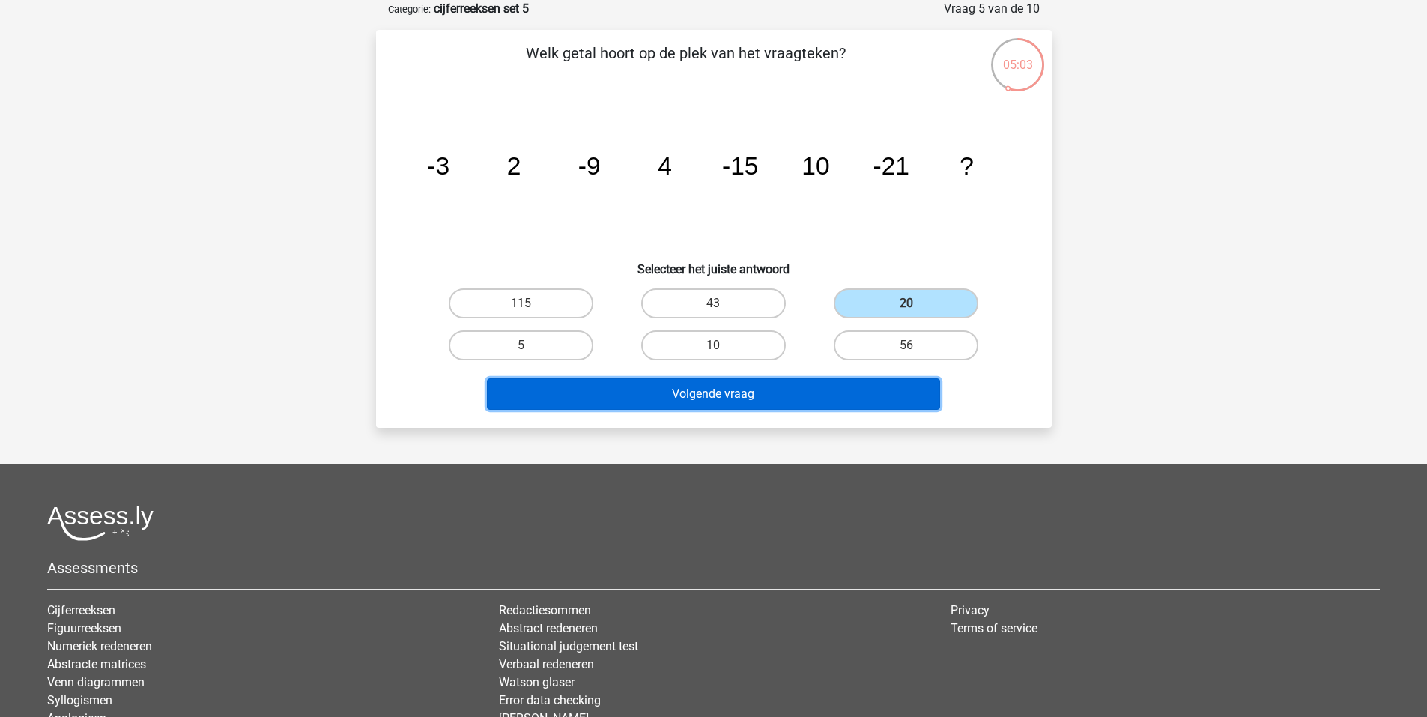
click at [823, 391] on button "Volgende vraag" at bounding box center [713, 393] width 453 height 31
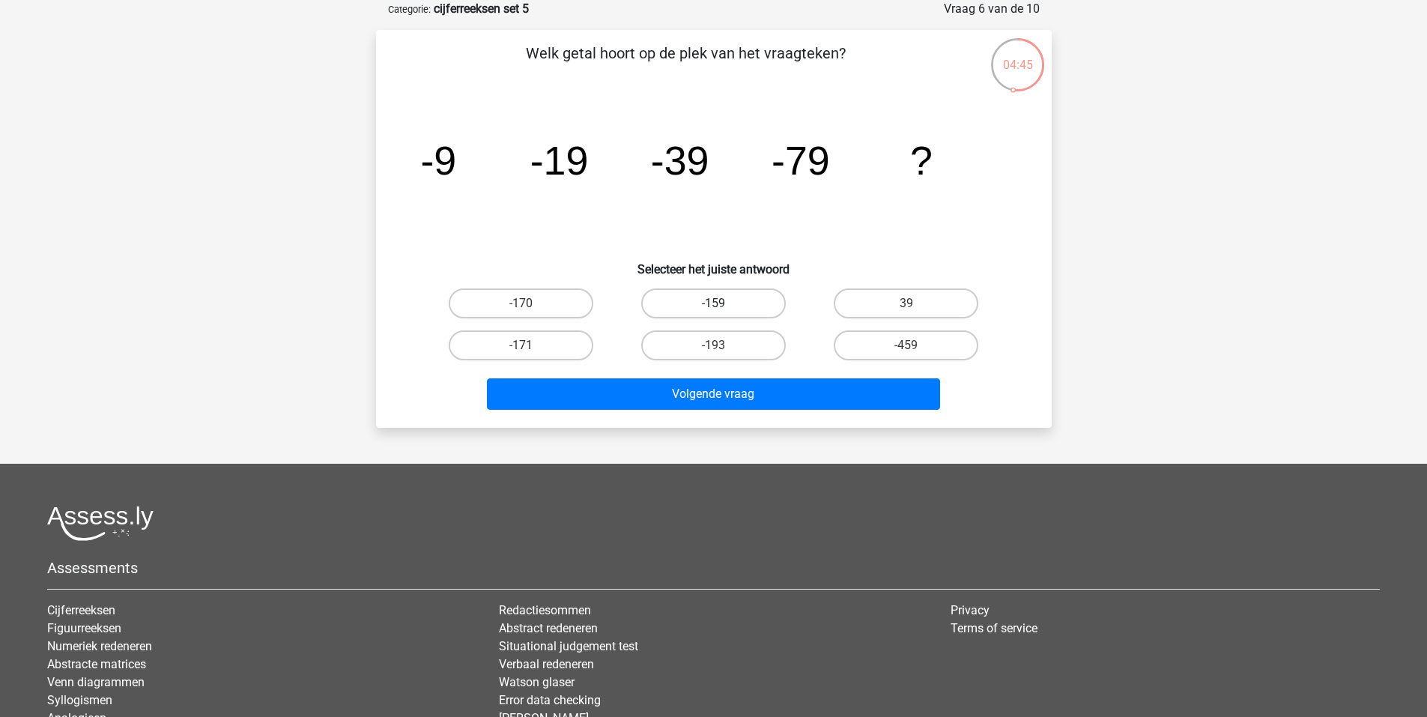
click at [711, 316] on label "-159" at bounding box center [713, 303] width 145 height 30
click at [713, 313] on input "-159" at bounding box center [718, 308] width 10 height 10
radio input "true"
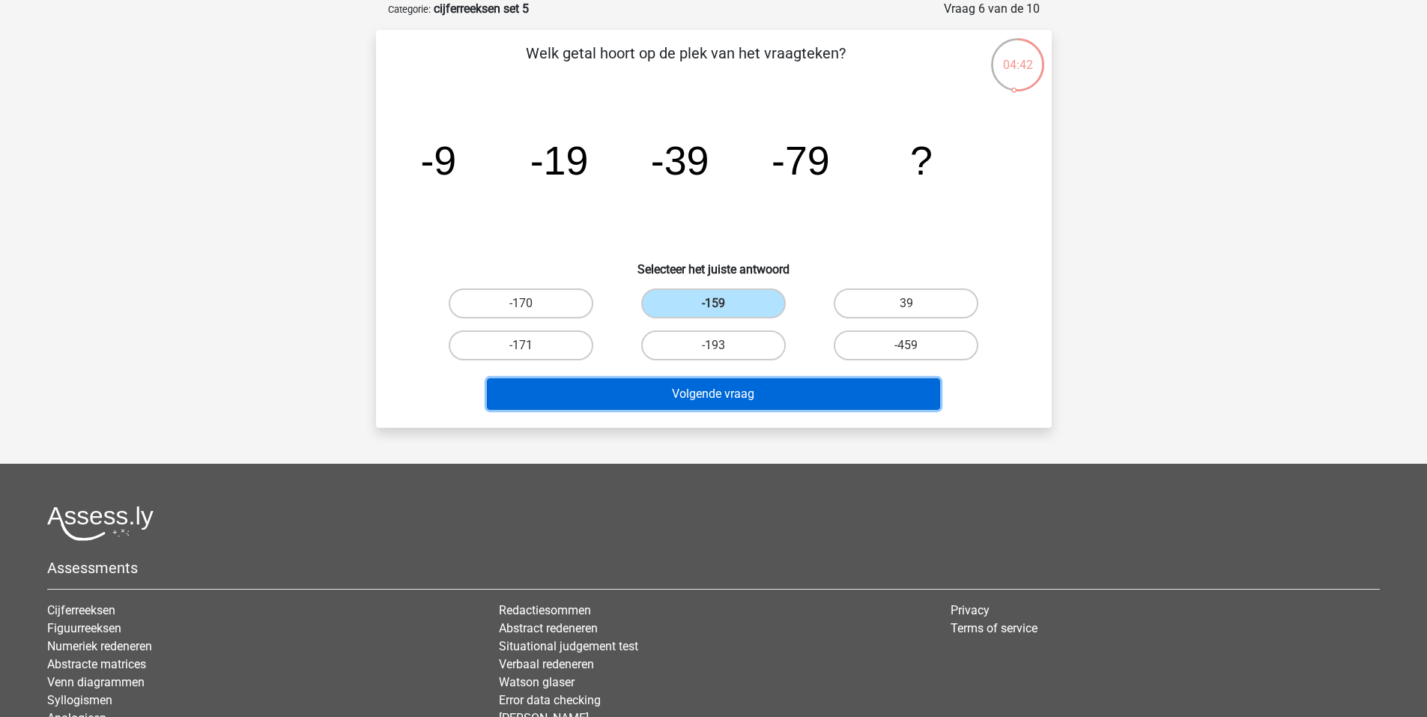
click at [715, 399] on button "Volgende vraag" at bounding box center [713, 393] width 453 height 31
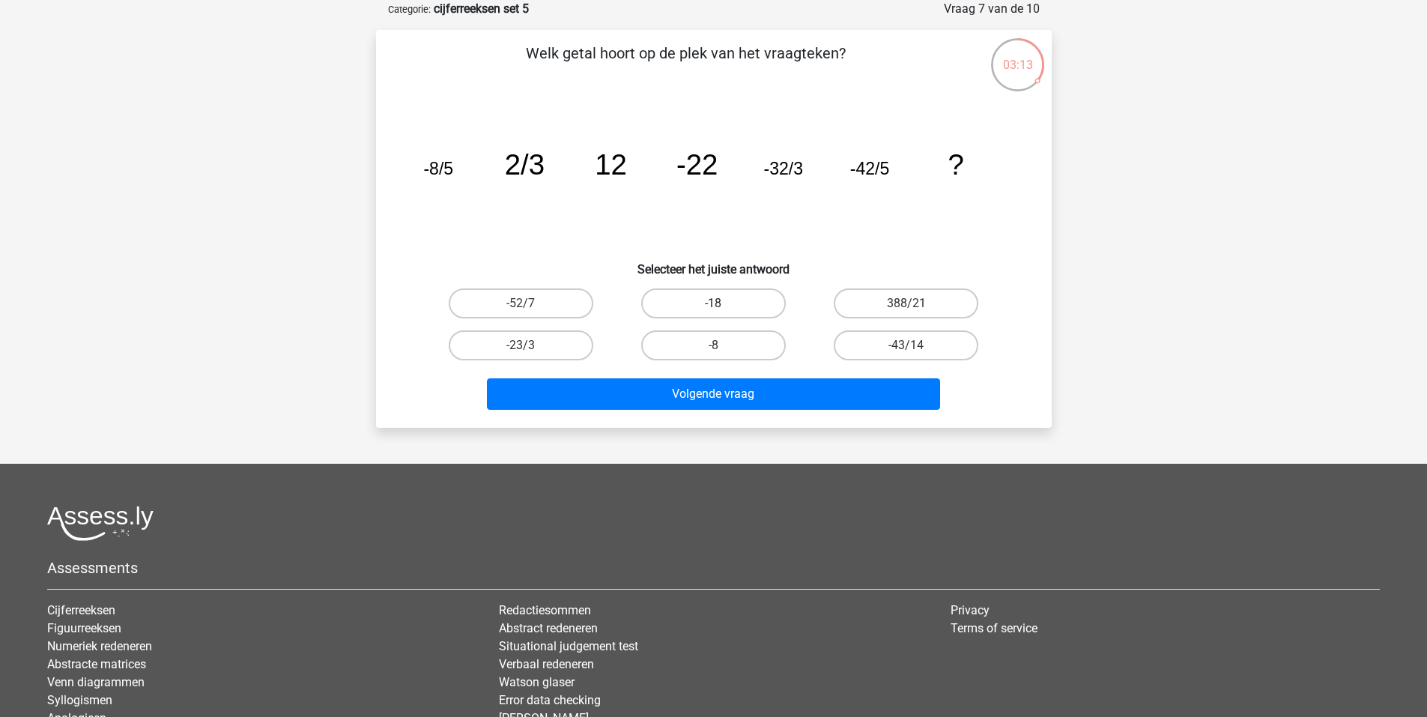
click at [733, 299] on label "-18" at bounding box center [713, 303] width 145 height 30
click at [723, 303] on input "-18" at bounding box center [718, 308] width 10 height 10
radio input "true"
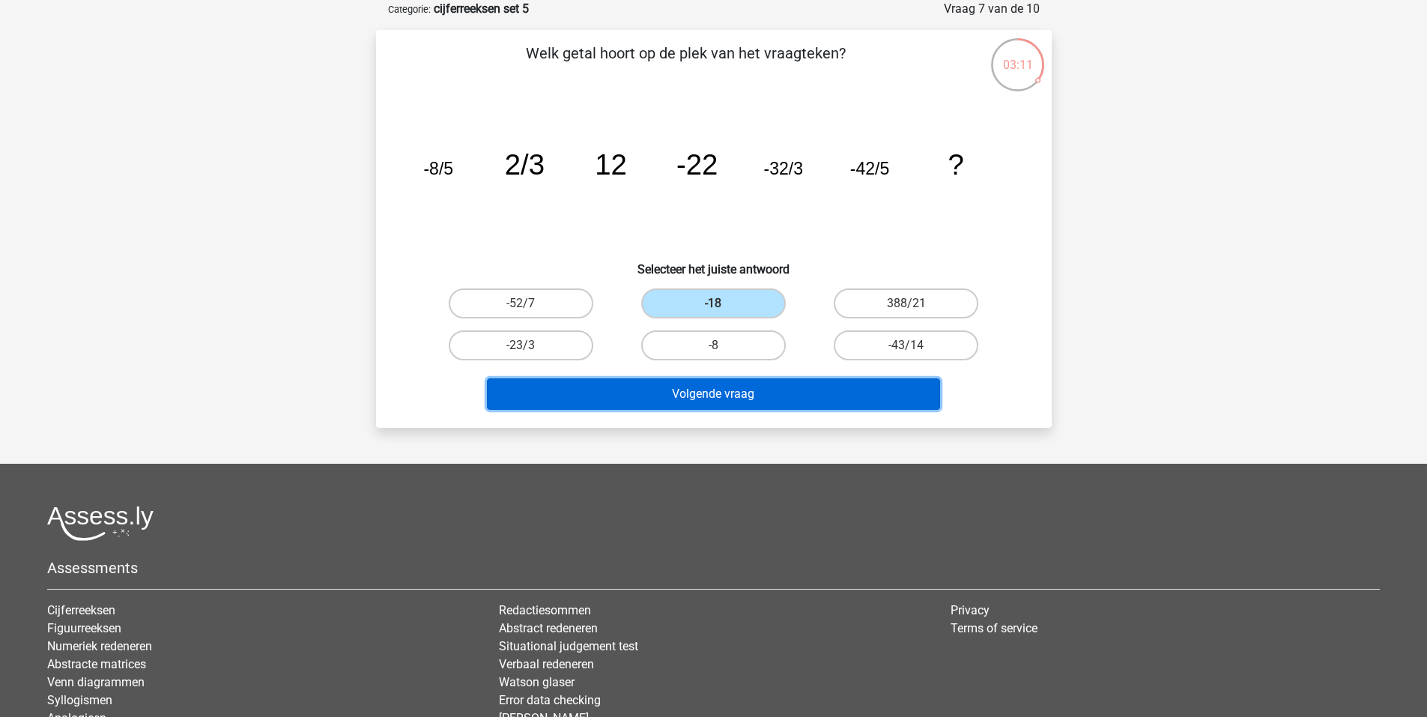
click at [745, 390] on button "Volgende vraag" at bounding box center [713, 393] width 453 height 31
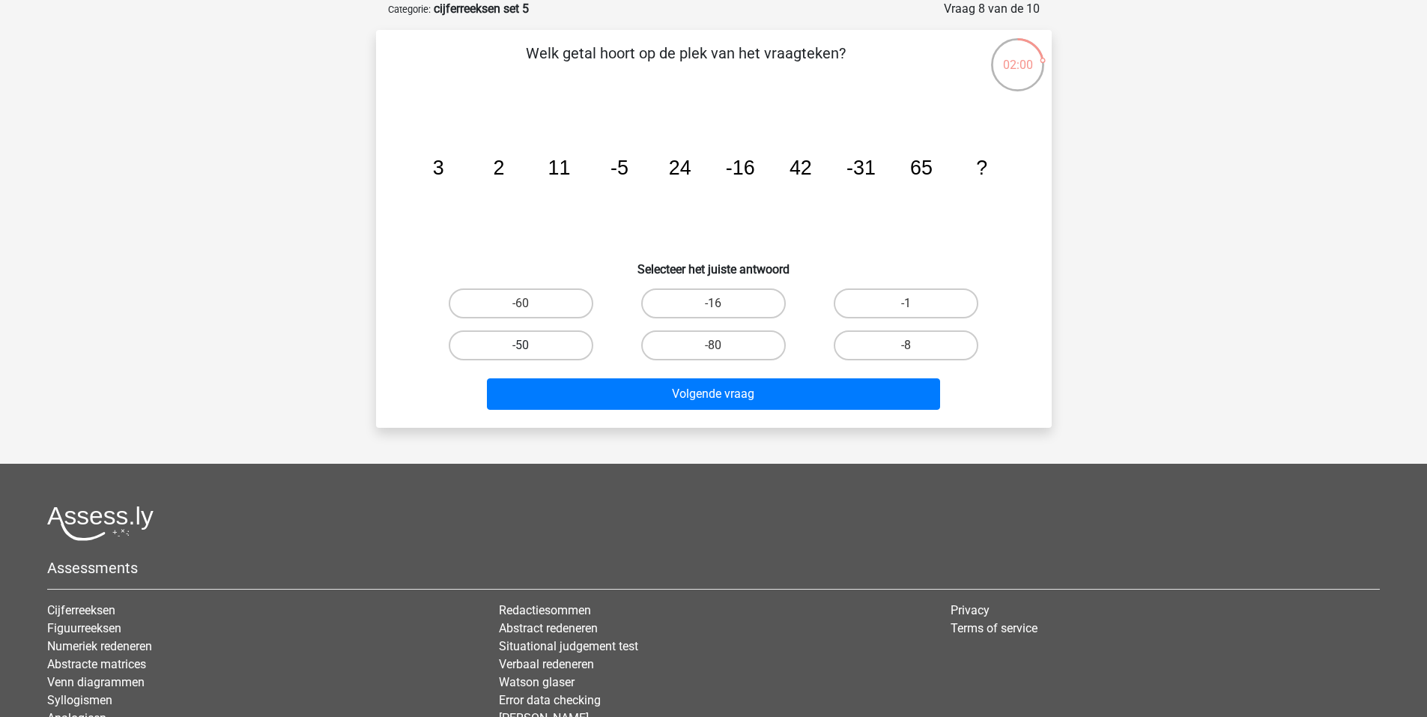
click at [564, 336] on label "-50" at bounding box center [521, 345] width 145 height 30
click at [530, 345] on input "-50" at bounding box center [526, 350] width 10 height 10
radio input "true"
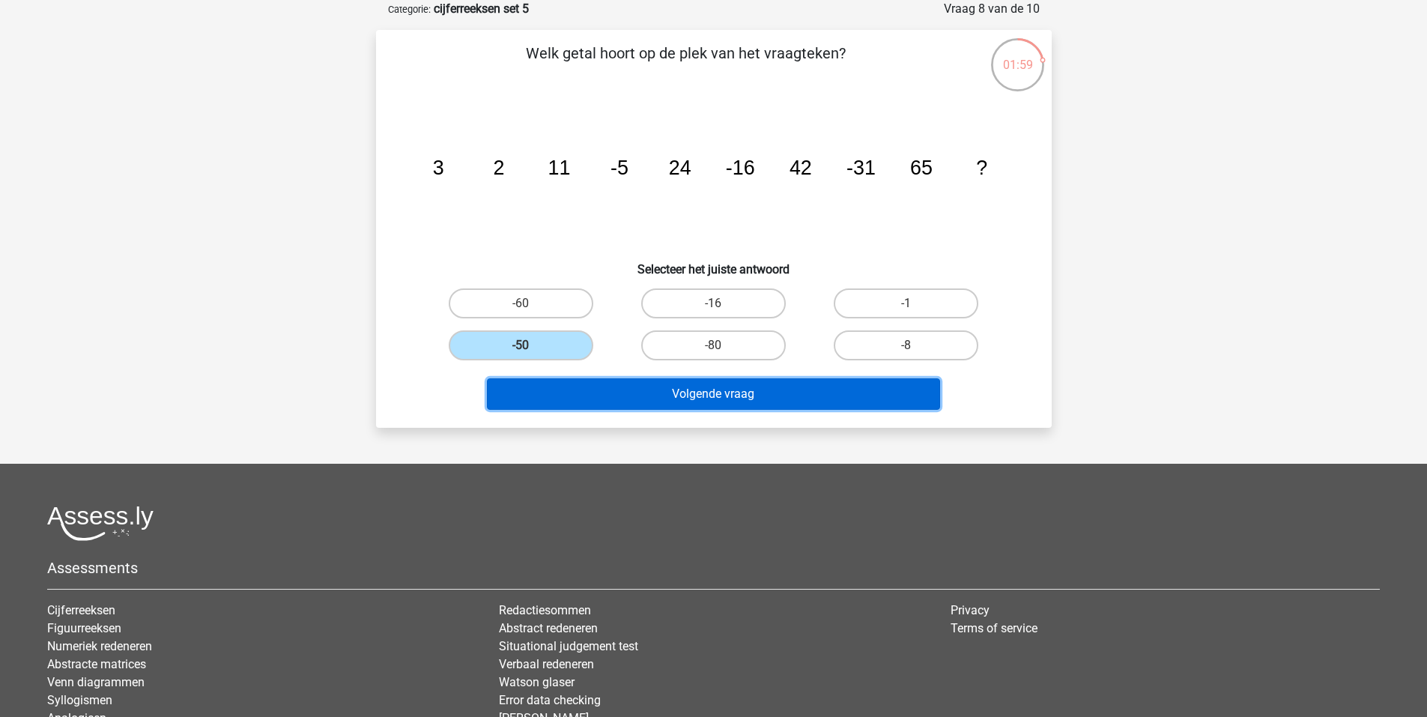
click at [659, 390] on button "Volgende vraag" at bounding box center [713, 393] width 453 height 31
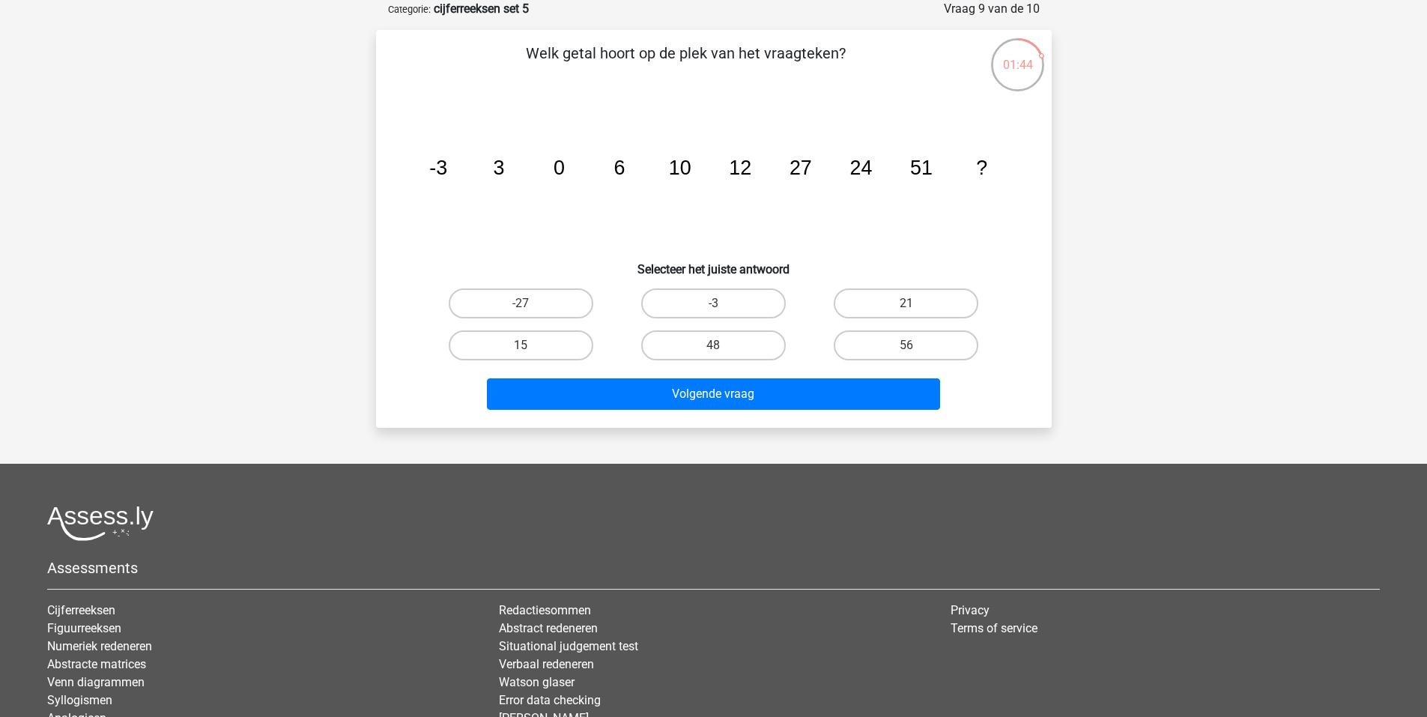
click at [716, 349] on input "48" at bounding box center [718, 350] width 10 height 10
radio input "true"
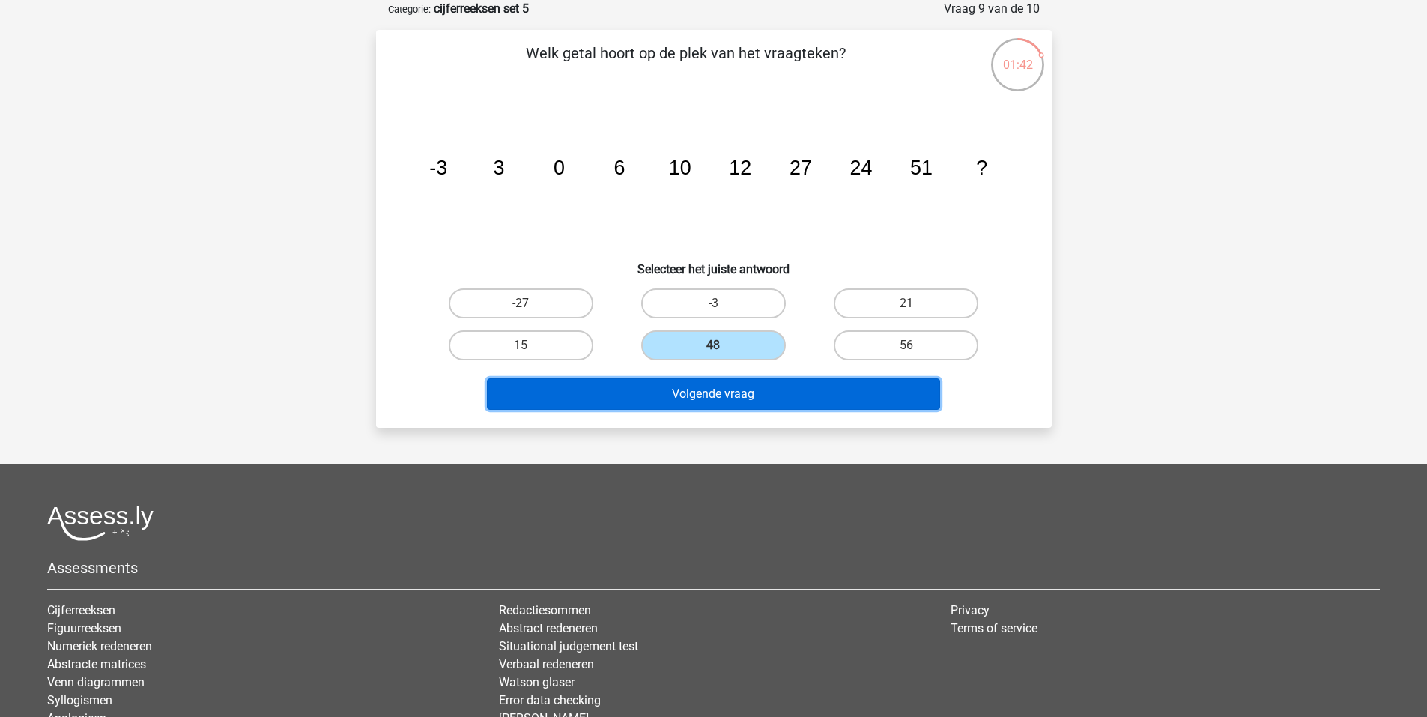
click at [730, 396] on button "Volgende vraag" at bounding box center [713, 393] width 453 height 31
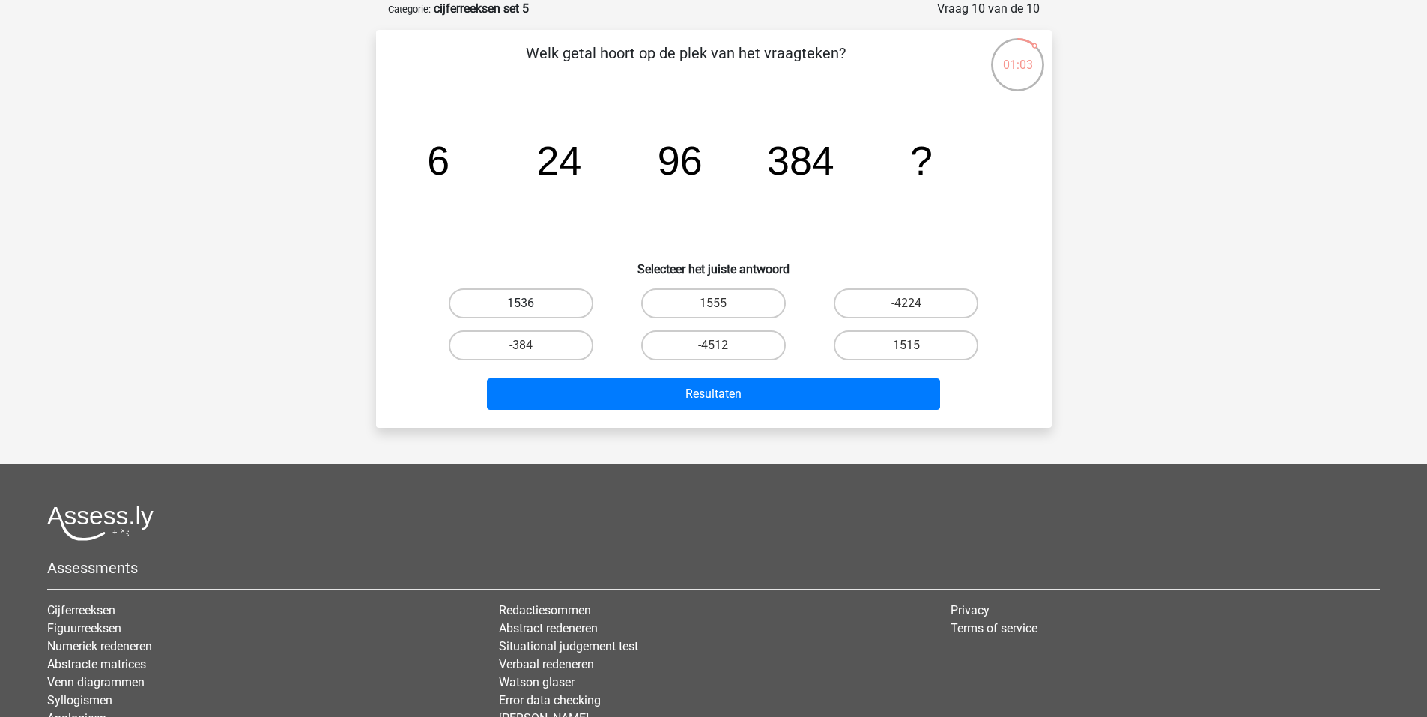
click at [586, 298] on label "1536" at bounding box center [521, 303] width 145 height 30
click at [530, 303] on input "1536" at bounding box center [526, 308] width 10 height 10
radio input "true"
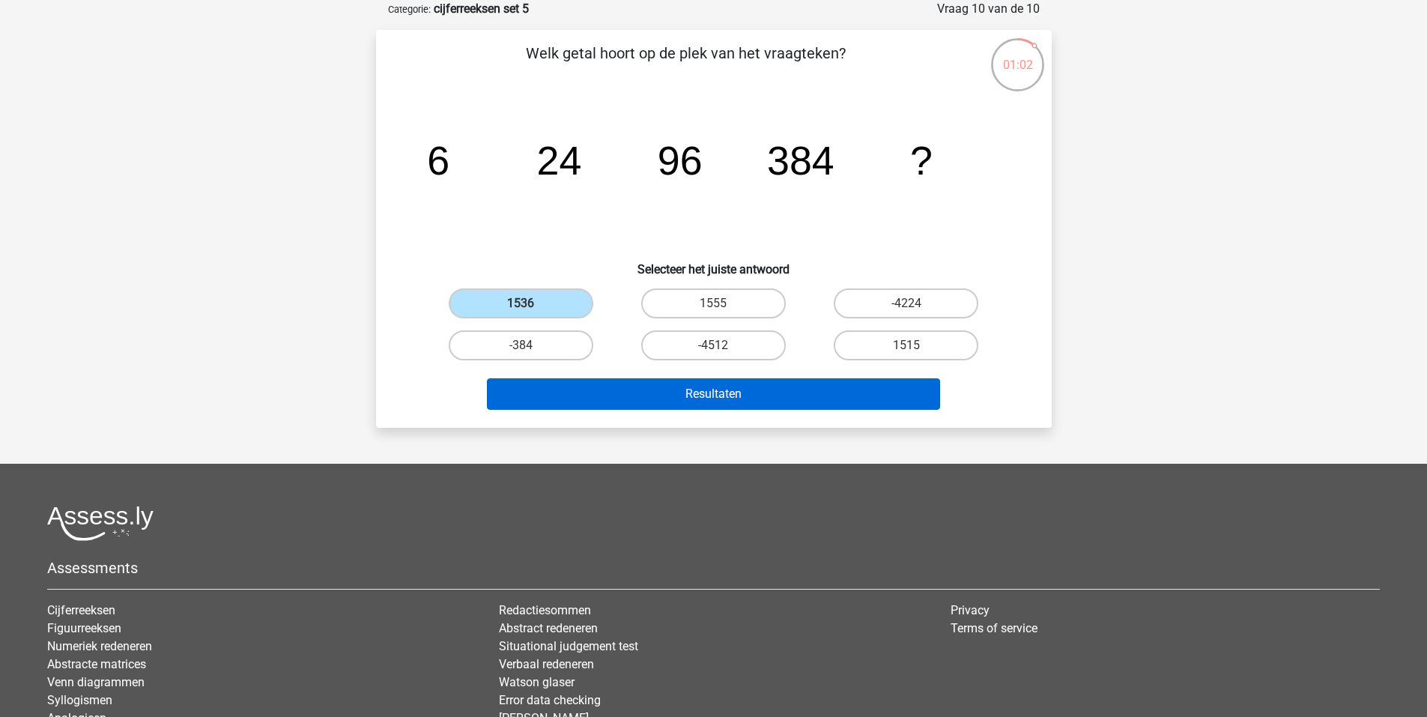
click at [656, 414] on div "Resultaten" at bounding box center [714, 396] width 578 height 37
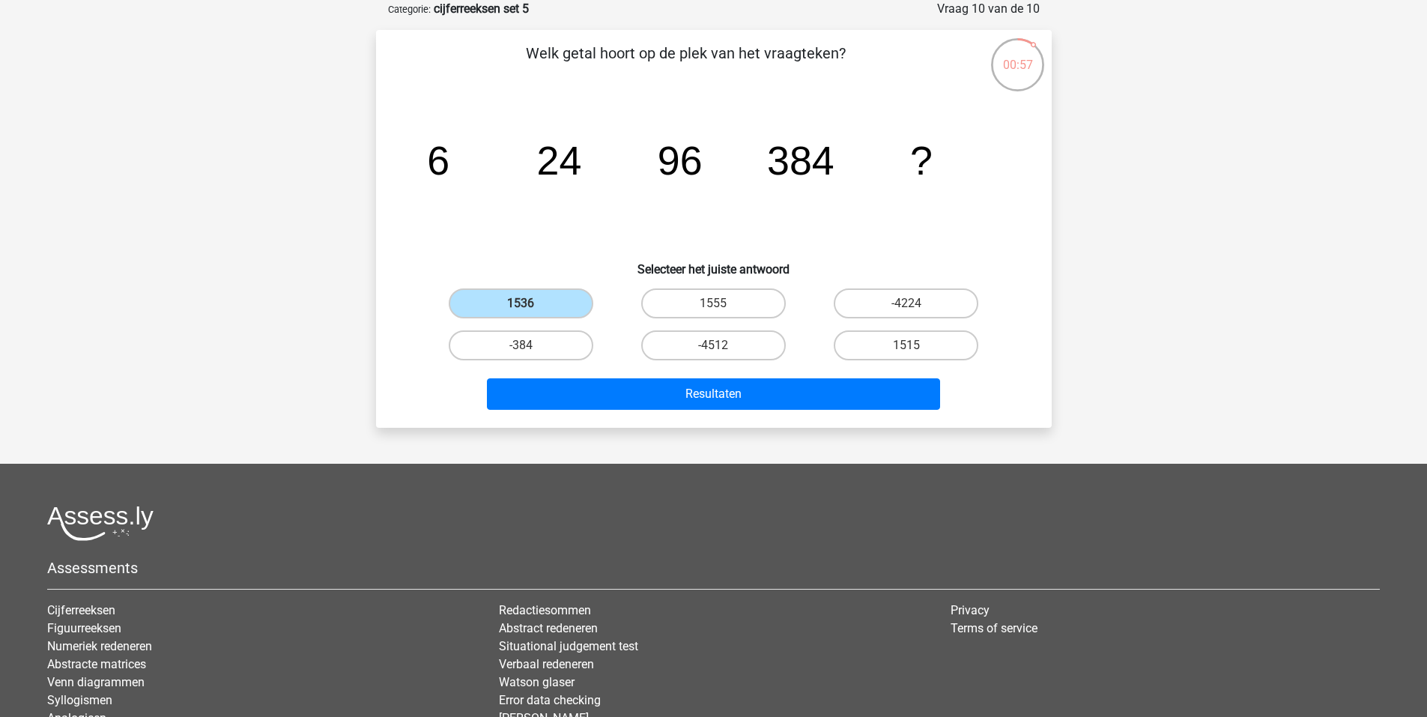
click at [708, 411] on div "Resultaten" at bounding box center [714, 396] width 578 height 37
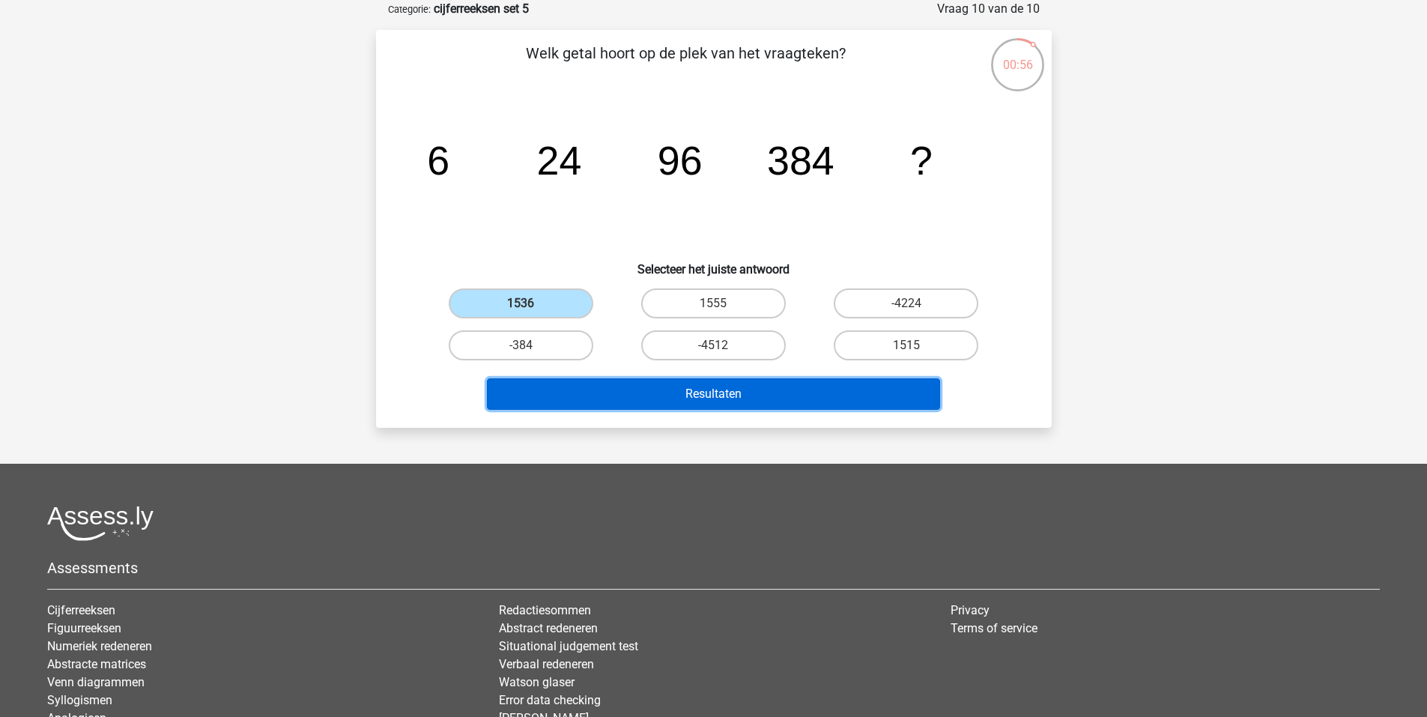
click at [707, 407] on button "Resultaten" at bounding box center [713, 393] width 453 height 31
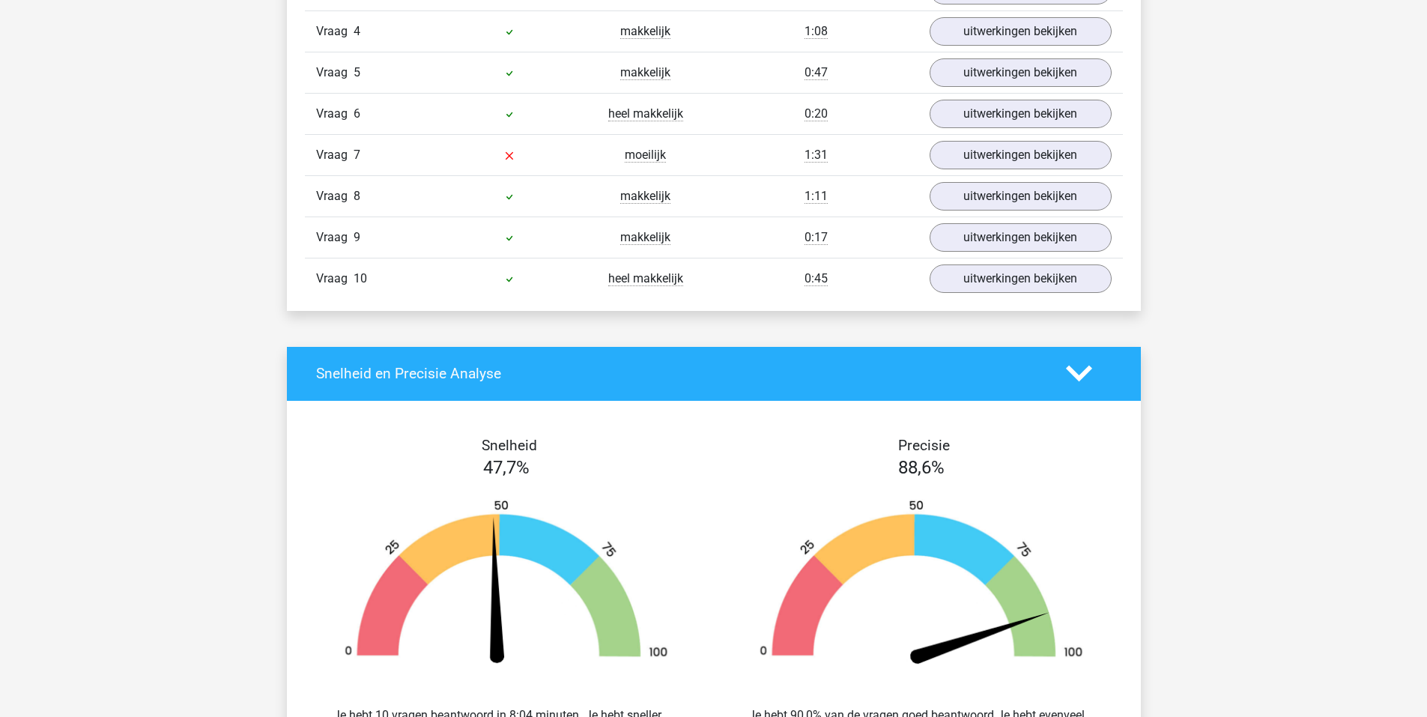
scroll to position [1124, 0]
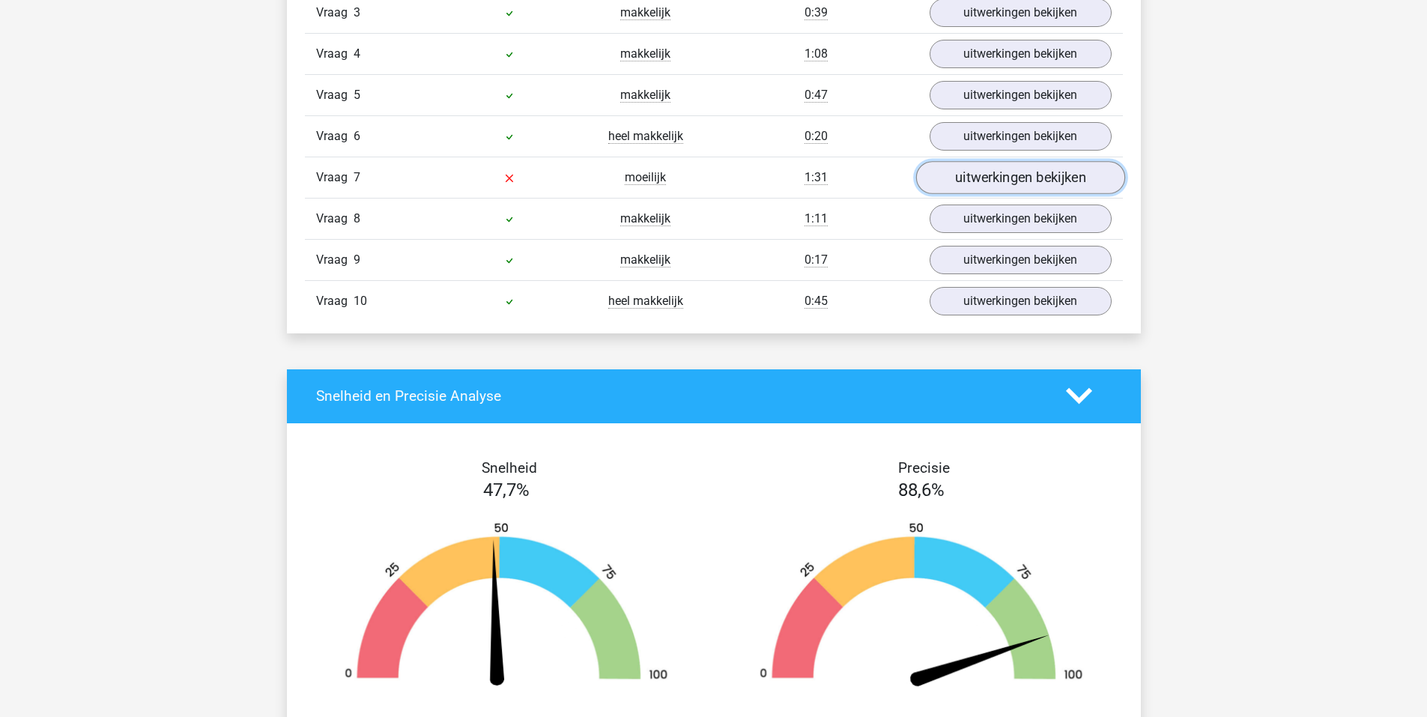
click at [1027, 172] on link "uitwerkingen bekijken" at bounding box center [1020, 177] width 209 height 33
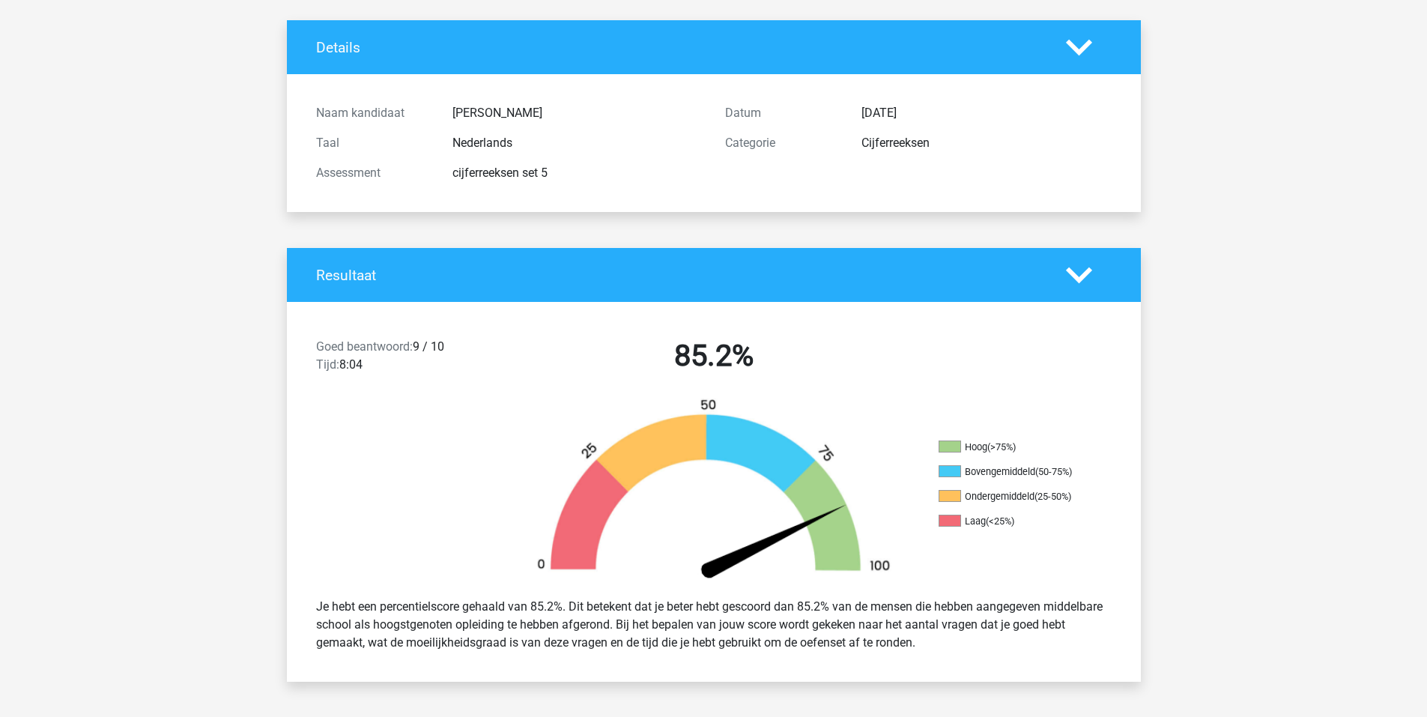
scroll to position [0, 0]
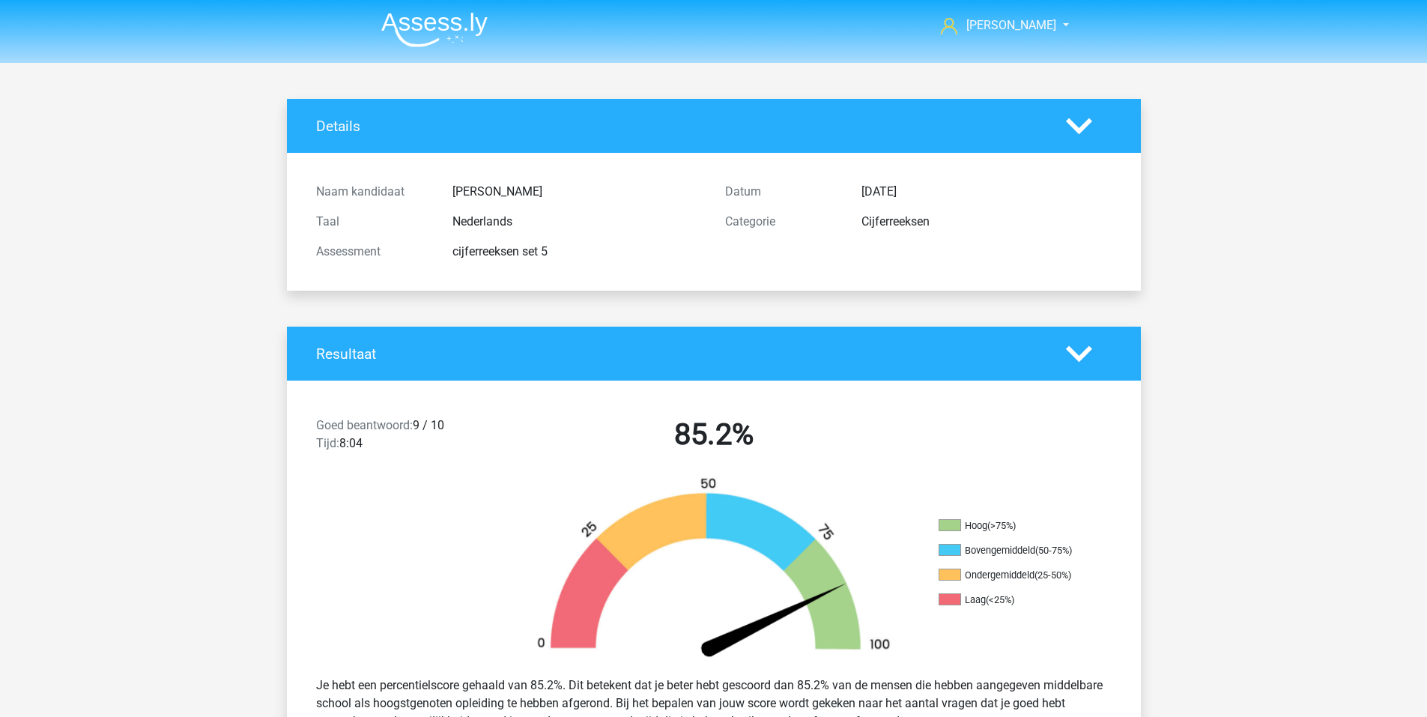
click at [468, 43] on img at bounding box center [434, 29] width 106 height 35
